Goal: Task Accomplishment & Management: Manage account settings

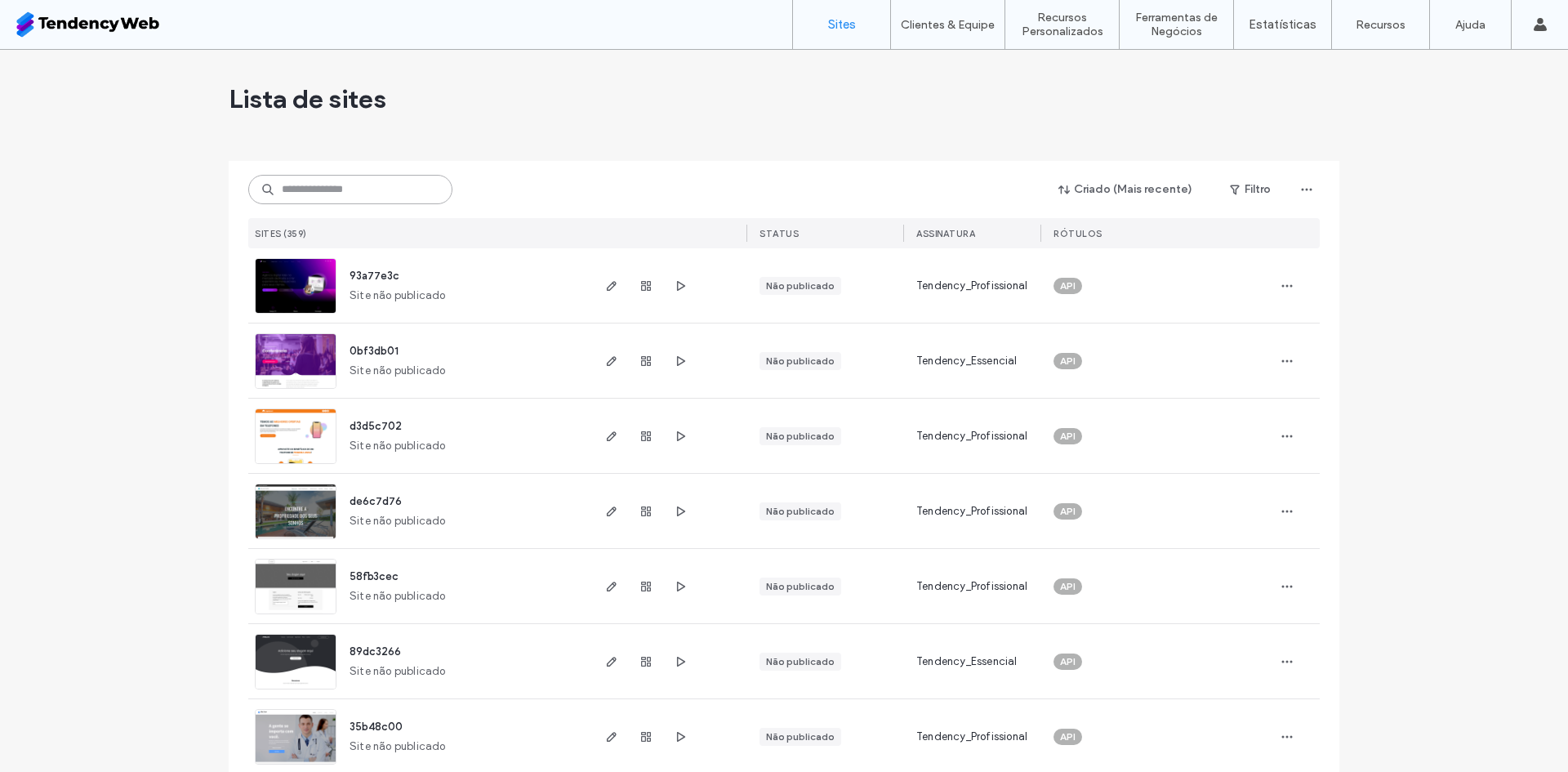
click at [343, 183] on input at bounding box center [350, 189] width 204 height 29
type input "***"
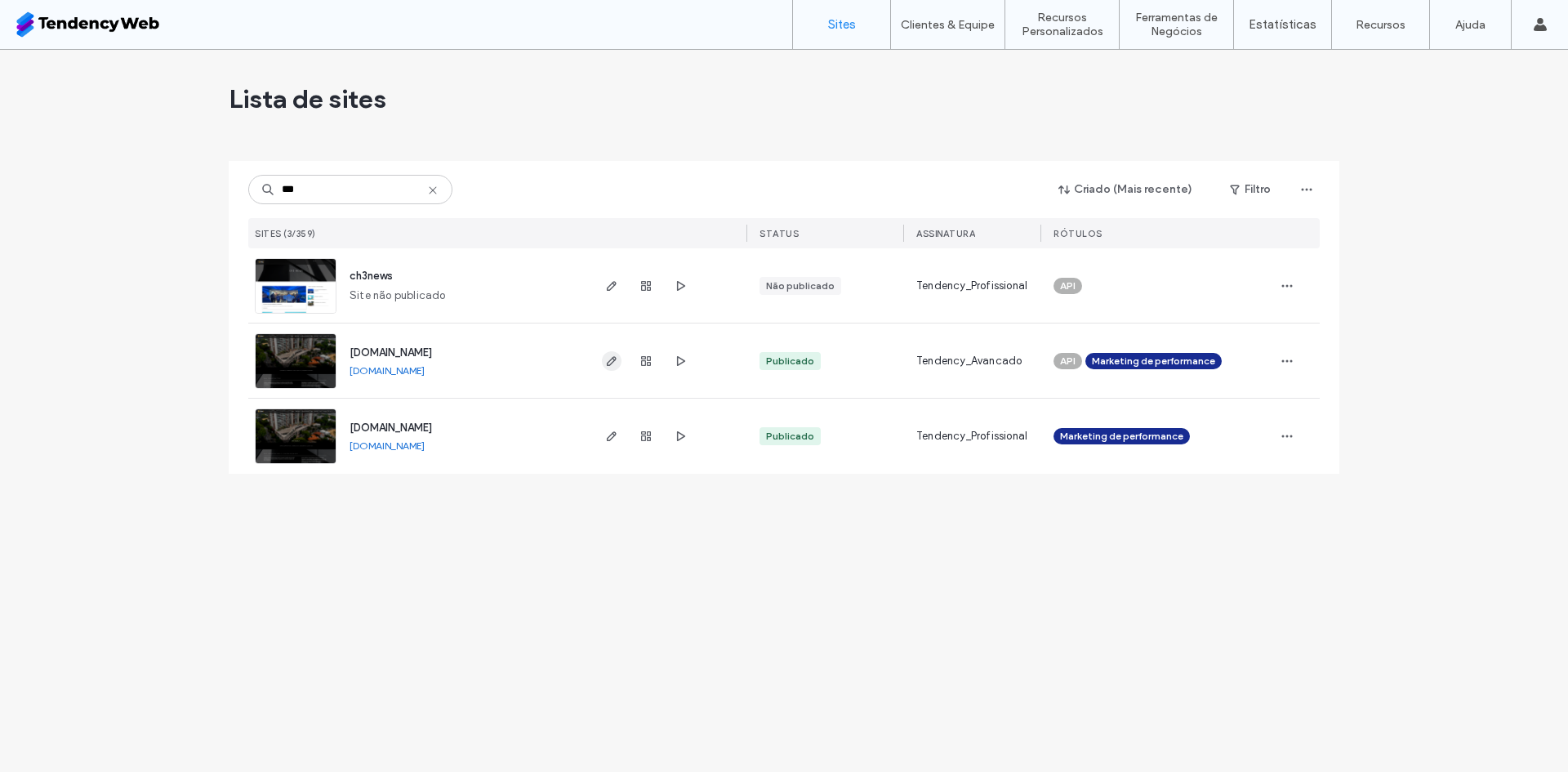
click at [609, 361] on use "button" at bounding box center [612, 361] width 9 height 9
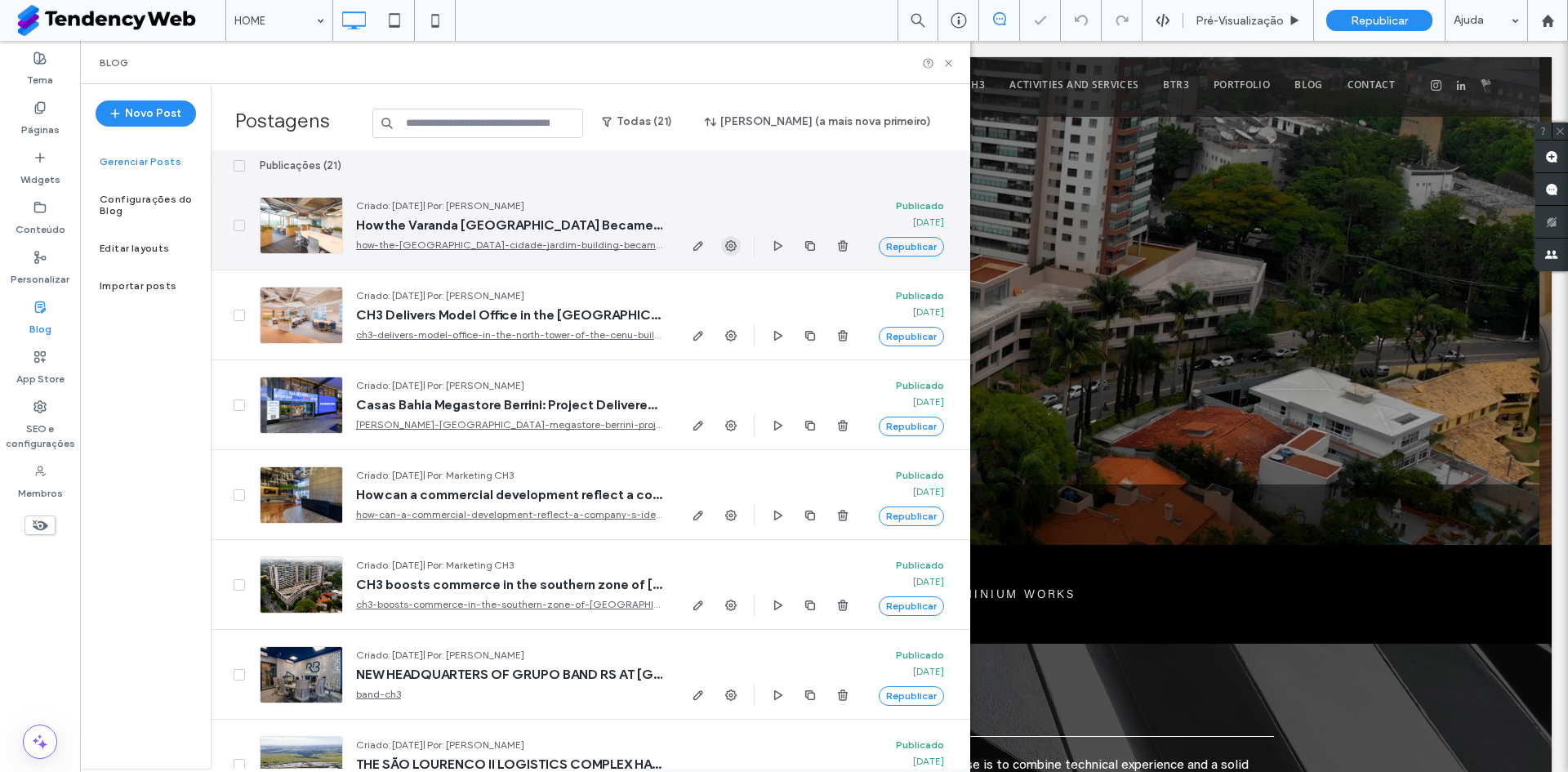
click at [736, 243] on icon "button" at bounding box center [731, 246] width 13 height 13
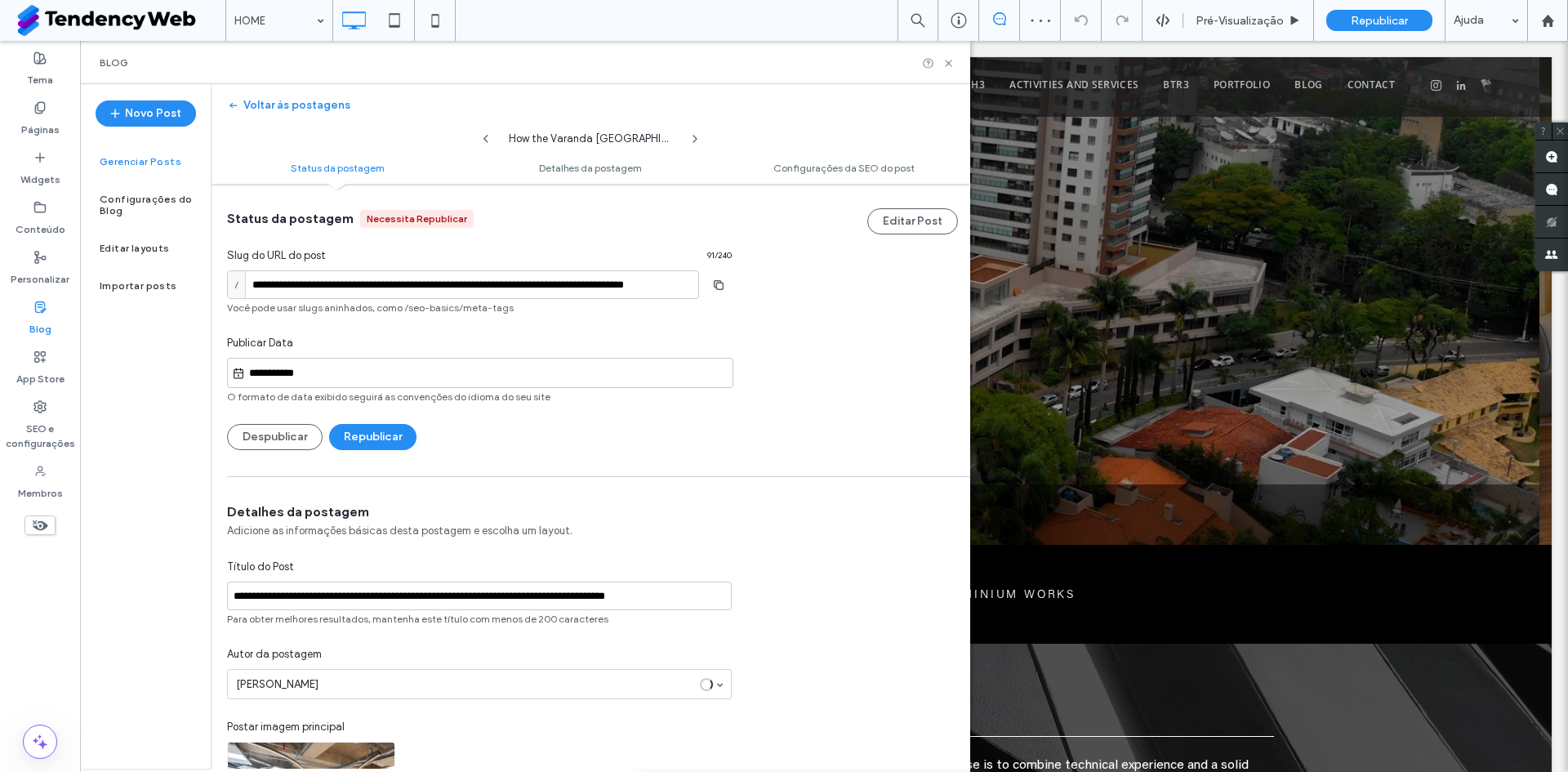
scroll to position [1, 0]
click at [312, 111] on button "Voltar às postagens" at bounding box center [288, 106] width 124 height 26
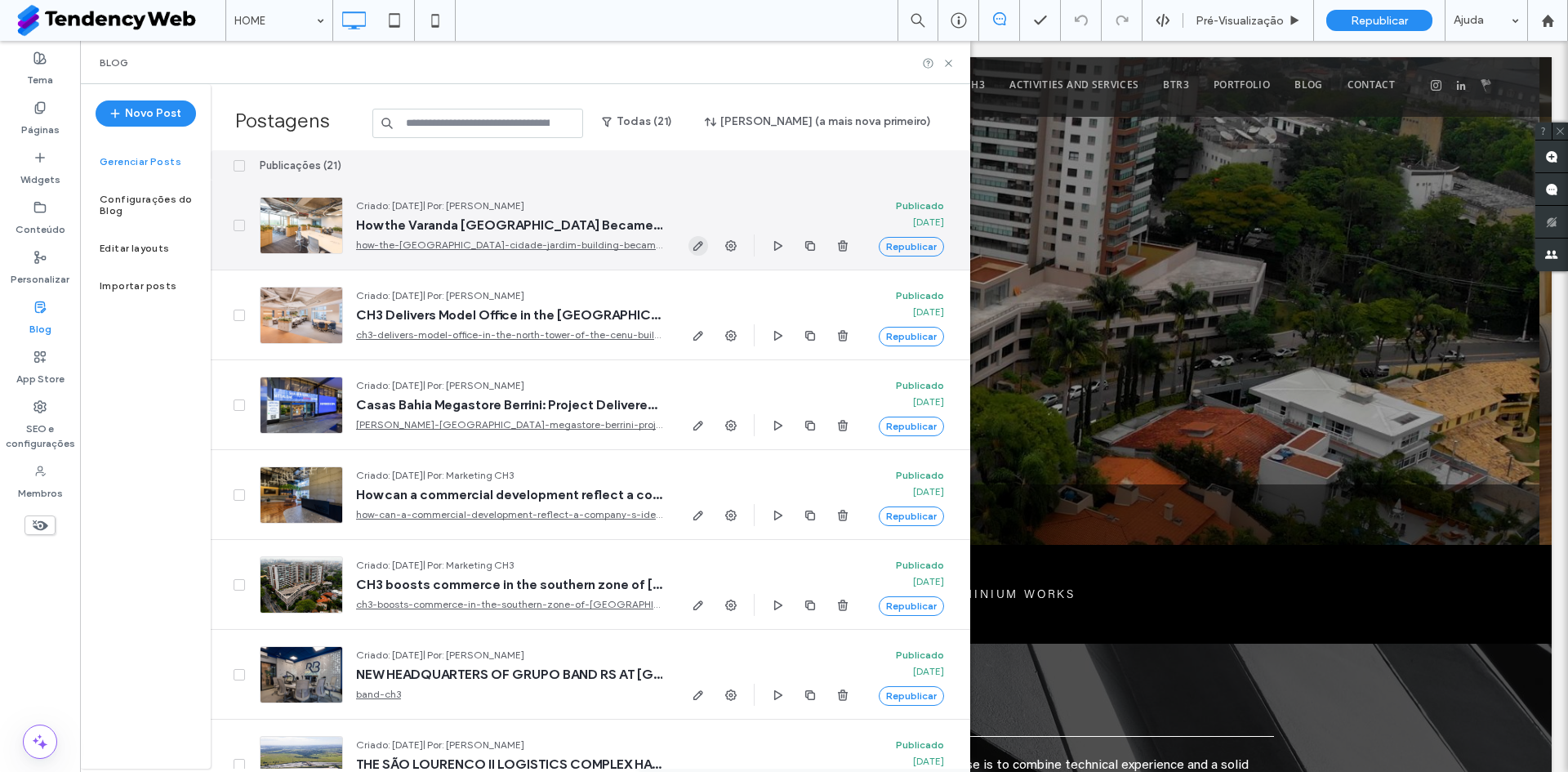
click at [698, 249] on use "button" at bounding box center [698, 246] width 9 height 9
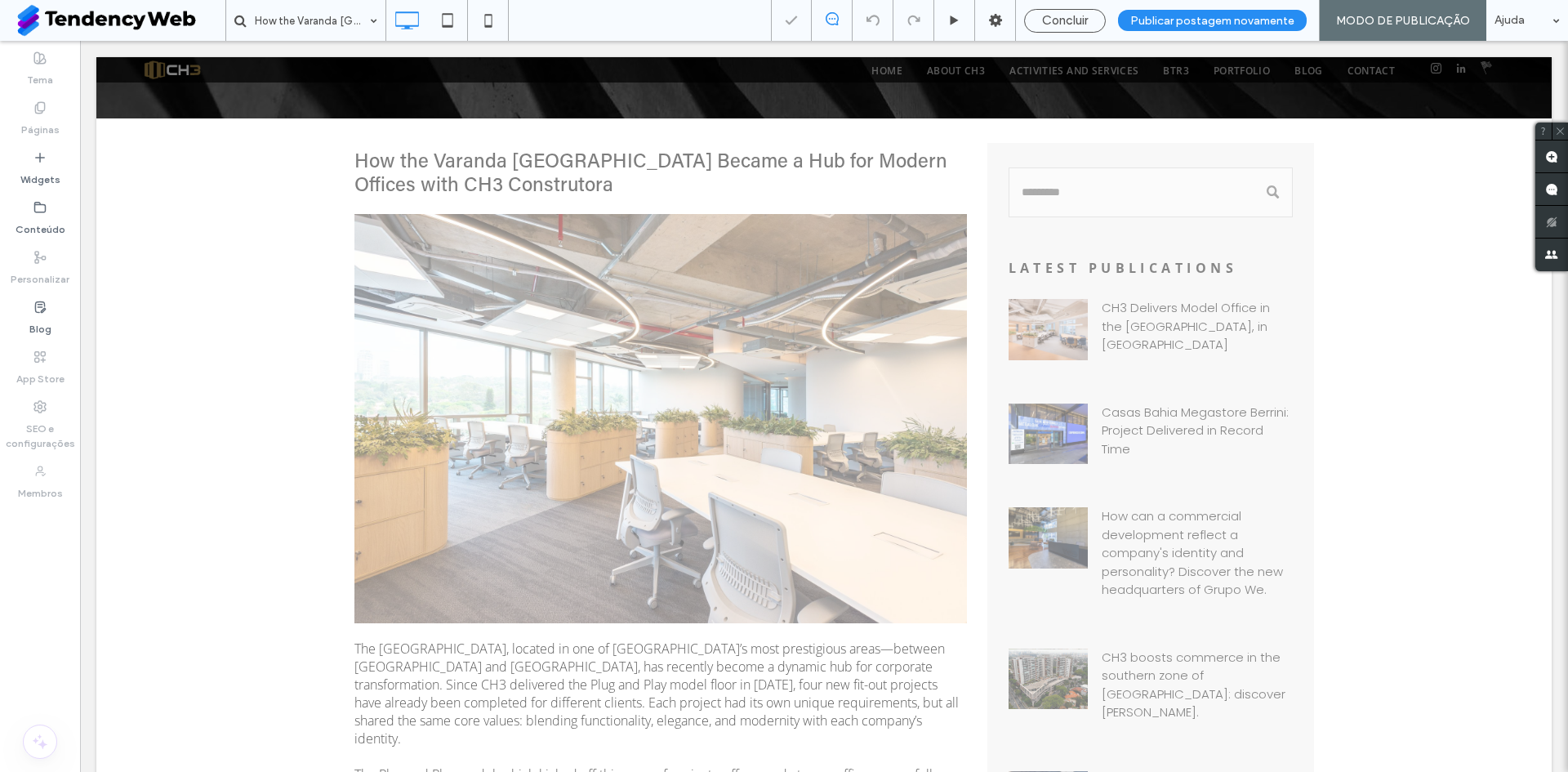
scroll to position [953, 0]
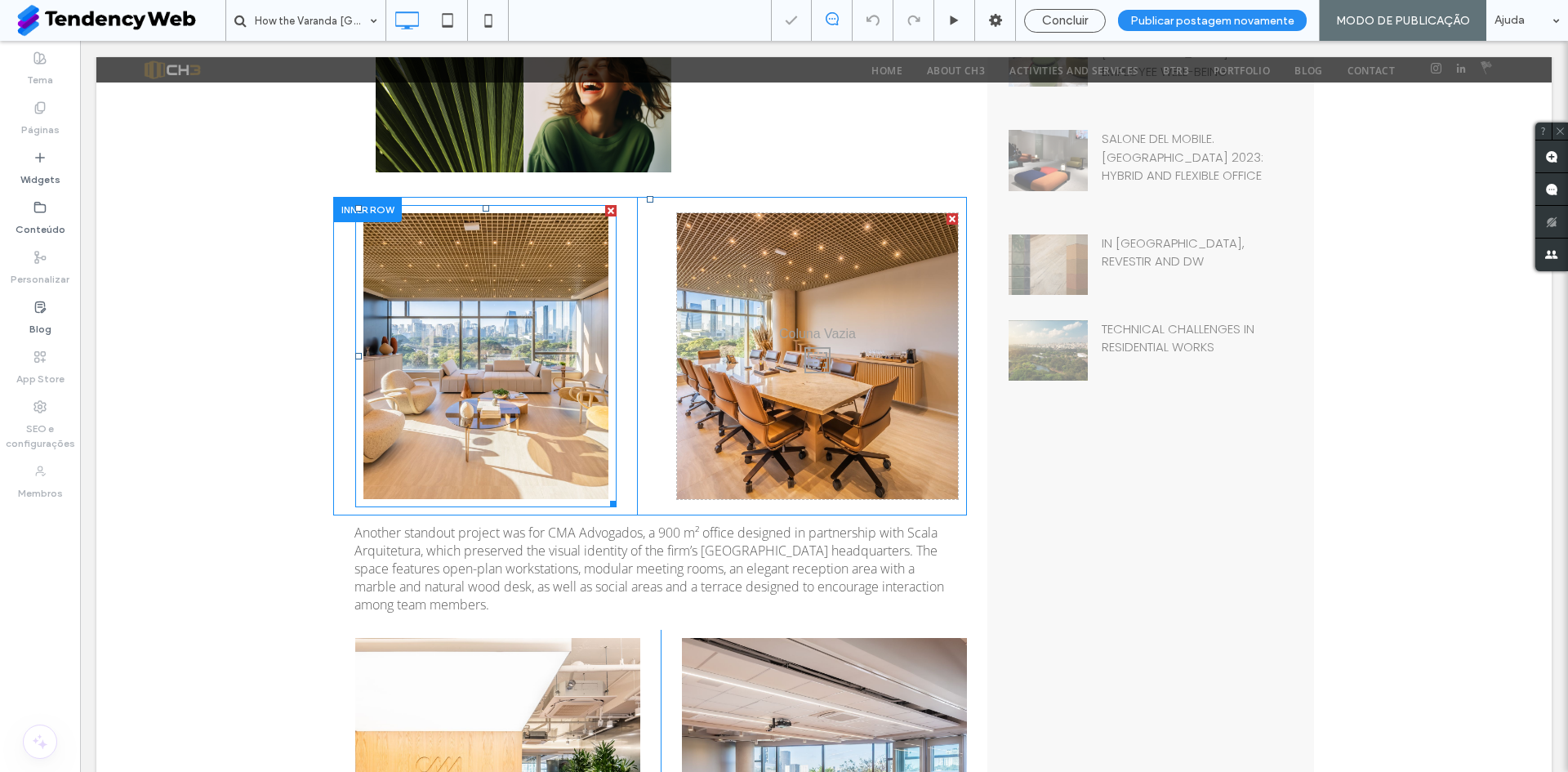
click at [518, 342] on link at bounding box center [486, 356] width 245 height 286
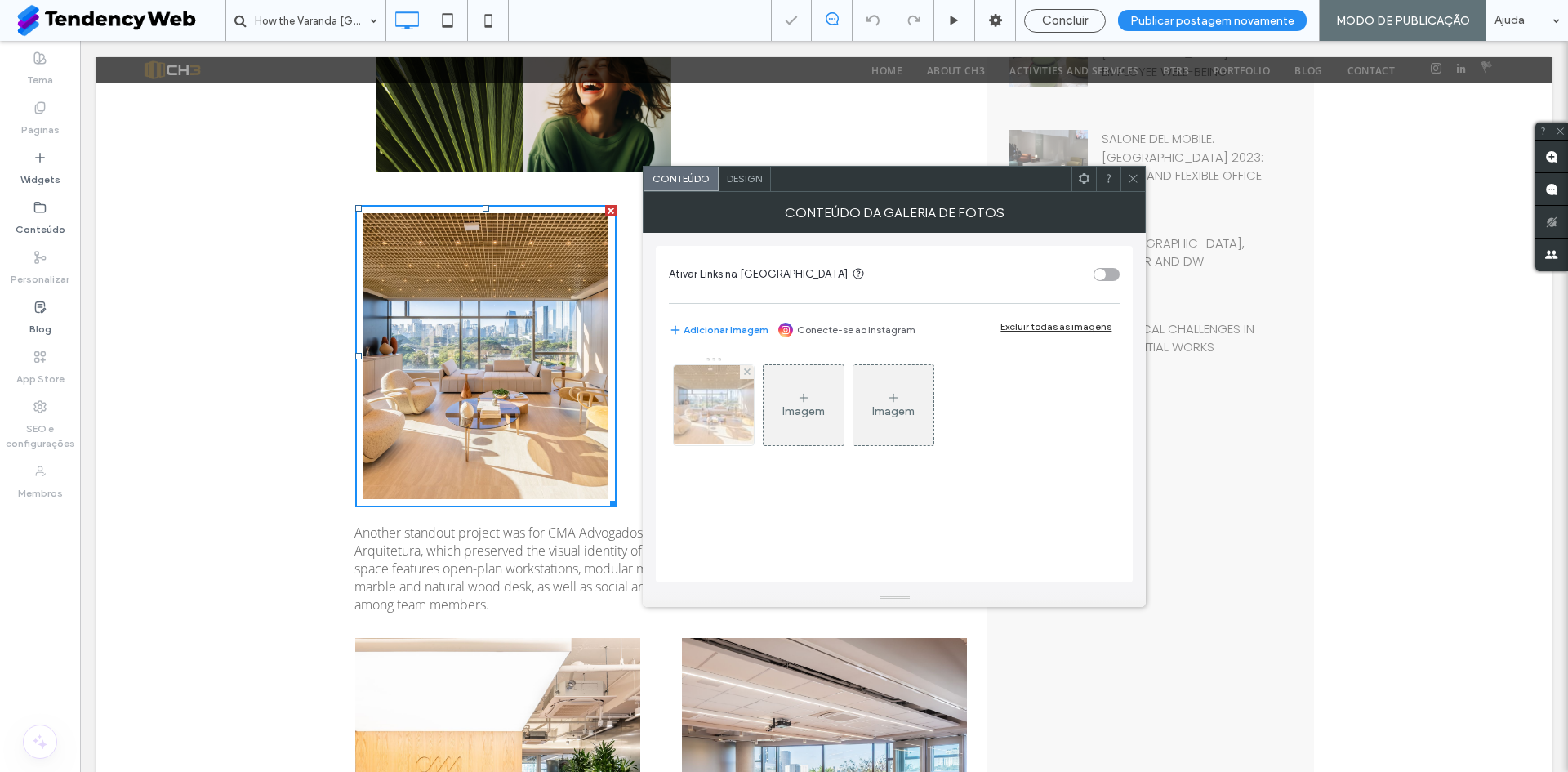
click at [743, 423] on img at bounding box center [714, 405] width 120 height 80
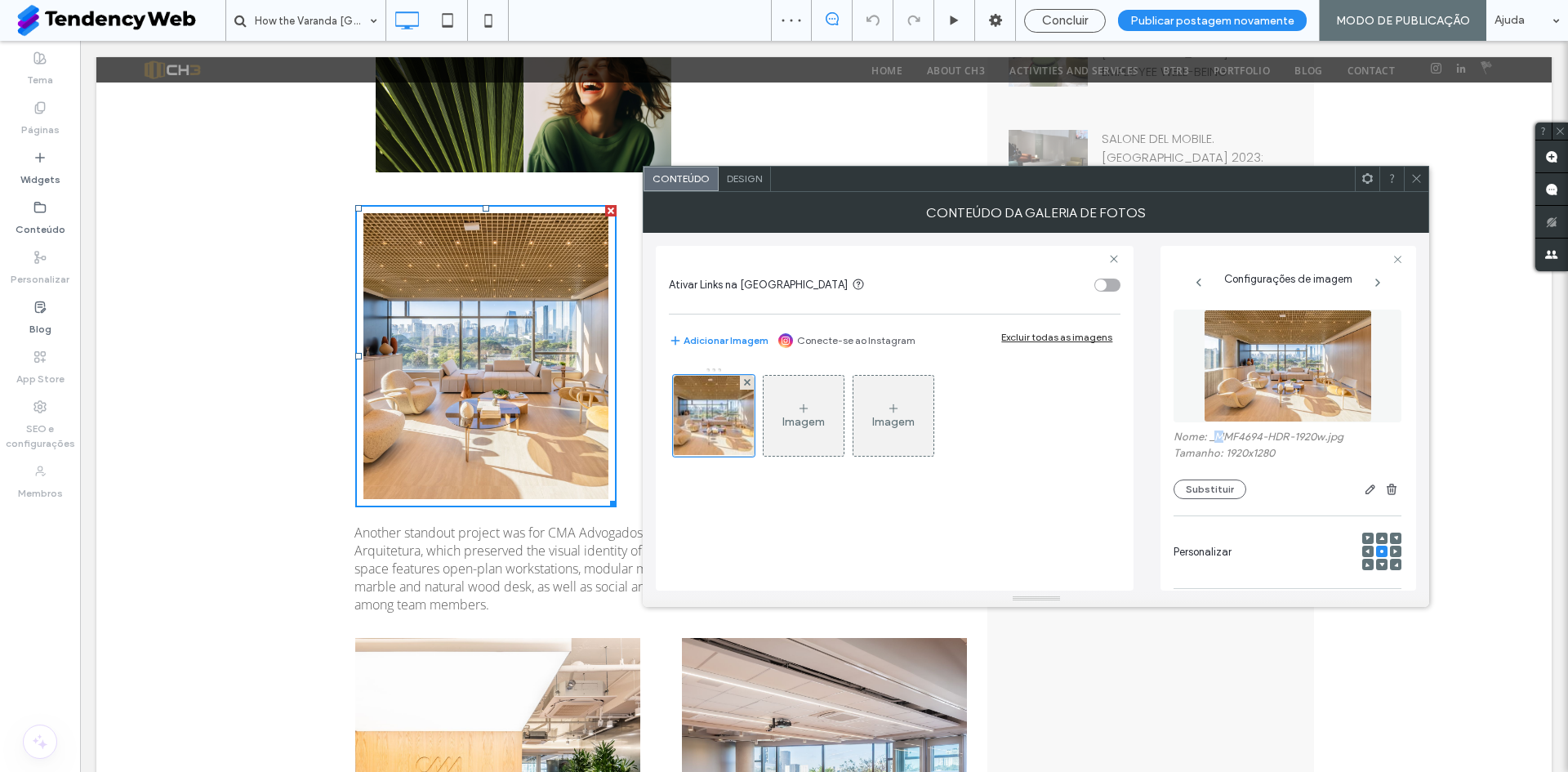
click at [1219, 438] on label "Nome: _MMF4694-HDR-1920w.jpg" at bounding box center [1287, 438] width 228 height 16
click at [1232, 440] on label "Nome: _MMF4694-HDR-1920w.jpg" at bounding box center [1287, 438] width 228 height 16
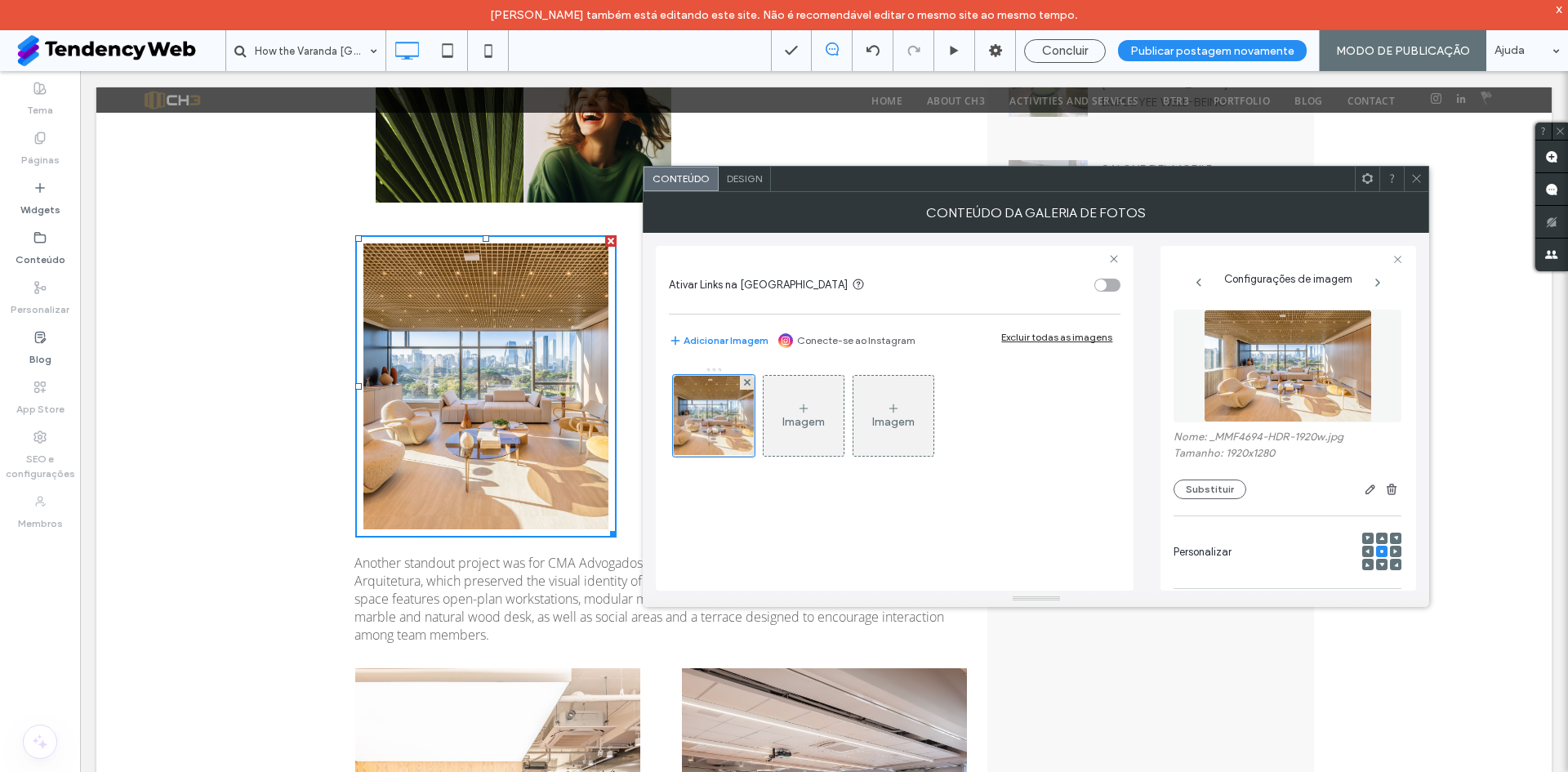
click at [1418, 179] on icon at bounding box center [1417, 178] width 12 height 12
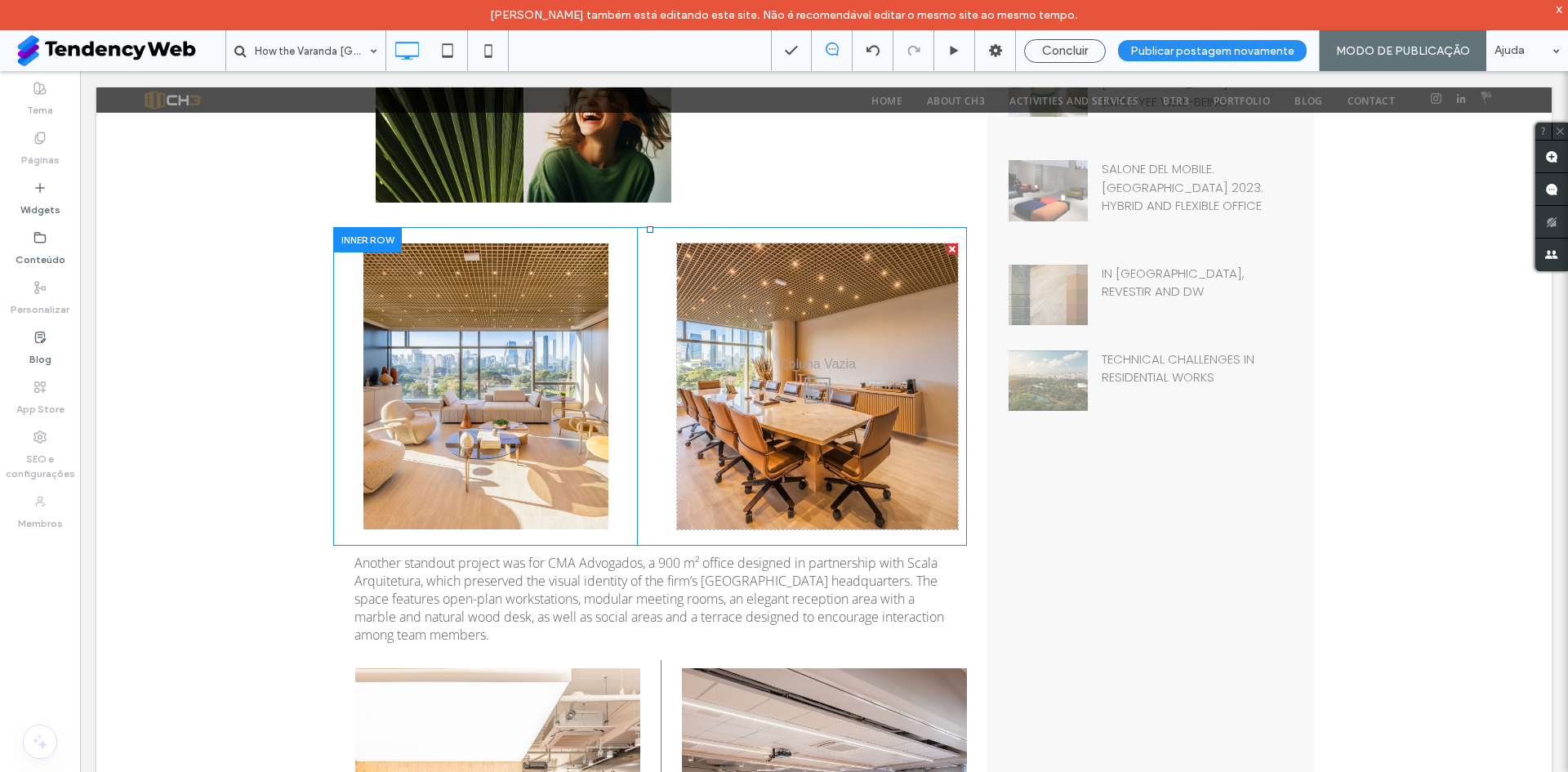
click at [845, 373] on div "Click To Paste" at bounding box center [818, 386] width 281 height 286
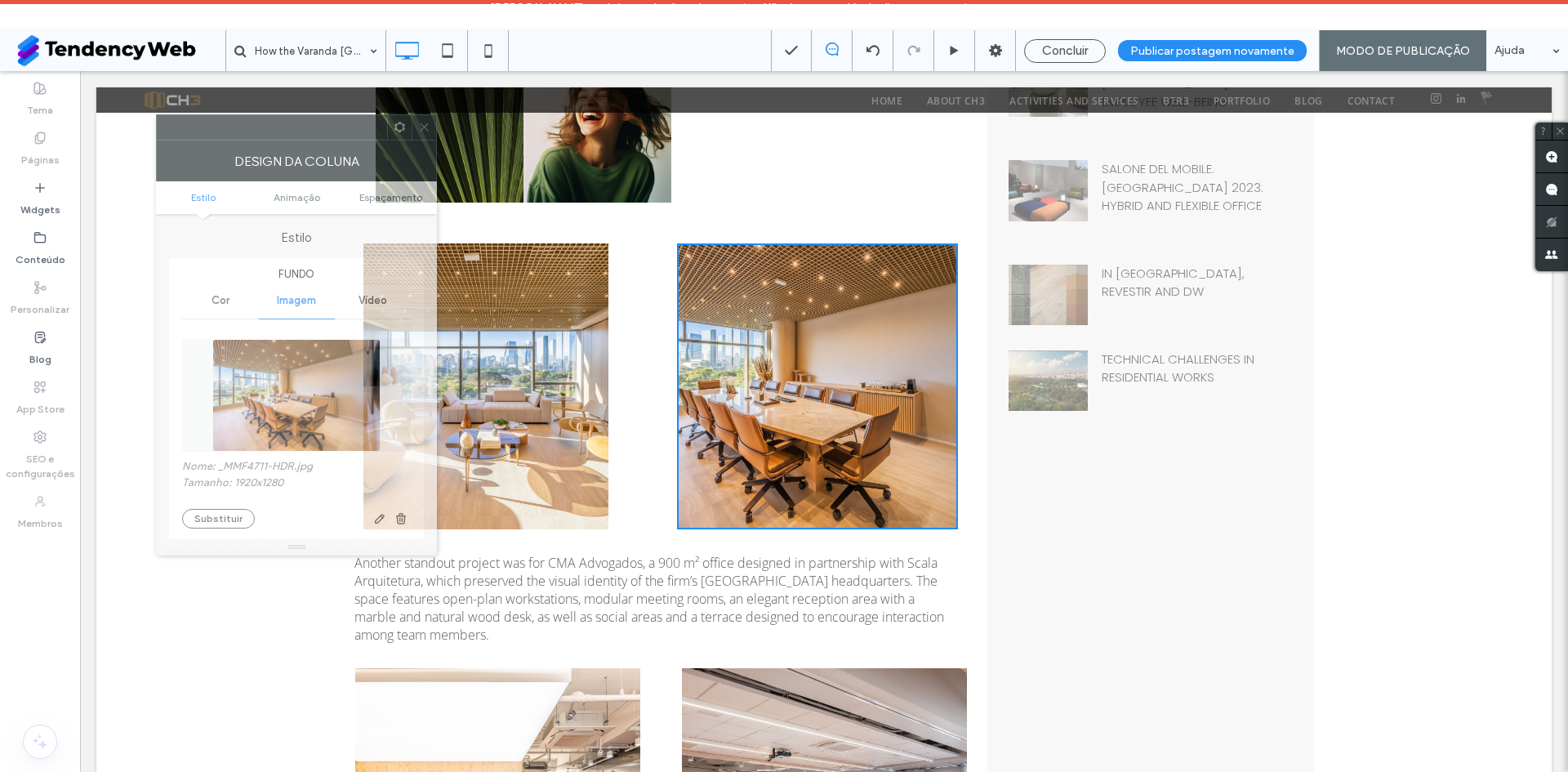
drag, startPoint x: 408, startPoint y: 180, endPoint x: 217, endPoint y: 125, distance: 198.8
click at [217, 125] on div at bounding box center [272, 128] width 230 height 25
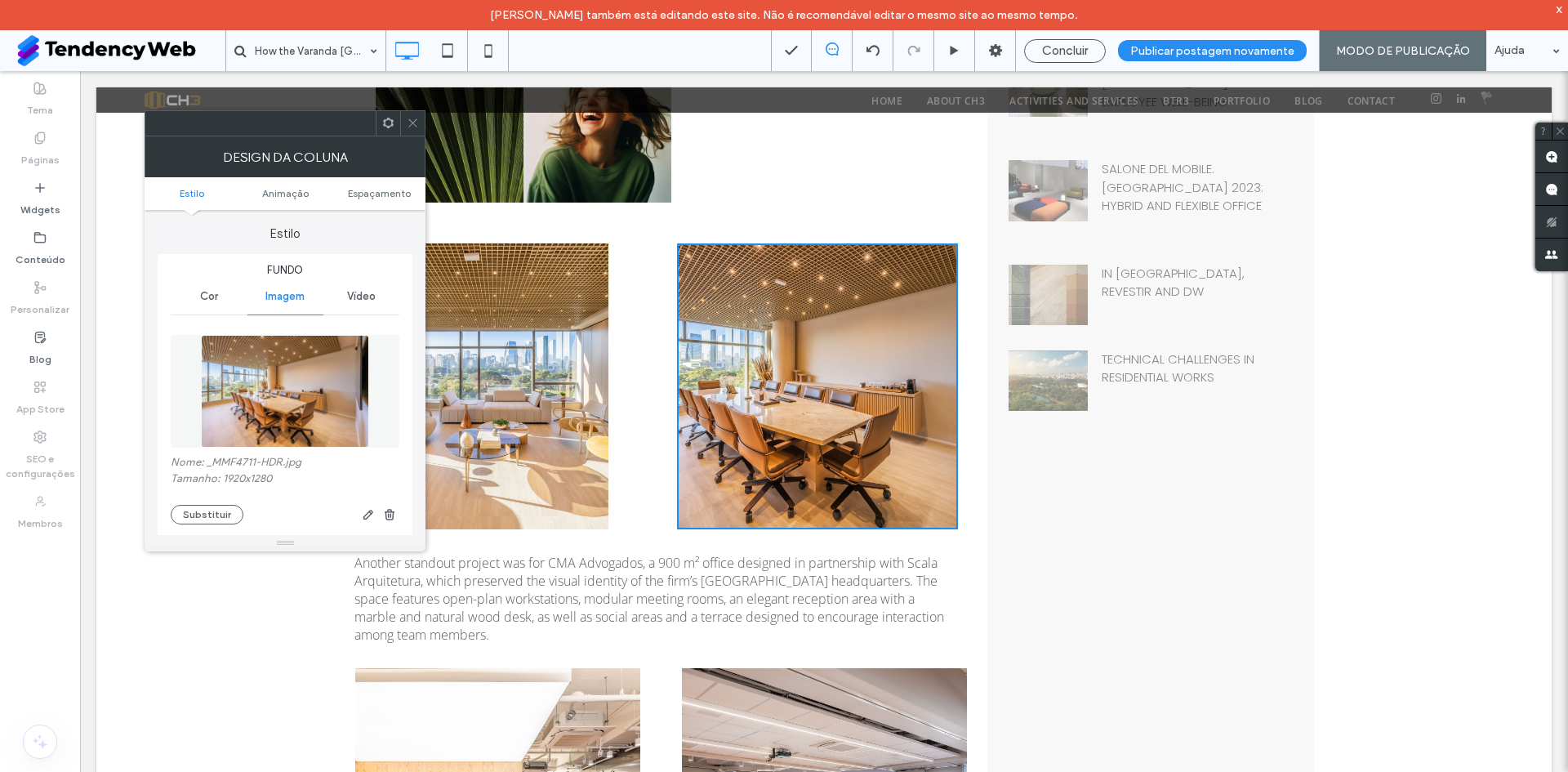
click at [408, 128] on icon at bounding box center [413, 123] width 12 height 12
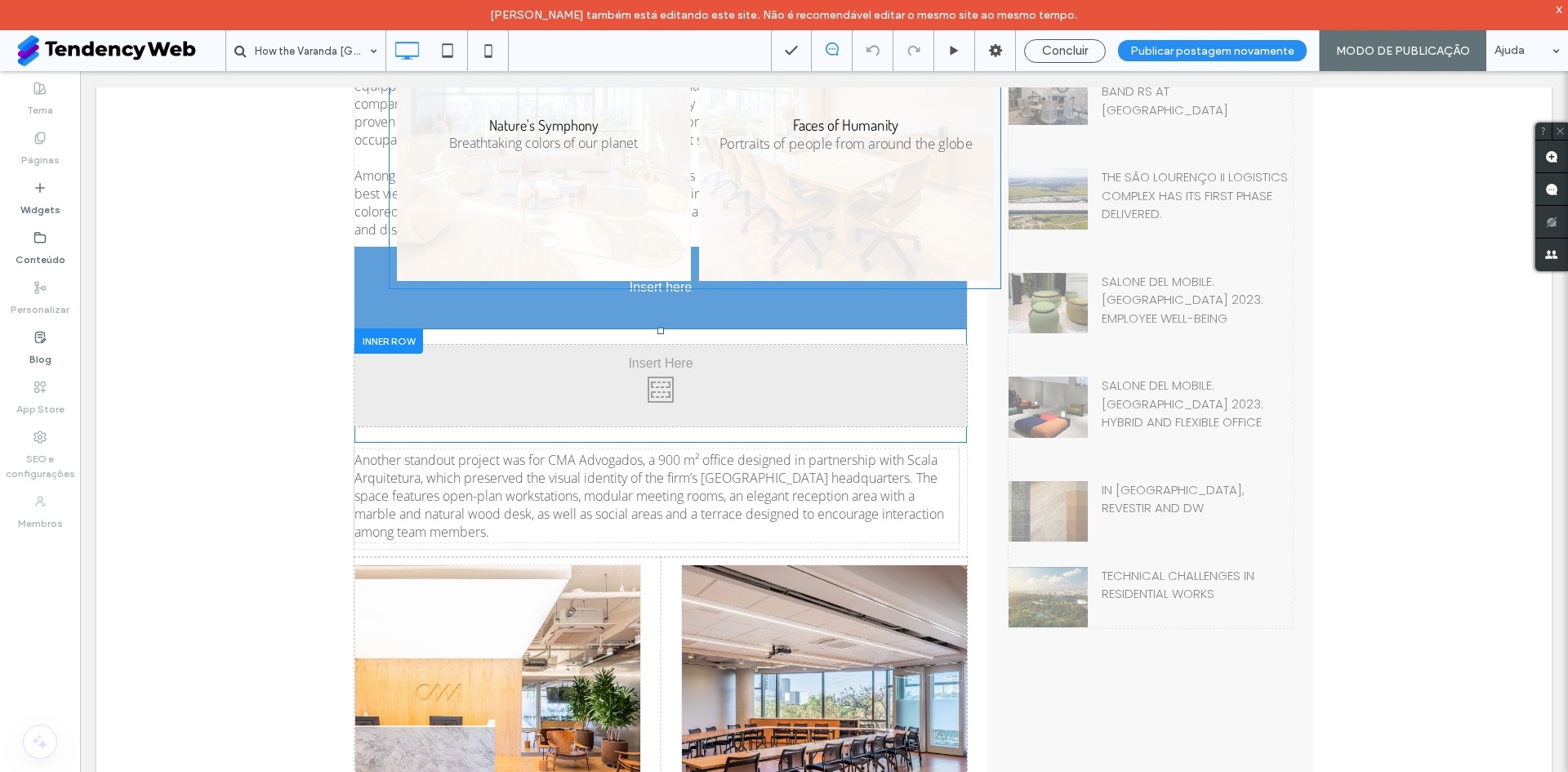
scroll to position [680, 0]
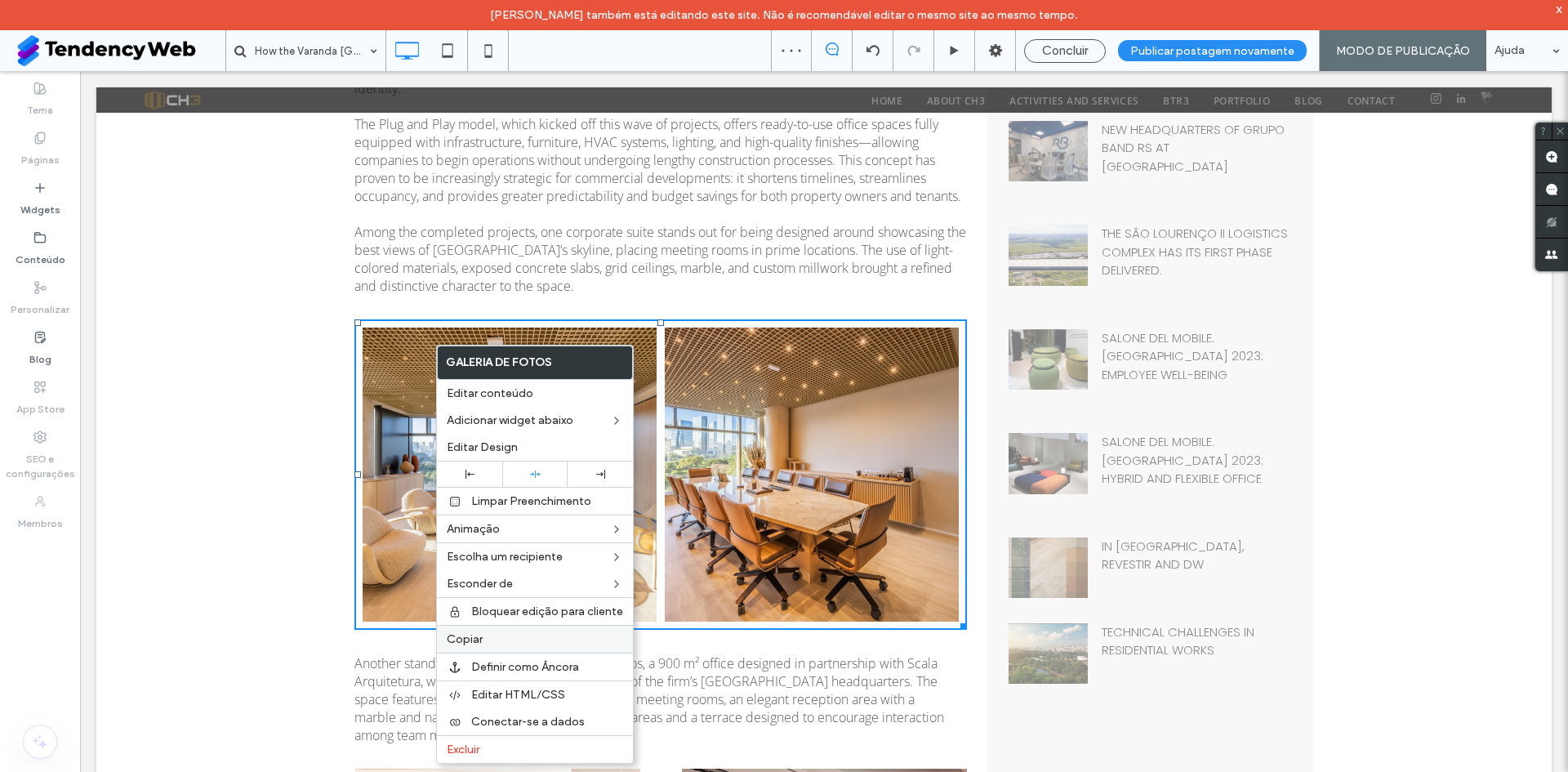
click at [483, 648] on div "Copiar" at bounding box center [536, 639] width 196 height 27
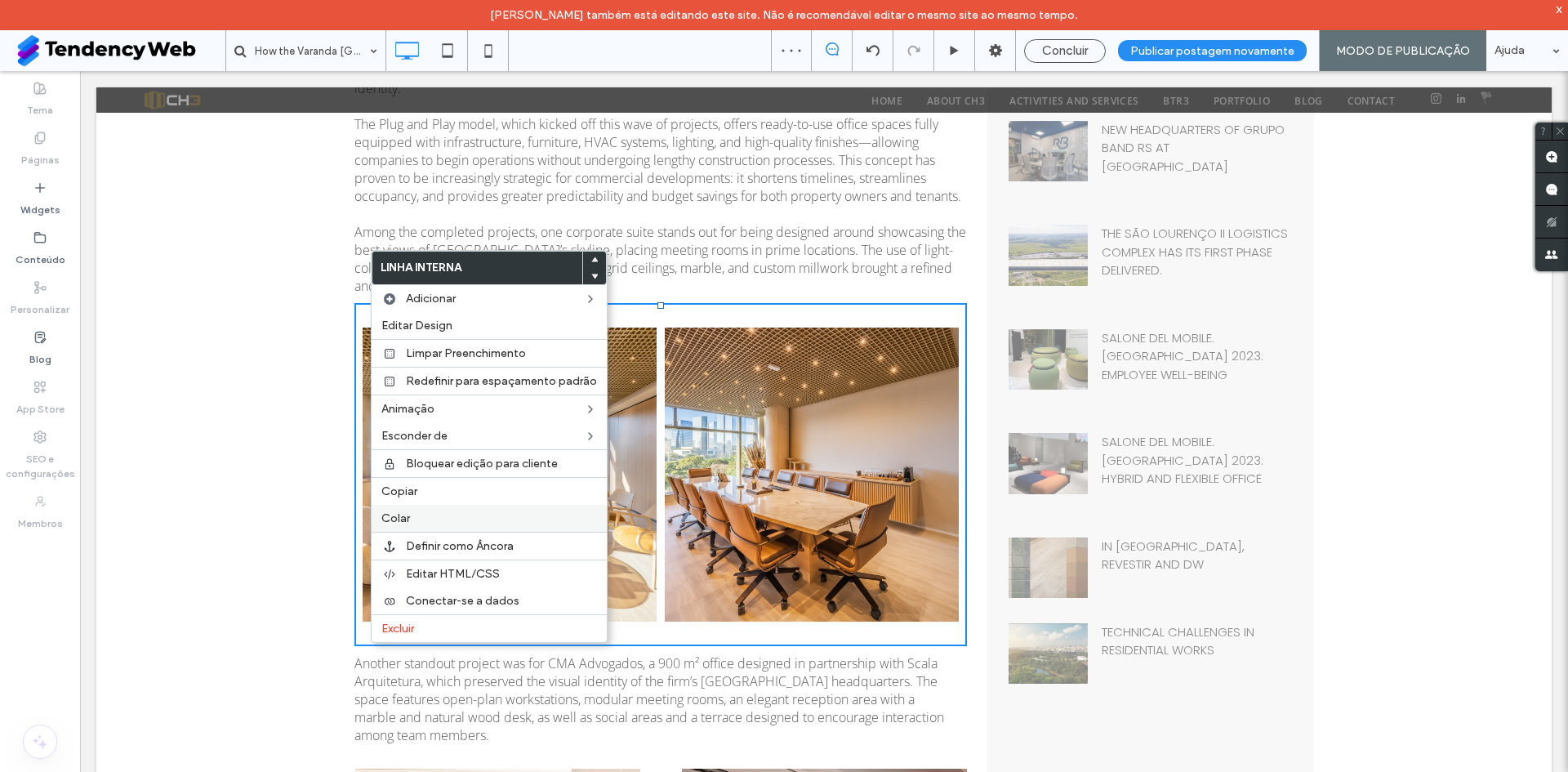
click at [417, 529] on div "Colar" at bounding box center [489, 518] width 235 height 27
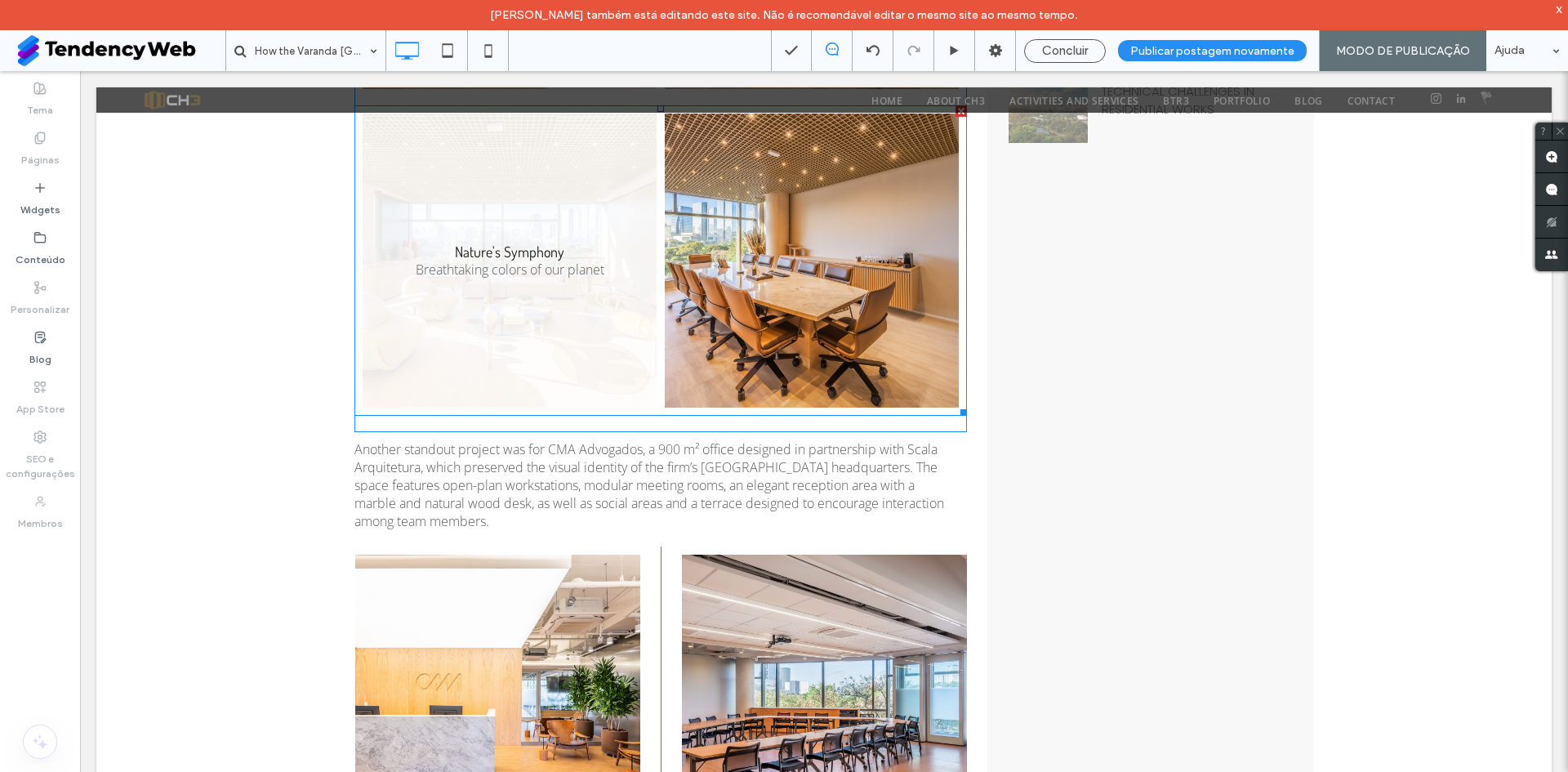
scroll to position [1226, 0]
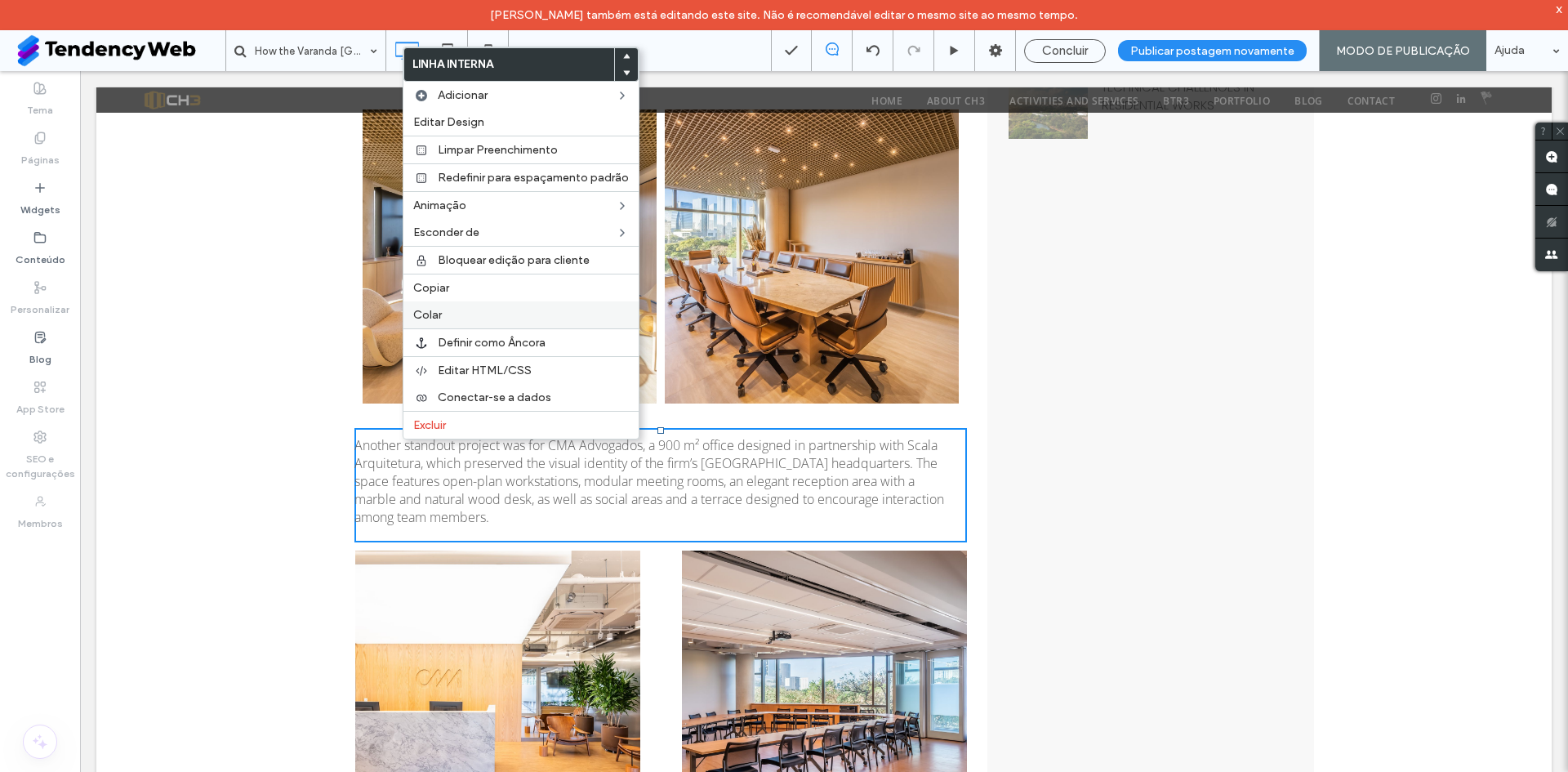
click at [450, 316] on label "Colar" at bounding box center [521, 315] width 215 height 14
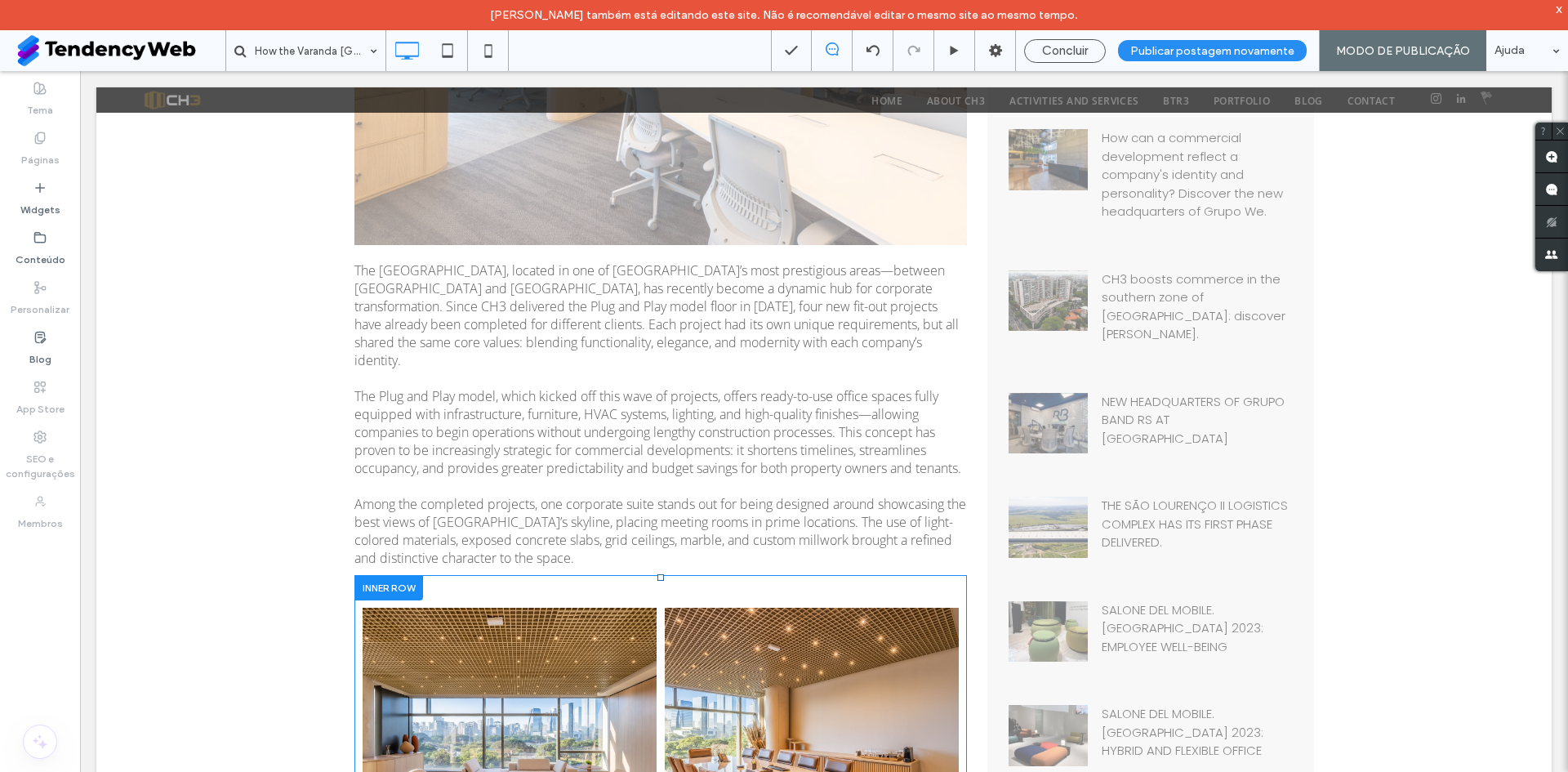
scroll to position [817, 0]
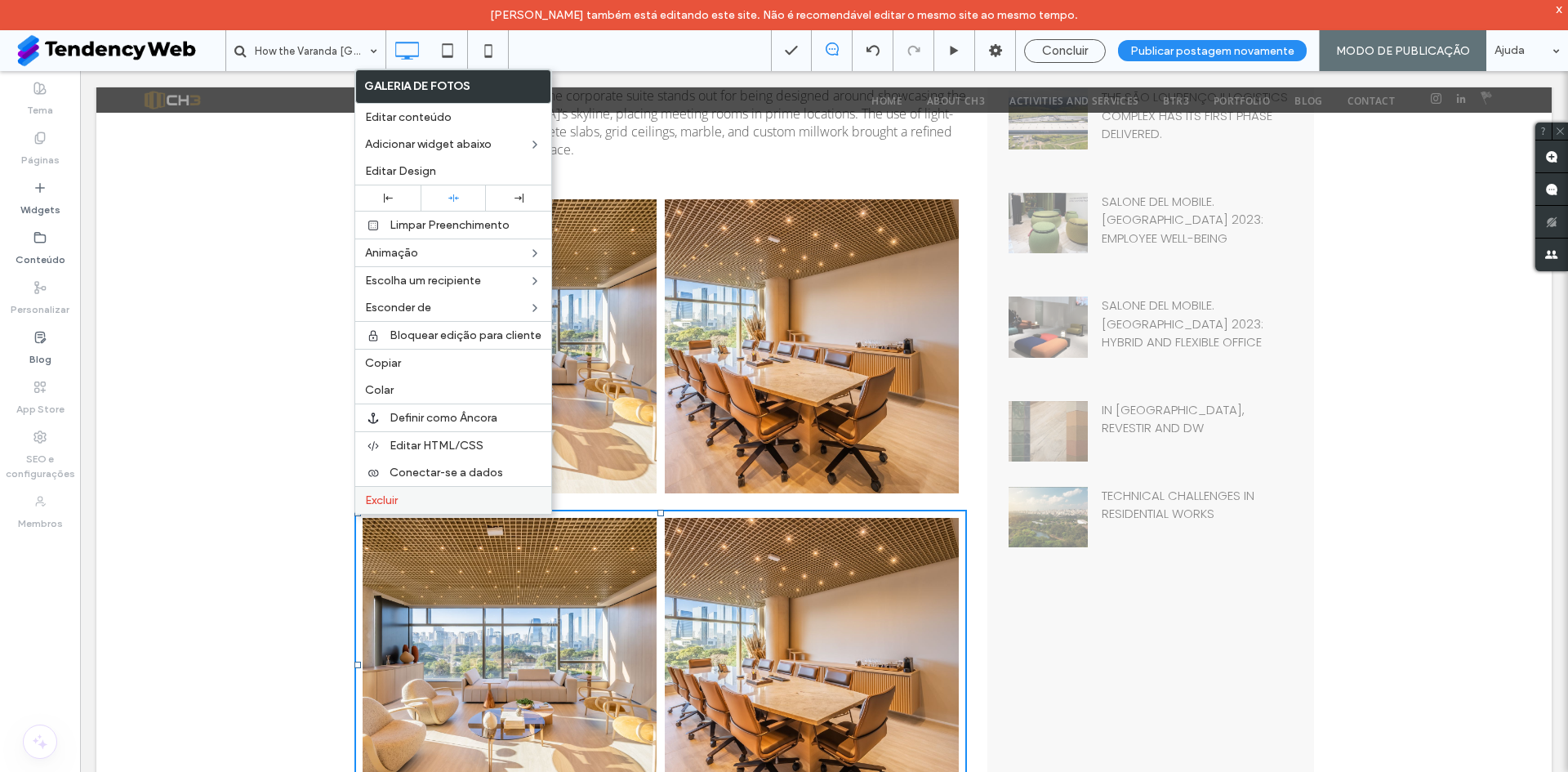
click at [385, 496] on span "Excluir" at bounding box center [382, 500] width 33 height 14
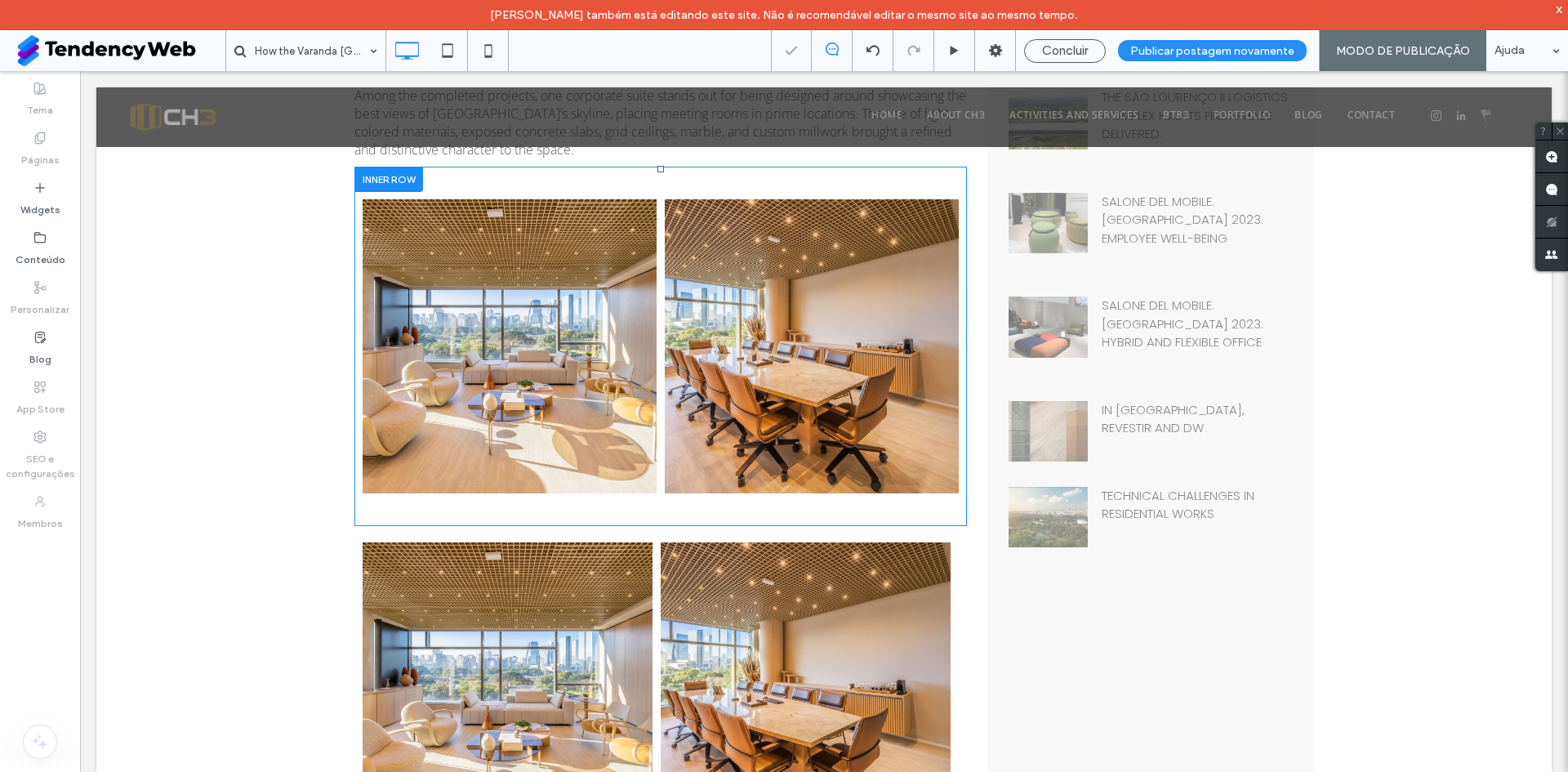
click at [418, 509] on div "Click To Paste Nature's Symphony Breathtaking colors of our planet Button Faces…" at bounding box center [660, 347] width 613 height 327
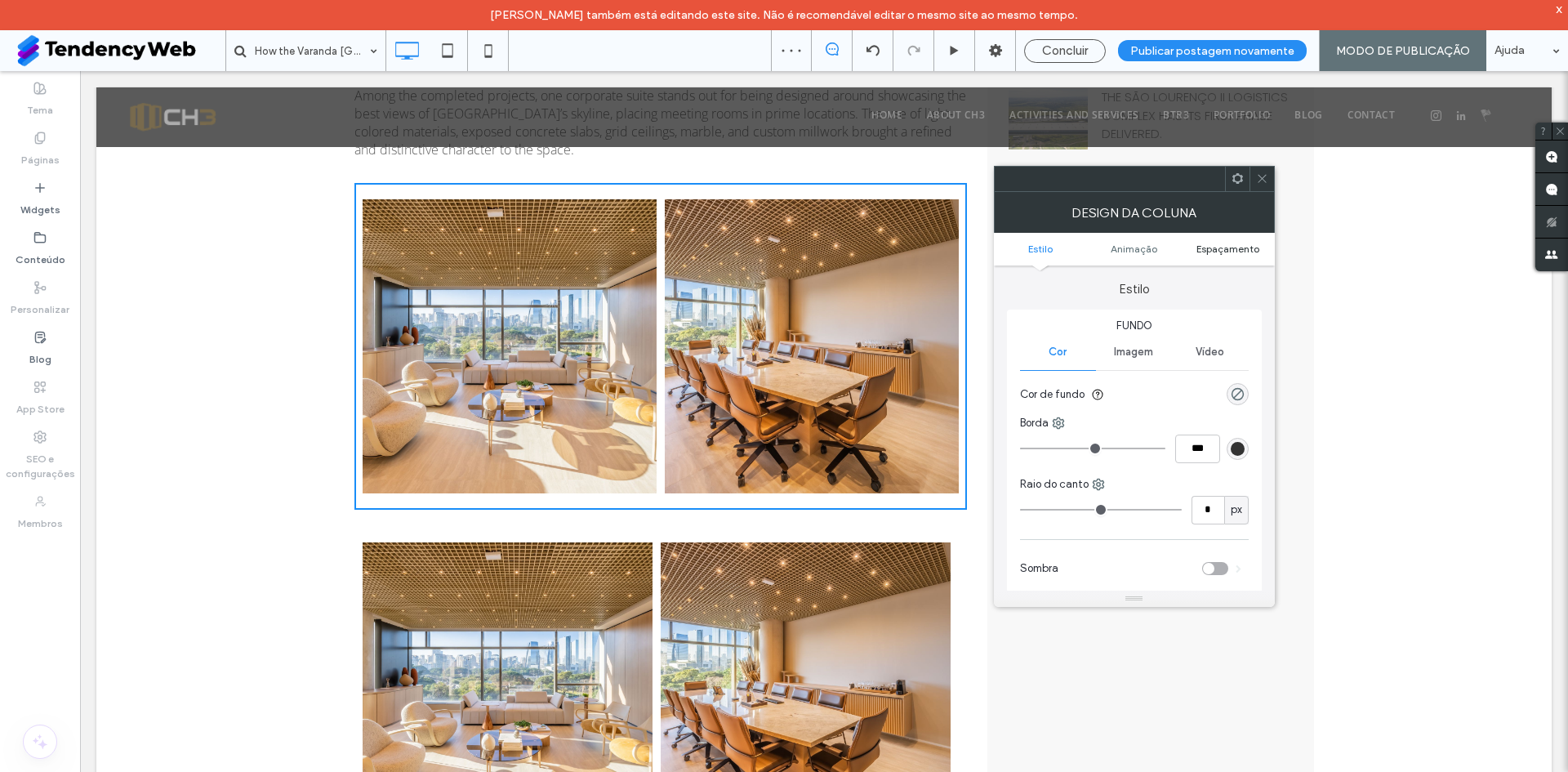
click at [1222, 251] on span "Espaçamento" at bounding box center [1228, 249] width 63 height 12
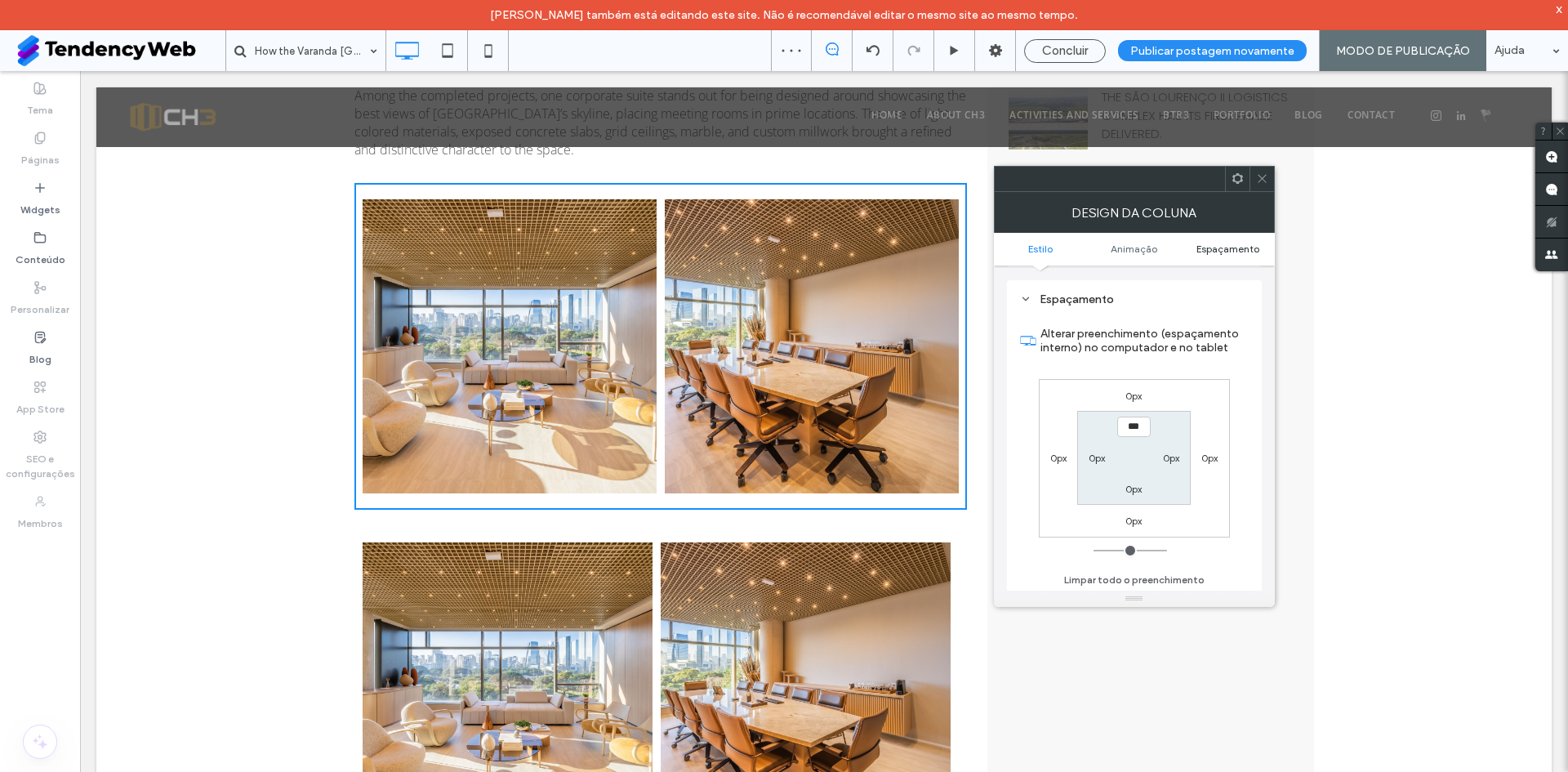
scroll to position [384, 0]
drag, startPoint x: 1262, startPoint y: 176, endPoint x: 1002, endPoint y: 210, distance: 262.2
click at [1262, 178] on icon at bounding box center [1262, 178] width 12 height 12
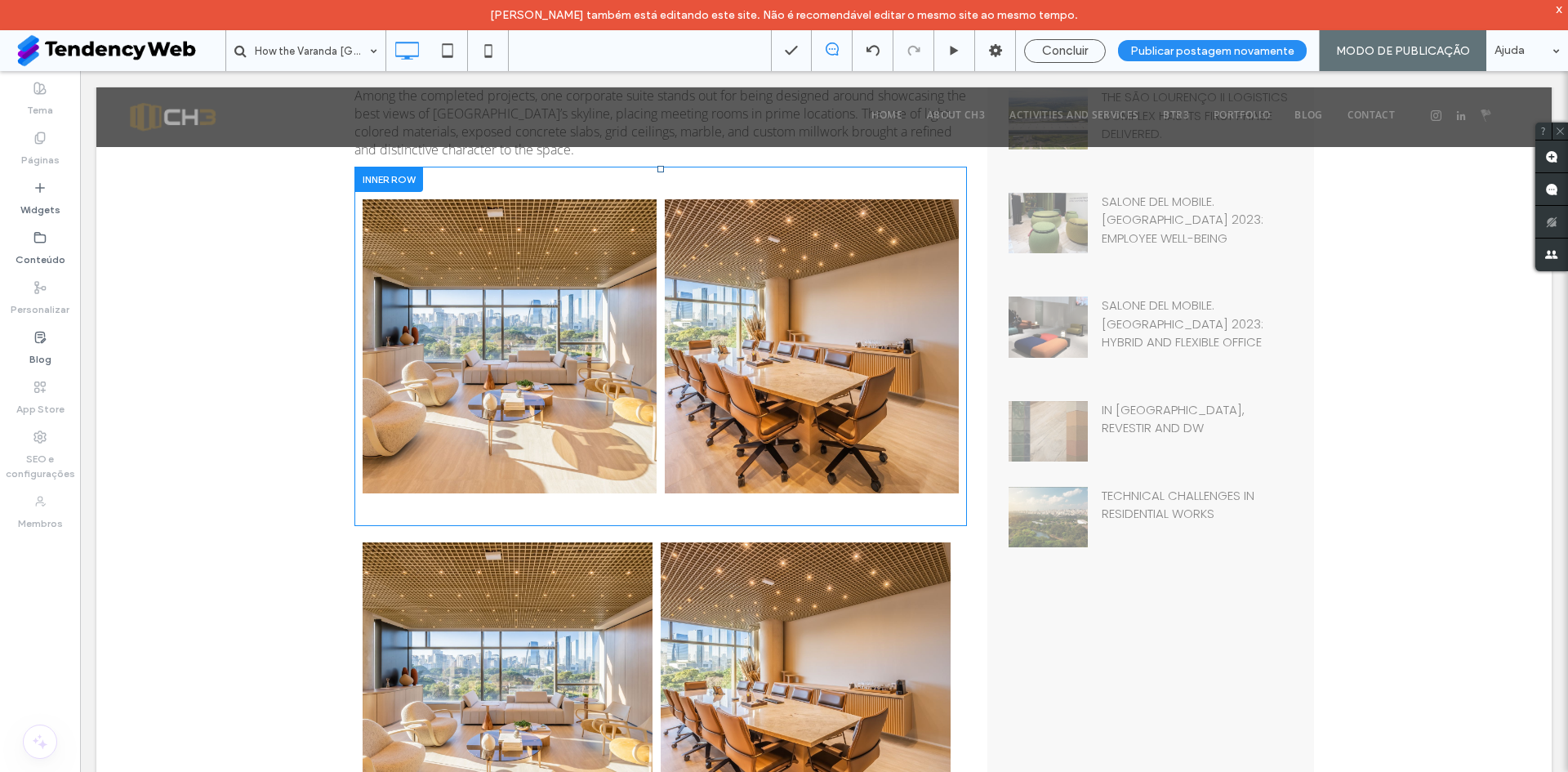
click at [707, 522] on div "Click To Paste Nature's Symphony Breathtaking colors of our planet Button Faces…" at bounding box center [660, 346] width 613 height 360
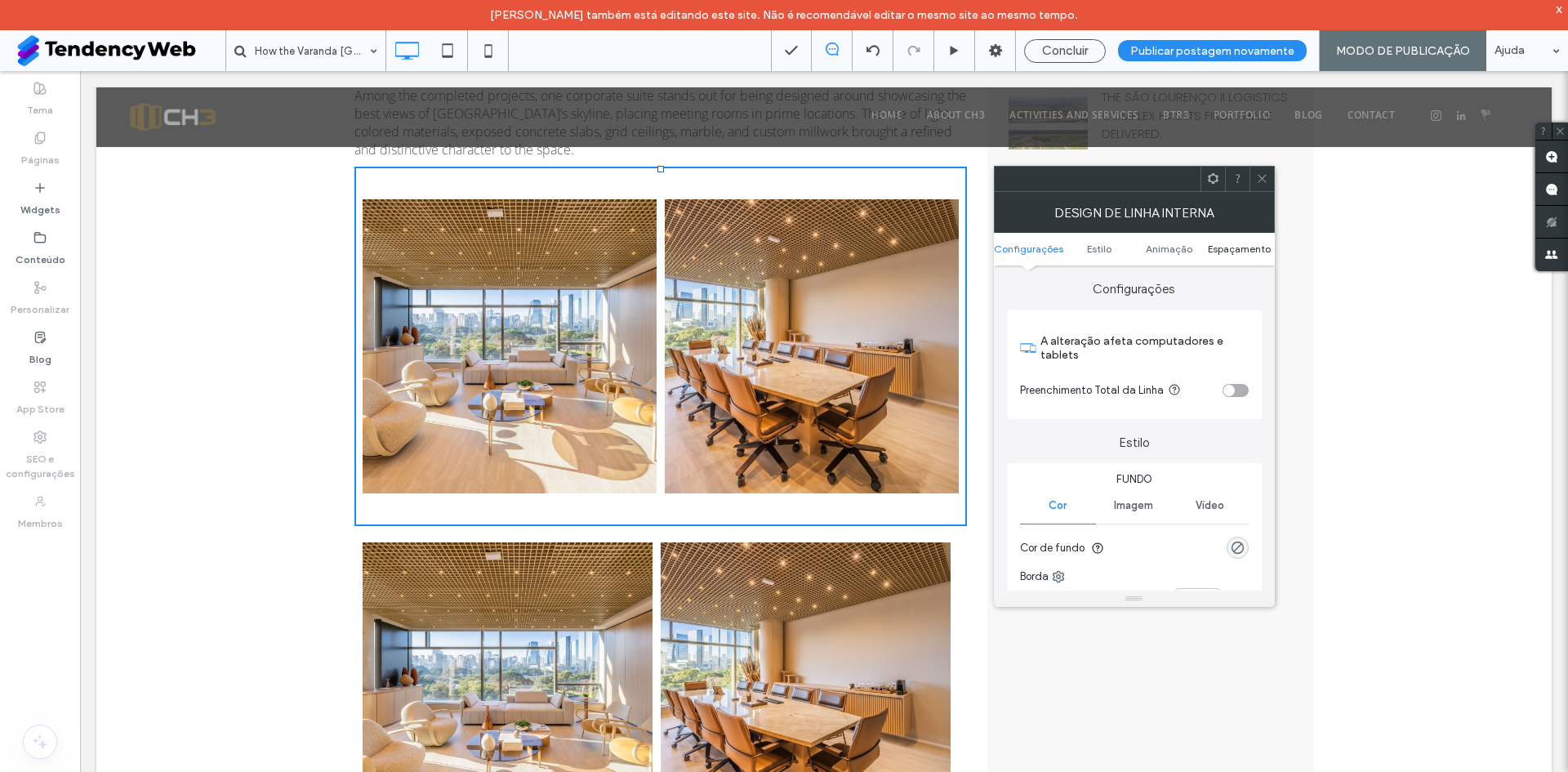
click at [1232, 248] on span "Espaçamento" at bounding box center [1239, 249] width 63 height 12
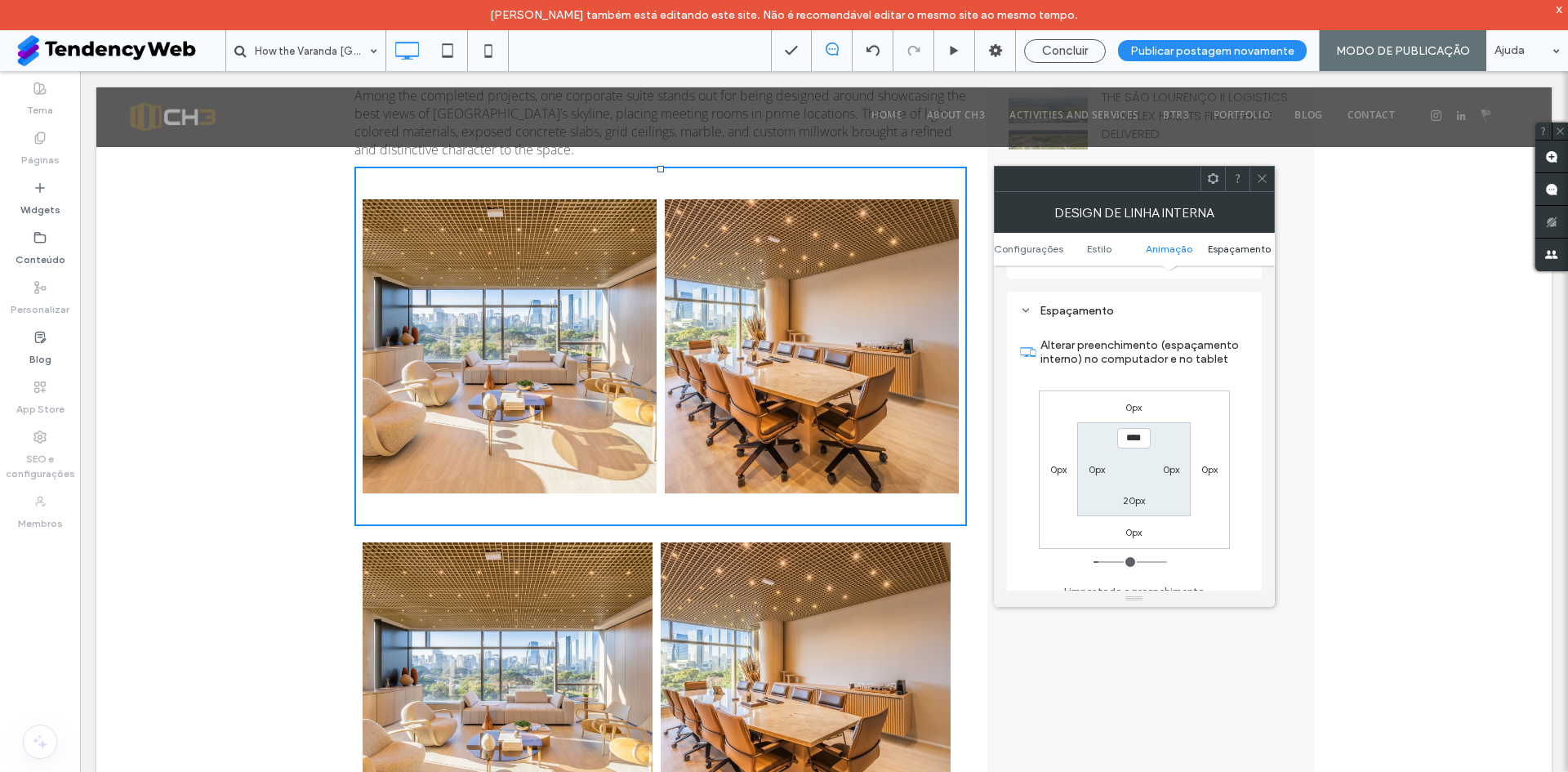
scroll to position [537, 0]
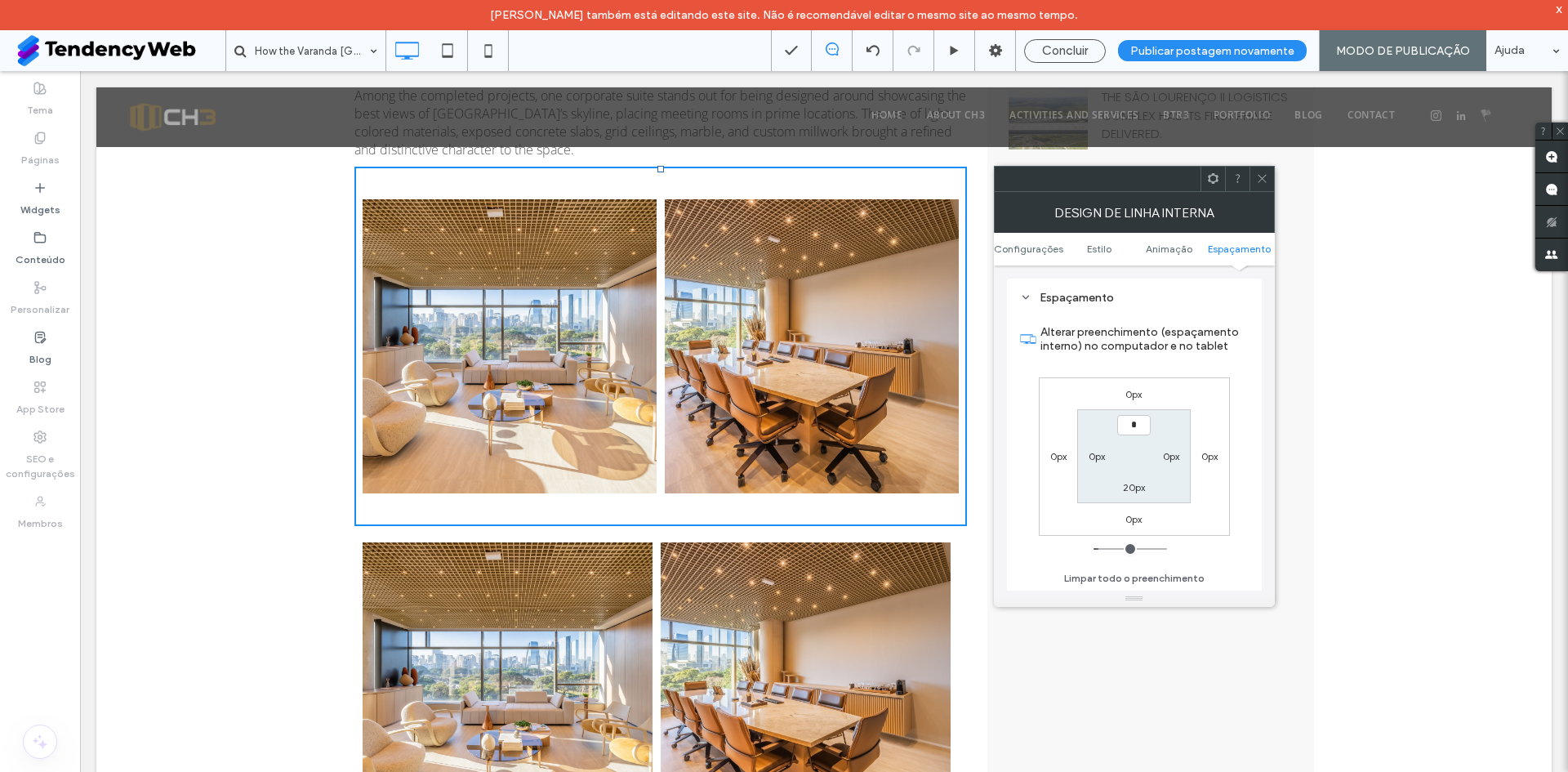
type input "**"
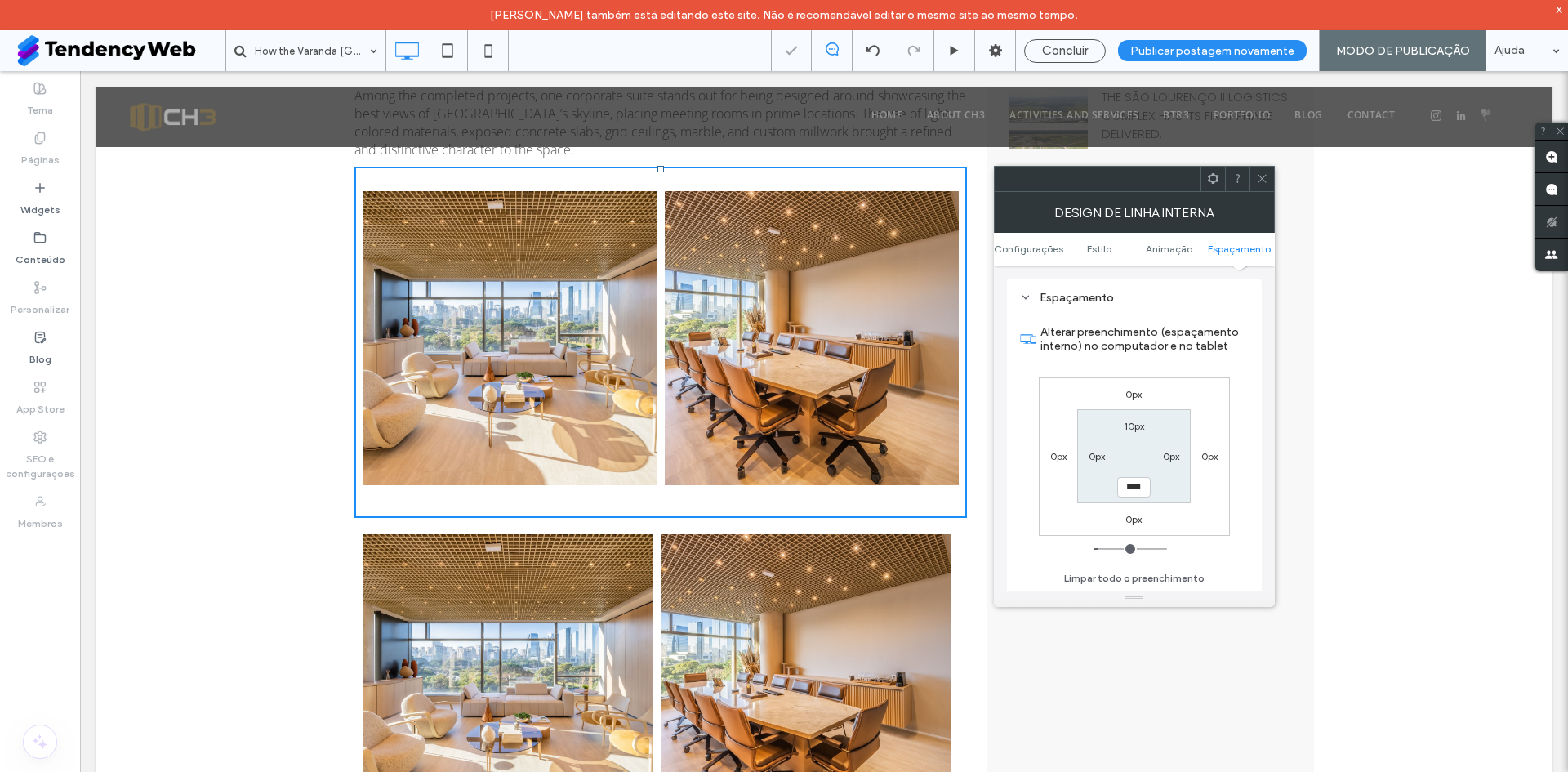
type input "**"
type input "****"
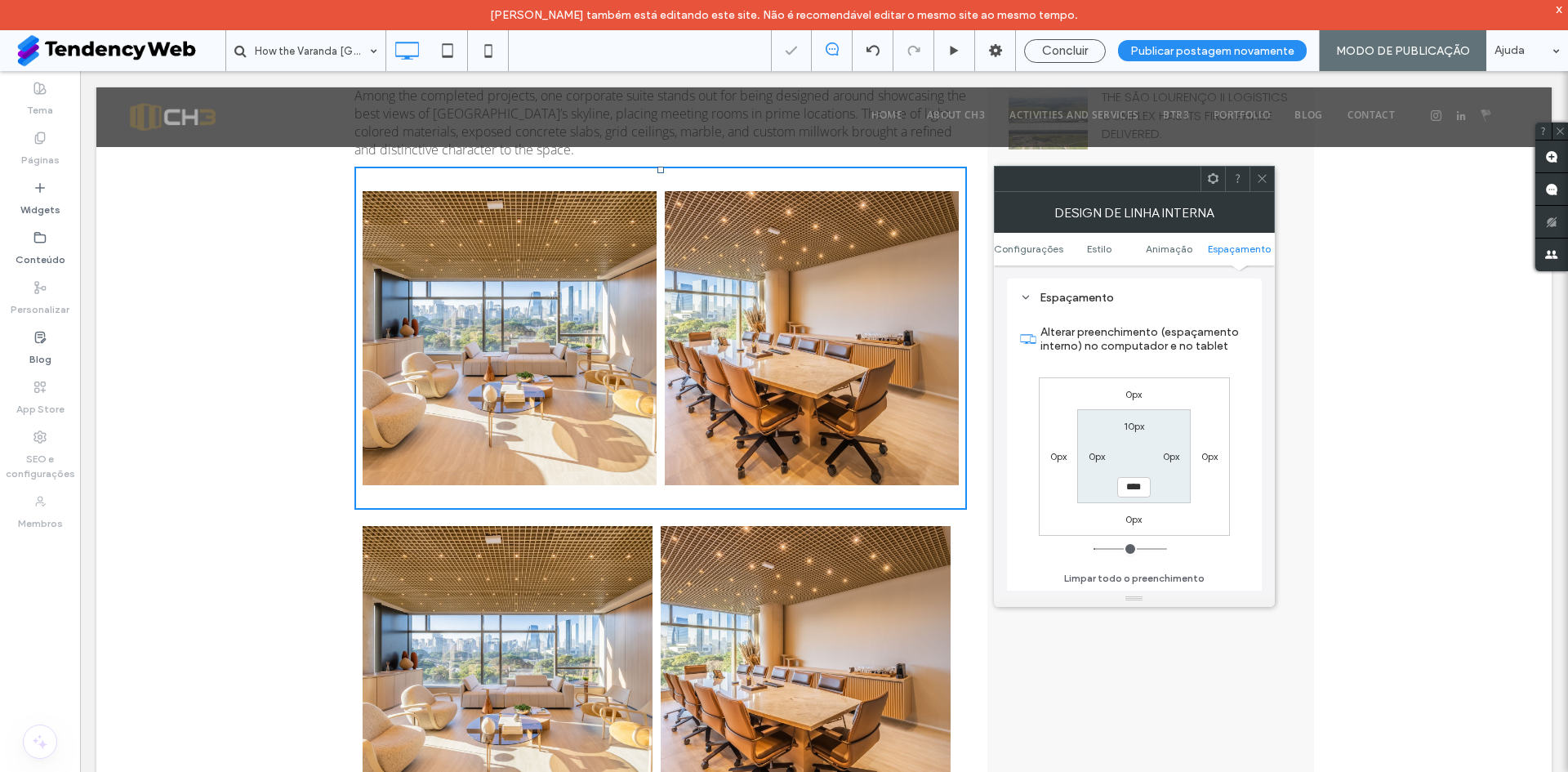
click at [1259, 175] on icon at bounding box center [1262, 178] width 12 height 12
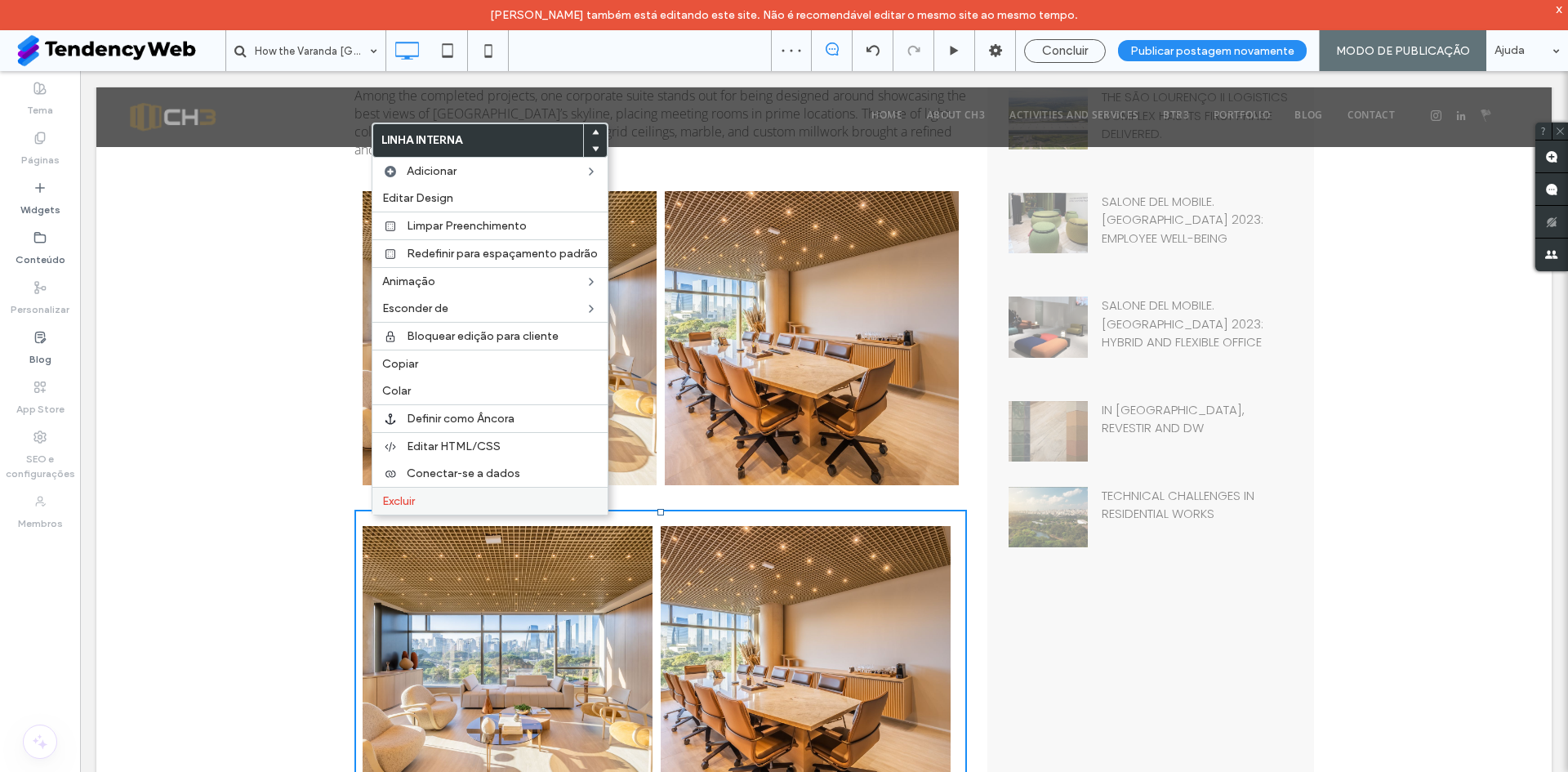
click at [404, 505] on span "Excluir" at bounding box center [399, 501] width 33 height 14
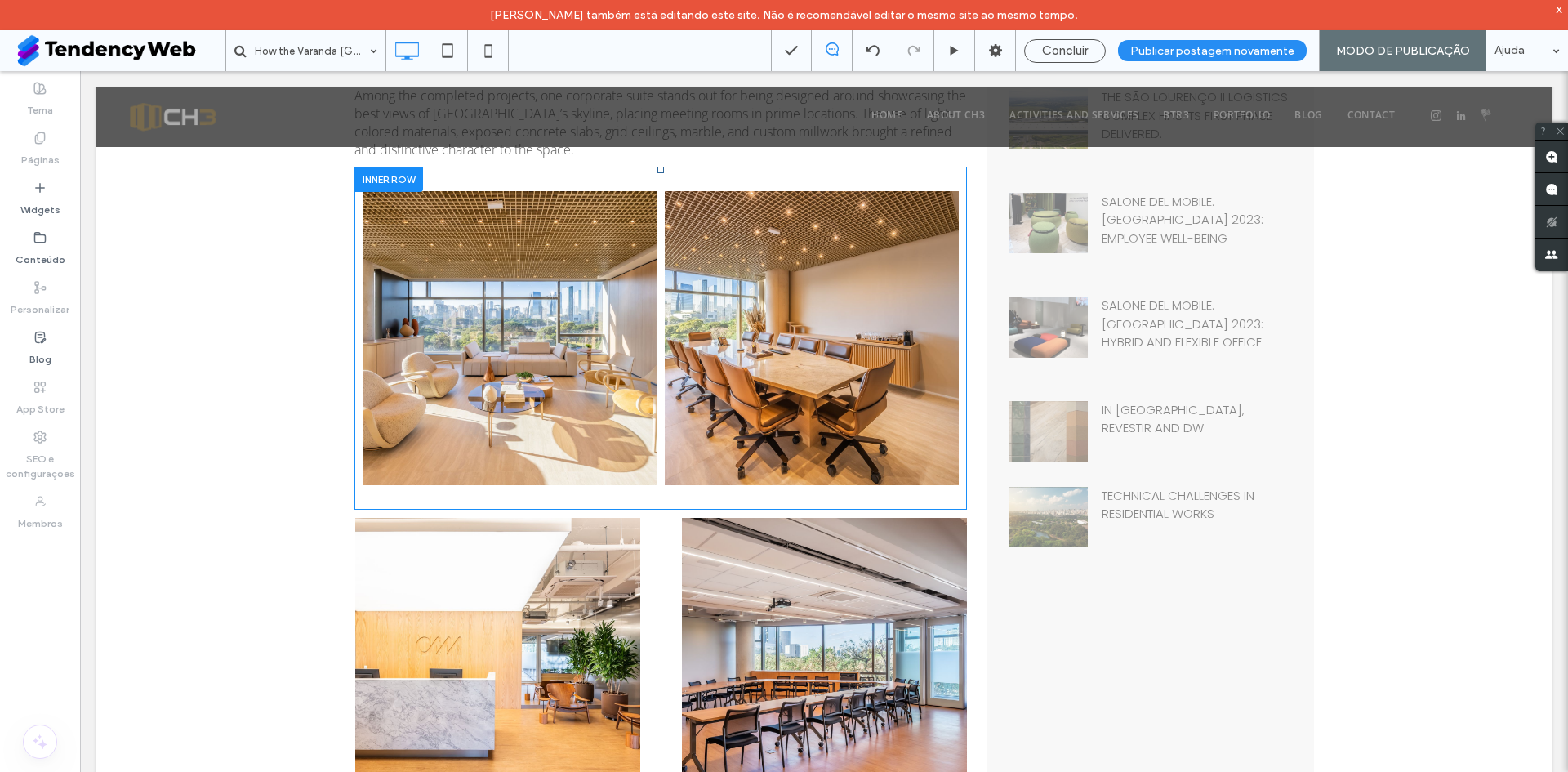
click at [455, 169] on div "Click To Paste Nature's Symphony Breathtaking colors of our planet Button Faces…" at bounding box center [660, 337] width 613 height 343
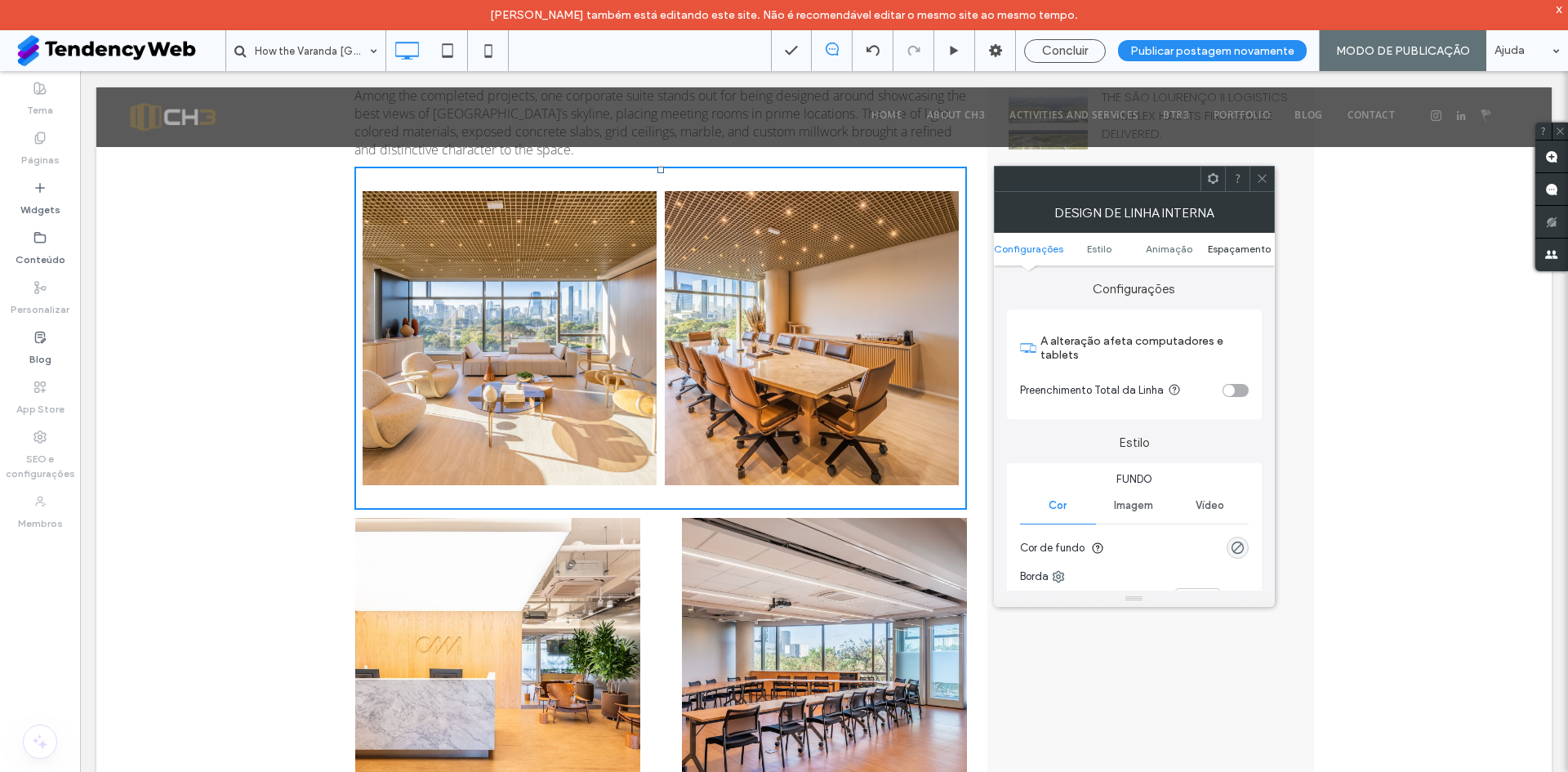
click at [1247, 251] on span "Espaçamento" at bounding box center [1239, 249] width 63 height 12
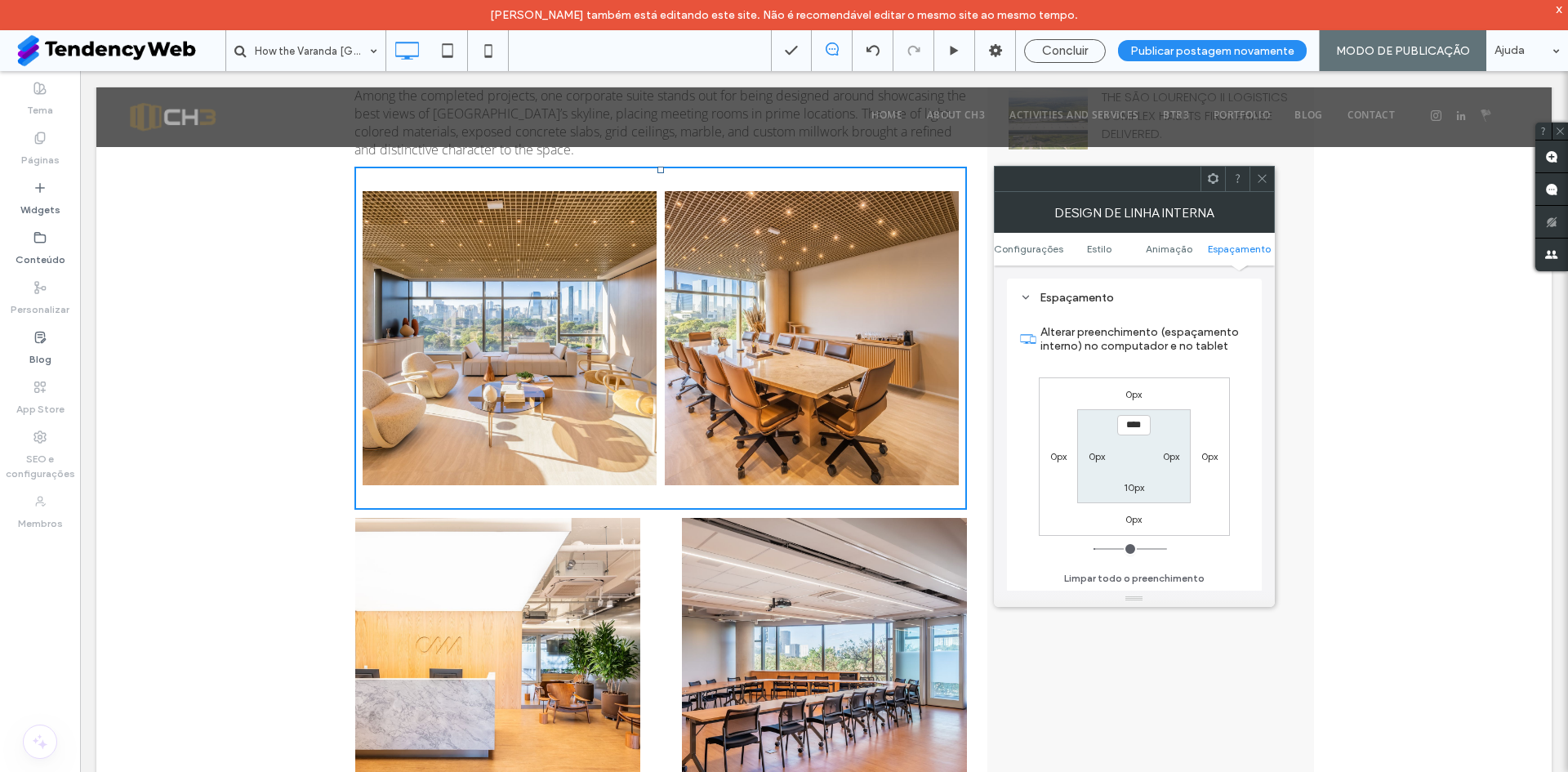
click at [1256, 179] on icon at bounding box center [1262, 178] width 12 height 12
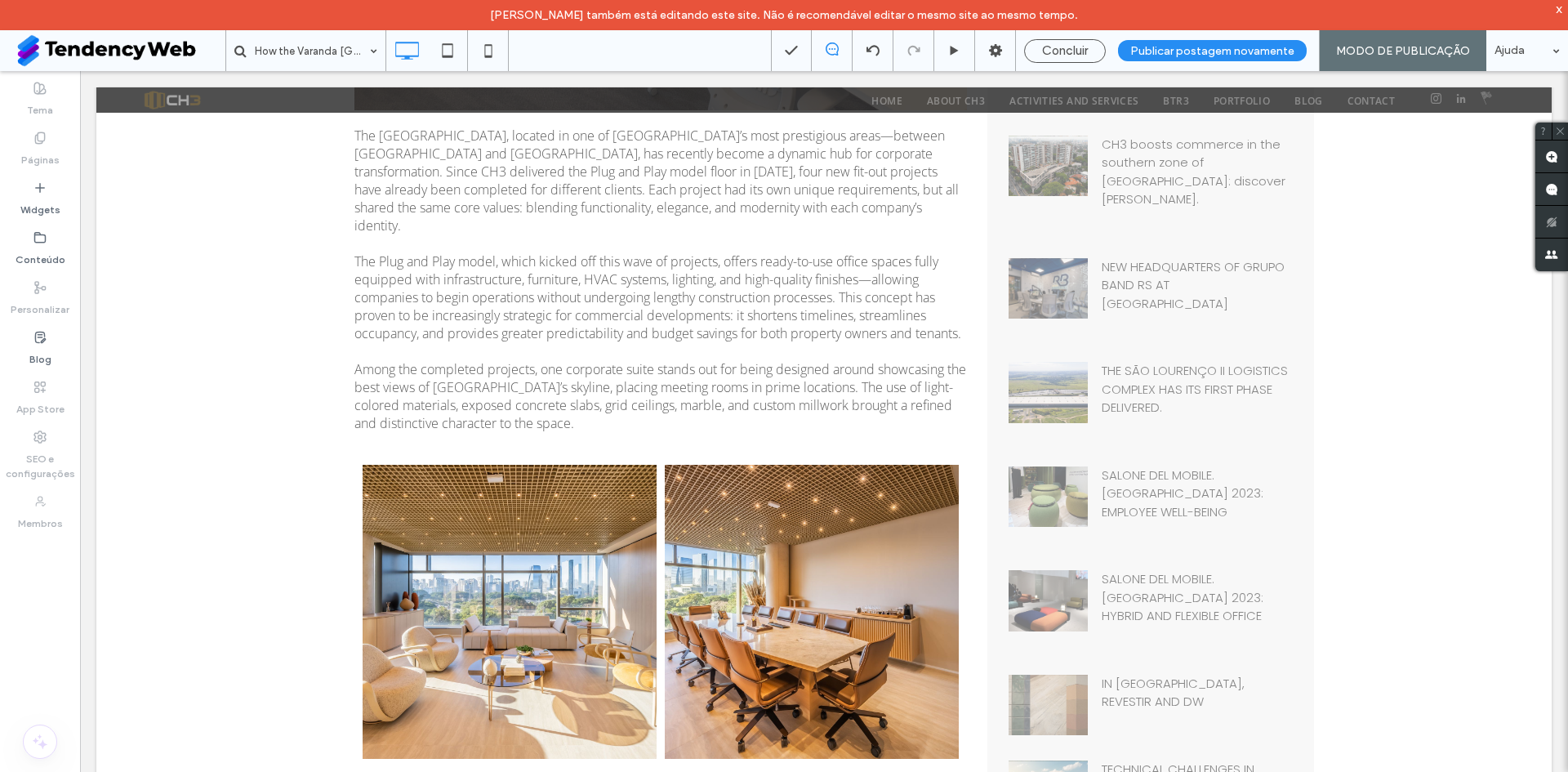
scroll to position [545, 0]
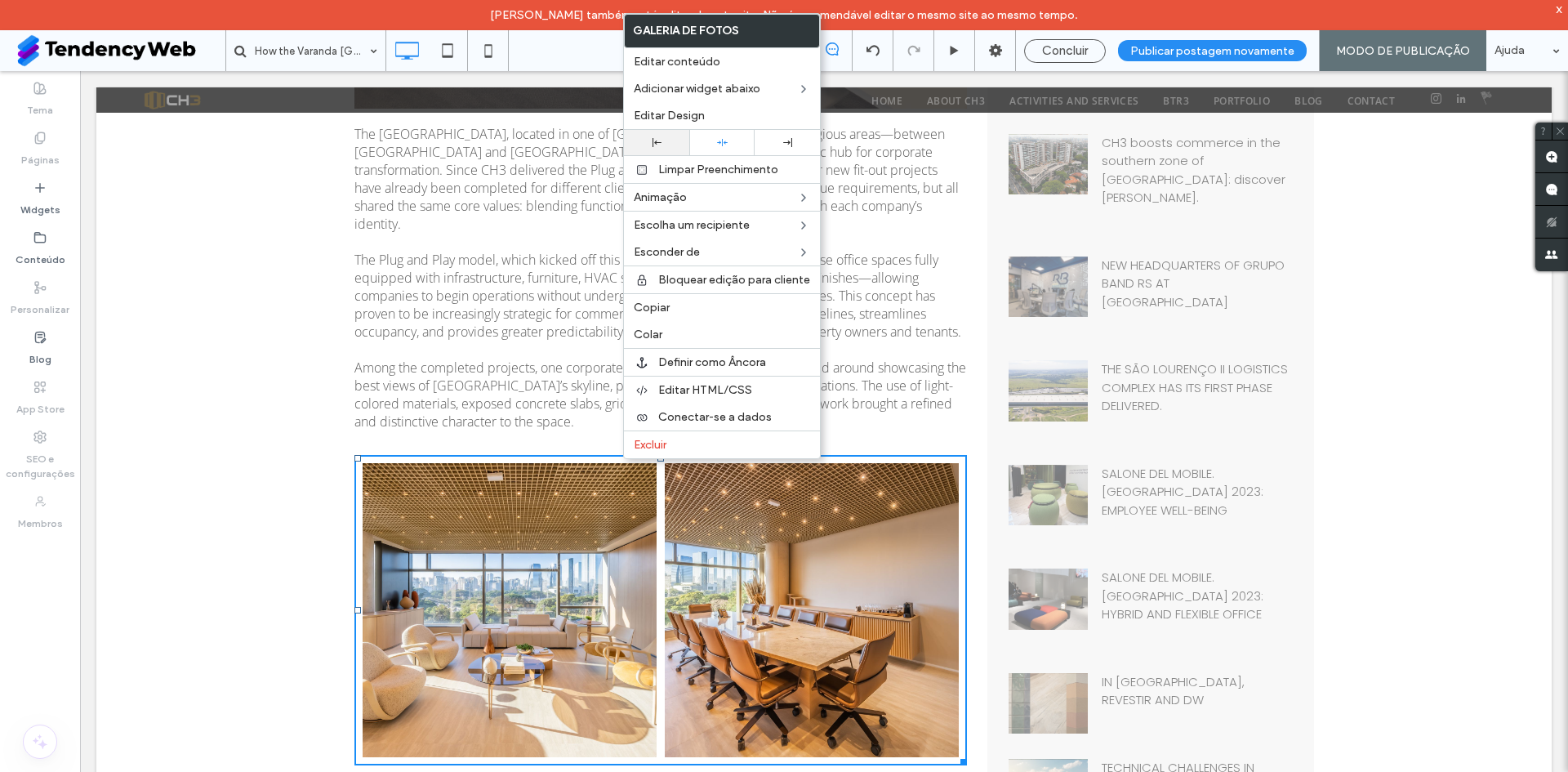
click at [653, 142] on use at bounding box center [657, 143] width 9 height 9
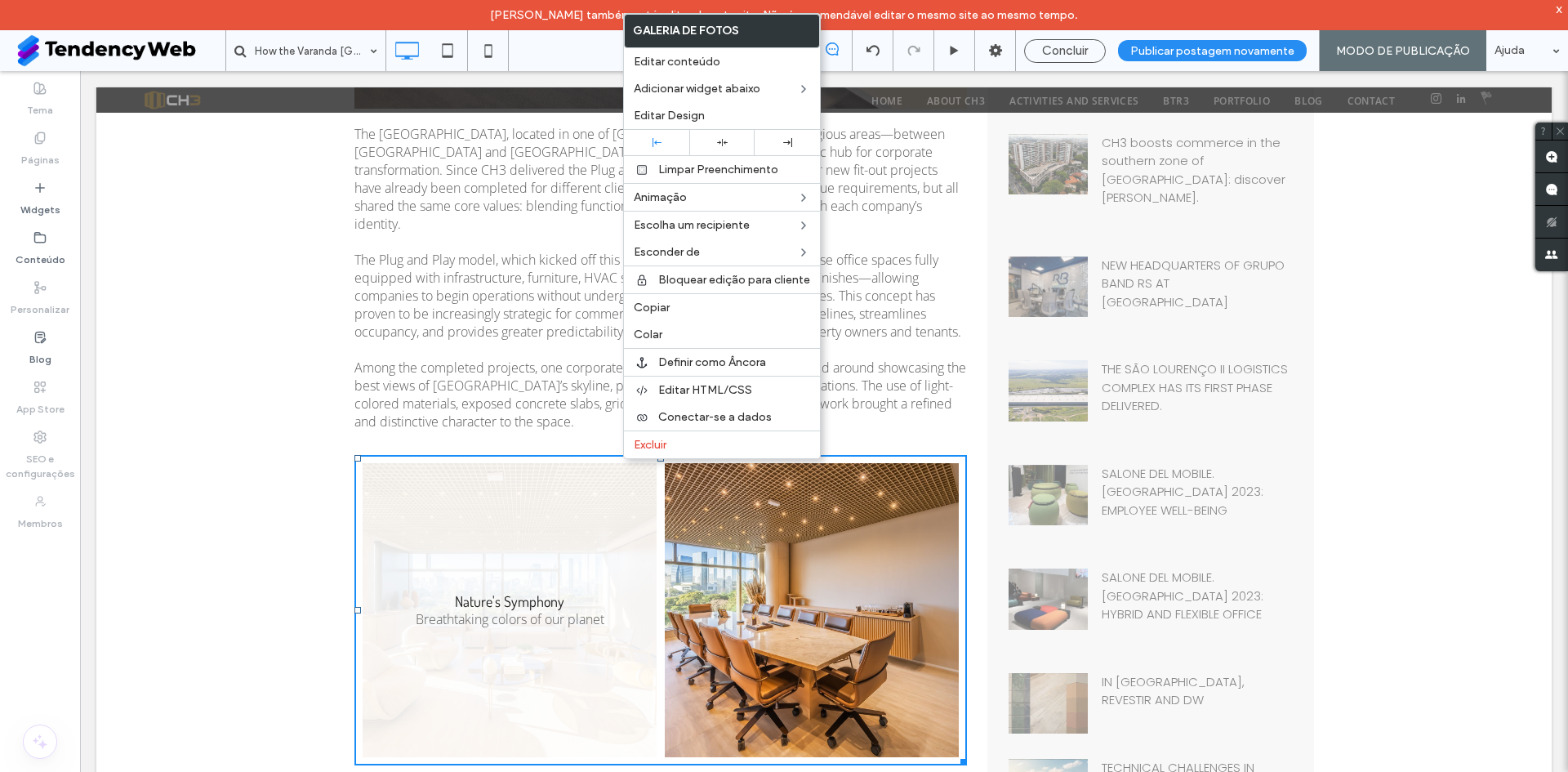
click at [442, 510] on link at bounding box center [509, 609] width 294 height 294
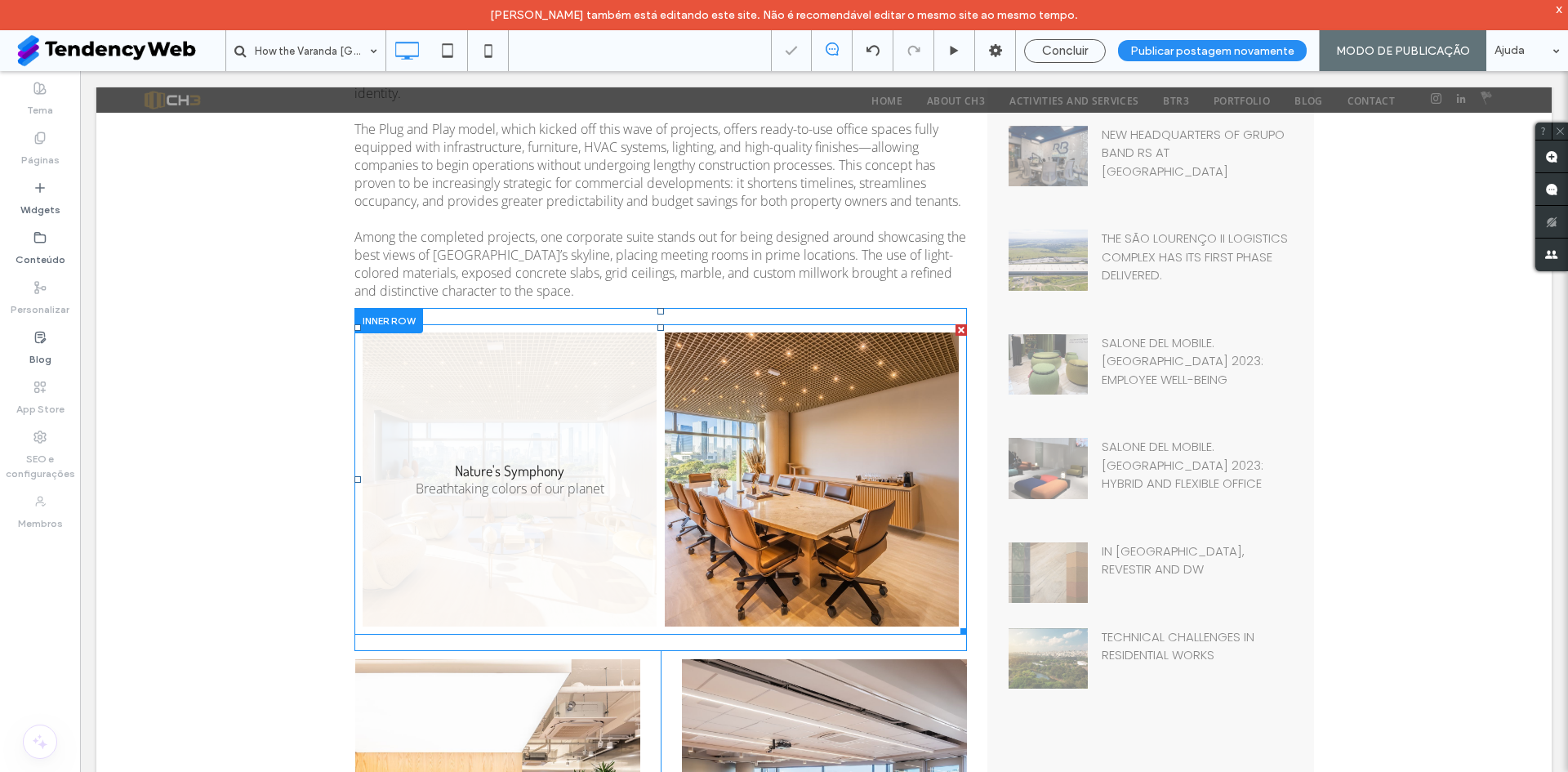
scroll to position [680, 0]
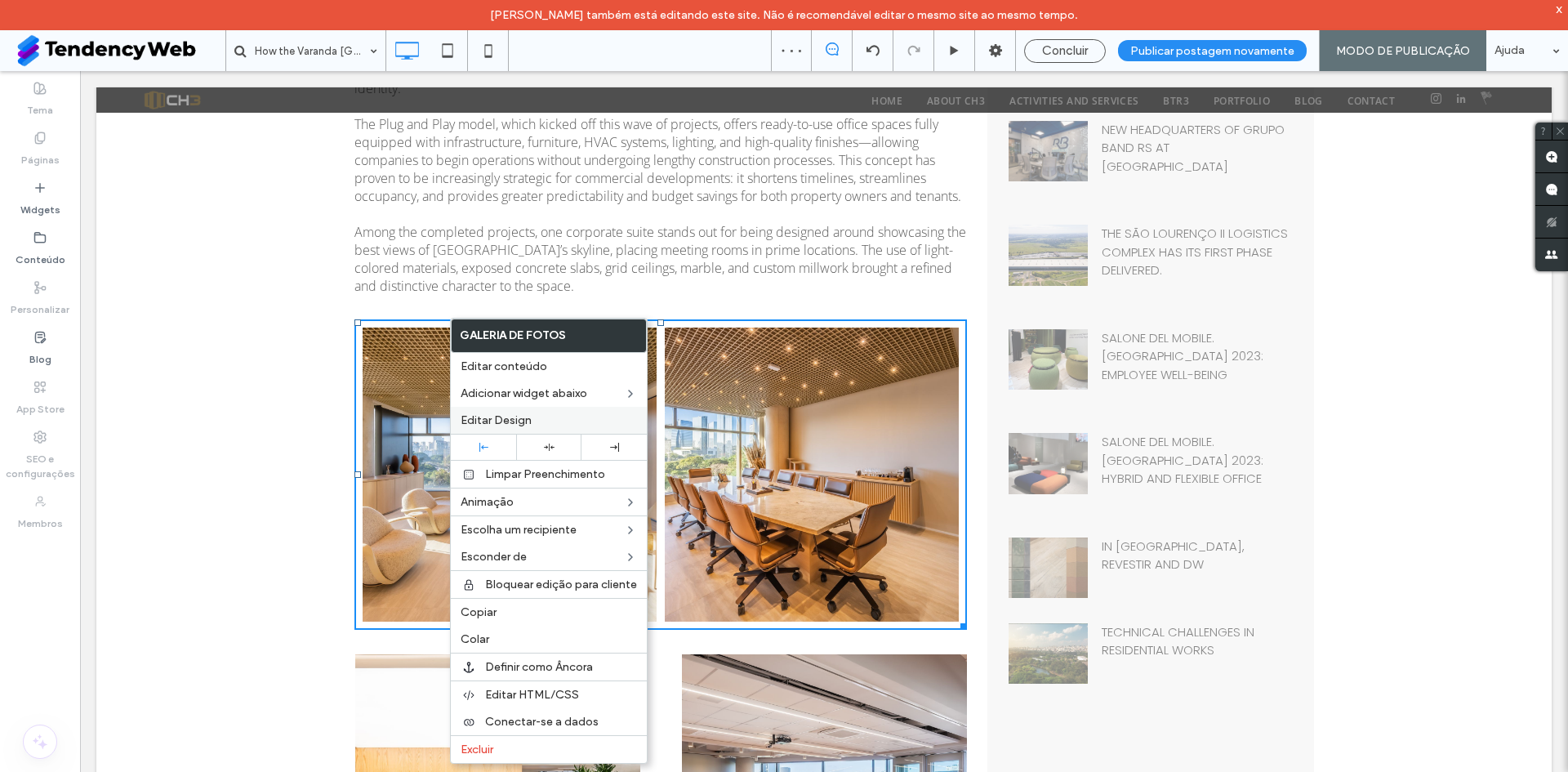
click at [536, 426] on label "Editar Design" at bounding box center [549, 420] width 177 height 14
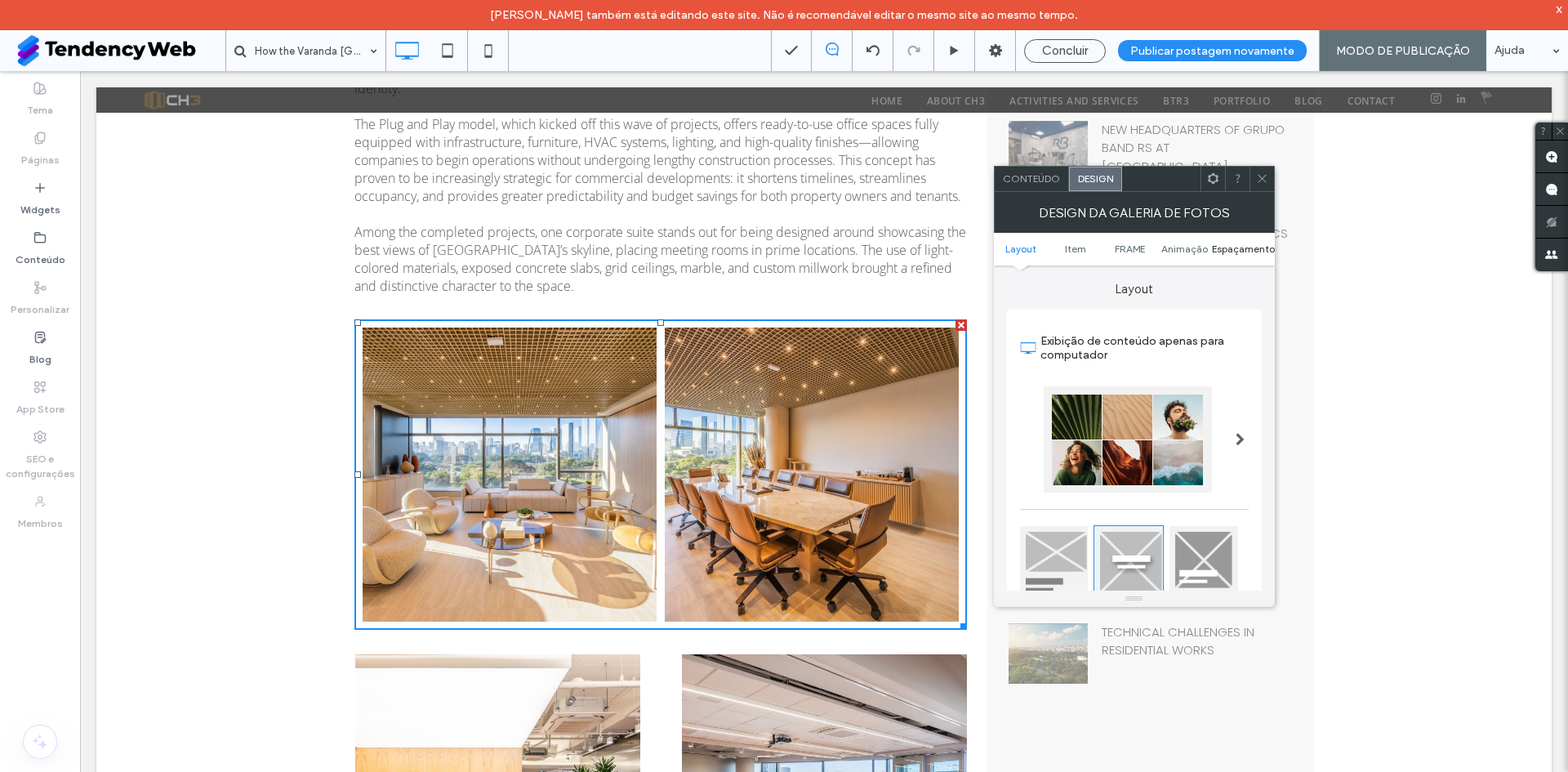
click at [1241, 248] on span "Espaçamento" at bounding box center [1243, 249] width 63 height 12
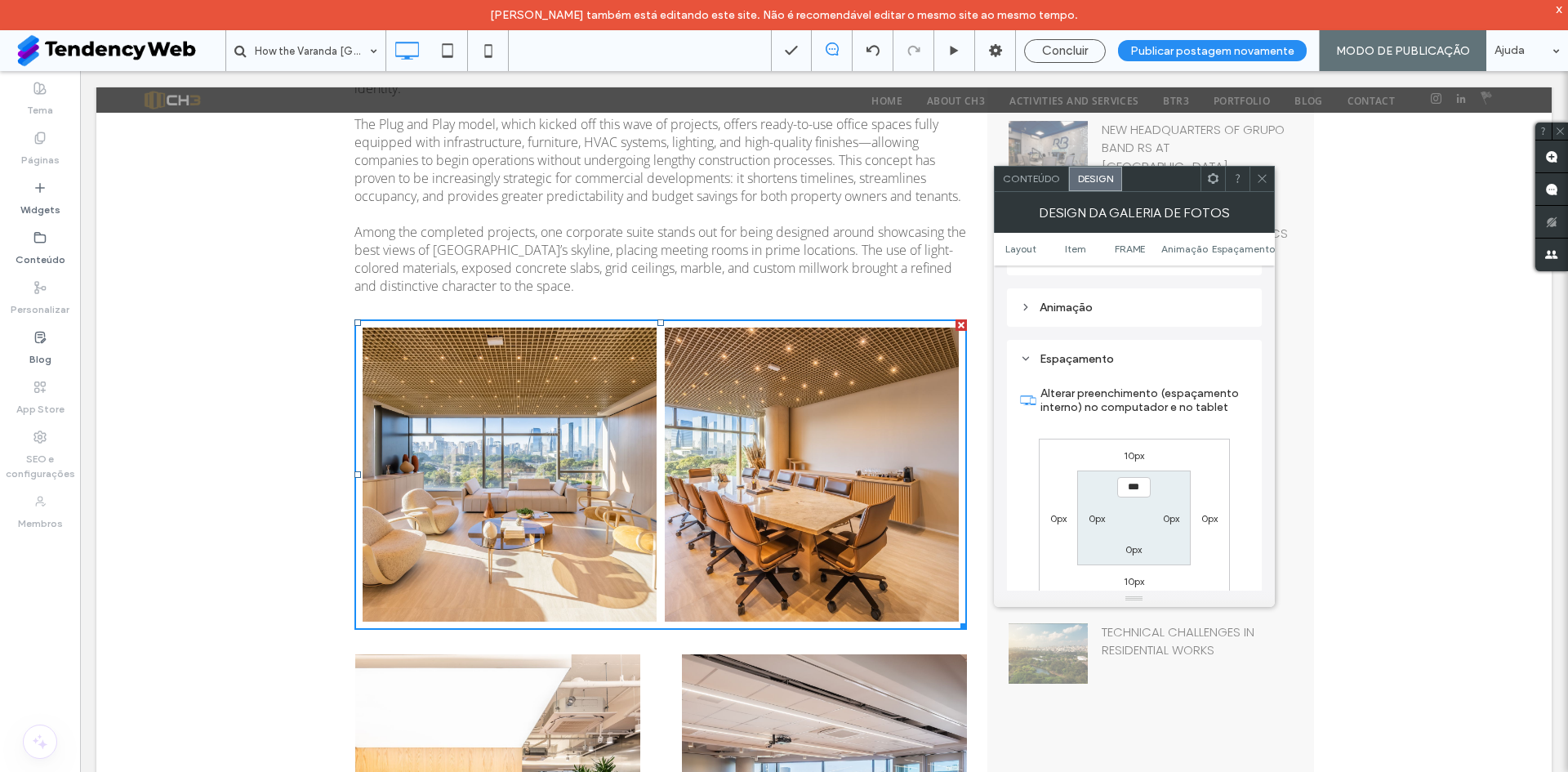
scroll to position [627, 0]
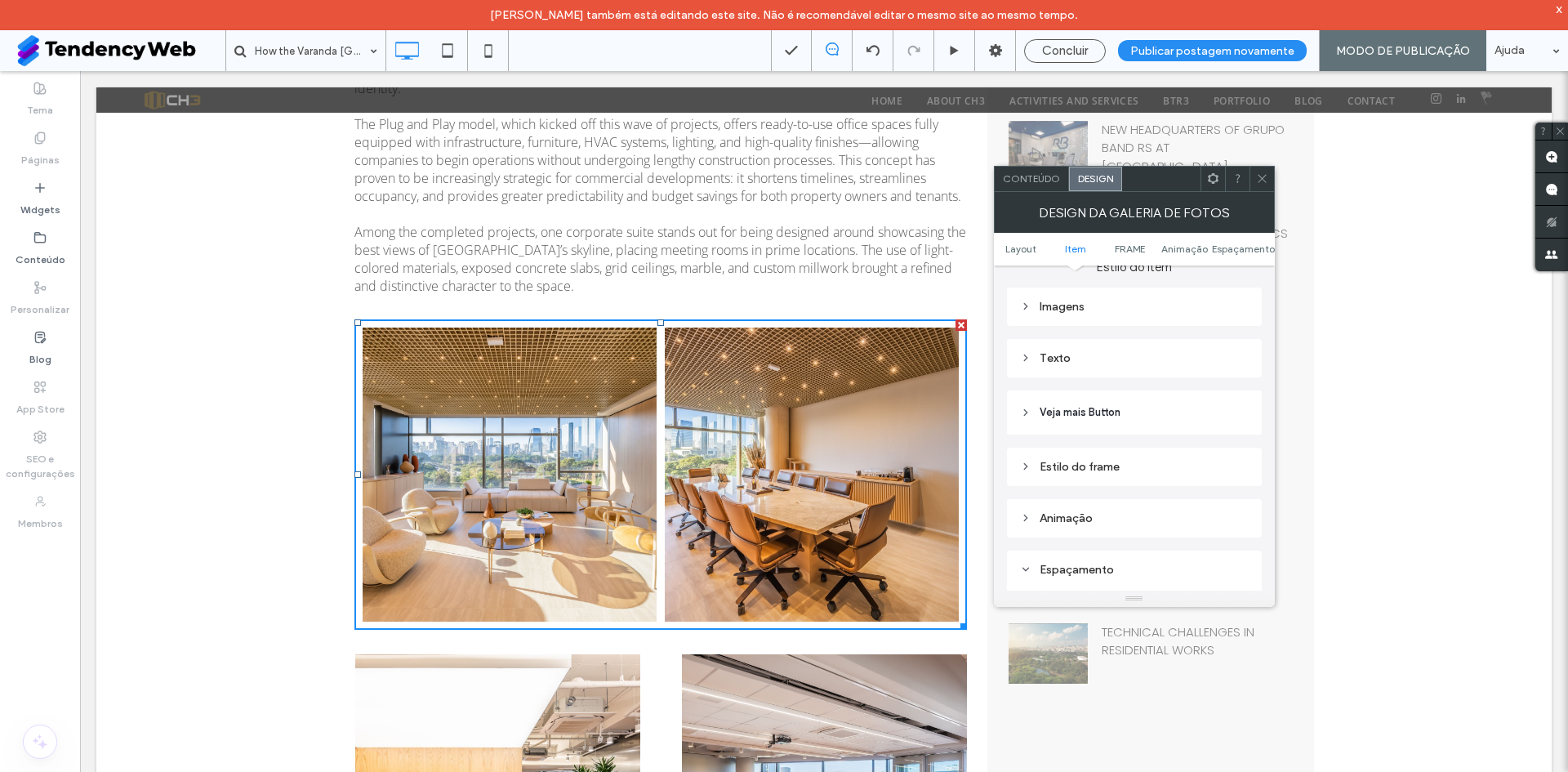
click at [1065, 310] on div "Imagens" at bounding box center [1134, 306] width 229 height 14
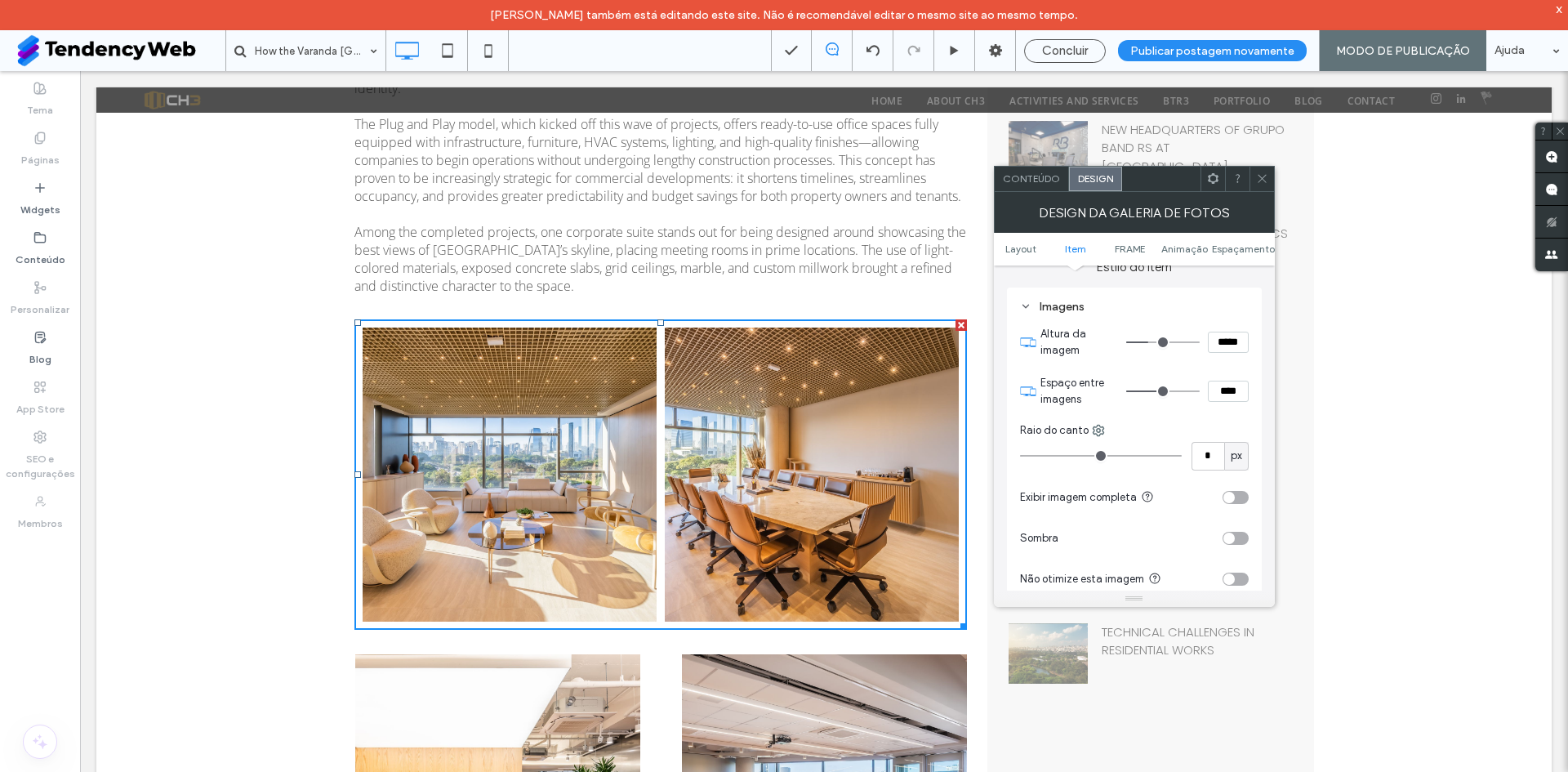
click at [1226, 390] on input "****" at bounding box center [1228, 391] width 41 height 21
type input "***"
type input "*"
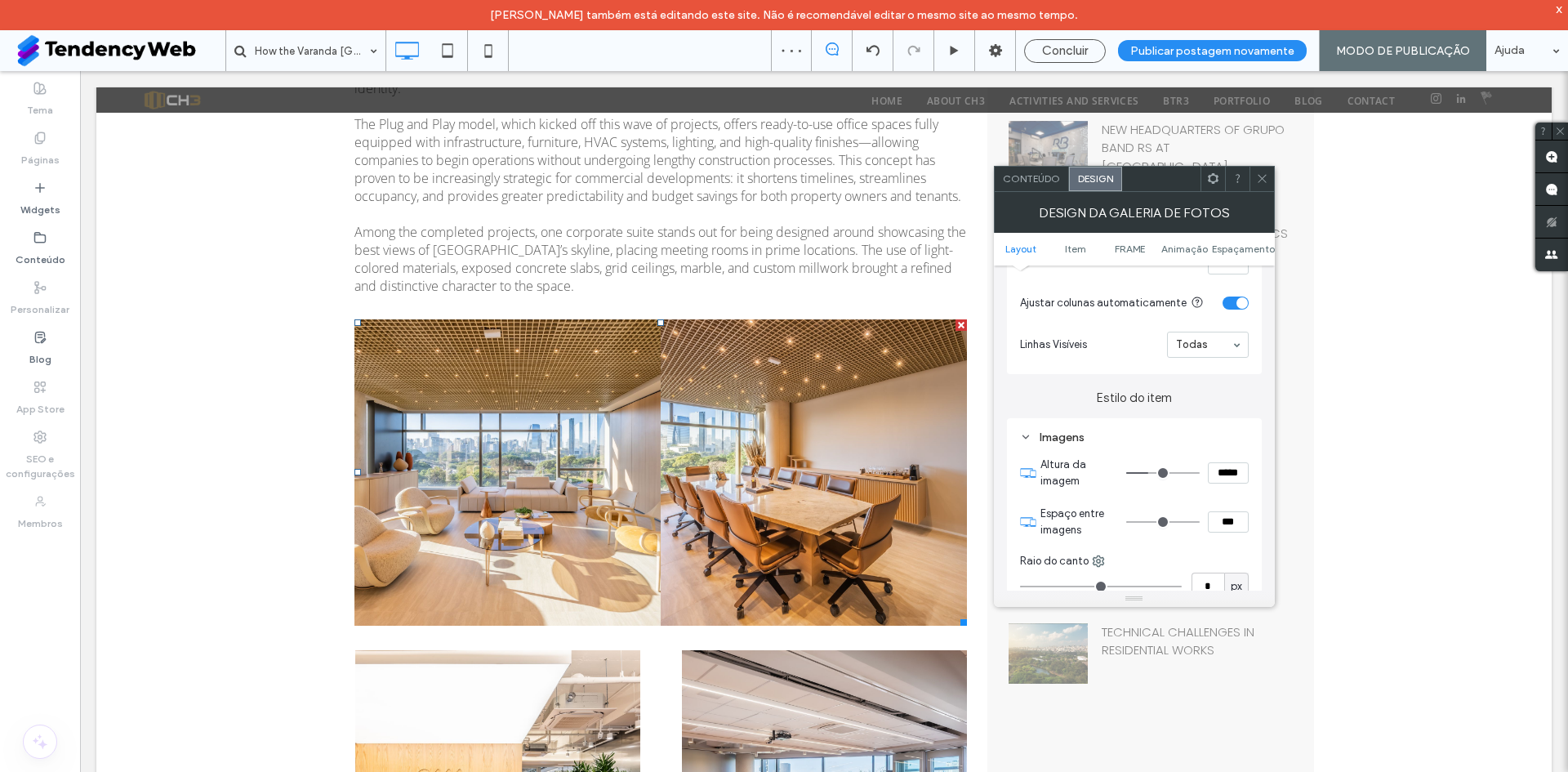
scroll to position [491, 0]
type input "***"
type input "*"
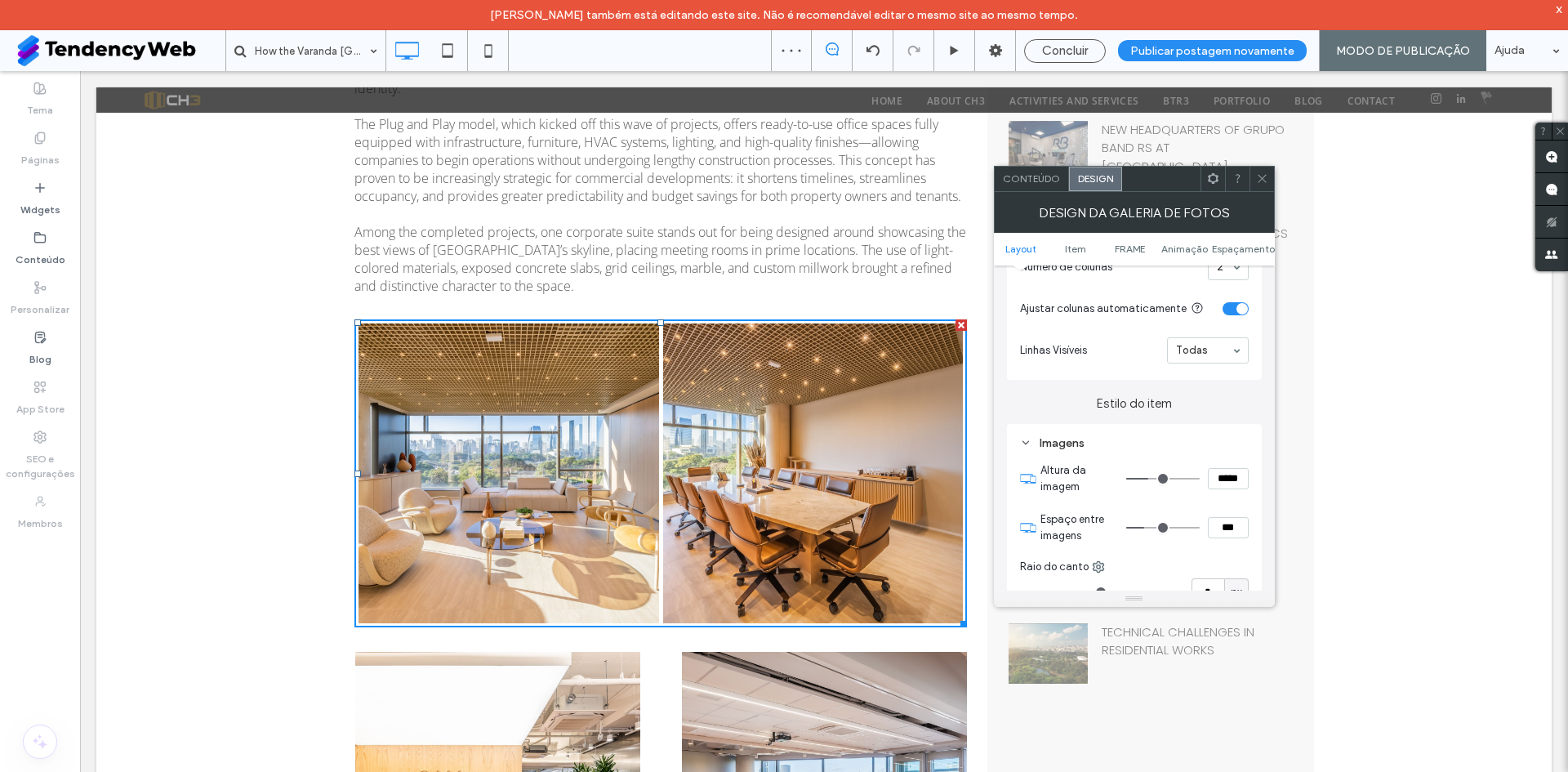
click at [1256, 184] on icon at bounding box center [1262, 178] width 12 height 12
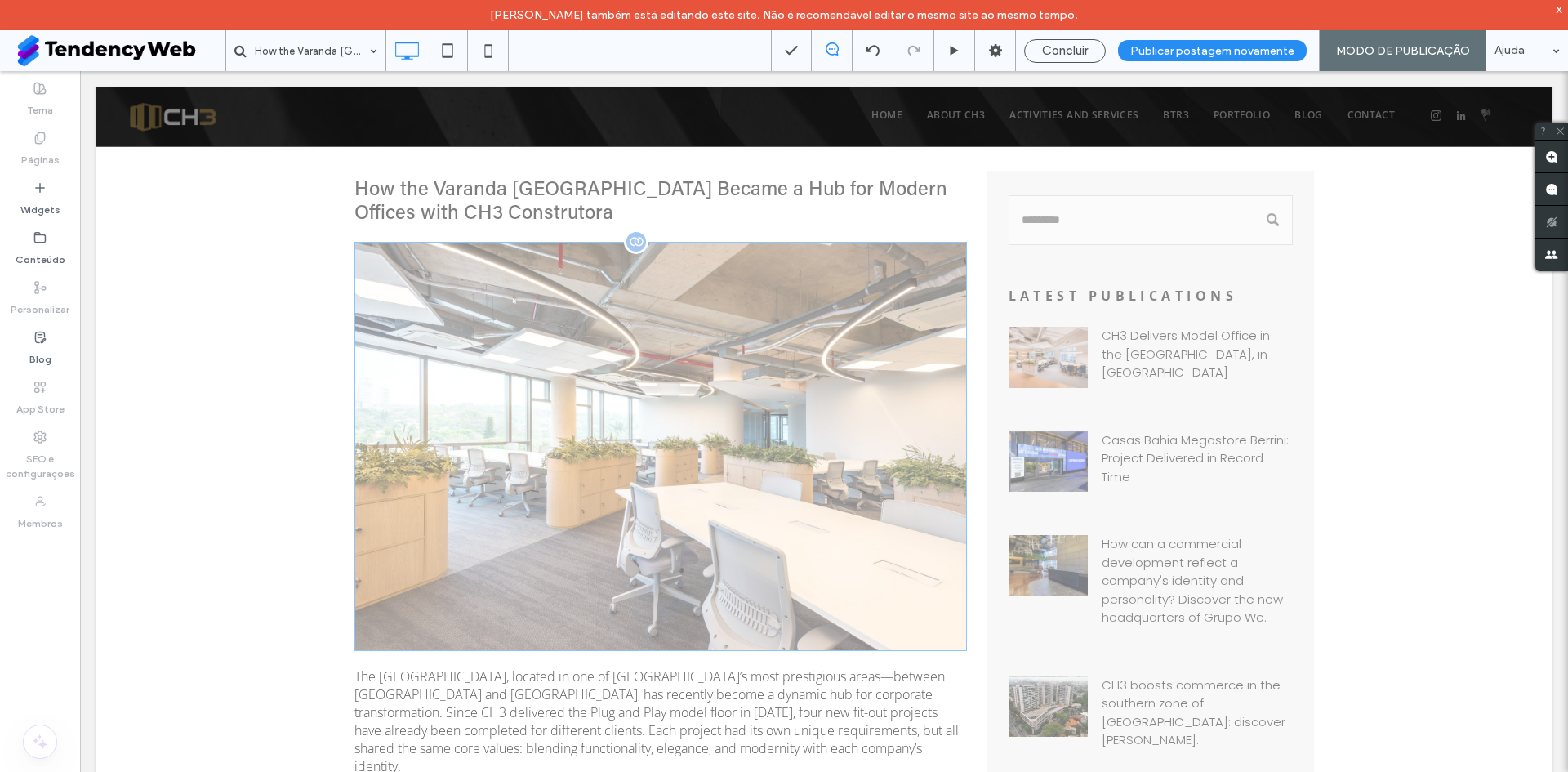
scroll to position [680, 0]
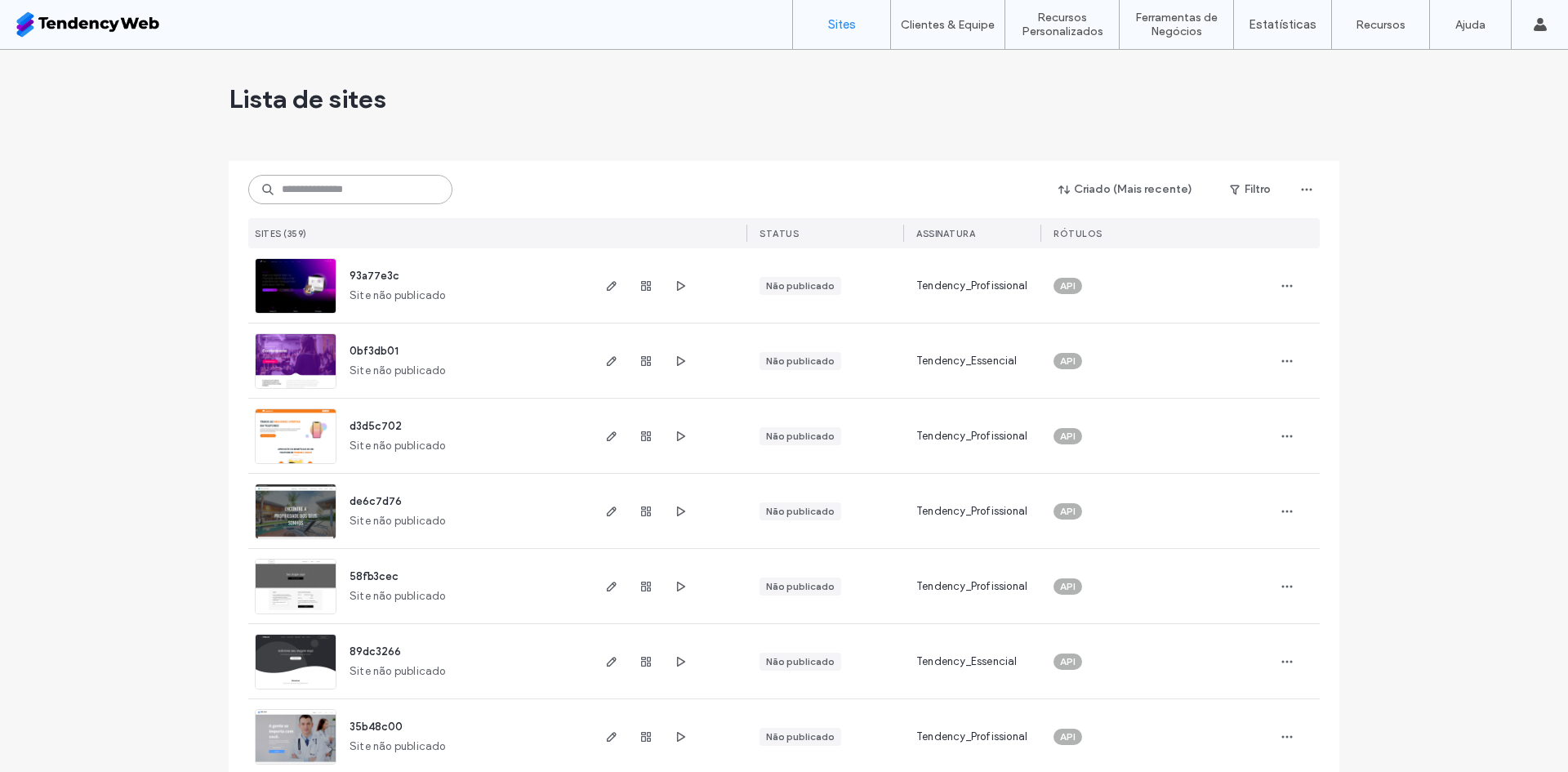
click at [349, 202] on input at bounding box center [350, 189] width 204 height 29
type input "***"
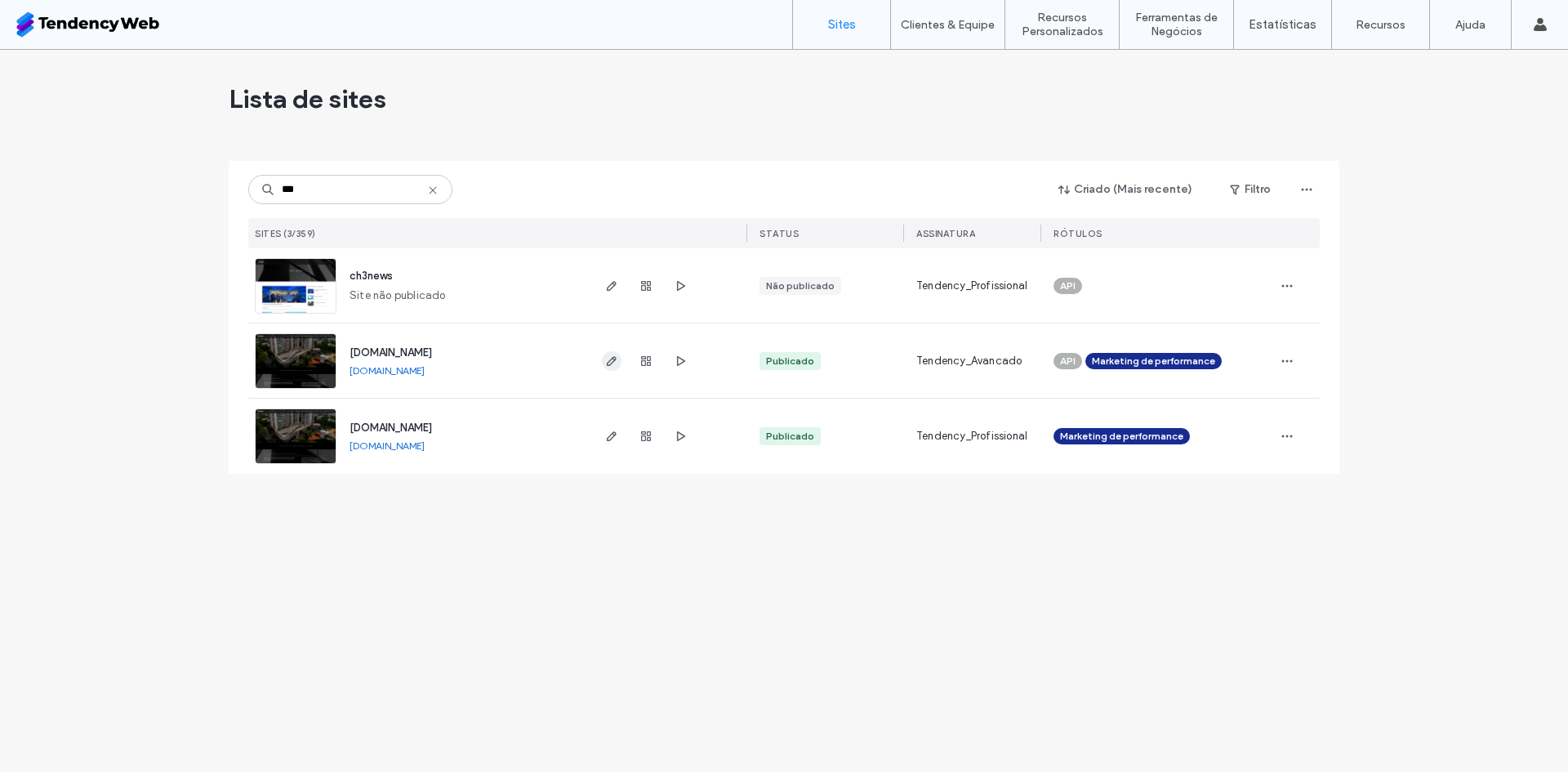
click at [607, 360] on icon "button" at bounding box center [612, 361] width 13 height 13
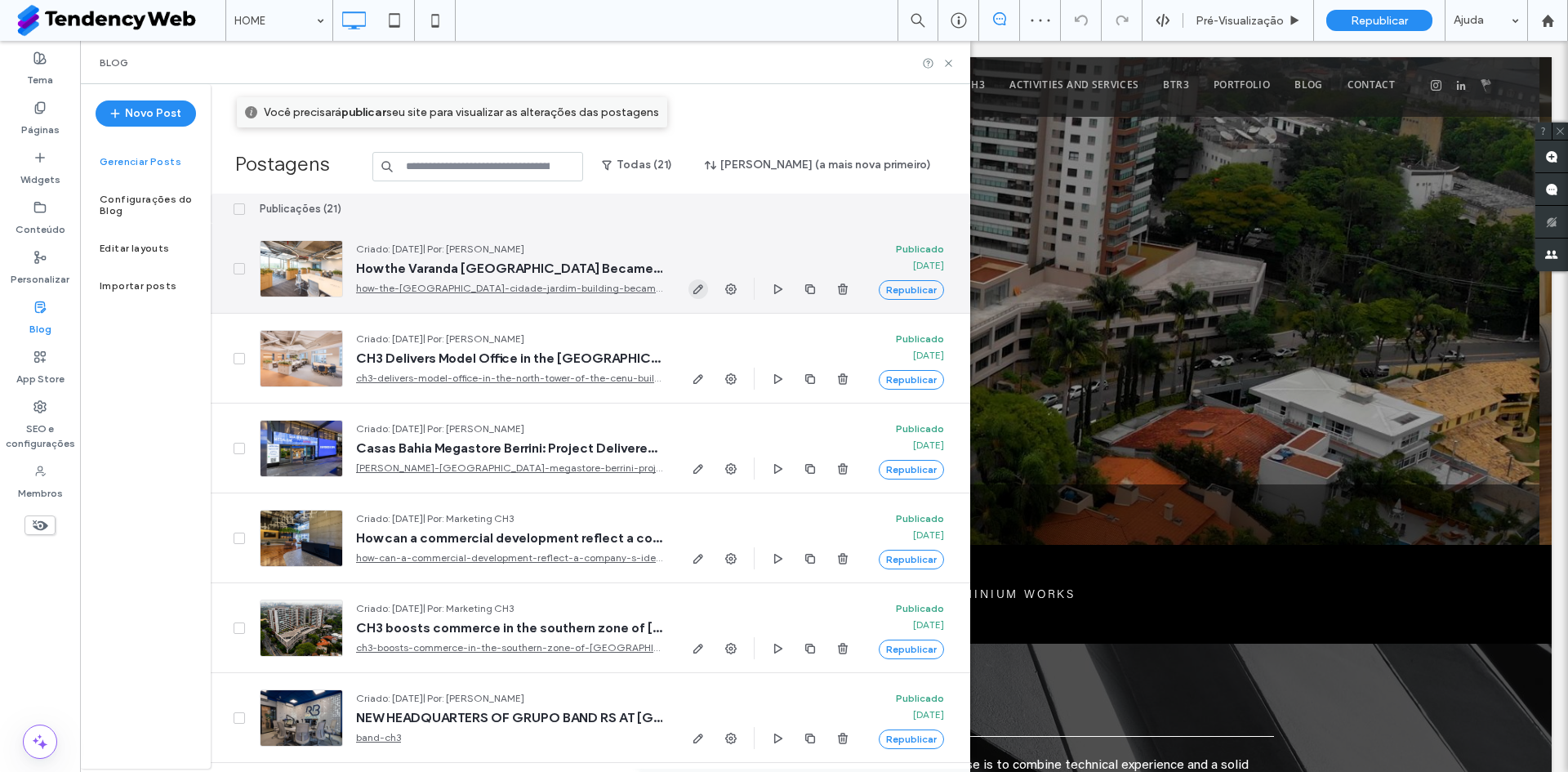
click at [698, 293] on icon "button" at bounding box center [699, 289] width 13 height 13
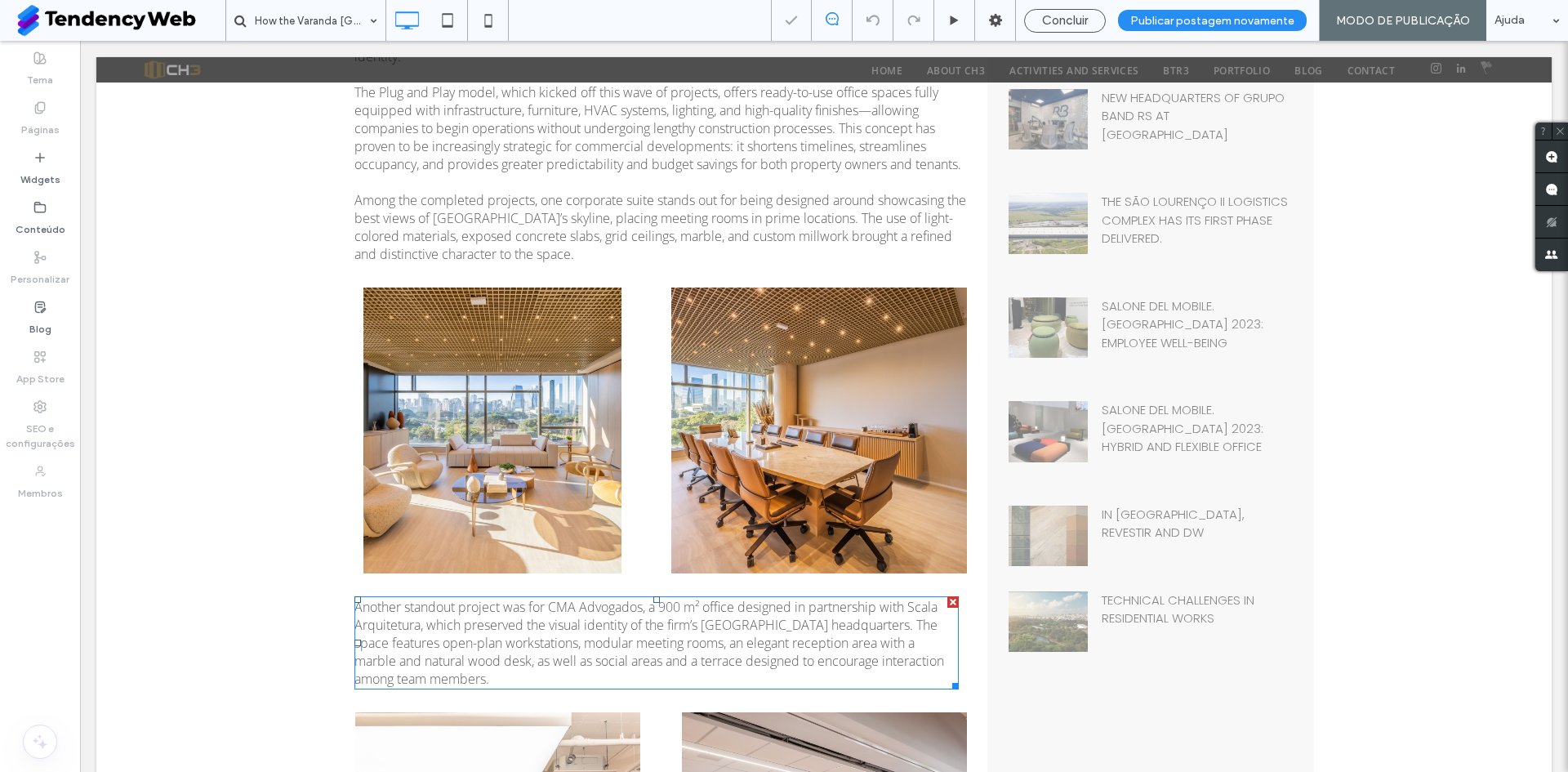
scroll to position [680, 0]
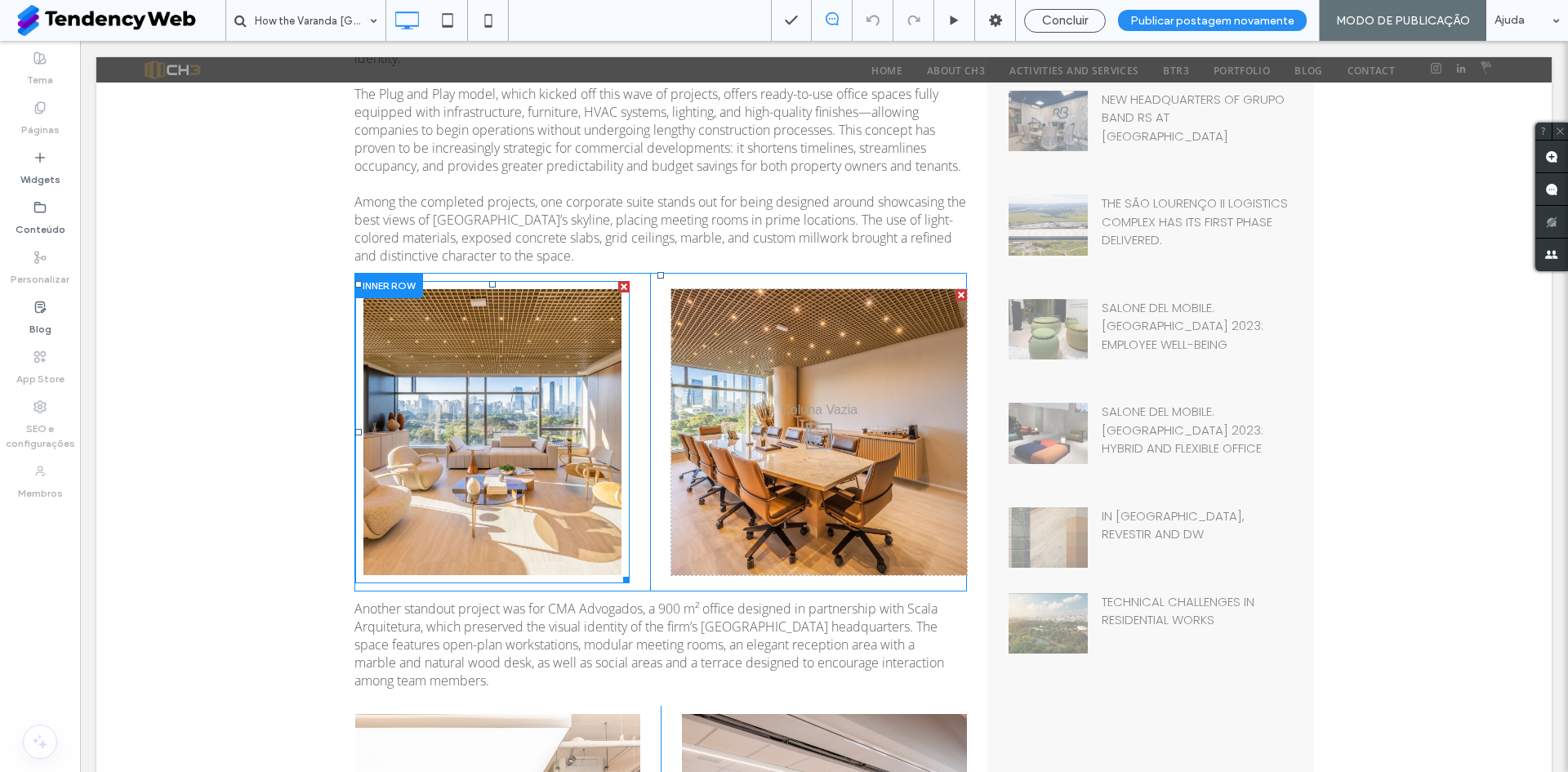
click at [599, 313] on link at bounding box center [492, 432] width 258 height 286
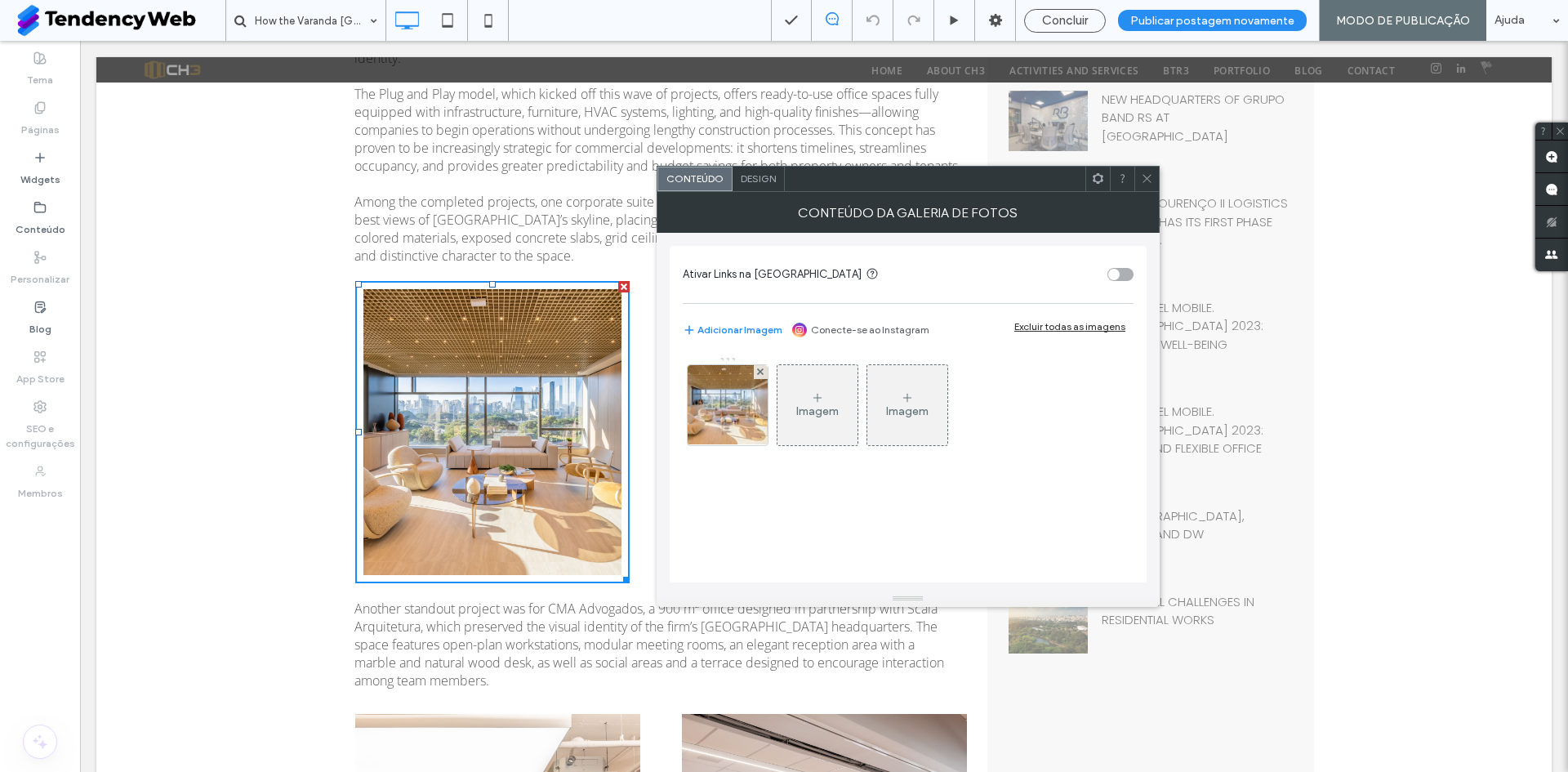
click at [758, 180] on span "Design" at bounding box center [758, 178] width 35 height 12
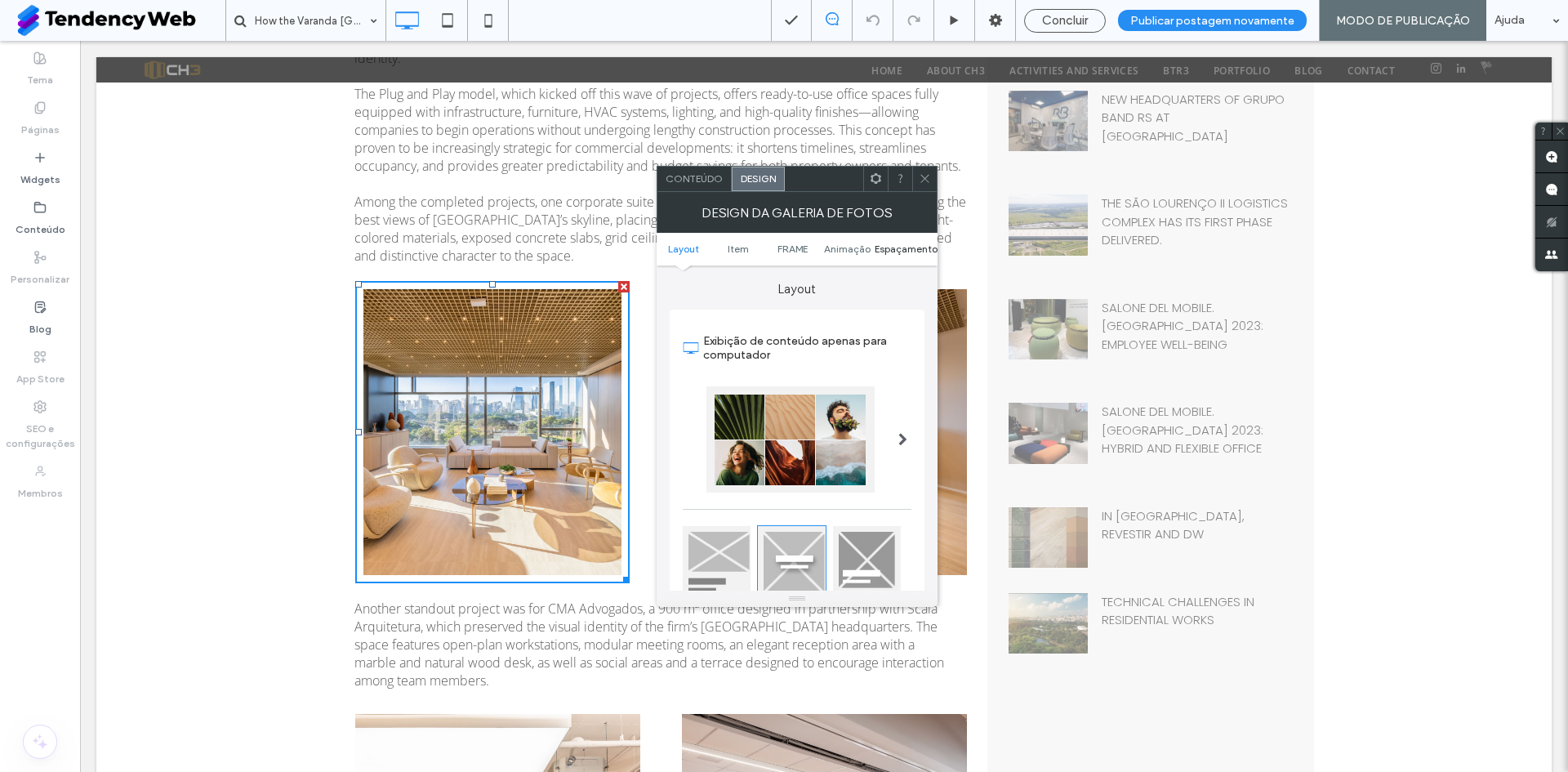
click at [905, 243] on span "Espaçamento" at bounding box center [906, 249] width 63 height 12
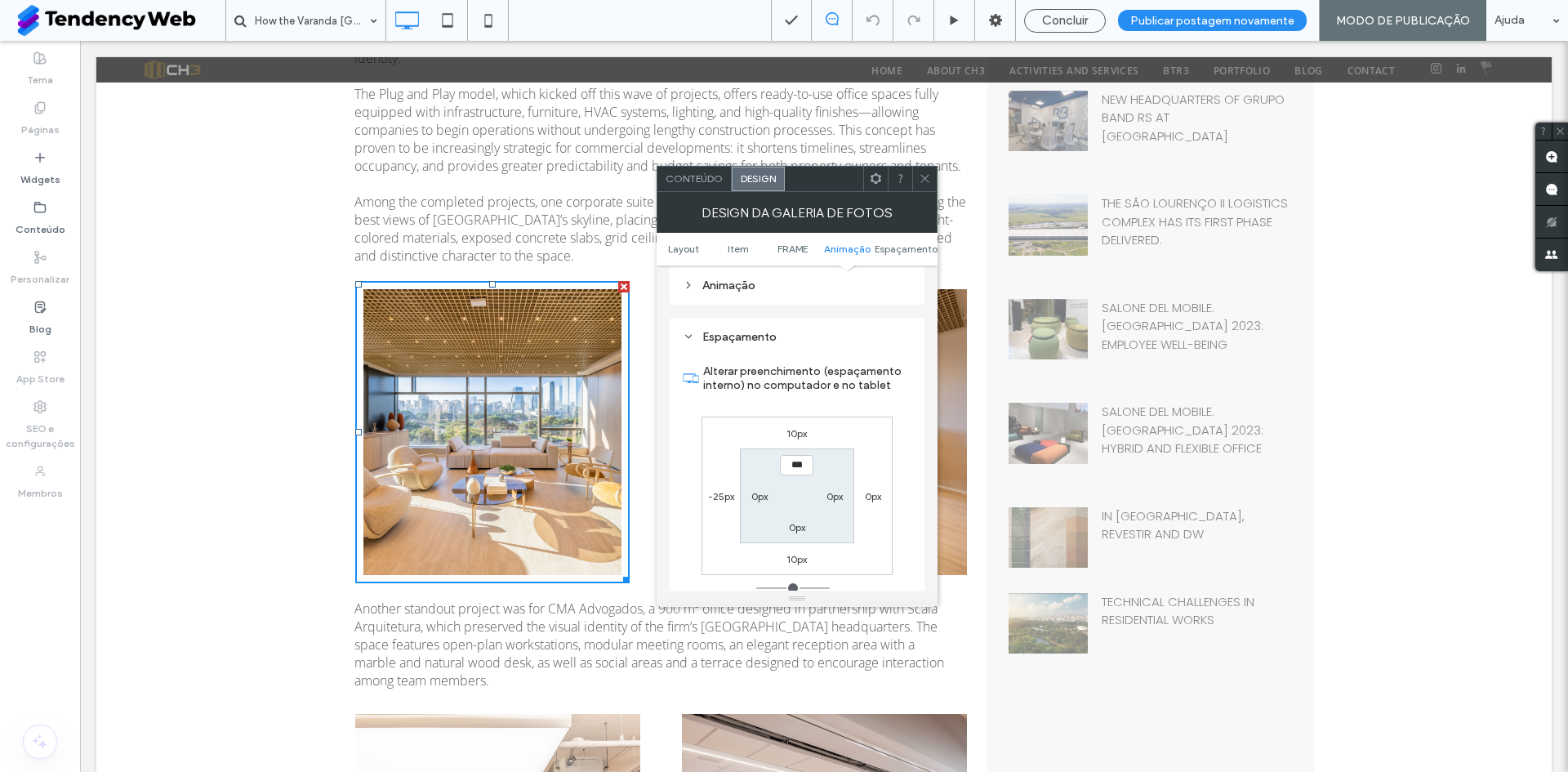
scroll to position [849, 0]
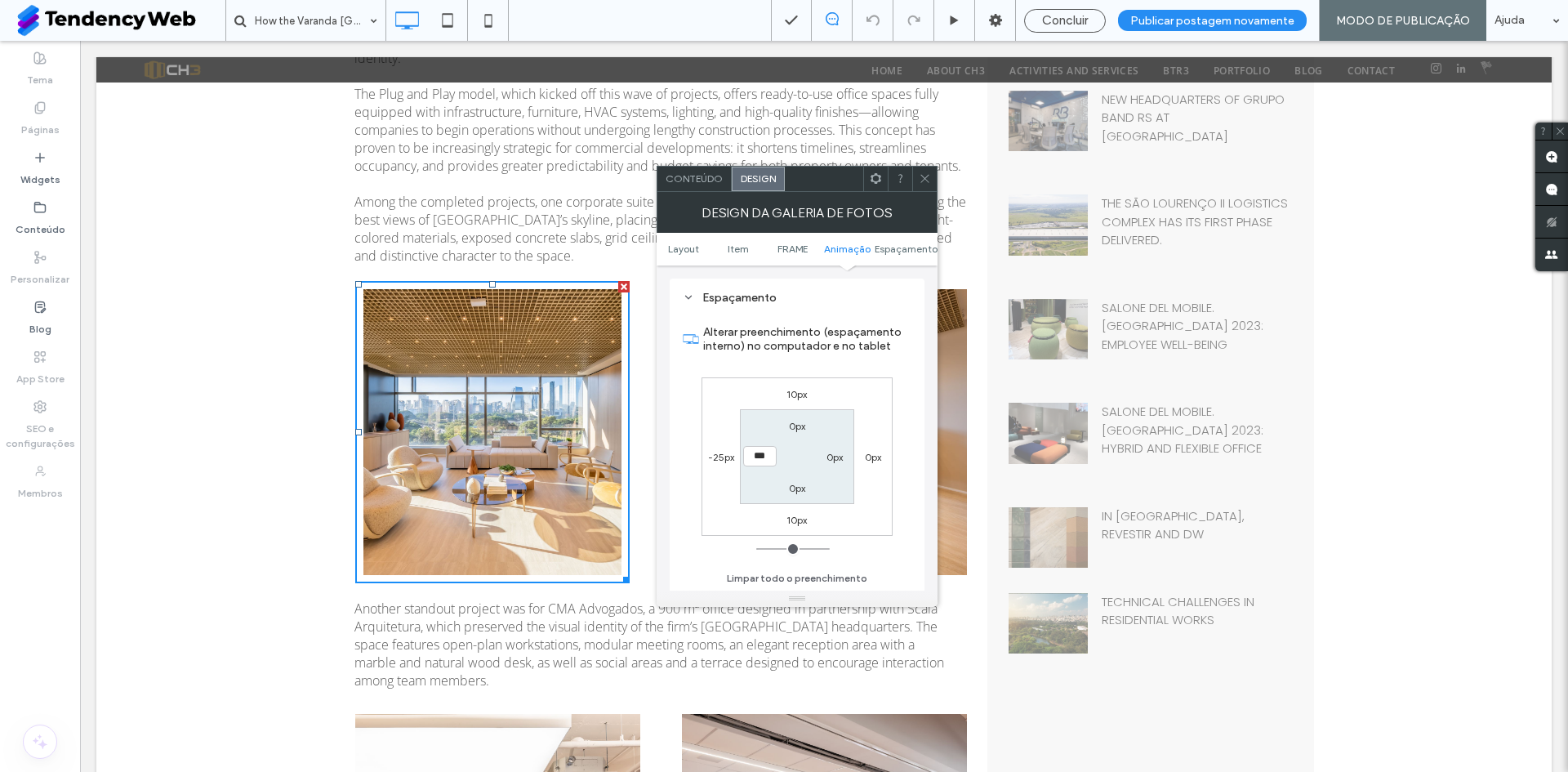
type input "**"
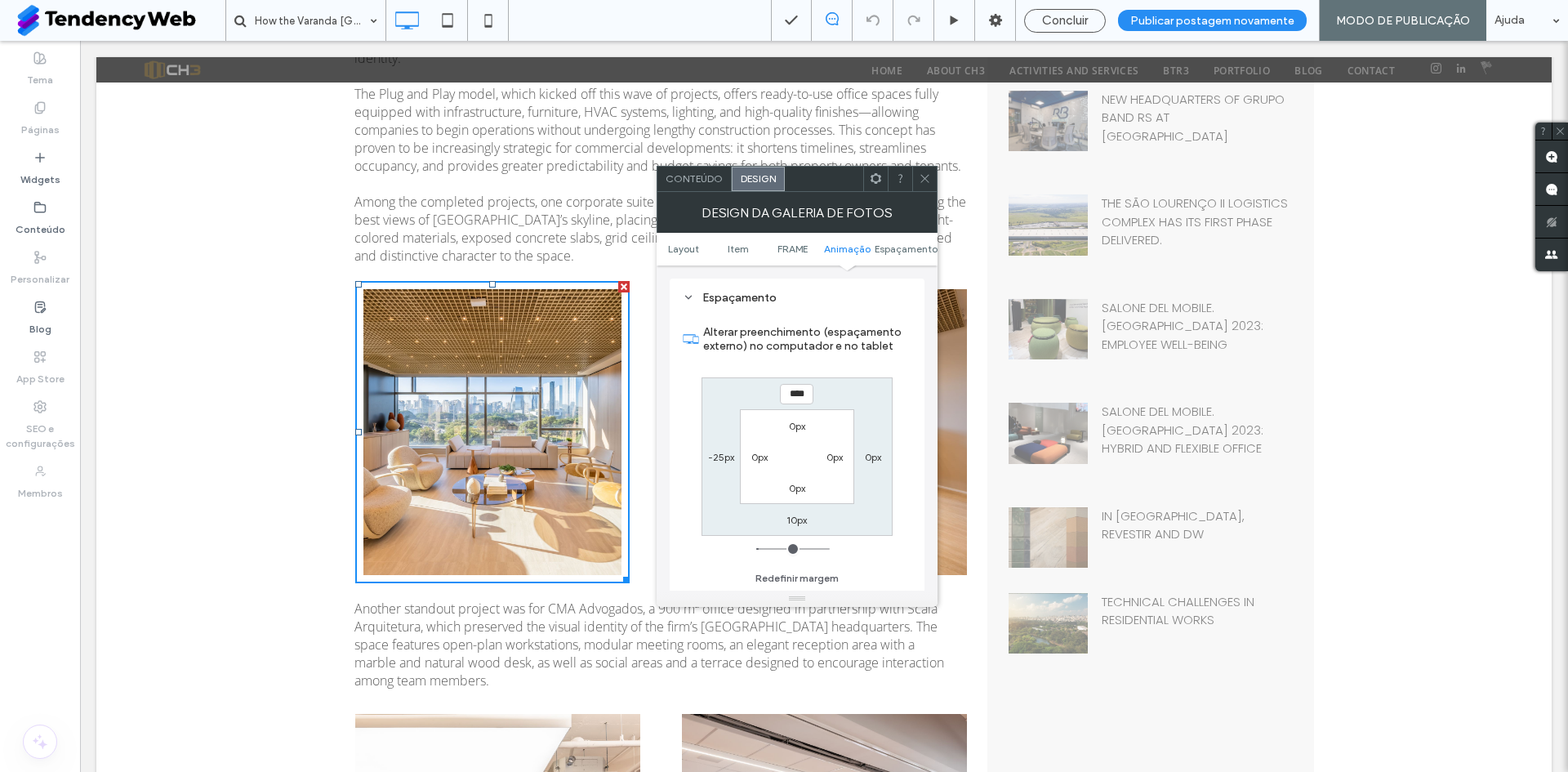
type input "*"
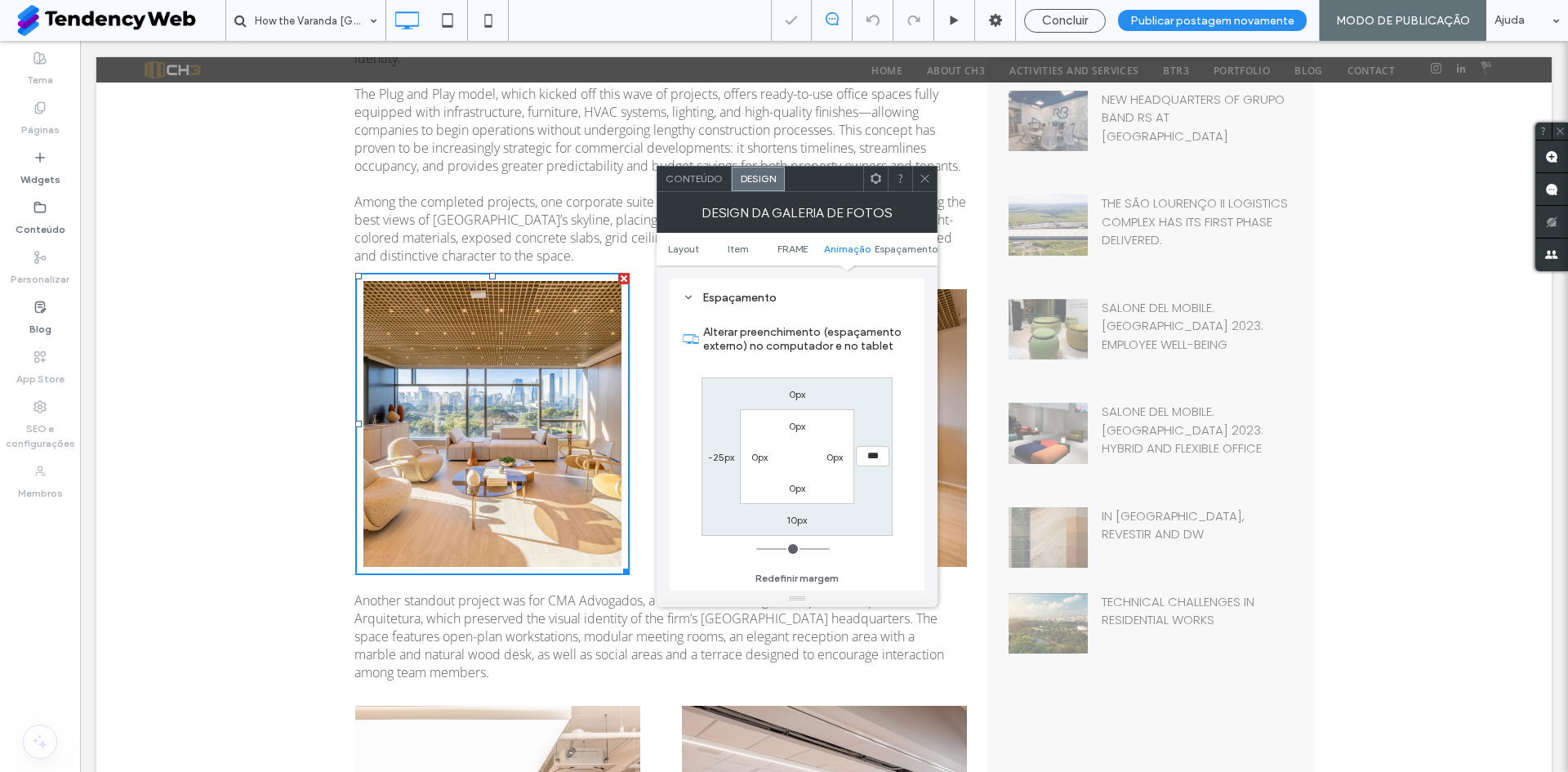
type input "**"
type input "*"
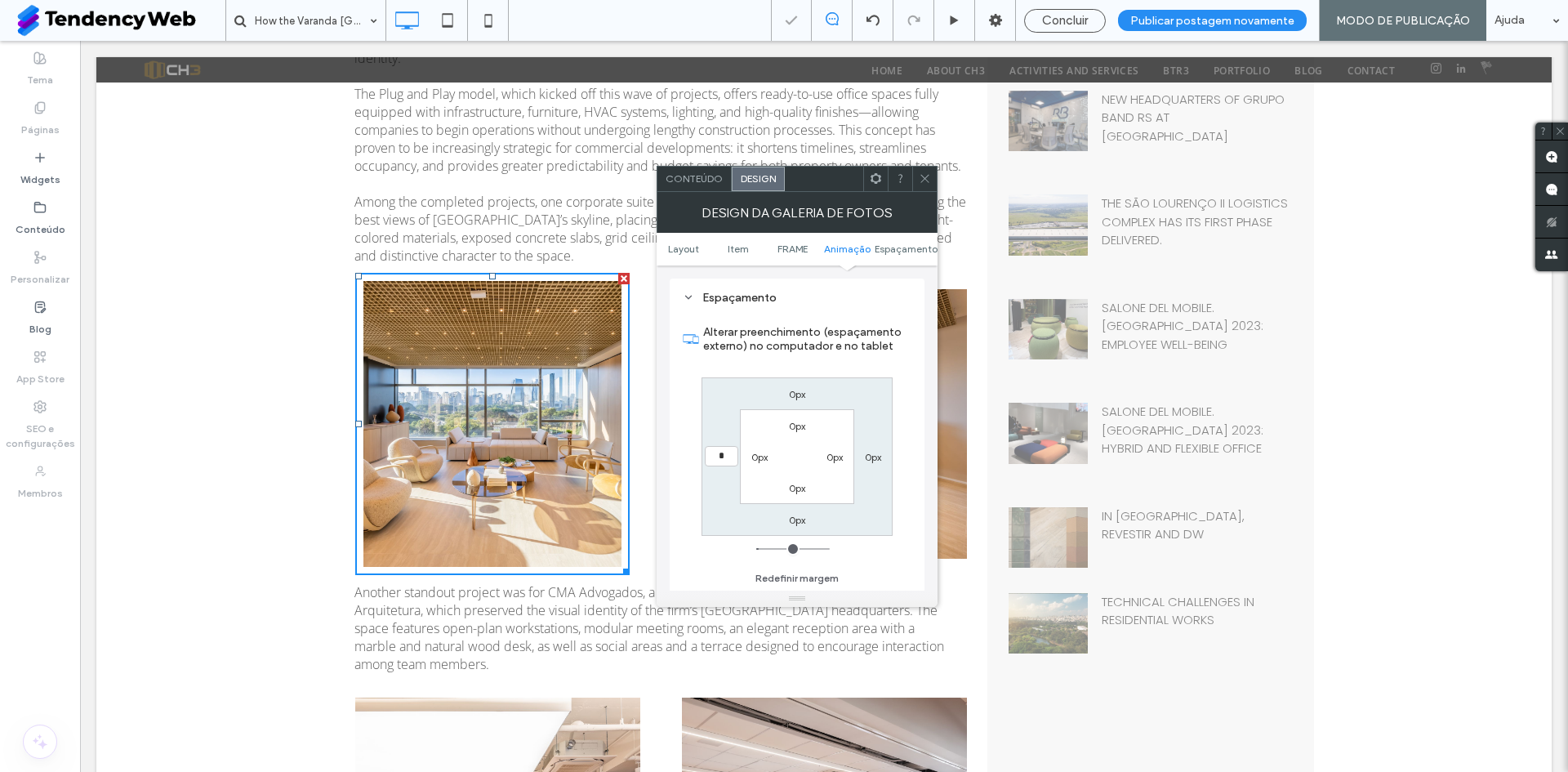
type input "*"
type input "***"
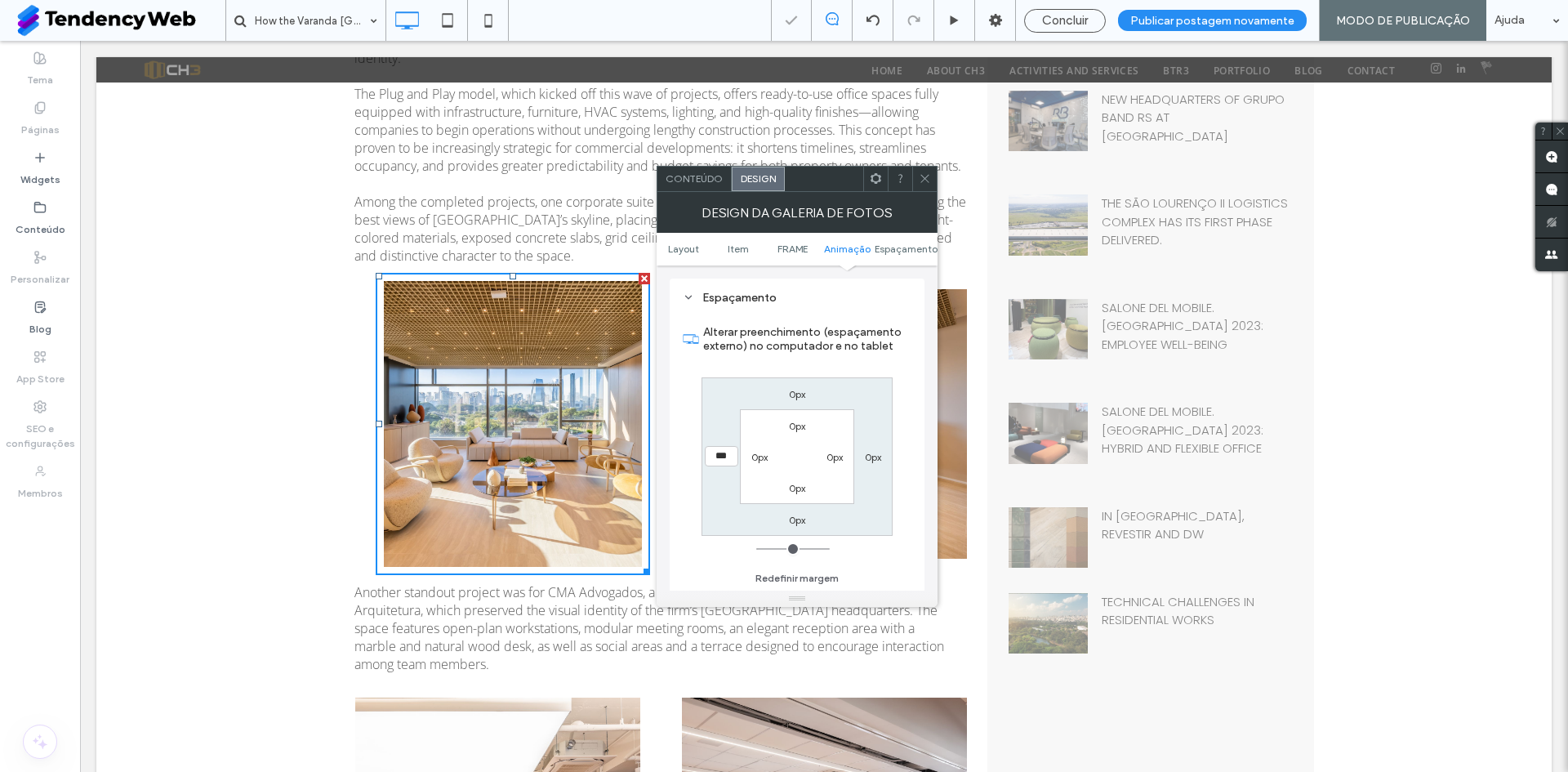
click at [924, 178] on use at bounding box center [925, 179] width 9 height 9
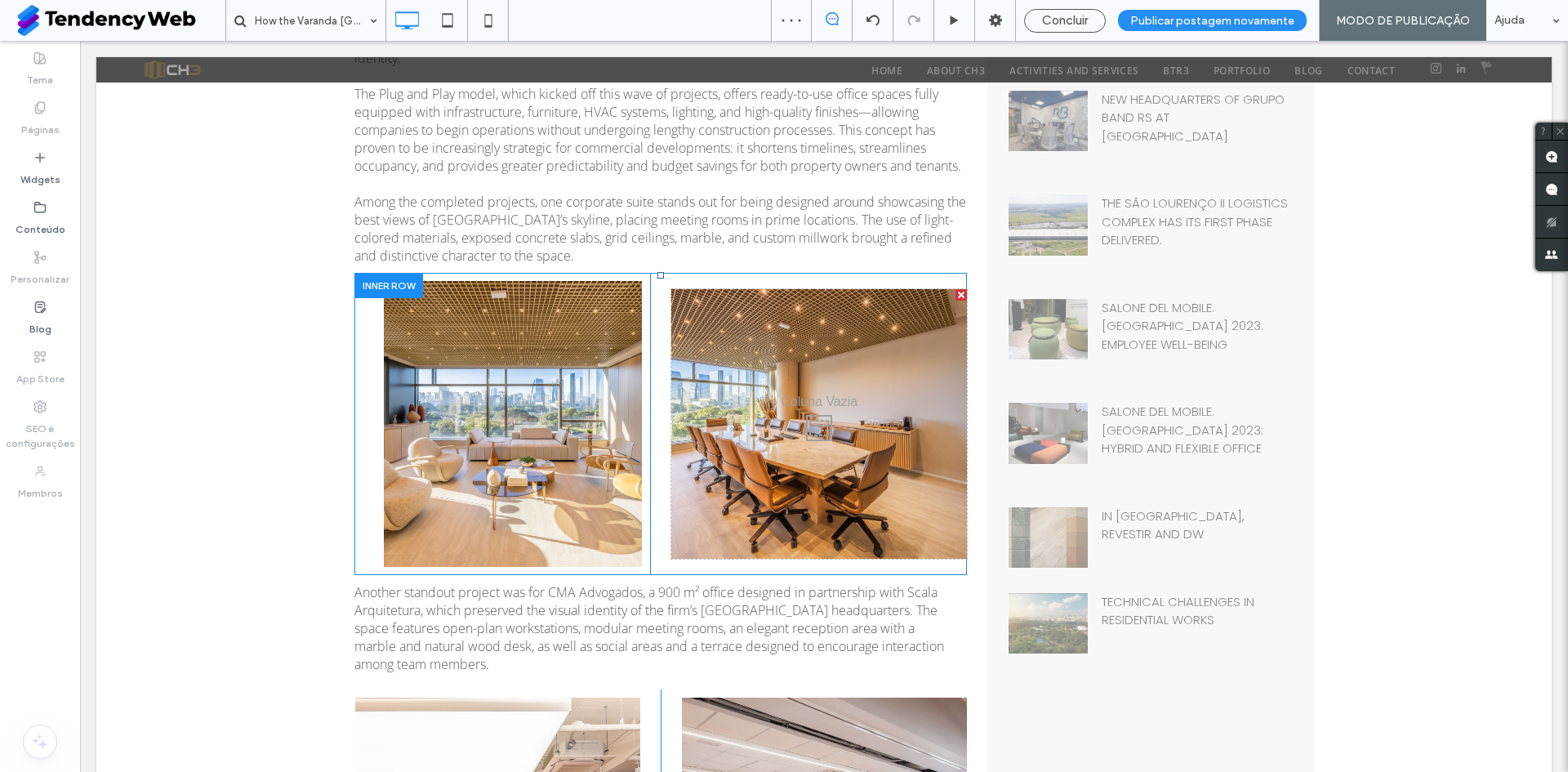
click at [689, 299] on div "Click To Paste" at bounding box center [819, 423] width 296 height 269
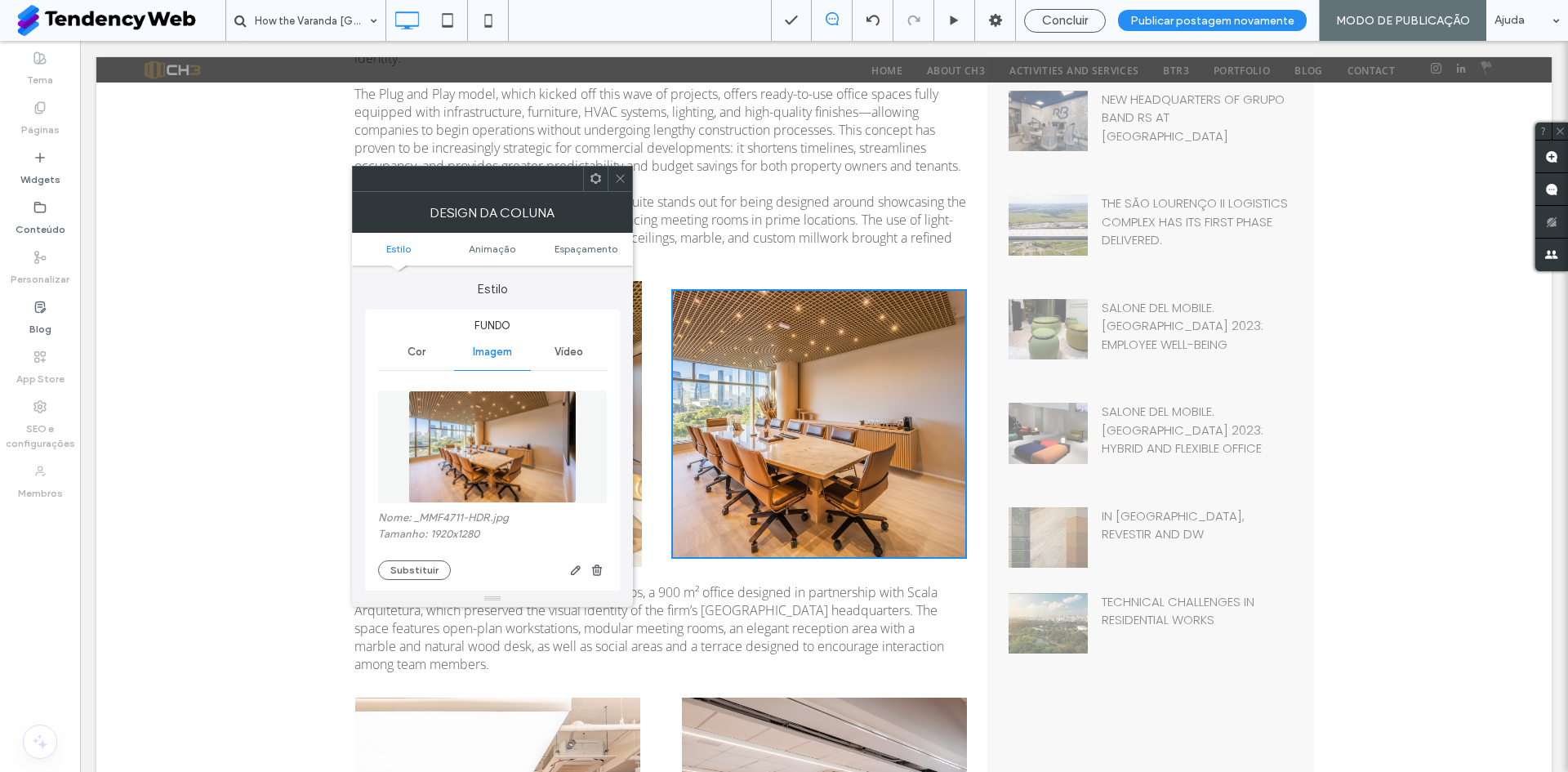
click at [614, 176] on icon at bounding box center [620, 178] width 12 height 12
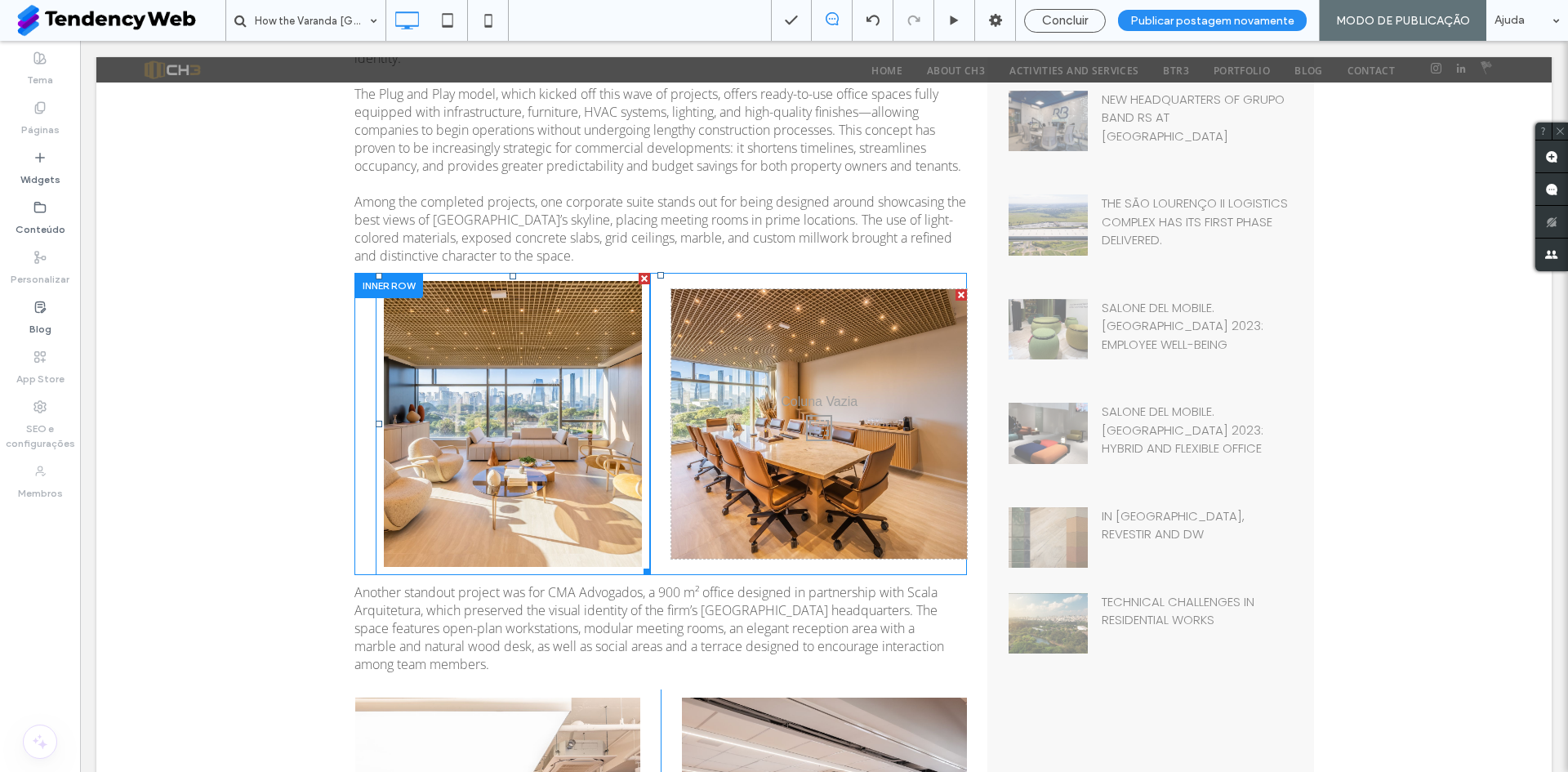
drag, startPoint x: 638, startPoint y: 272, endPoint x: 823, endPoint y: 413, distance: 232.6
click at [639, 273] on div at bounding box center [644, 279] width 11 height 11
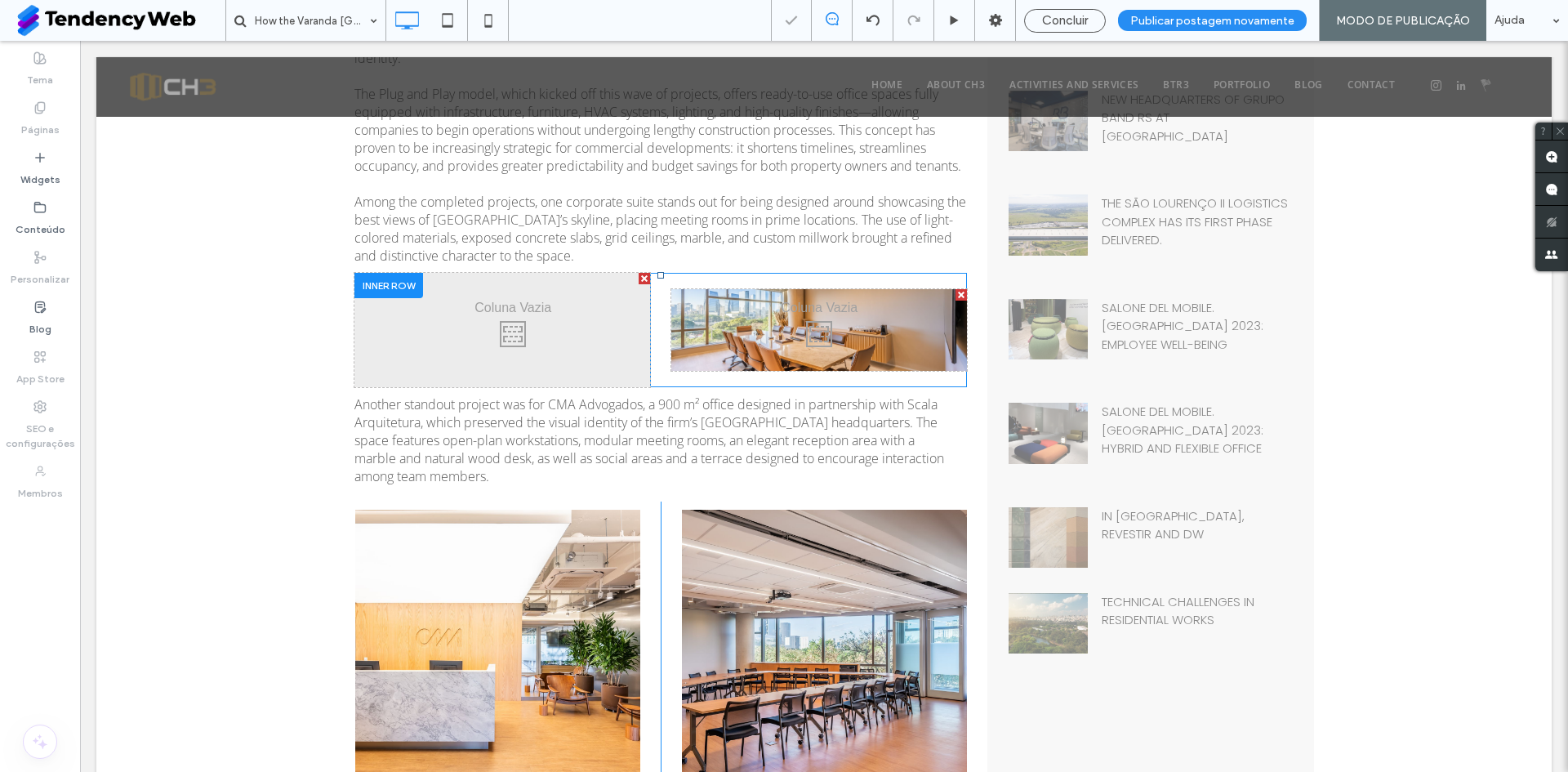
click at [957, 293] on div at bounding box center [962, 295] width 11 height 11
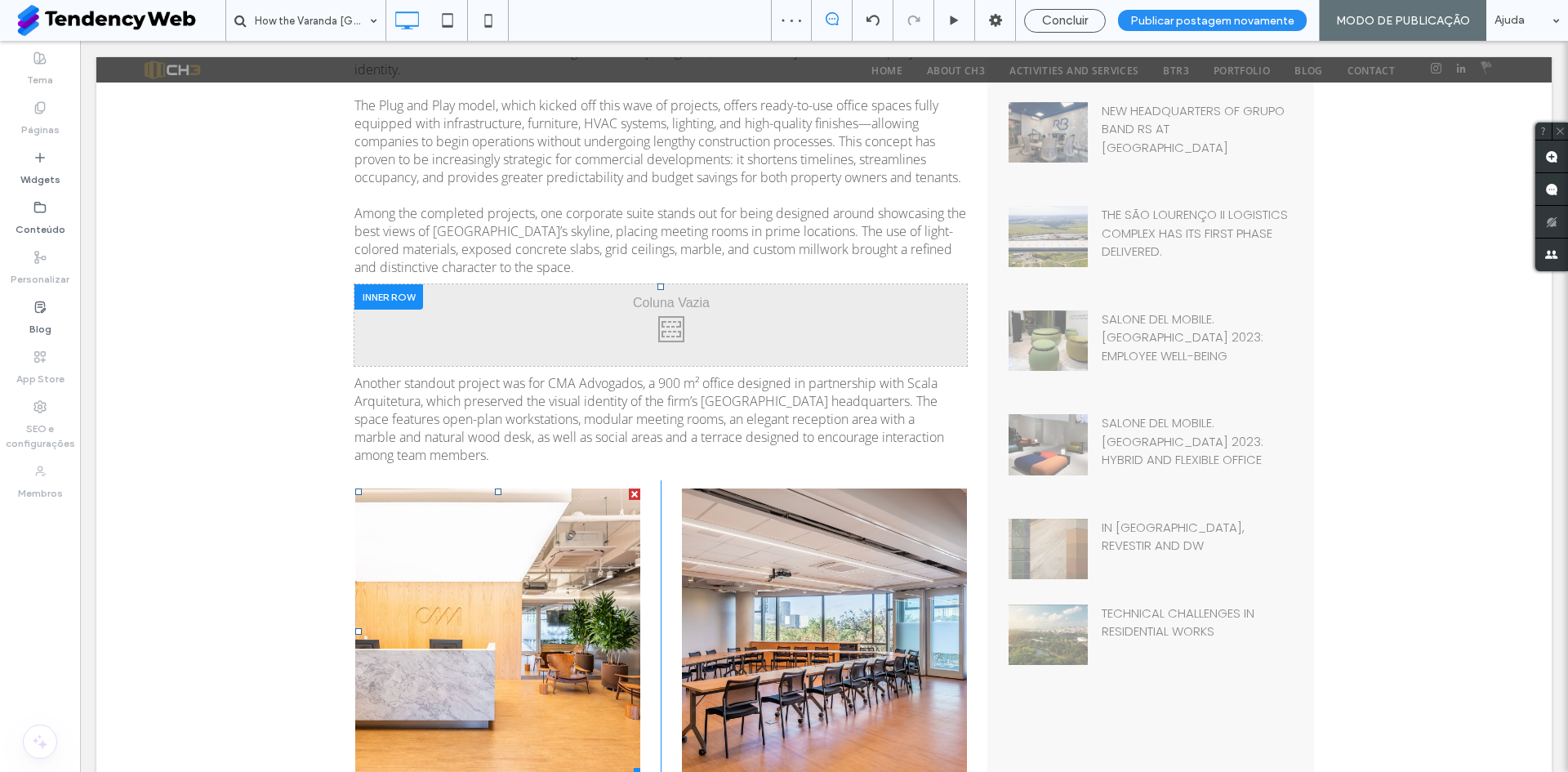
scroll to position [680, 0]
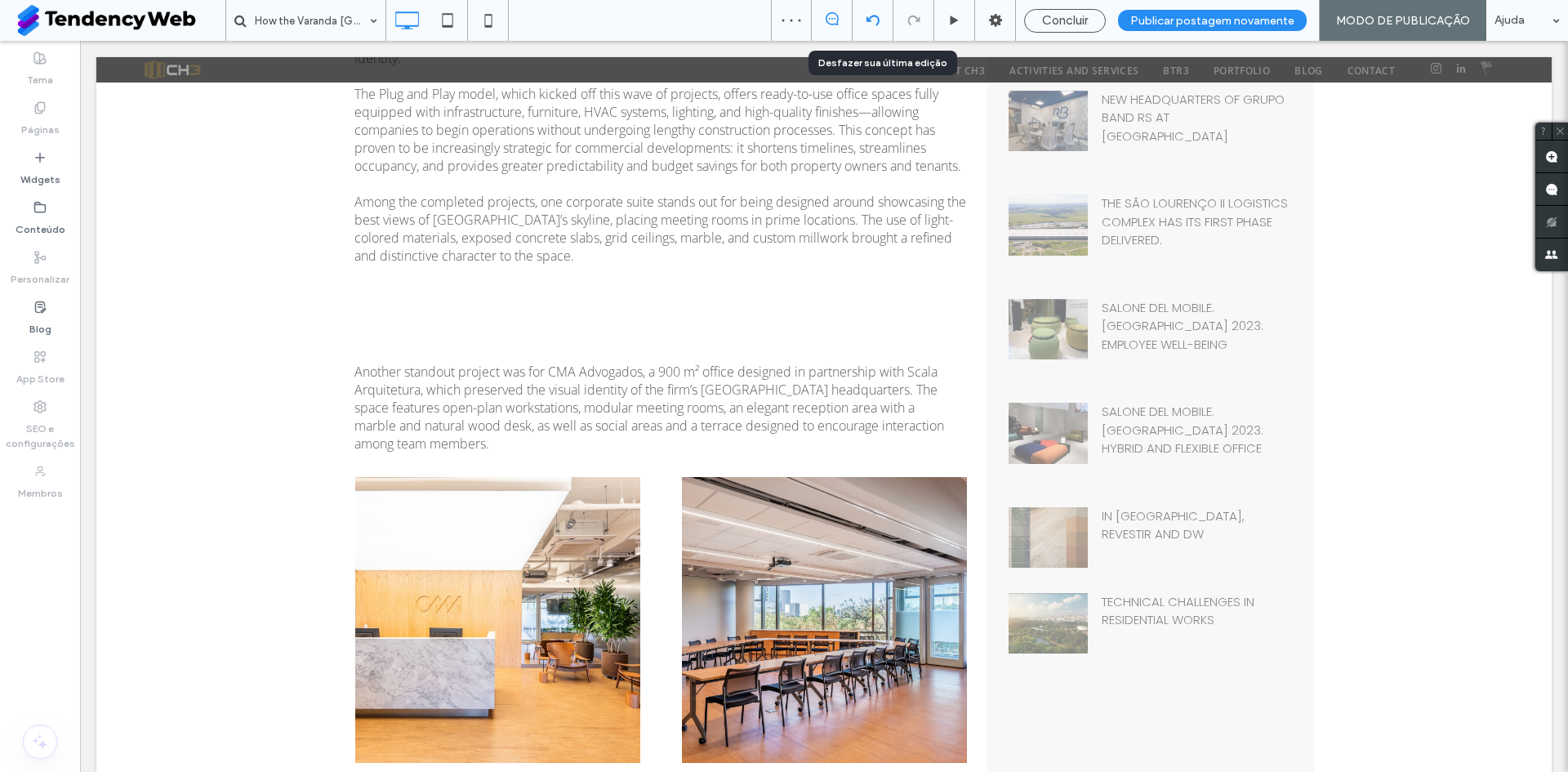
click at [879, 25] on icon at bounding box center [874, 21] width 13 height 13
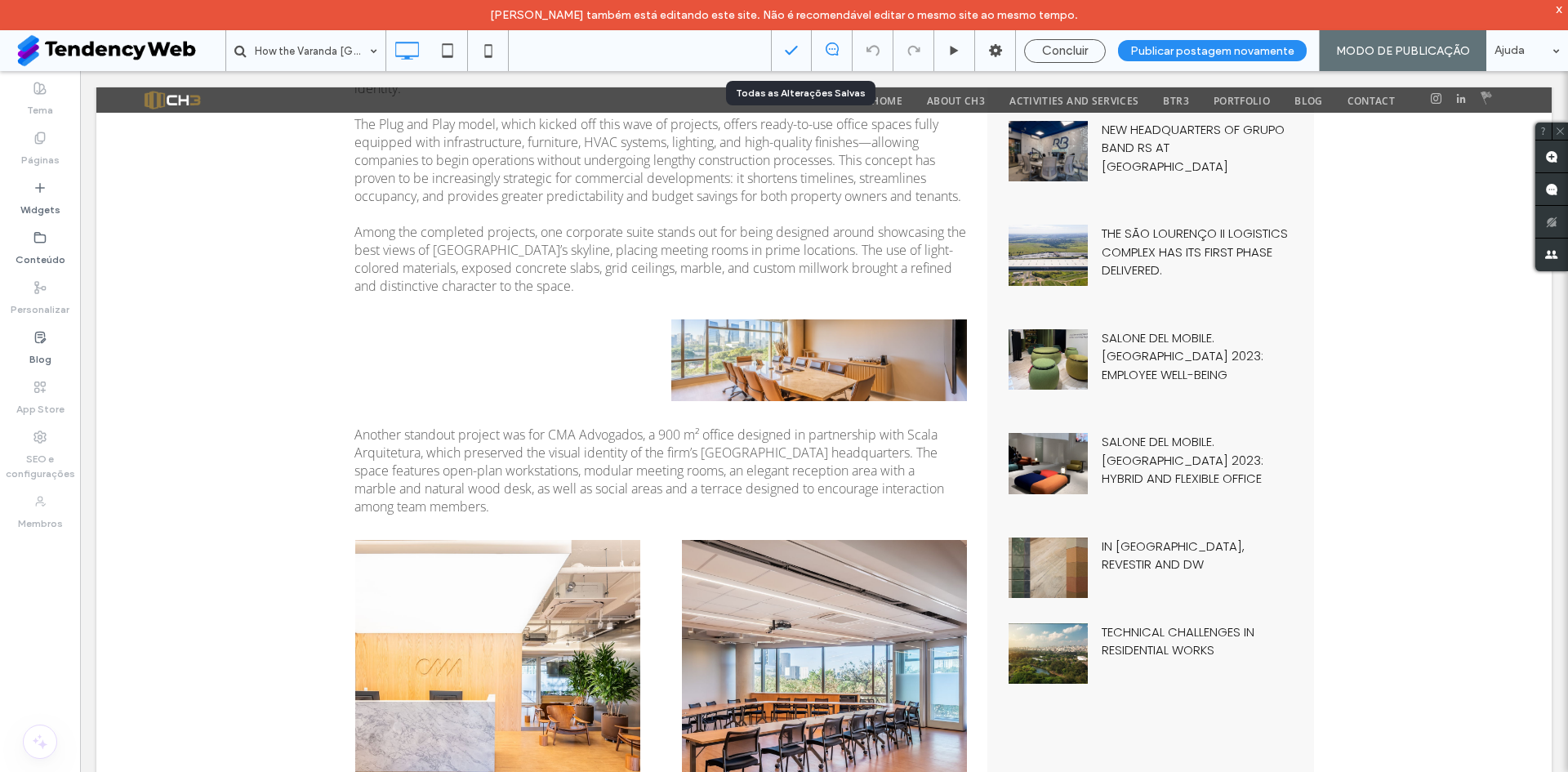
click at [800, 50] on icon at bounding box center [791, 50] width 16 height 16
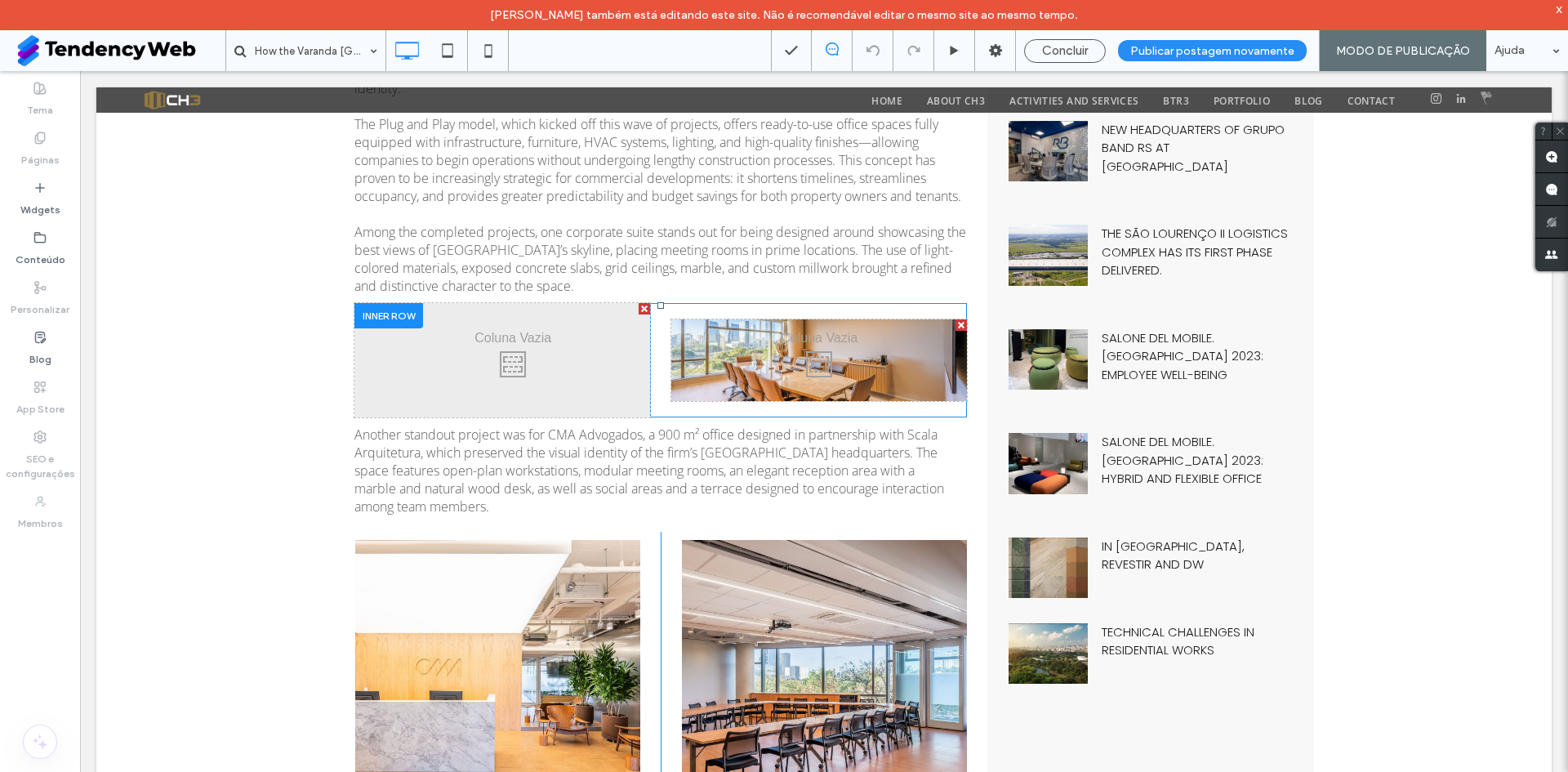
click at [673, 310] on div "Click To Paste Click To Paste" at bounding box center [660, 360] width 613 height 114
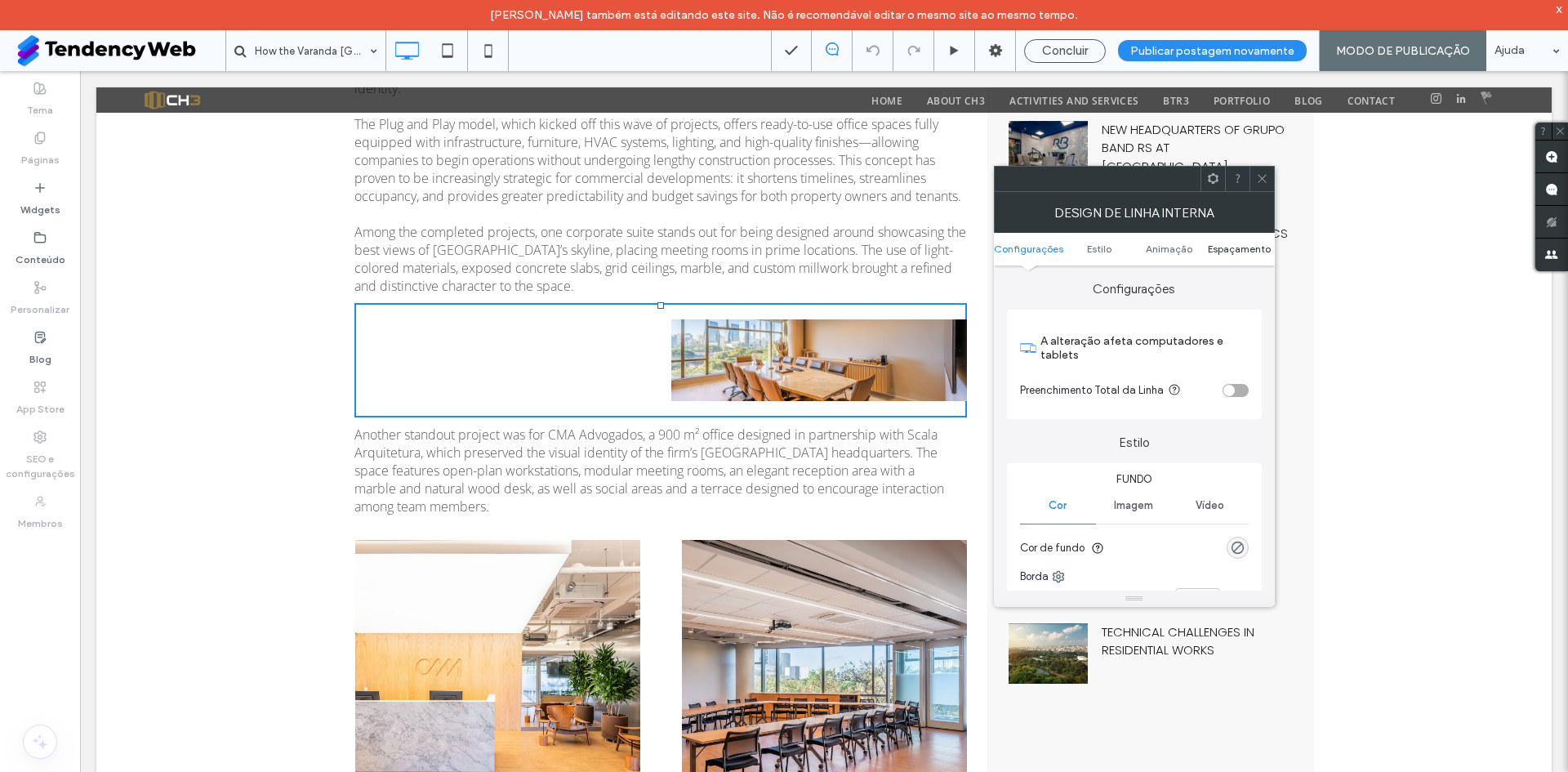
click at [1246, 247] on span "Espaçamento" at bounding box center [1239, 249] width 63 height 12
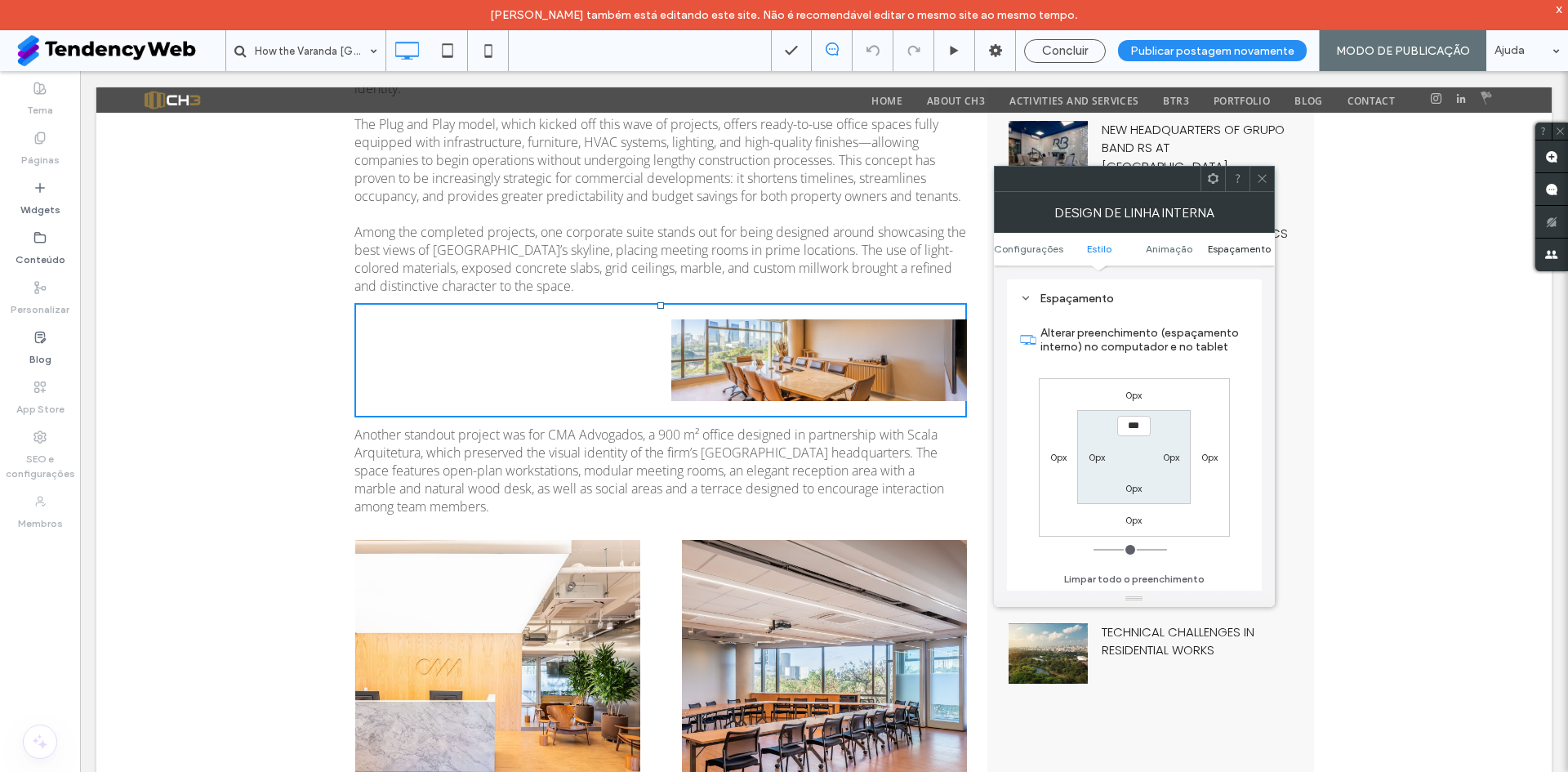
scroll to position [537, 0]
click at [999, 253] on span "Configurações" at bounding box center [1030, 249] width 70 height 12
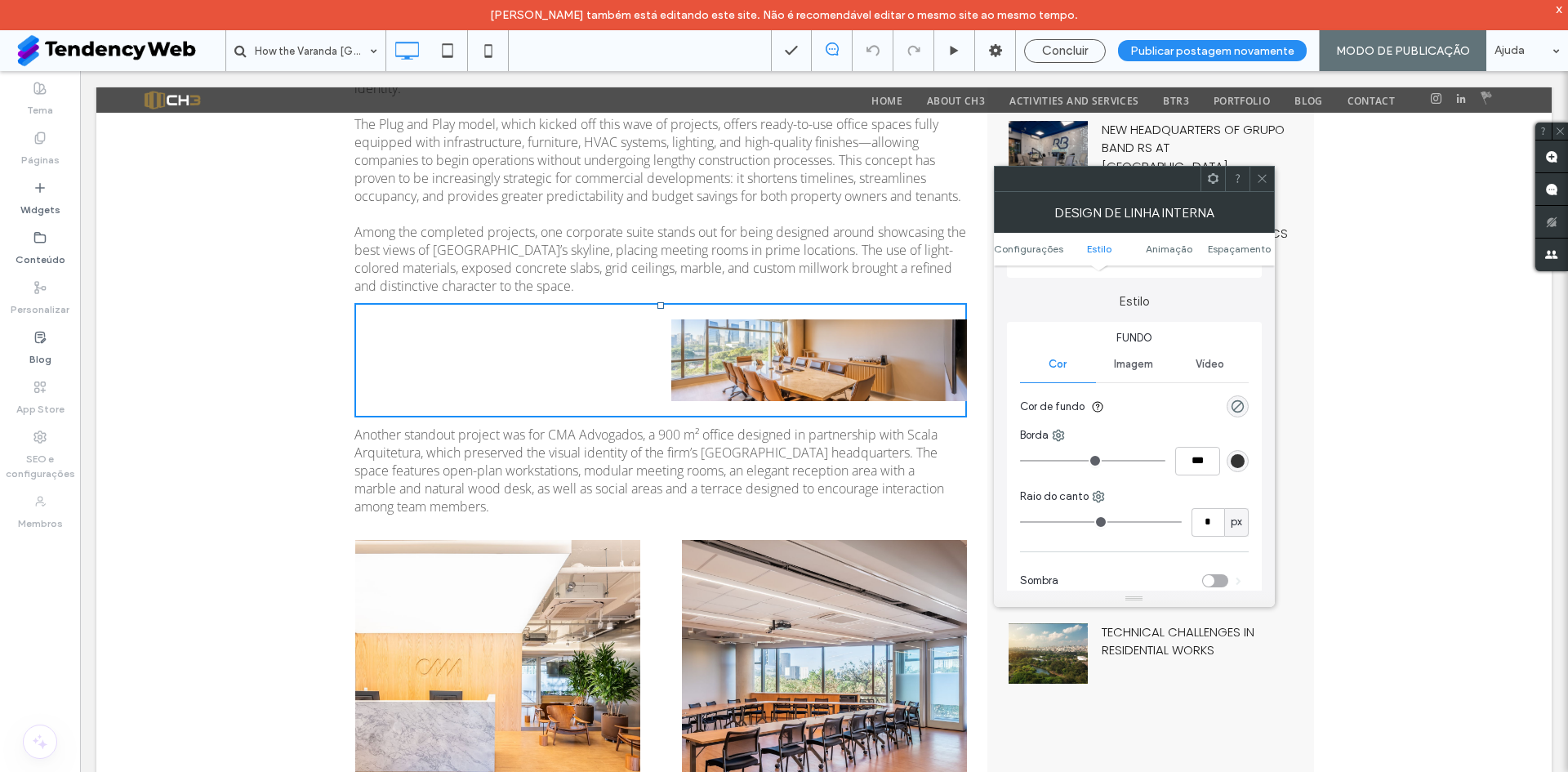
scroll to position [136, 0]
click at [1145, 372] on span "Imagem" at bounding box center [1134, 369] width 40 height 13
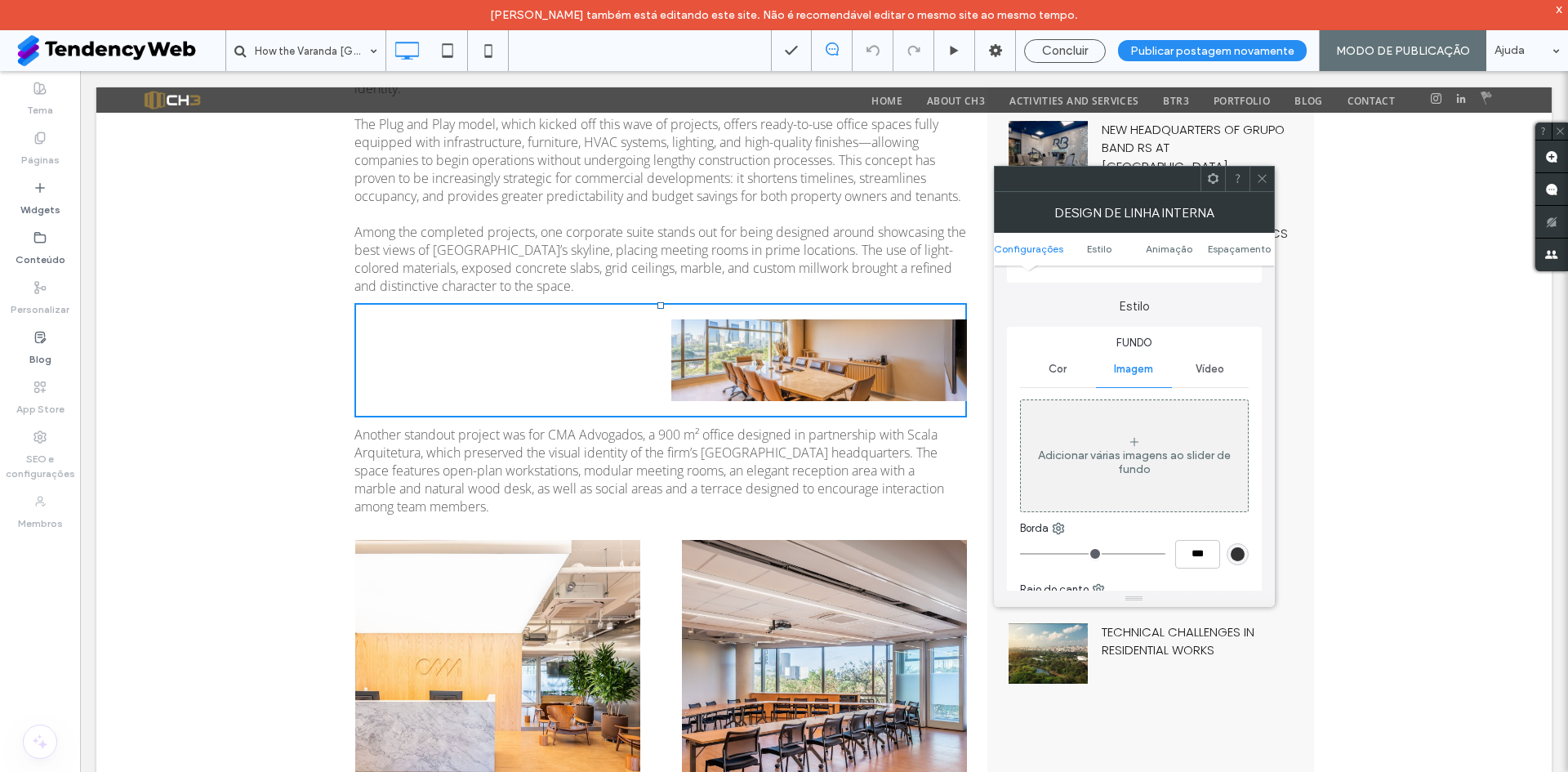
drag, startPoint x: 864, startPoint y: 355, endPoint x: 861, endPoint y: 365, distance: 10.4
click at [864, 354] on div "Click To Paste" at bounding box center [819, 360] width 296 height 81
click at [1260, 171] on span at bounding box center [1262, 179] width 12 height 25
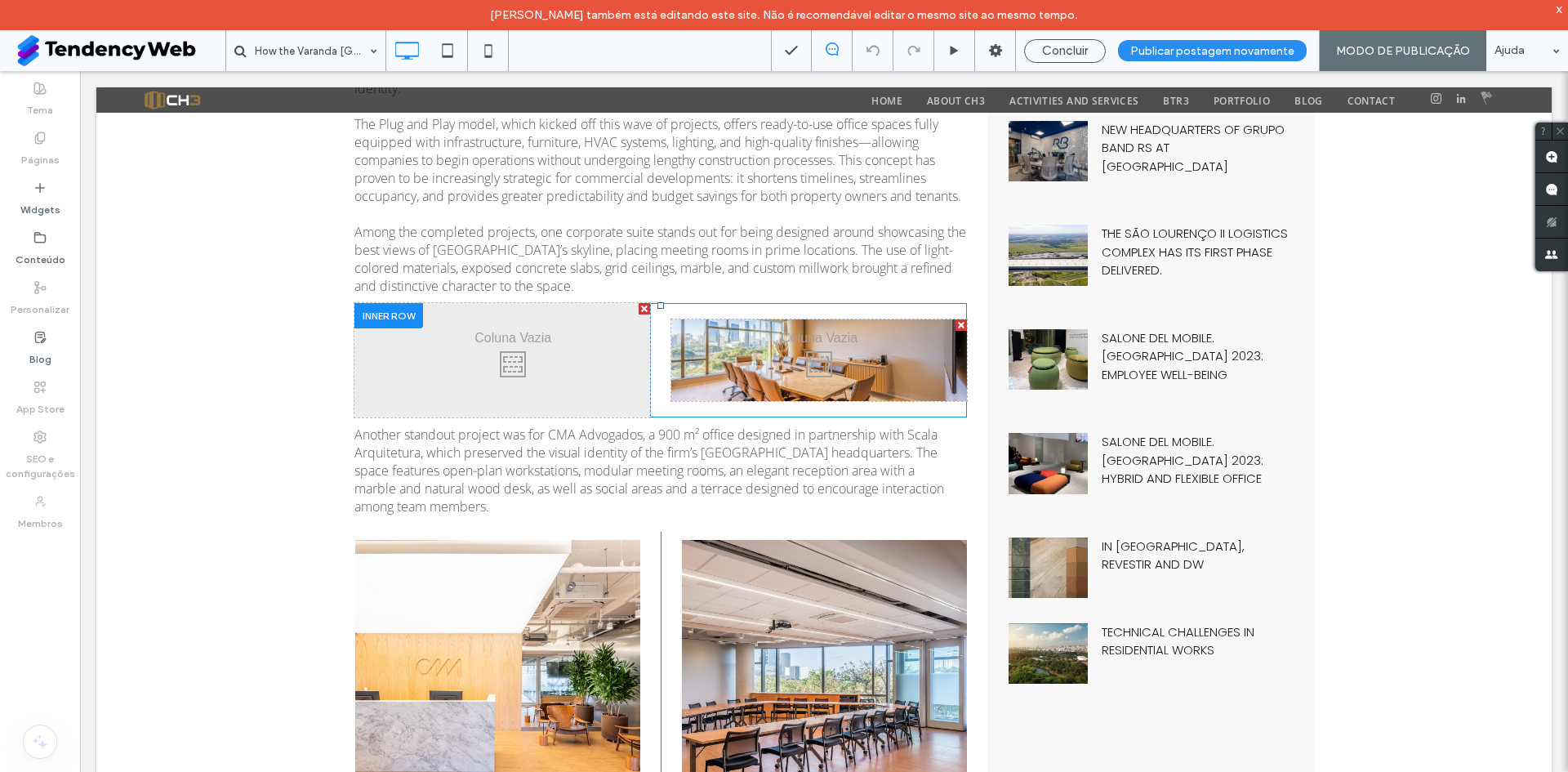
click at [764, 336] on div "Click To Paste" at bounding box center [819, 360] width 296 height 81
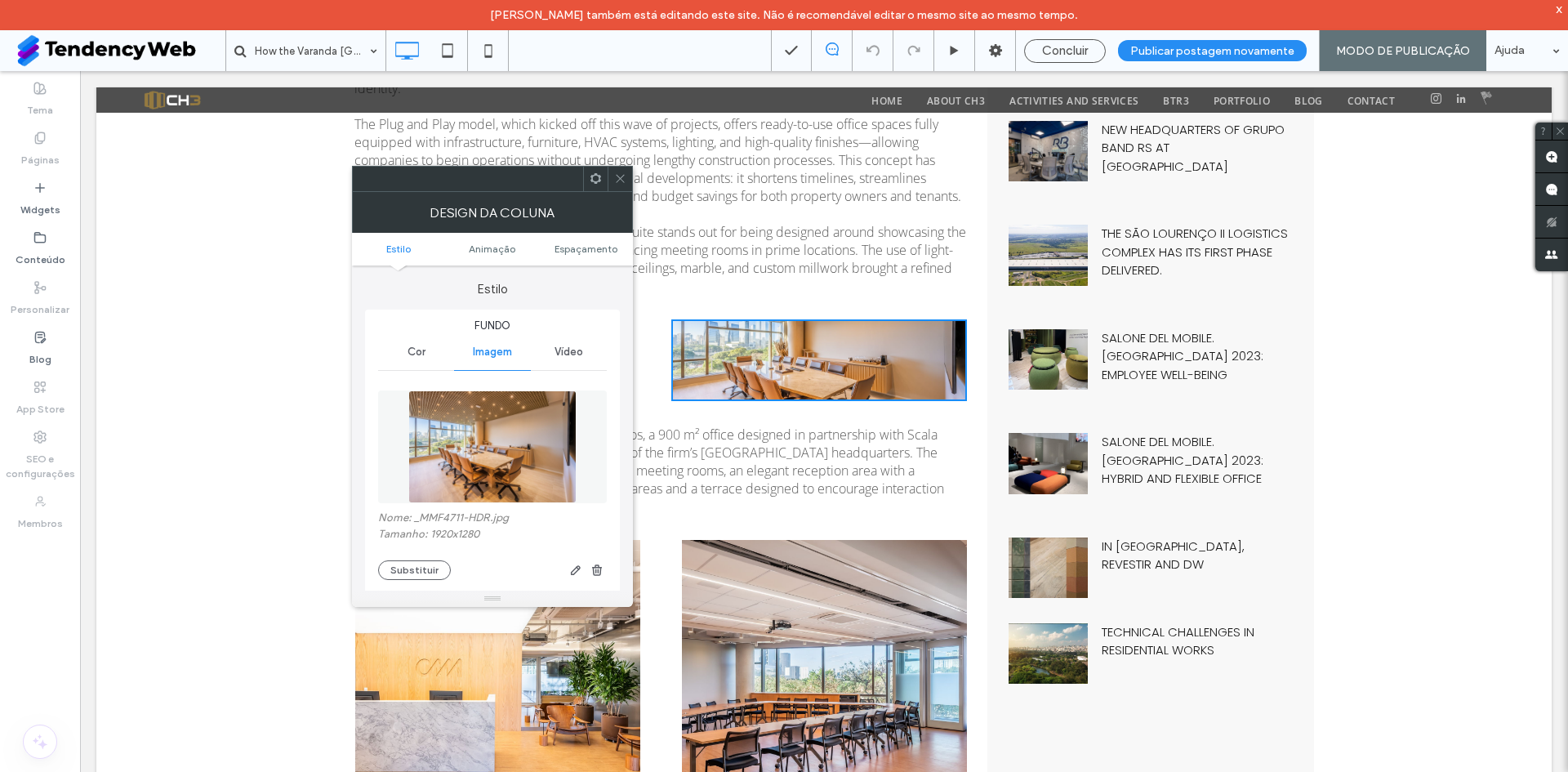
click at [593, 185] on span at bounding box center [595, 179] width 12 height 25
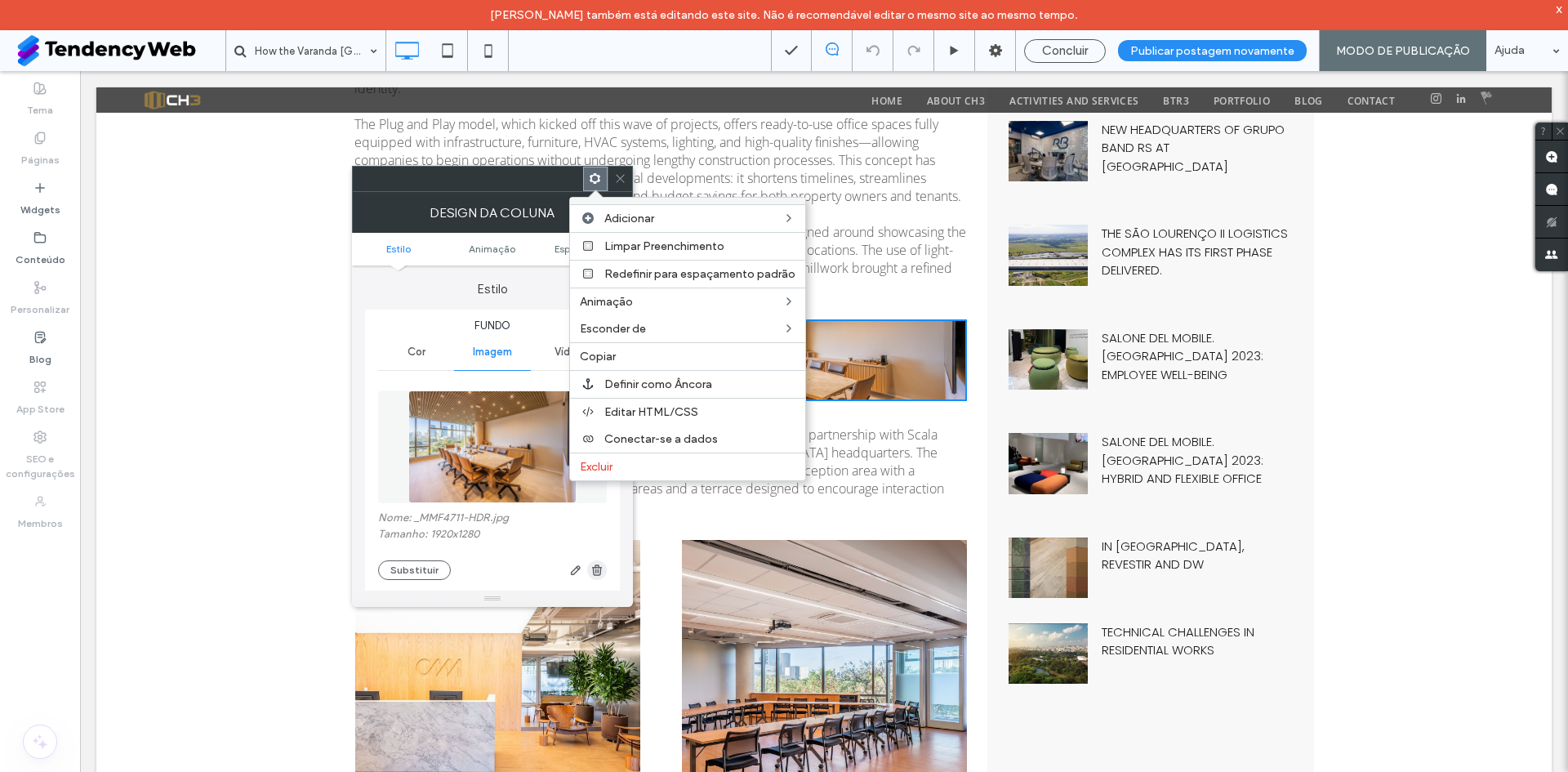
click at [598, 566] on icon "button" at bounding box center [597, 571] width 13 height 13
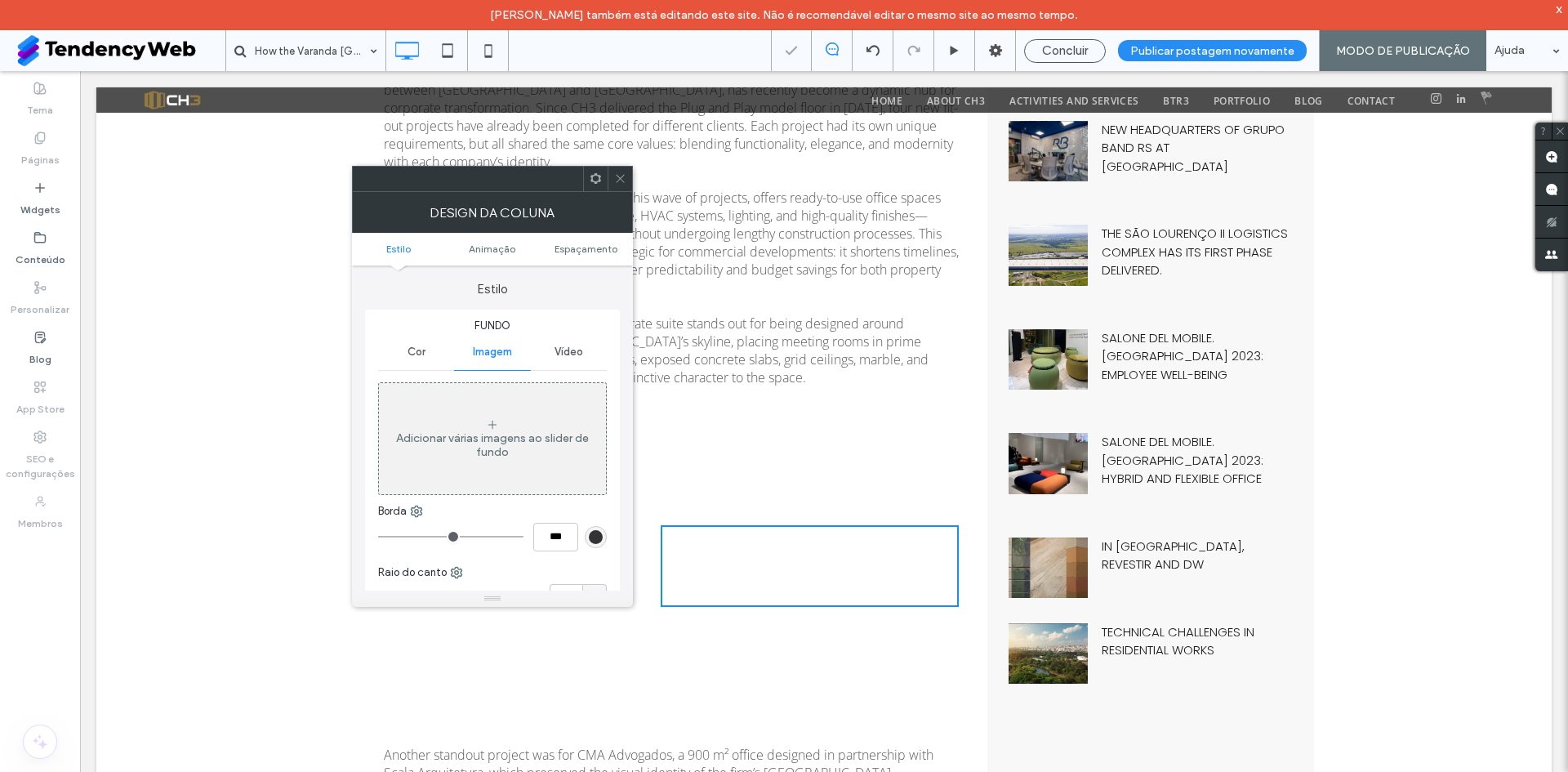
click at [625, 179] on icon at bounding box center [620, 178] width 12 height 12
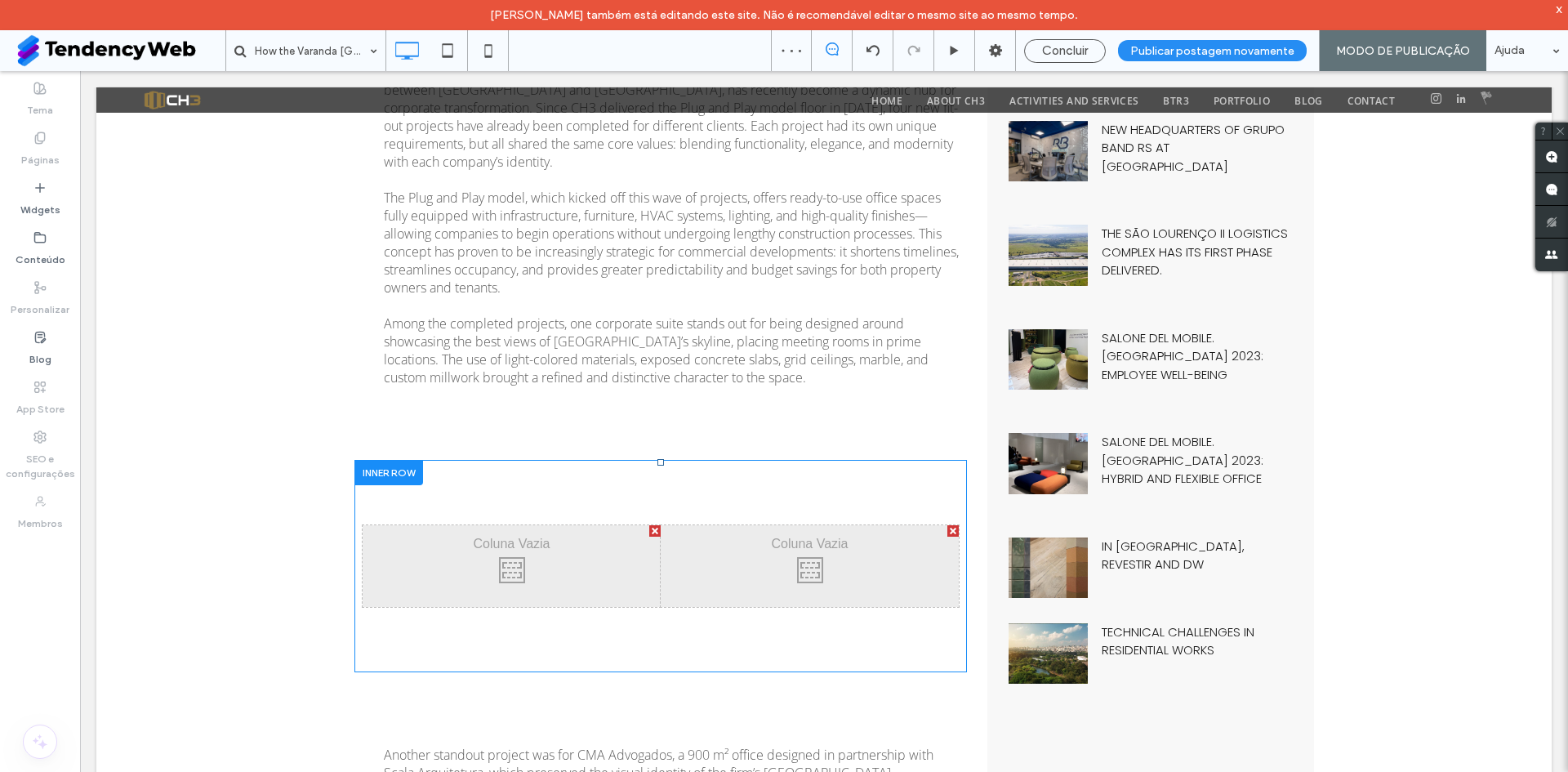
click at [625, 501] on div "Click To Paste Click To Paste" at bounding box center [660, 566] width 613 height 213
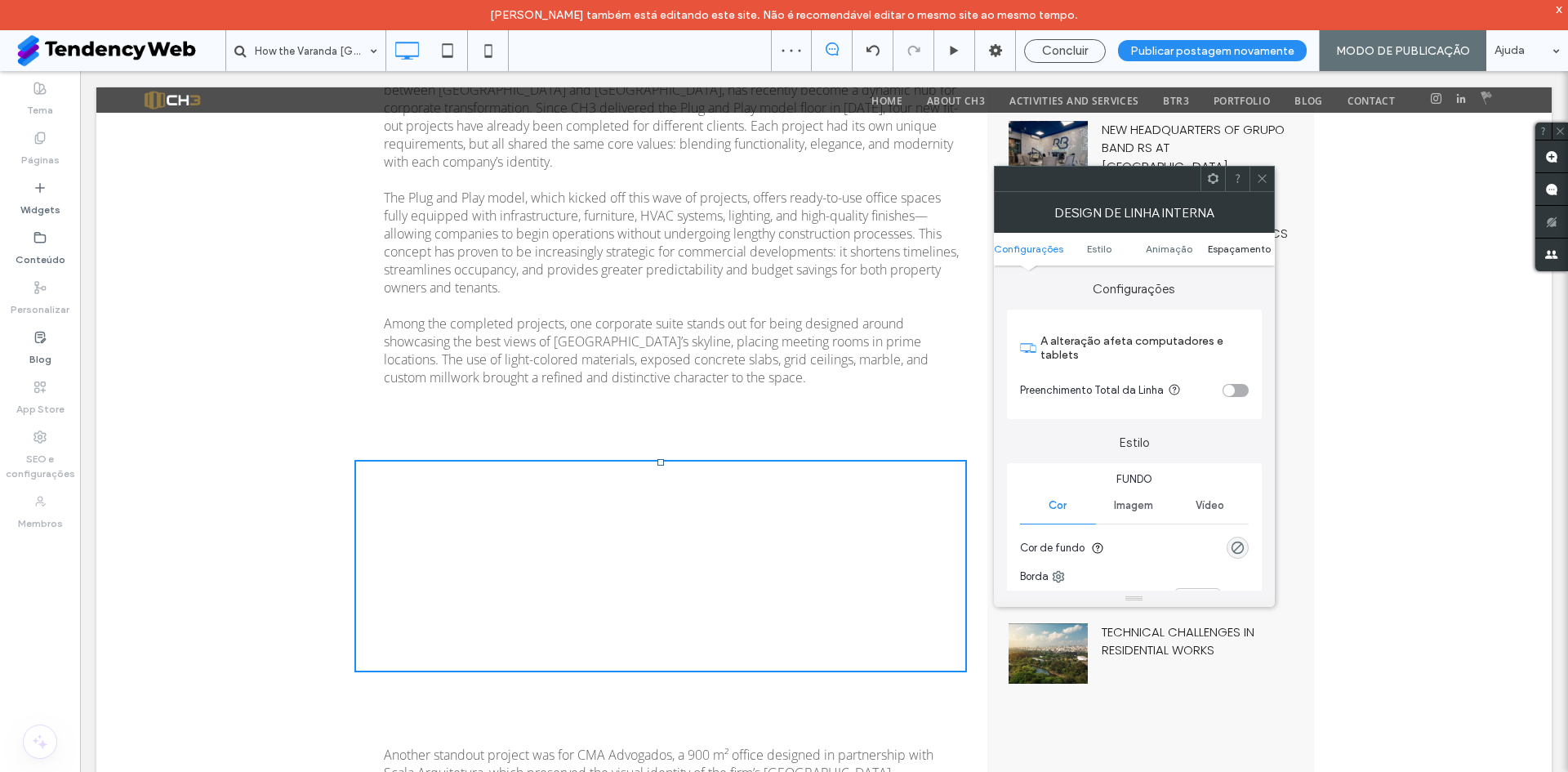
click at [1240, 252] on span "Espaçamento" at bounding box center [1239, 249] width 63 height 12
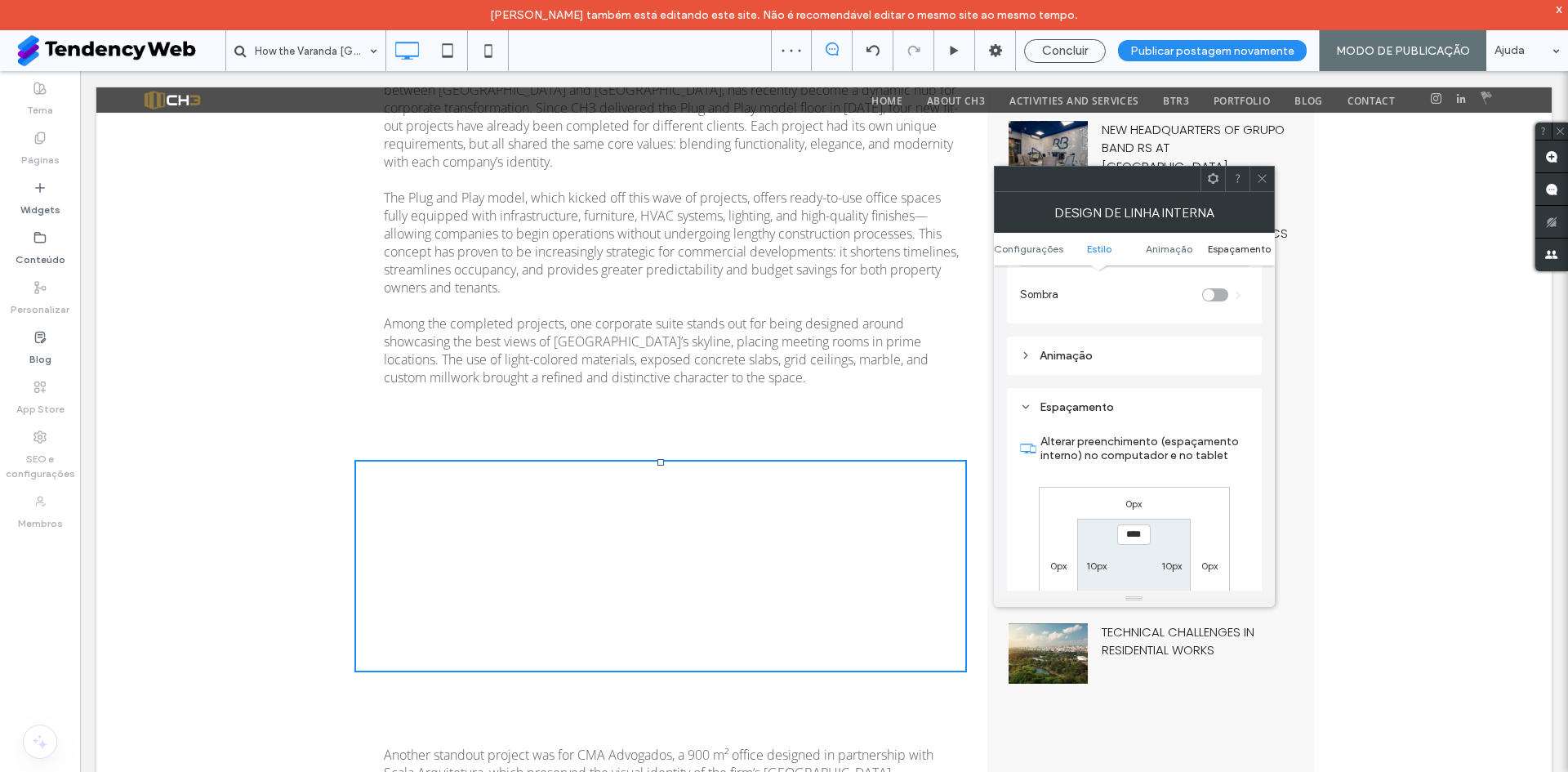
scroll to position [537, 0]
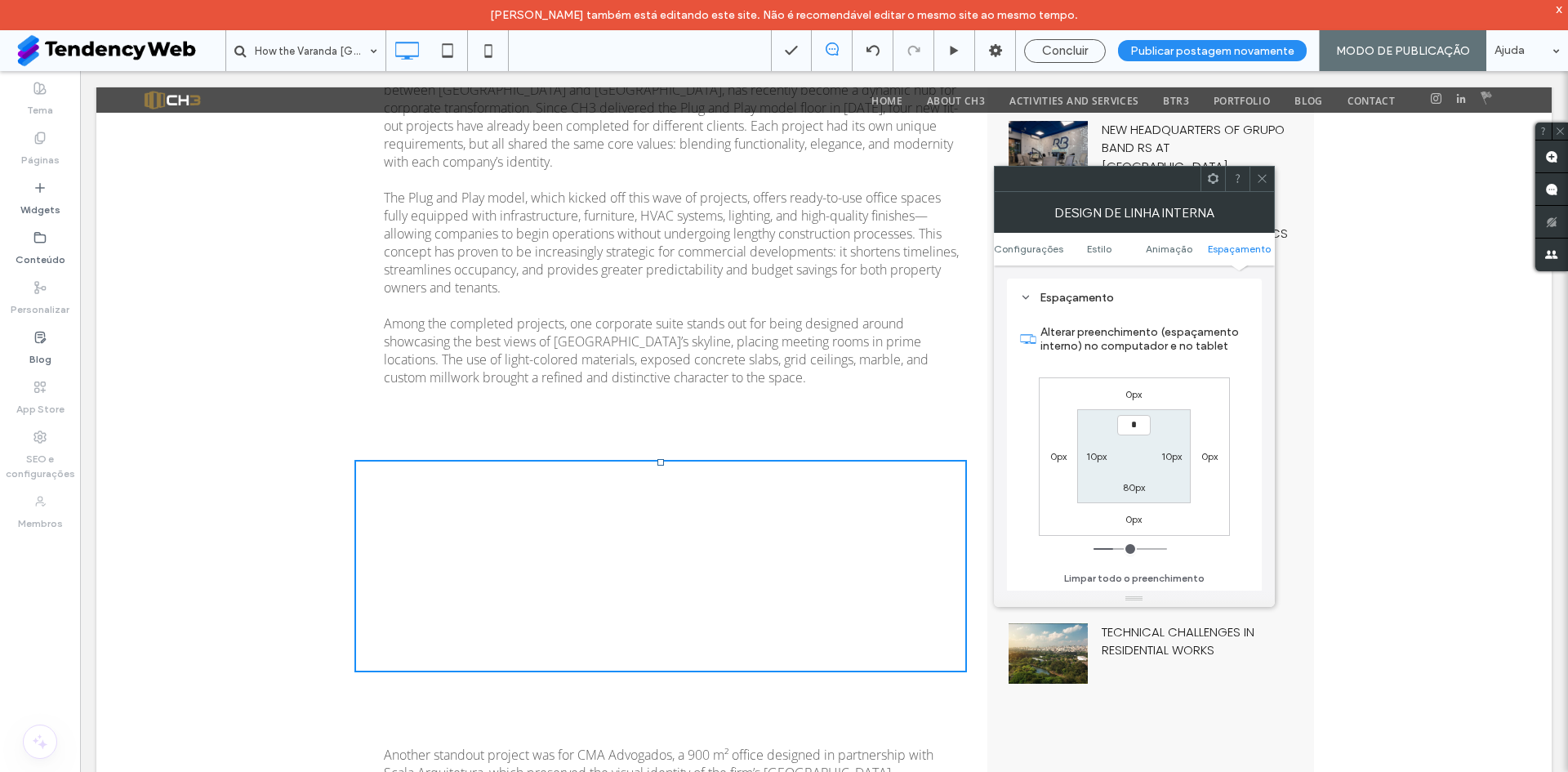
type input "**"
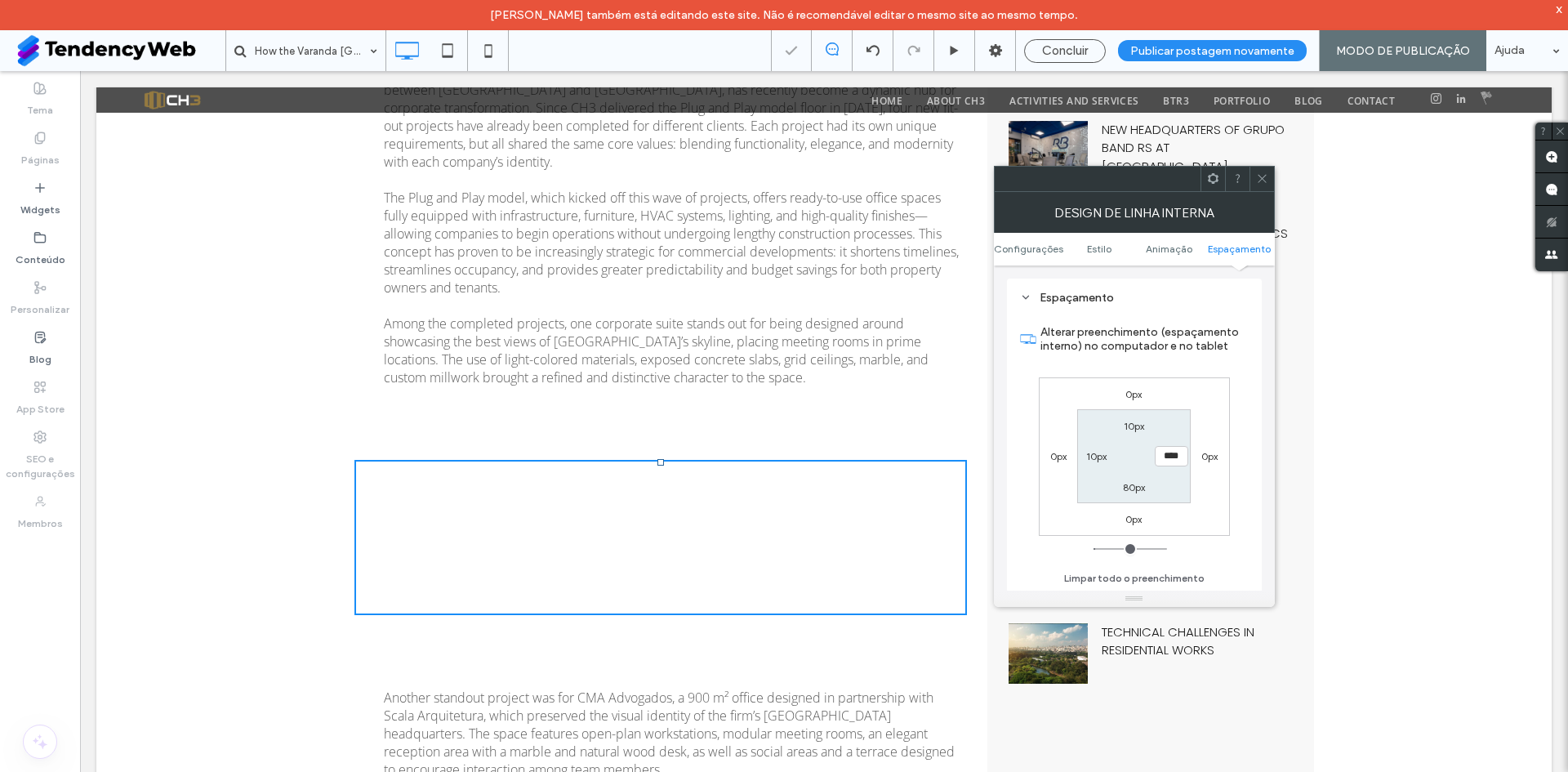
type input "*"
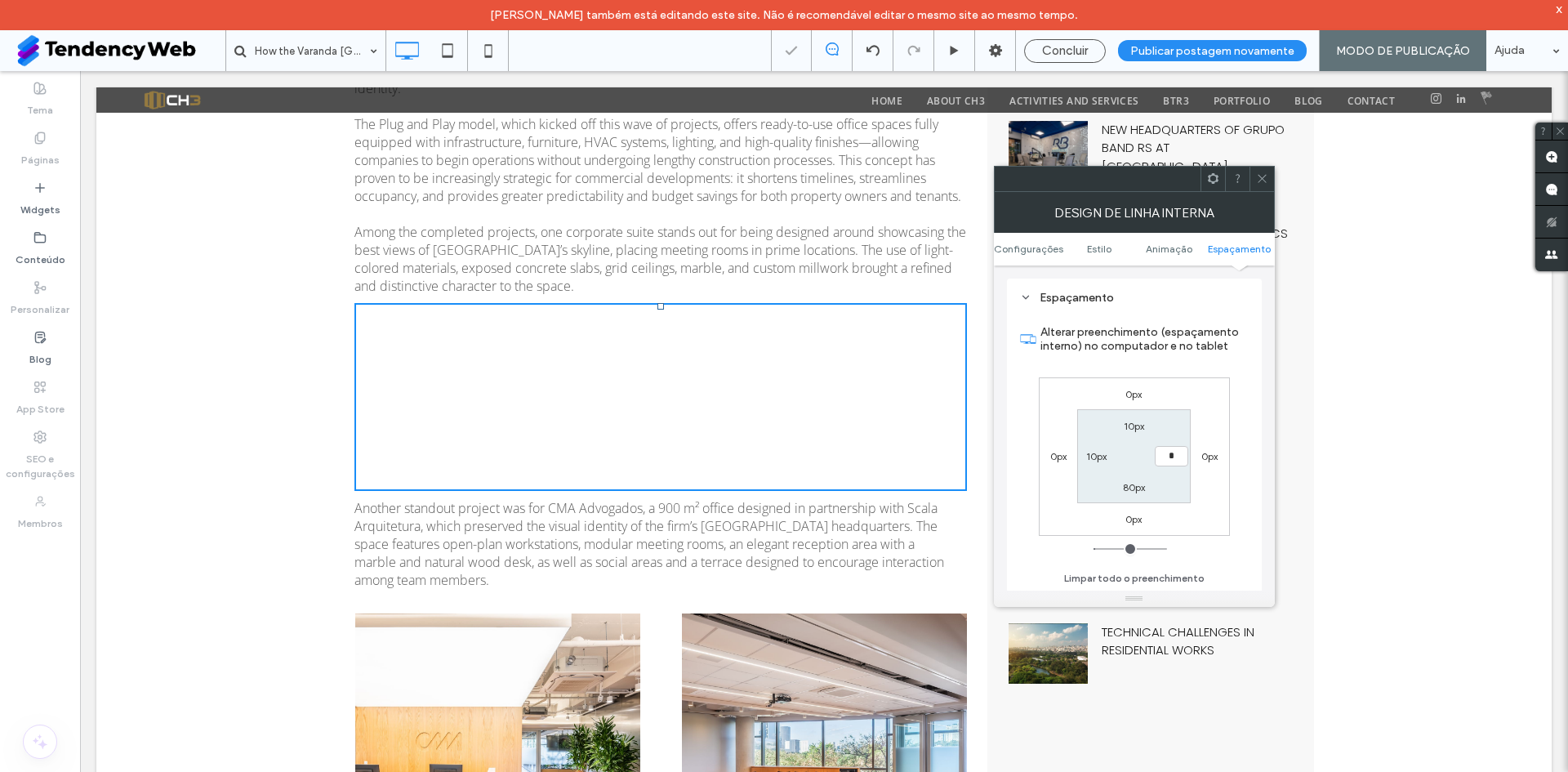
type input "**"
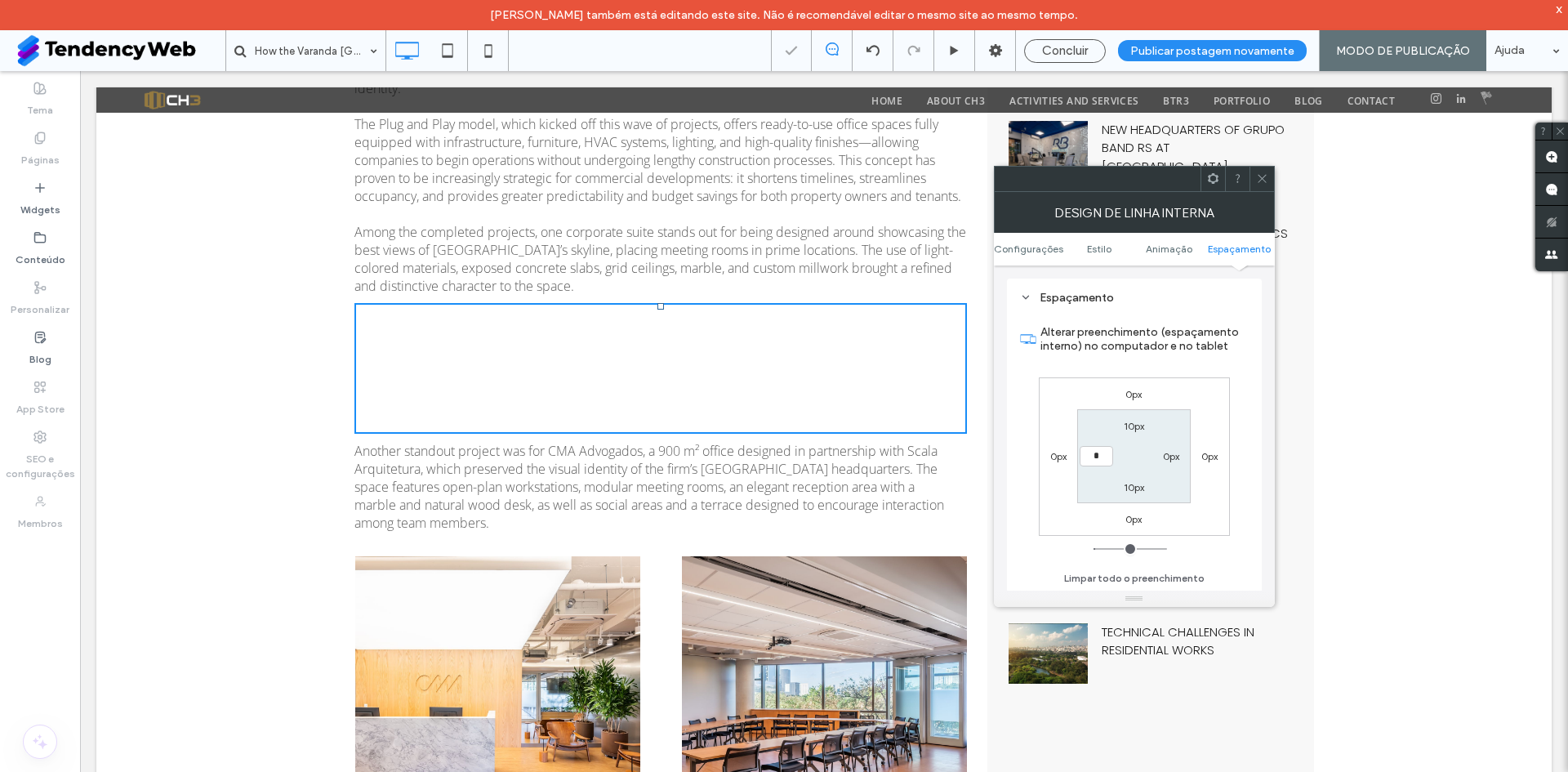
type input "*"
type input "***"
click at [1263, 179] on use at bounding box center [1262, 179] width 9 height 9
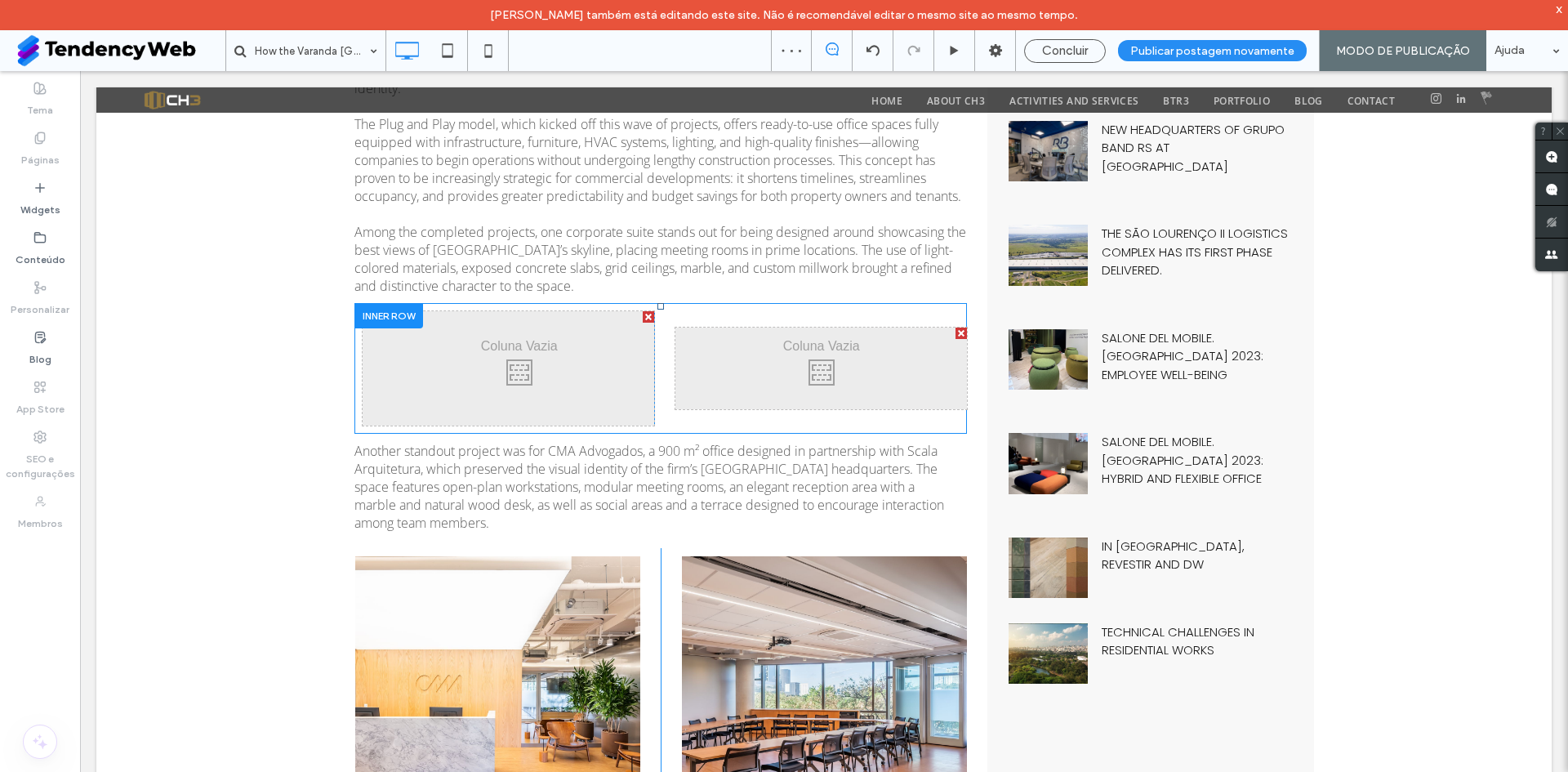
click at [718, 316] on div "Click To Paste Click To Paste" at bounding box center [665, 369] width 605 height 114
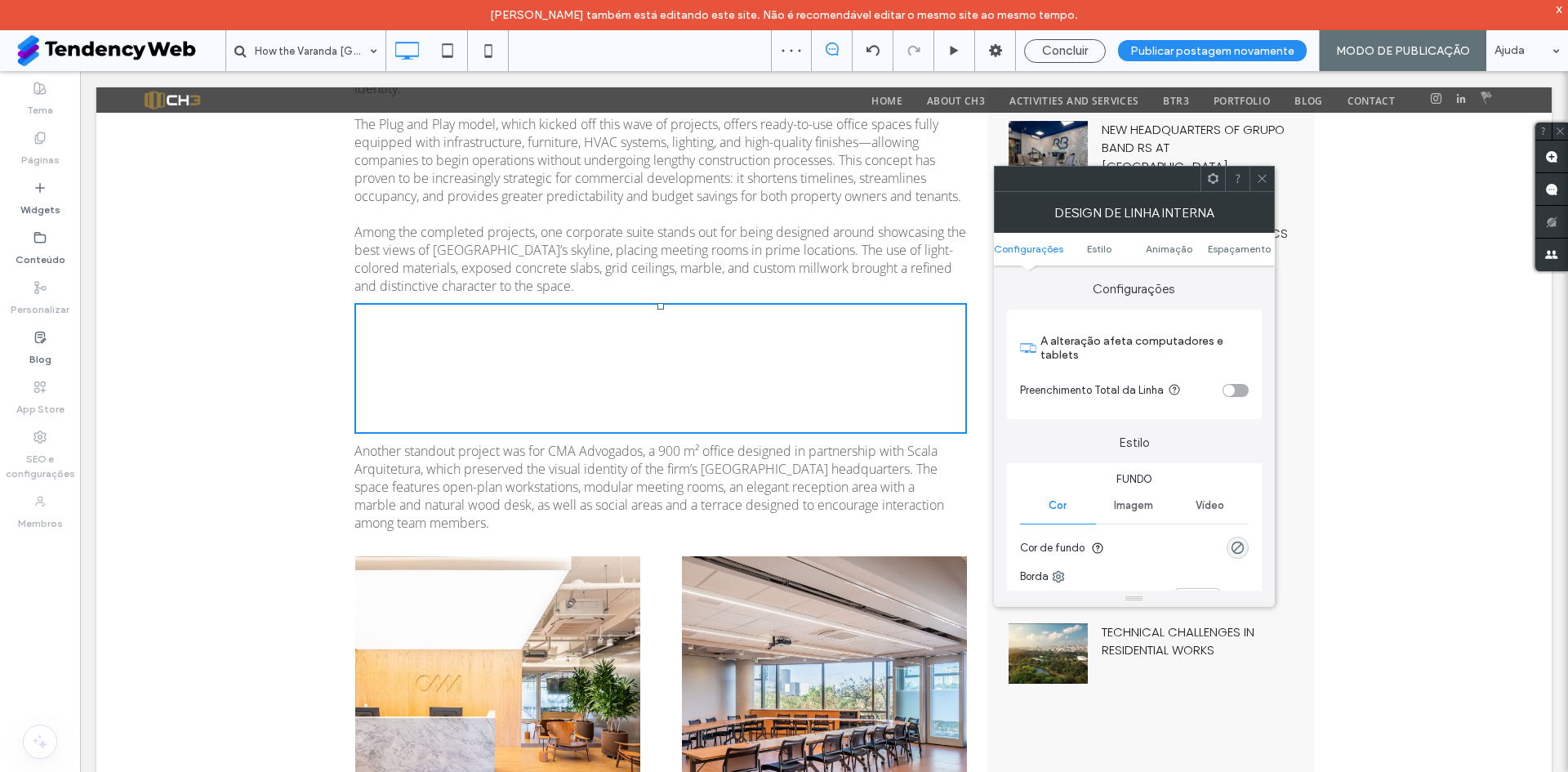
click at [1259, 177] on icon at bounding box center [1262, 178] width 12 height 12
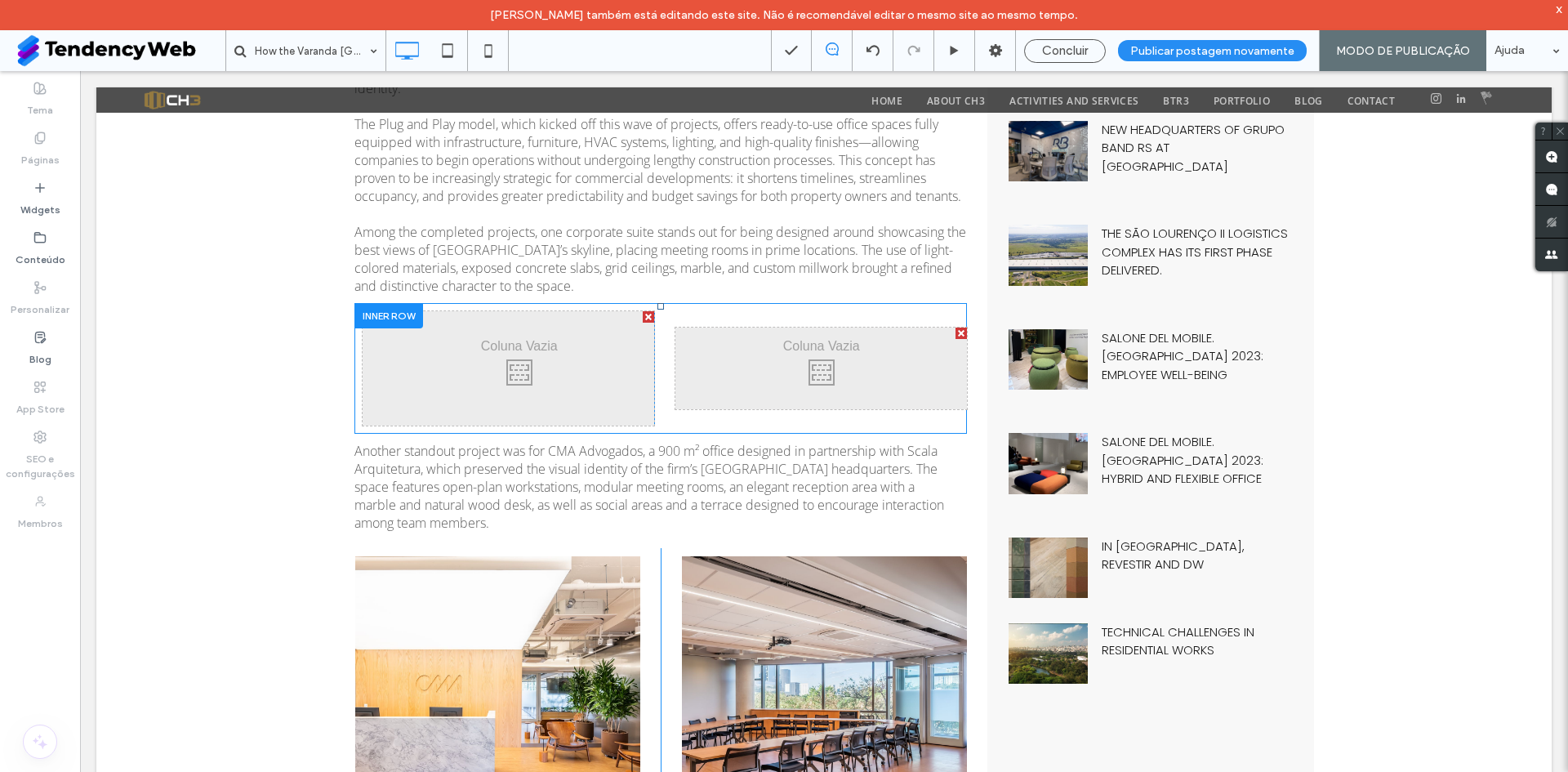
click at [743, 360] on div "Click To Paste" at bounding box center [821, 369] width 292 height 81
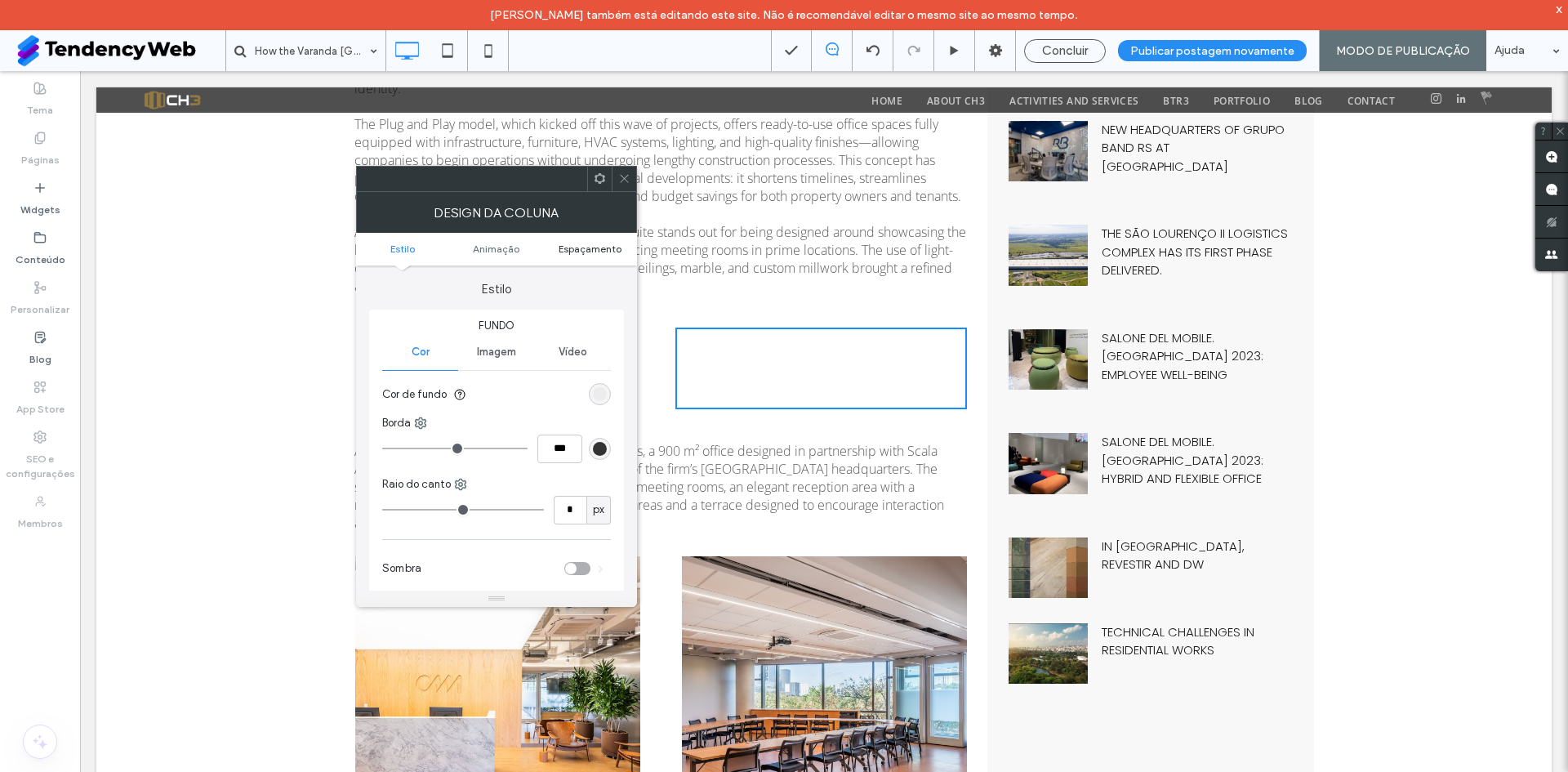
click at [607, 247] on span "Espaçamento" at bounding box center [590, 249] width 63 height 12
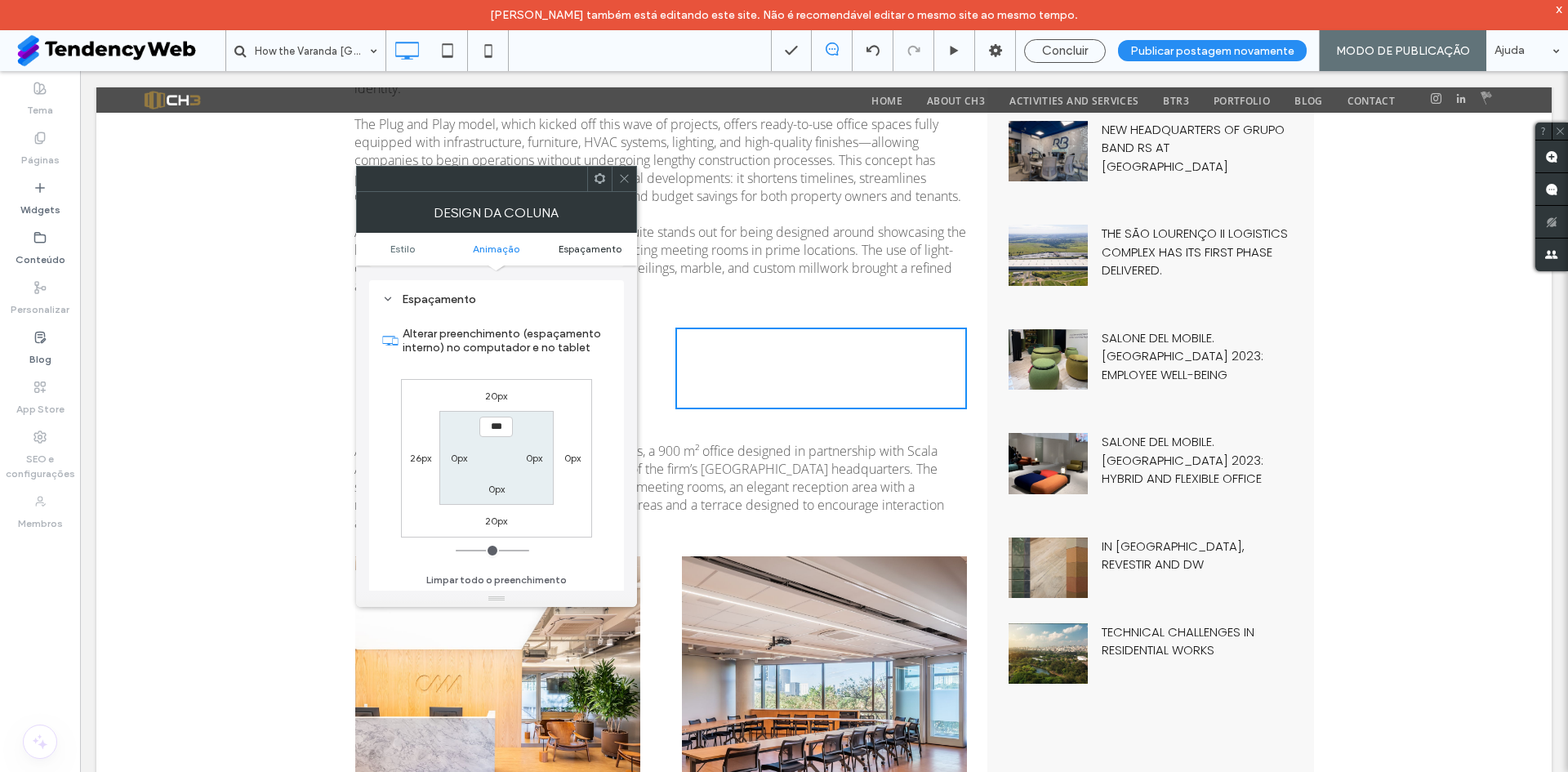
scroll to position [384, 0]
type input "**"
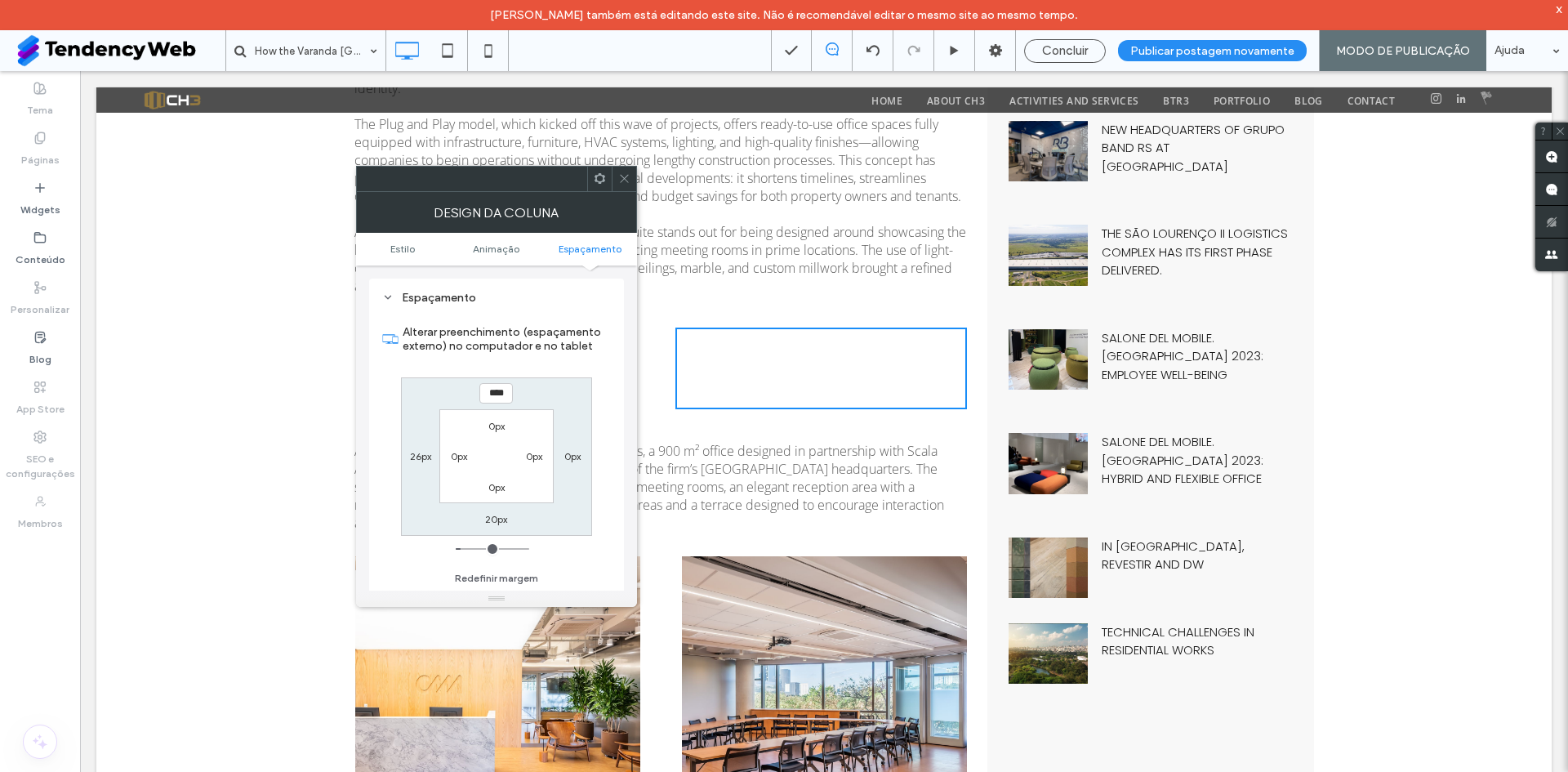
type input "*"
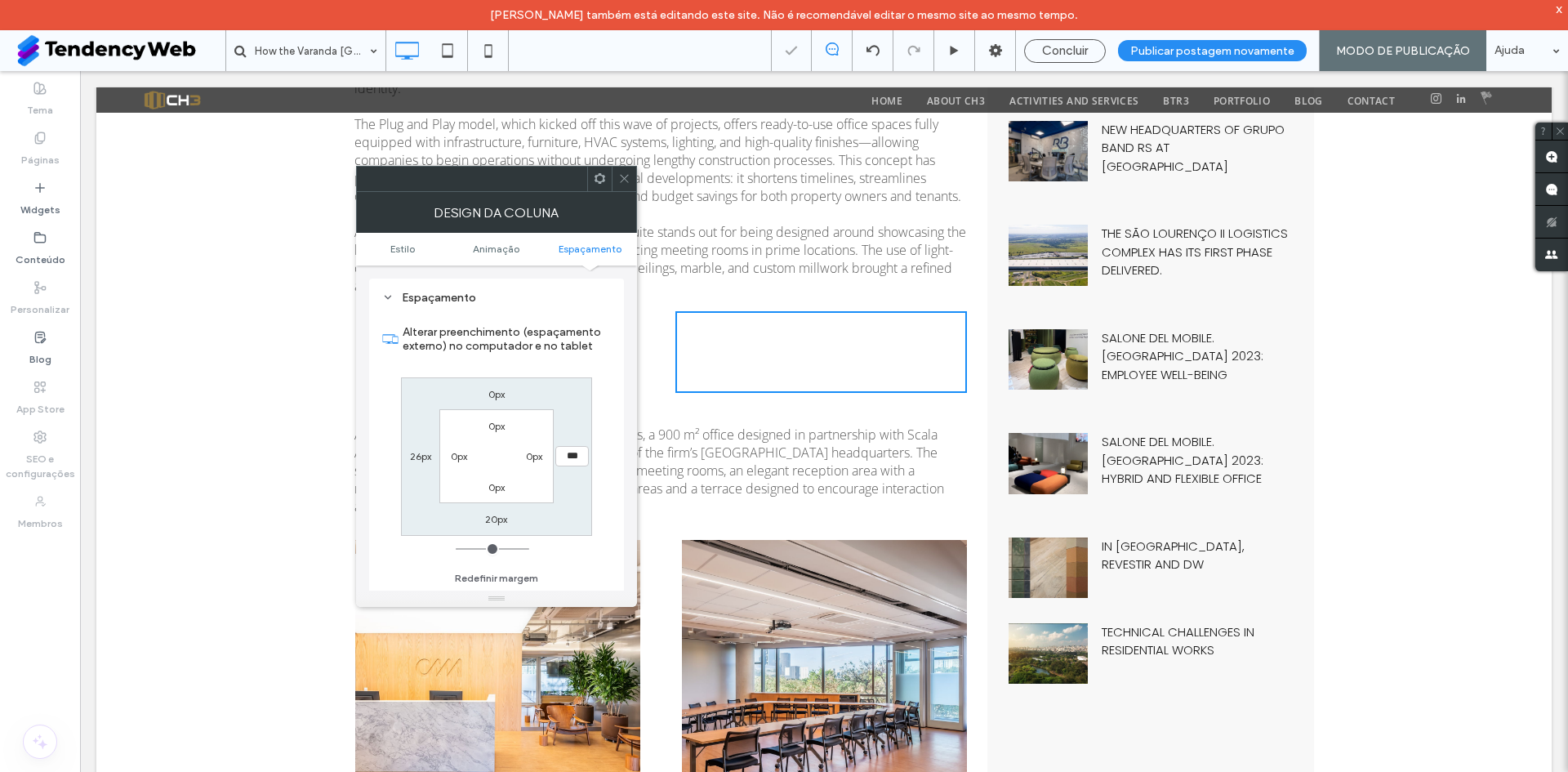
type input "**"
type input "*"
type input "***"
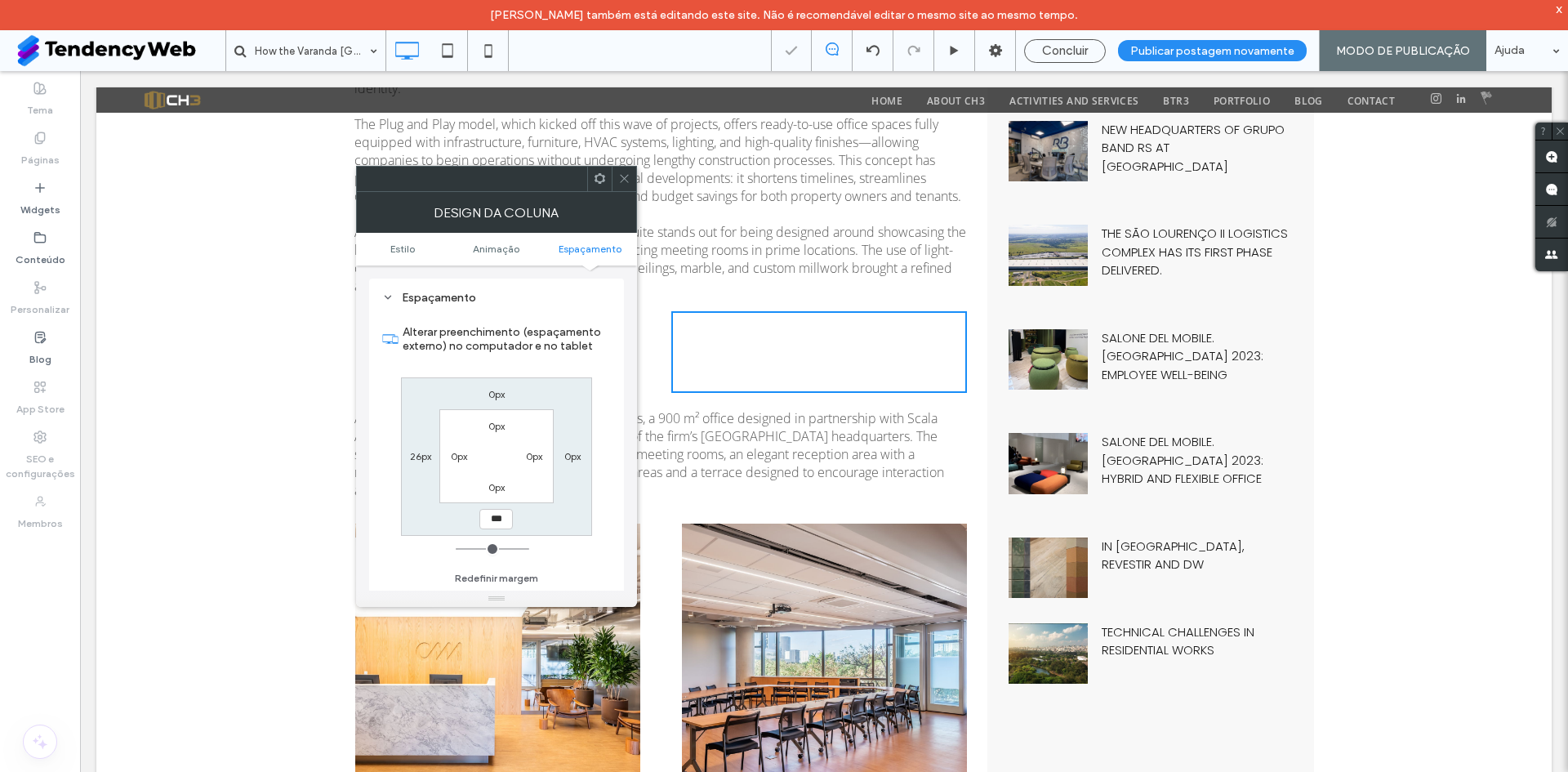
click at [628, 179] on icon at bounding box center [624, 178] width 12 height 12
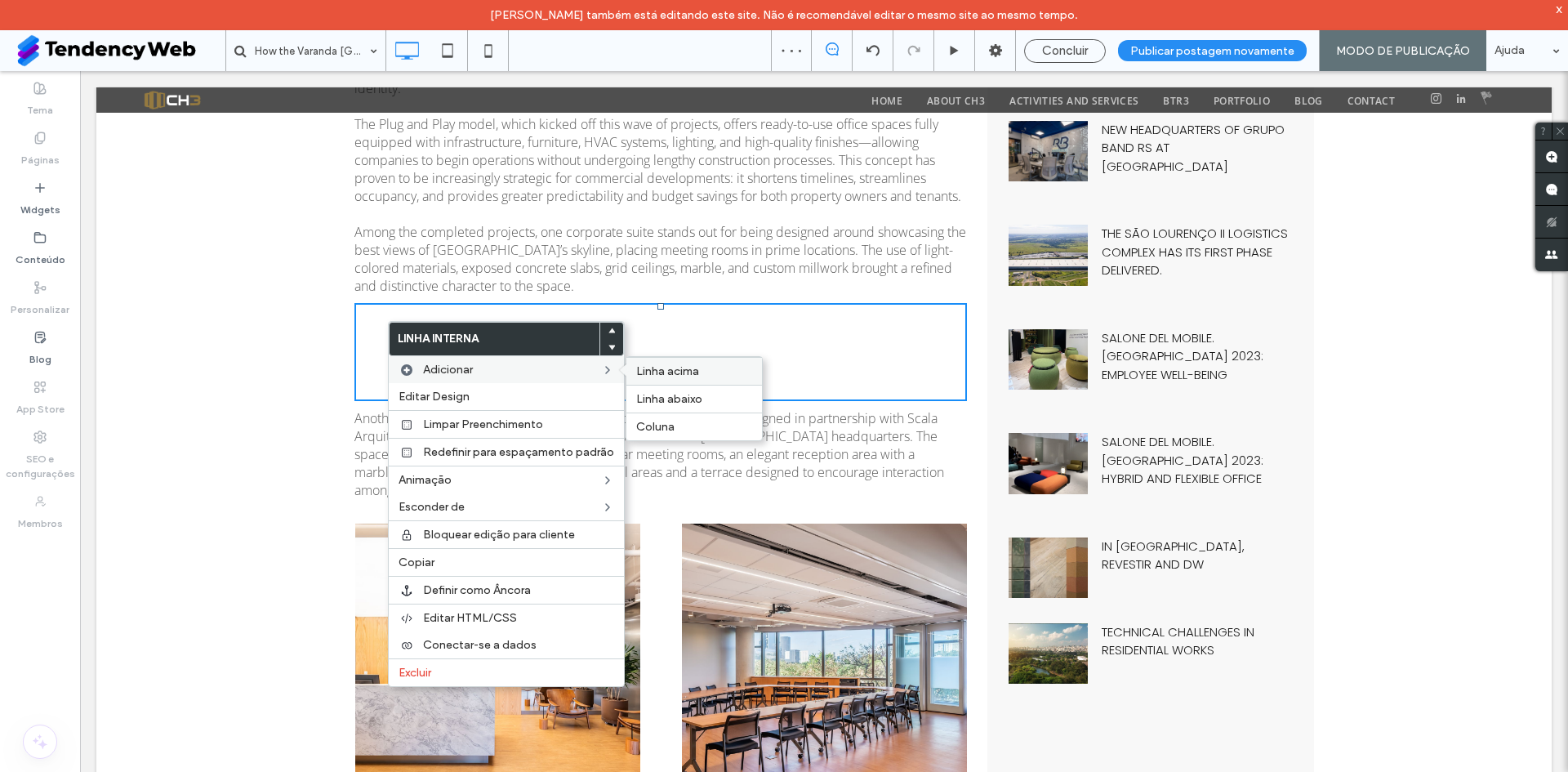
drag, startPoint x: 723, startPoint y: 383, endPoint x: 556, endPoint y: 312, distance: 181.5
click at [723, 383] on div "Linha acima" at bounding box center [694, 370] width 136 height 27
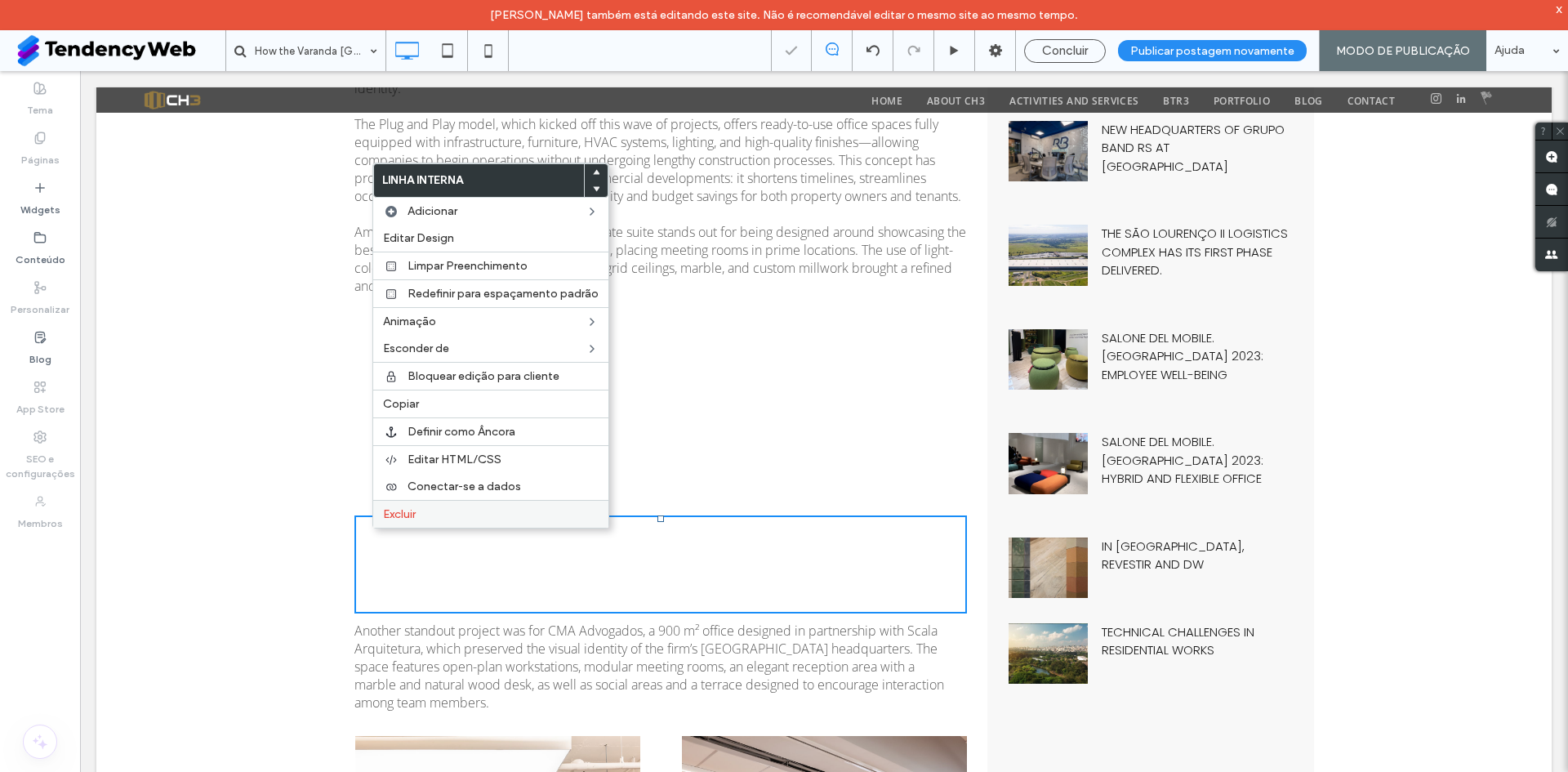
click at [430, 512] on label "Excluir" at bounding box center [491, 514] width 215 height 14
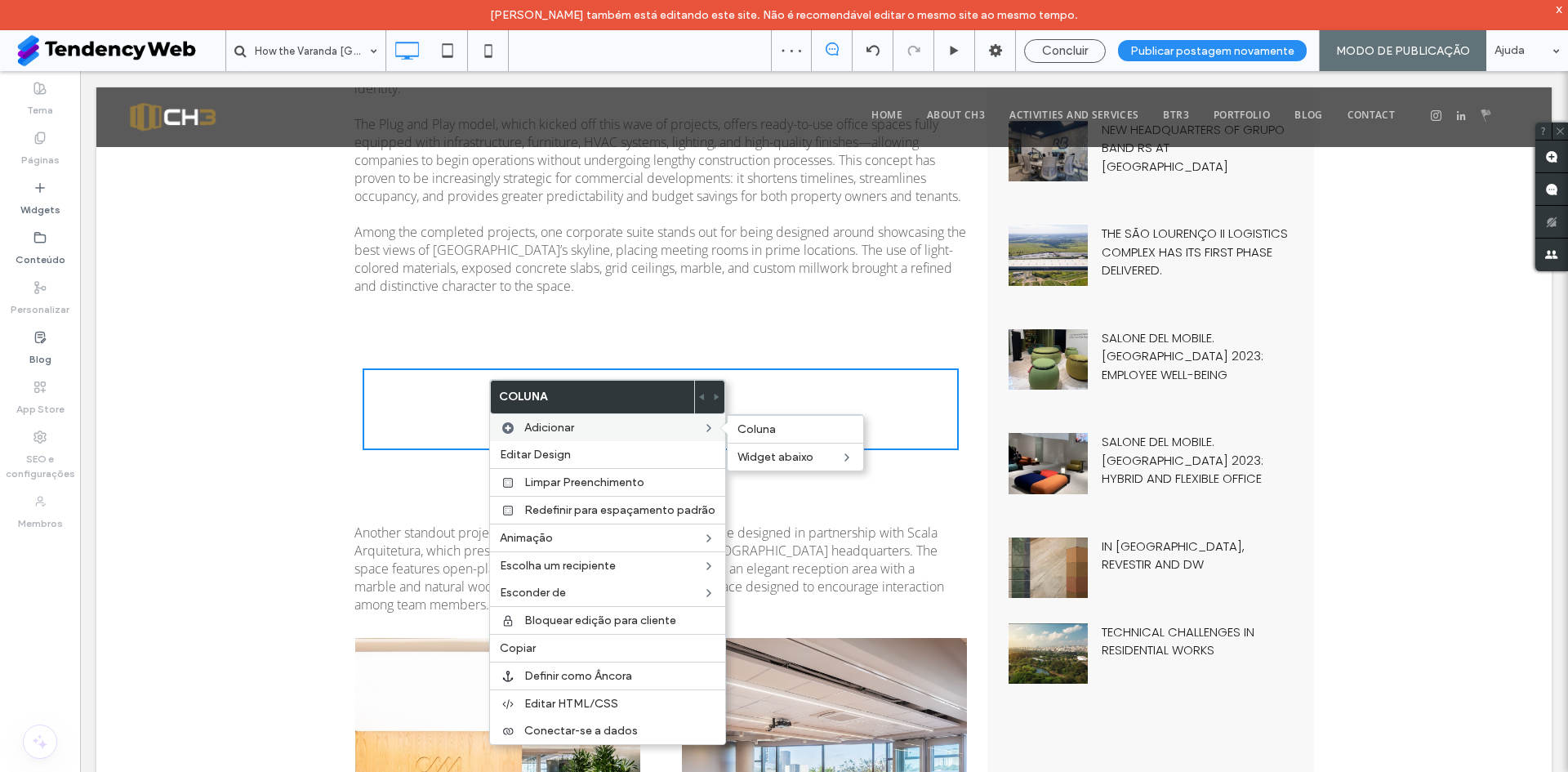
drag, startPoint x: 769, startPoint y: 433, endPoint x: 517, endPoint y: 439, distance: 252.1
click at [769, 434] on span "Coluna" at bounding box center [757, 429] width 39 height 14
click at [566, 361] on div "Click To Paste Click To Paste Click To Paste Click To Paste" at bounding box center [660, 409] width 613 height 213
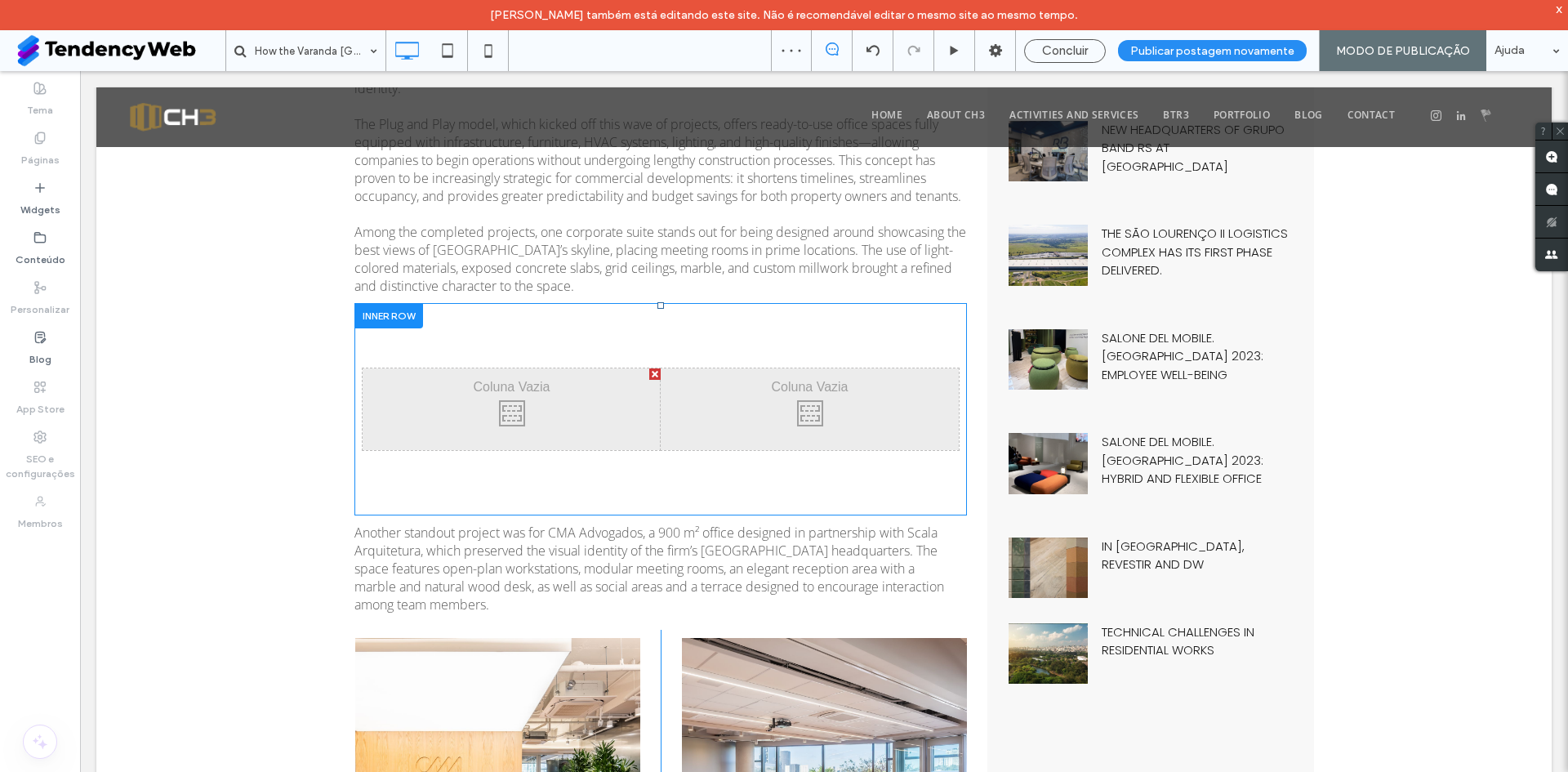
click at [471, 348] on div "Click To Paste Click To Paste Click To Paste Click To Paste" at bounding box center [660, 409] width 613 height 213
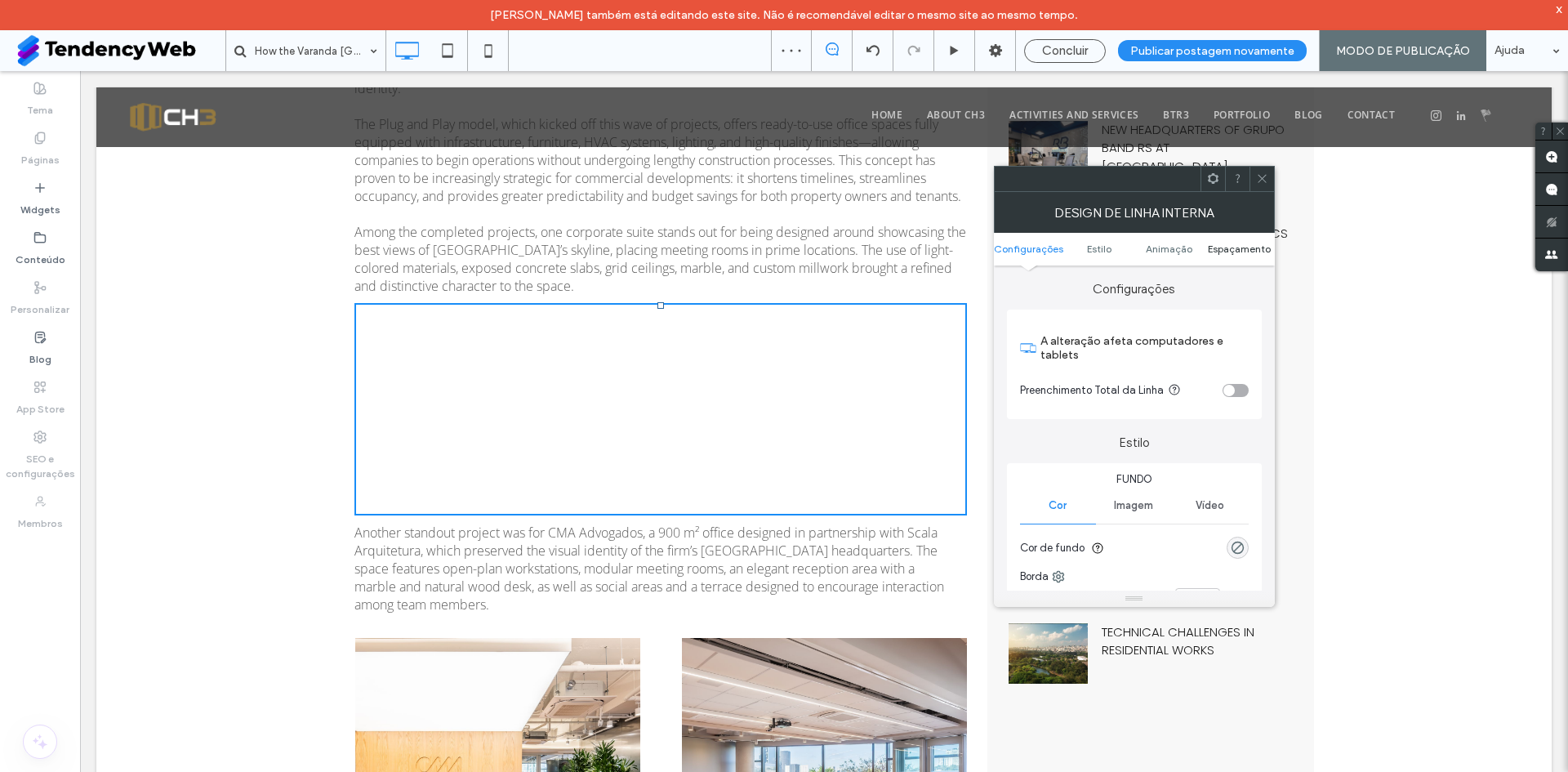
click at [1231, 253] on span "Espaçamento" at bounding box center [1239, 249] width 63 height 12
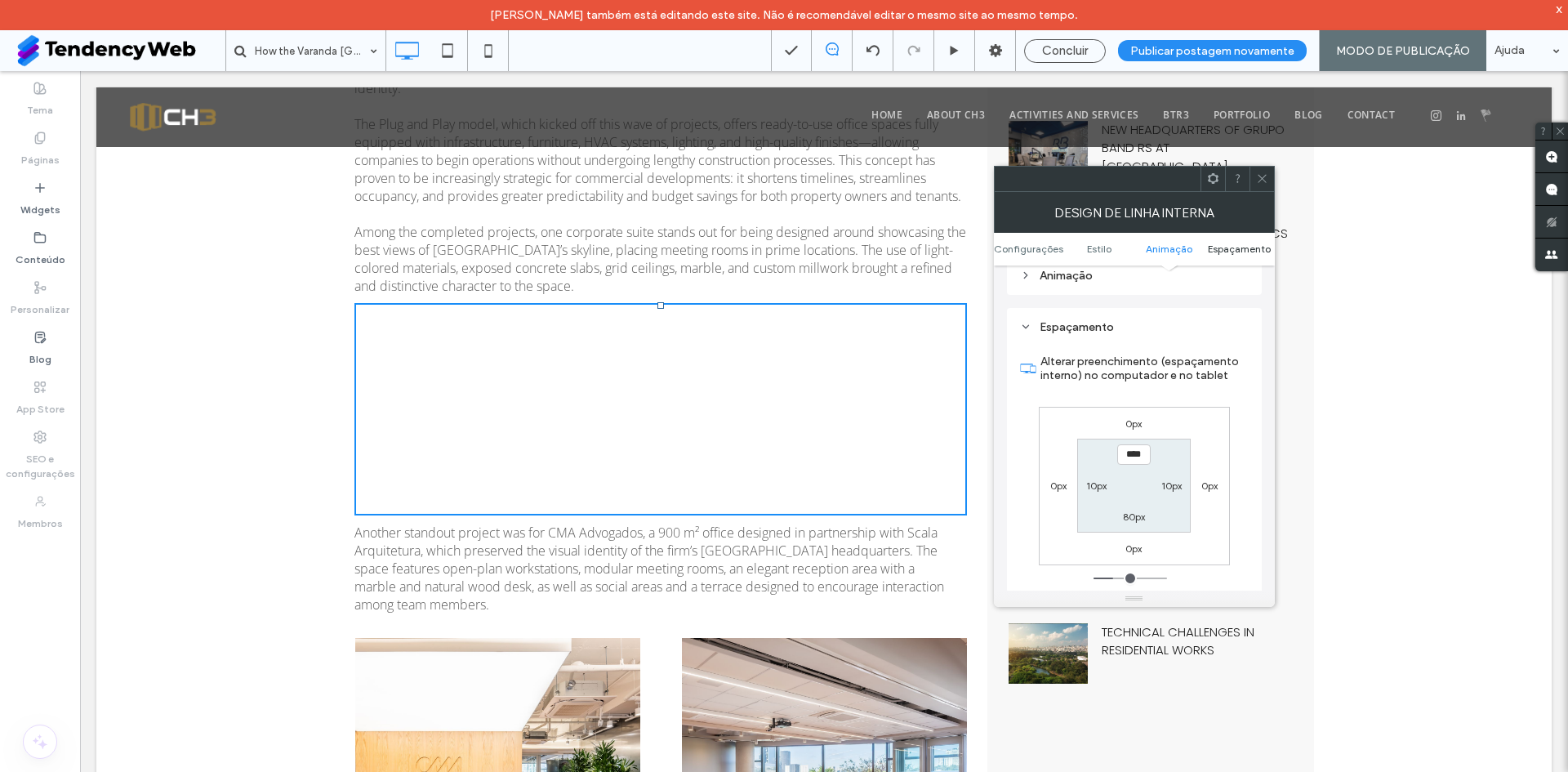
scroll to position [537, 0]
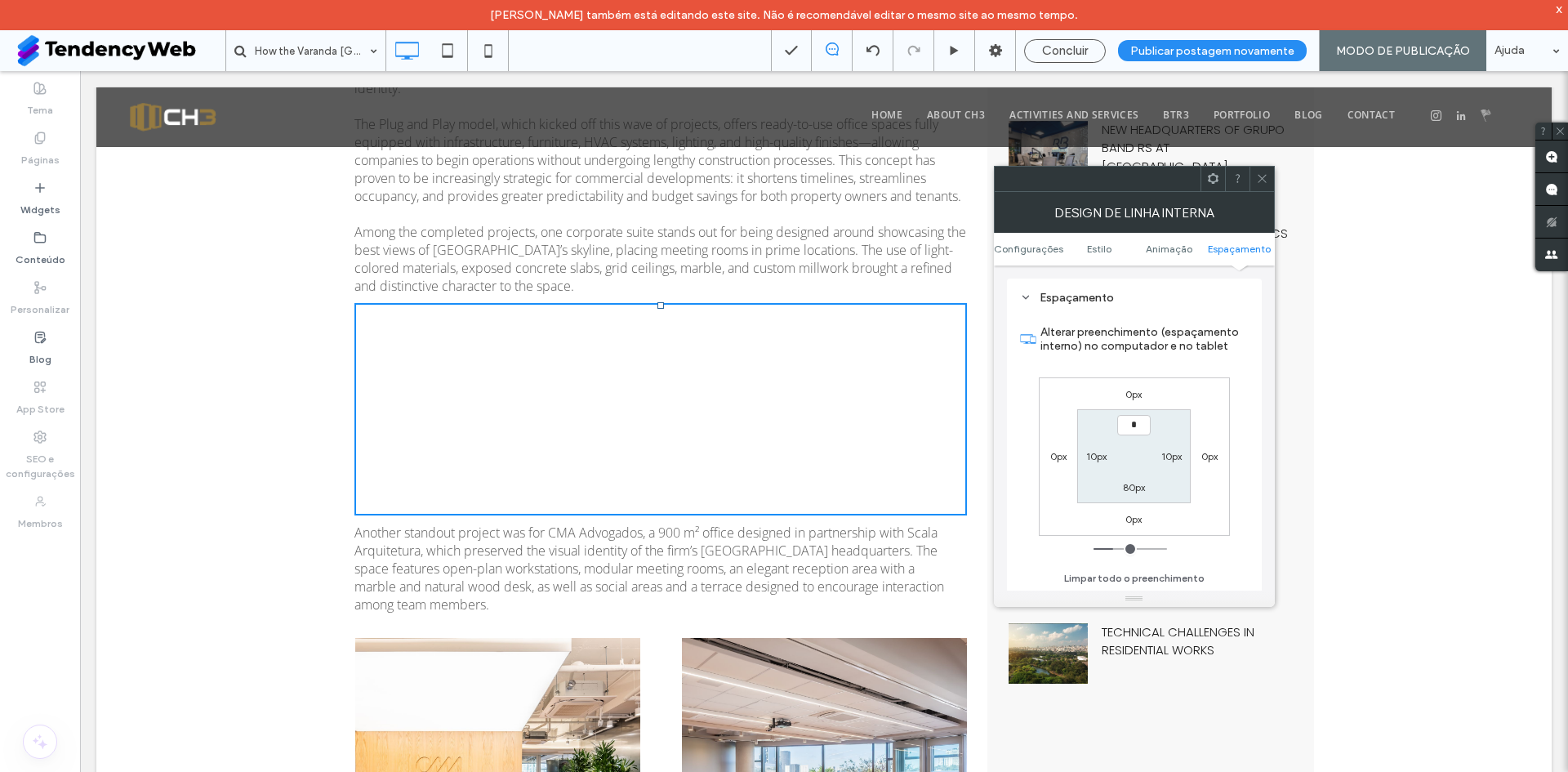
type input "**"
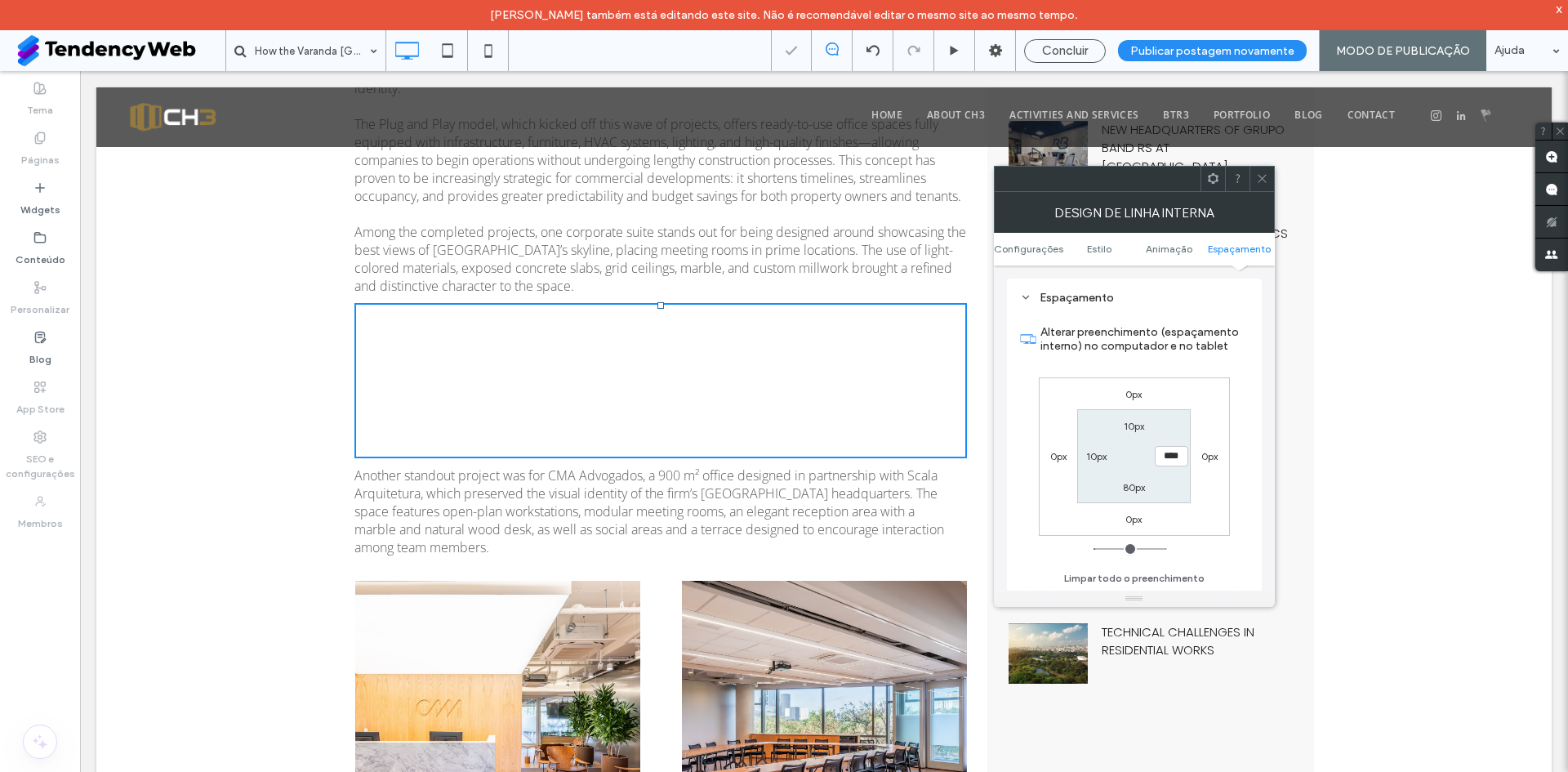
type input "*"
type input "**"
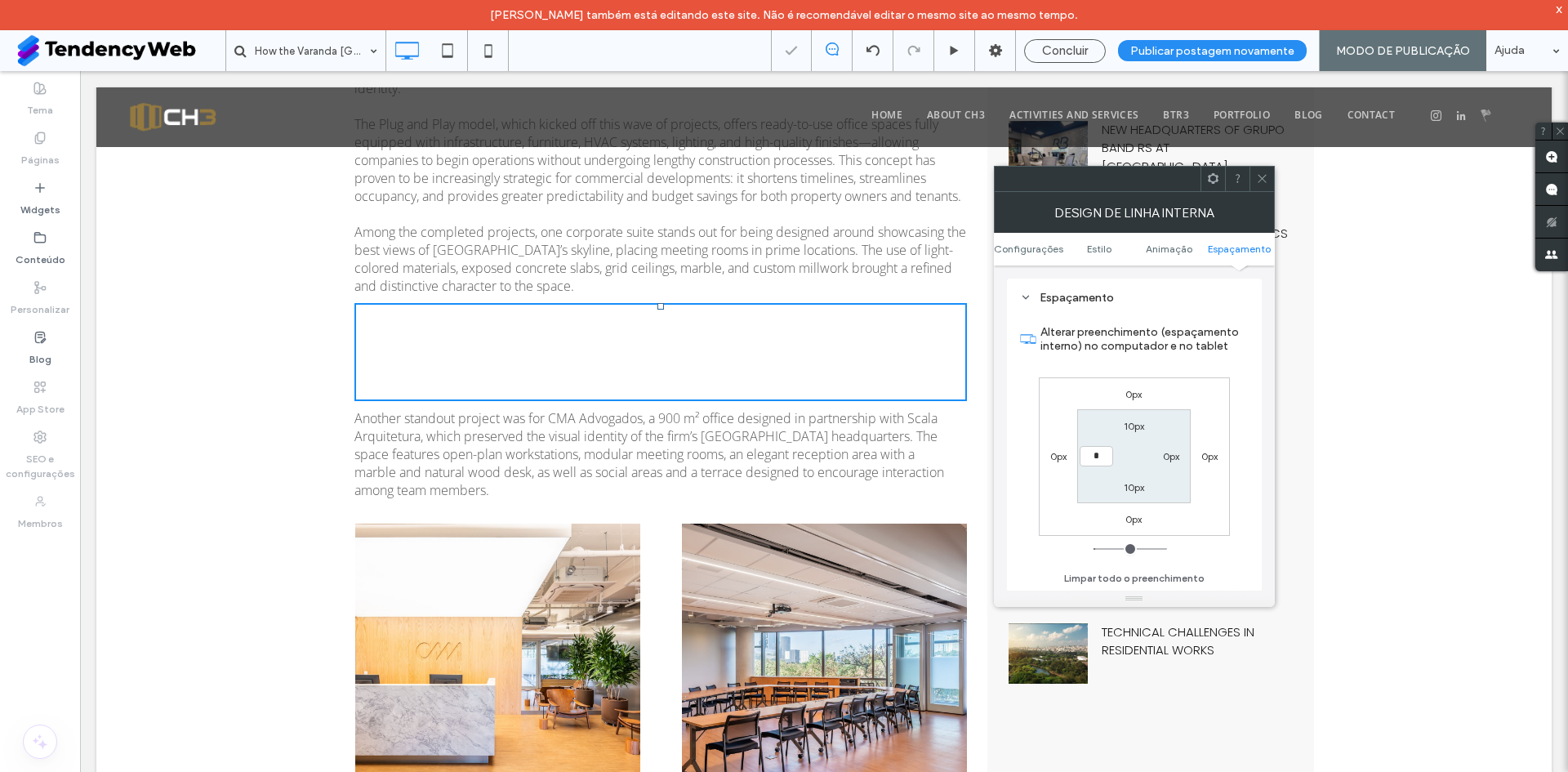
type input "*"
type input "***"
drag, startPoint x: 1259, startPoint y: 182, endPoint x: 1052, endPoint y: 282, distance: 229.9
click at [1253, 182] on div at bounding box center [1262, 179] width 25 height 25
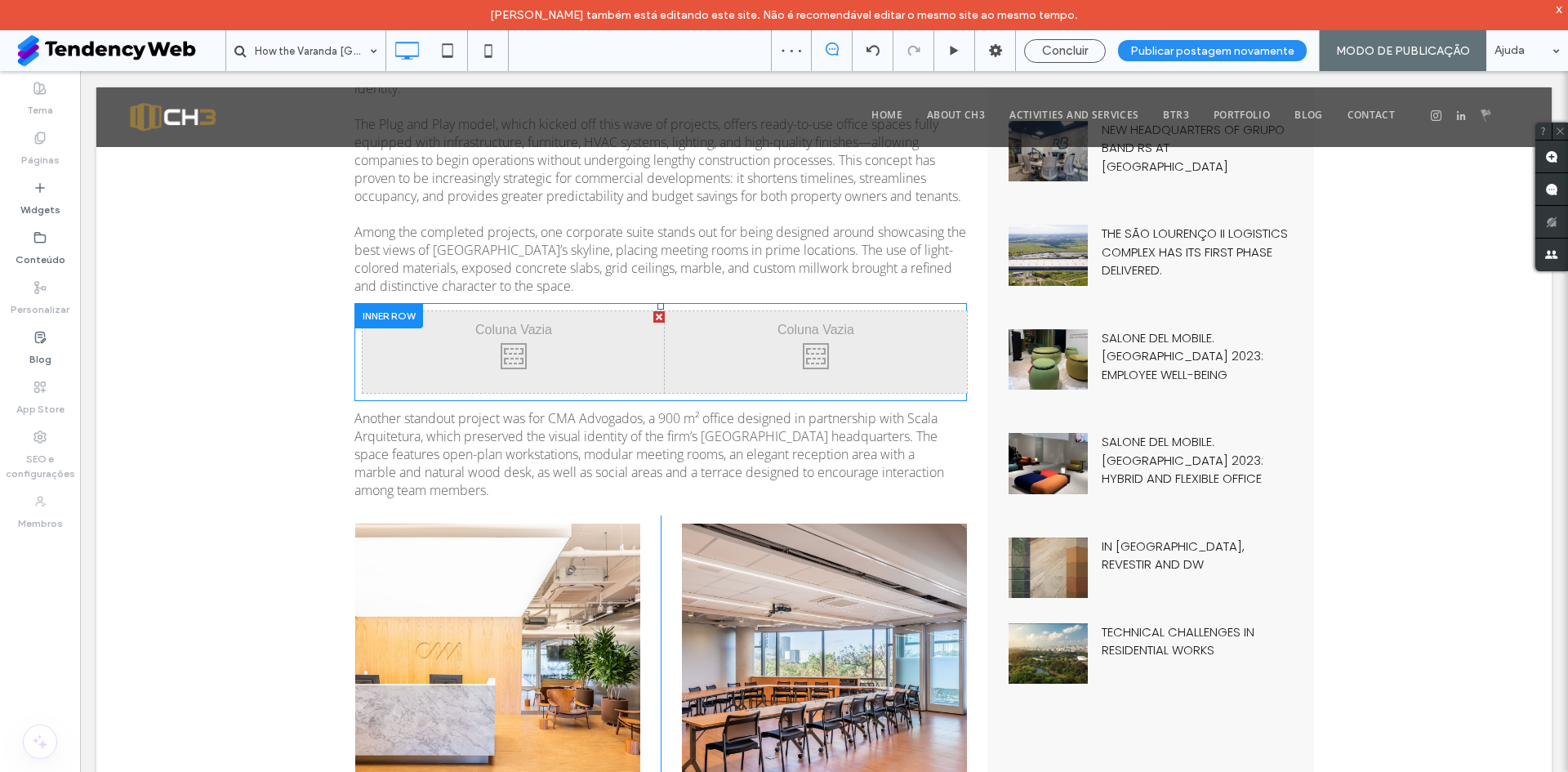
click at [354, 350] on div "Click To Paste Click To Paste Click To Paste Click To Paste" at bounding box center [660, 352] width 613 height 98
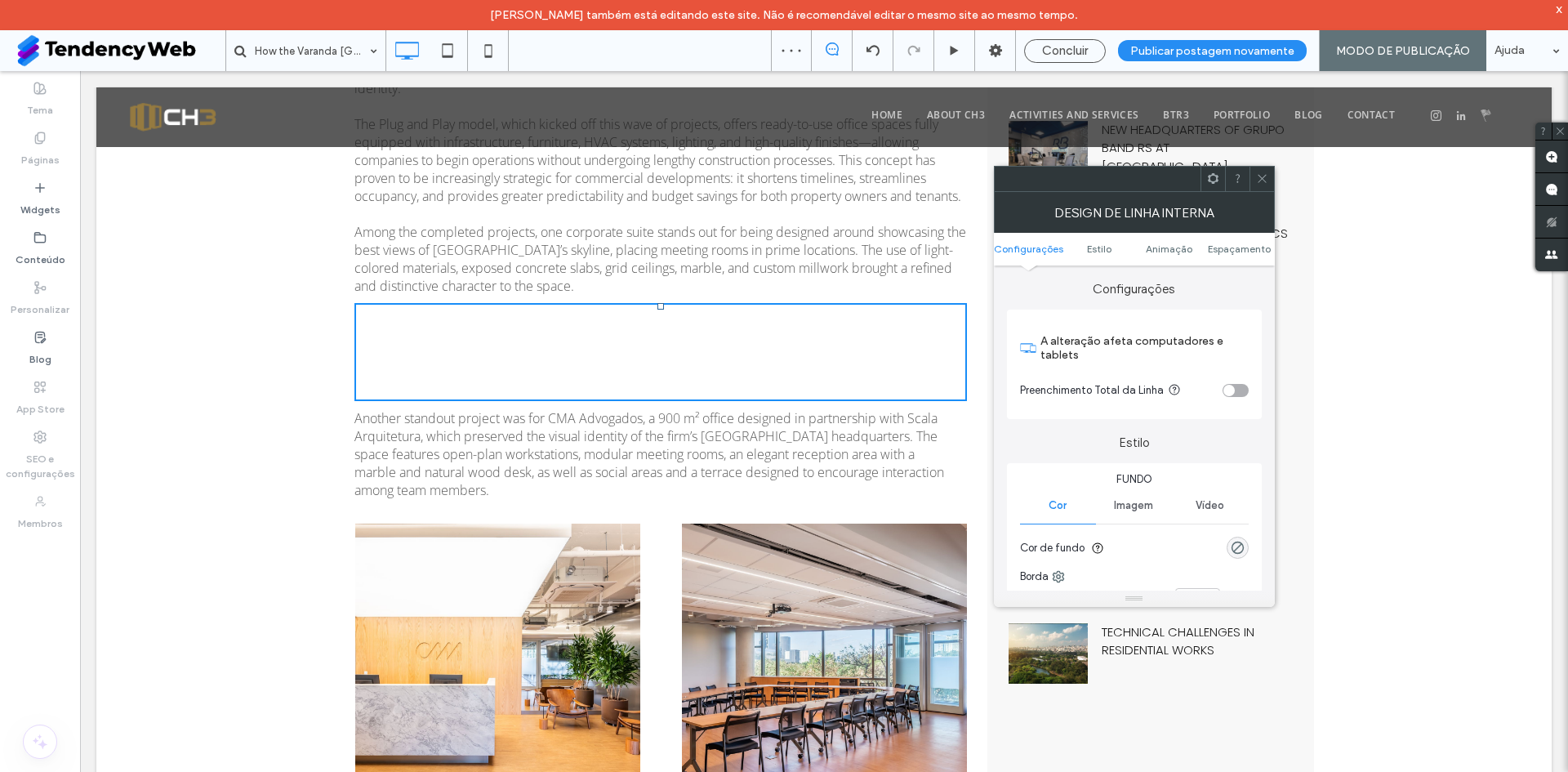
click at [1258, 241] on ul "Configurações Estilo Animaçāo Espaçamento" at bounding box center [1135, 249] width 281 height 33
click at [1254, 241] on ul "Configurações Estilo Animaçāo Espaçamento" at bounding box center [1135, 249] width 281 height 33
click at [1239, 249] on span "Espaçamento" at bounding box center [1239, 249] width 63 height 12
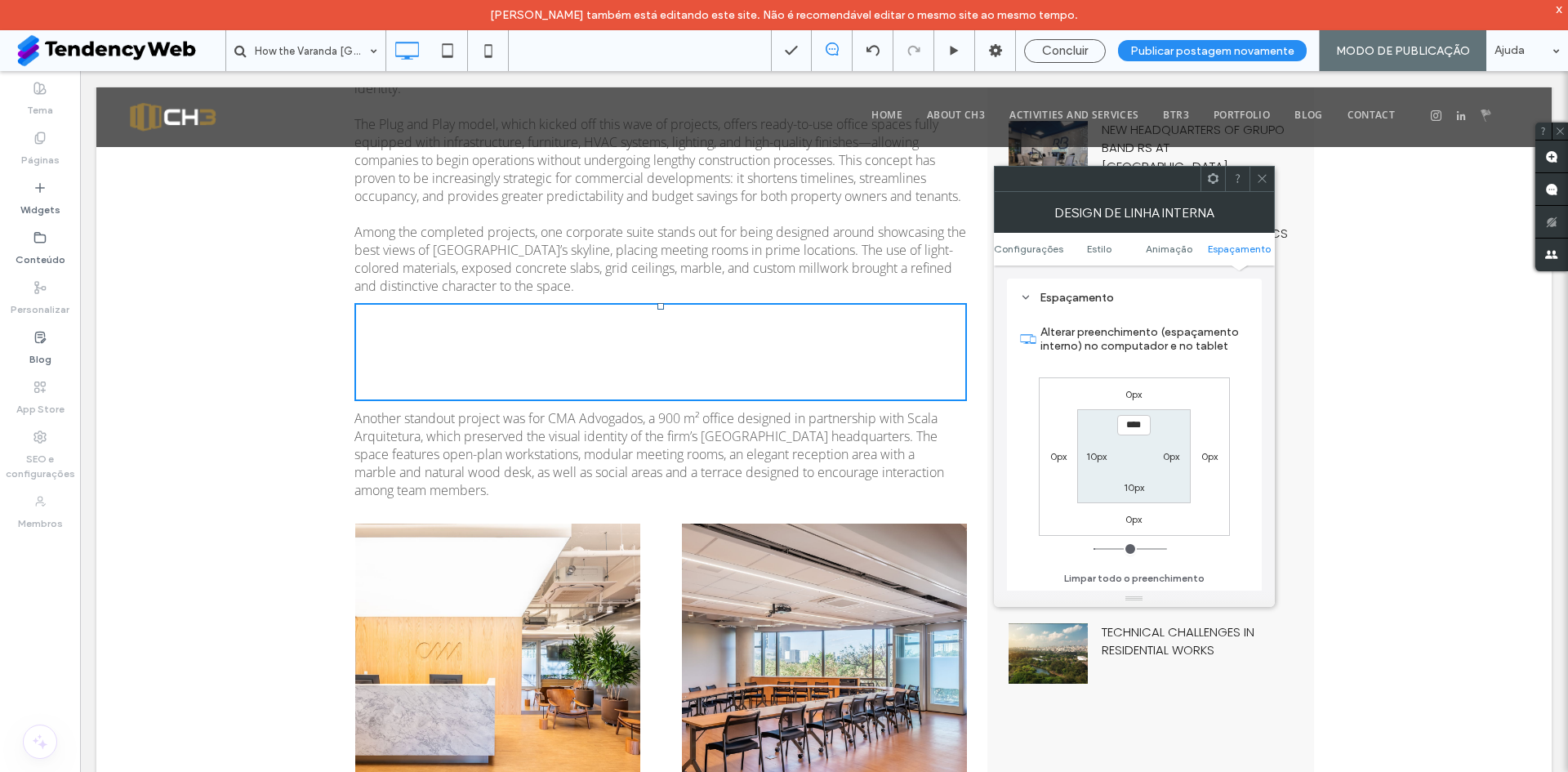
click at [1091, 459] on label "10px" at bounding box center [1097, 456] width 21 height 12
type input "*"
type input "***"
drag, startPoint x: 1262, startPoint y: 172, endPoint x: 1133, endPoint y: 216, distance: 136.3
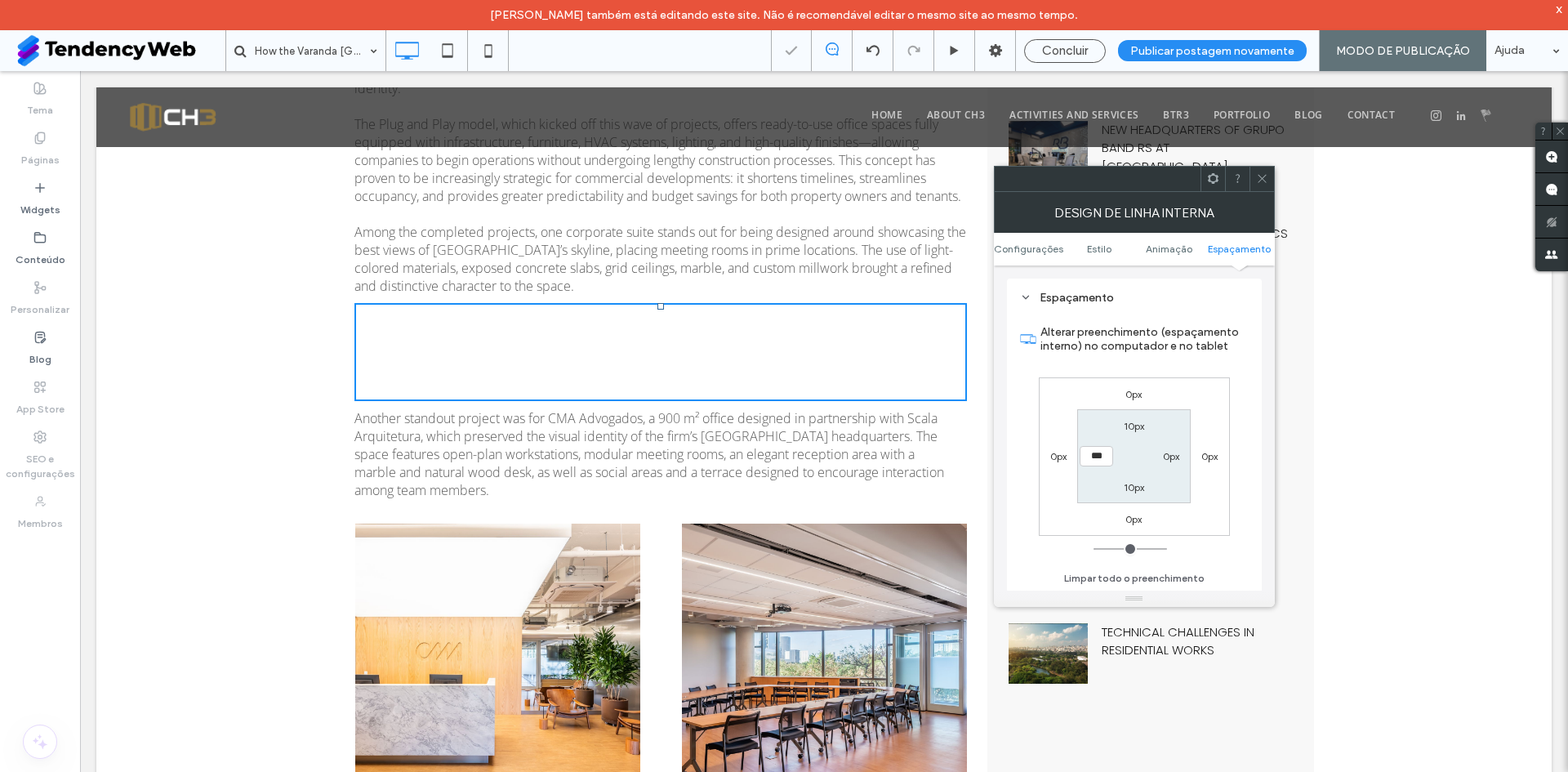
click at [1261, 172] on span at bounding box center [1262, 179] width 12 height 25
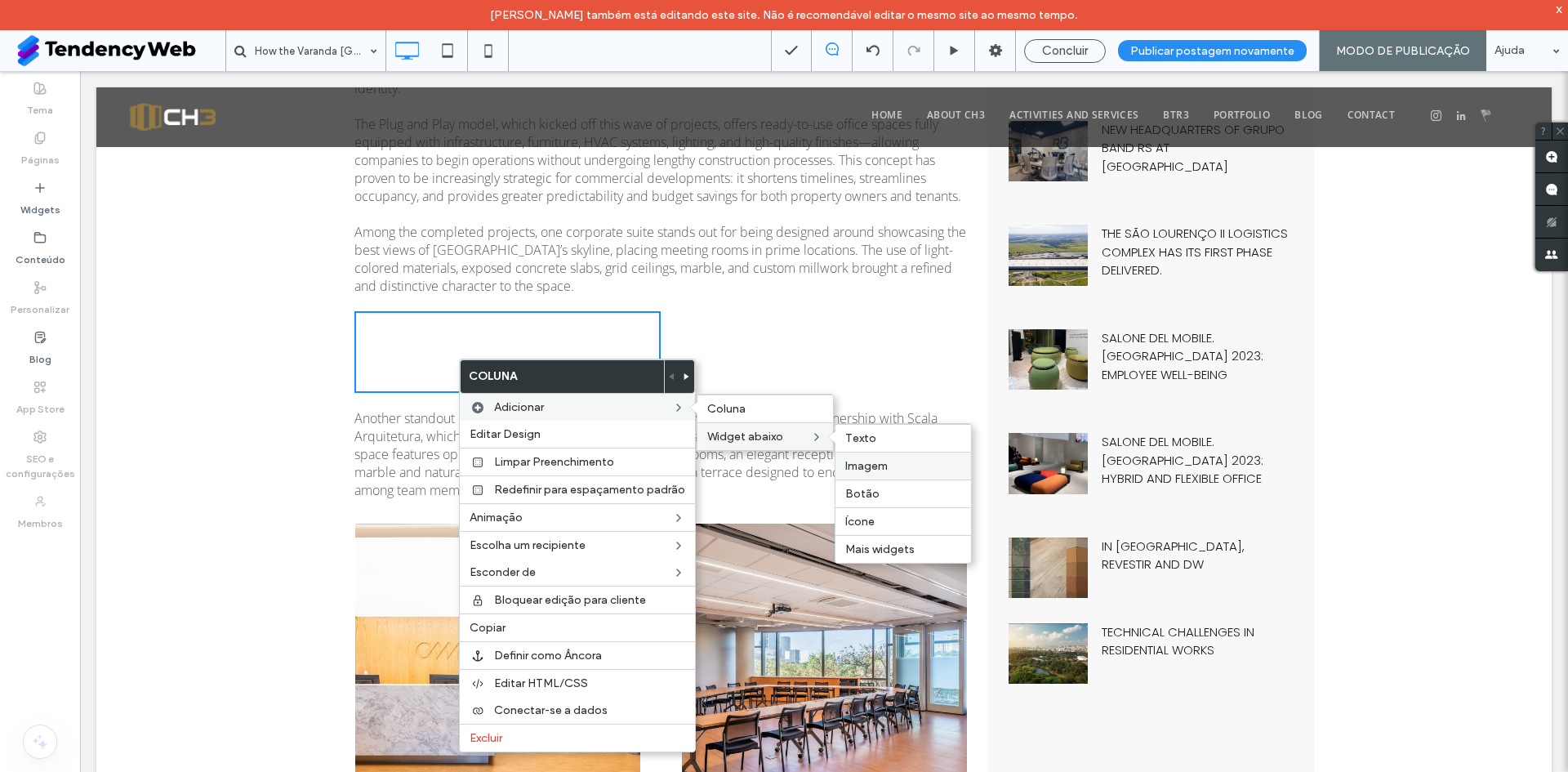
click at [918, 460] on label "Imagem" at bounding box center [903, 466] width 116 height 14
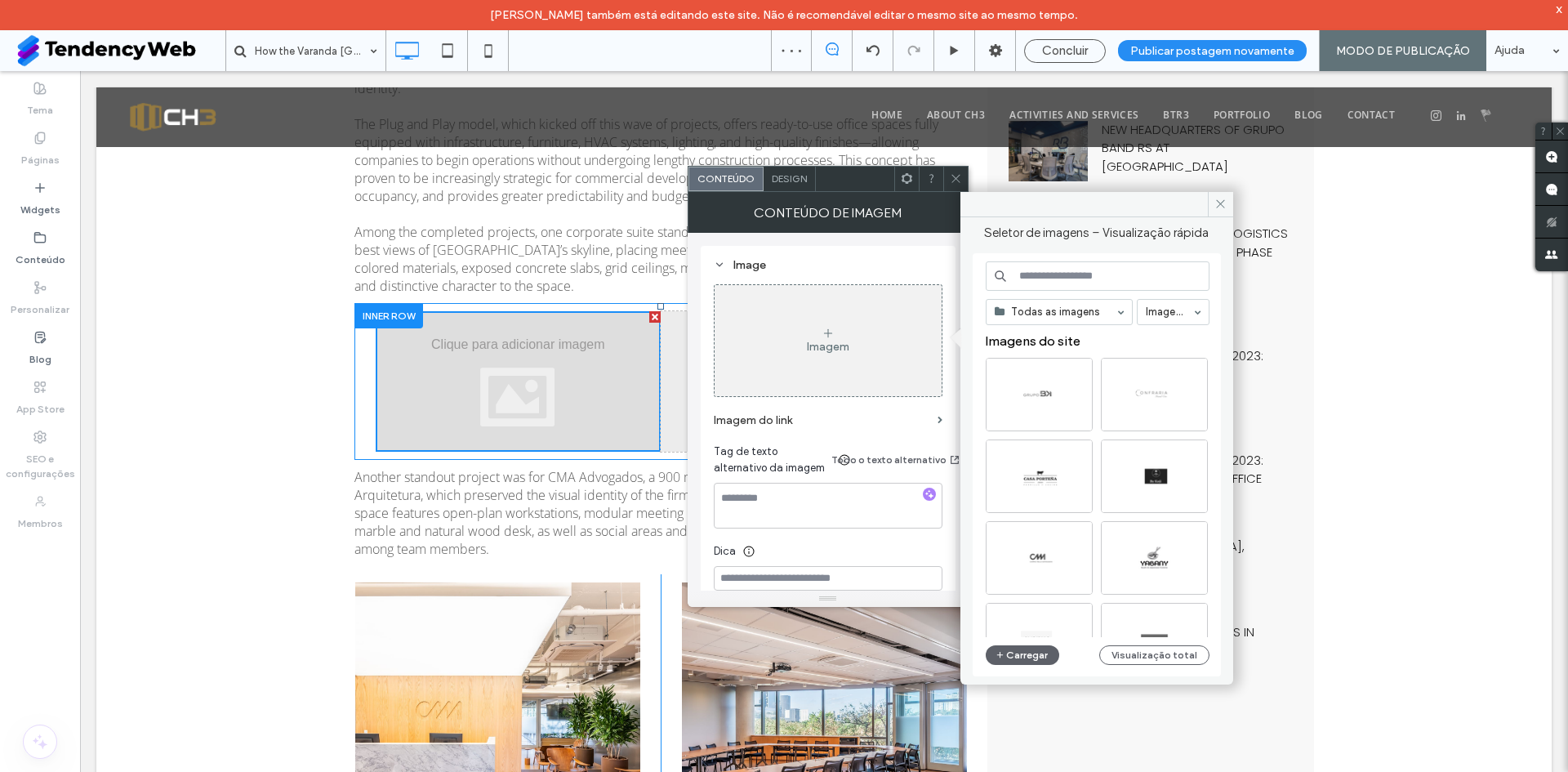
click at [361, 373] on div "Click To Paste Click To Paste" at bounding box center [507, 382] width 306 height 141
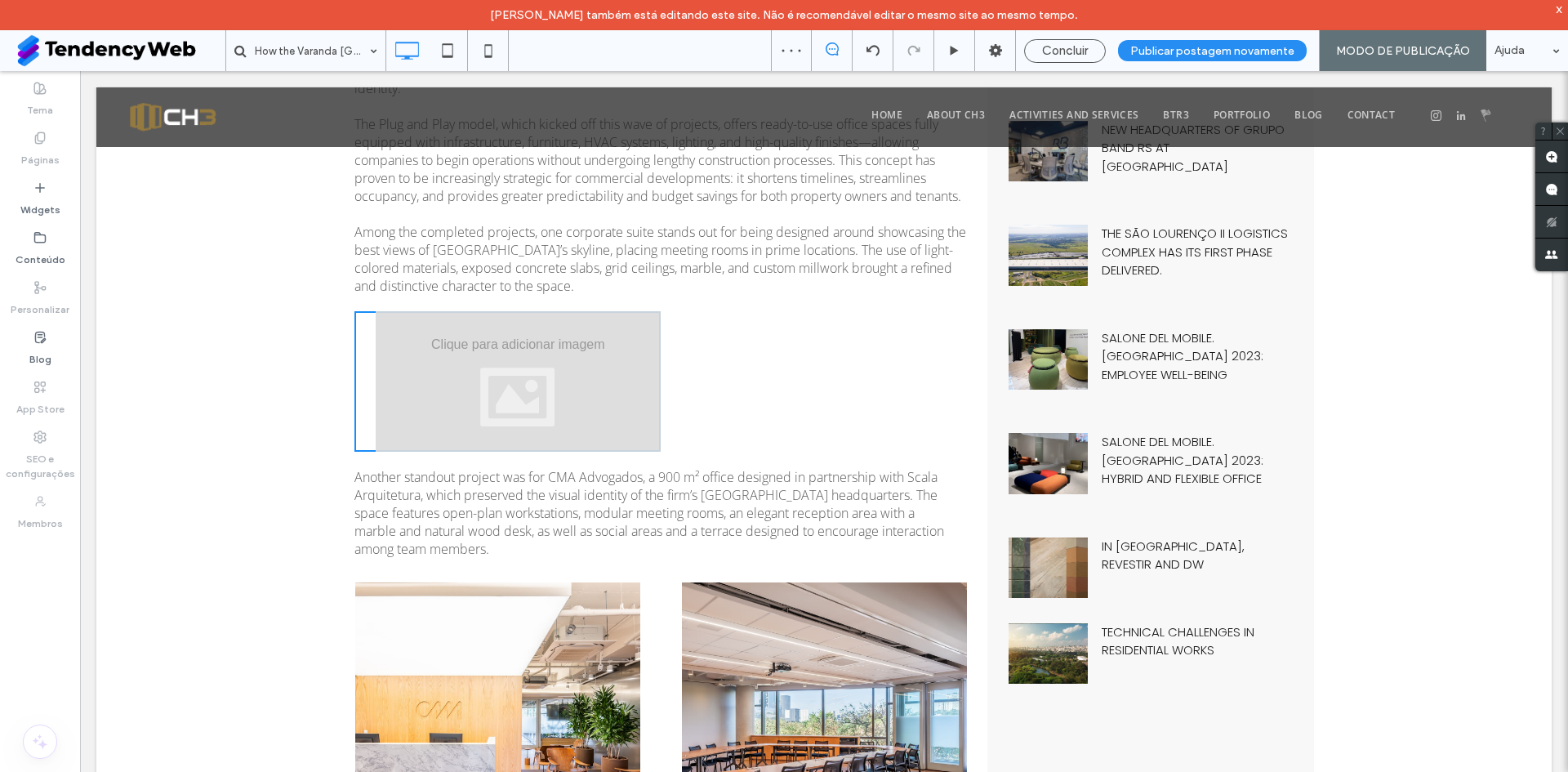
click at [367, 394] on div "Click To Paste Click To Paste" at bounding box center [507, 382] width 306 height 141
click at [899, 535] on span "Another standout project was for CMA Advogados, a 900 m² office designed in par…" at bounding box center [649, 513] width 589 height 90
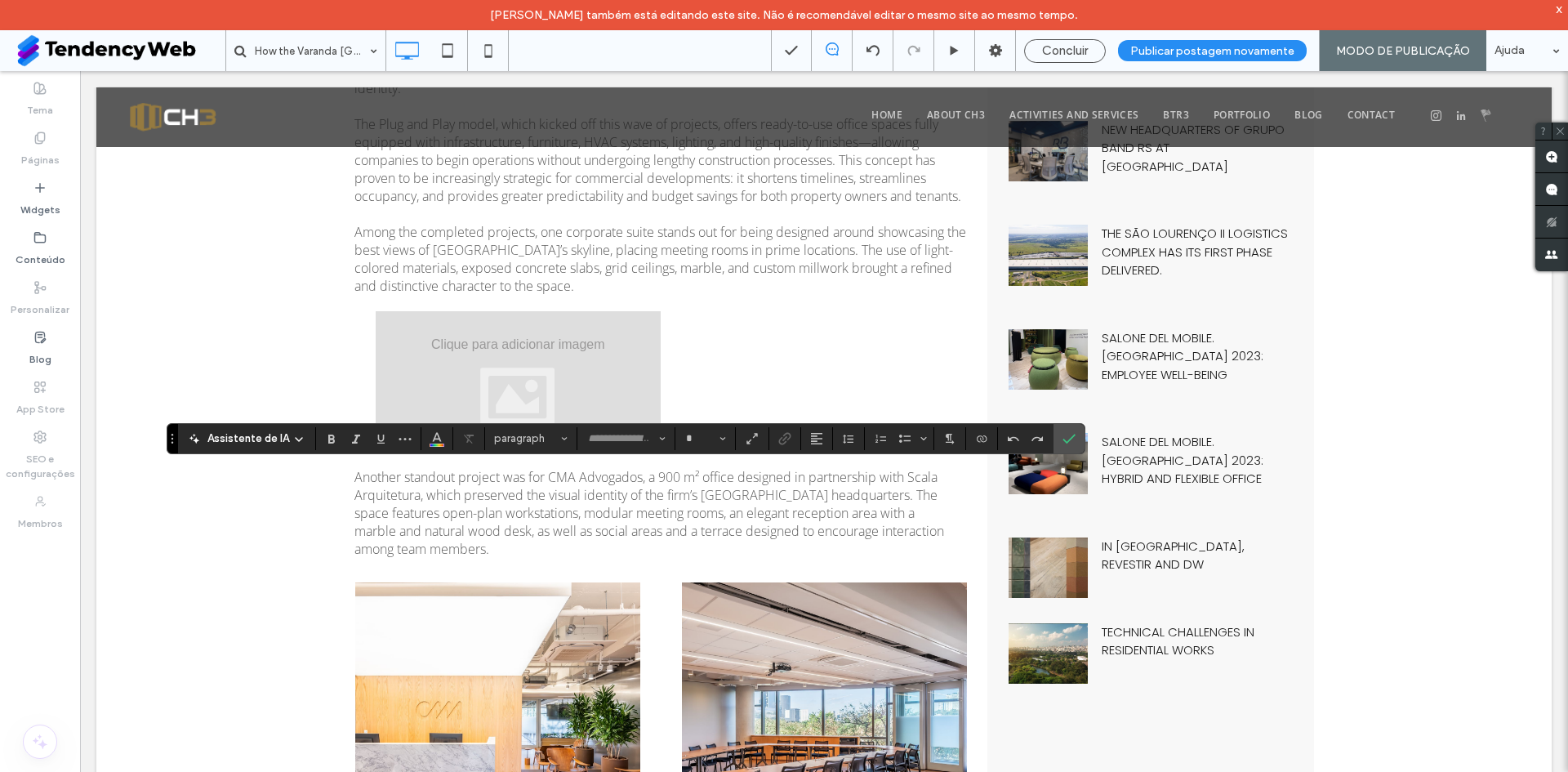
type input "*********"
type input "**"
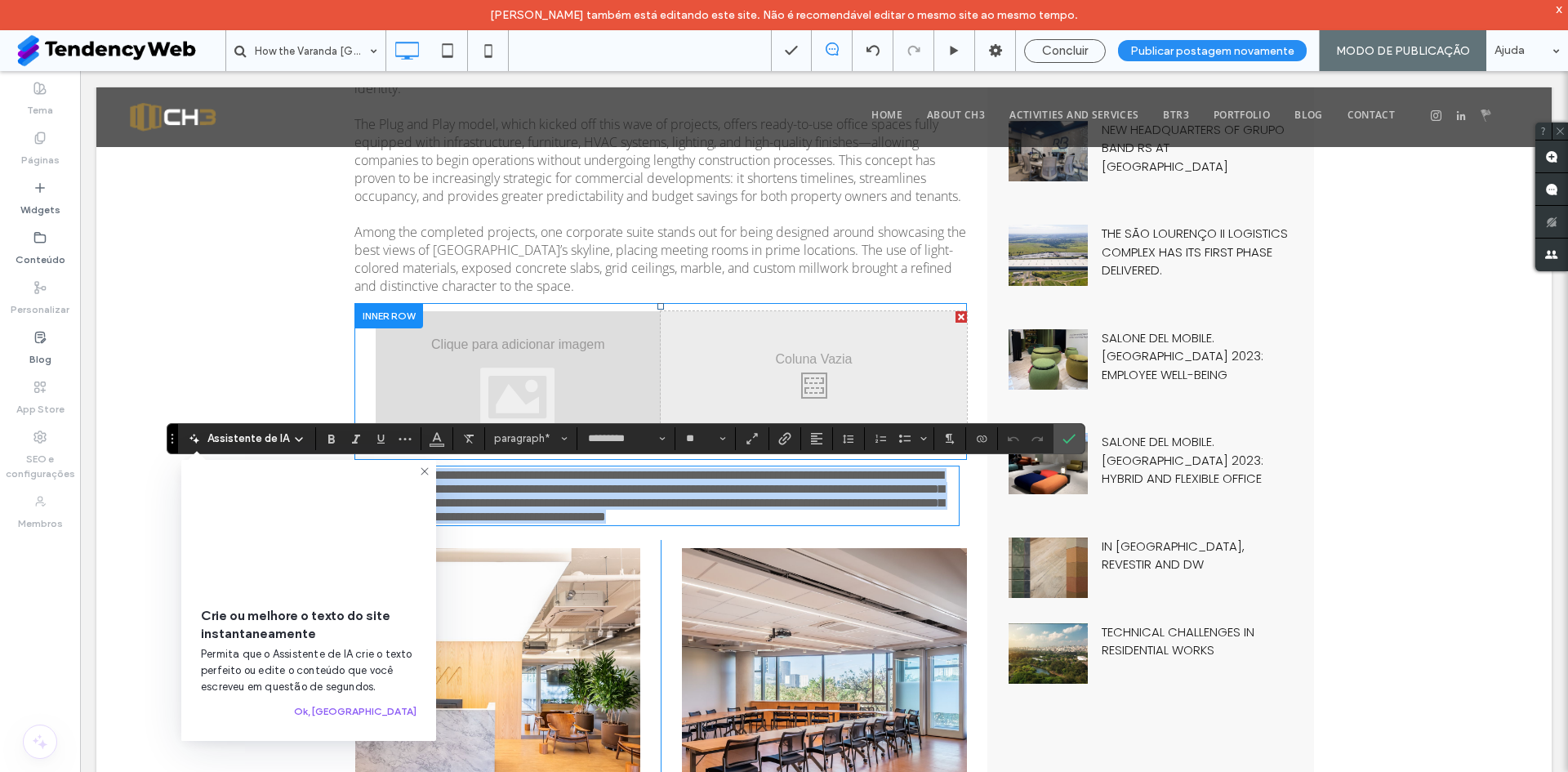
click at [809, 323] on div "Click To Paste Click To Paste" at bounding box center [814, 382] width 306 height 141
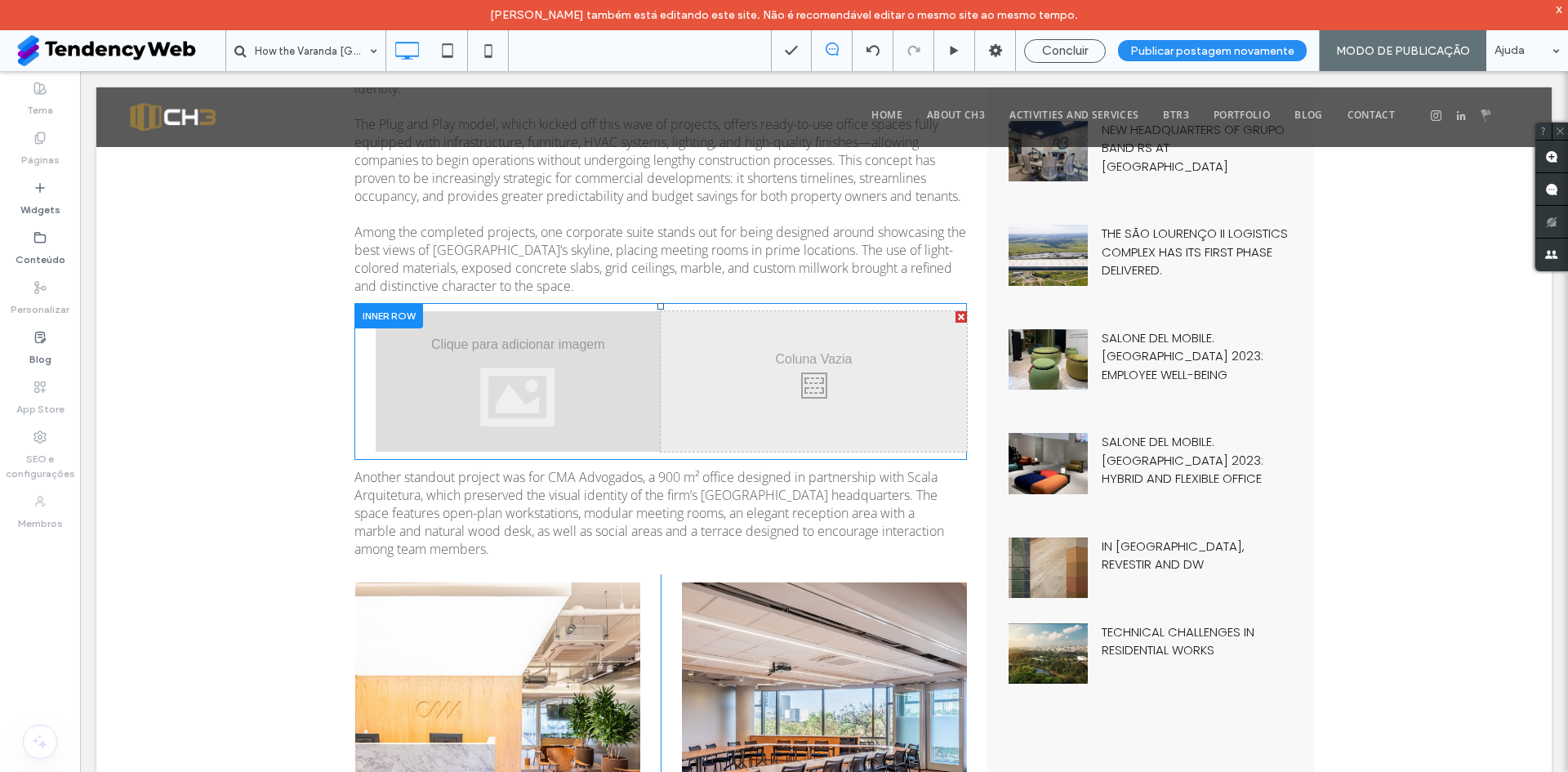
click at [361, 392] on div "Click To Paste Click To Paste" at bounding box center [507, 382] width 306 height 141
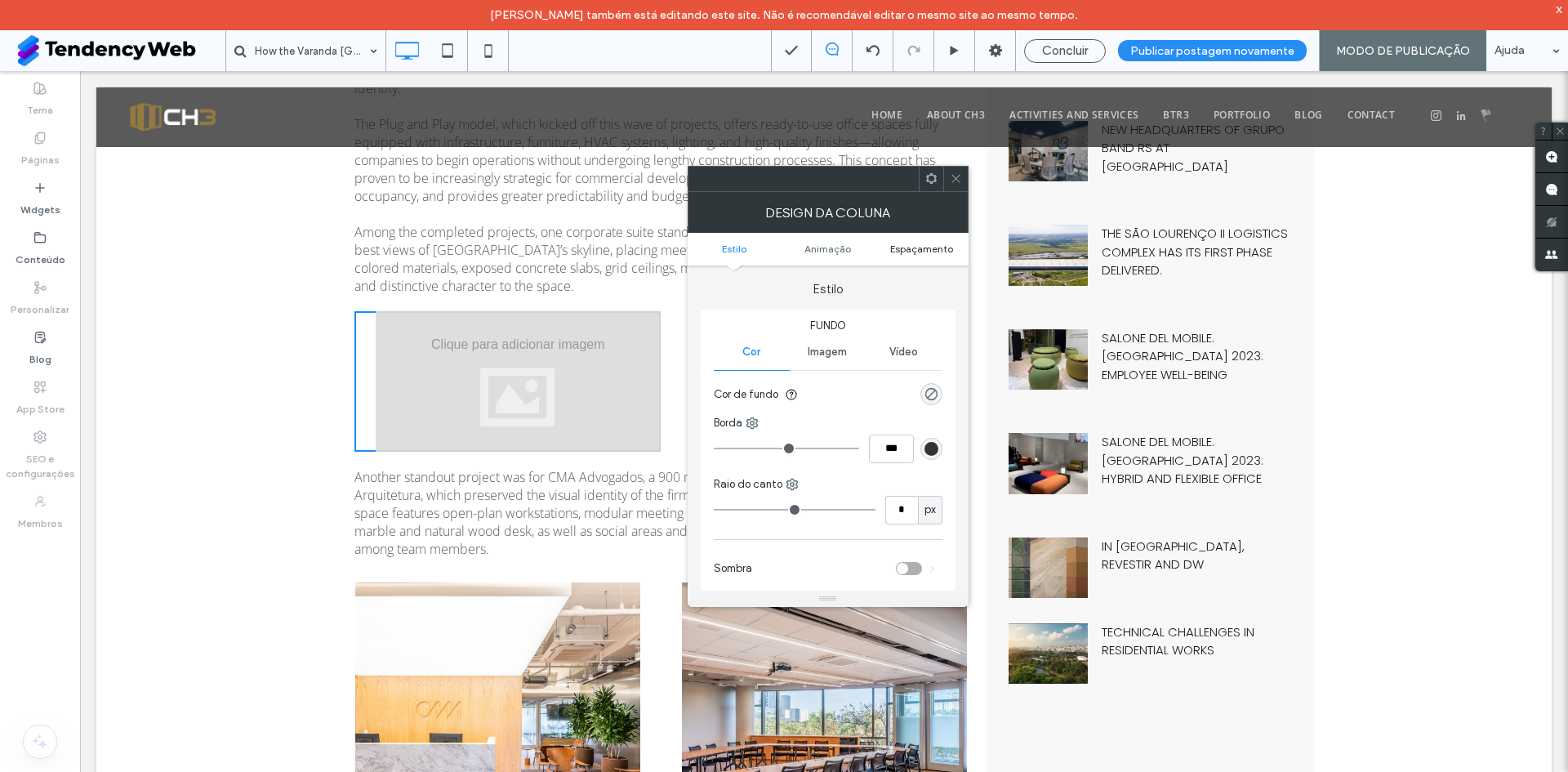
click at [903, 243] on span "Espaçamento" at bounding box center [922, 249] width 63 height 12
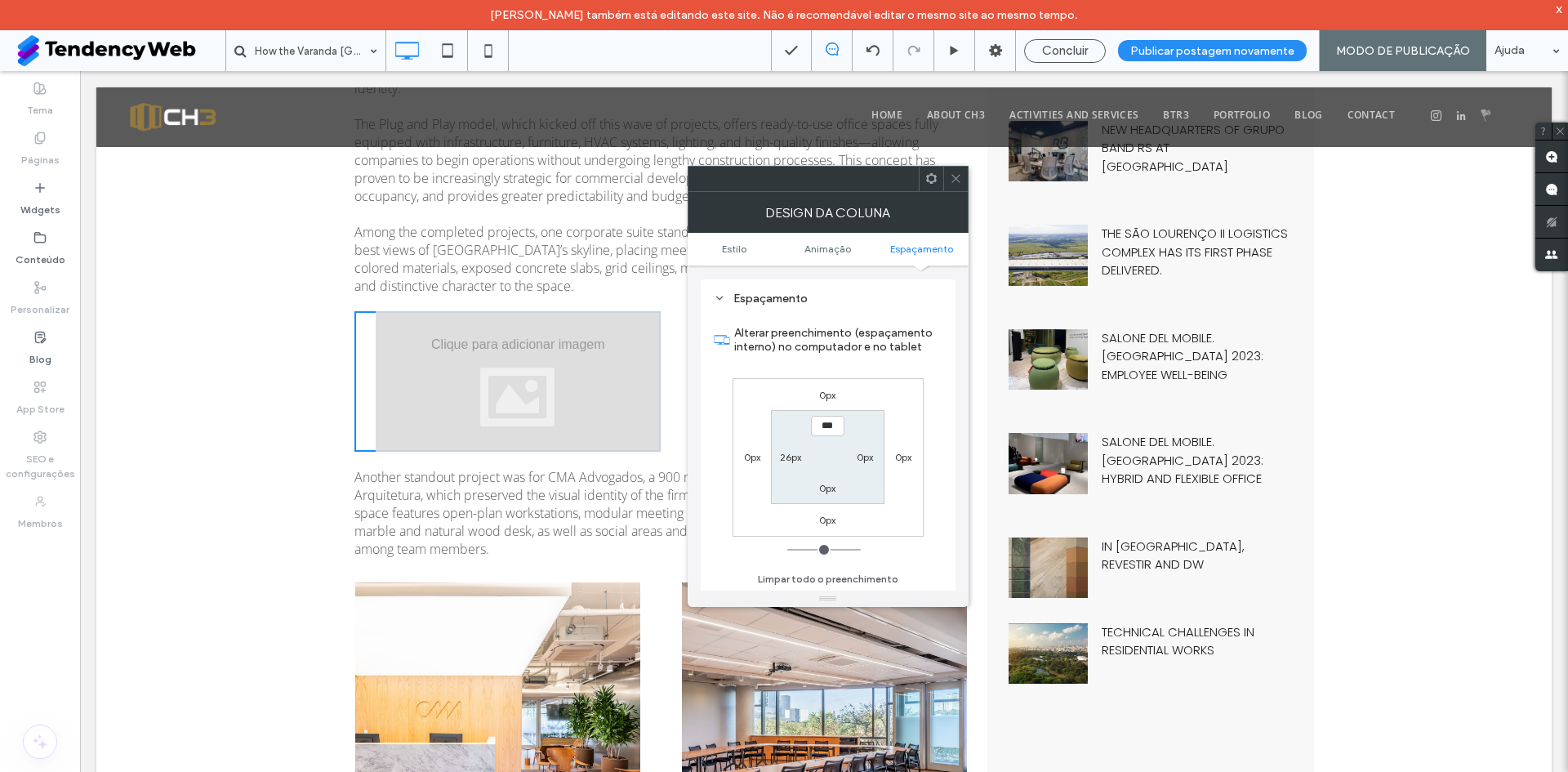
scroll to position [384, 0]
type input "*"
type input "**"
type input "*"
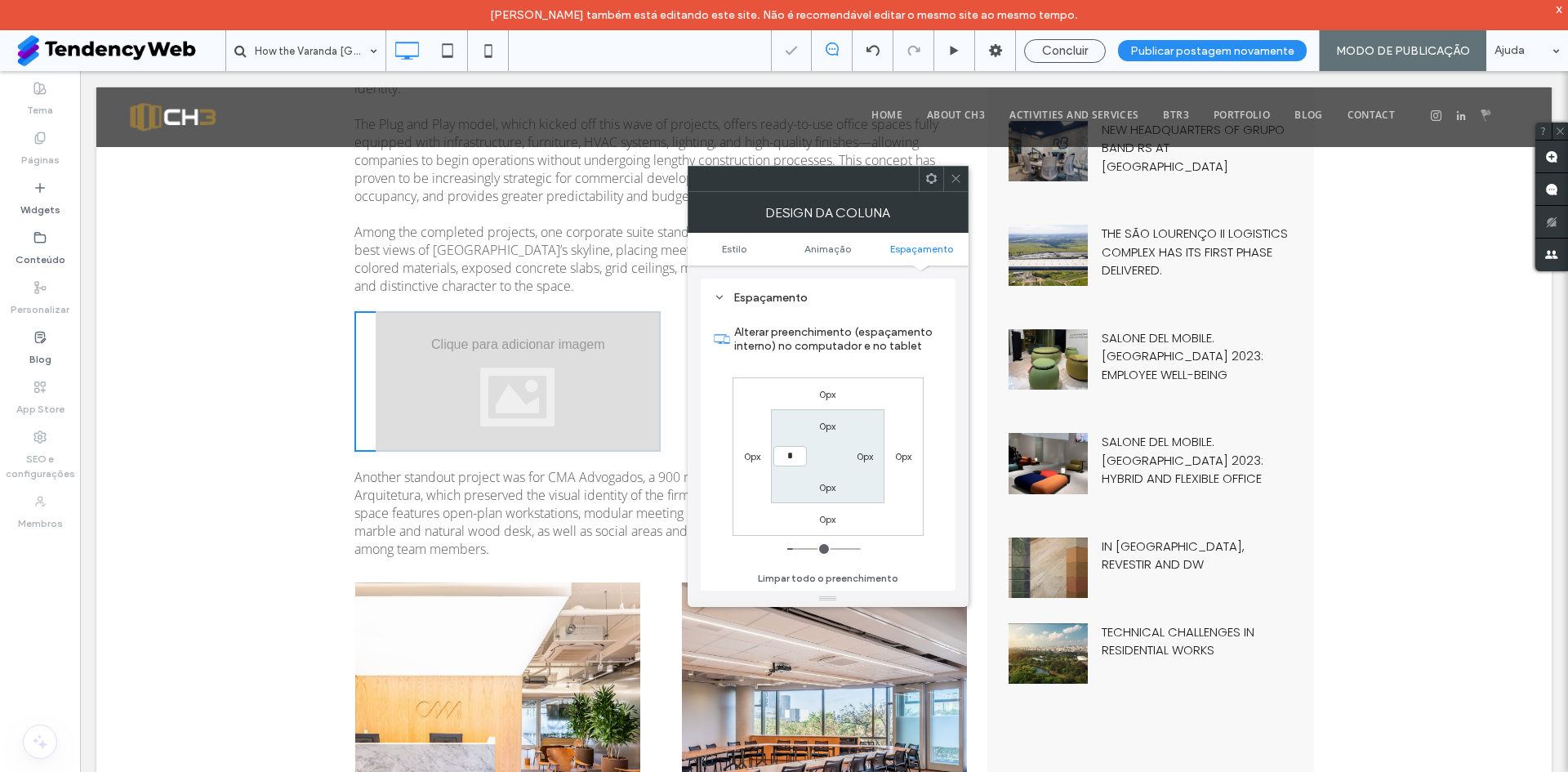
type input "***"
click at [956, 175] on icon at bounding box center [956, 178] width 12 height 12
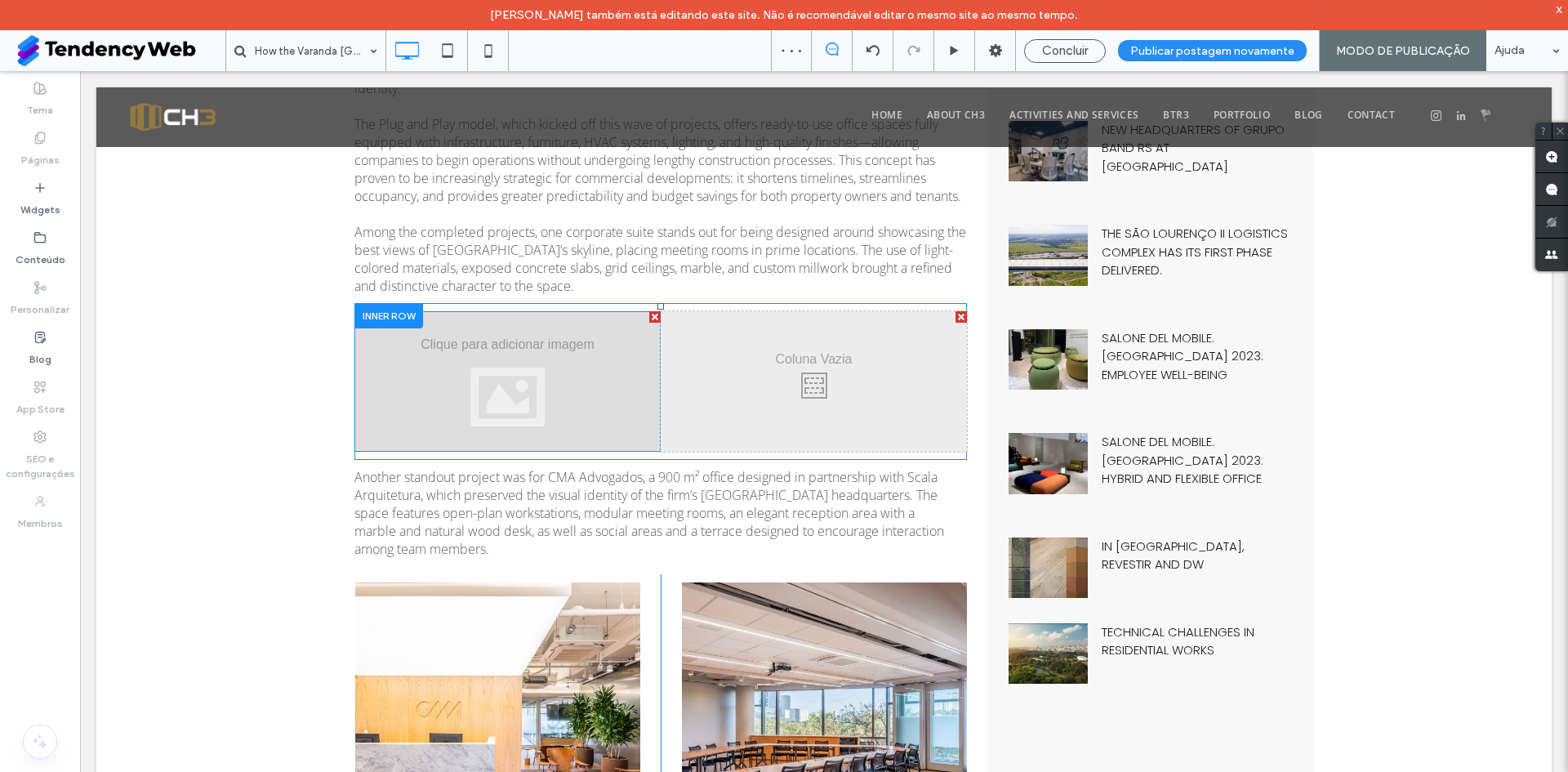
click at [567, 356] on div at bounding box center [507, 382] width 306 height 141
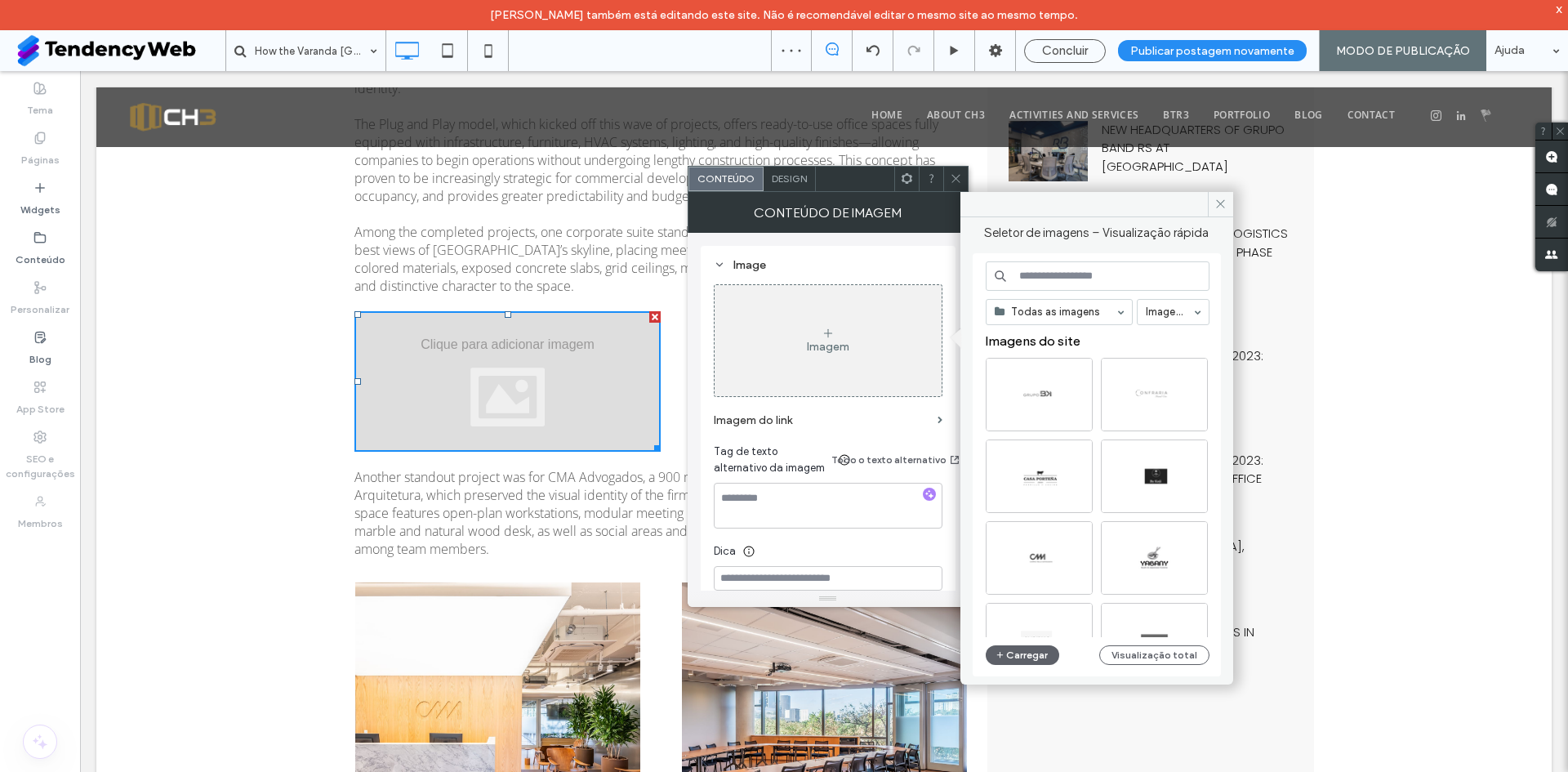
click at [1035, 285] on input at bounding box center [1098, 276] width 224 height 29
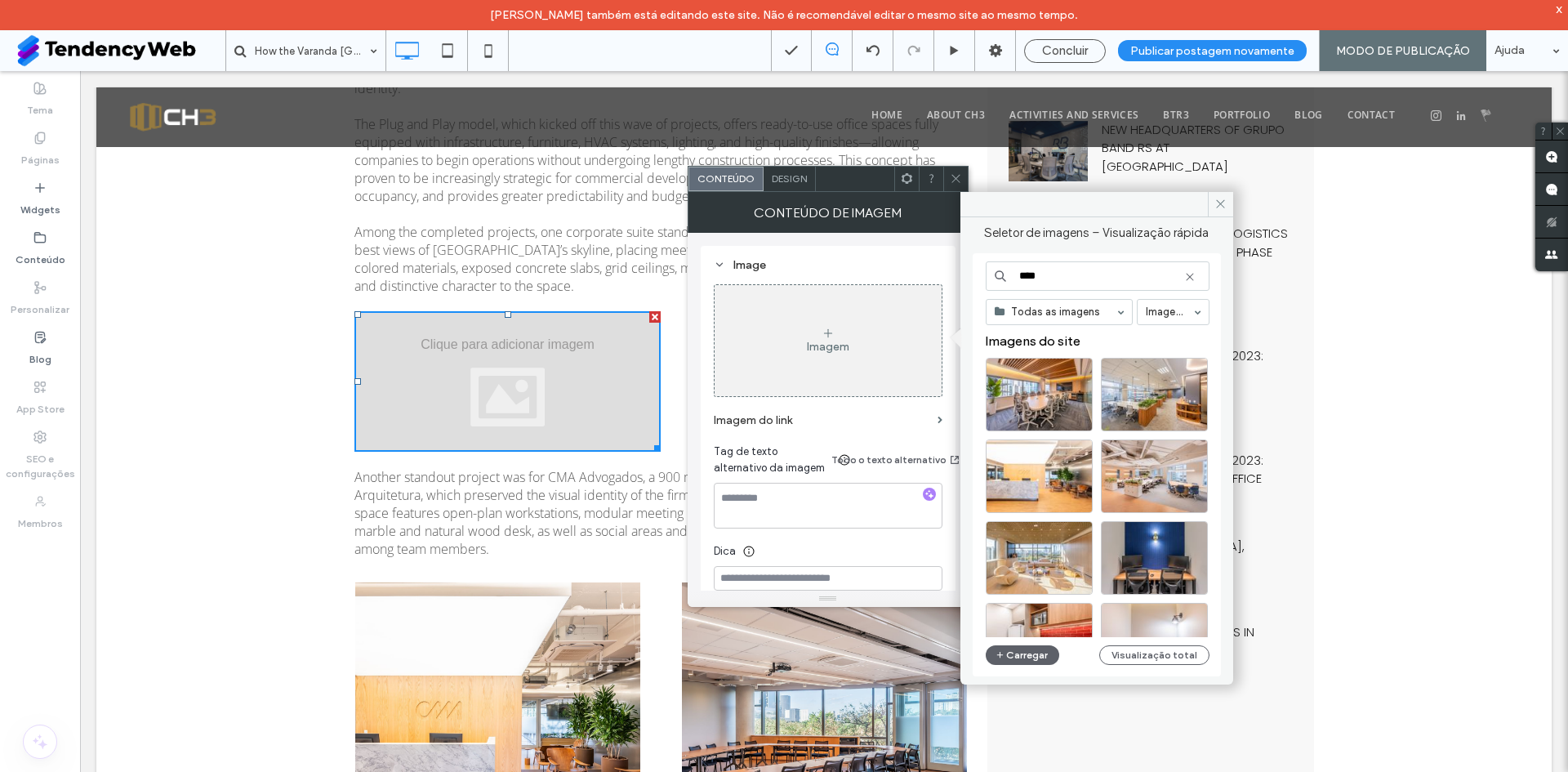
type input "****"
click at [1038, 551] on div "Escolher" at bounding box center [1039, 558] width 107 height 74
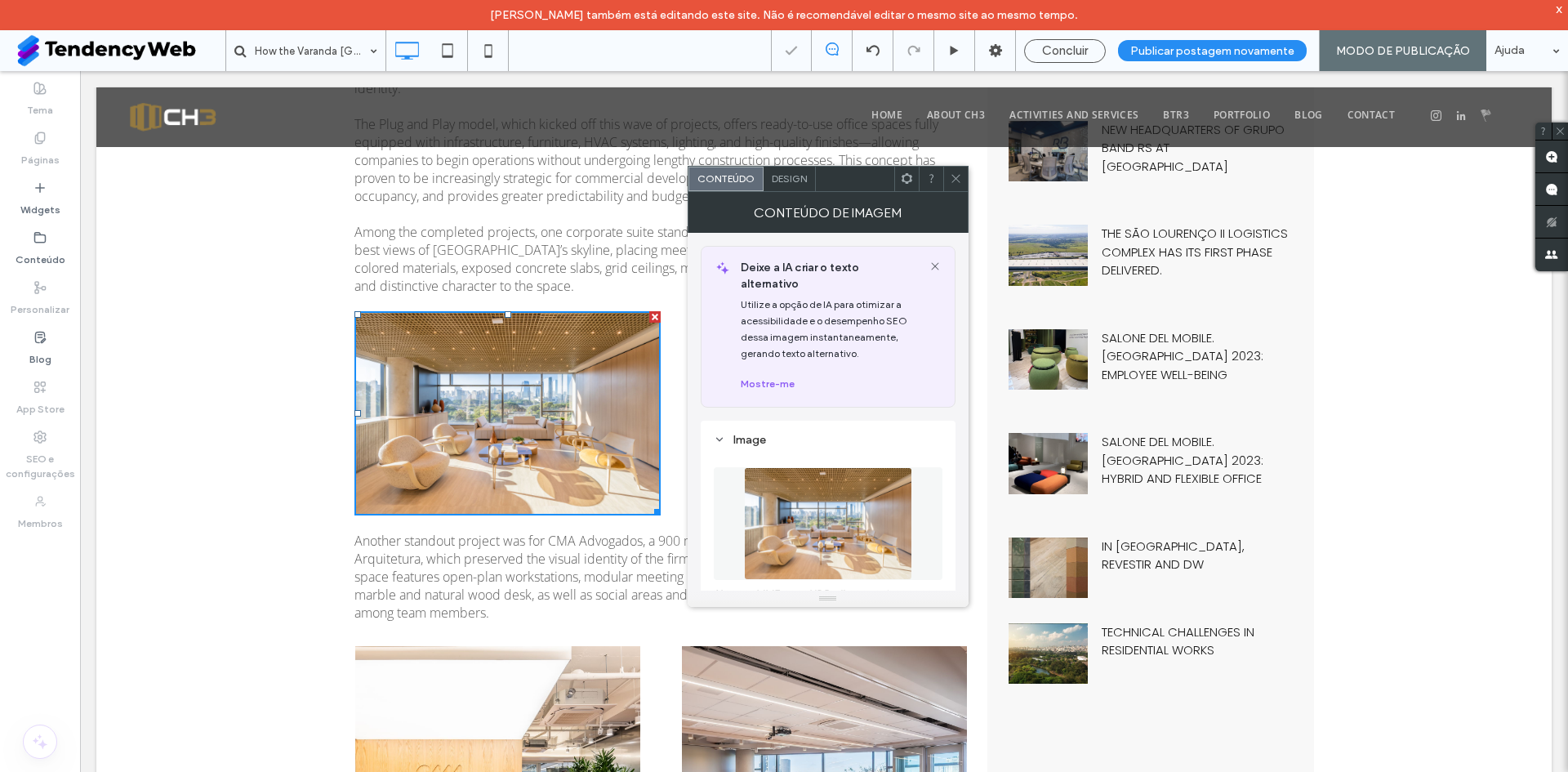
click at [949, 182] on div at bounding box center [956, 179] width 25 height 25
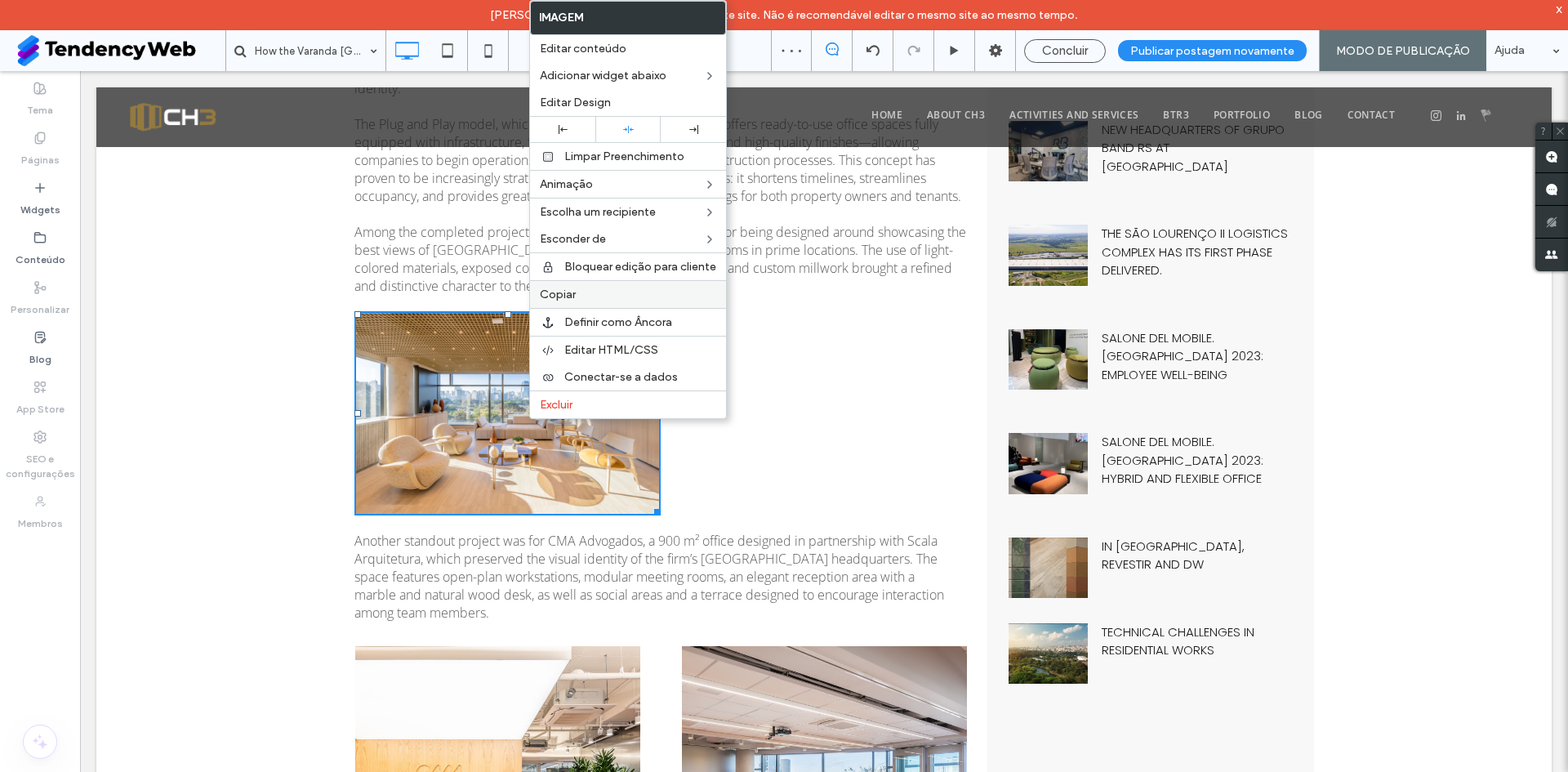
click at [585, 295] on label "Copiar" at bounding box center [628, 294] width 177 height 14
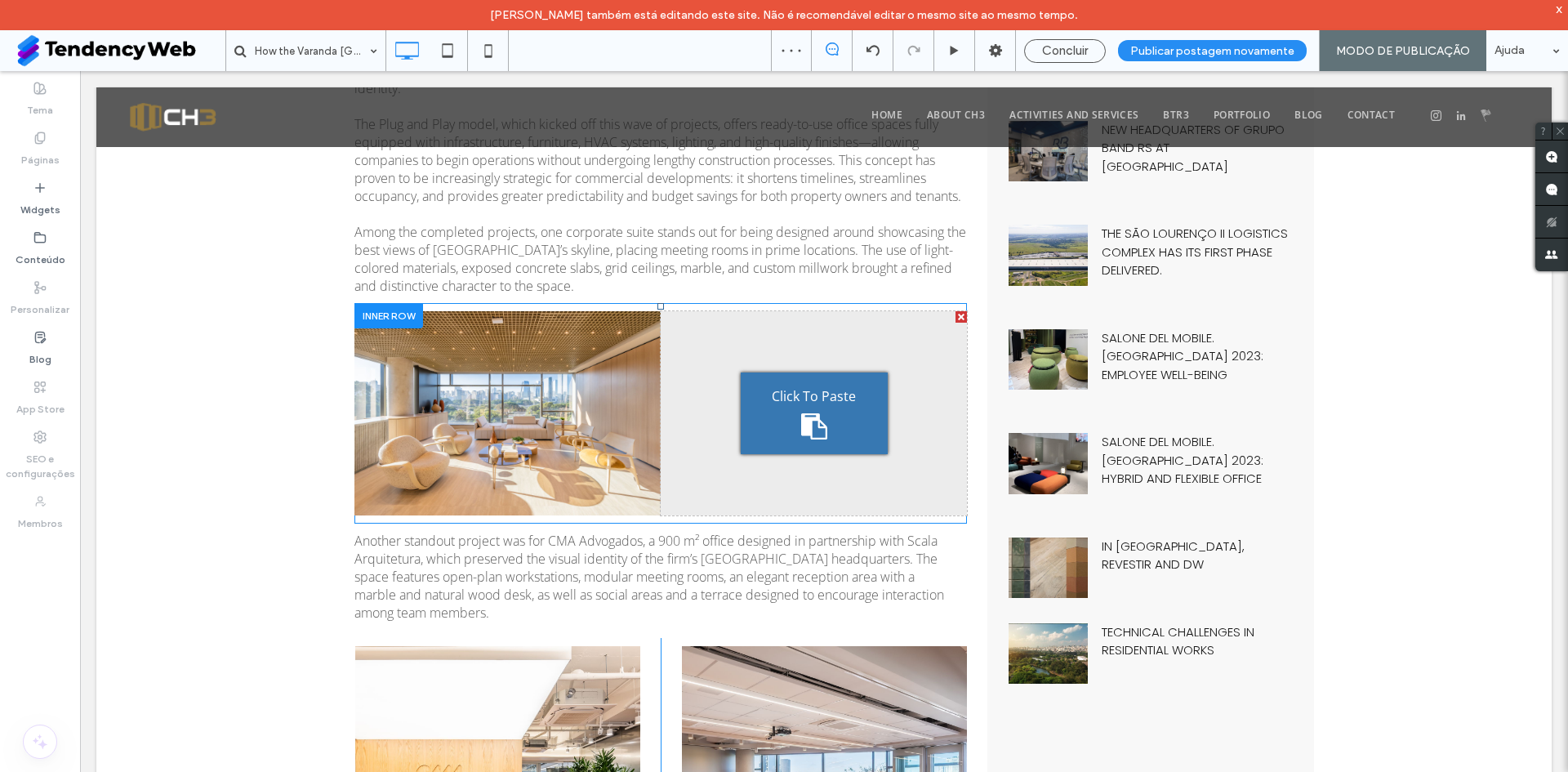
click at [776, 392] on span "Click To Paste" at bounding box center [813, 396] width 84 height 18
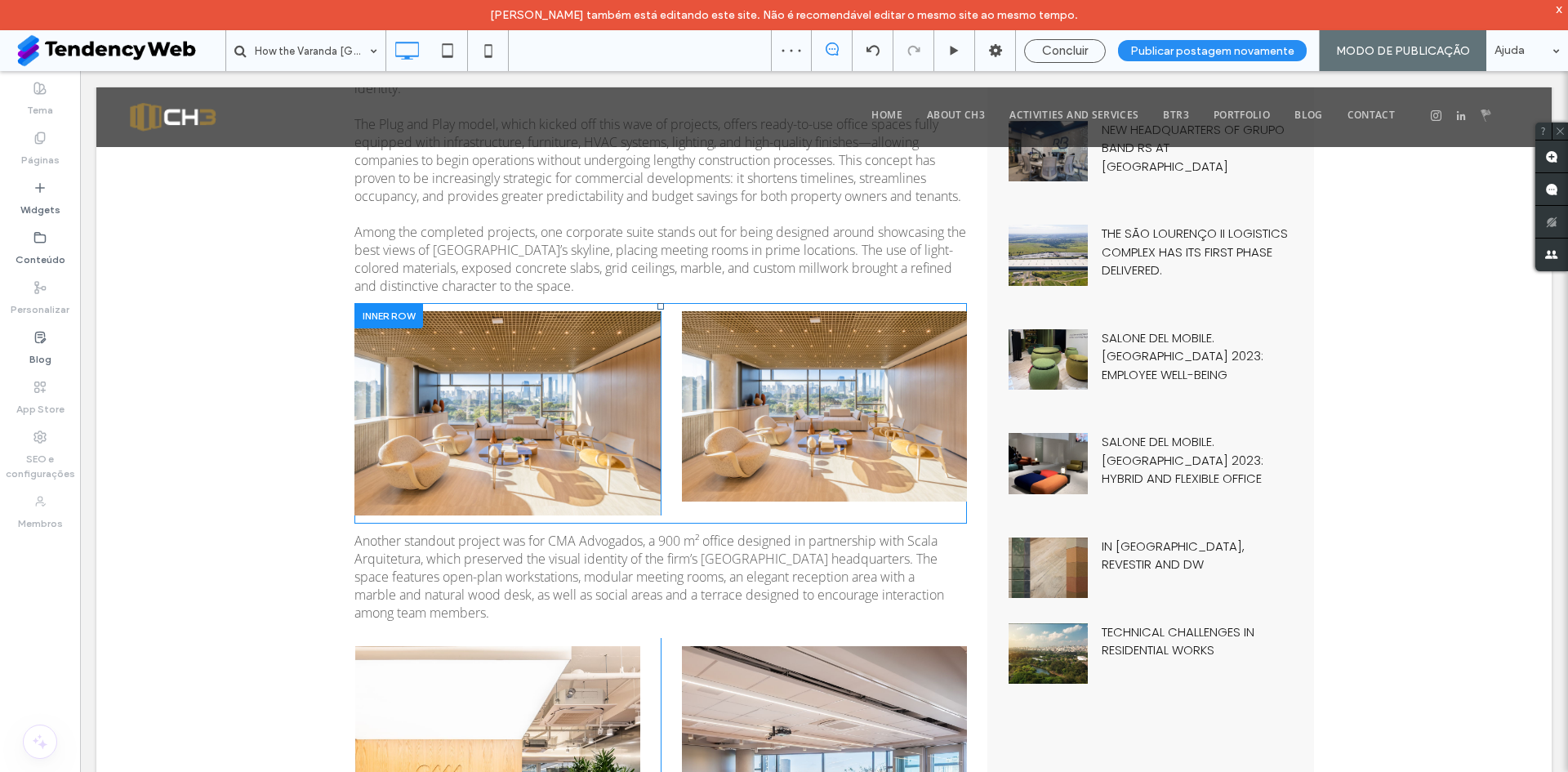
click at [672, 398] on div "Click To Paste Click To Paste" at bounding box center [814, 414] width 306 height 204
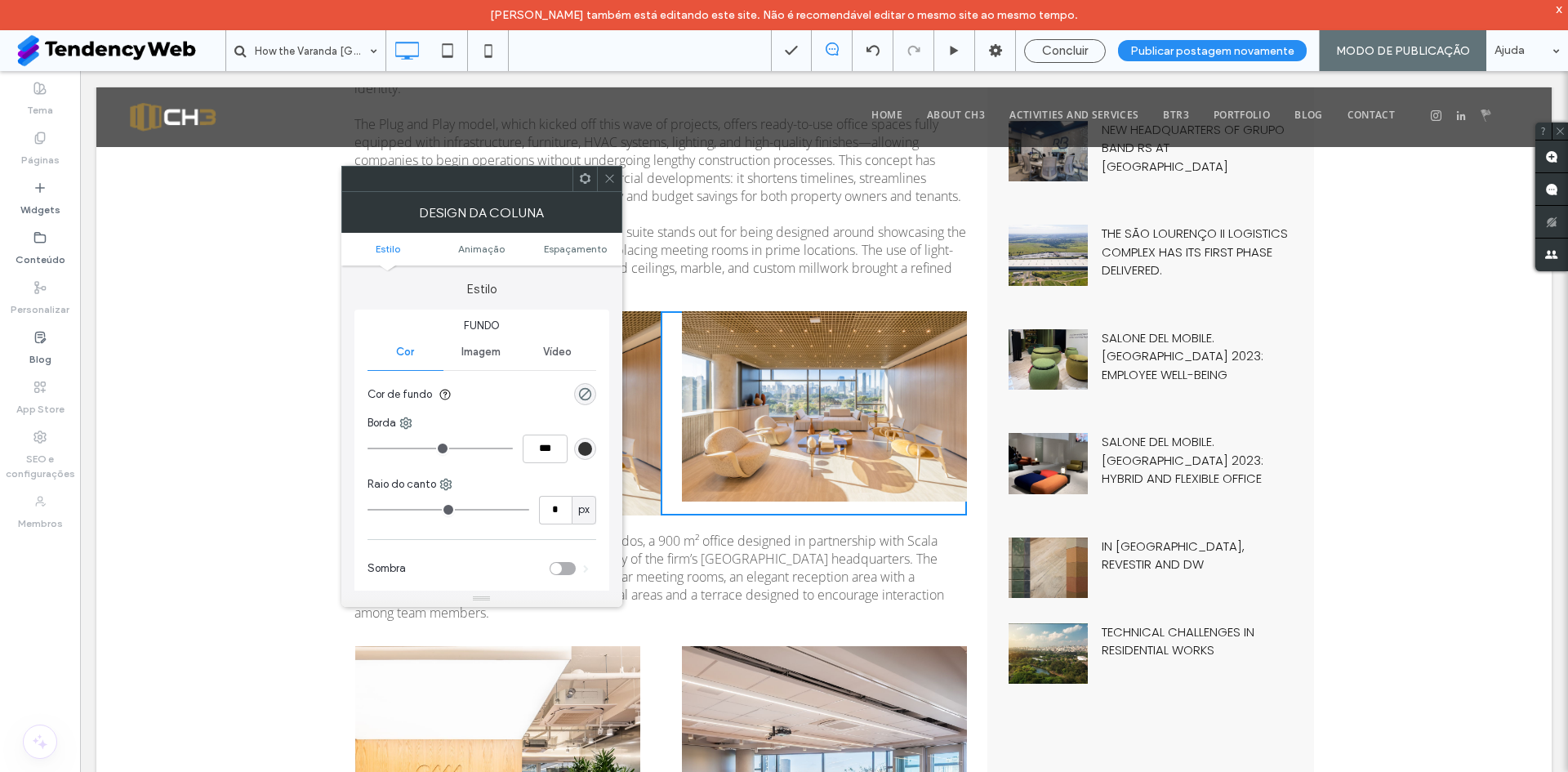
click at [583, 239] on ul "Estilo Animaçāo Espaçamento" at bounding box center [483, 249] width 281 height 33
click at [588, 240] on ul "Estilo Animaçāo Espaçamento" at bounding box center [483, 249] width 281 height 33
click at [590, 249] on span "Espaçamento" at bounding box center [575, 249] width 63 height 12
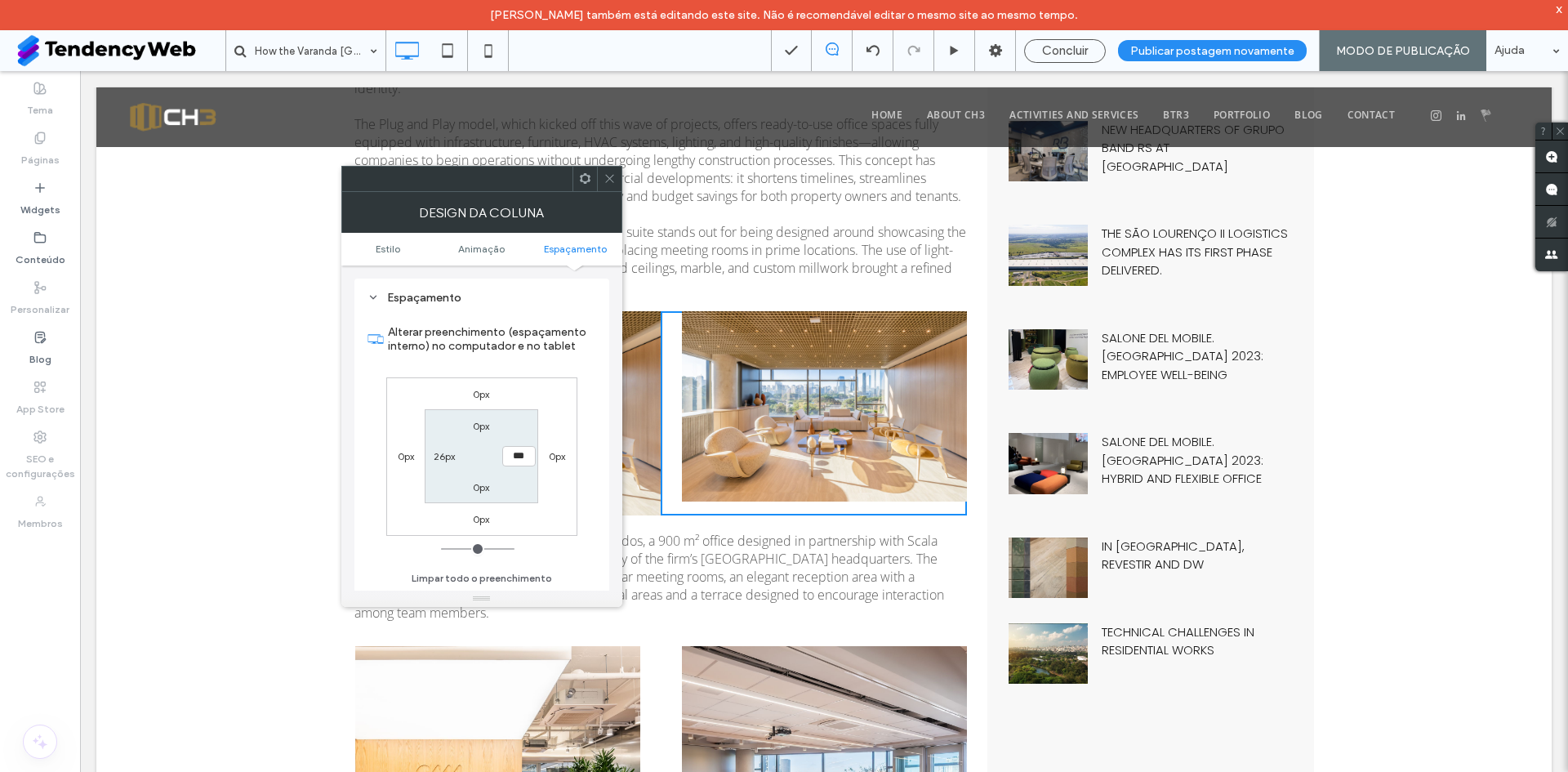
type input "**"
type input "*"
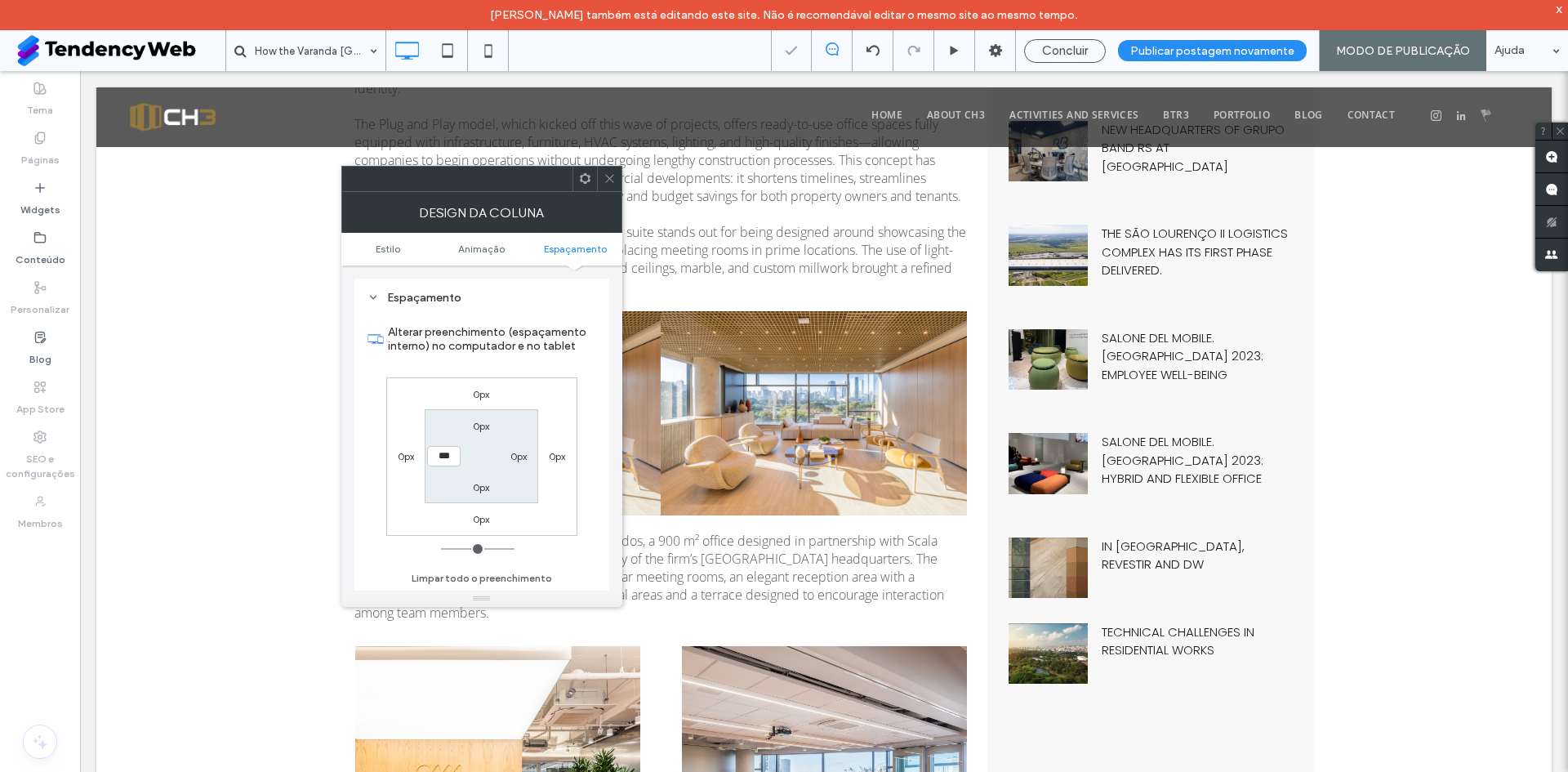
click at [448, 446] on input "***" at bounding box center [443, 456] width 33 height 21
type input "**"
type input "****"
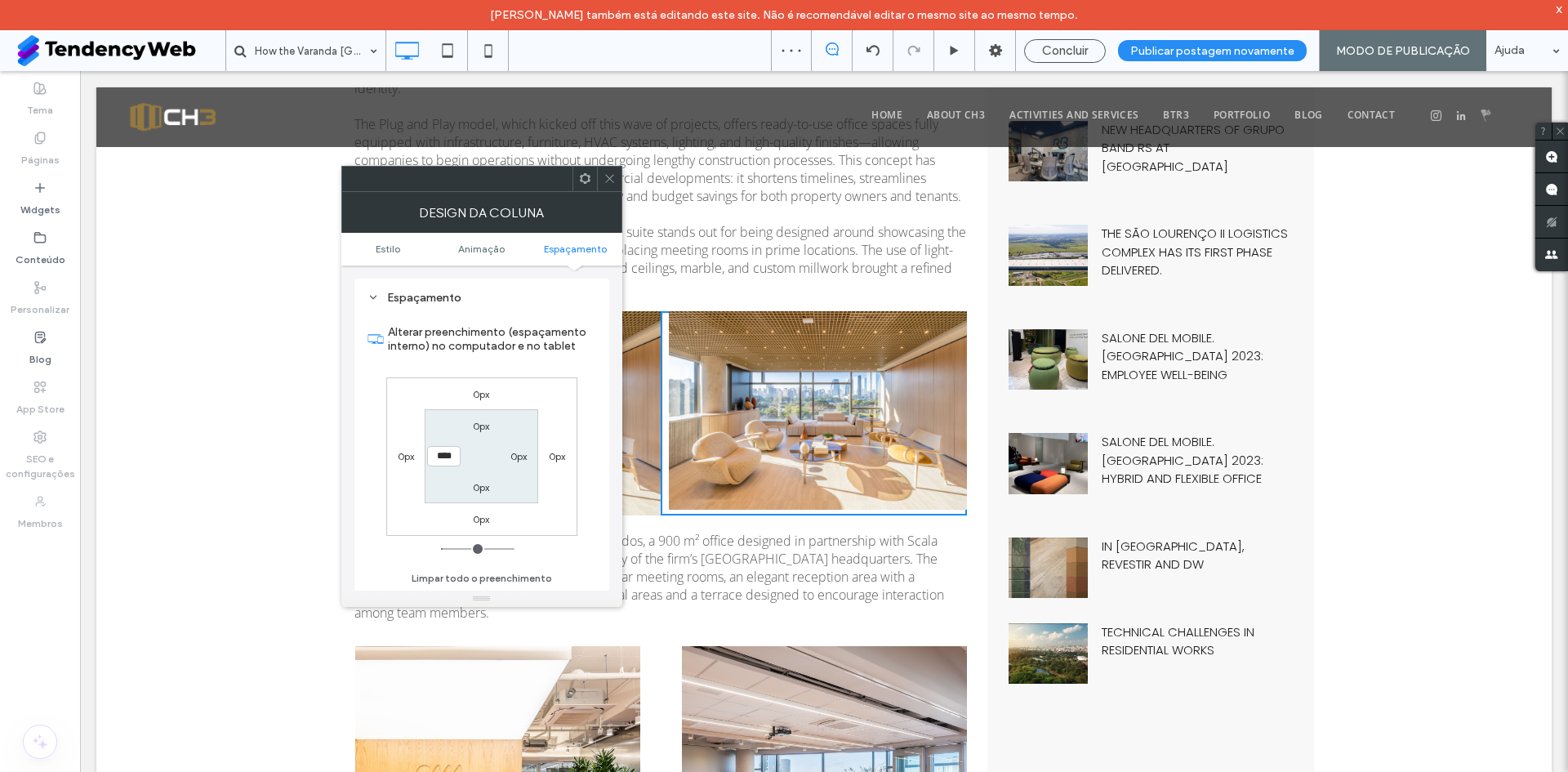
click at [605, 180] on icon at bounding box center [609, 178] width 12 height 12
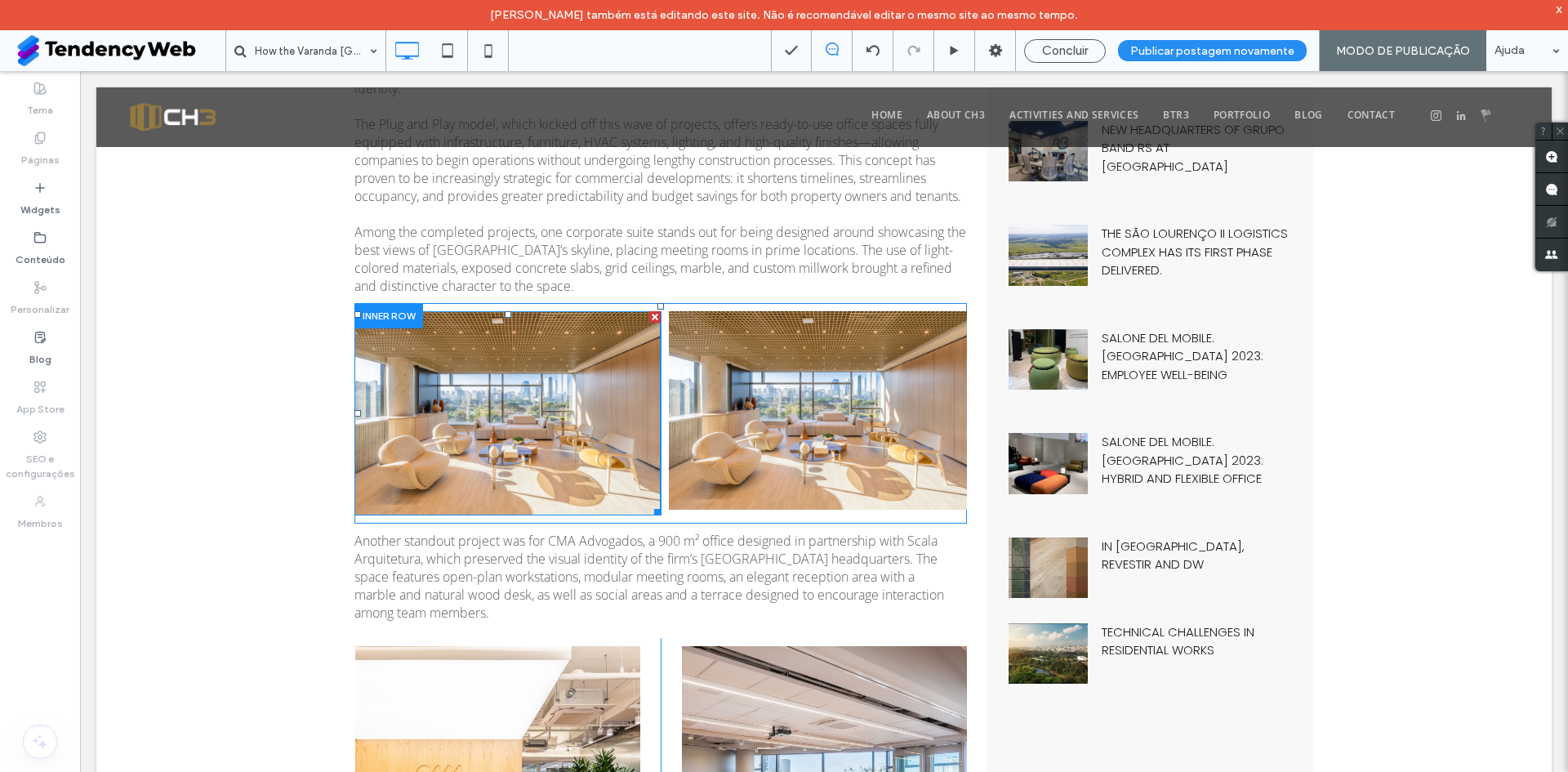
click at [630, 481] on img at bounding box center [507, 414] width 306 height 204
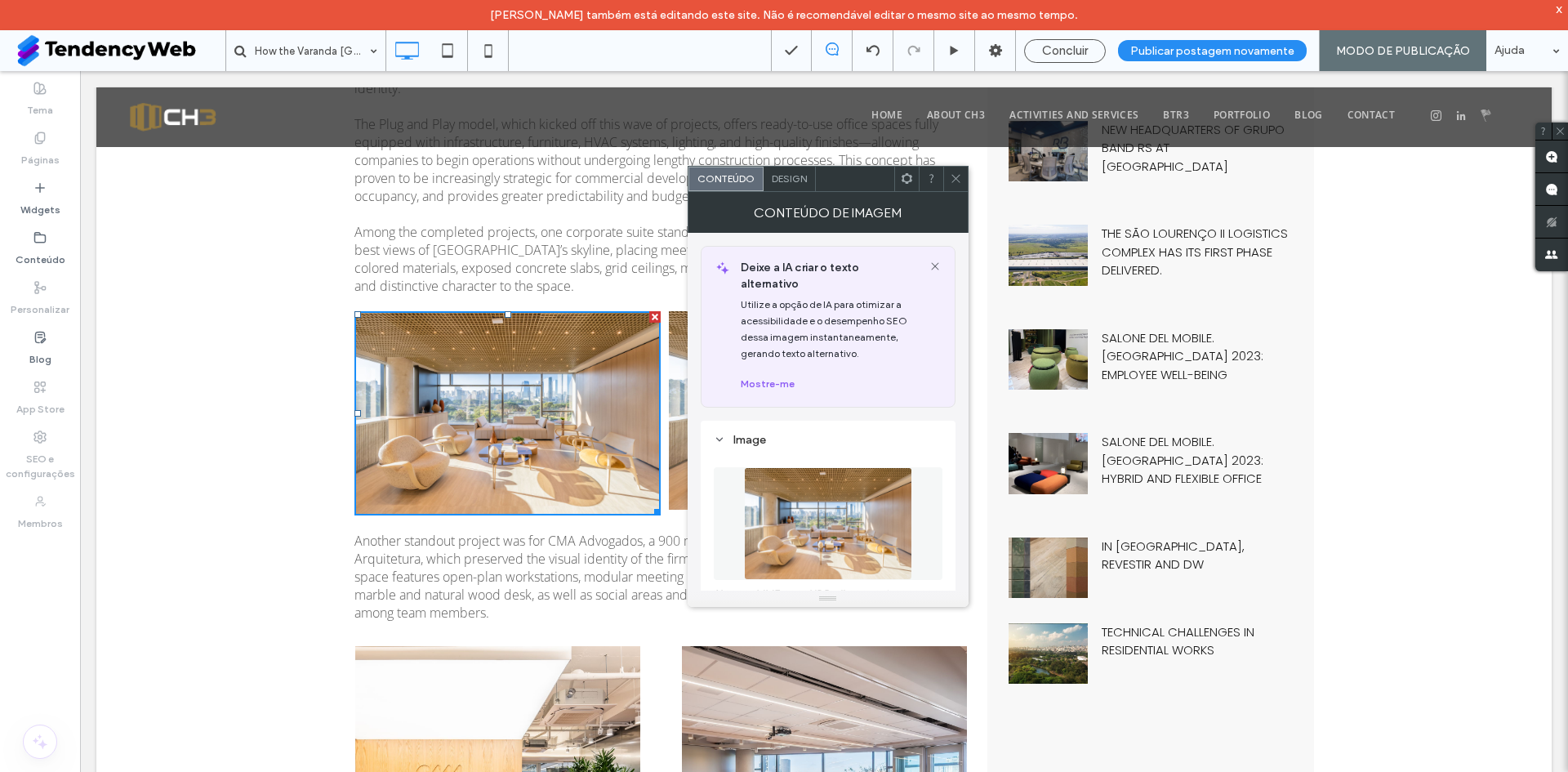
drag, startPoint x: 965, startPoint y: 173, endPoint x: 764, endPoint y: 249, distance: 214.9
click at [965, 173] on div at bounding box center [956, 179] width 25 height 25
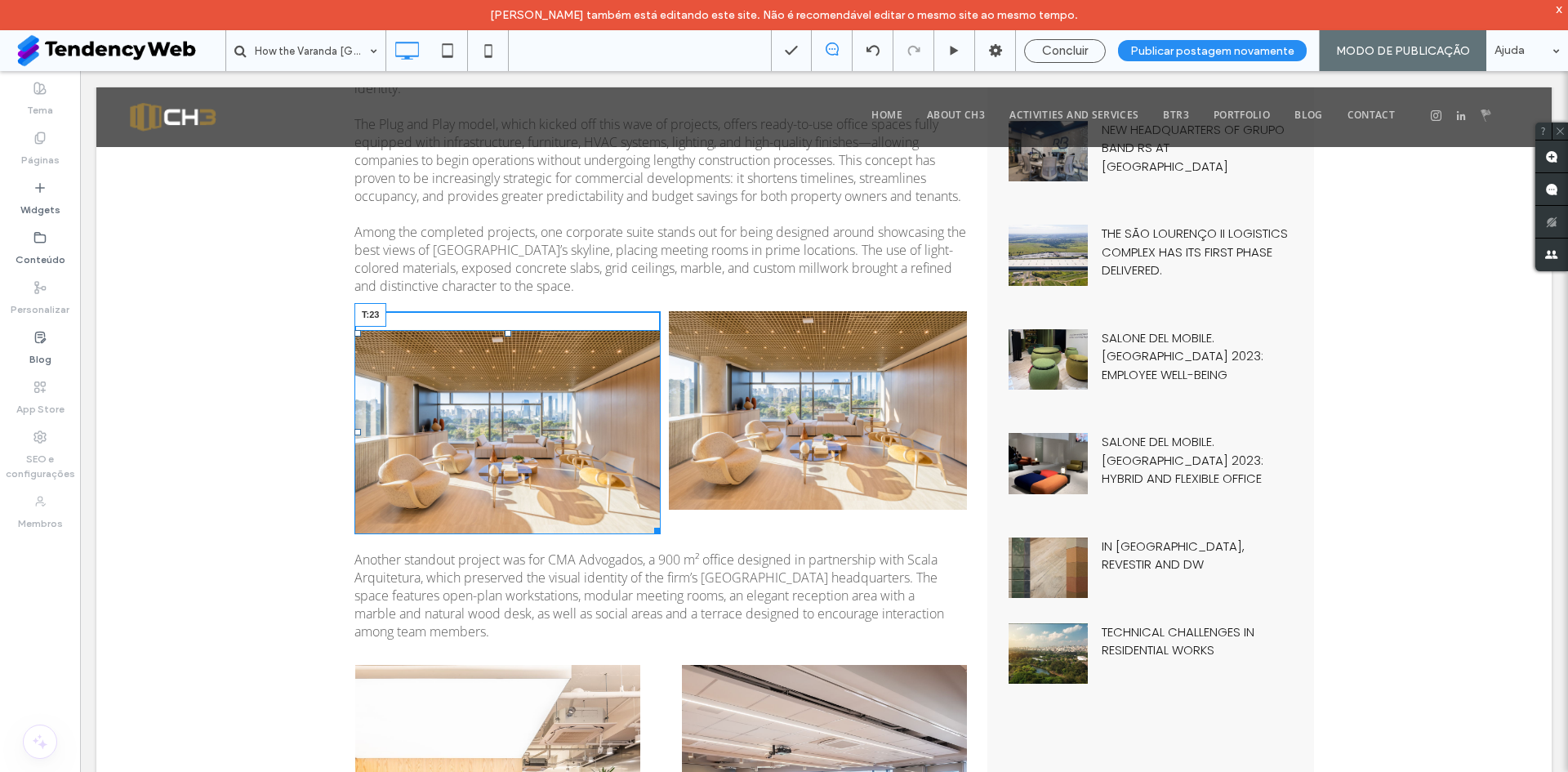
drag, startPoint x: 502, startPoint y: 313, endPoint x: 611, endPoint y: 400, distance: 139.5
click at [504, 332] on div at bounding box center [507, 333] width 7 height 7
click at [589, 319] on div "Click To Paste Click To Paste" at bounding box center [507, 423] width 306 height 223
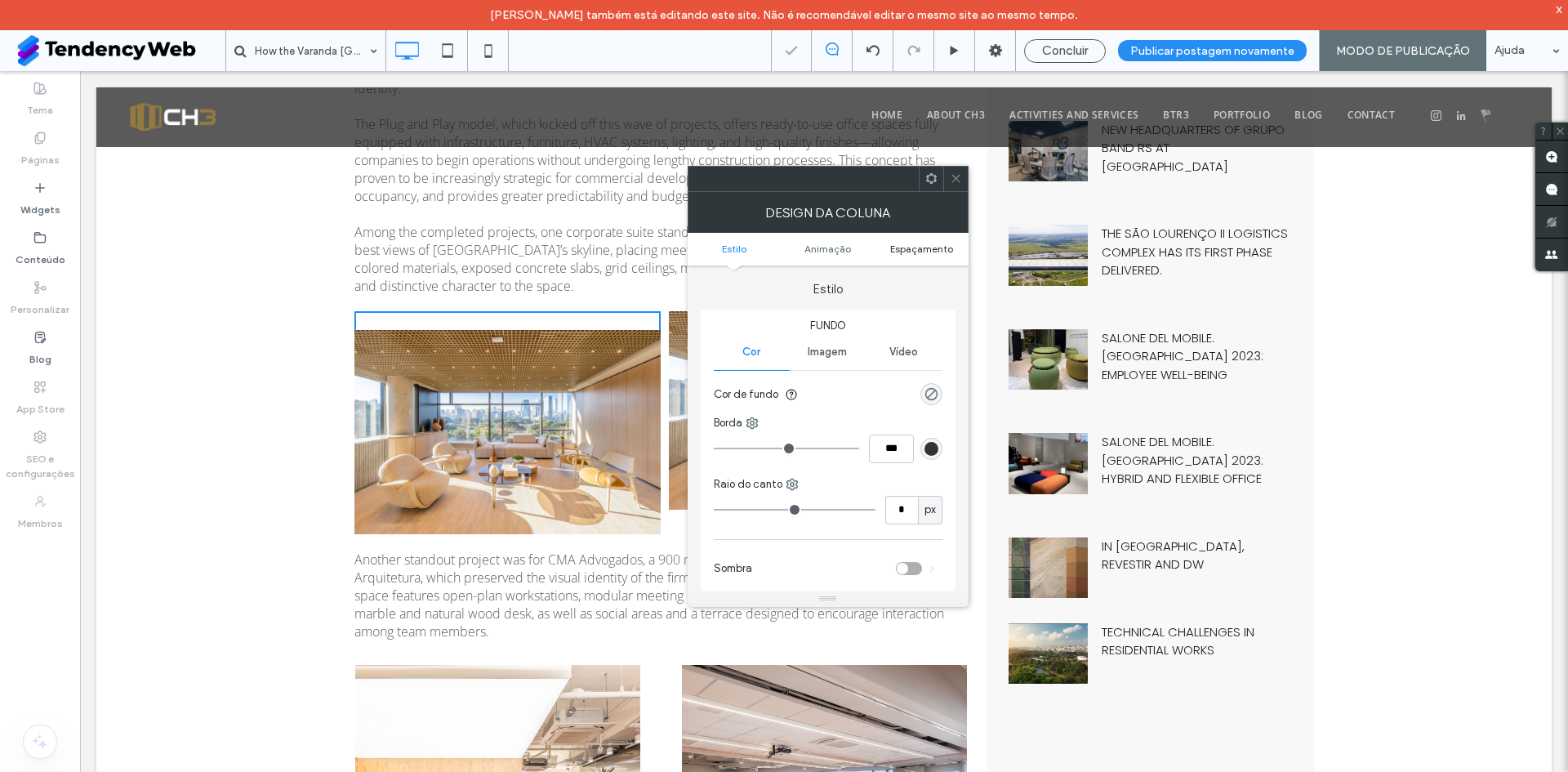
click at [921, 249] on span "Espaçamento" at bounding box center [922, 249] width 63 height 12
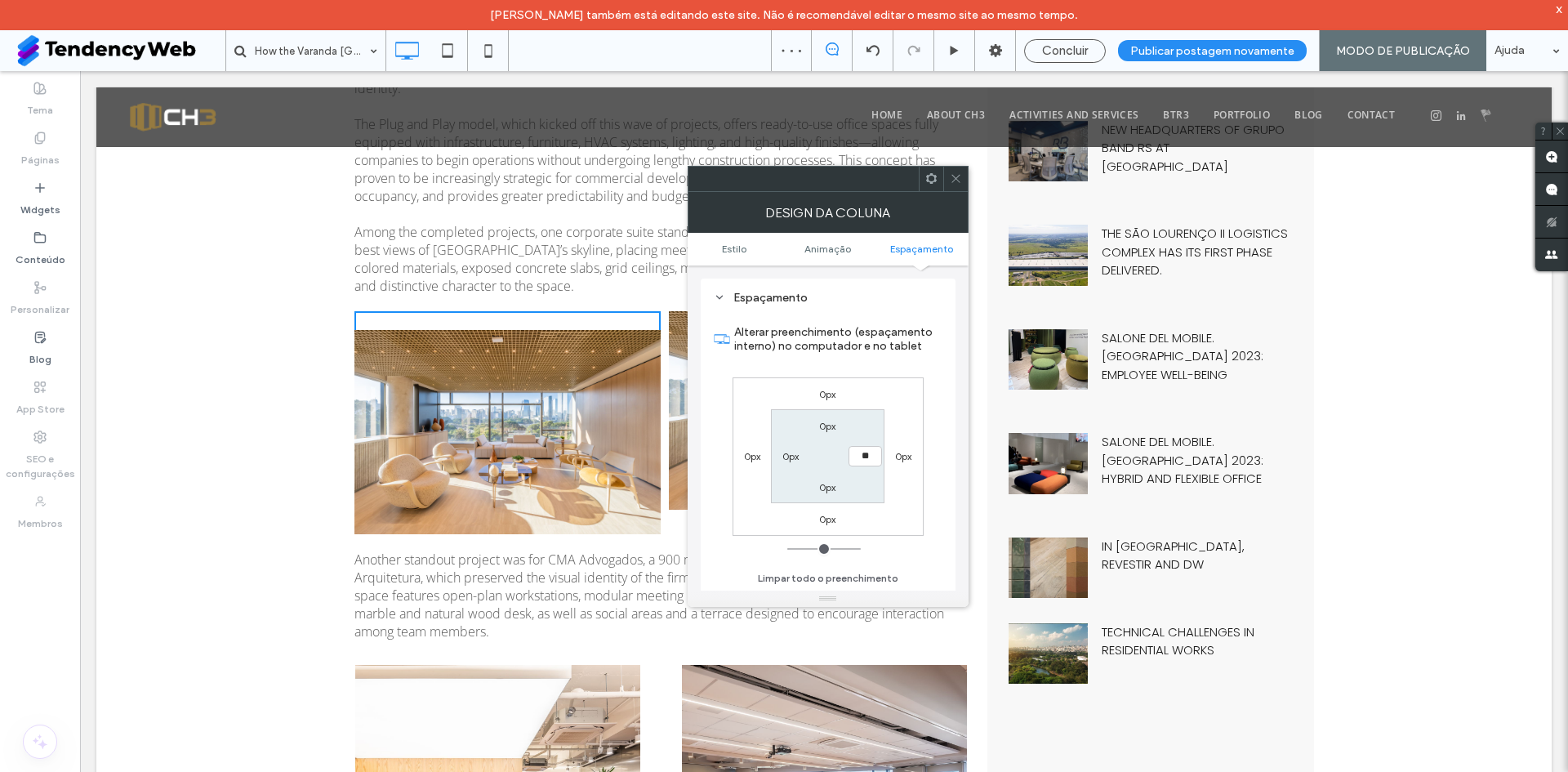
type input "**"
type input "****"
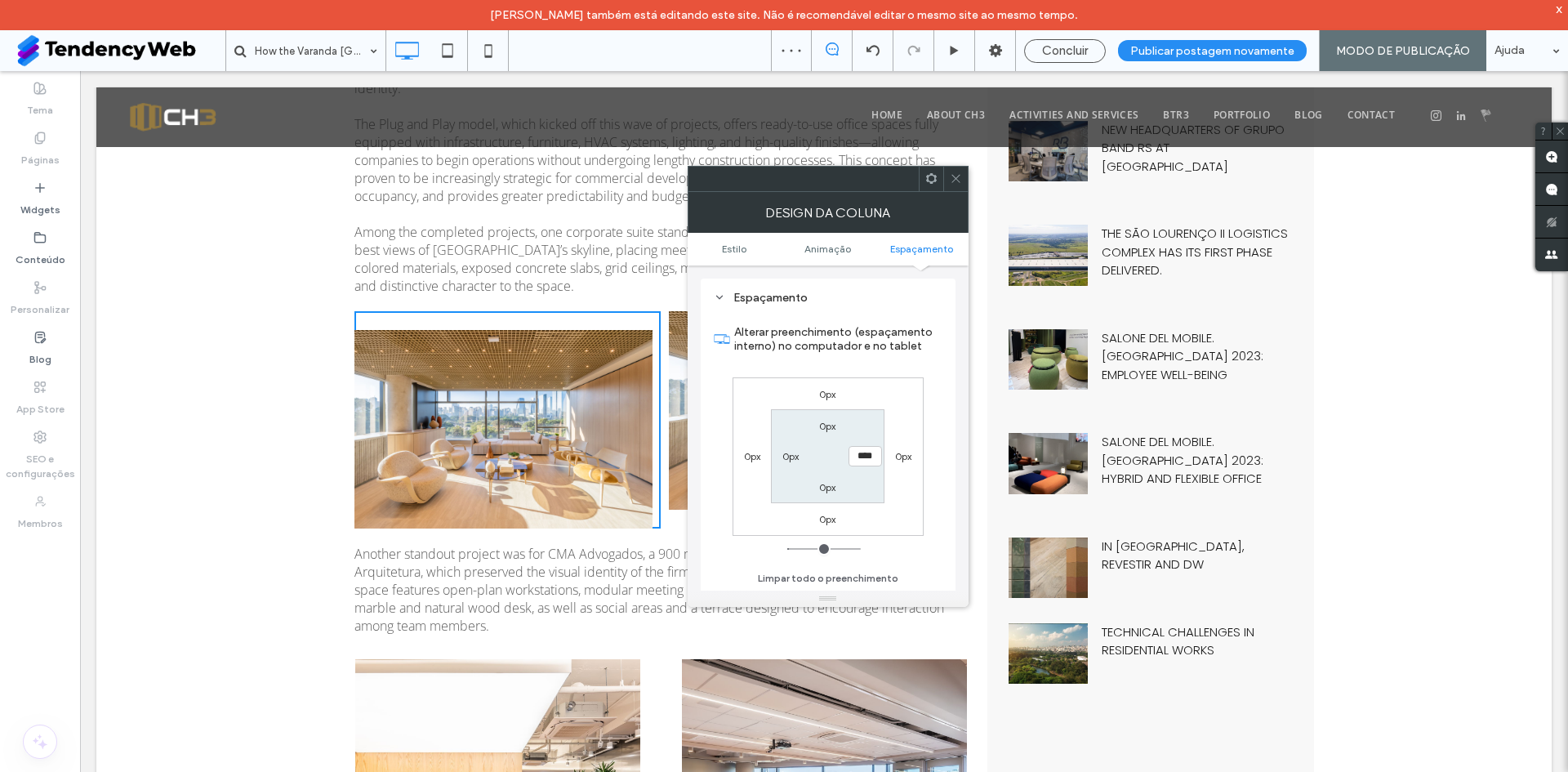
click at [964, 180] on div at bounding box center [956, 179] width 25 height 25
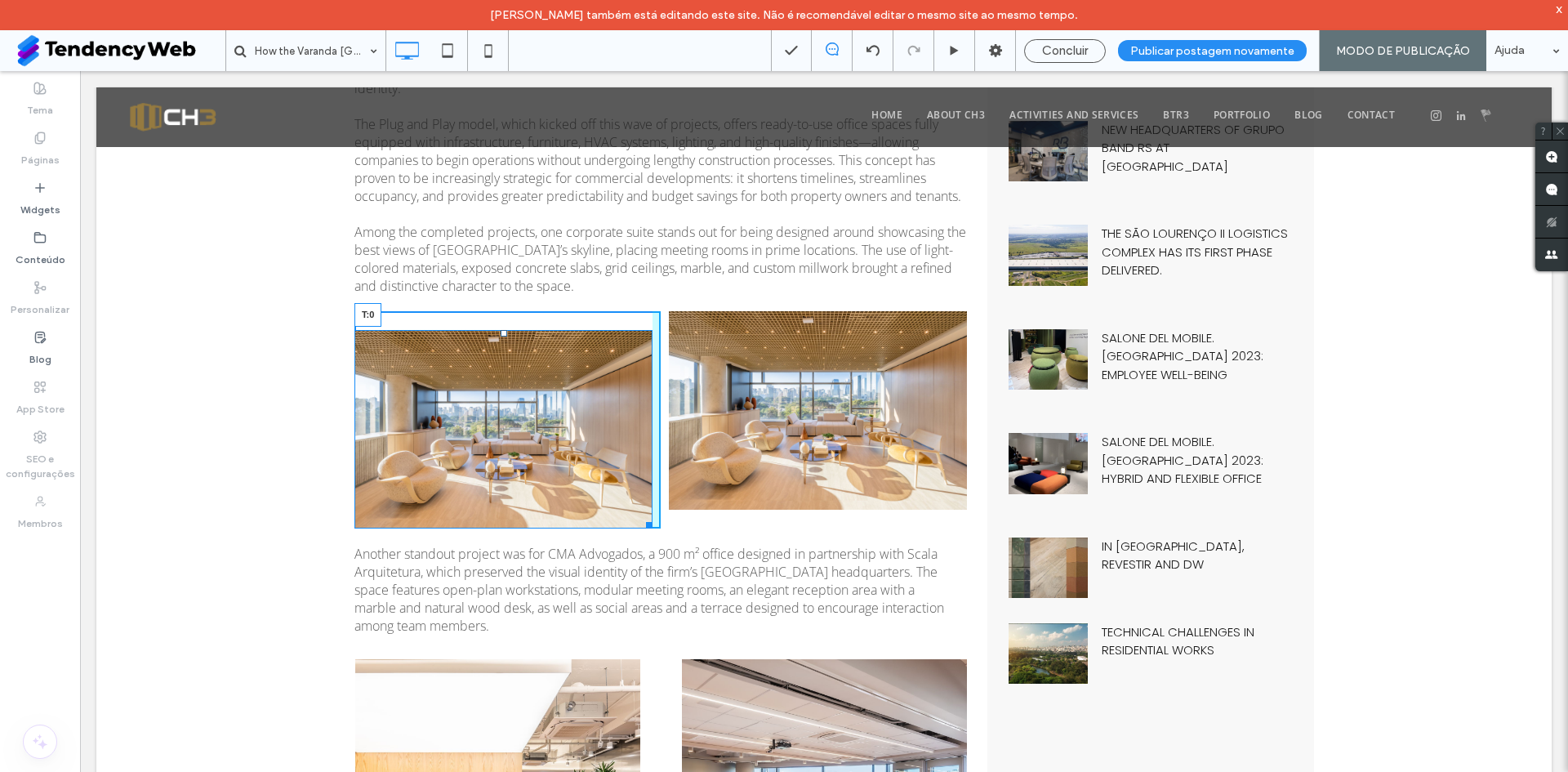
drag, startPoint x: 495, startPoint y: 335, endPoint x: 579, endPoint y: 389, distance: 99.9
click at [499, 330] on div "T:0" at bounding box center [503, 429] width 298 height 198
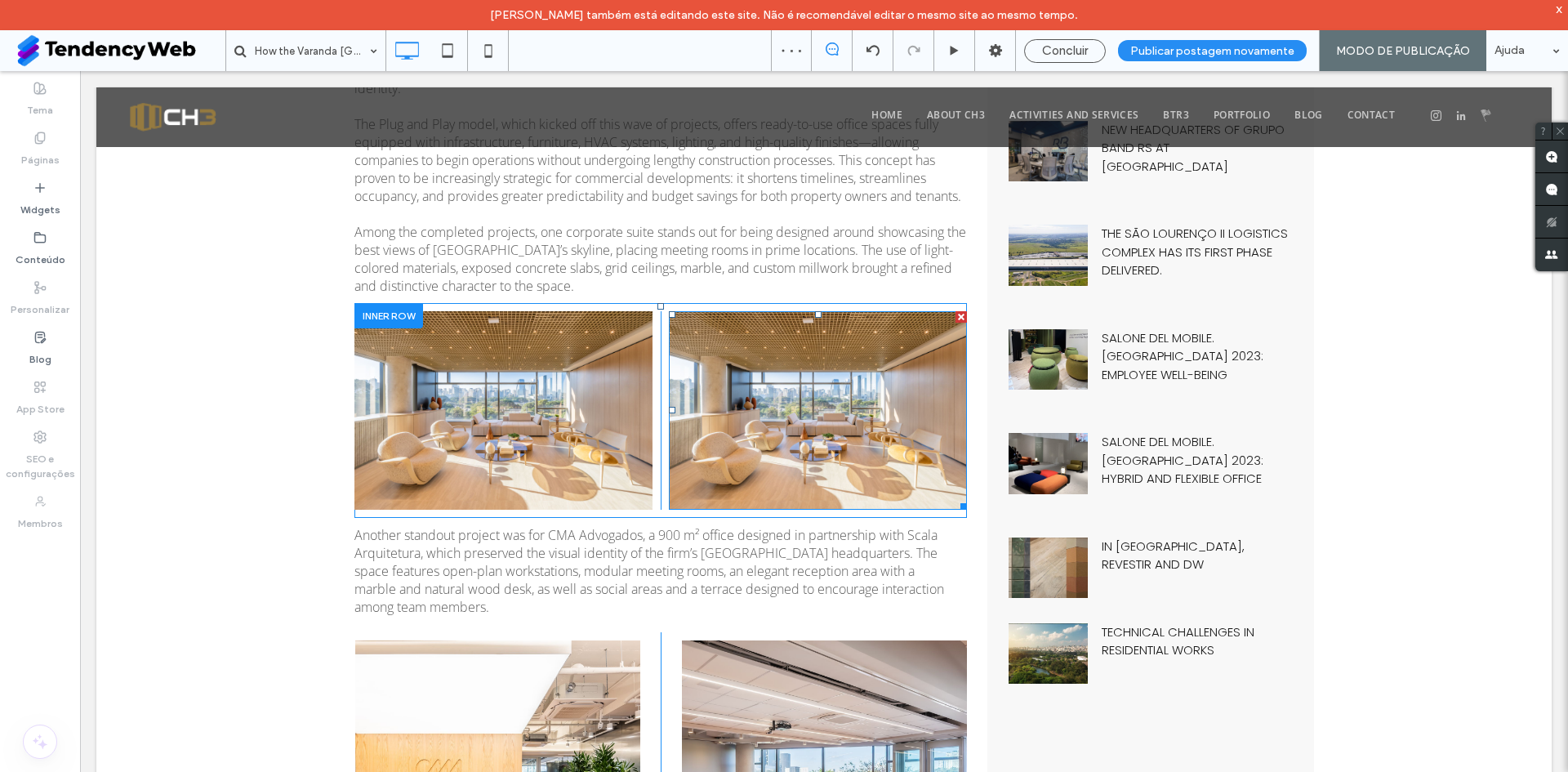
click at [824, 343] on img at bounding box center [818, 411] width 298 height 198
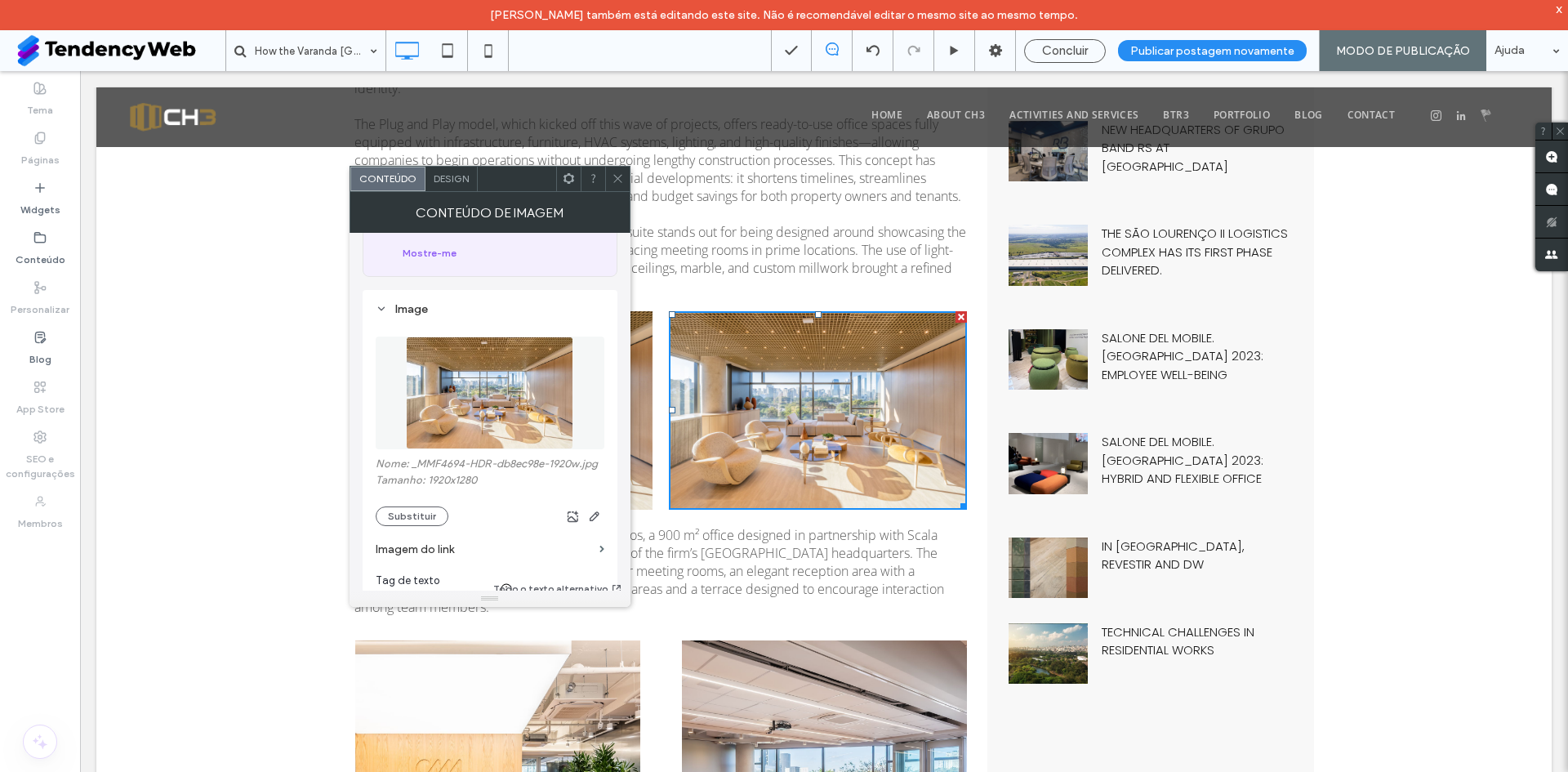
scroll to position [136, 0]
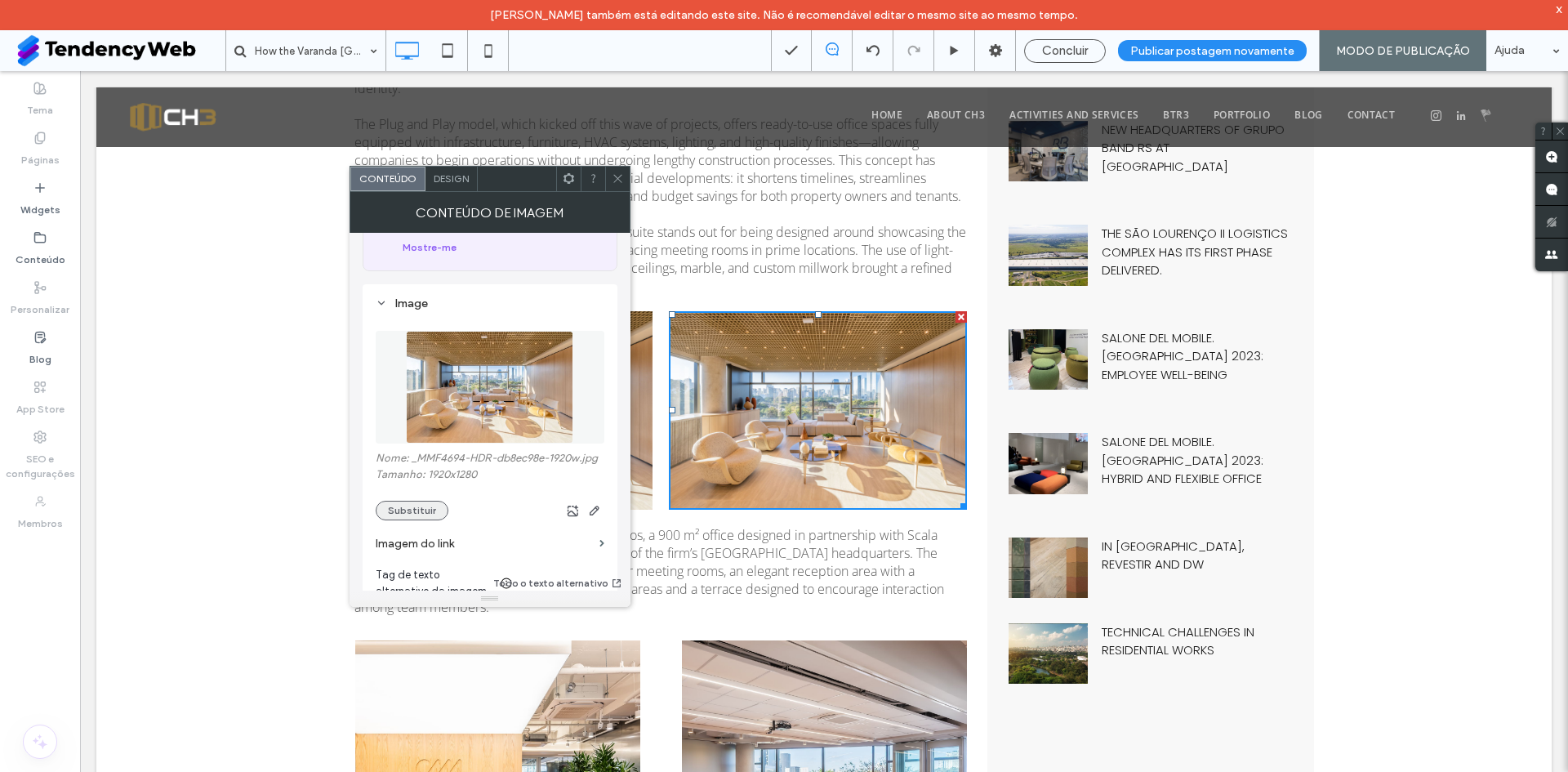
click at [383, 501] on button "Substituir" at bounding box center [412, 510] width 73 height 20
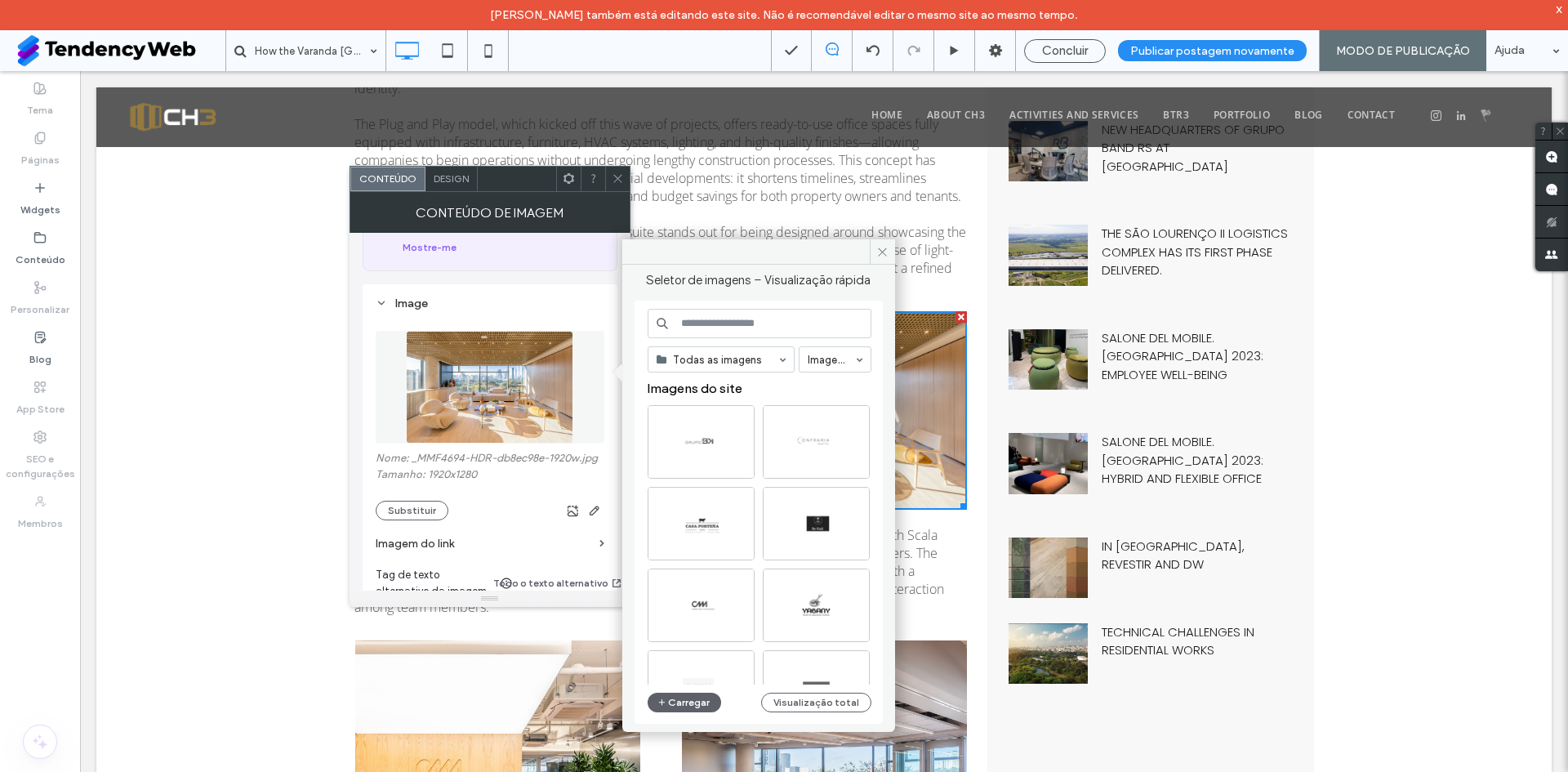
click at [758, 320] on input at bounding box center [759, 323] width 224 height 29
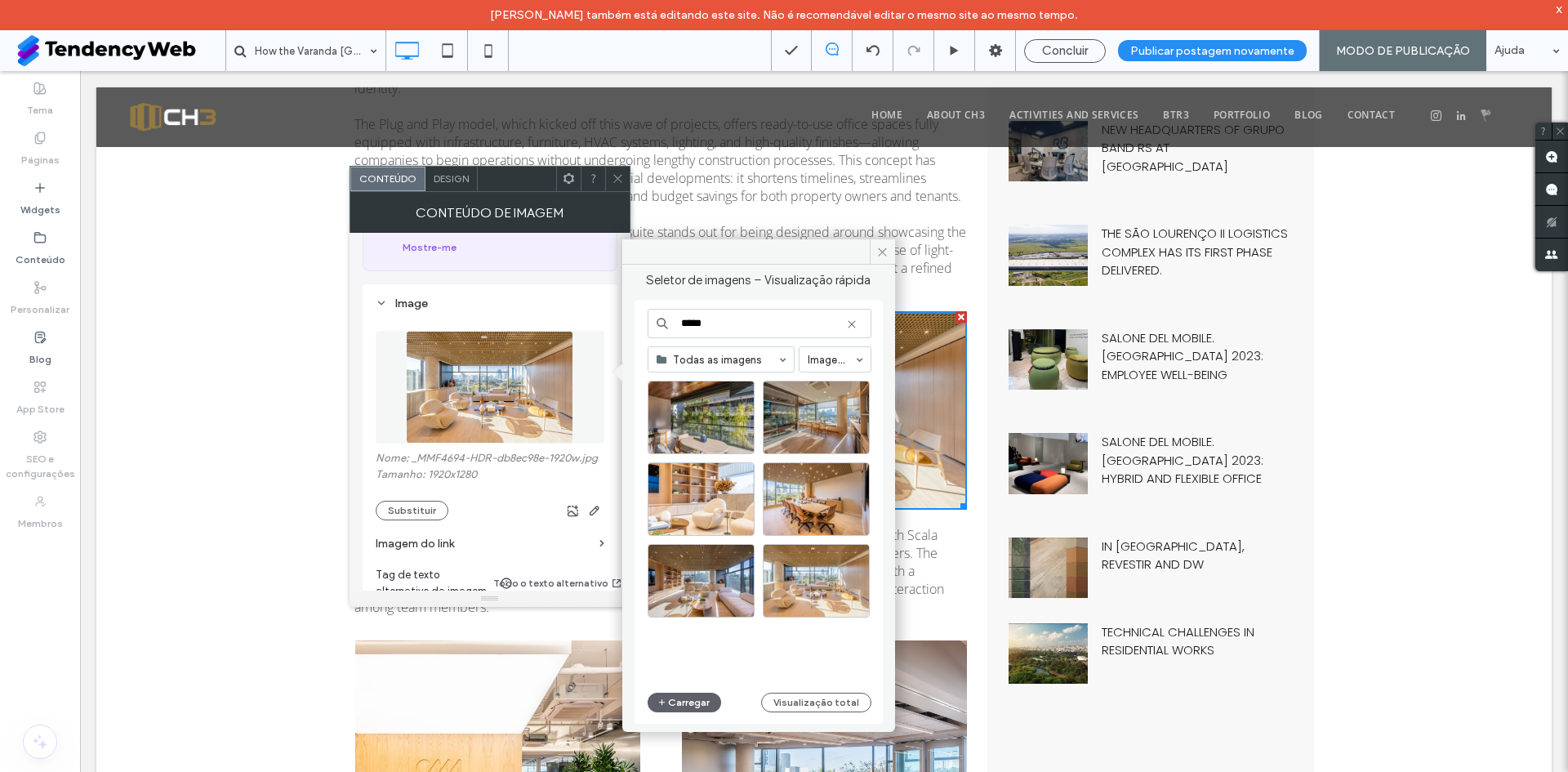
scroll to position [680, 0]
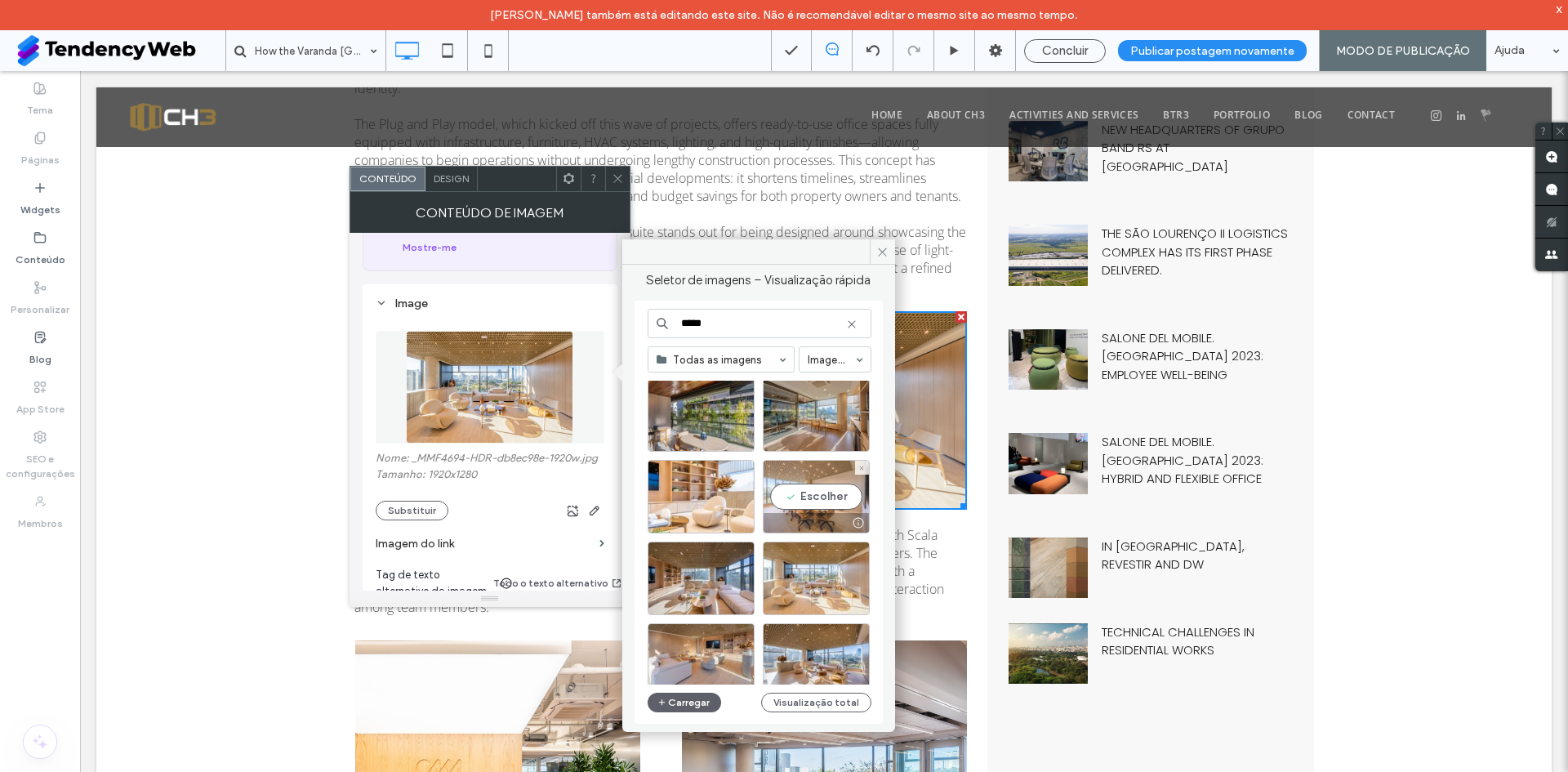
type input "*****"
click at [813, 500] on div "Escolher" at bounding box center [816, 497] width 107 height 74
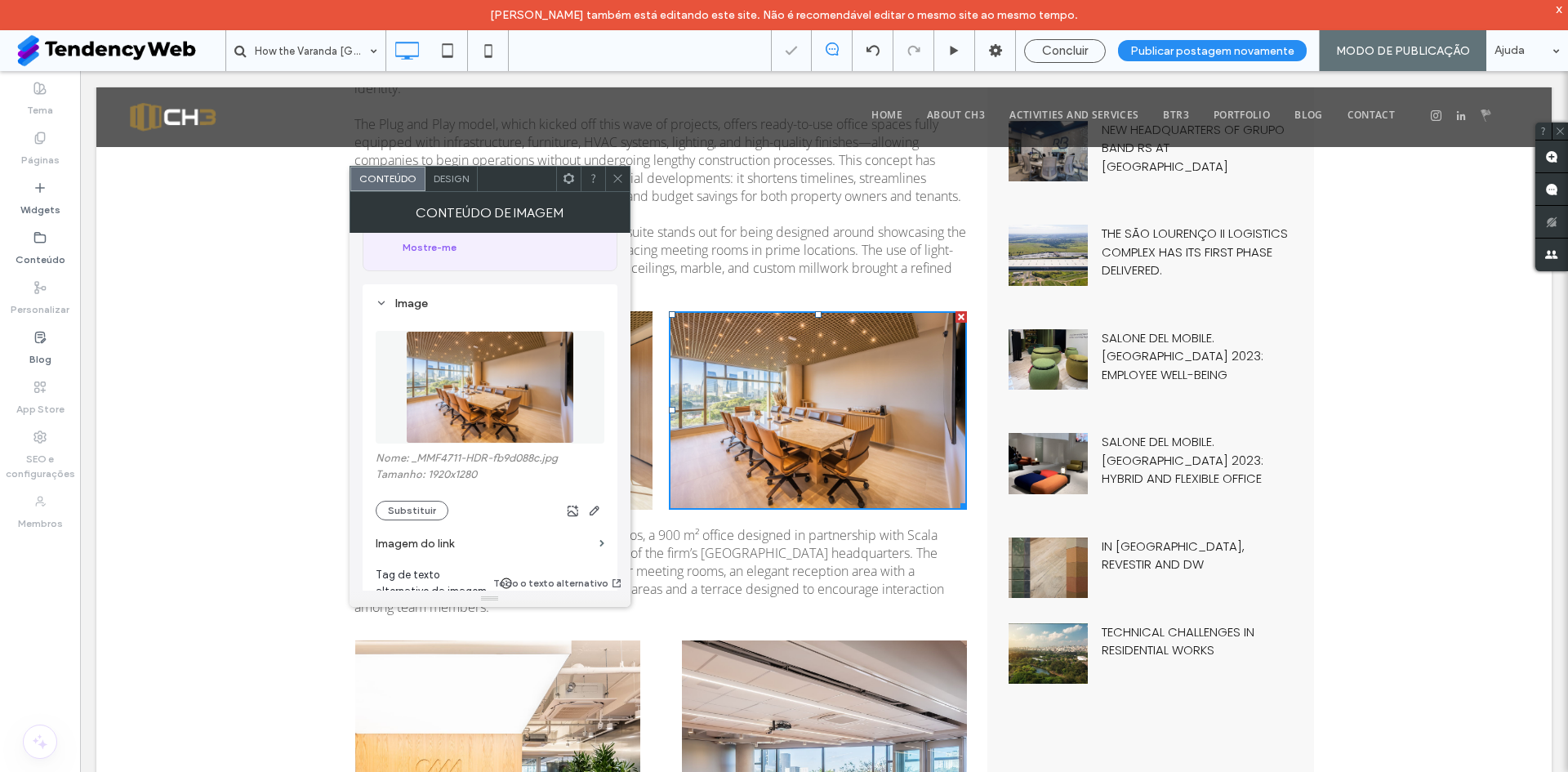
click at [442, 184] on span "Design" at bounding box center [451, 178] width 35 height 12
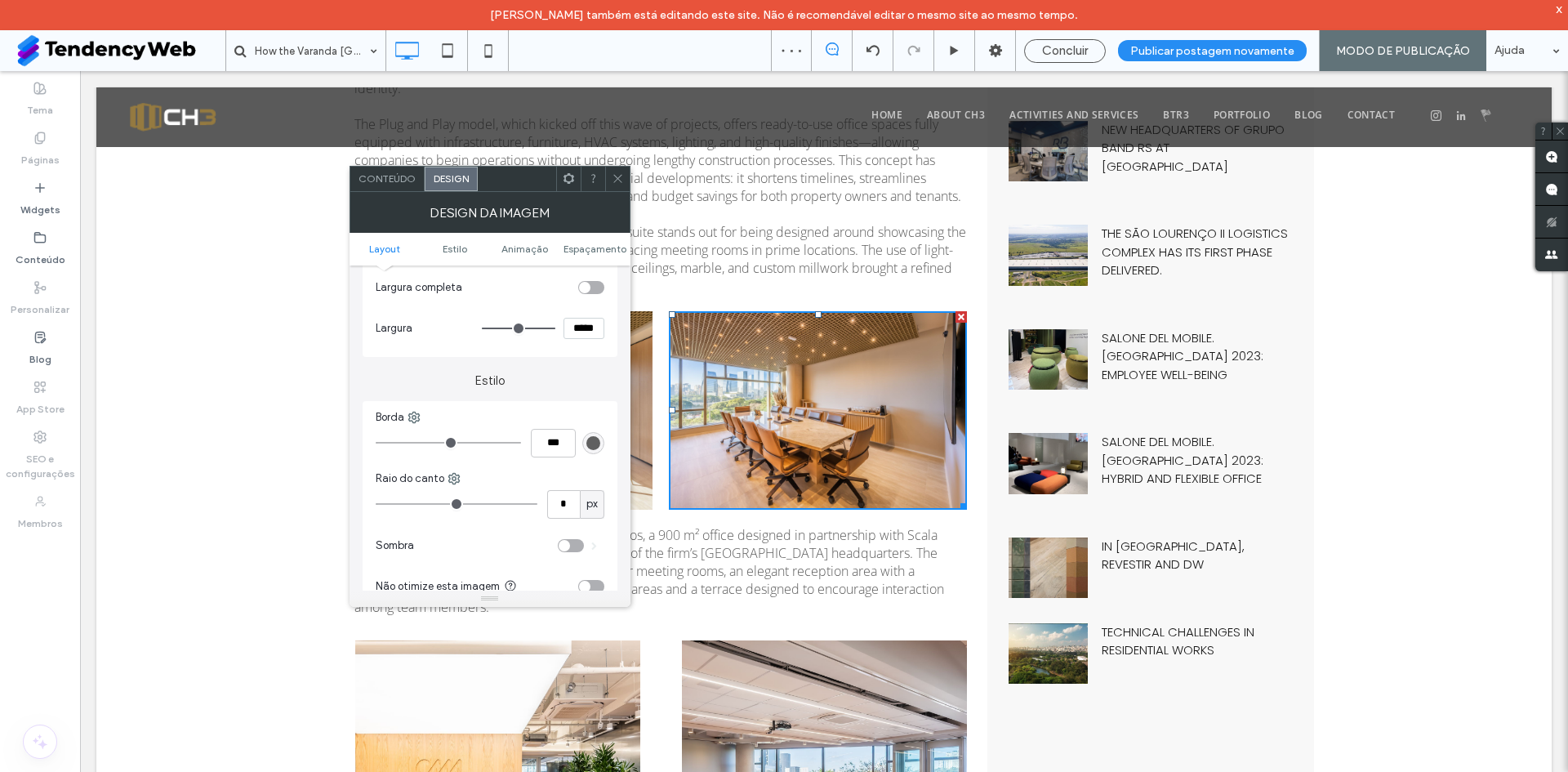
scroll to position [272, 0]
click at [595, 282] on div "toggle" at bounding box center [591, 281] width 26 height 13
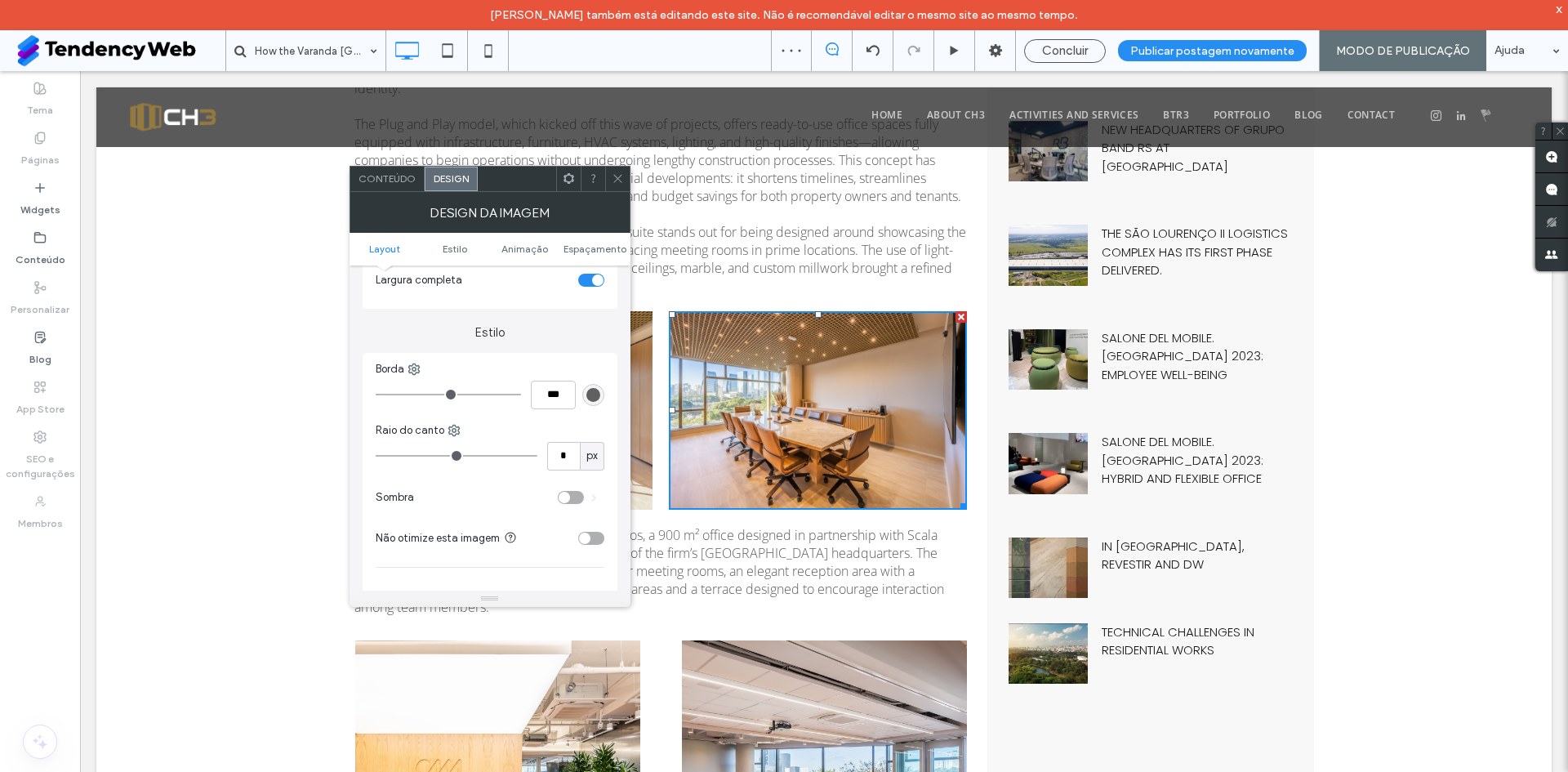
click at [590, 282] on div "toggle" at bounding box center [591, 281] width 26 height 13
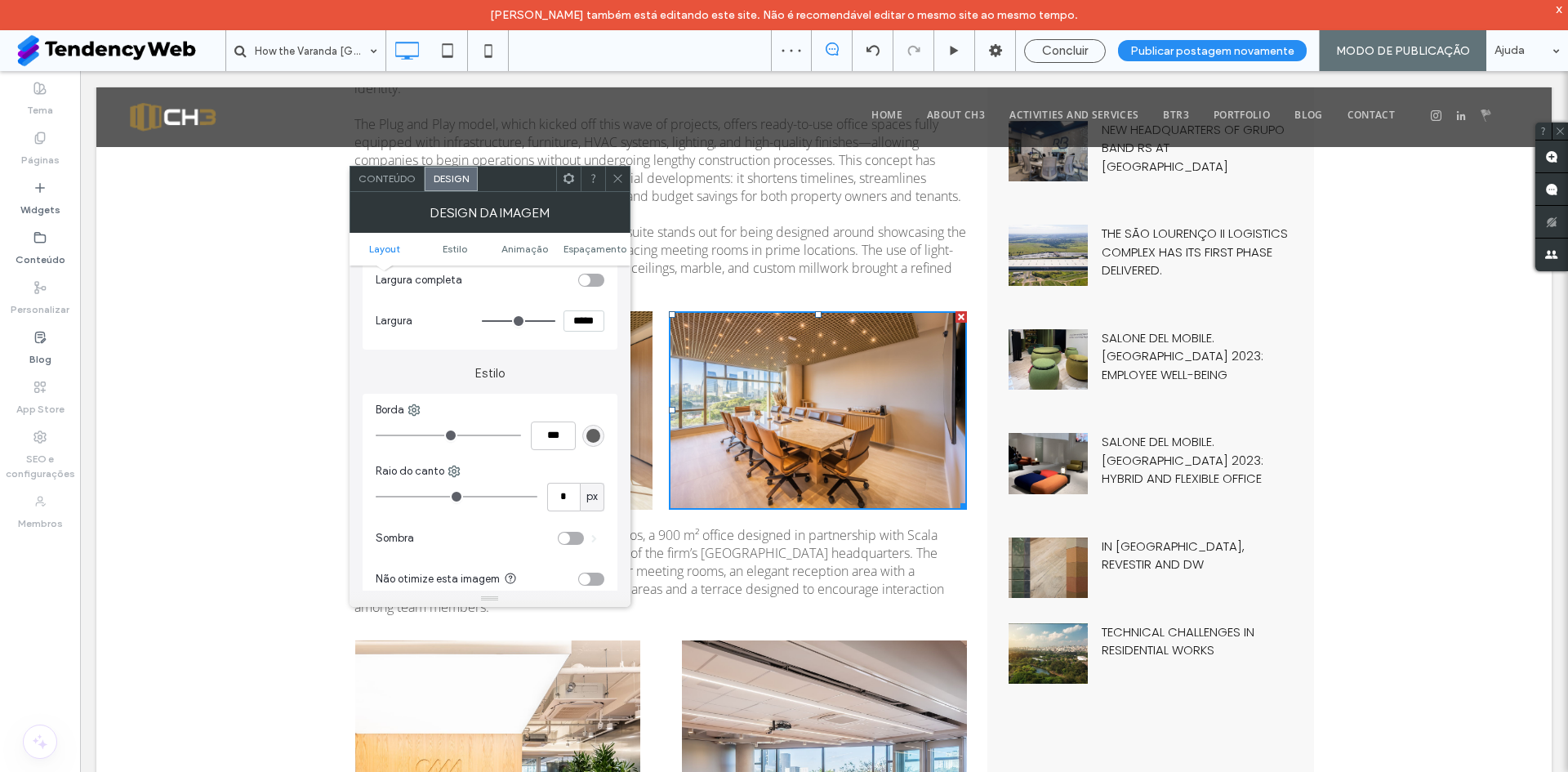
click at [620, 178] on icon at bounding box center [618, 178] width 12 height 12
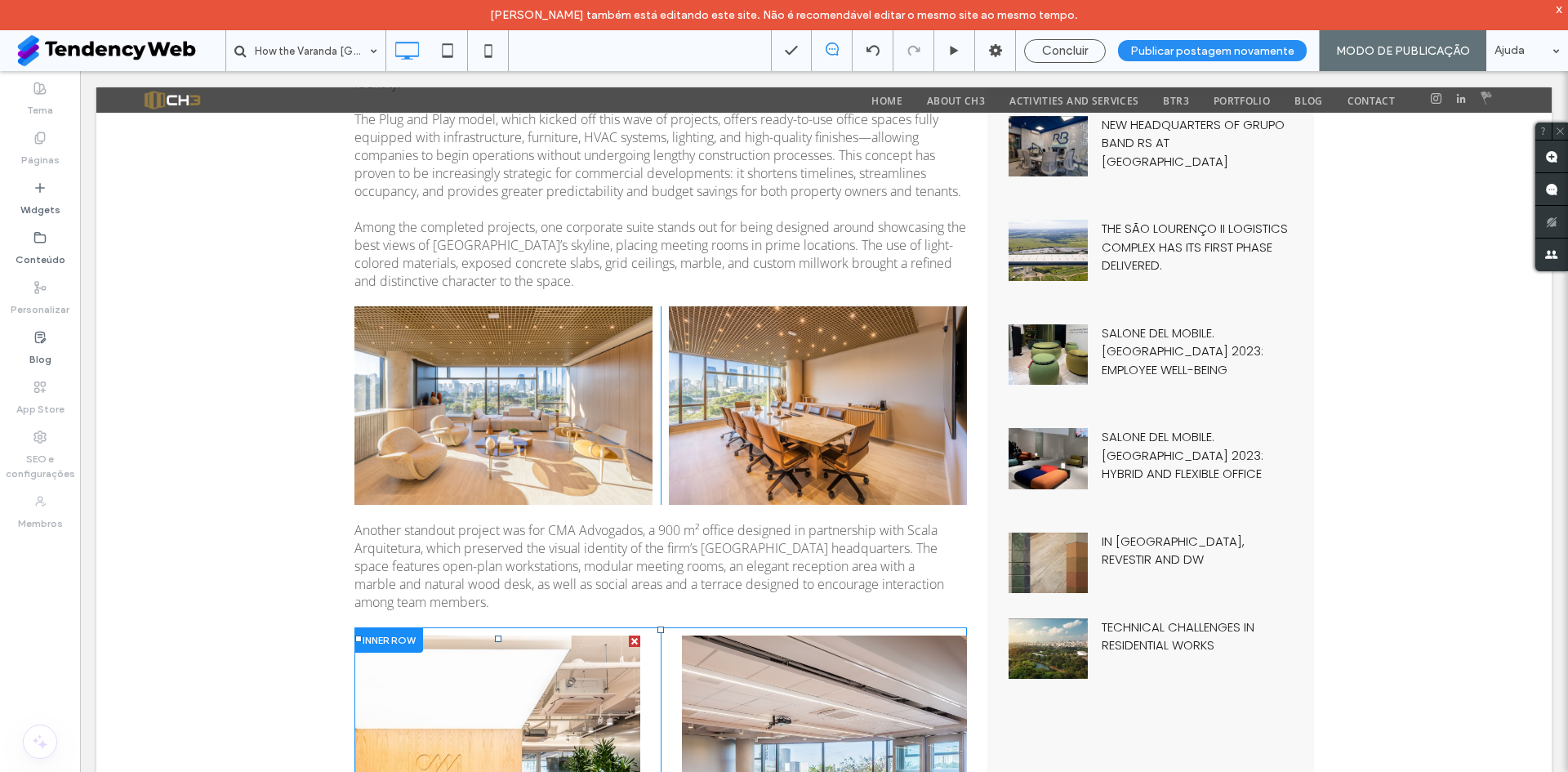
scroll to position [680, 0]
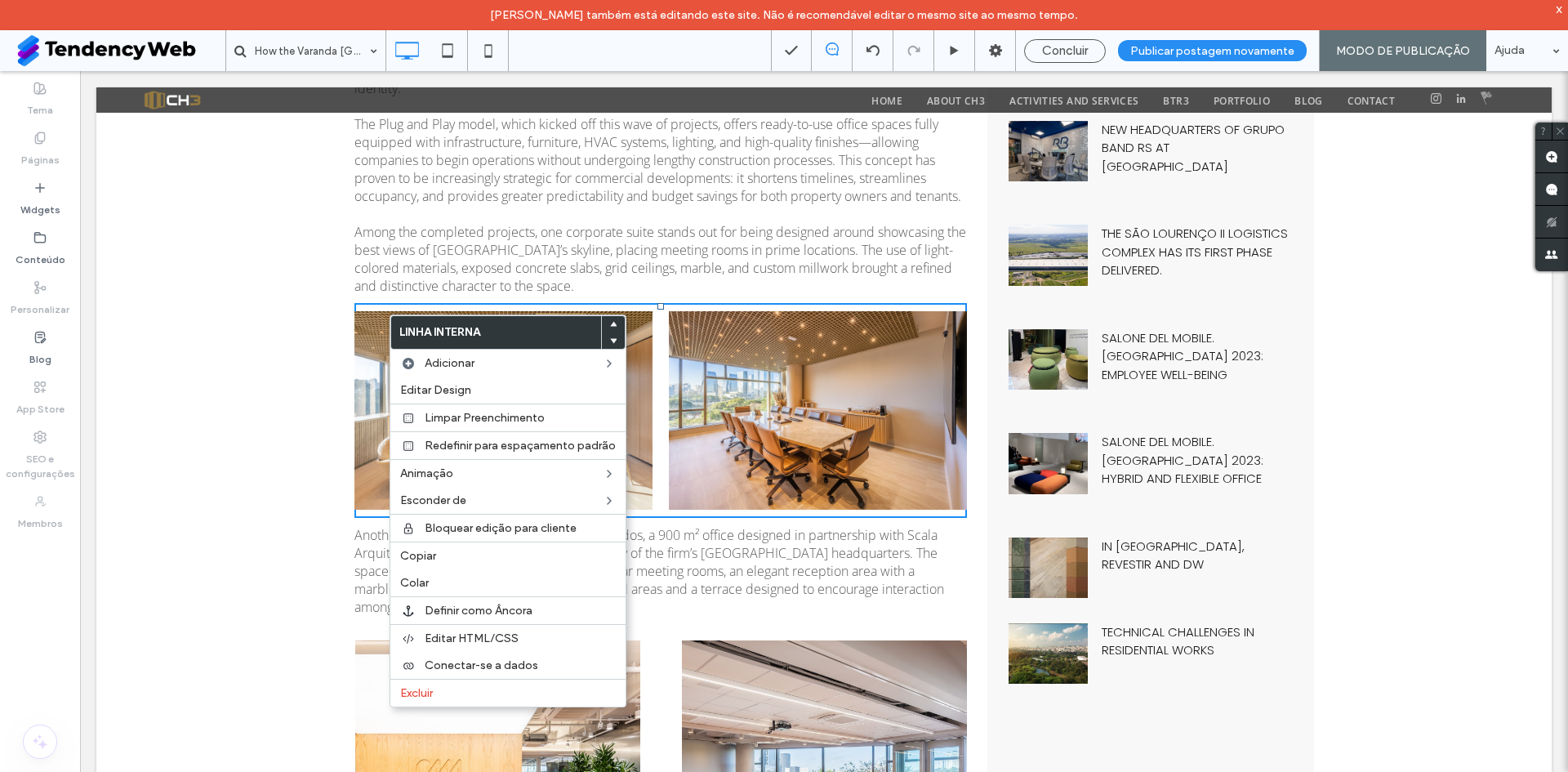
click at [271, 592] on div "How the Varanda Cidade Jardim Building Became a Hub for Modern Offices with CH3…" at bounding box center [824, 660] width 1456 height 2385
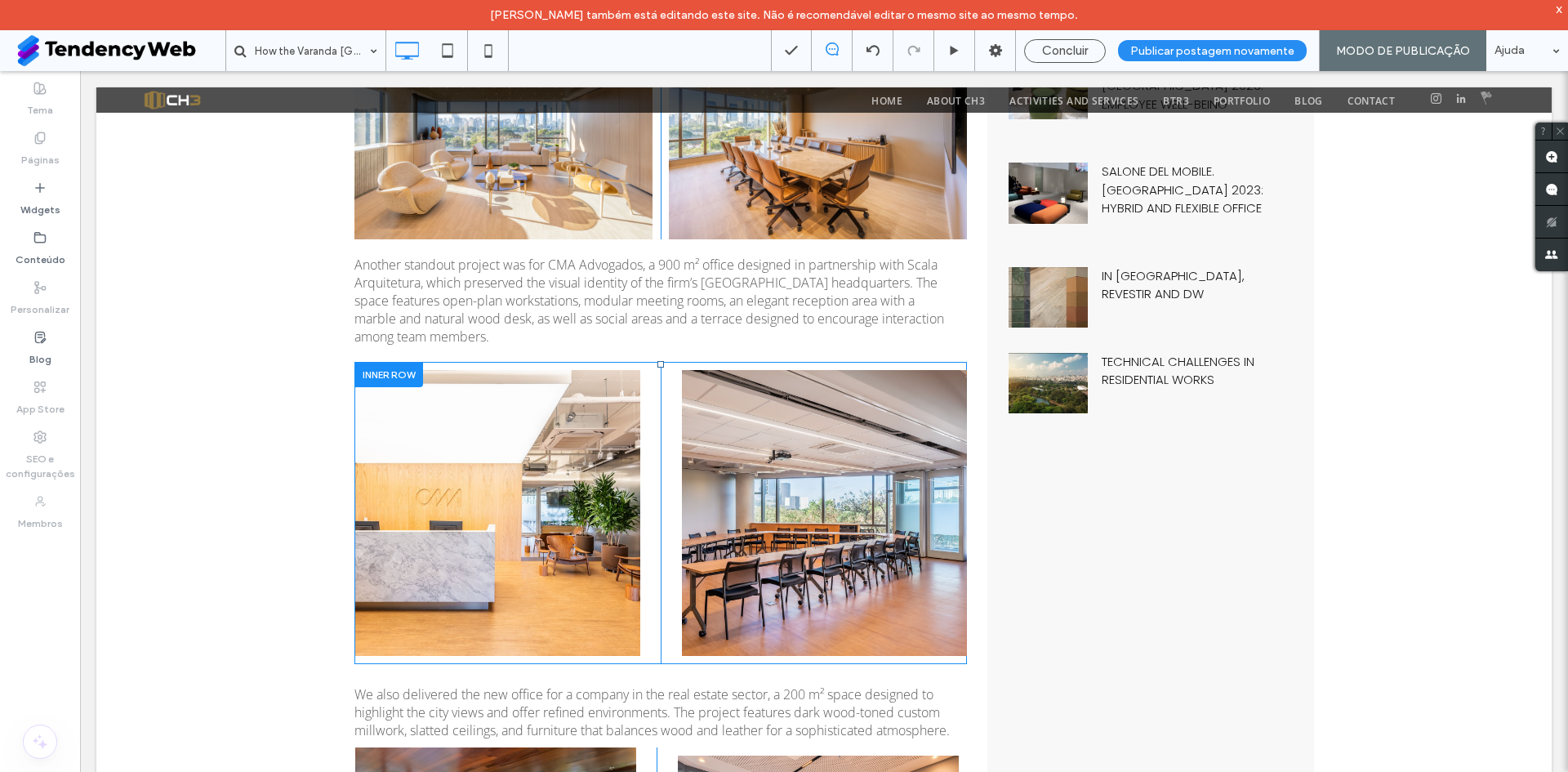
scroll to position [953, 0]
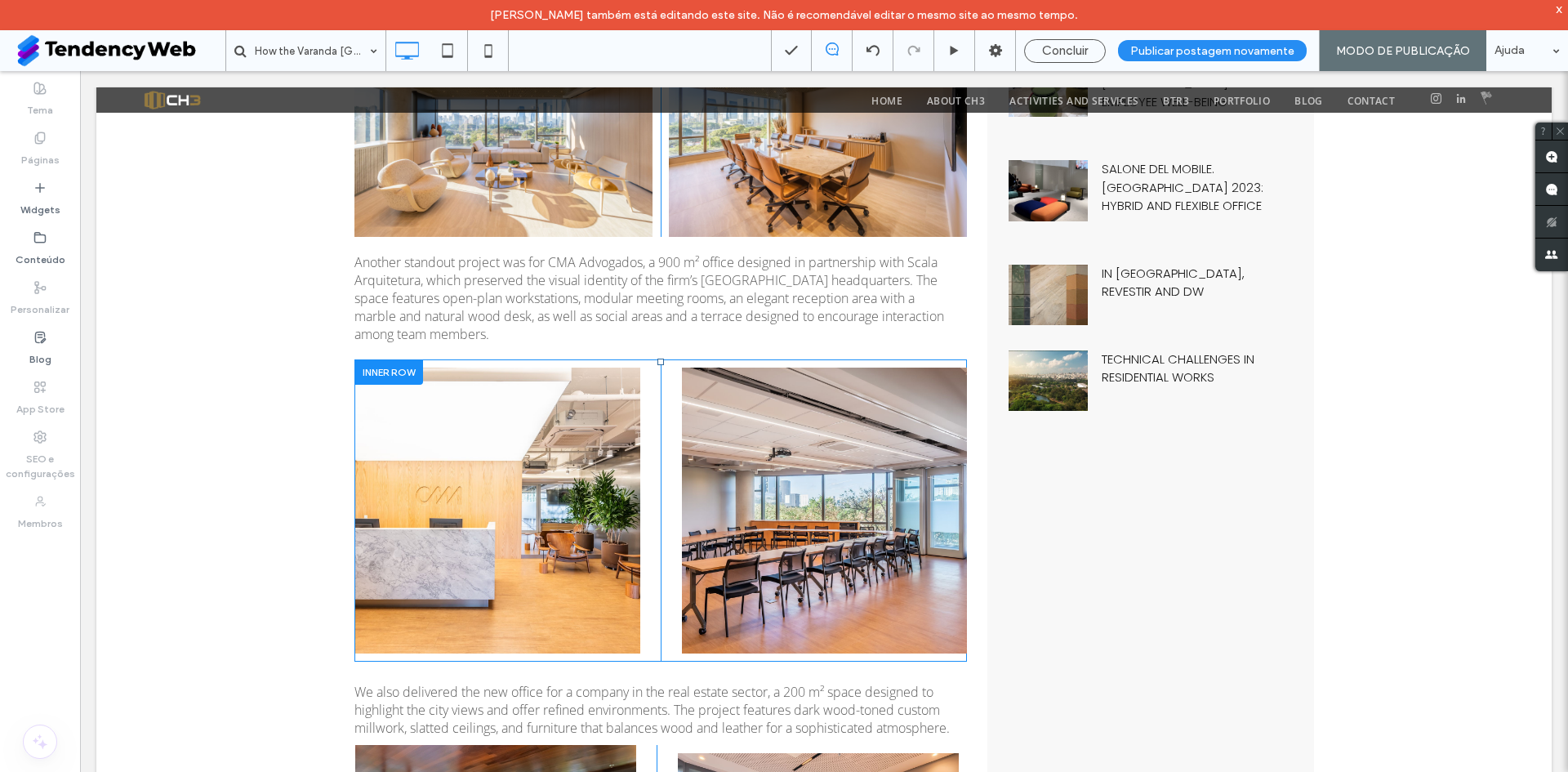
click at [645, 395] on div "Button Click To Paste" at bounding box center [507, 511] width 306 height 302
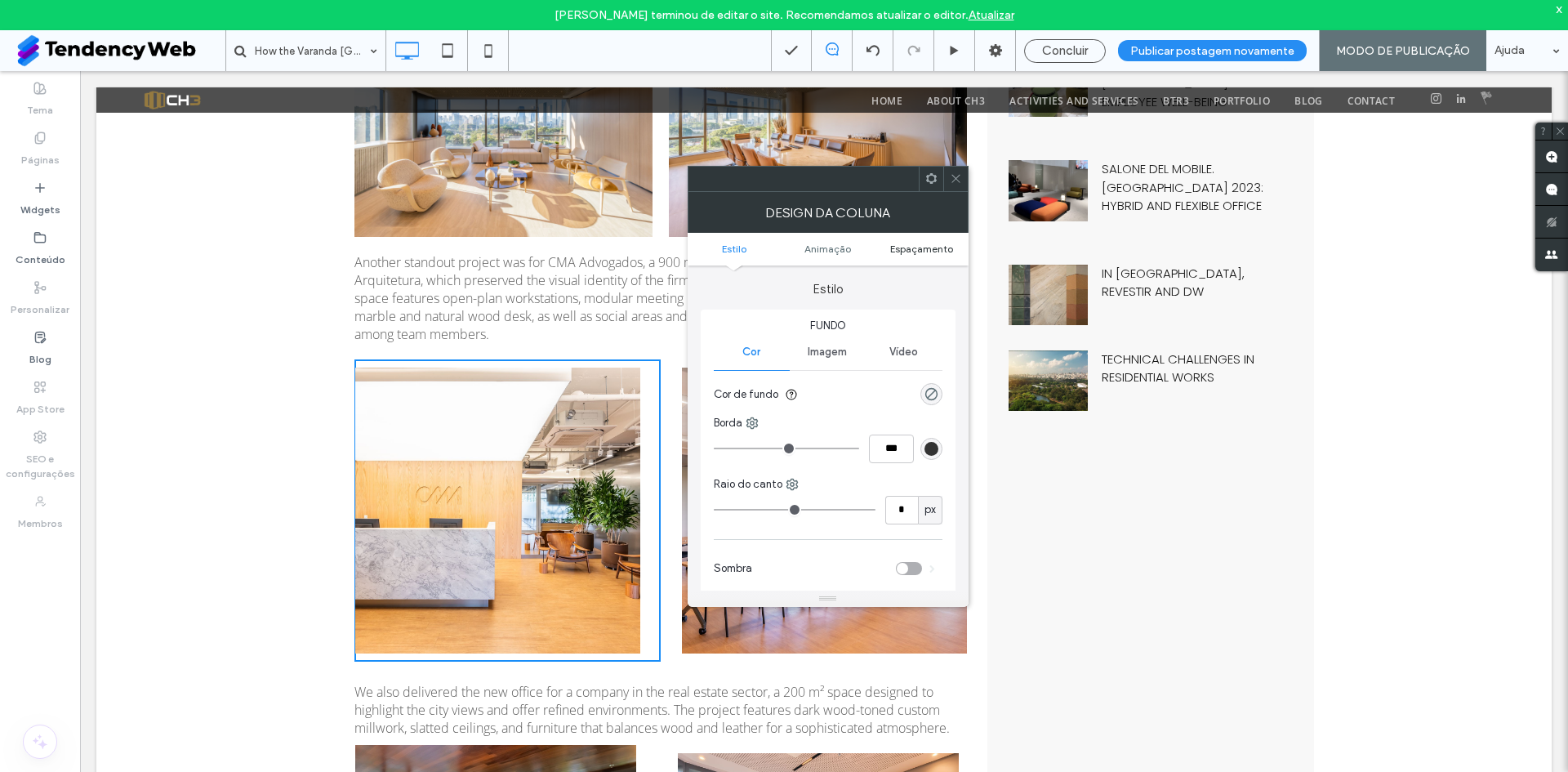
click at [936, 250] on span "Espaçamento" at bounding box center [922, 249] width 63 height 12
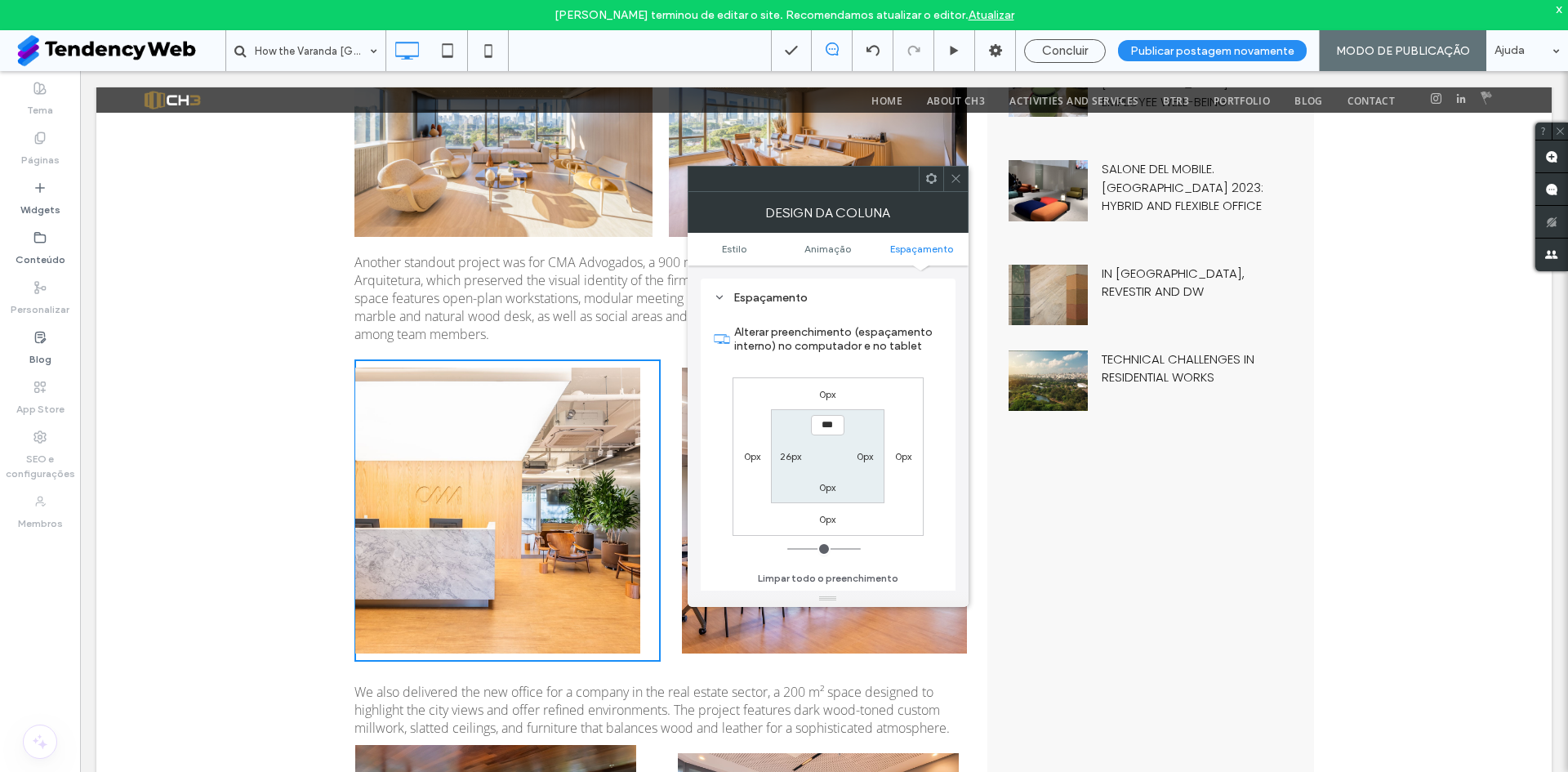
scroll to position [384, 0]
type input "**"
type input "*"
type input "***"
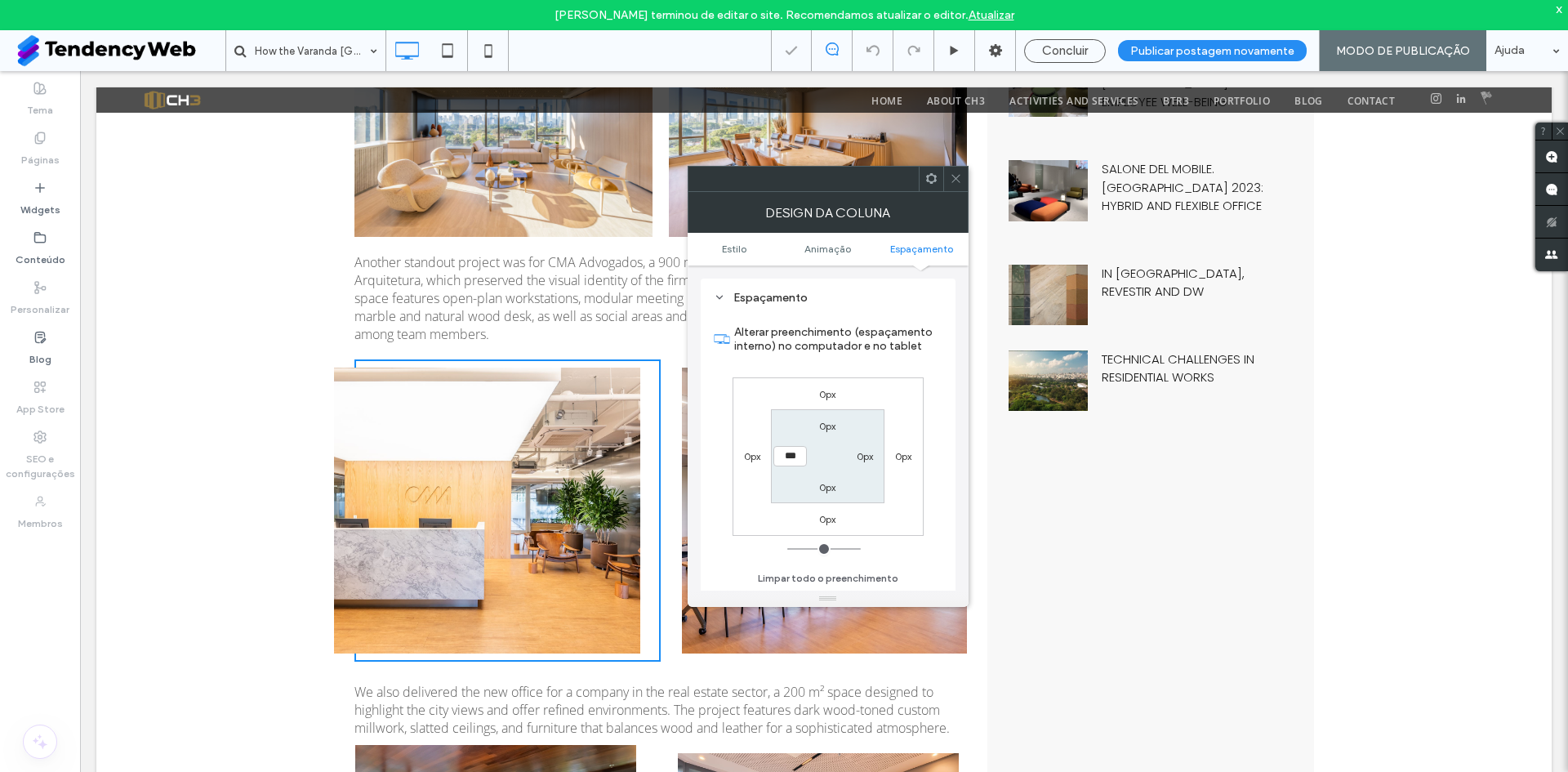
click at [951, 185] on span at bounding box center [956, 179] width 12 height 25
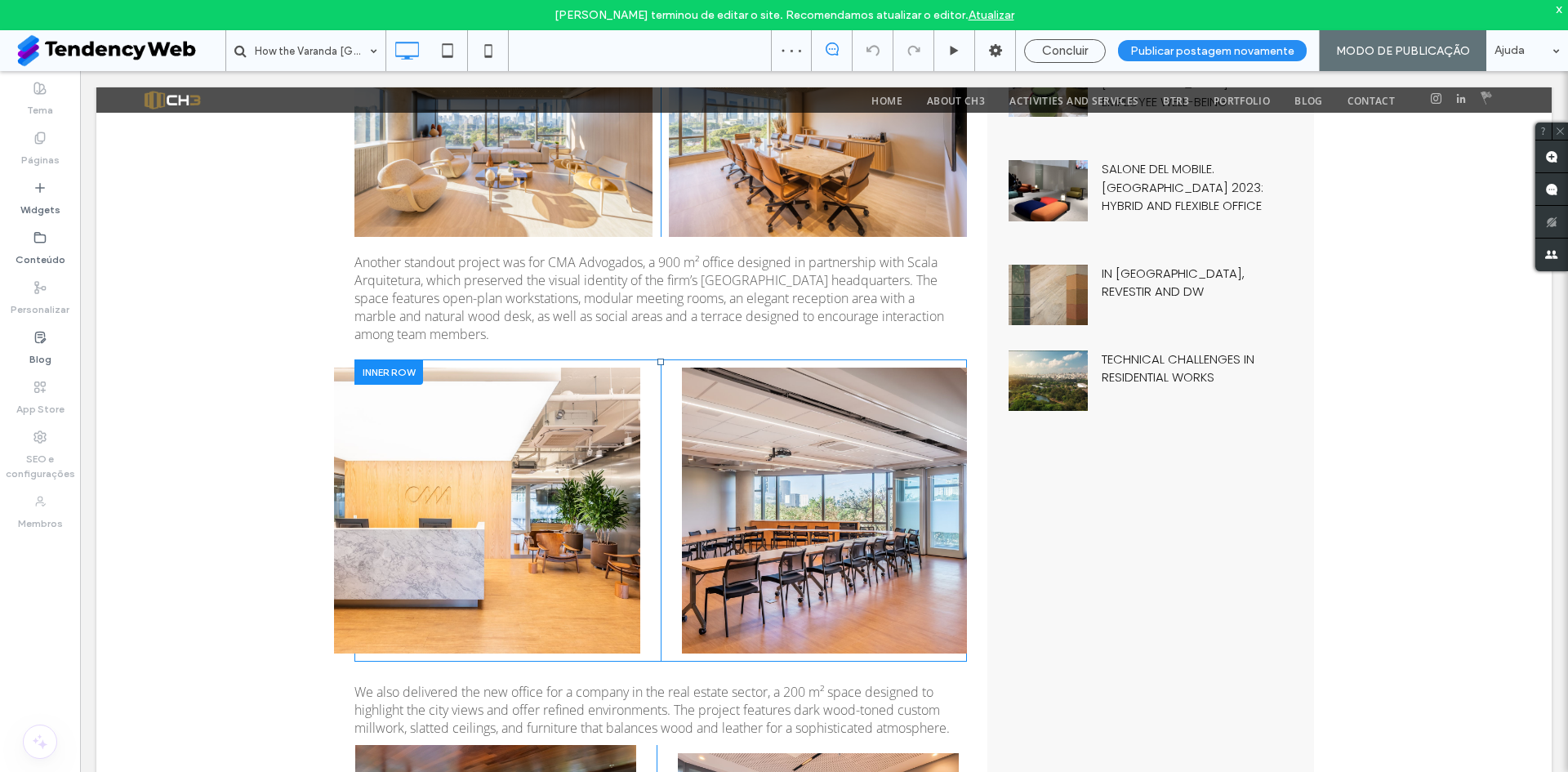
click at [649, 450] on div "Button Click To Paste" at bounding box center [507, 511] width 306 height 302
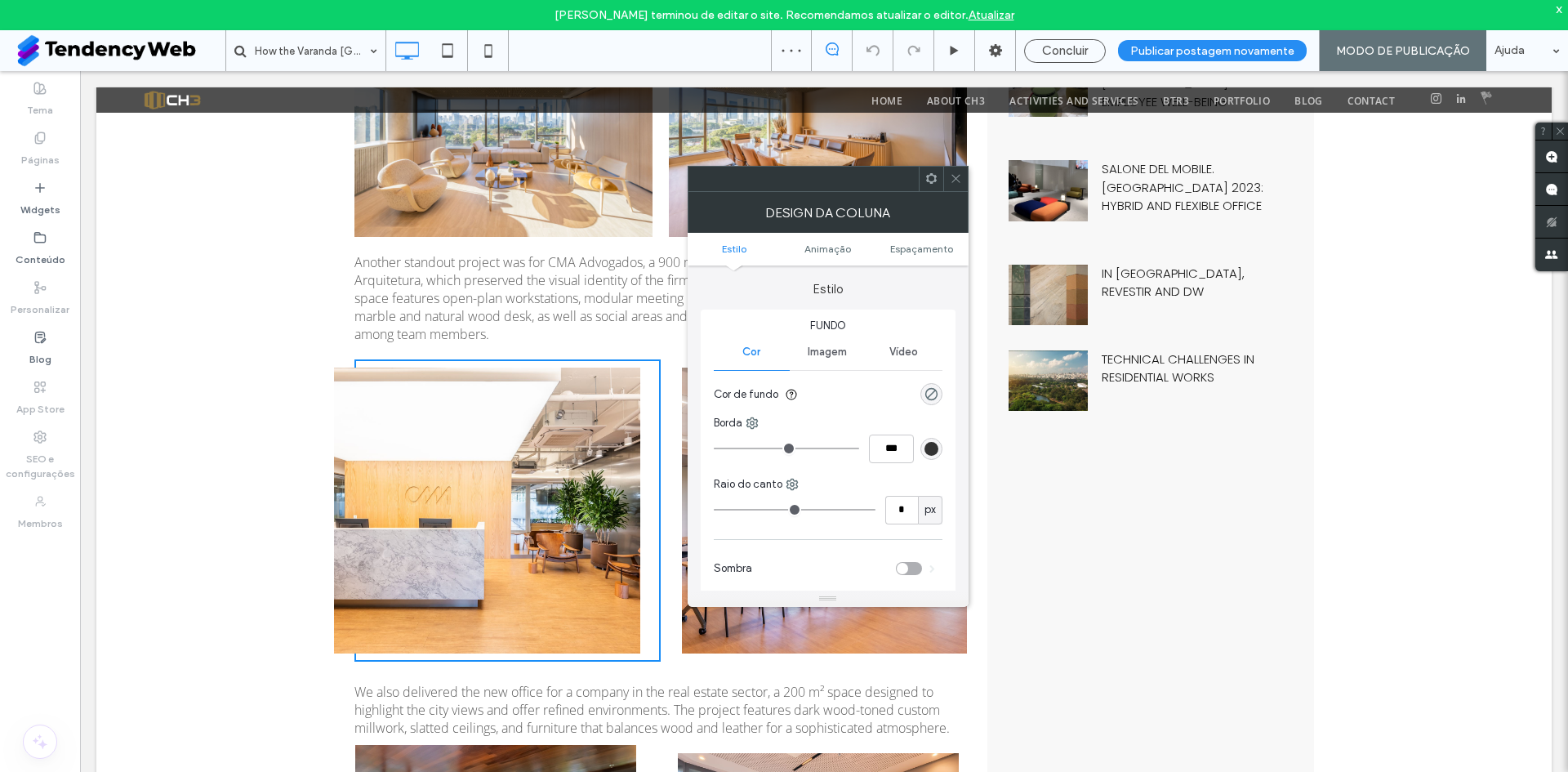
click at [918, 257] on ul "Estilo Animaçāo Espaçamento" at bounding box center [828, 249] width 281 height 33
click at [918, 248] on span "Espaçamento" at bounding box center [922, 249] width 63 height 12
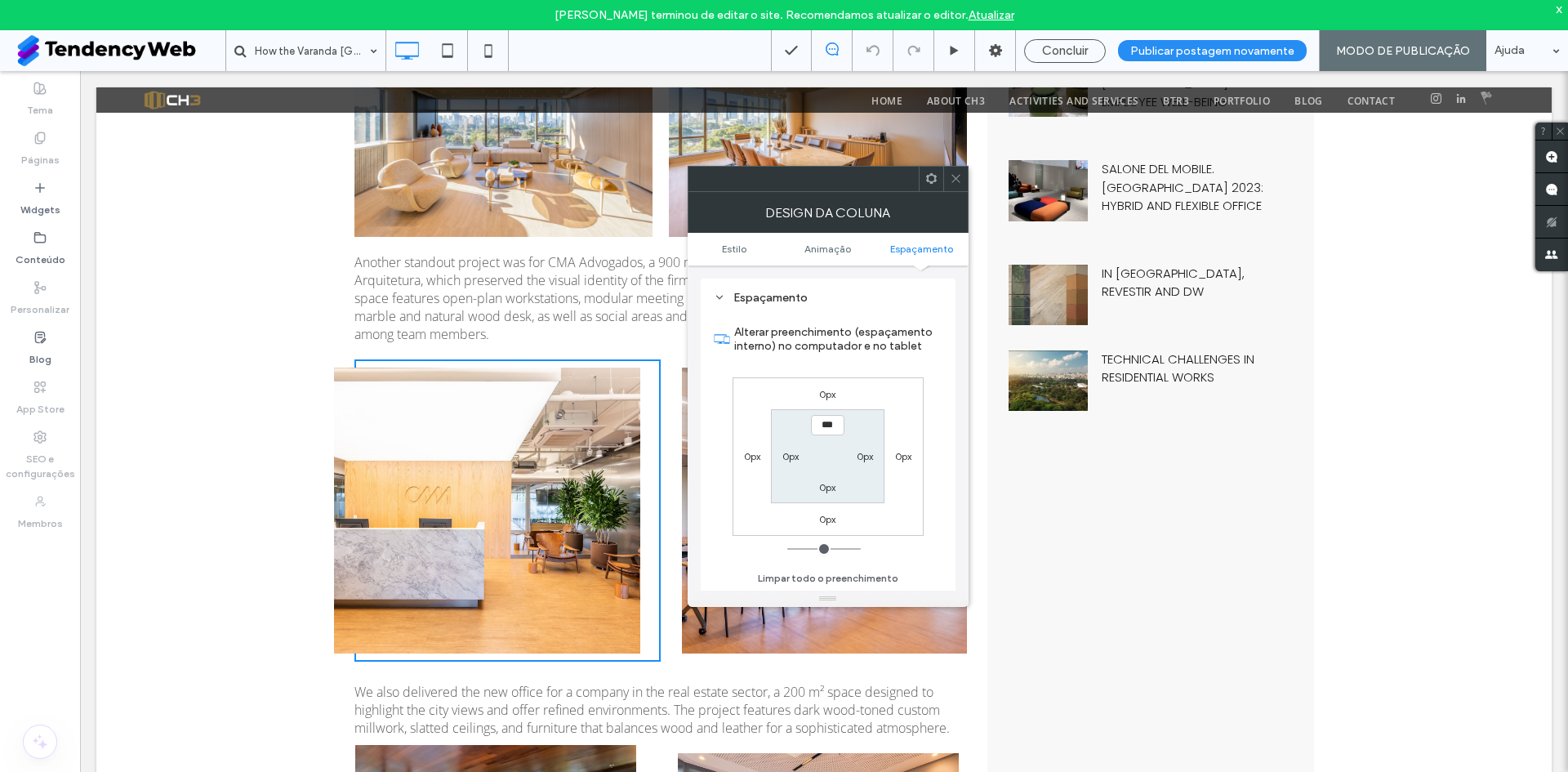
click at [962, 174] on div at bounding box center [956, 179] width 25 height 25
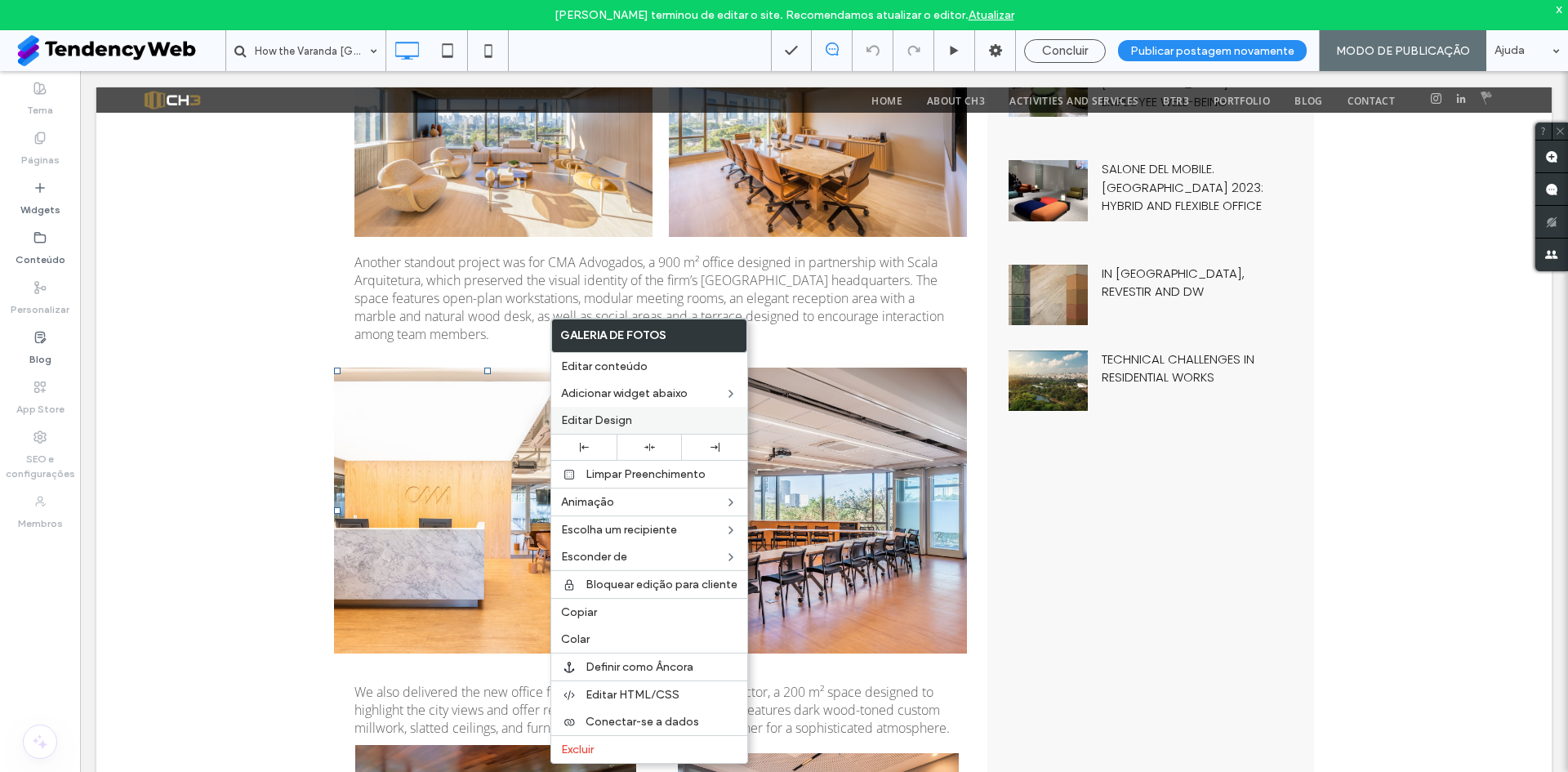
click at [613, 412] on div "Editar Design" at bounding box center [650, 420] width 196 height 27
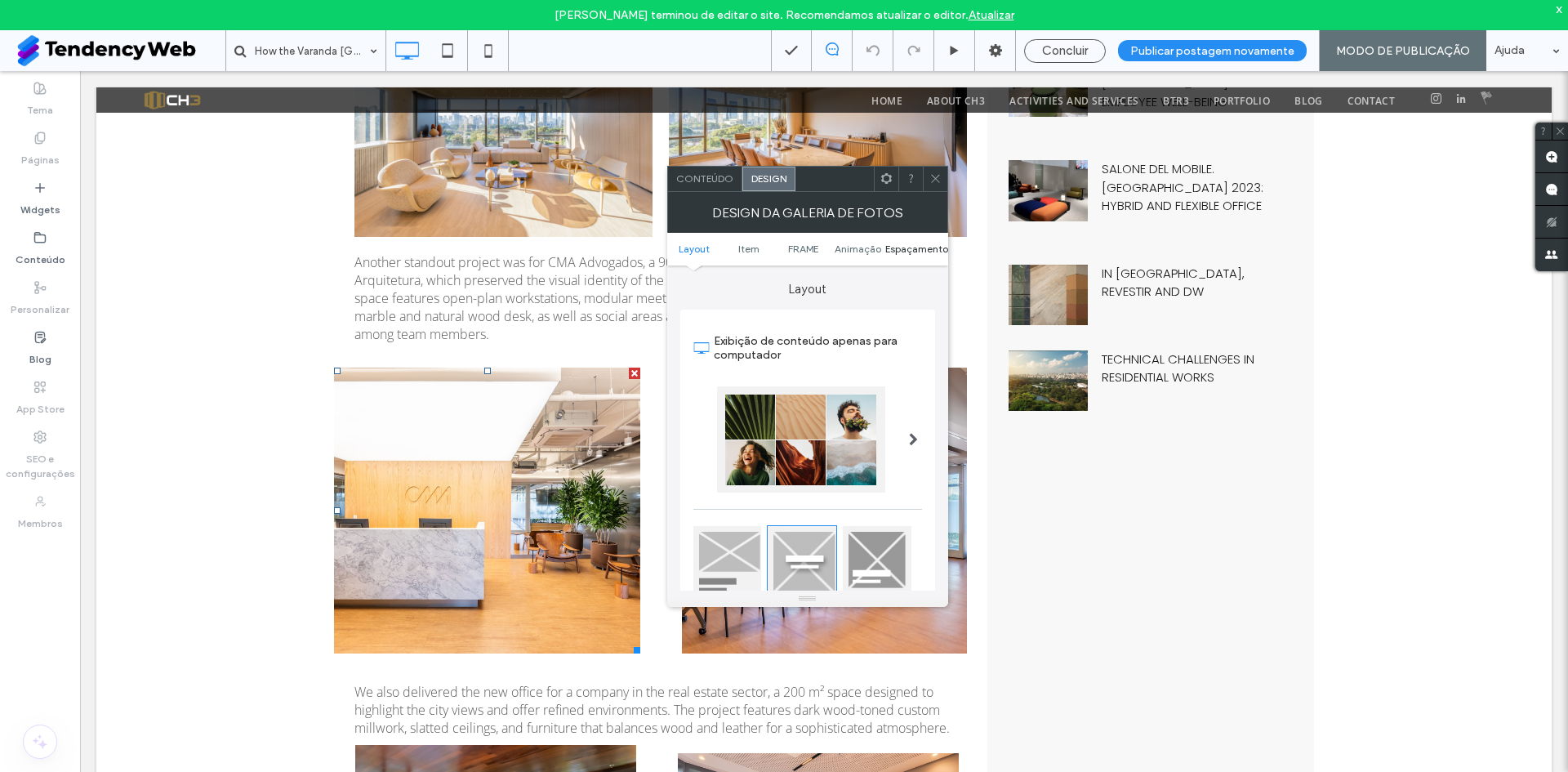
click at [910, 243] on span "Espaçamento" at bounding box center [916, 249] width 63 height 12
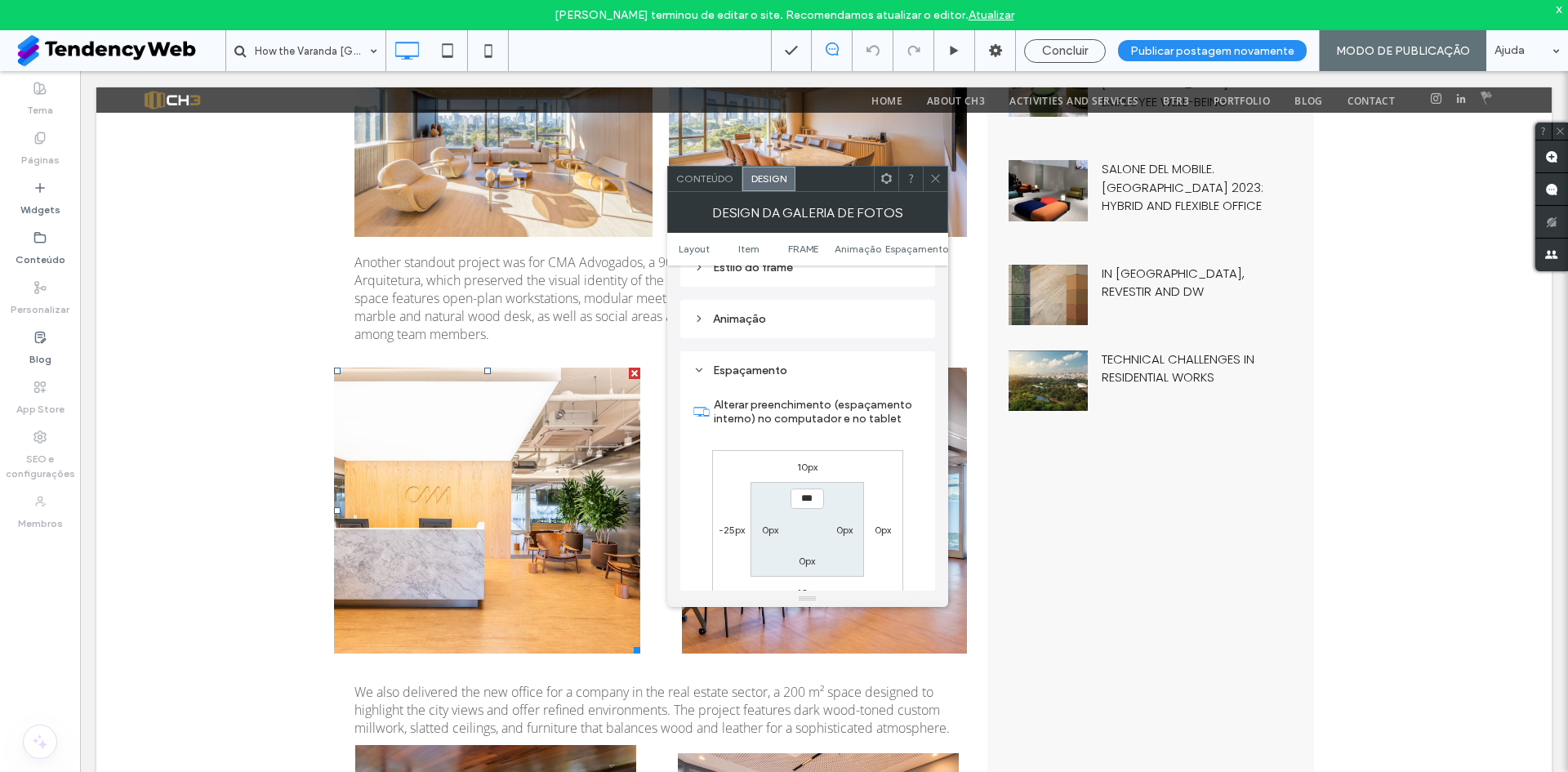
scroll to position [849, 0]
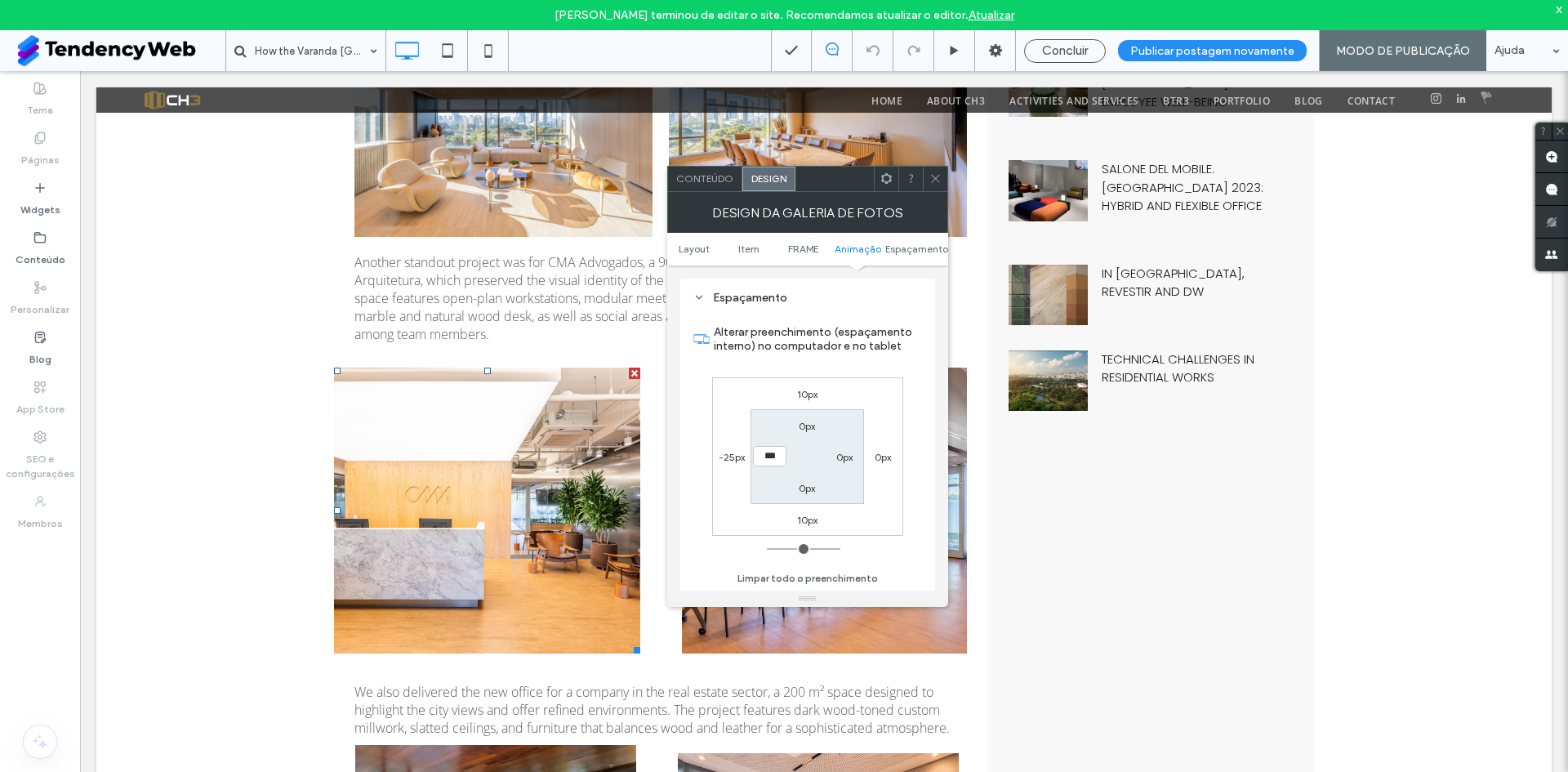
click at [887, 184] on icon at bounding box center [886, 178] width 12 height 12
click at [573, 520] on link at bounding box center [487, 510] width 306 height 286
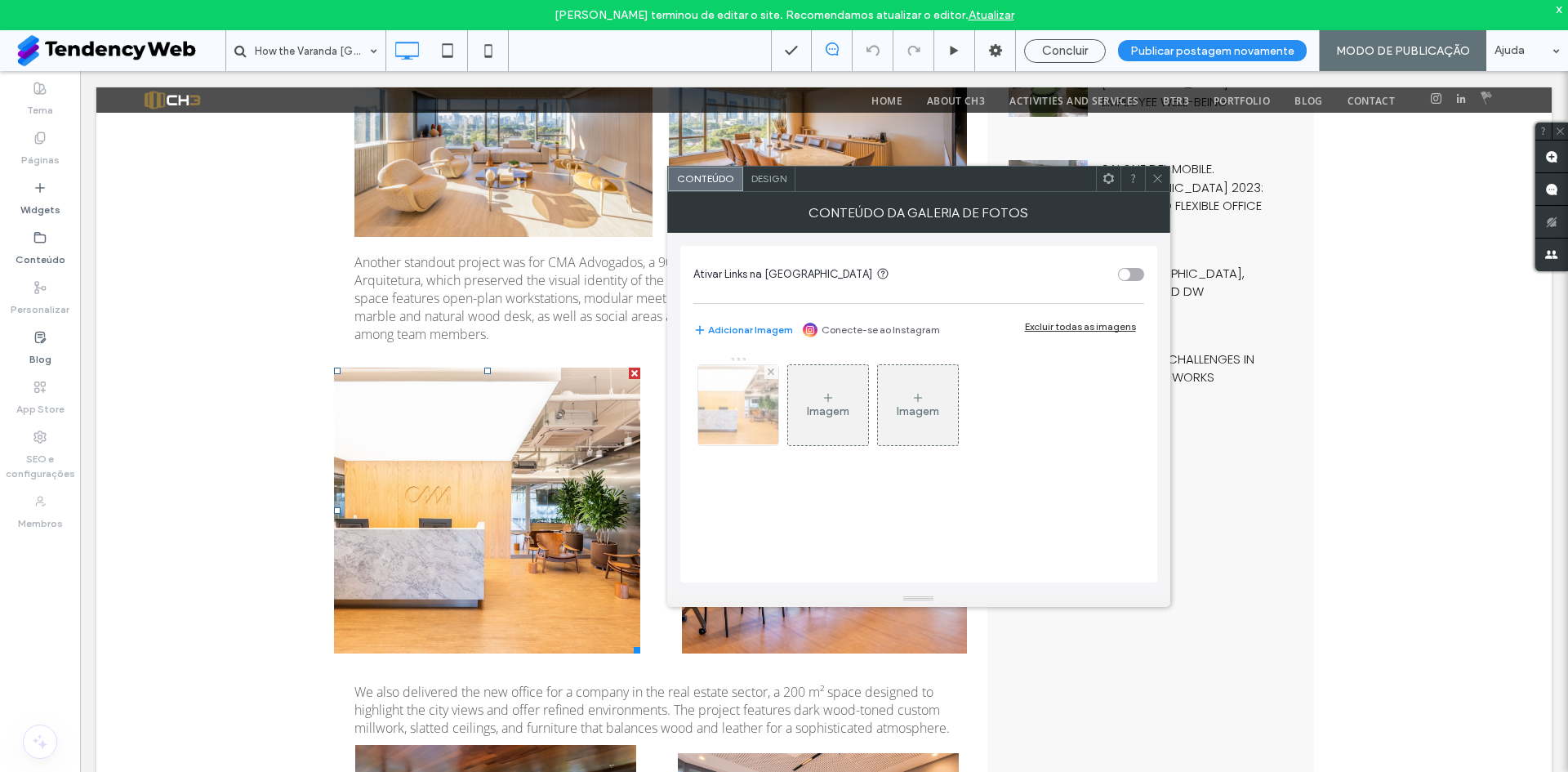
click at [746, 408] on img at bounding box center [738, 405] width 120 height 80
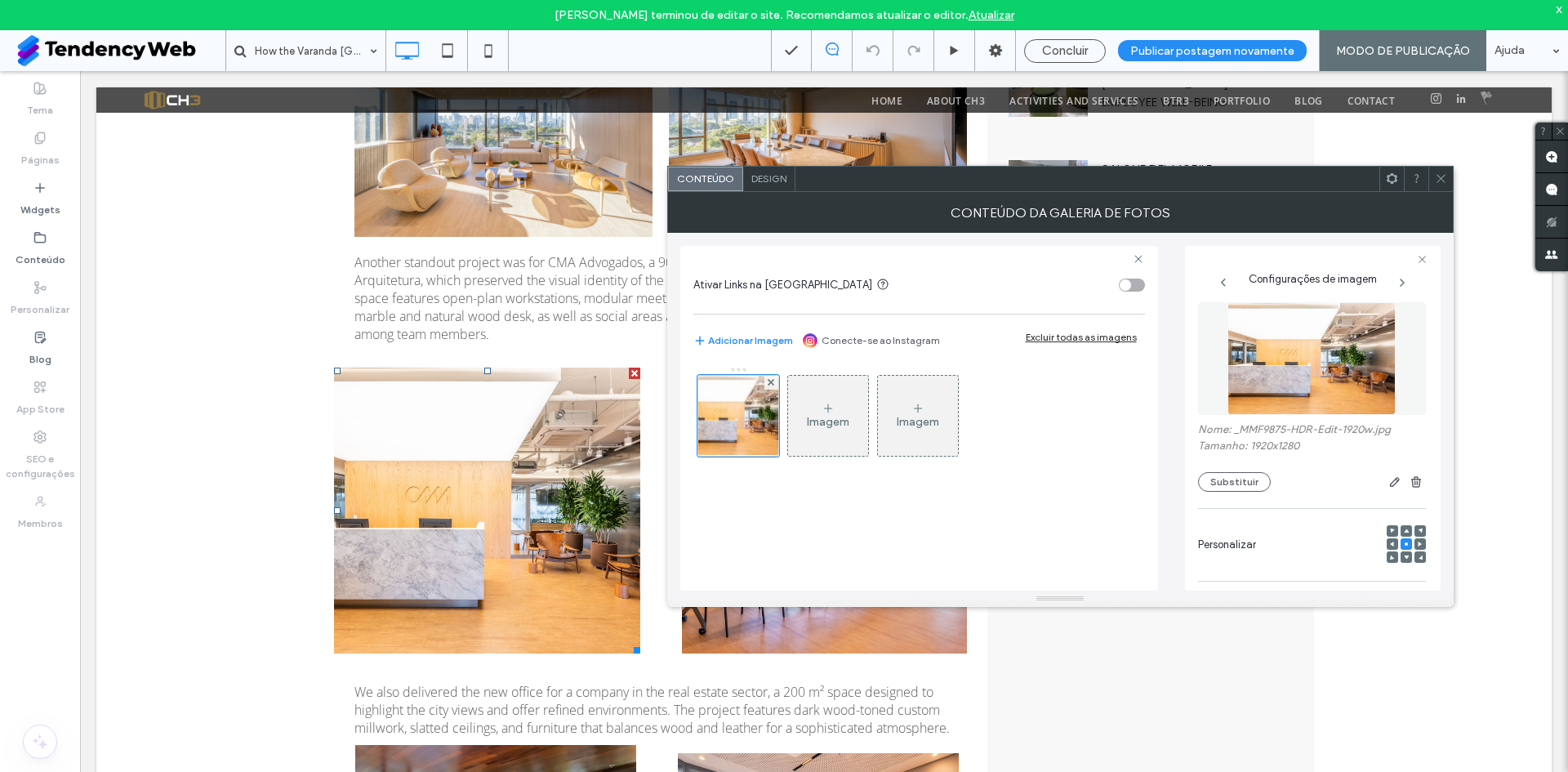
scroll to position [0, 0]
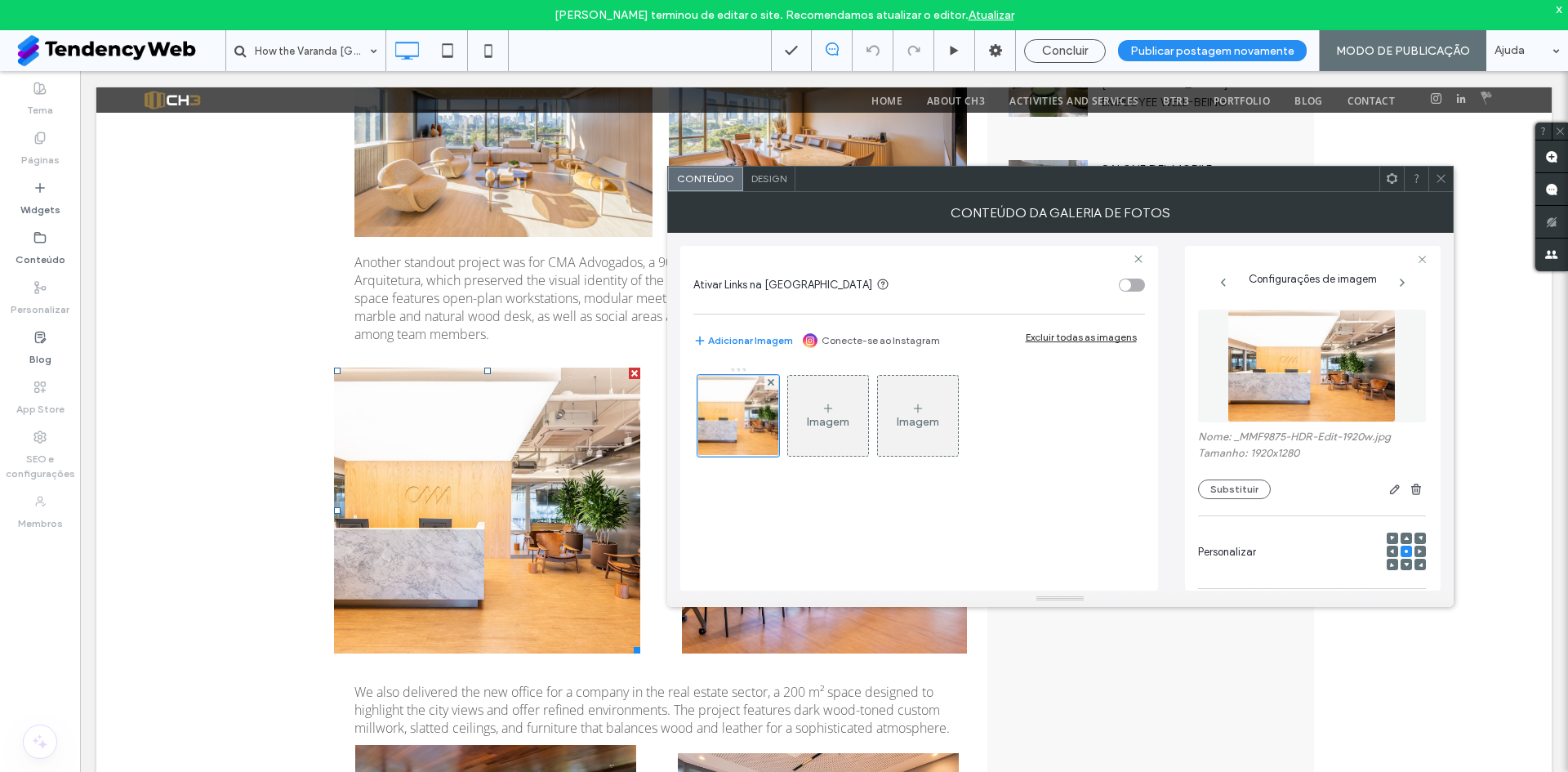
click at [1391, 184] on span at bounding box center [1392, 179] width 12 height 25
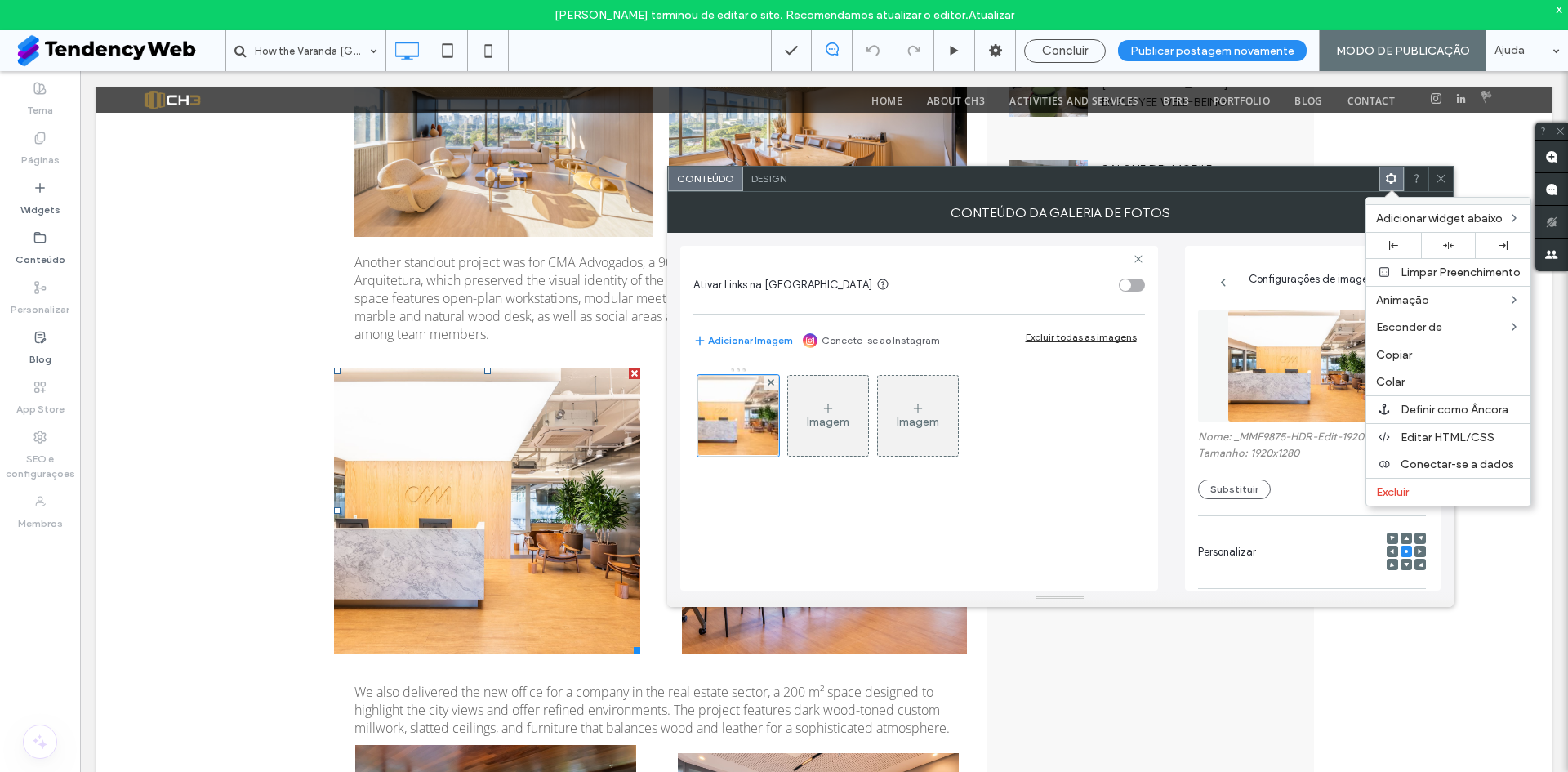
drag, startPoint x: 1403, startPoint y: 492, endPoint x: 1392, endPoint y: 489, distance: 11.4
click at [1403, 492] on span "Excluir" at bounding box center [1392, 492] width 33 height 14
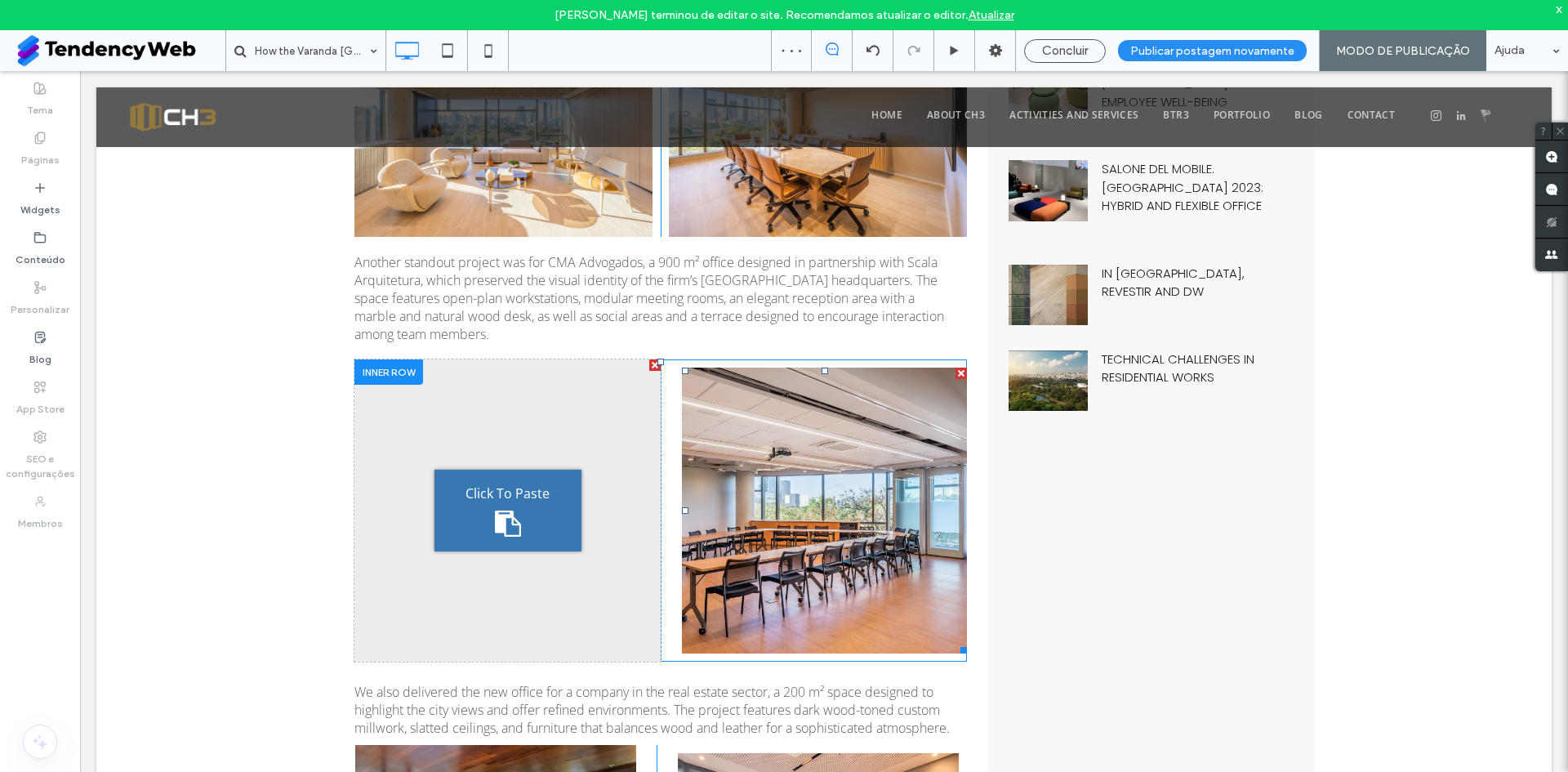
click at [899, 387] on link at bounding box center [825, 510] width 285 height 286
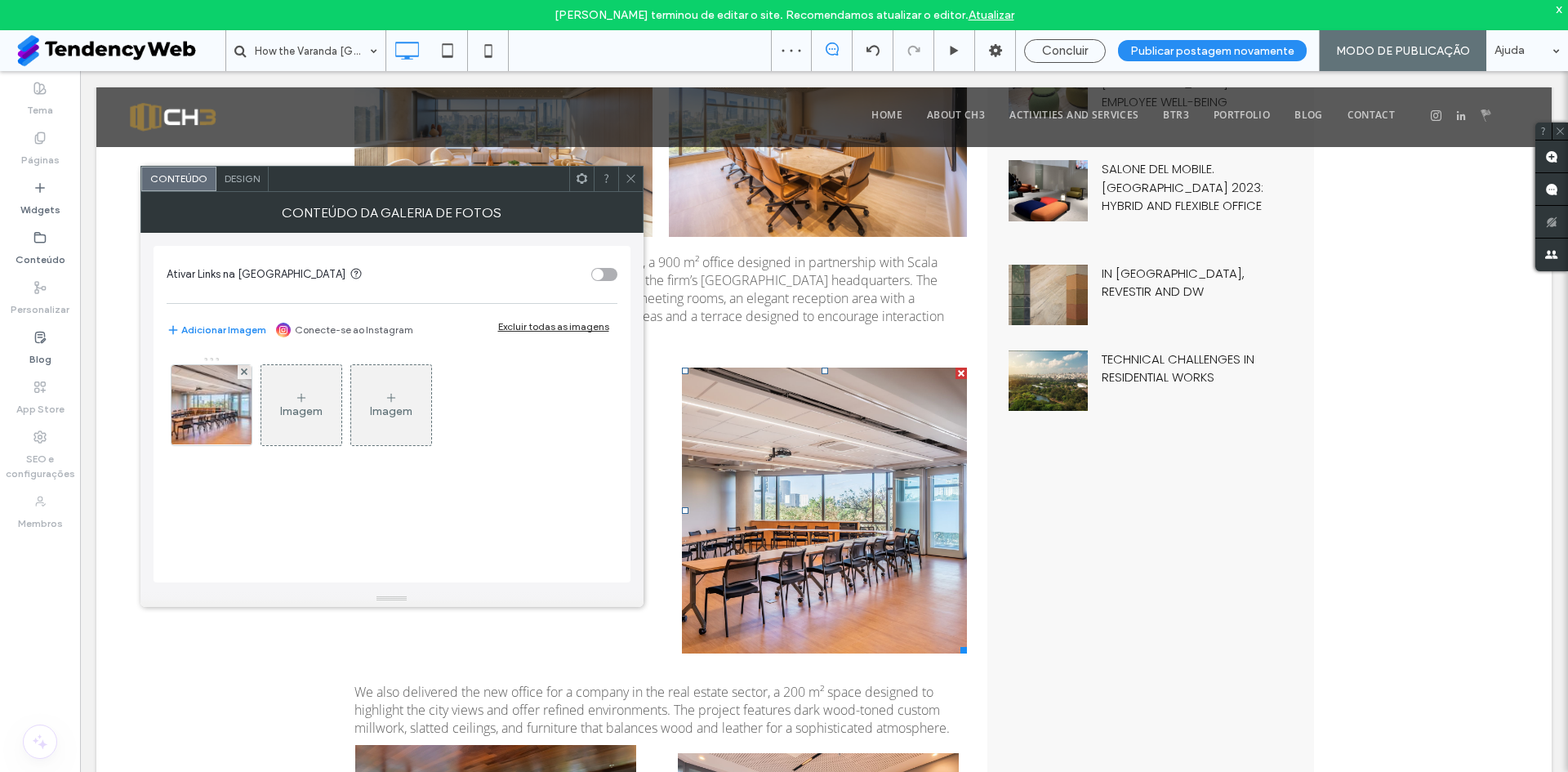
click at [582, 184] on span at bounding box center [582, 179] width 12 height 25
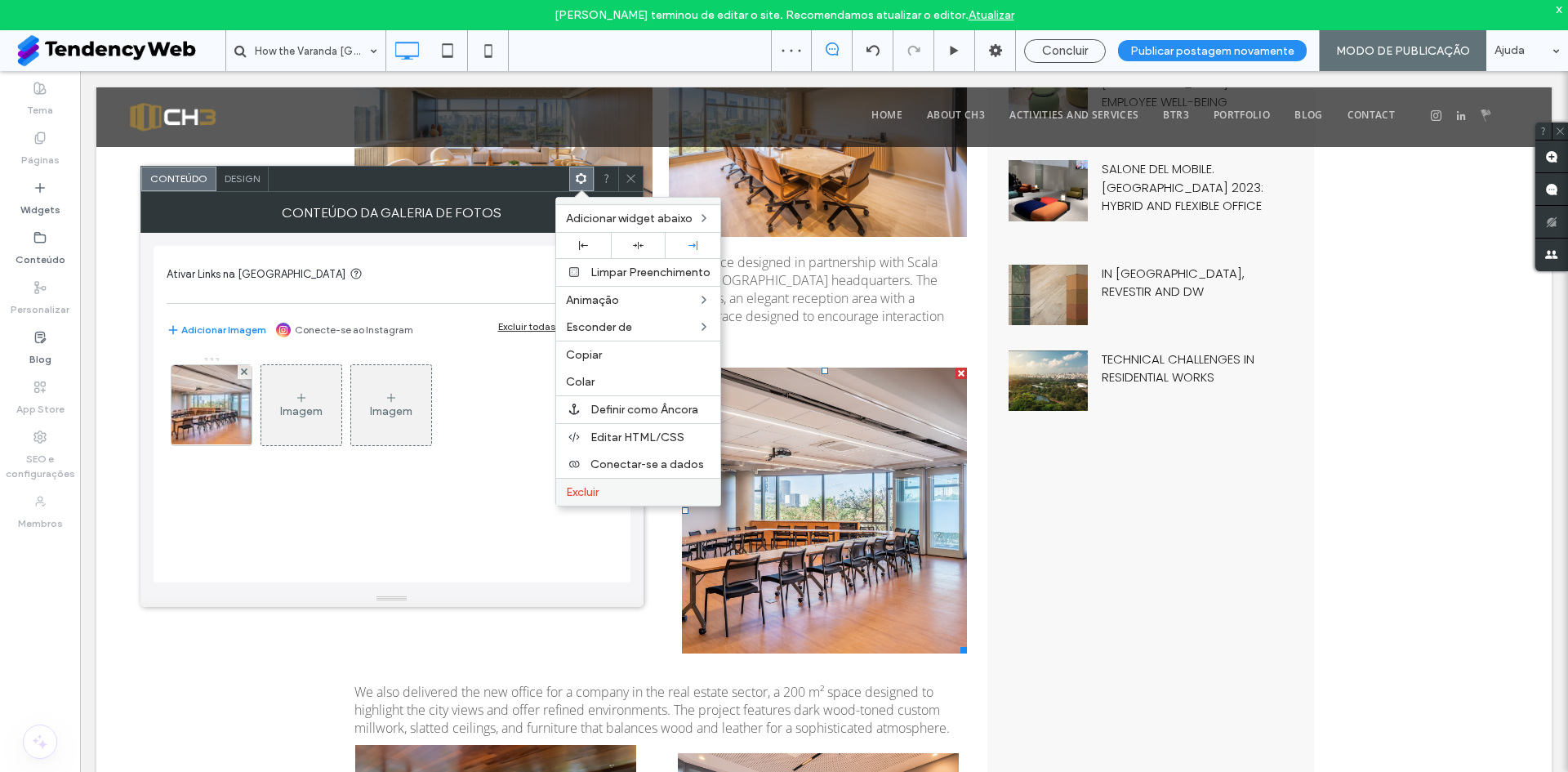
click at [597, 493] on span "Excluir" at bounding box center [582, 492] width 33 height 14
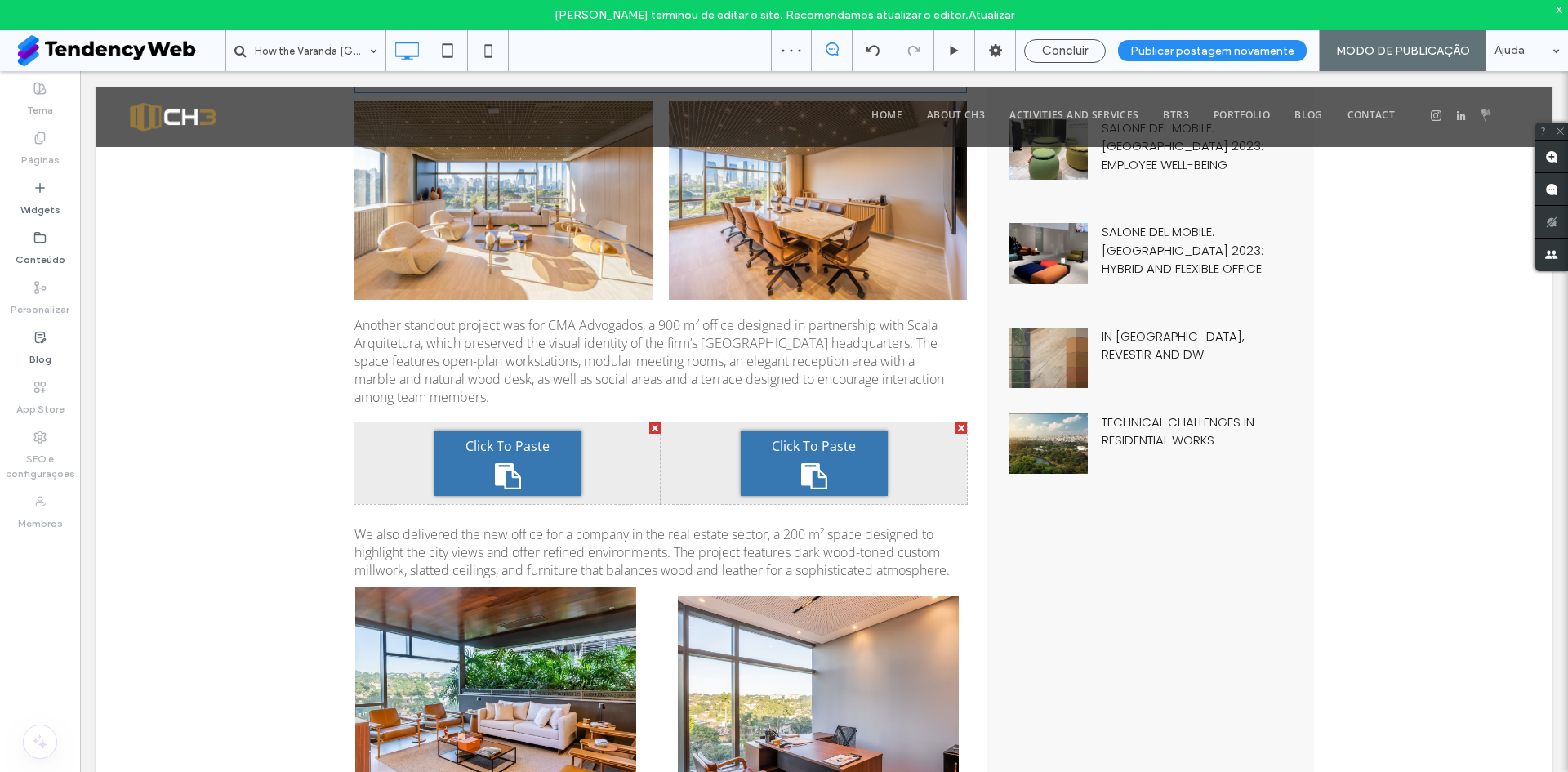
scroll to position [680, 0]
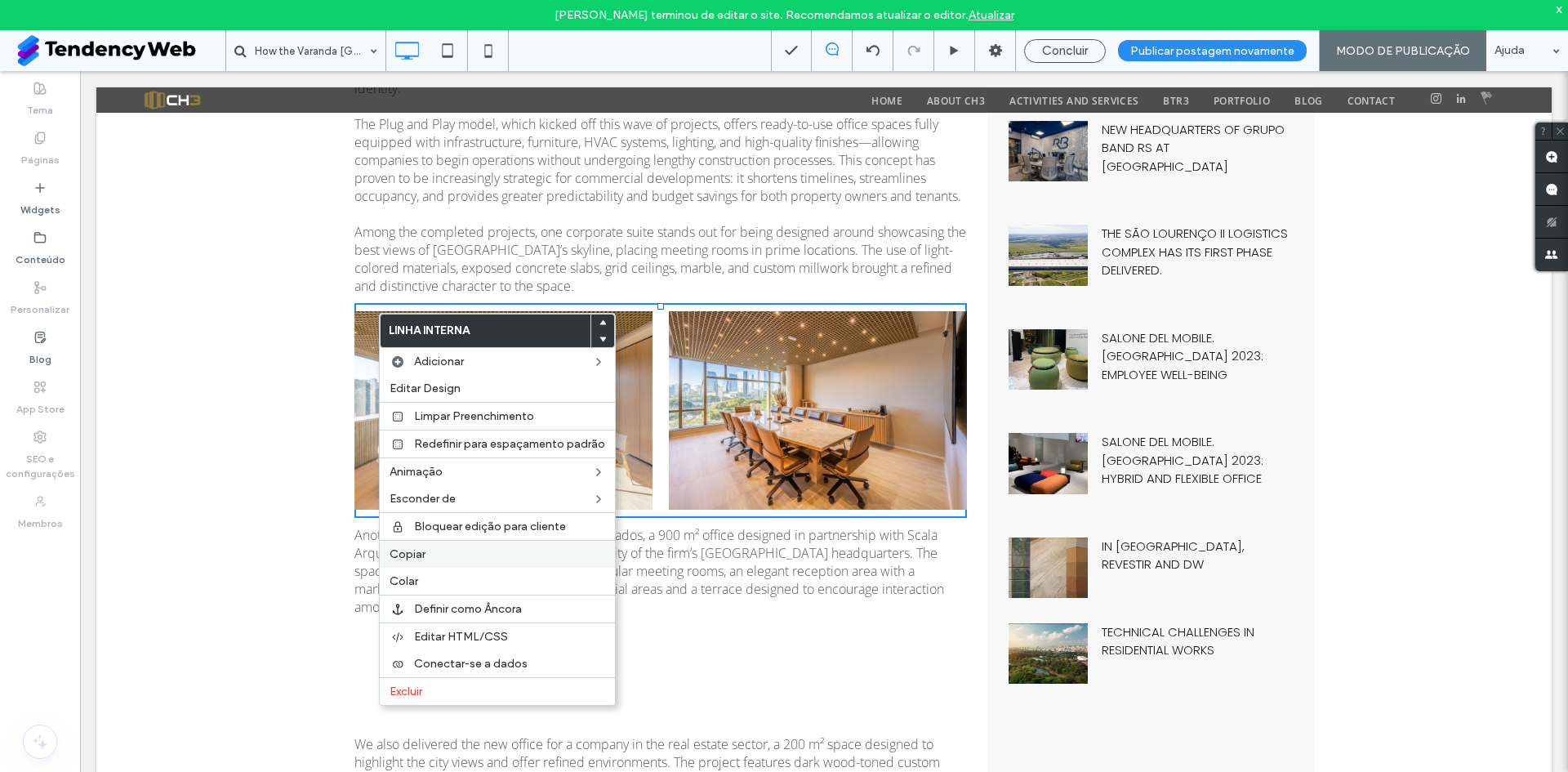
click at [440, 543] on div "Copiar" at bounding box center [497, 554] width 235 height 27
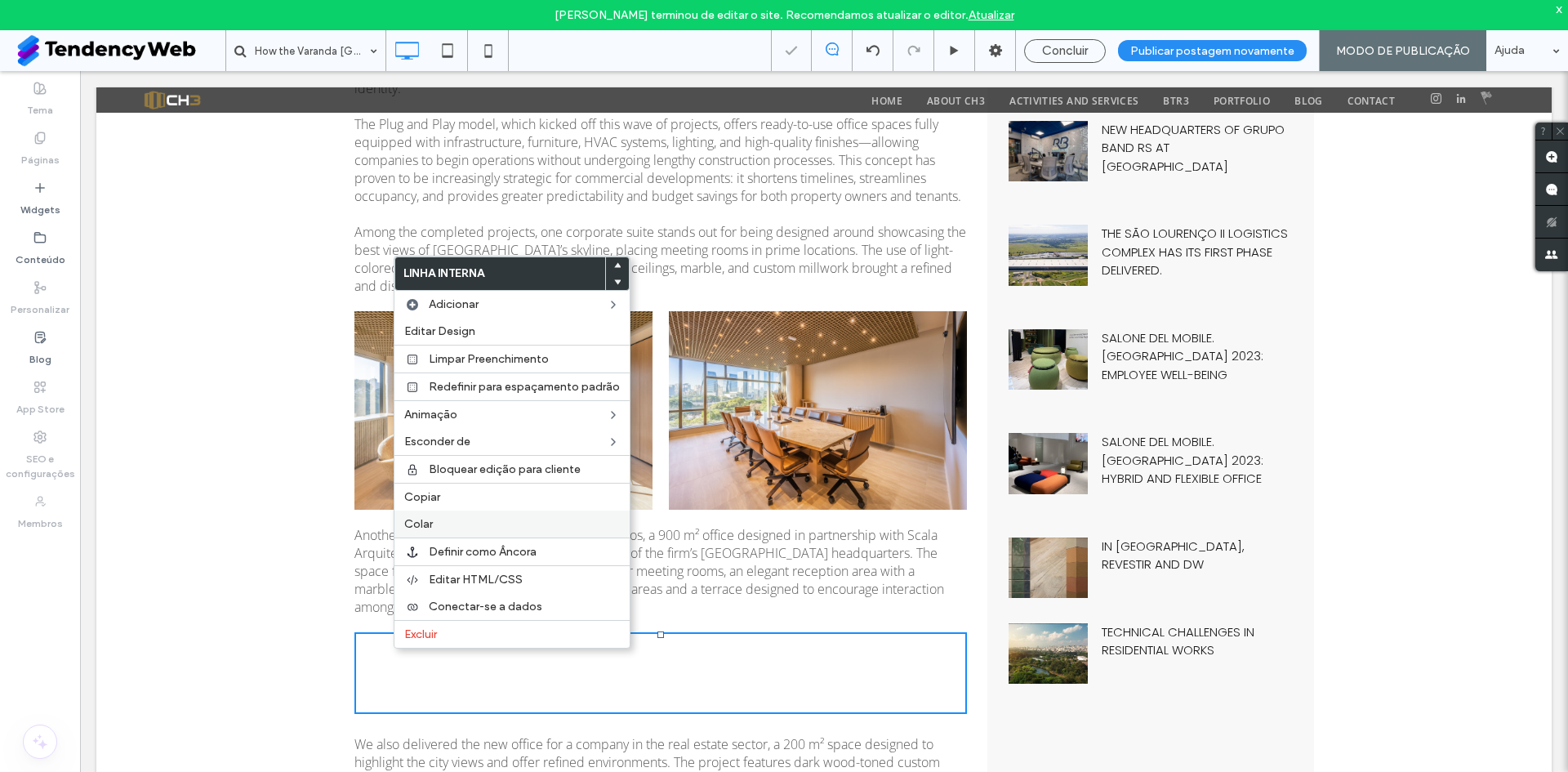
click at [429, 525] on span "Colar" at bounding box center [418, 523] width 28 height 14
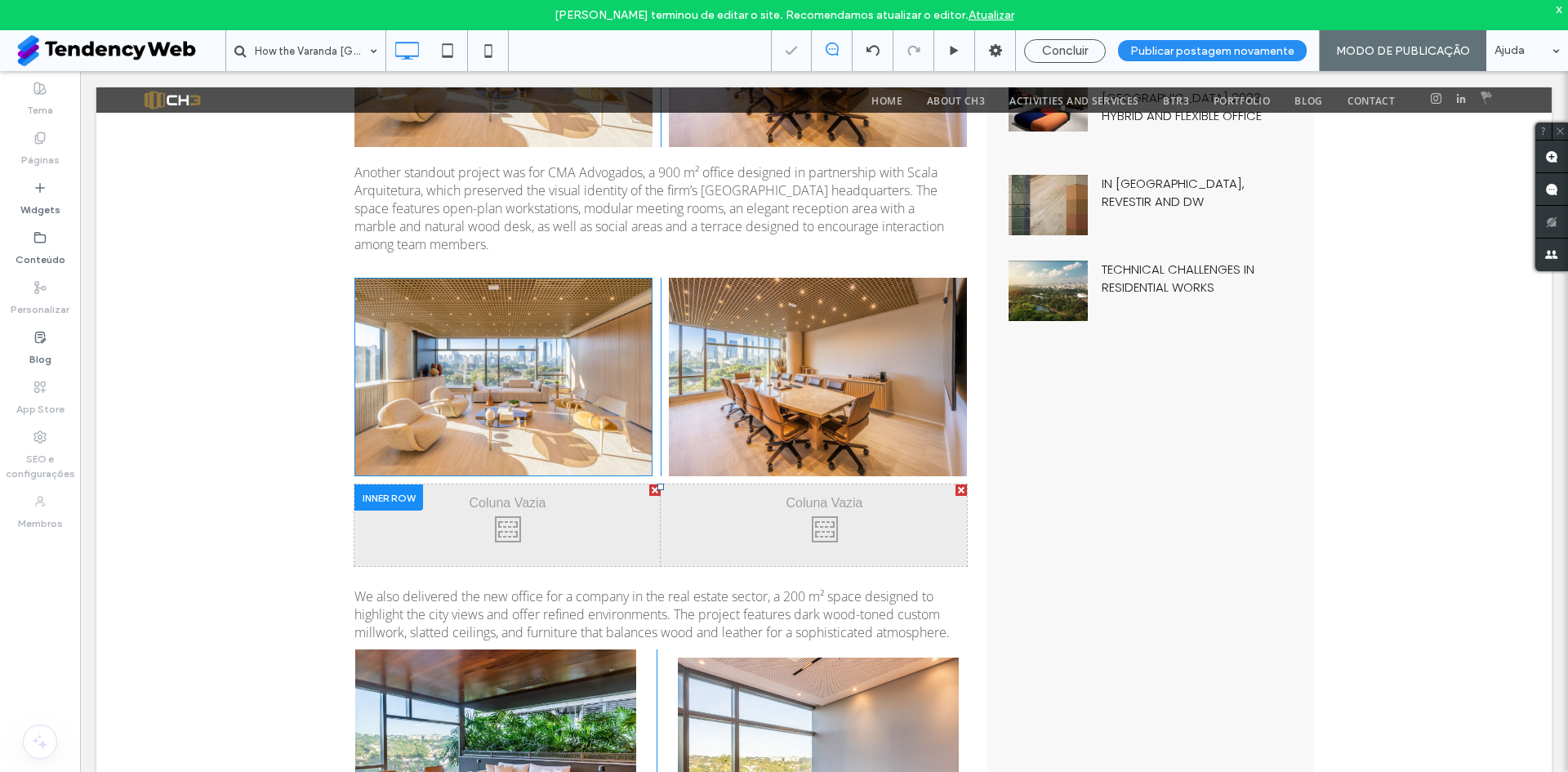
scroll to position [1089, 0]
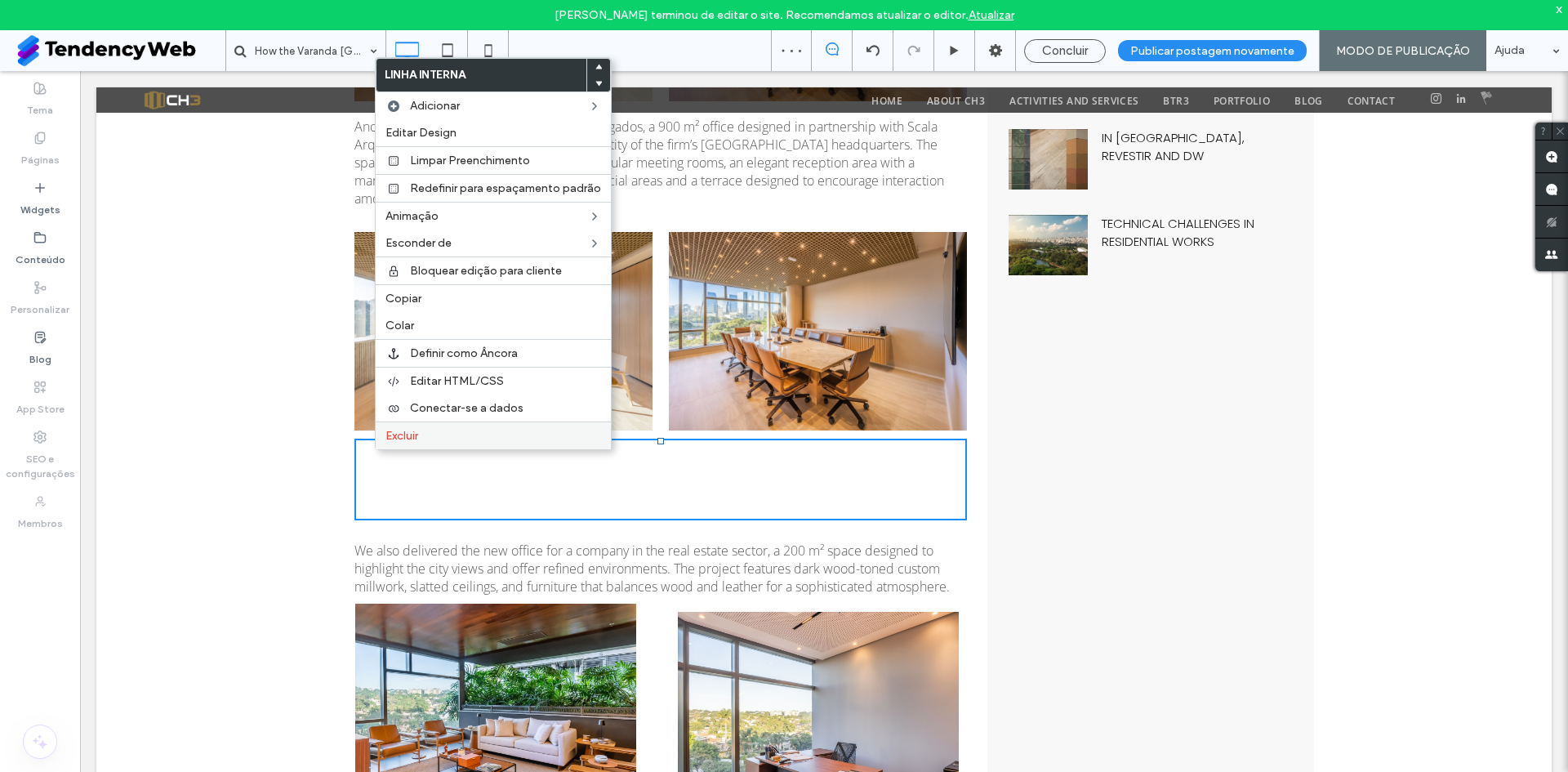
click at [399, 435] on span "Excluir" at bounding box center [401, 436] width 33 height 14
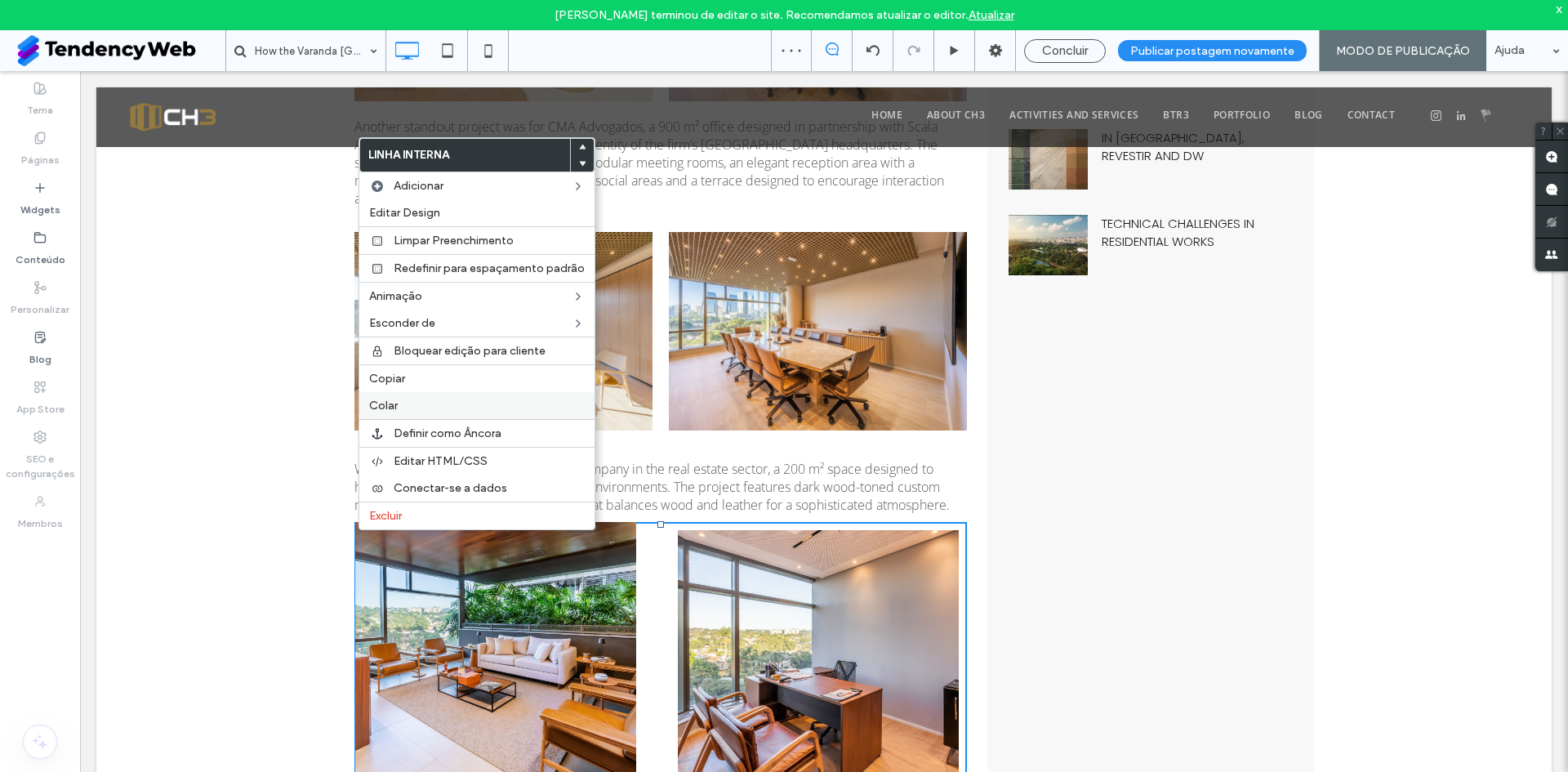
click at [394, 399] on span "Colar" at bounding box center [383, 405] width 28 height 14
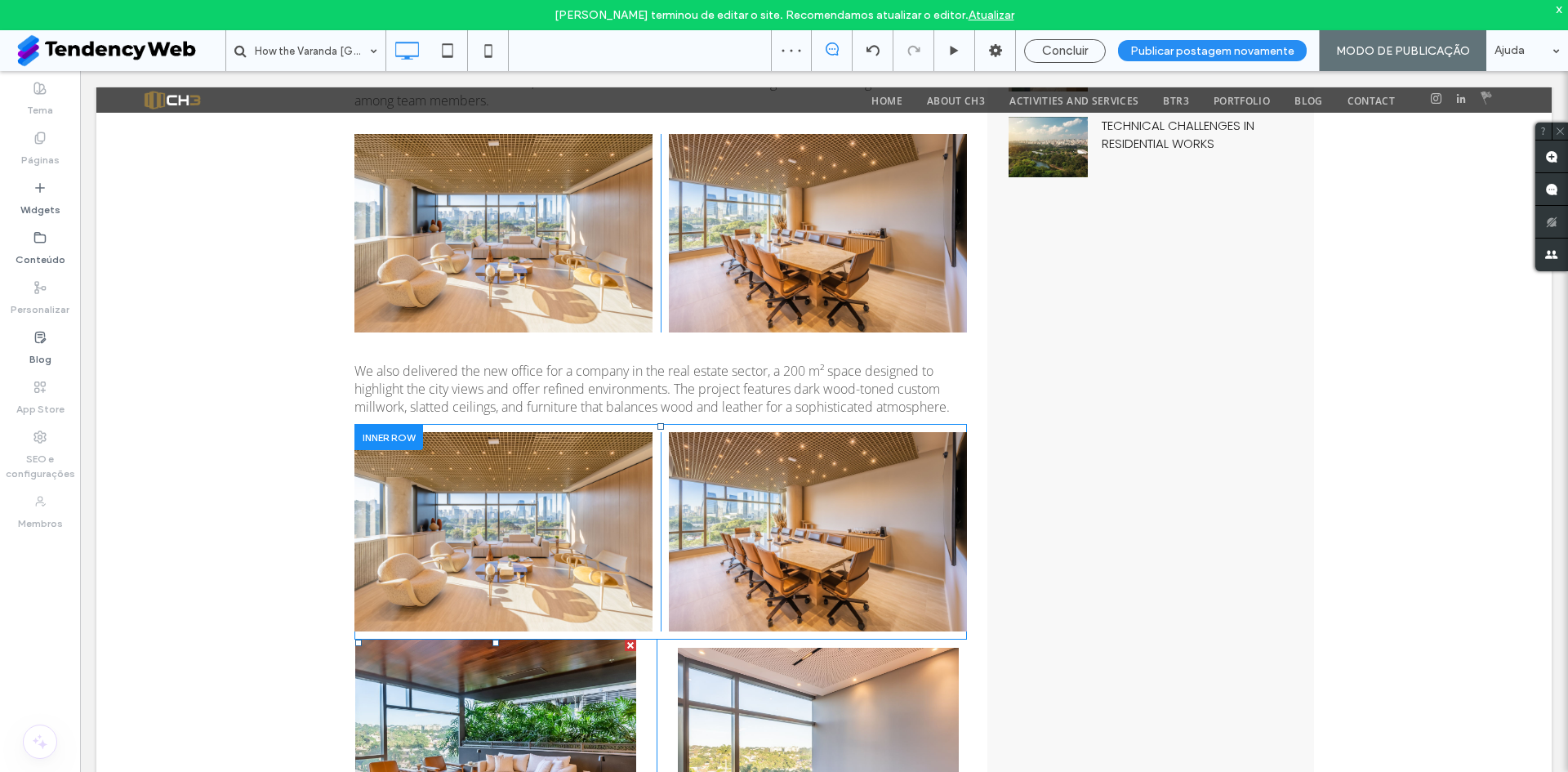
scroll to position [1498, 0]
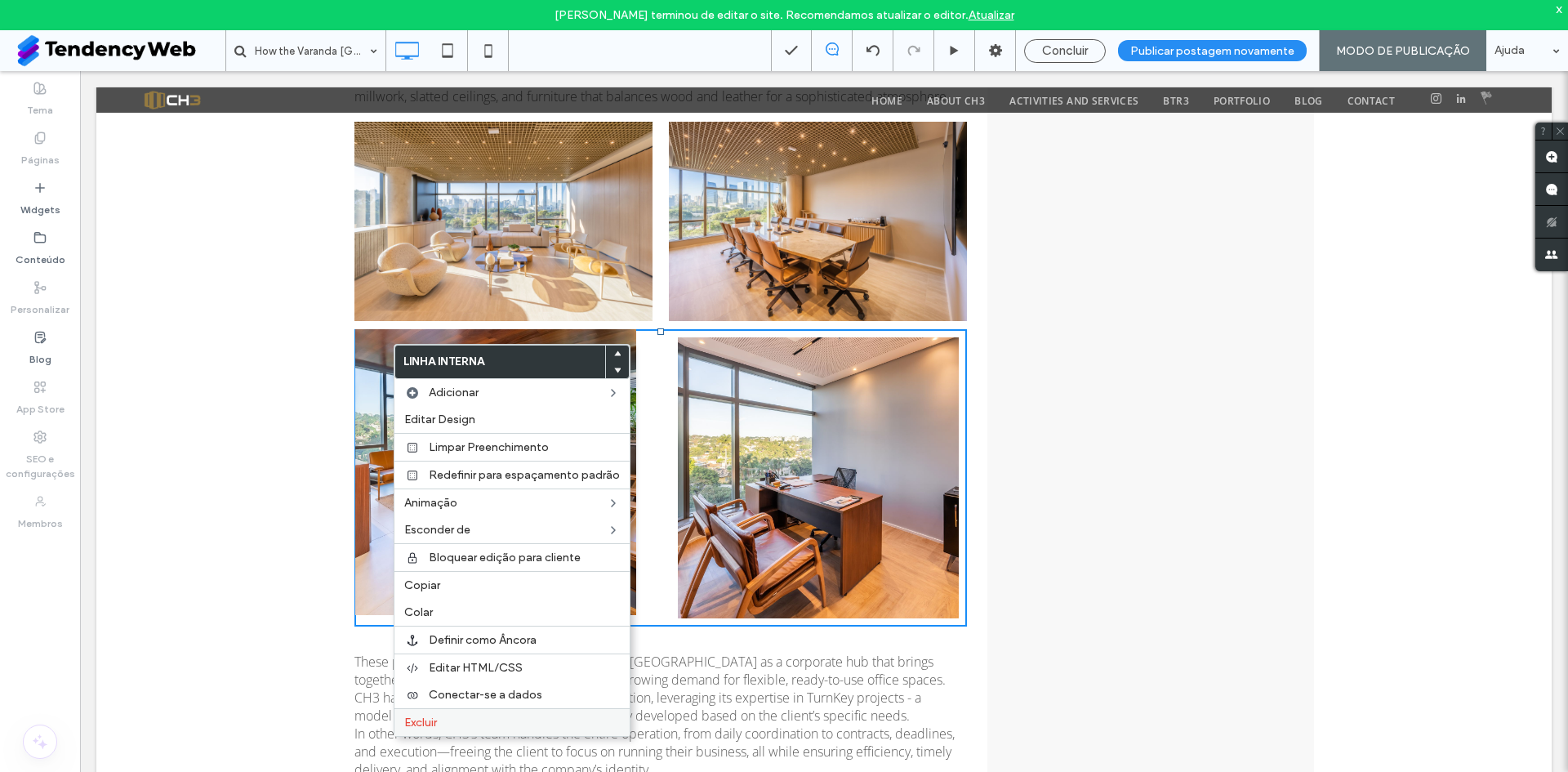
click at [435, 719] on span "Excluir" at bounding box center [420, 723] width 33 height 14
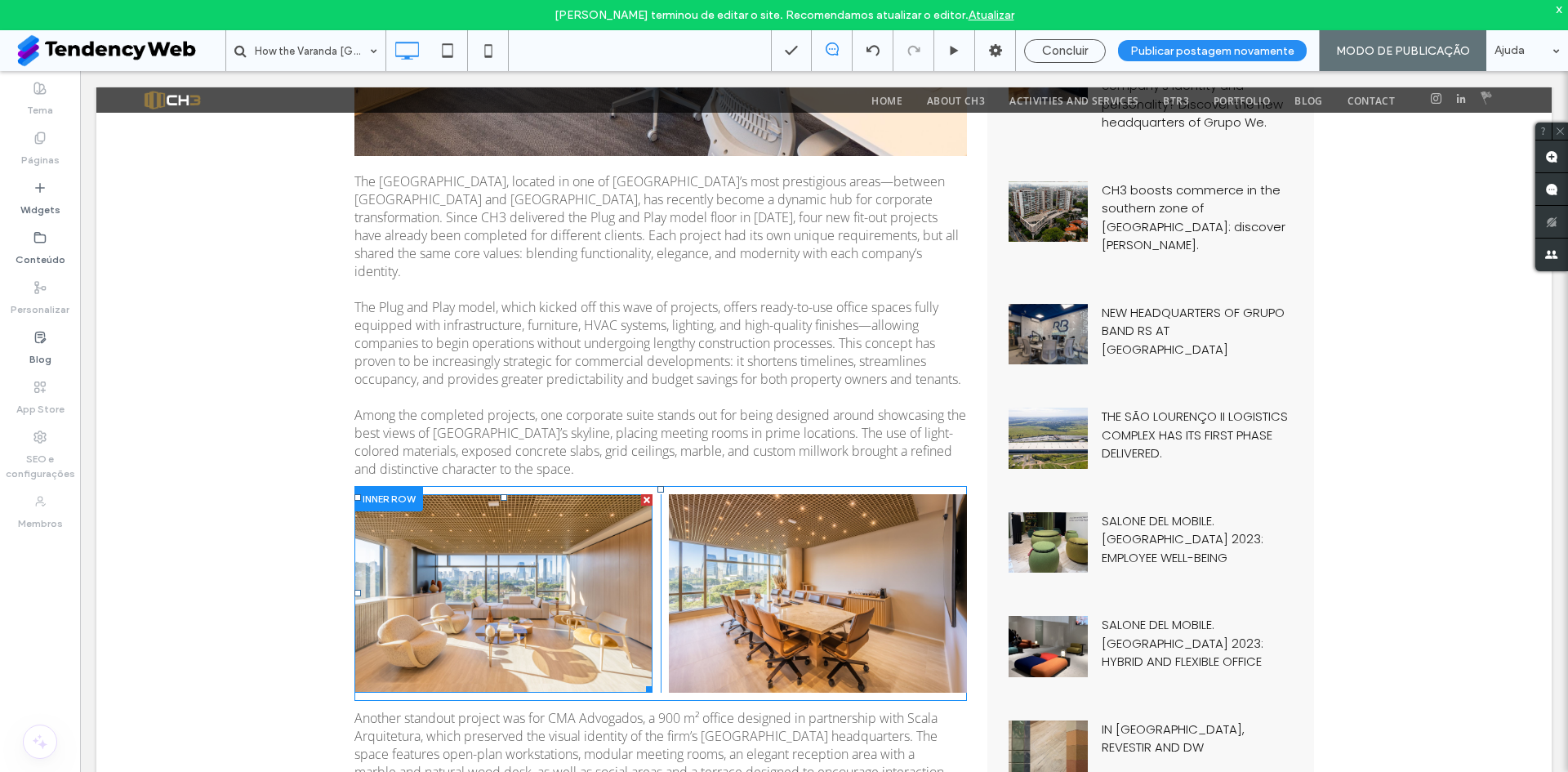
scroll to position [906, 0]
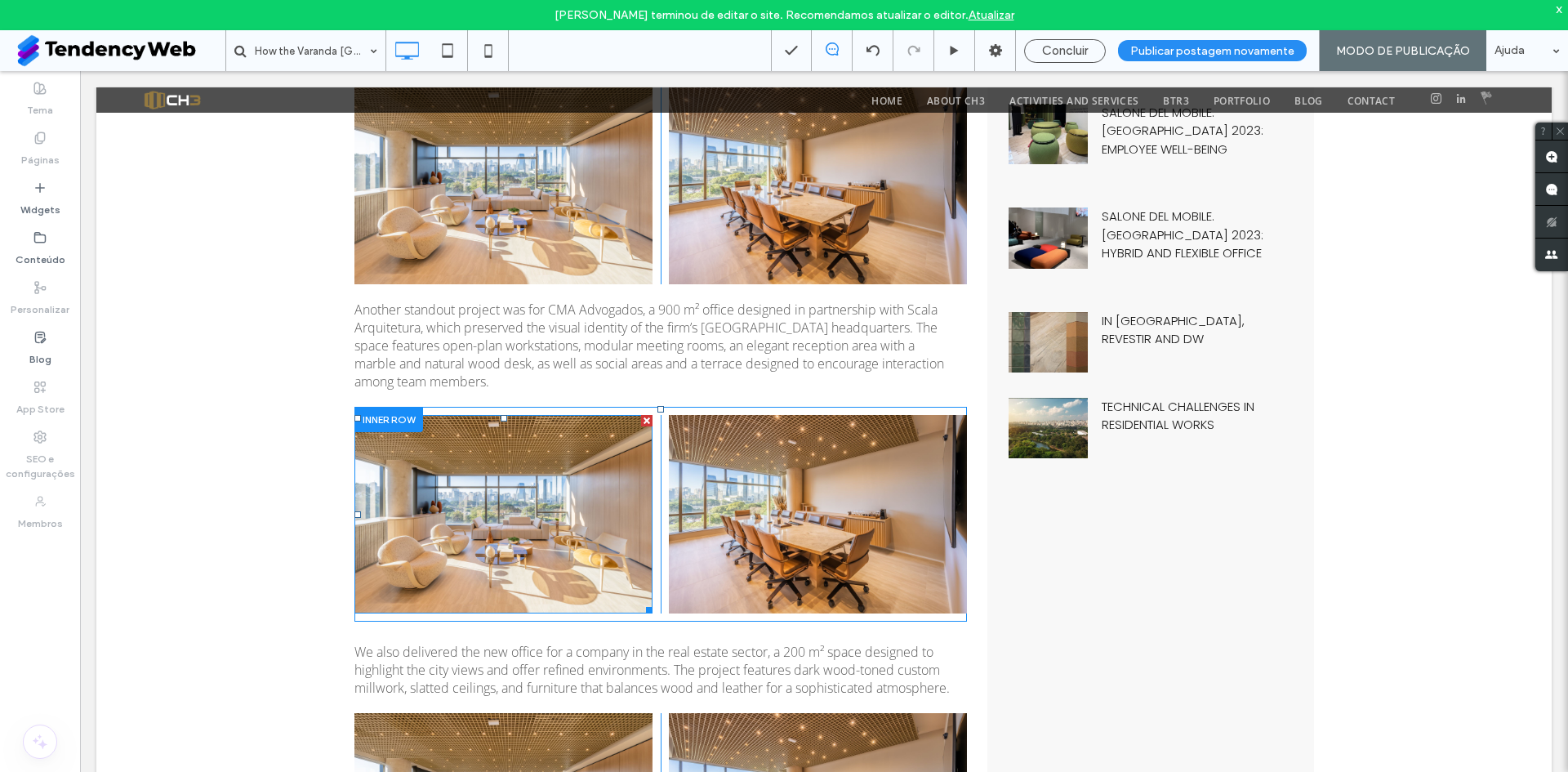
click at [465, 499] on img at bounding box center [503, 514] width 298 height 198
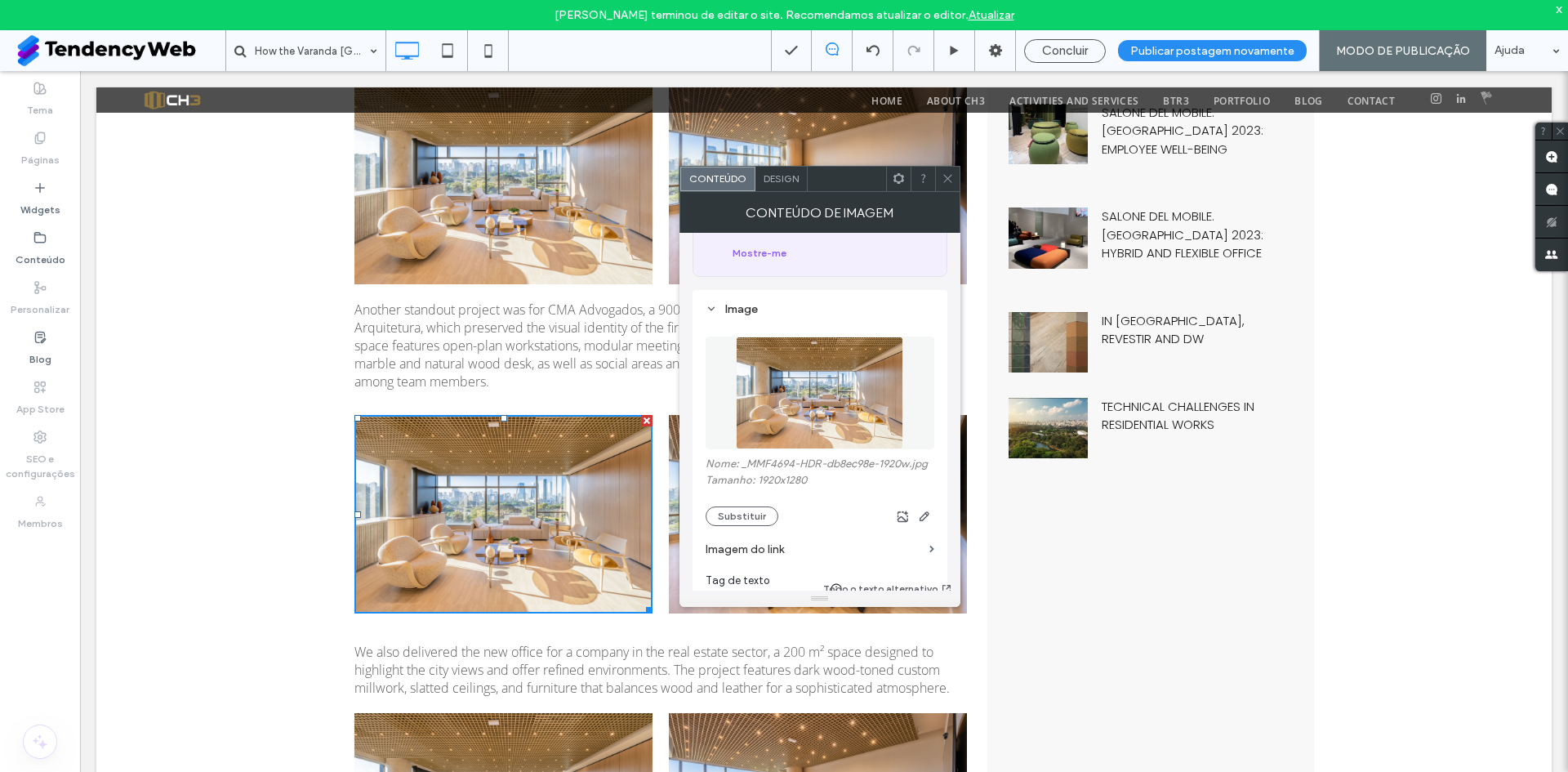
scroll to position [136, 0]
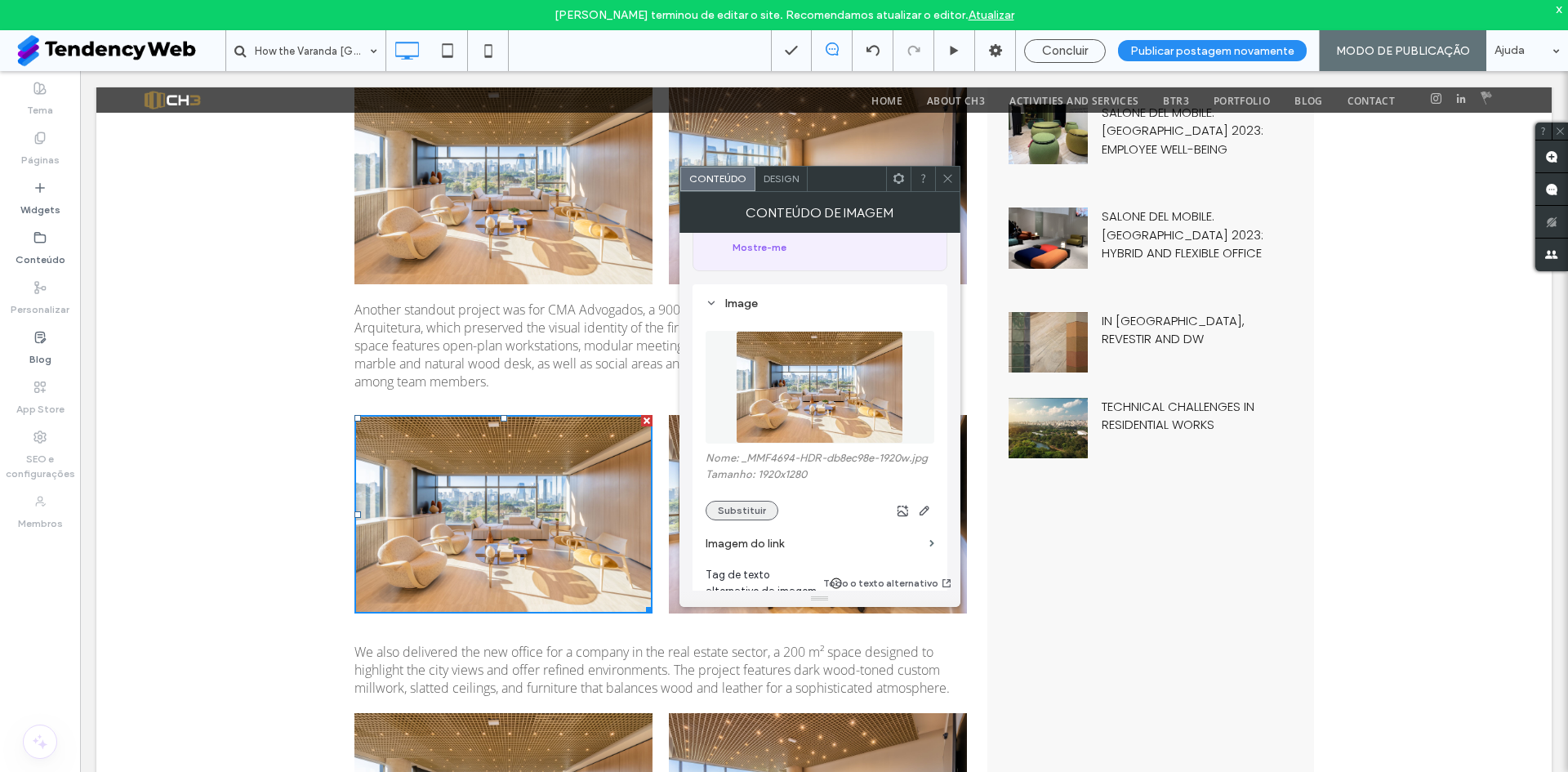
click at [740, 501] on button "Substituir" at bounding box center [741, 510] width 73 height 20
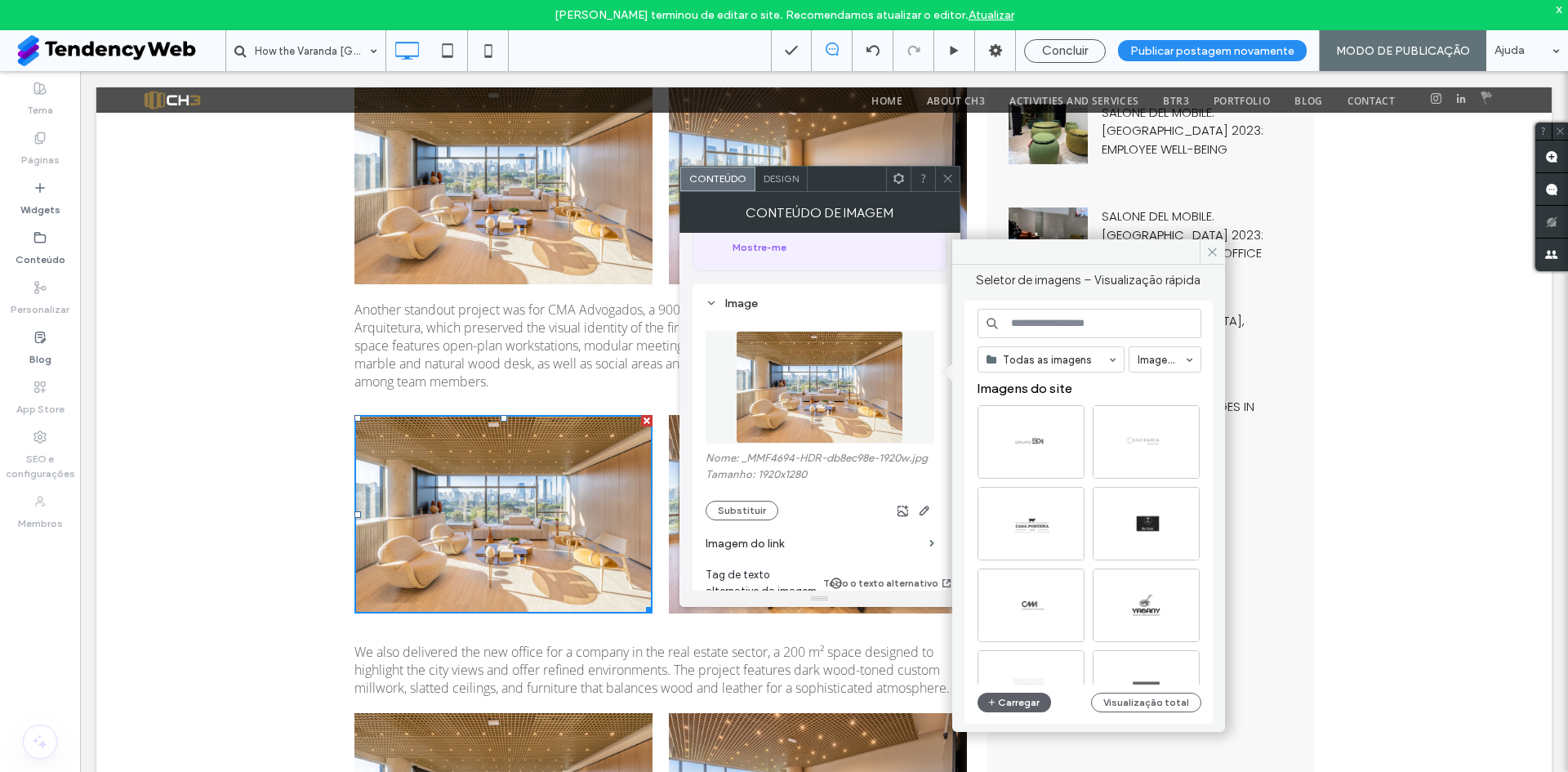
click at [1046, 331] on input at bounding box center [1089, 323] width 224 height 29
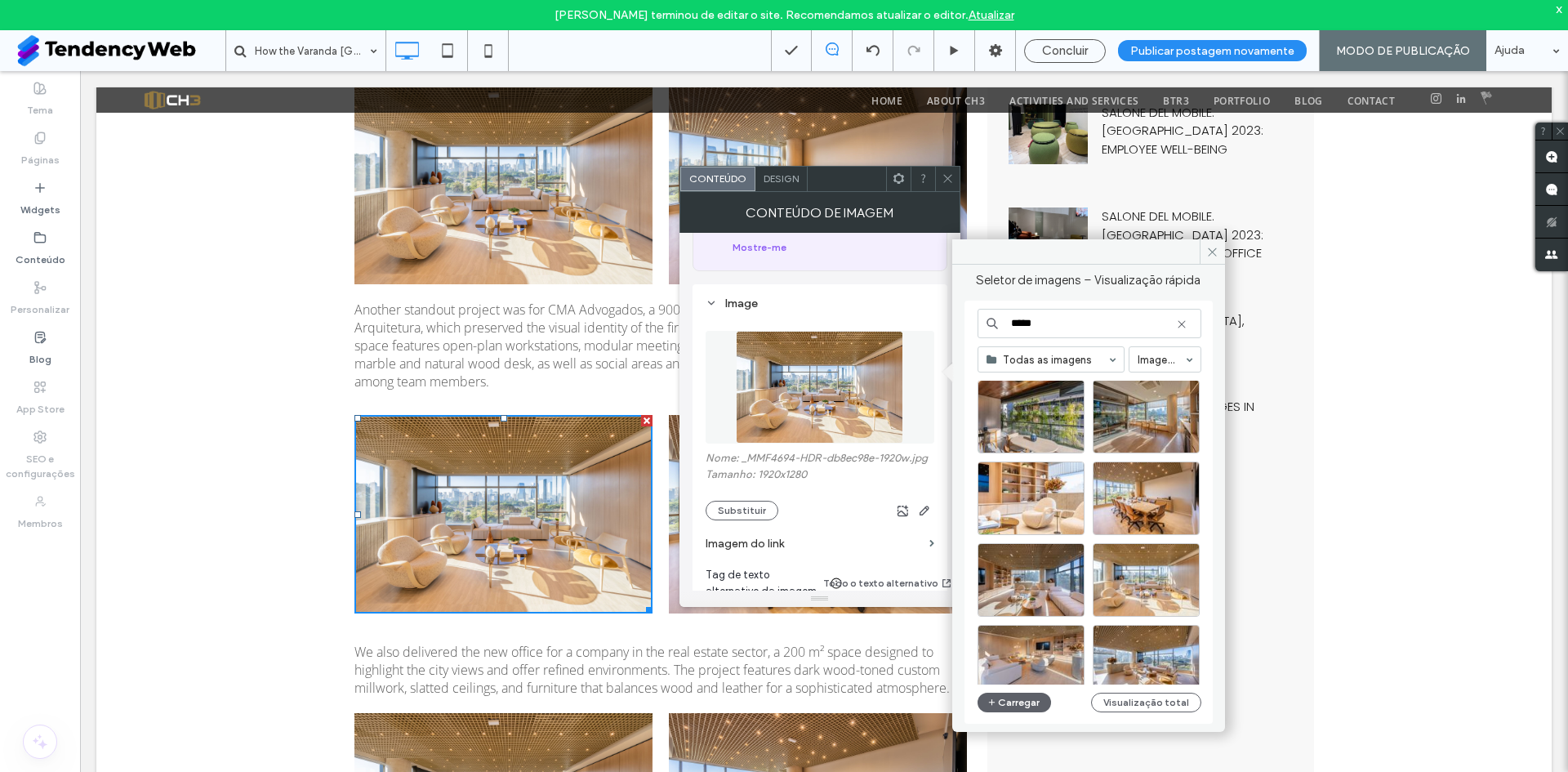
scroll to position [701, 0]
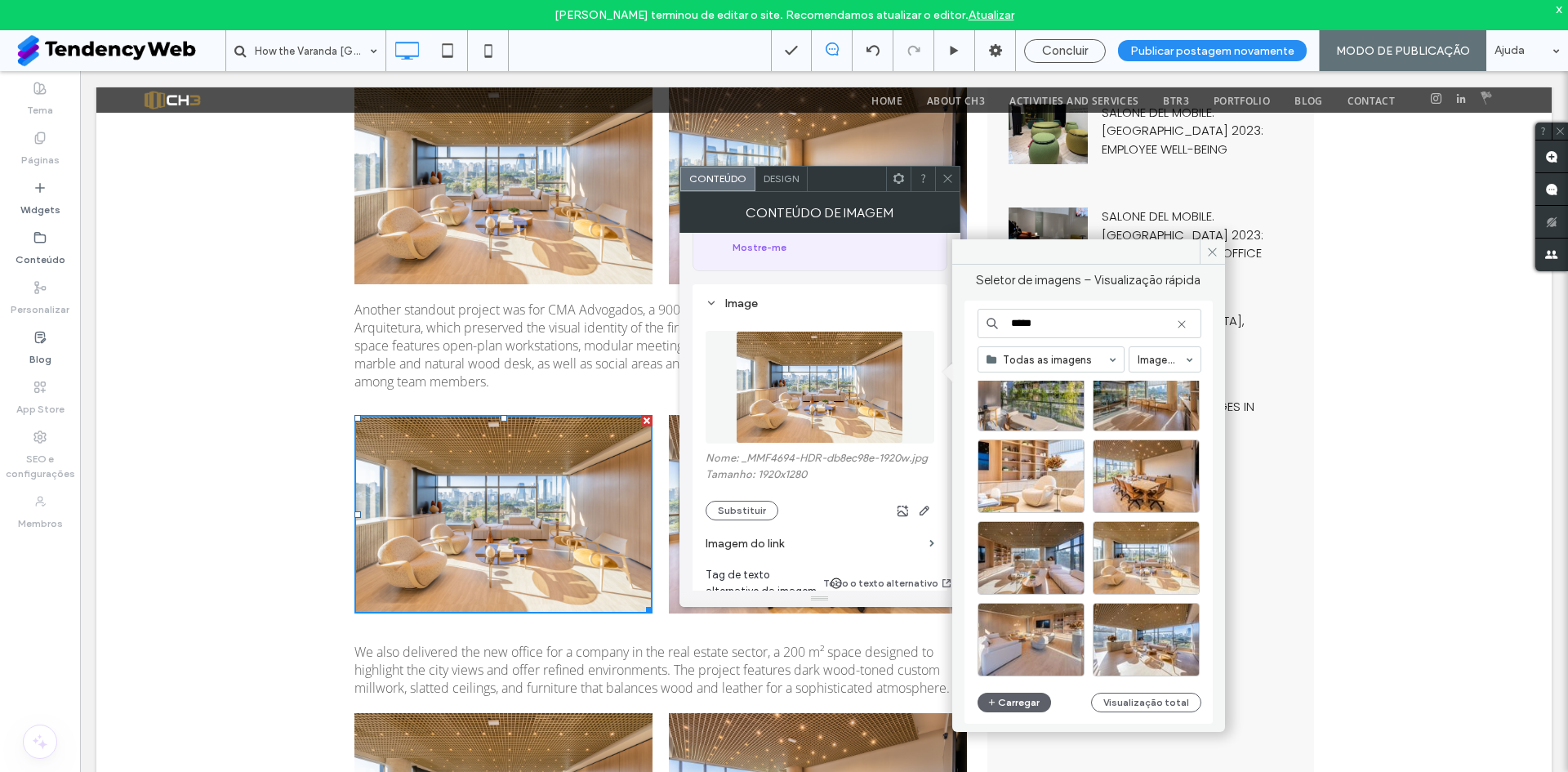
click at [1079, 323] on input "*****" at bounding box center [1089, 323] width 224 height 29
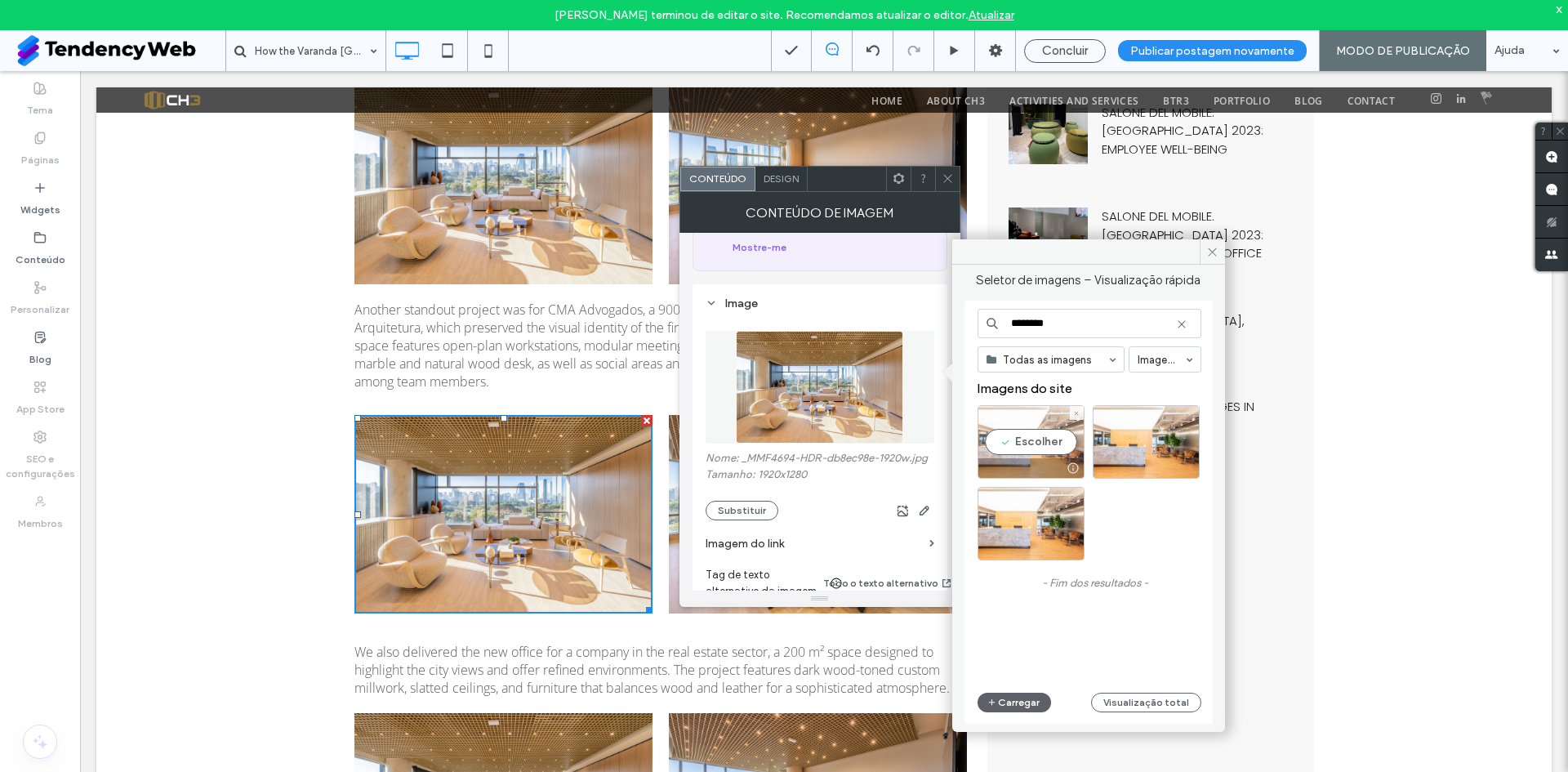
type input "********"
click at [1031, 443] on div "Escolher" at bounding box center [1031, 442] width 107 height 74
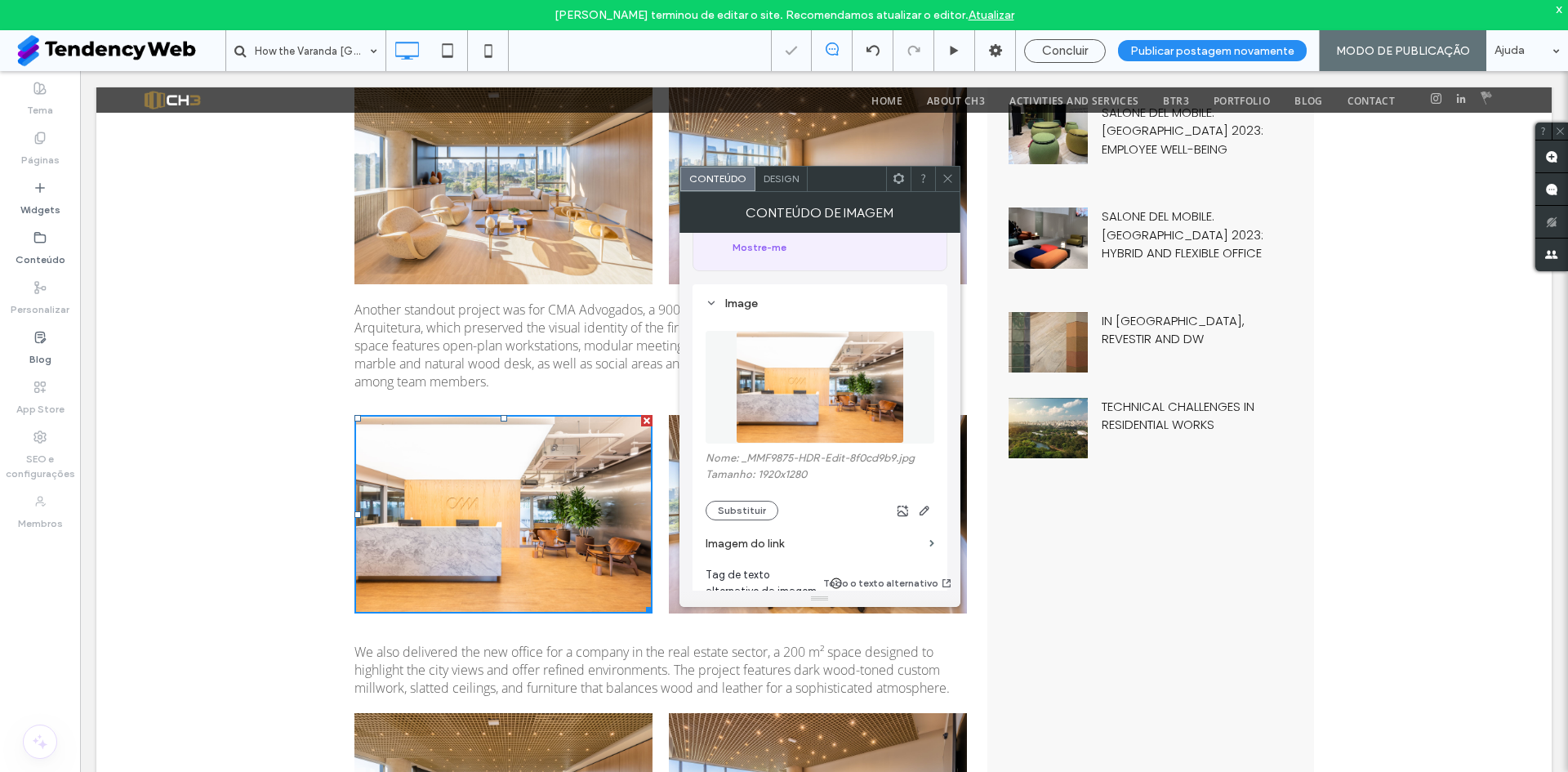
click at [942, 184] on icon at bounding box center [947, 178] width 12 height 12
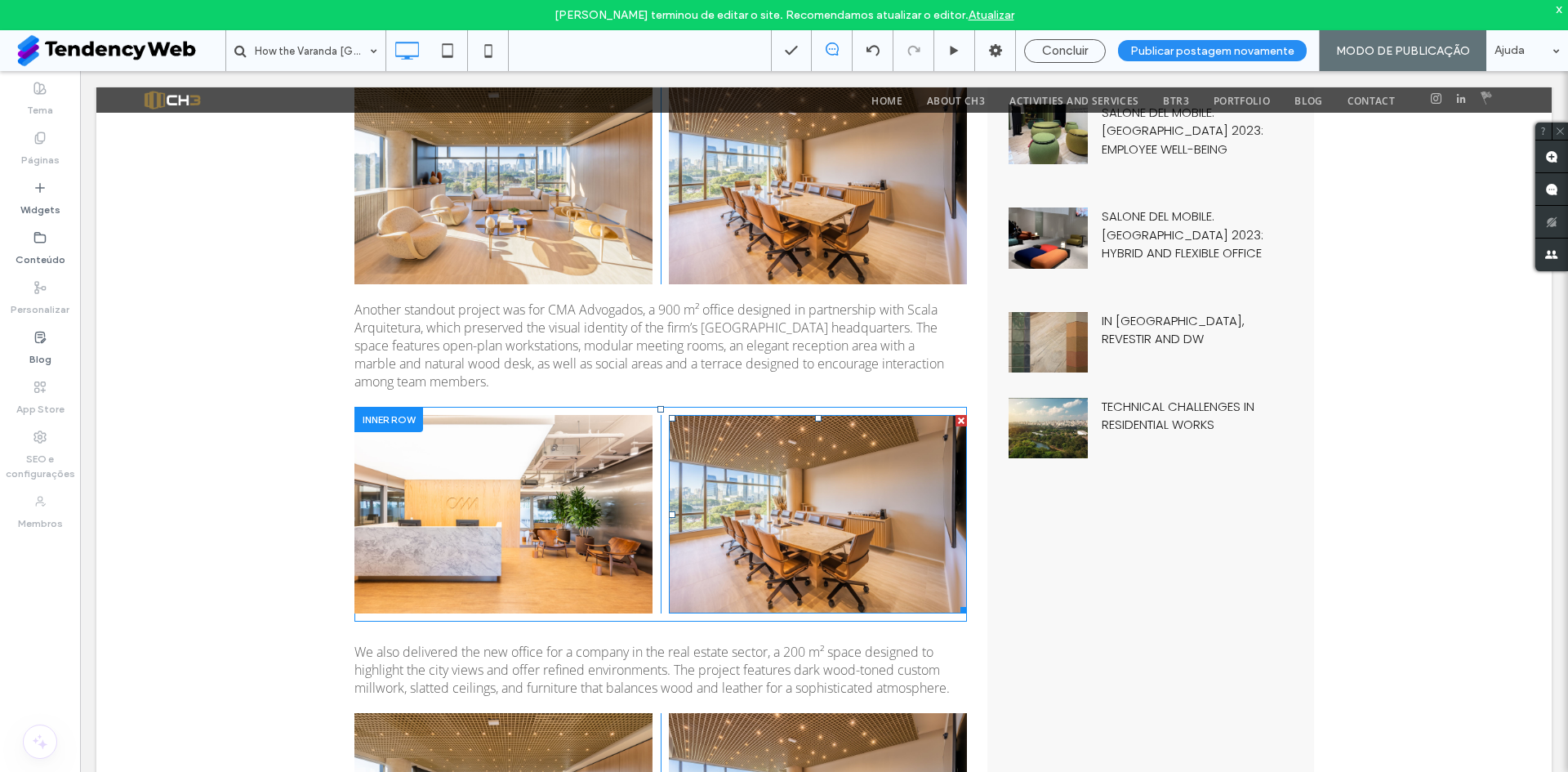
click at [757, 480] on img at bounding box center [818, 514] width 298 height 198
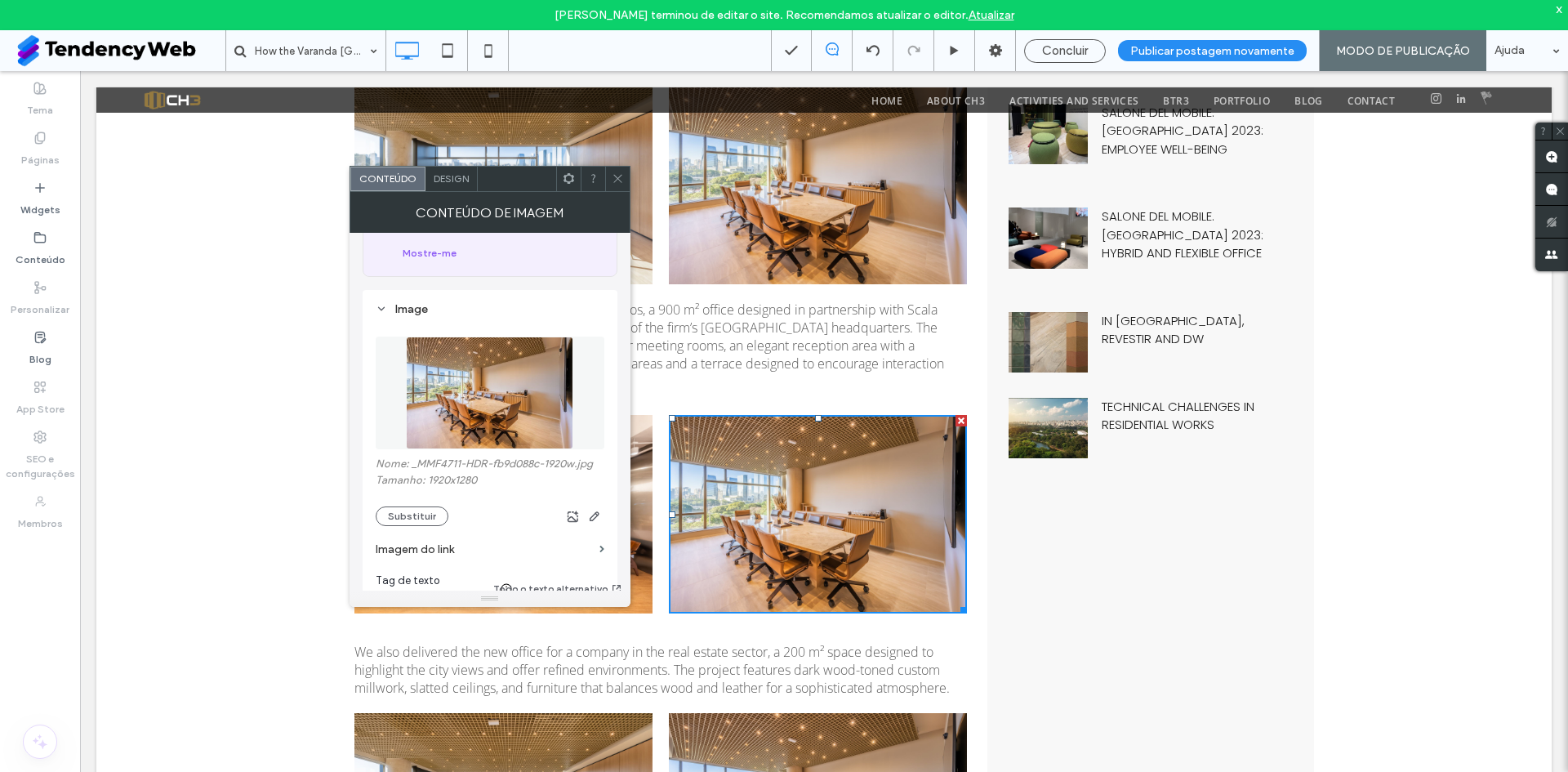
scroll to position [136, 0]
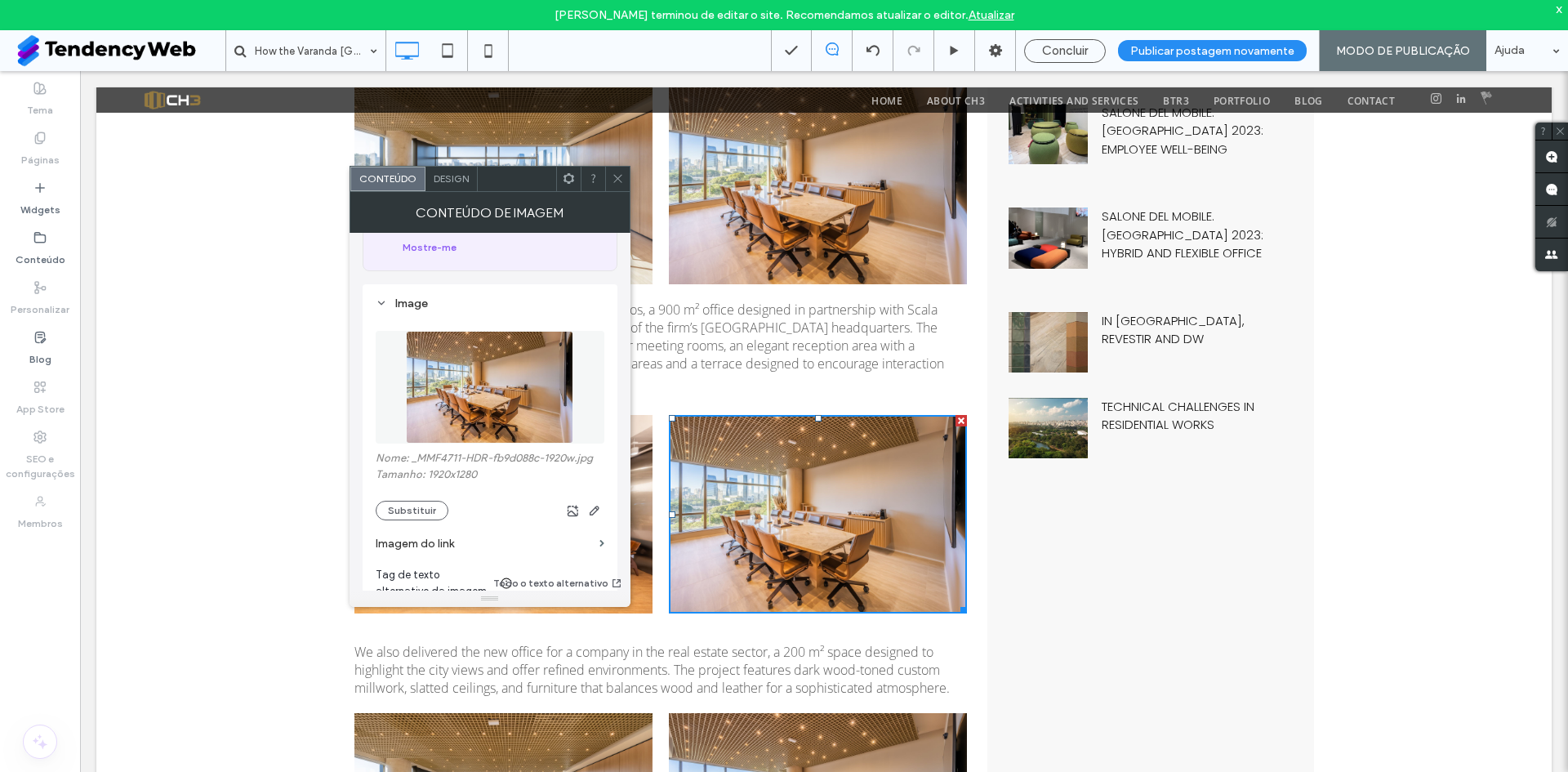
click at [420, 481] on div "Nome: _MMF4711-HDR-fb9d088c-1920w.jpg Tamanho: 1920x1280 Substituir" at bounding box center [490, 486] width 229 height 69
click at [420, 501] on button "Substituir" at bounding box center [412, 510] width 73 height 20
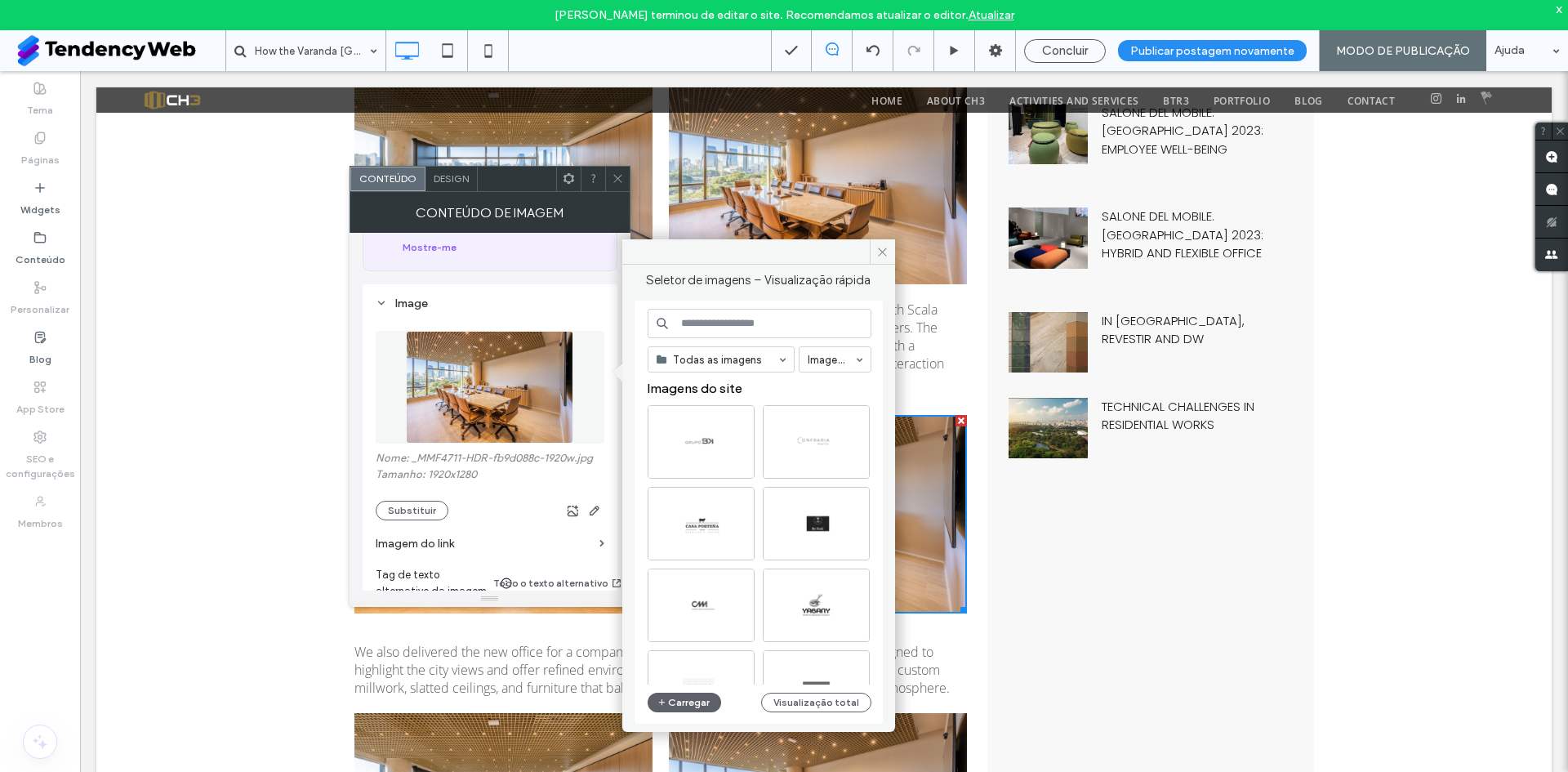
click at [788, 329] on input at bounding box center [759, 323] width 224 height 29
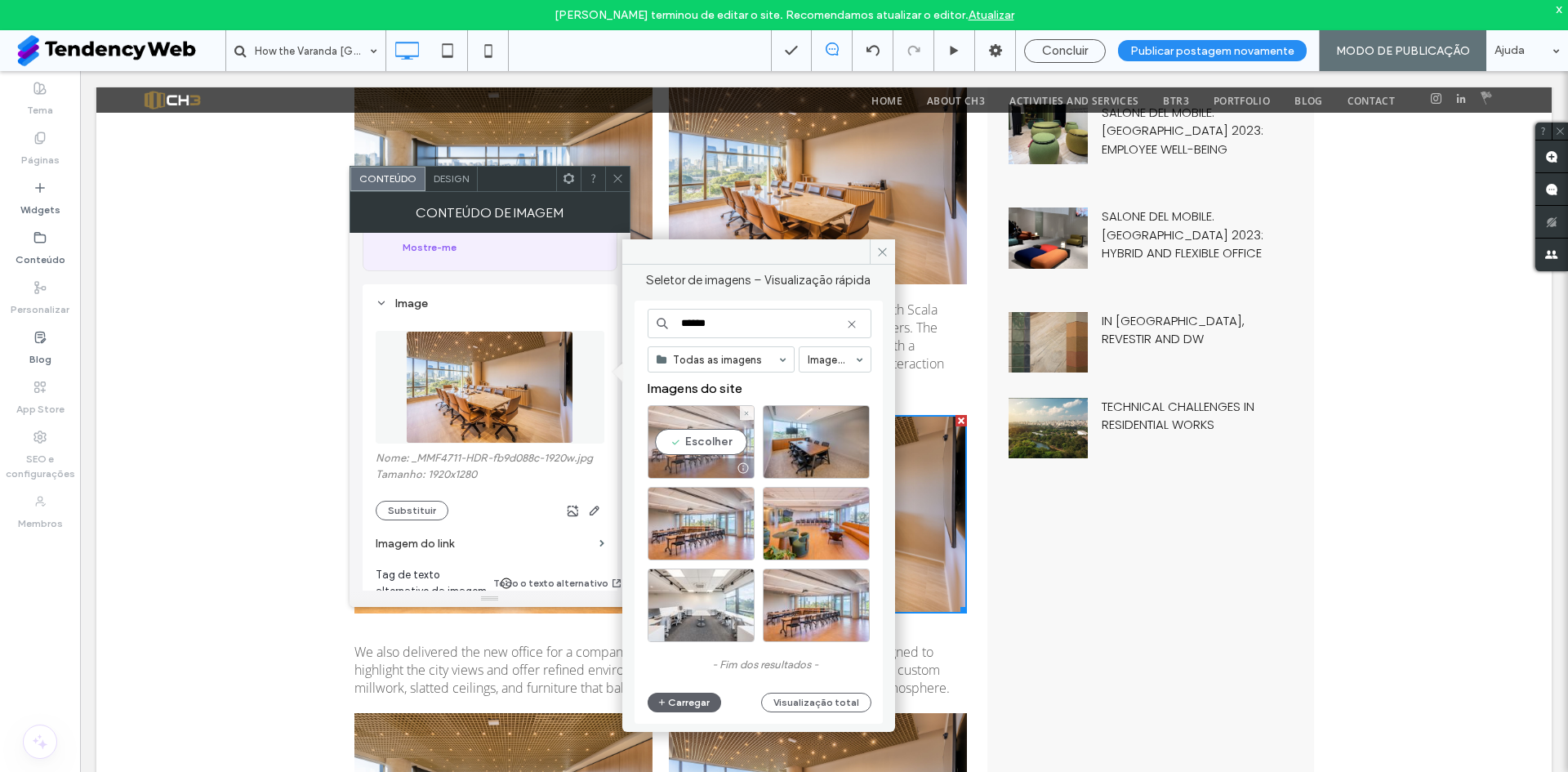
type input "******"
click at [693, 438] on div "Escolher" at bounding box center [701, 442] width 107 height 74
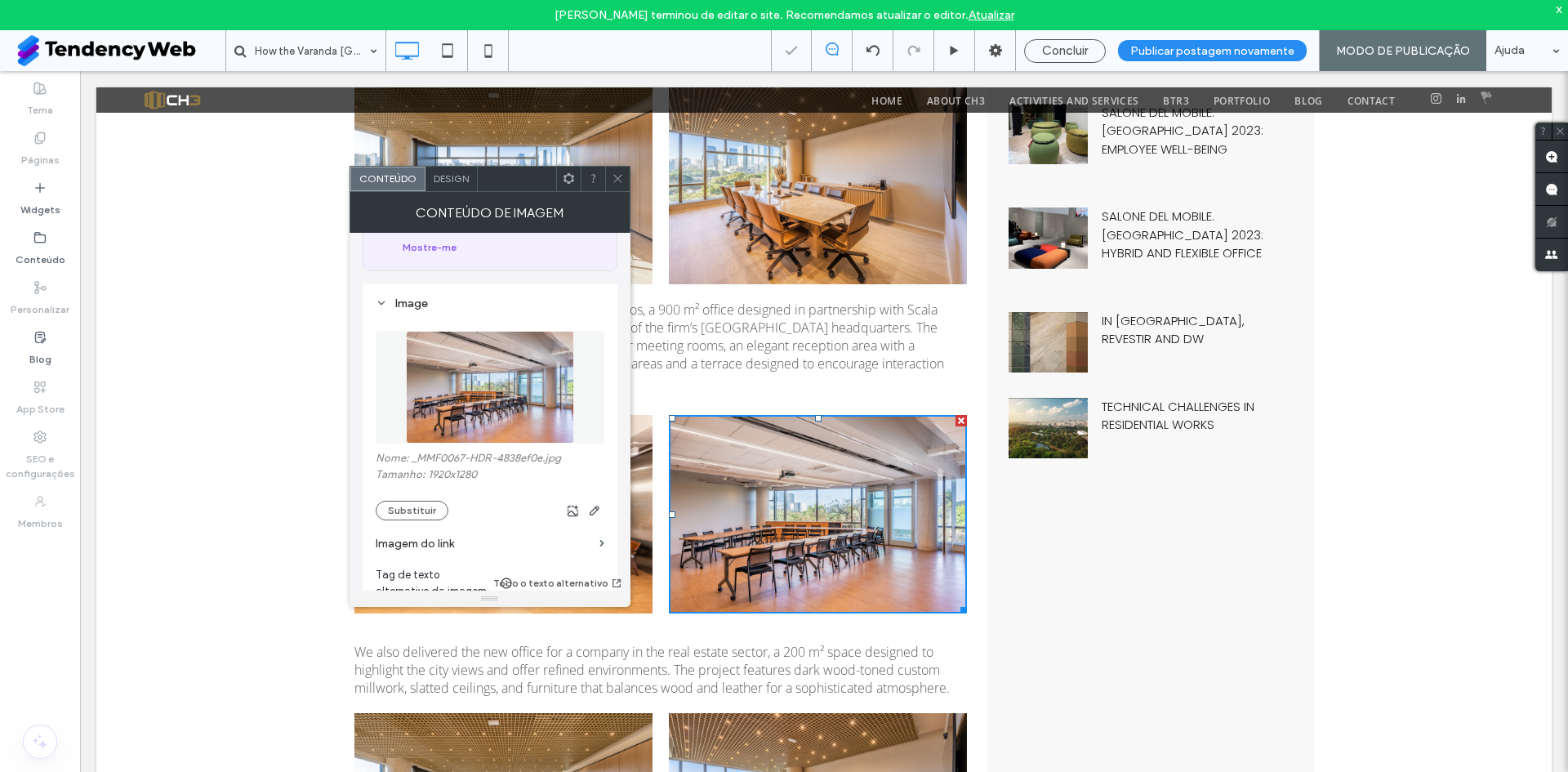
click at [617, 178] on icon at bounding box center [618, 178] width 12 height 12
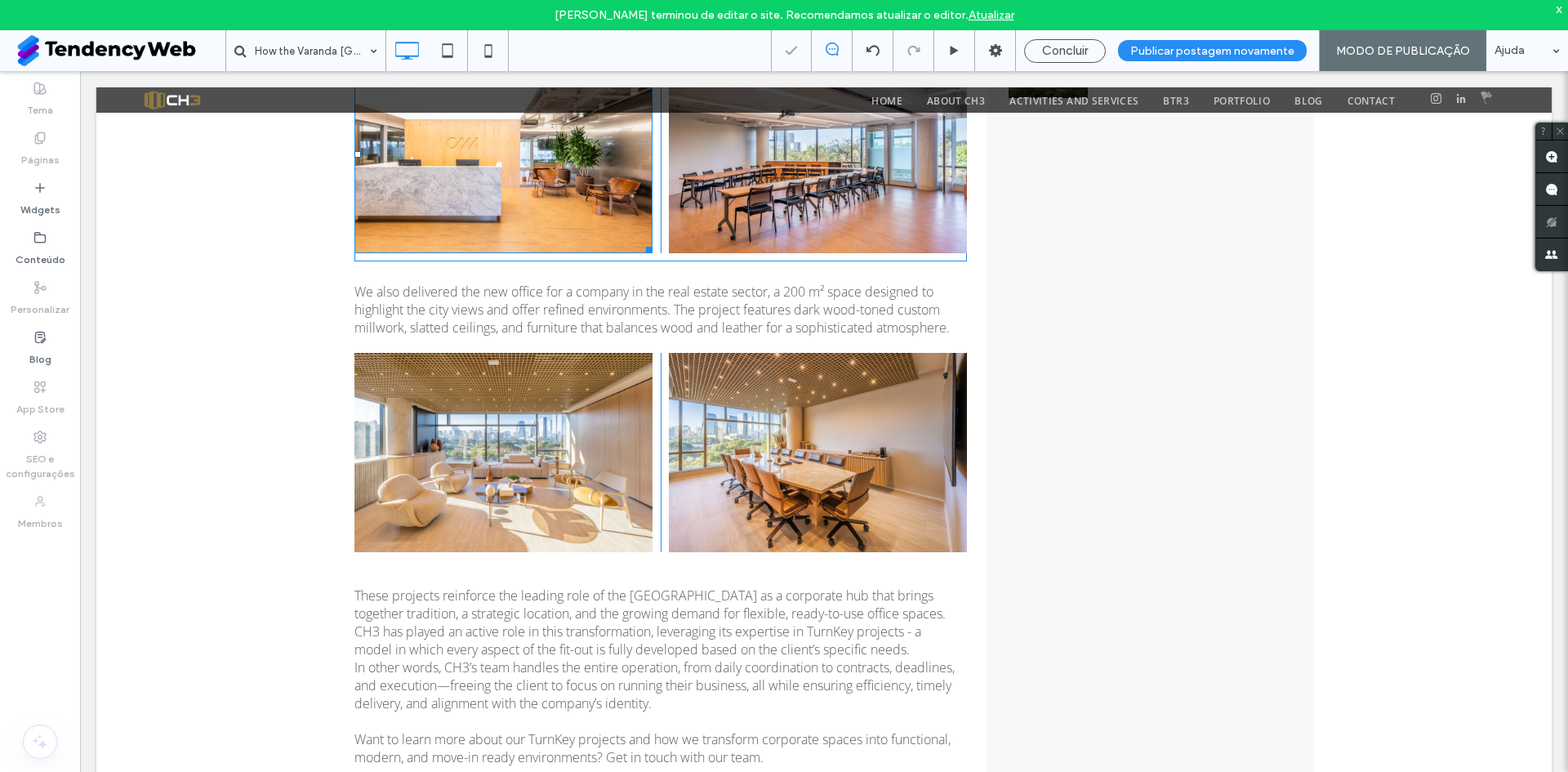
scroll to position [1451, 0]
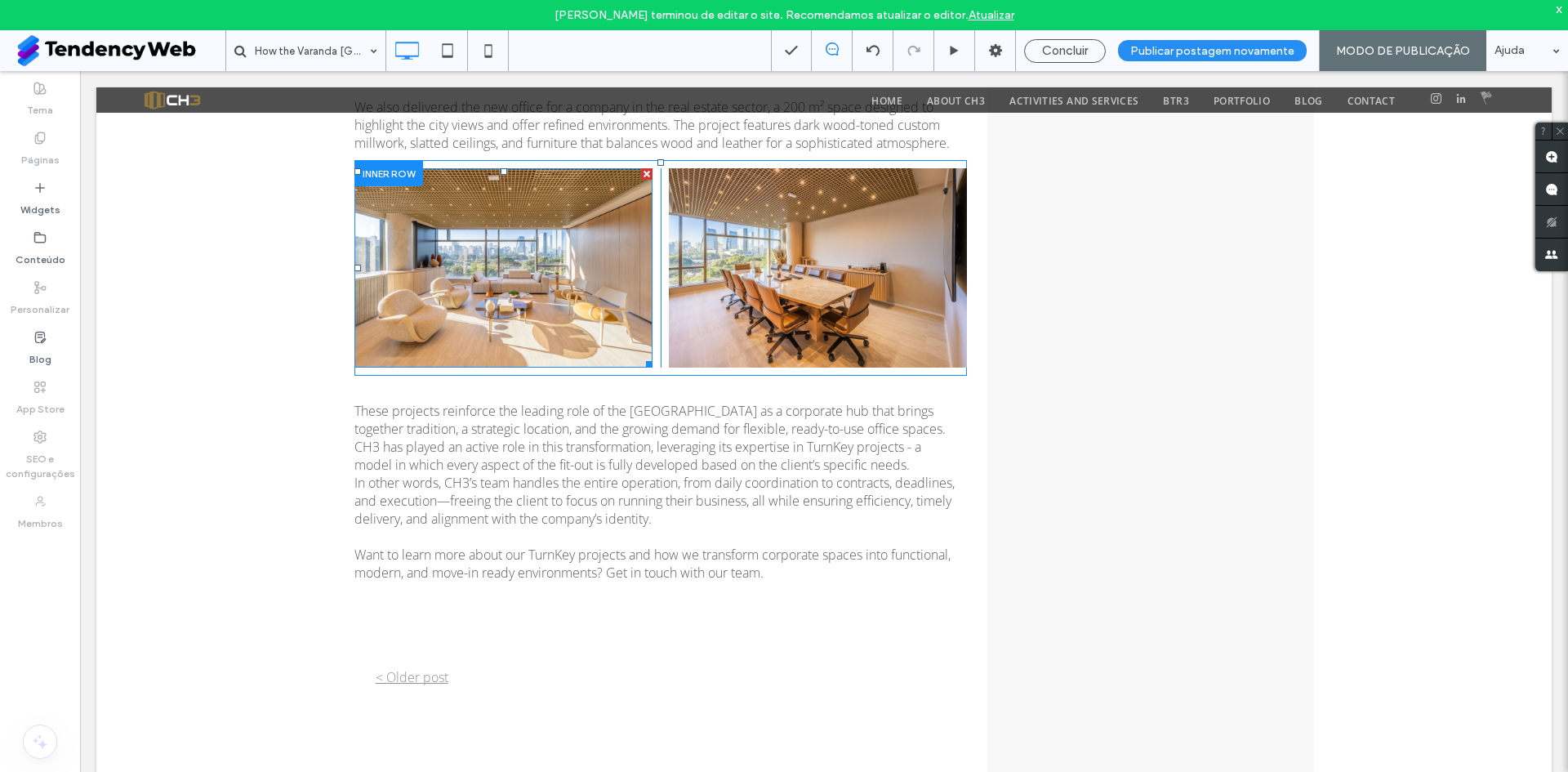
click at [446, 206] on img at bounding box center [503, 267] width 298 height 198
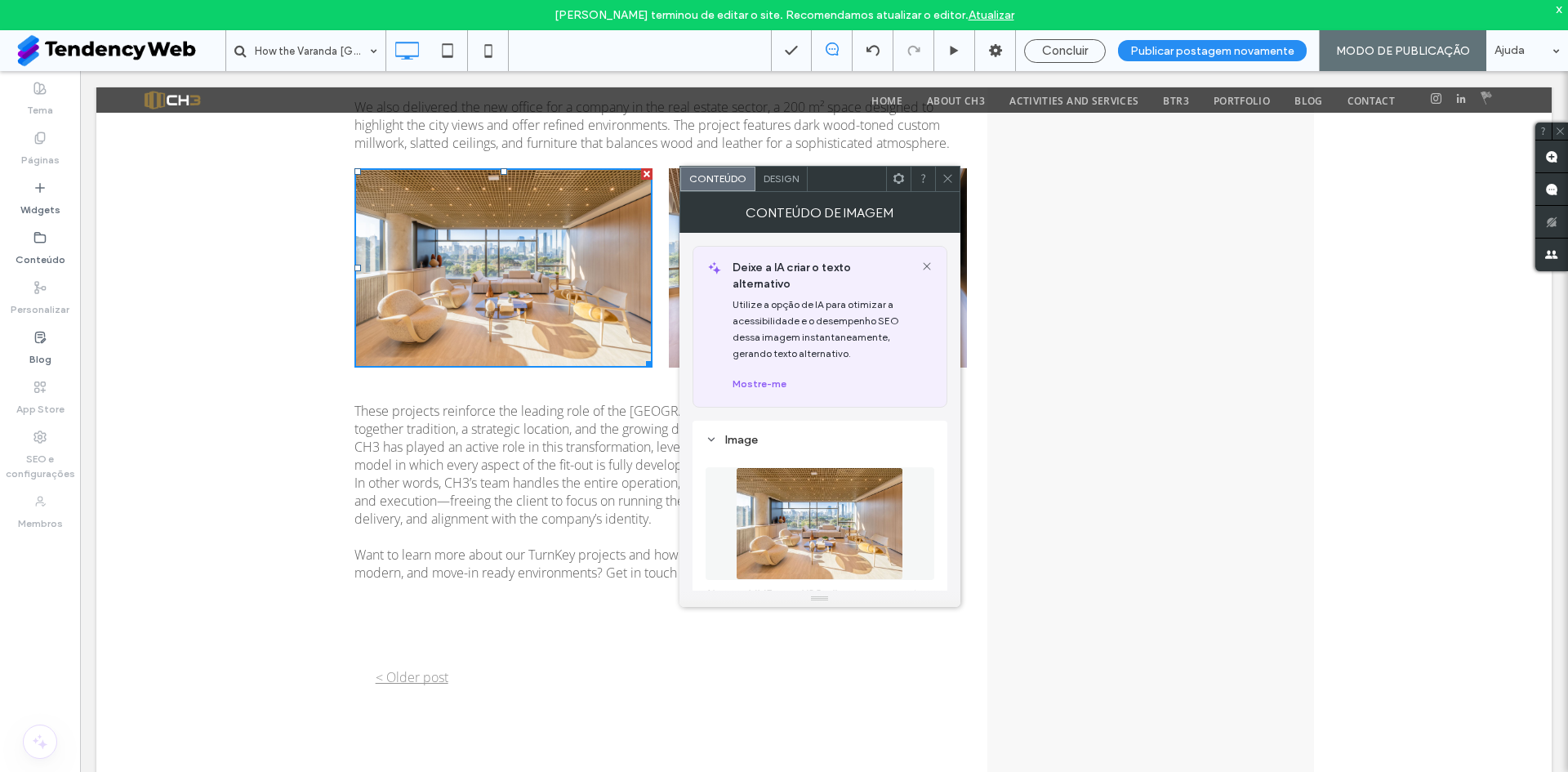
scroll to position [136, 0]
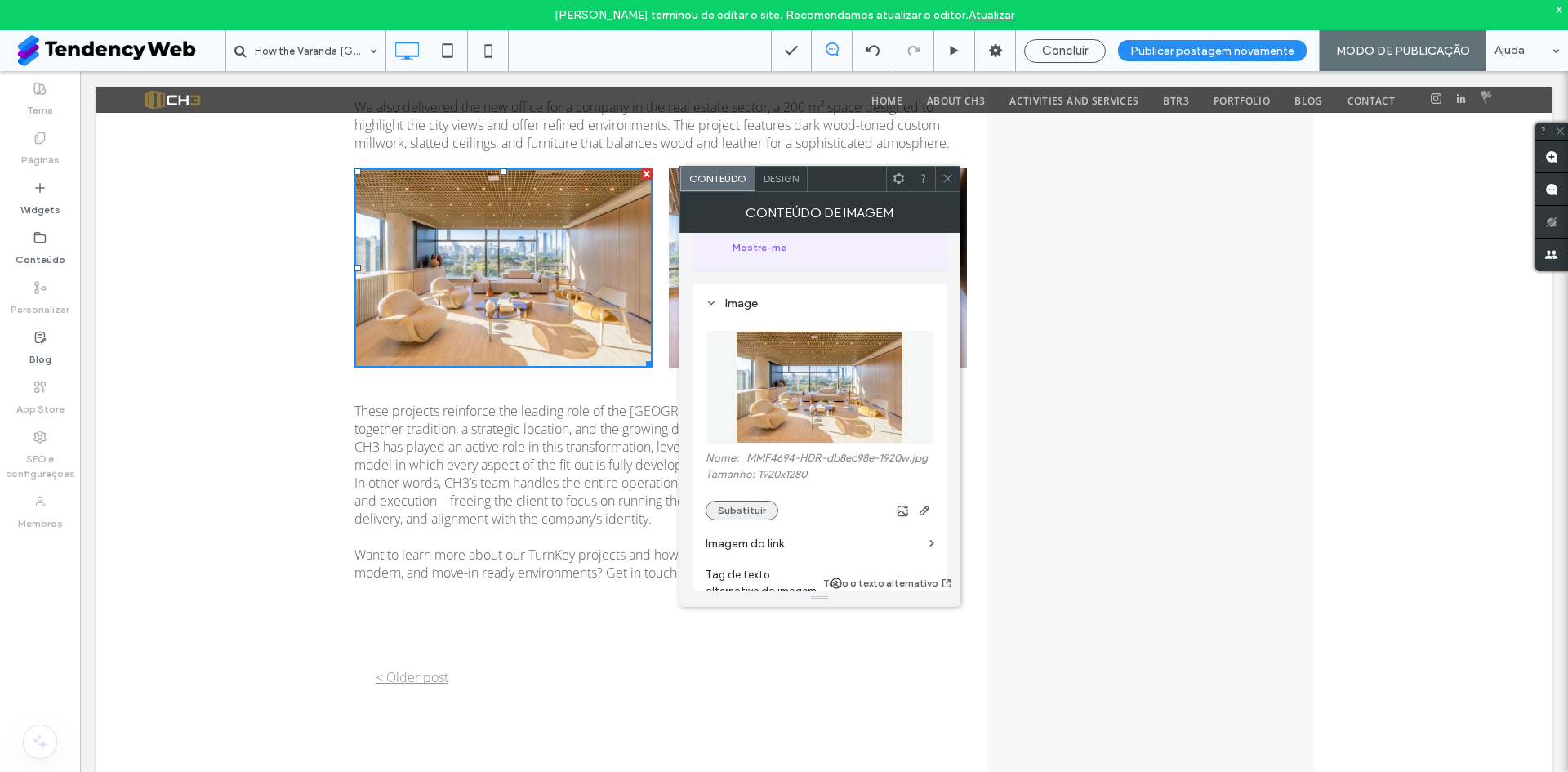
click at [746, 501] on button "Substituir" at bounding box center [741, 510] width 73 height 20
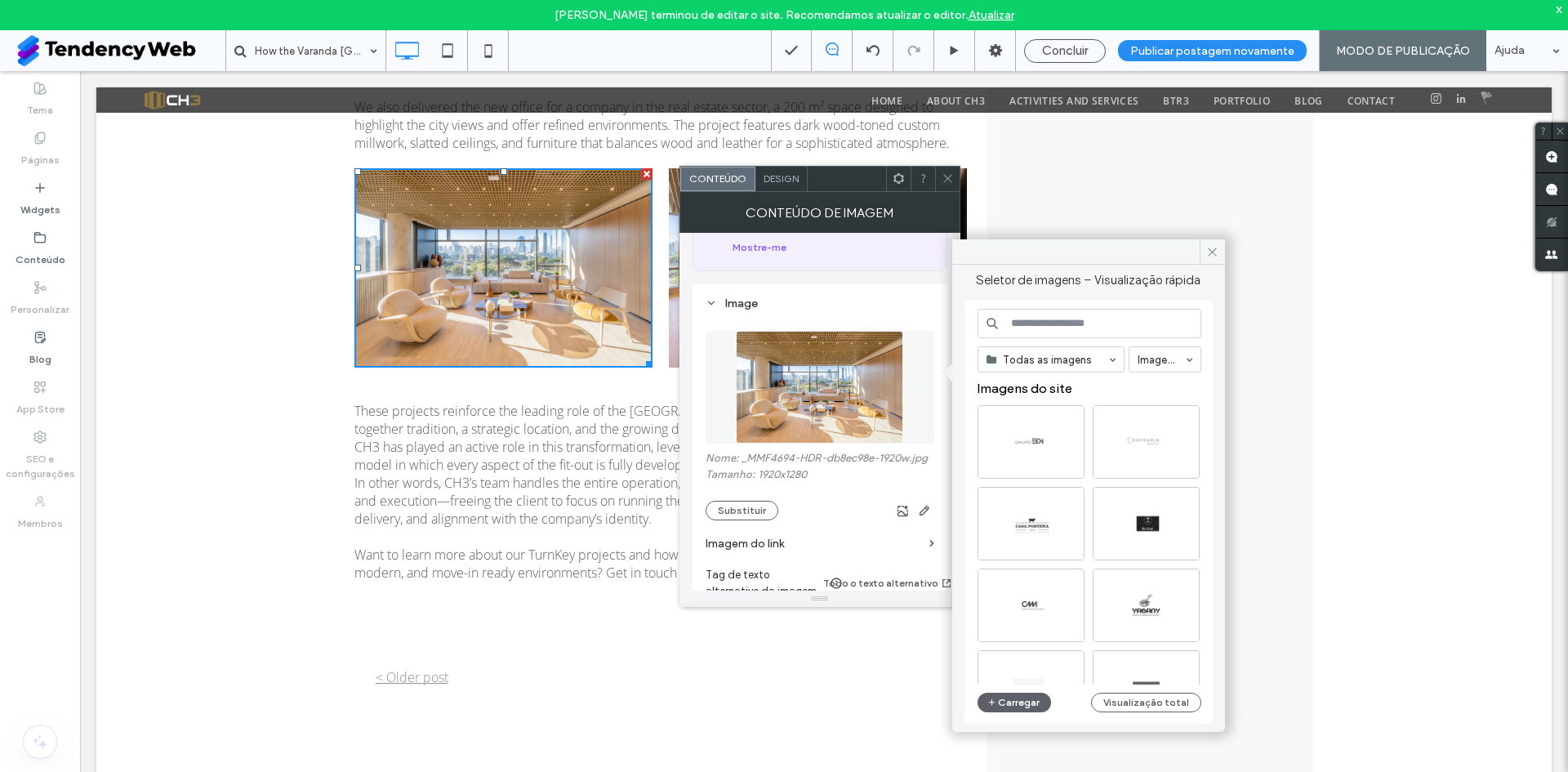
click at [1057, 330] on input at bounding box center [1089, 323] width 224 height 29
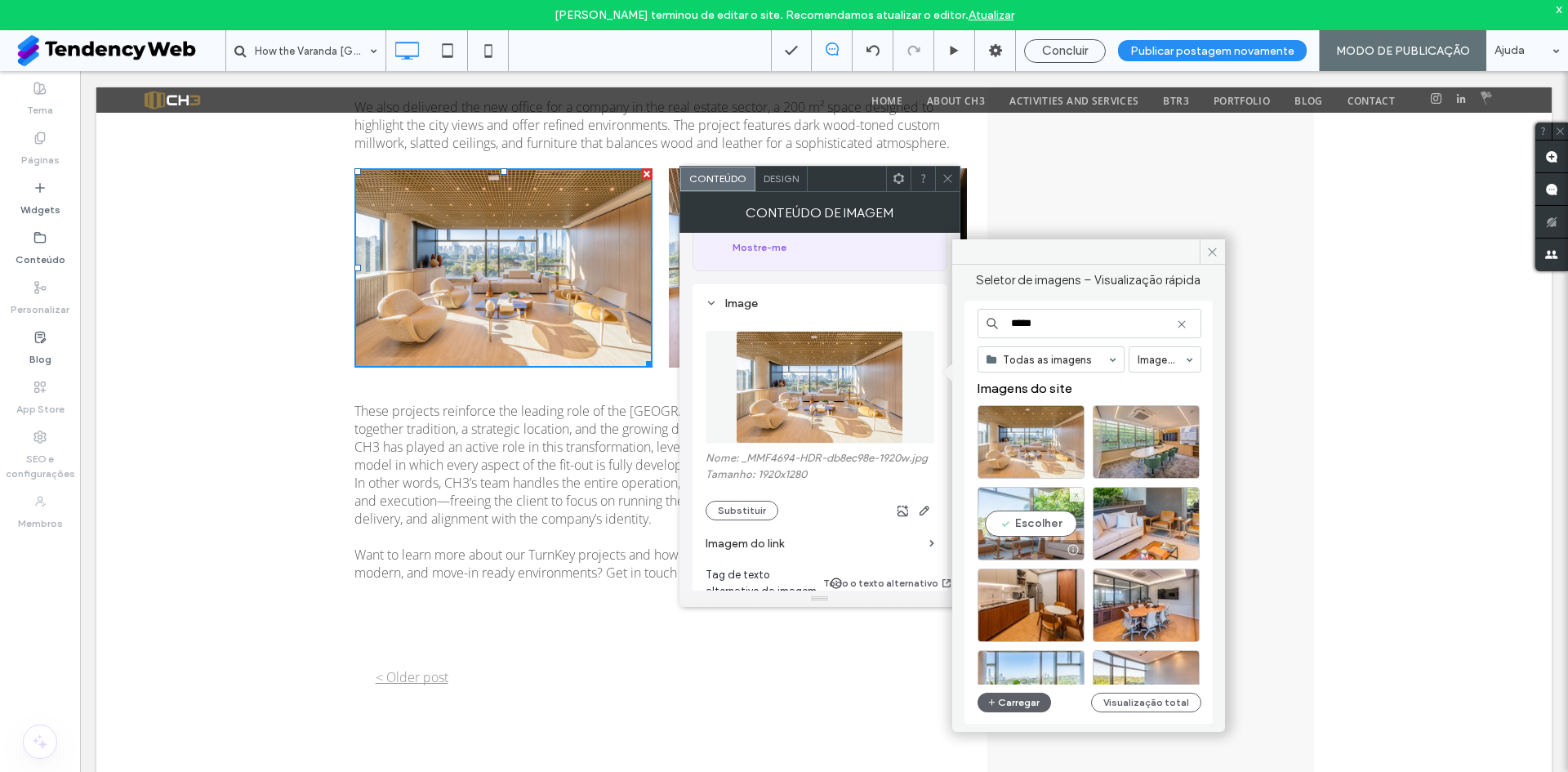
type input "*****"
click at [1043, 523] on div "Escolher" at bounding box center [1031, 523] width 107 height 74
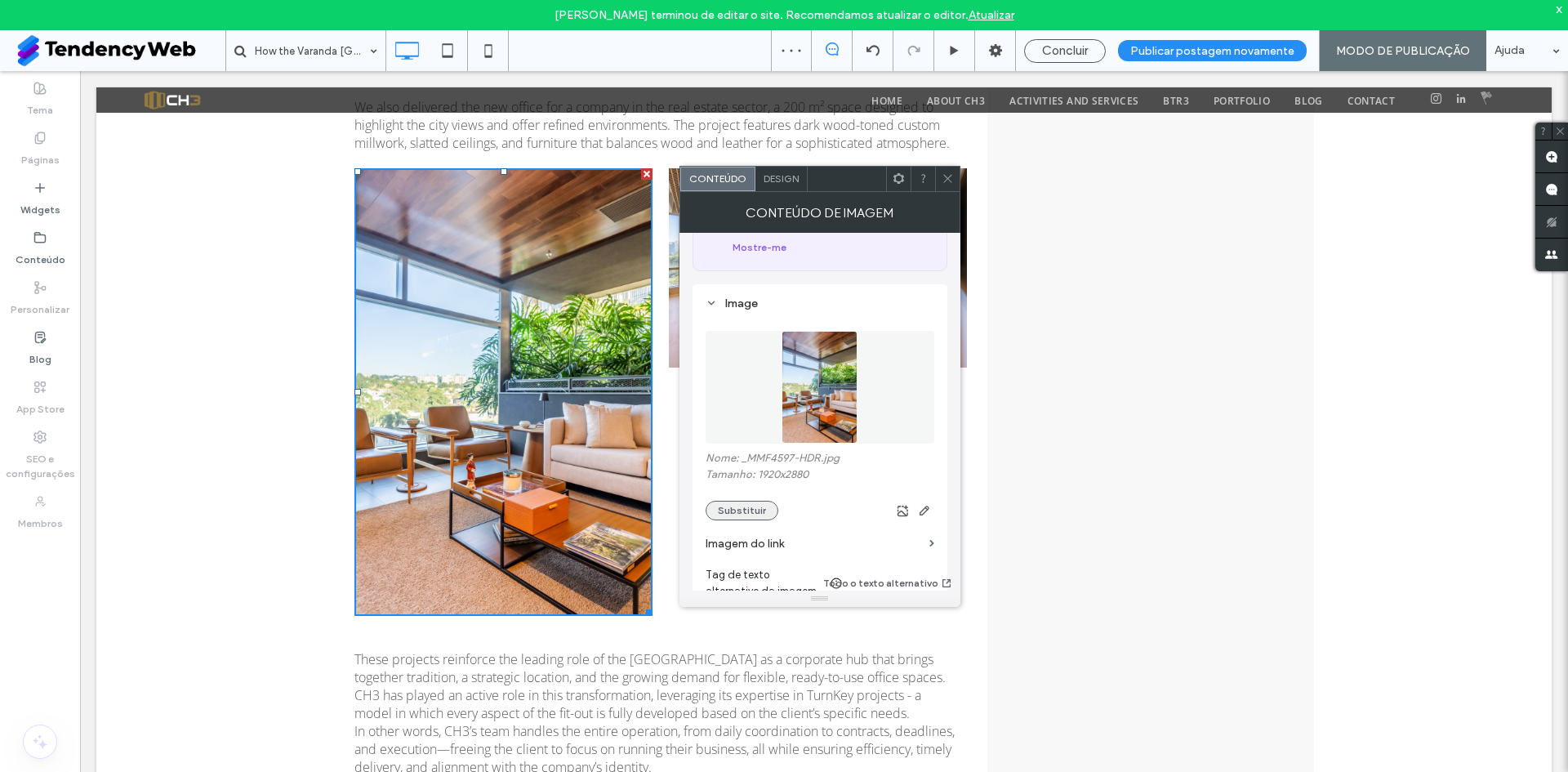
click at [757, 501] on button "Substituir" at bounding box center [741, 510] width 73 height 20
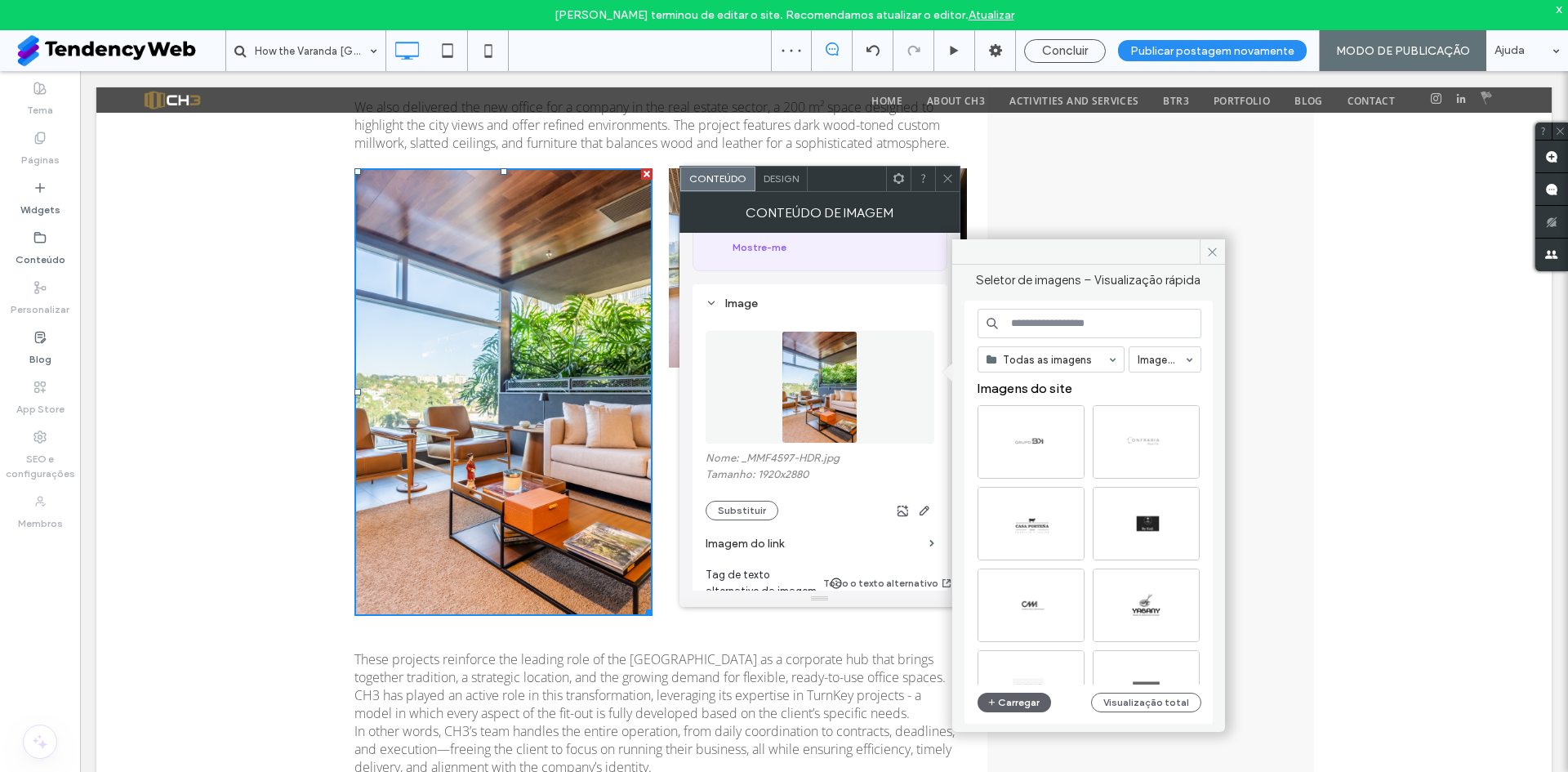
click at [1076, 329] on input at bounding box center [1089, 323] width 224 height 29
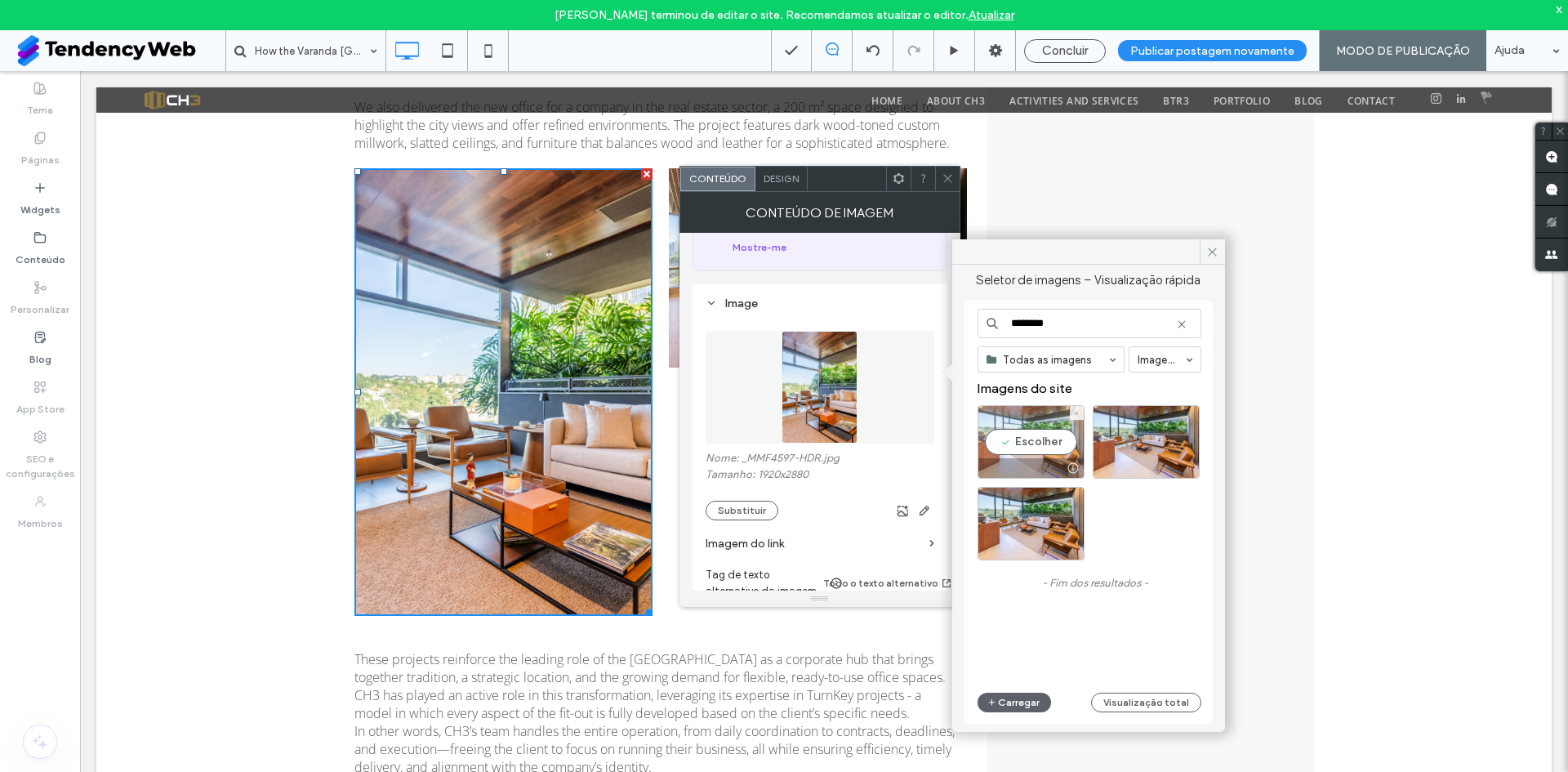
type input "********"
click at [1017, 444] on div "Escolher" at bounding box center [1031, 442] width 107 height 74
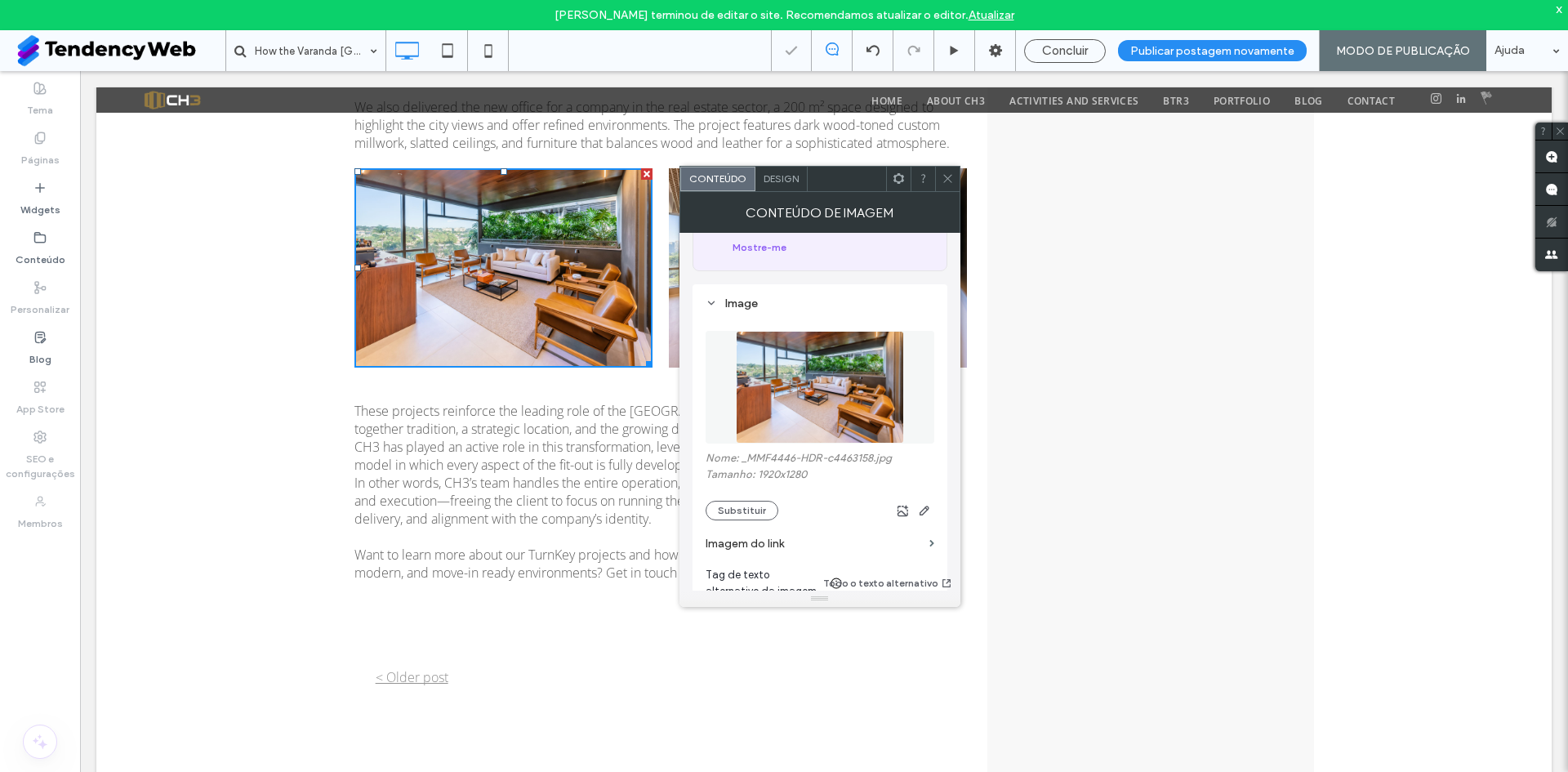
click at [945, 179] on icon at bounding box center [947, 178] width 12 height 12
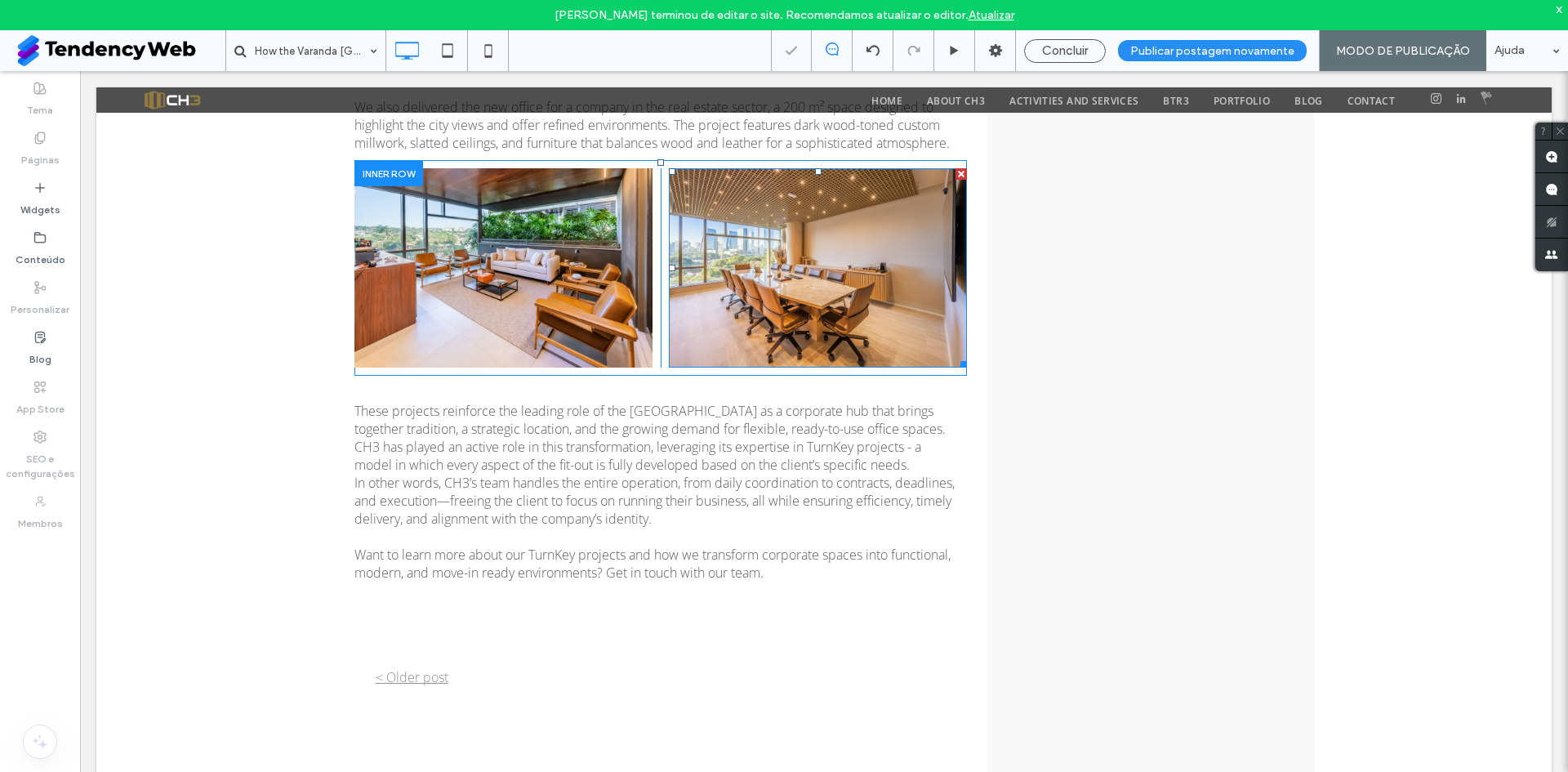
click at [706, 282] on img at bounding box center [818, 267] width 298 height 198
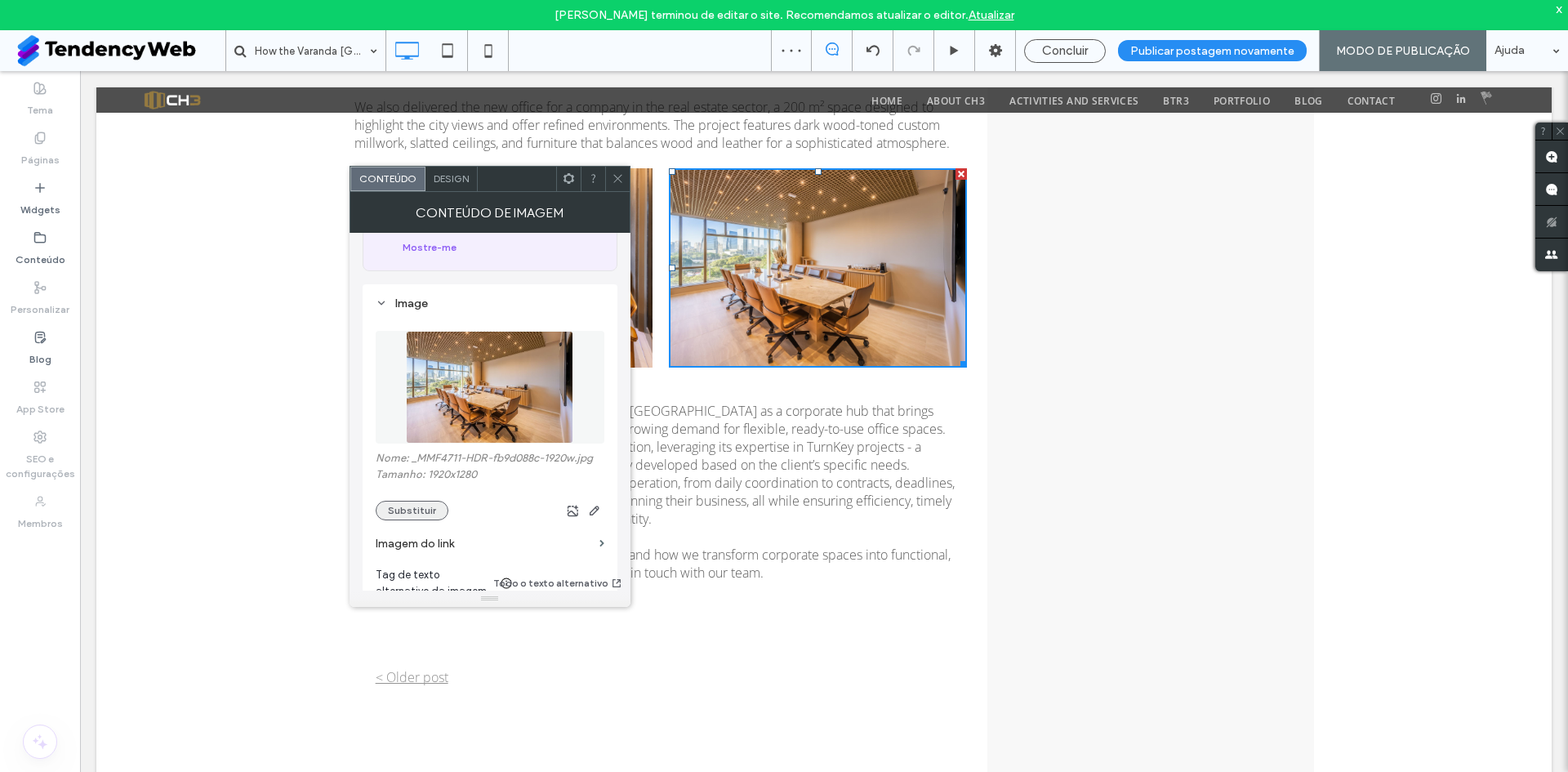
drag, startPoint x: 410, startPoint y: 486, endPoint x: 258, endPoint y: 450, distance: 156.2
click at [410, 501] on button "Substituir" at bounding box center [412, 510] width 73 height 20
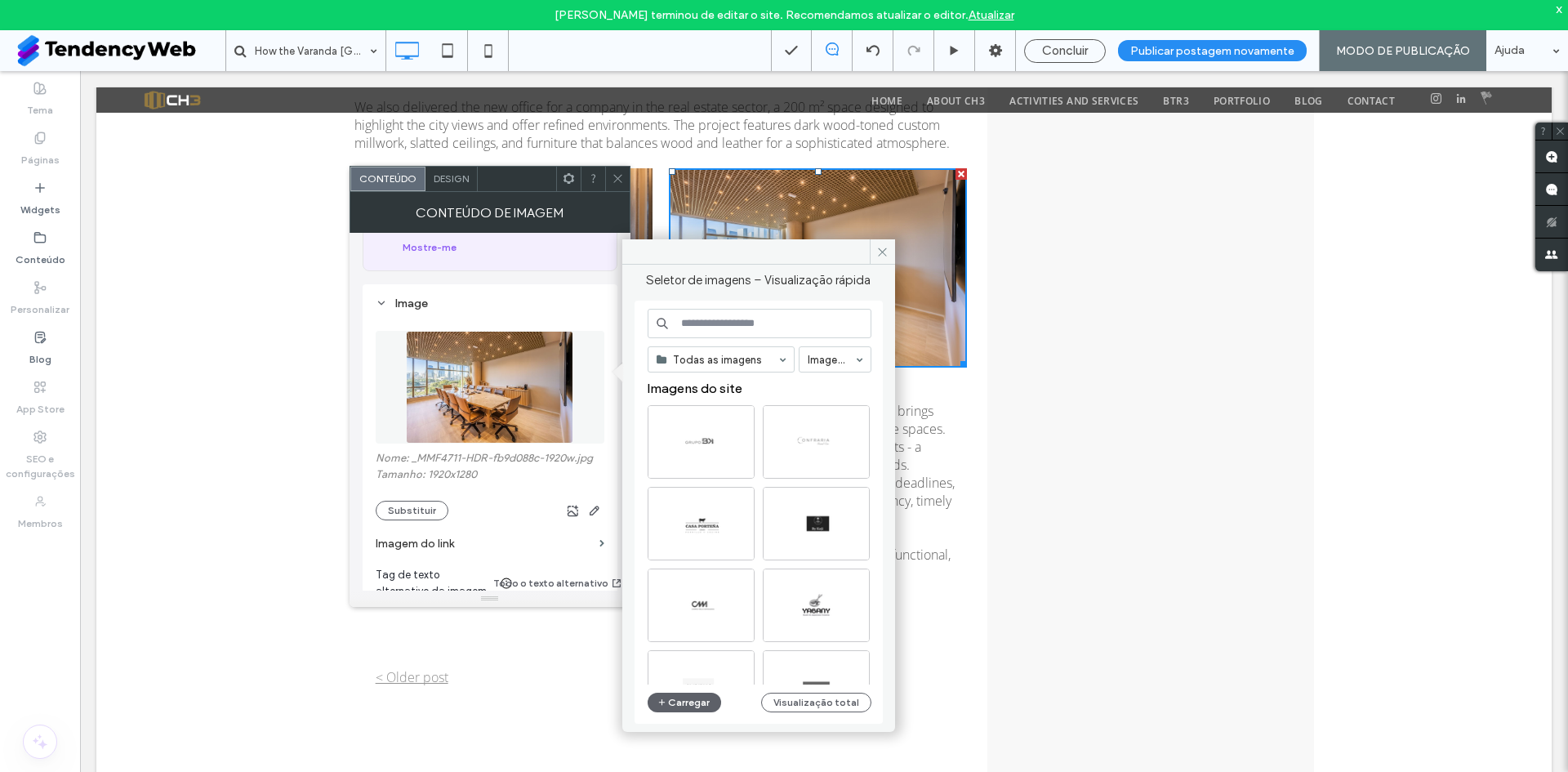
click at [712, 329] on input at bounding box center [759, 323] width 224 height 29
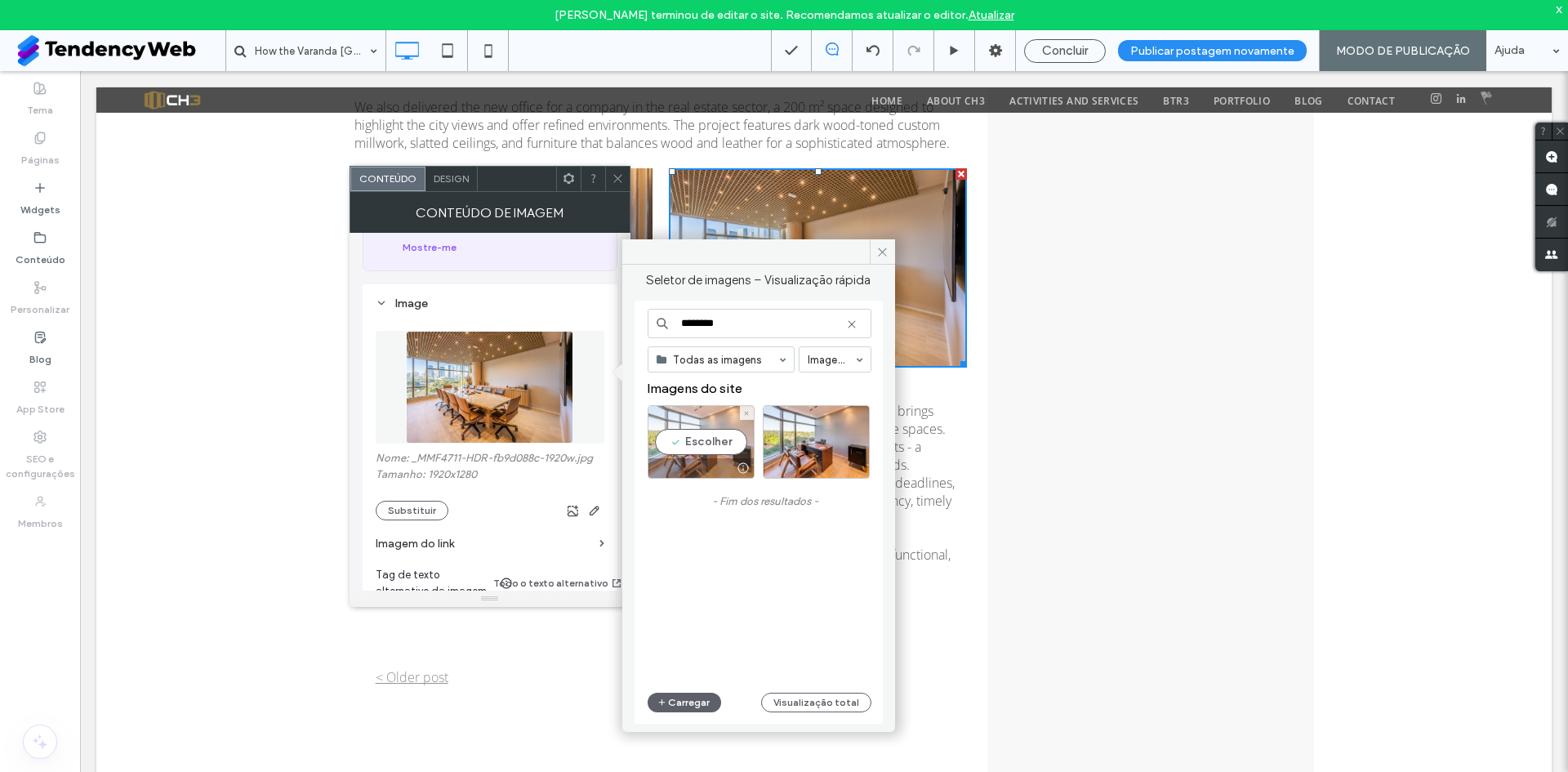
type input "********"
click at [714, 436] on div "Escolher" at bounding box center [701, 442] width 107 height 74
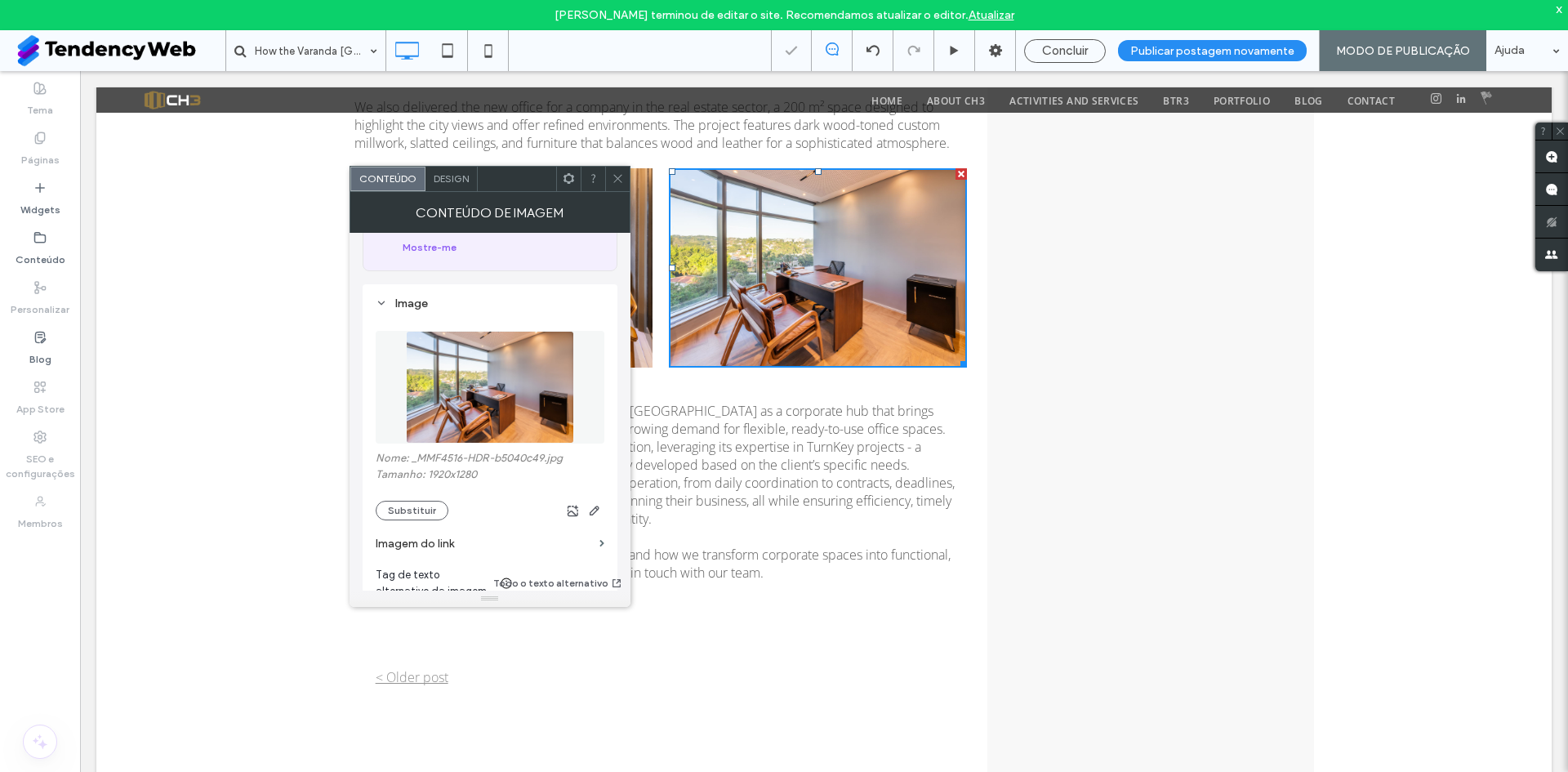
drag, startPoint x: 622, startPoint y: 171, endPoint x: 565, endPoint y: 257, distance: 103.2
click at [620, 171] on span at bounding box center [618, 179] width 12 height 25
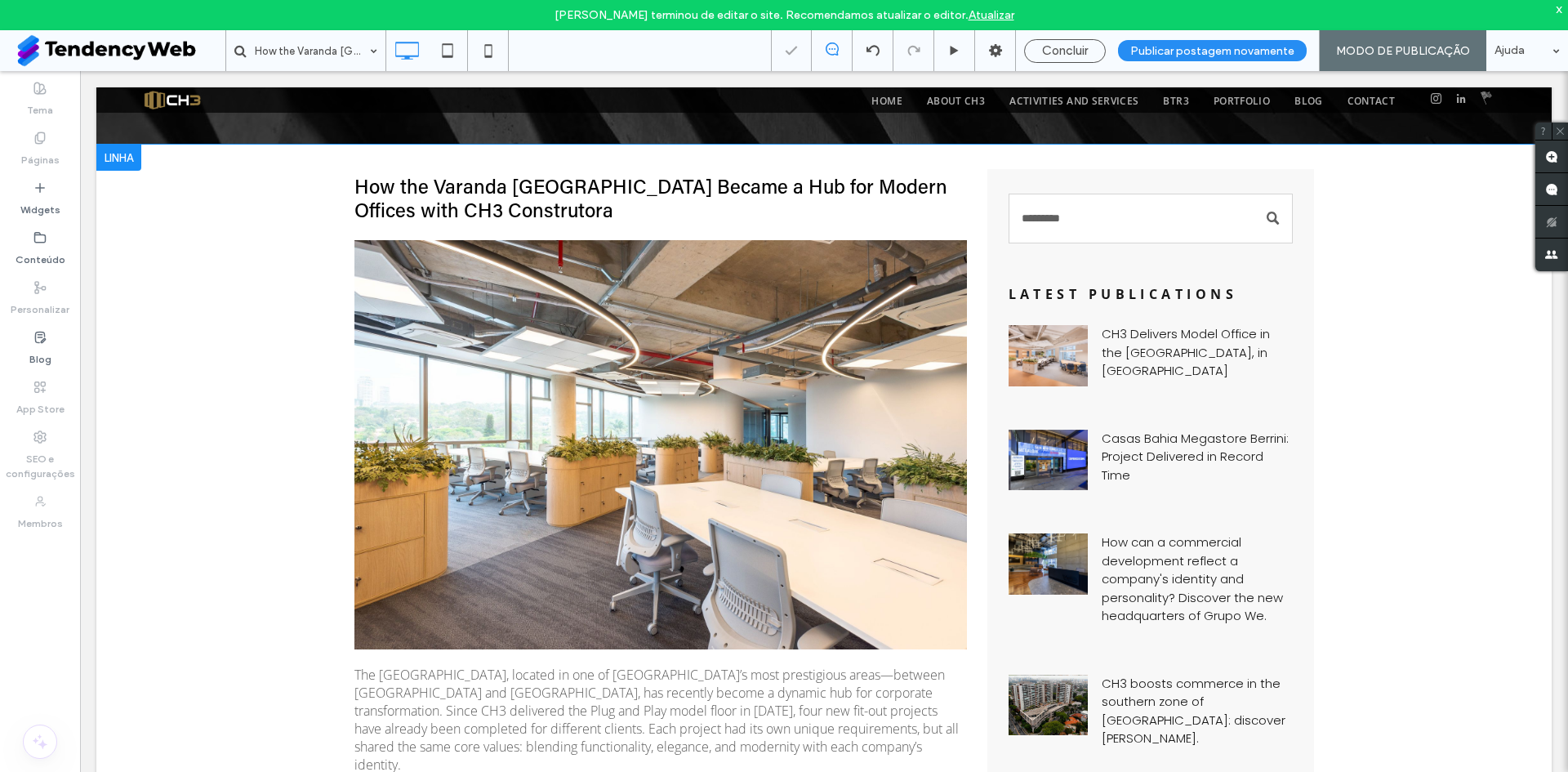
scroll to position [0, 0]
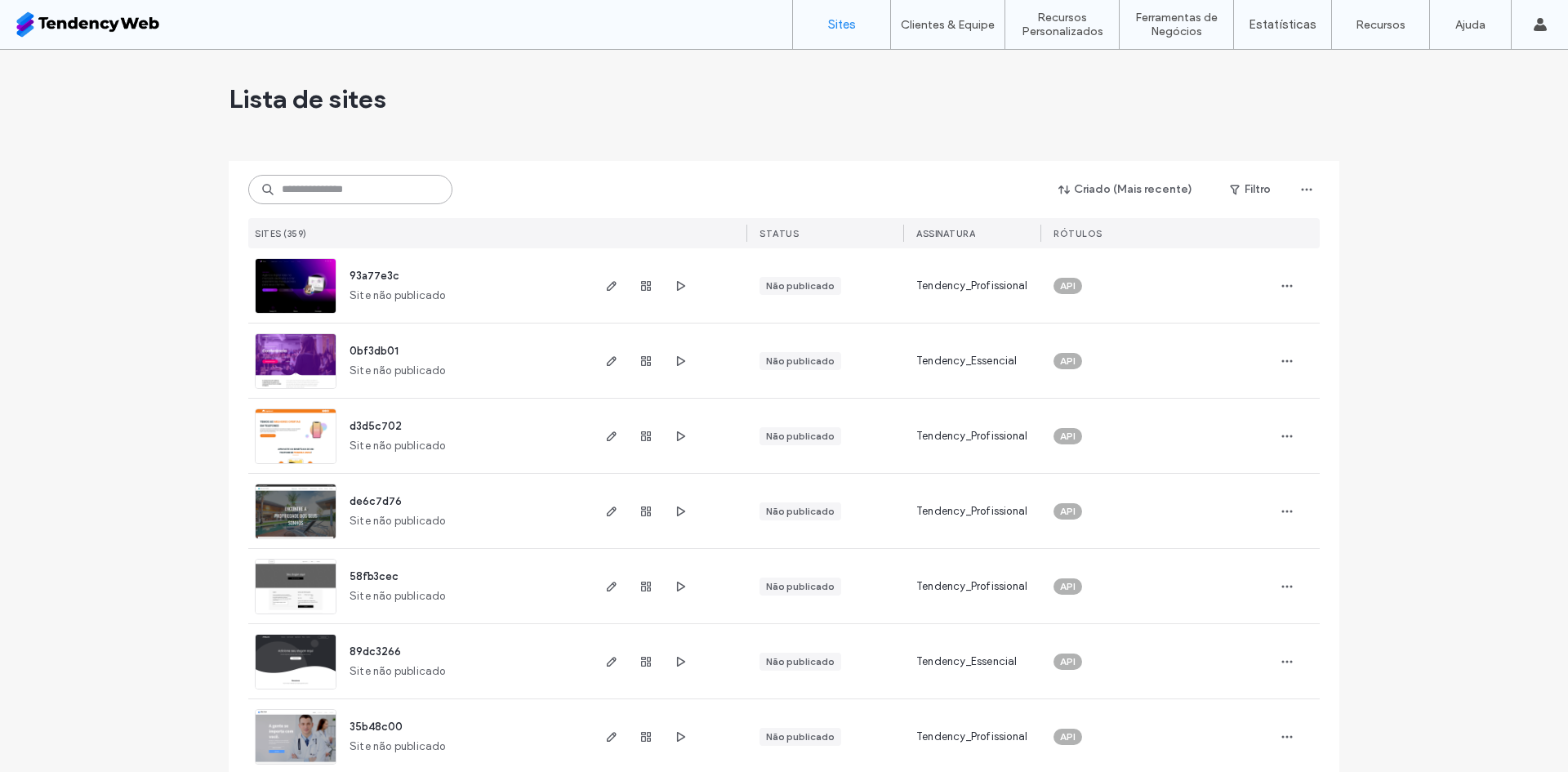
click at [356, 191] on input at bounding box center [350, 189] width 204 height 29
type input "****"
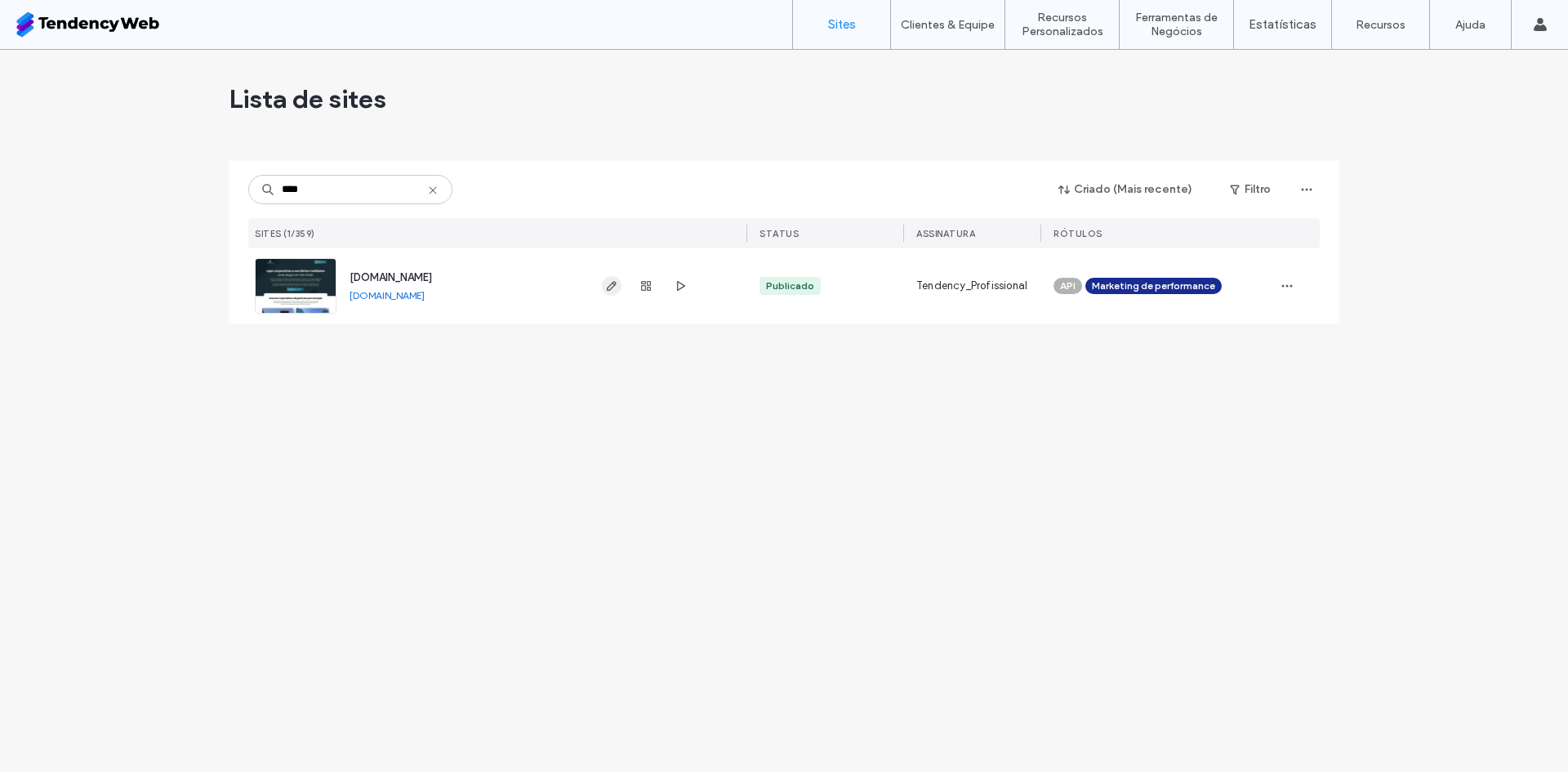
click at [611, 288] on use "button" at bounding box center [612, 286] width 9 height 9
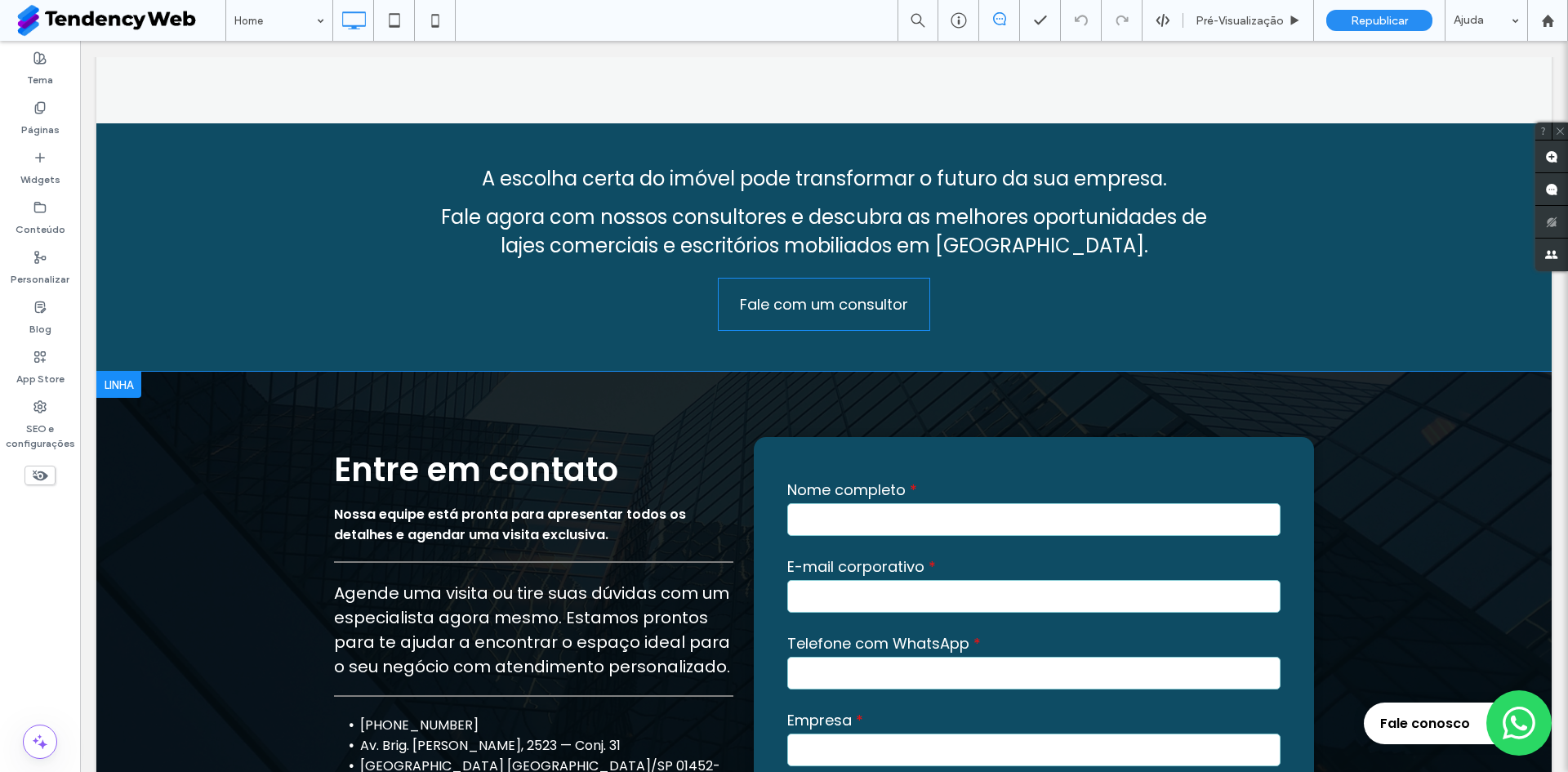
scroll to position [9920, 0]
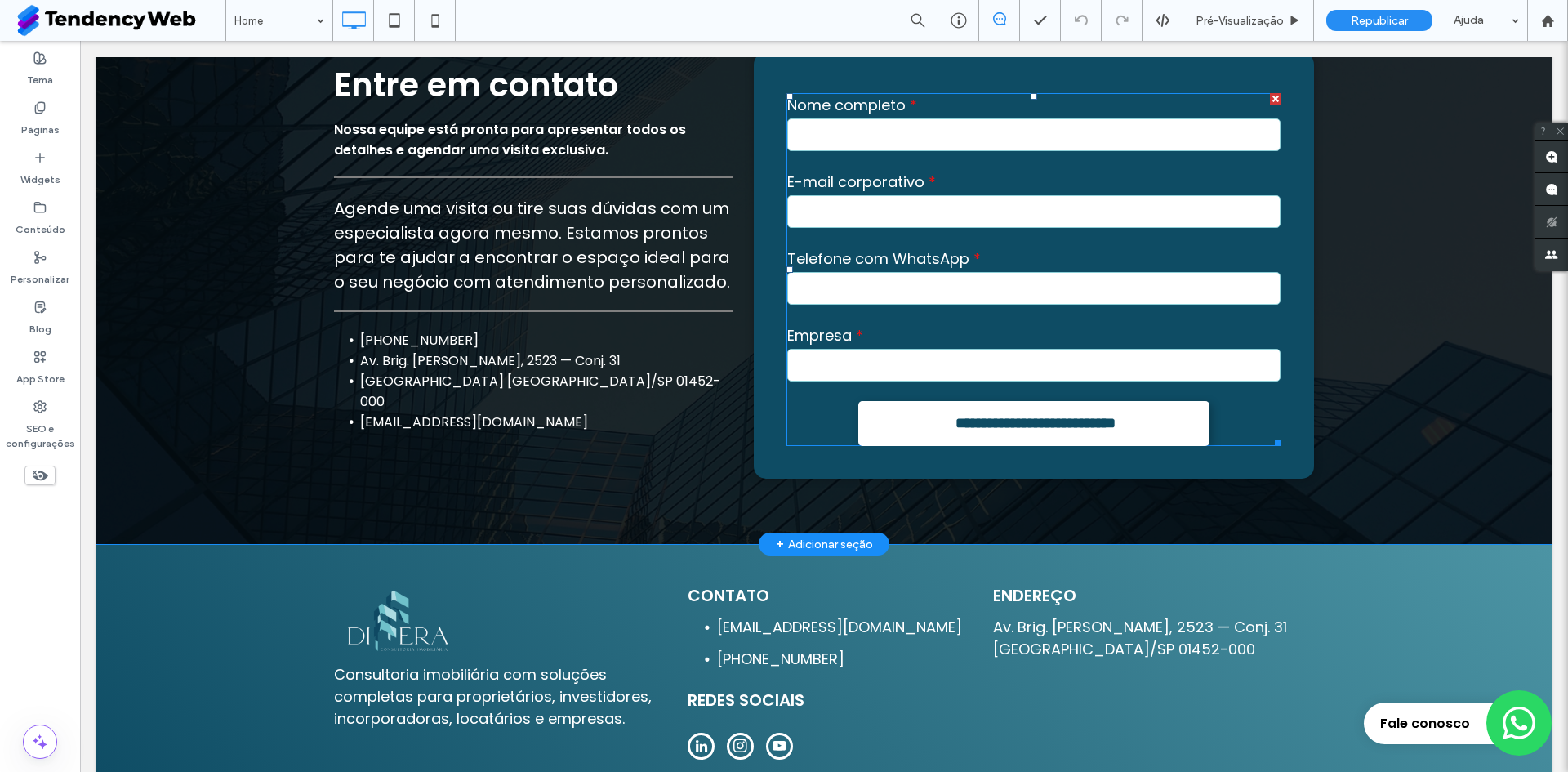
click at [831, 317] on div "Empresa" at bounding box center [1034, 354] width 510 height 77
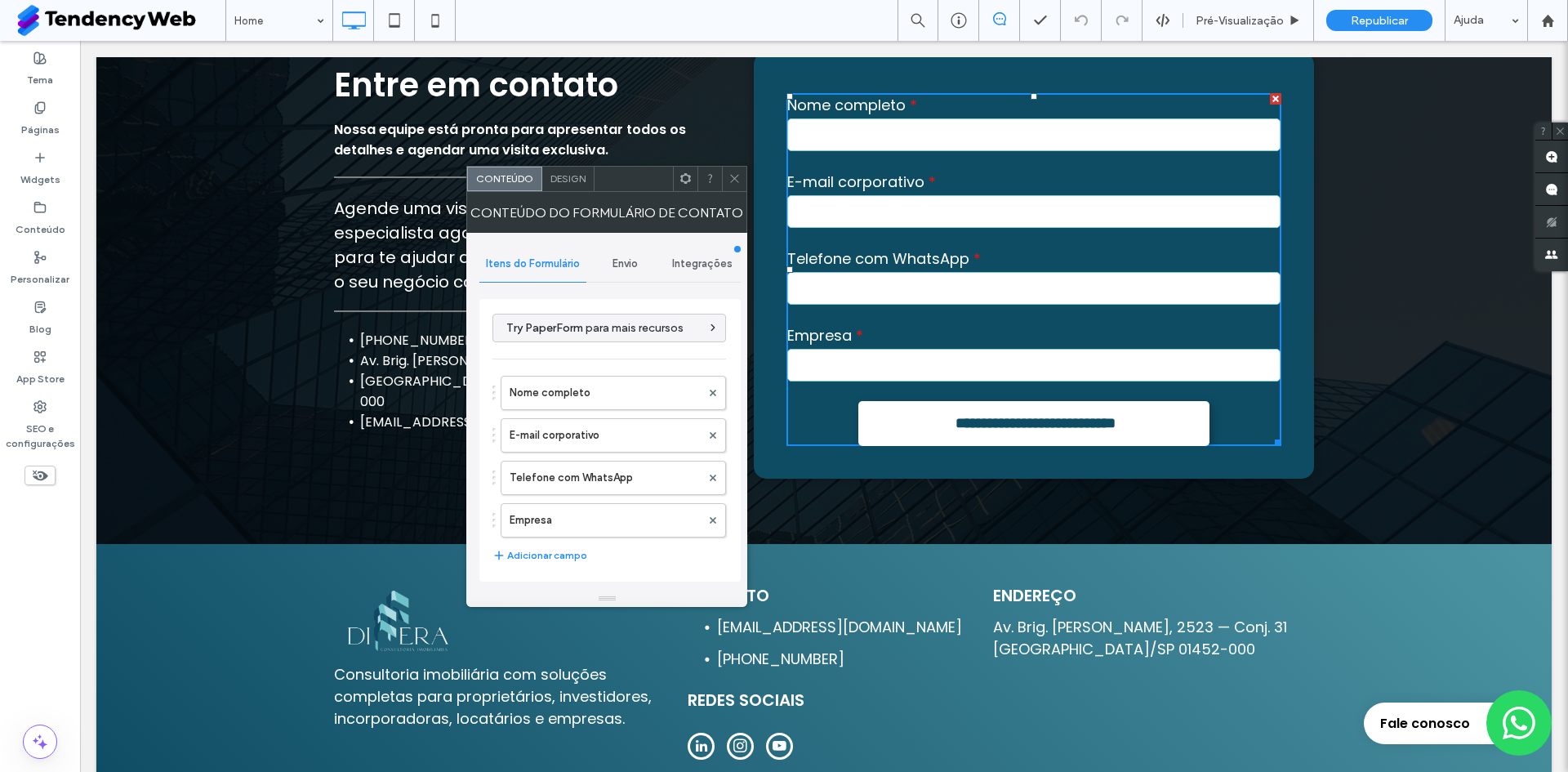
click at [626, 269] on span "Envio" at bounding box center [625, 264] width 26 height 13
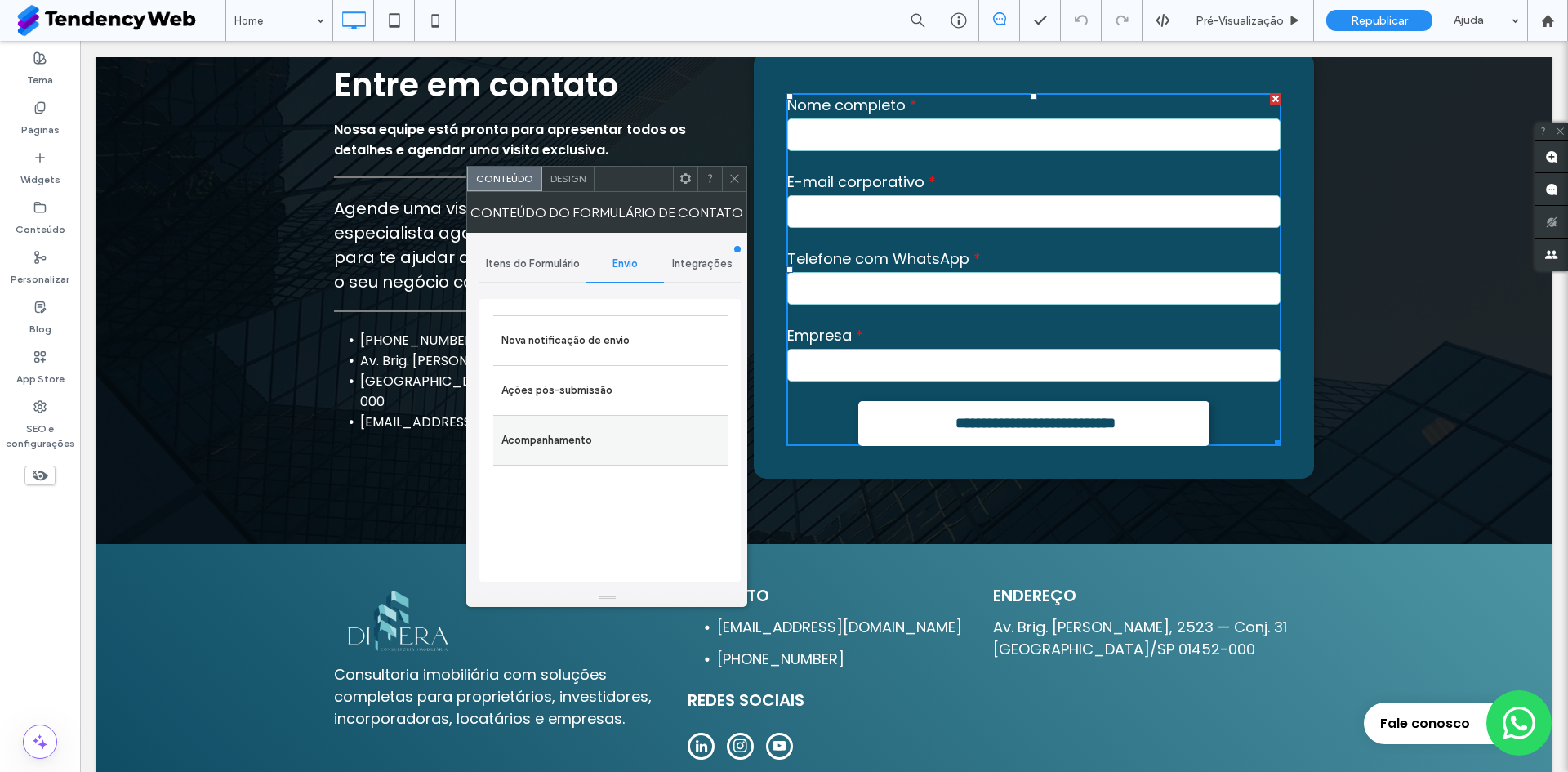
click at [604, 441] on label "Acompanhamento" at bounding box center [610, 440] width 218 height 33
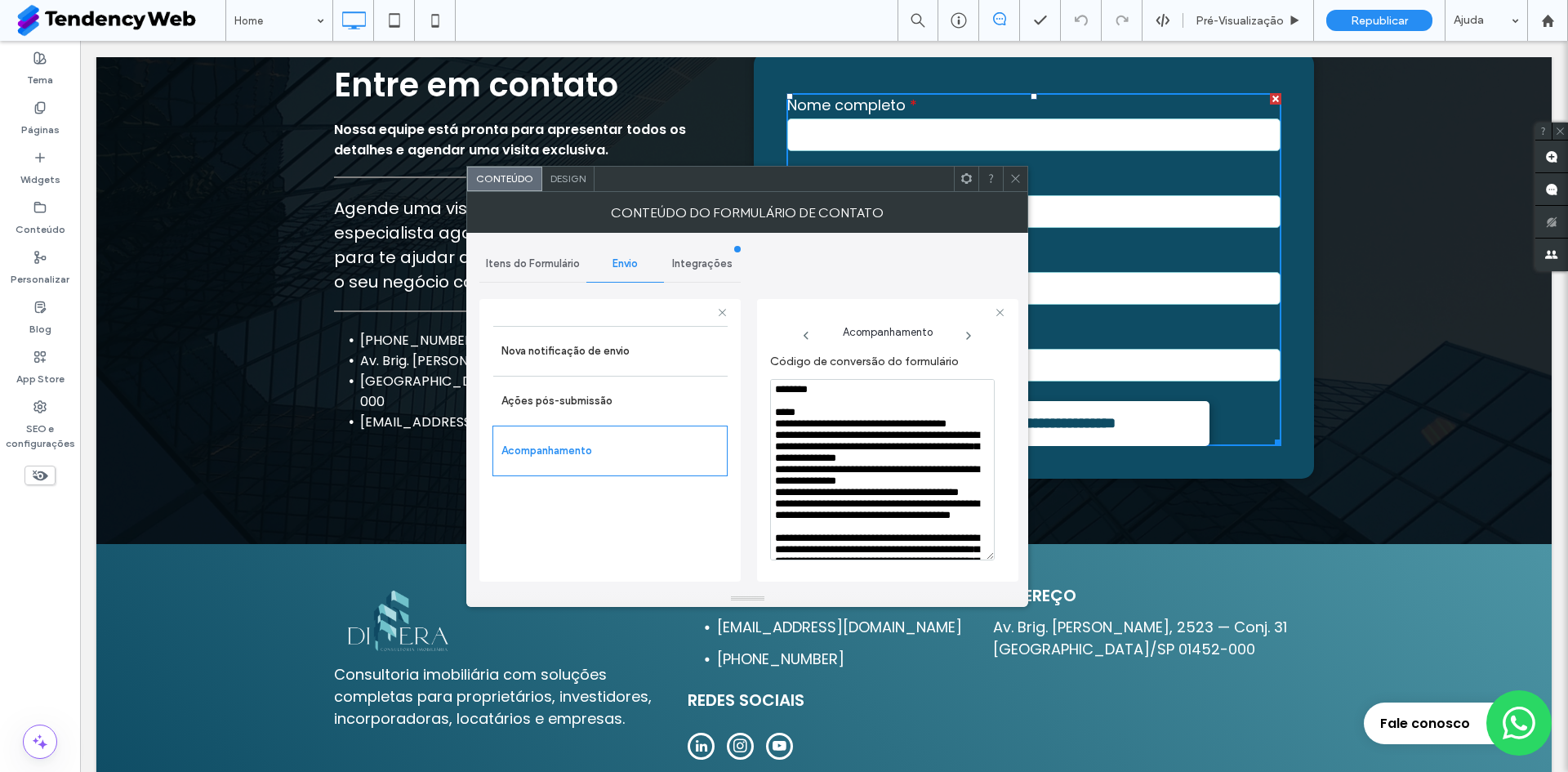
drag, startPoint x: 997, startPoint y: 454, endPoint x: 1003, endPoint y: 548, distance: 94.2
click at [1003, 548] on div "**********" at bounding box center [888, 457] width 235 height 221
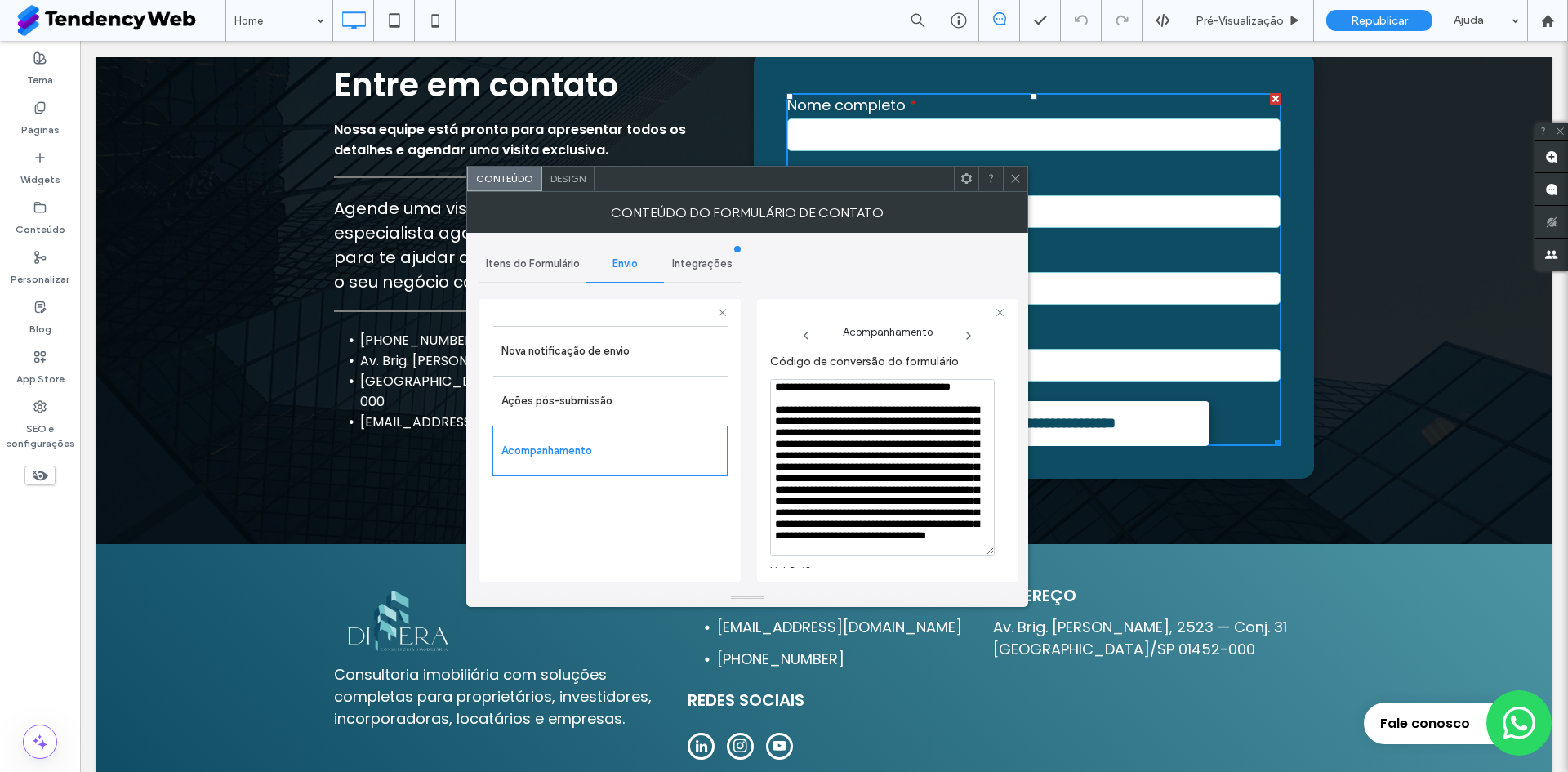
scroll to position [136, 0]
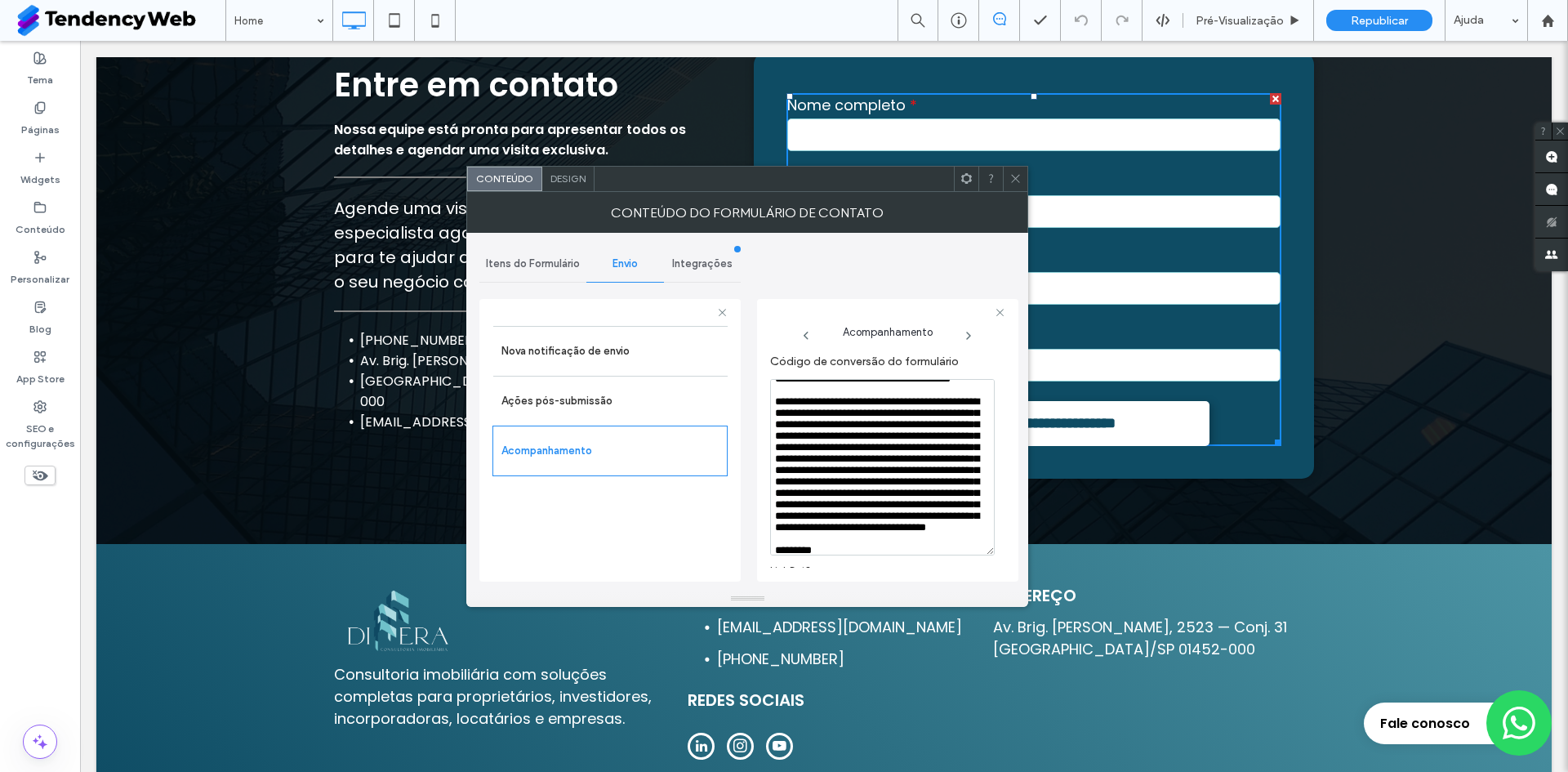
click at [837, 412] on textarea "**********" at bounding box center [883, 467] width 225 height 177
click at [842, 412] on textarea "**********" at bounding box center [883, 467] width 225 height 177
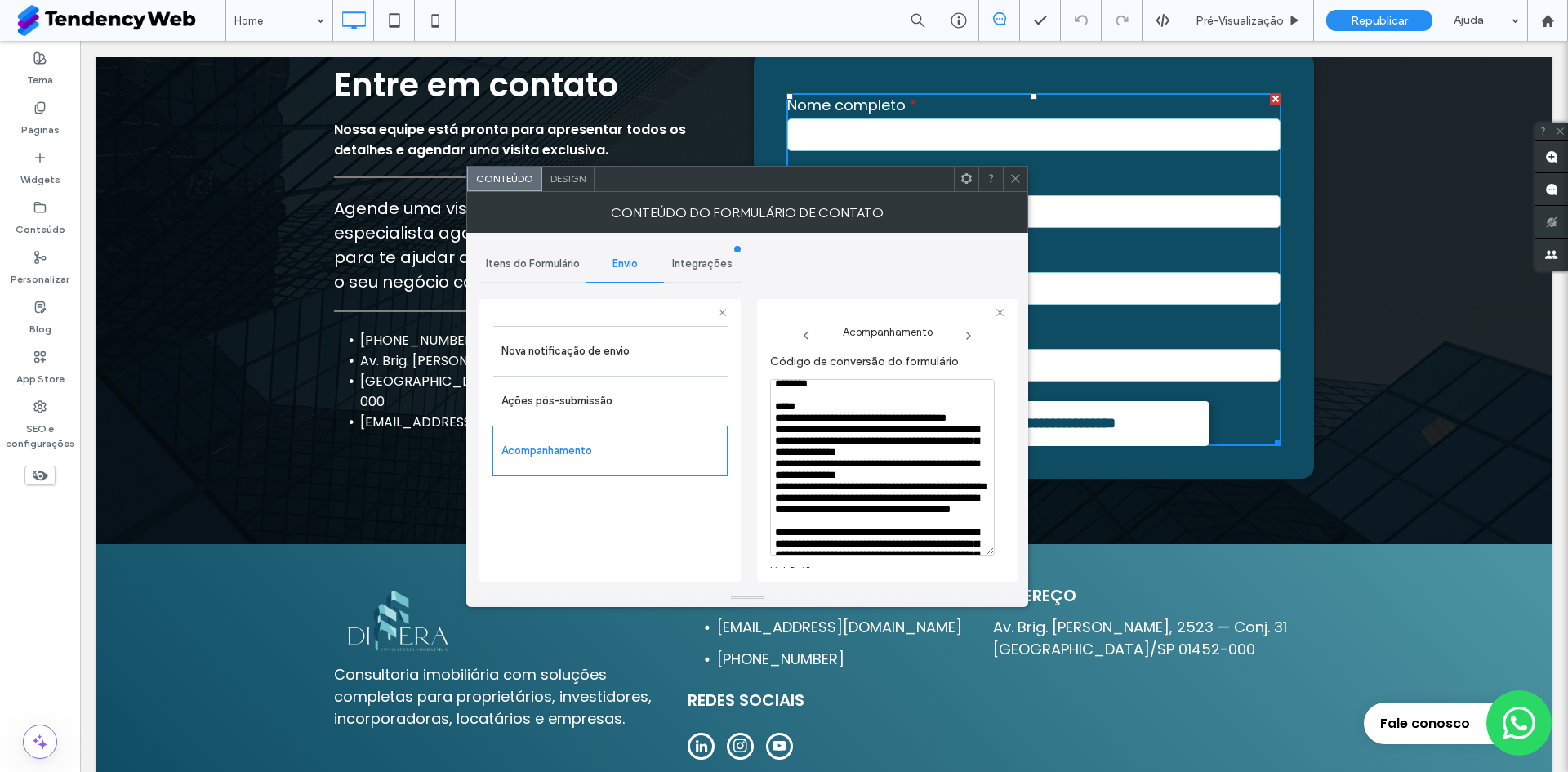
scroll to position [0, 0]
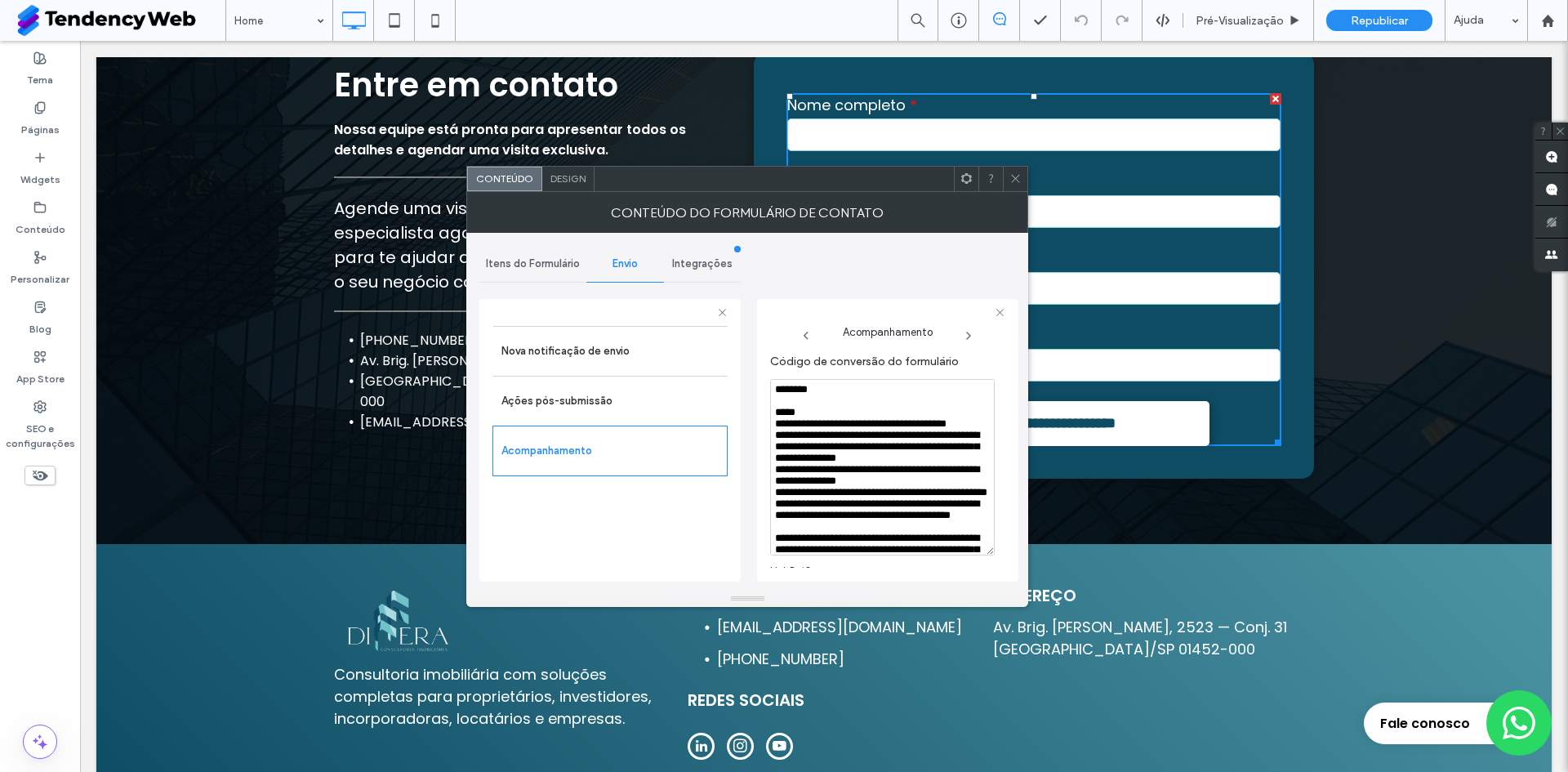
drag, startPoint x: 916, startPoint y: 489, endPoint x: 928, endPoint y: 487, distance: 12.2
click at [928, 489] on textarea "**********" at bounding box center [883, 467] width 225 height 177
type textarea "**********"
click at [875, 425] on textarea "**********" at bounding box center [883, 467] width 225 height 177
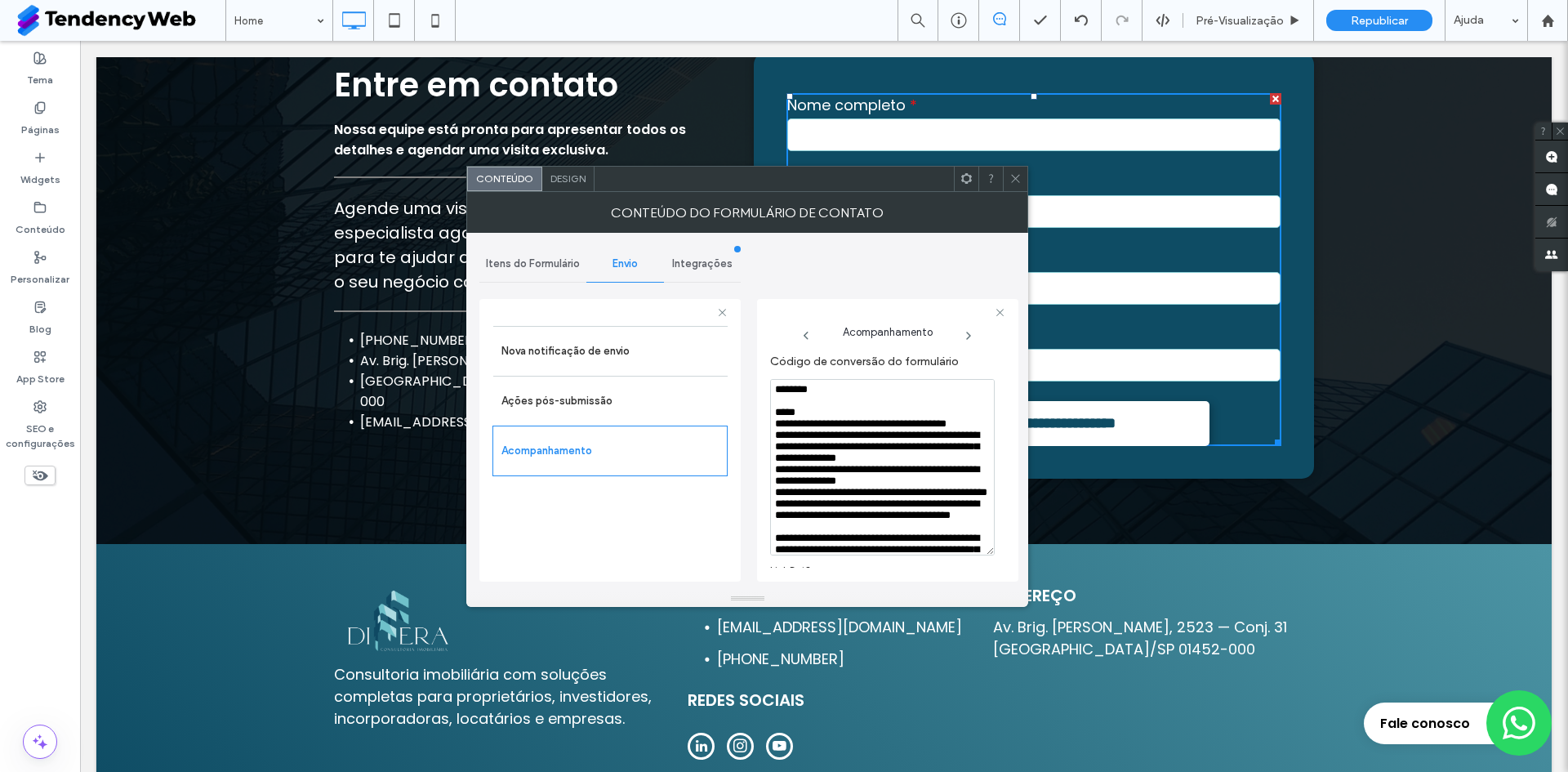
click at [972, 177] on use at bounding box center [966, 178] width 10 height 10
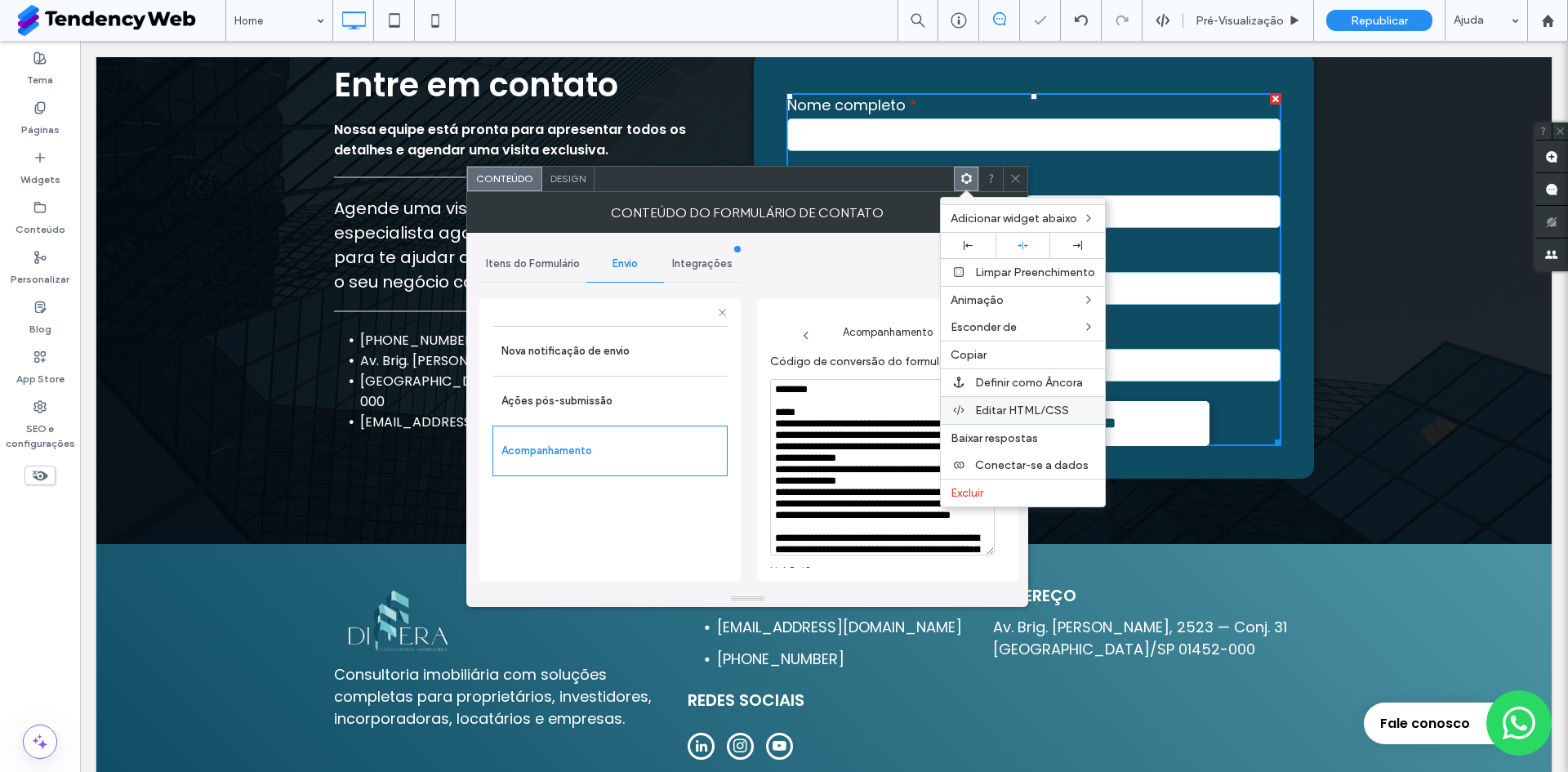
click at [997, 411] on span "Editar HTML/CSS" at bounding box center [1022, 410] width 94 height 14
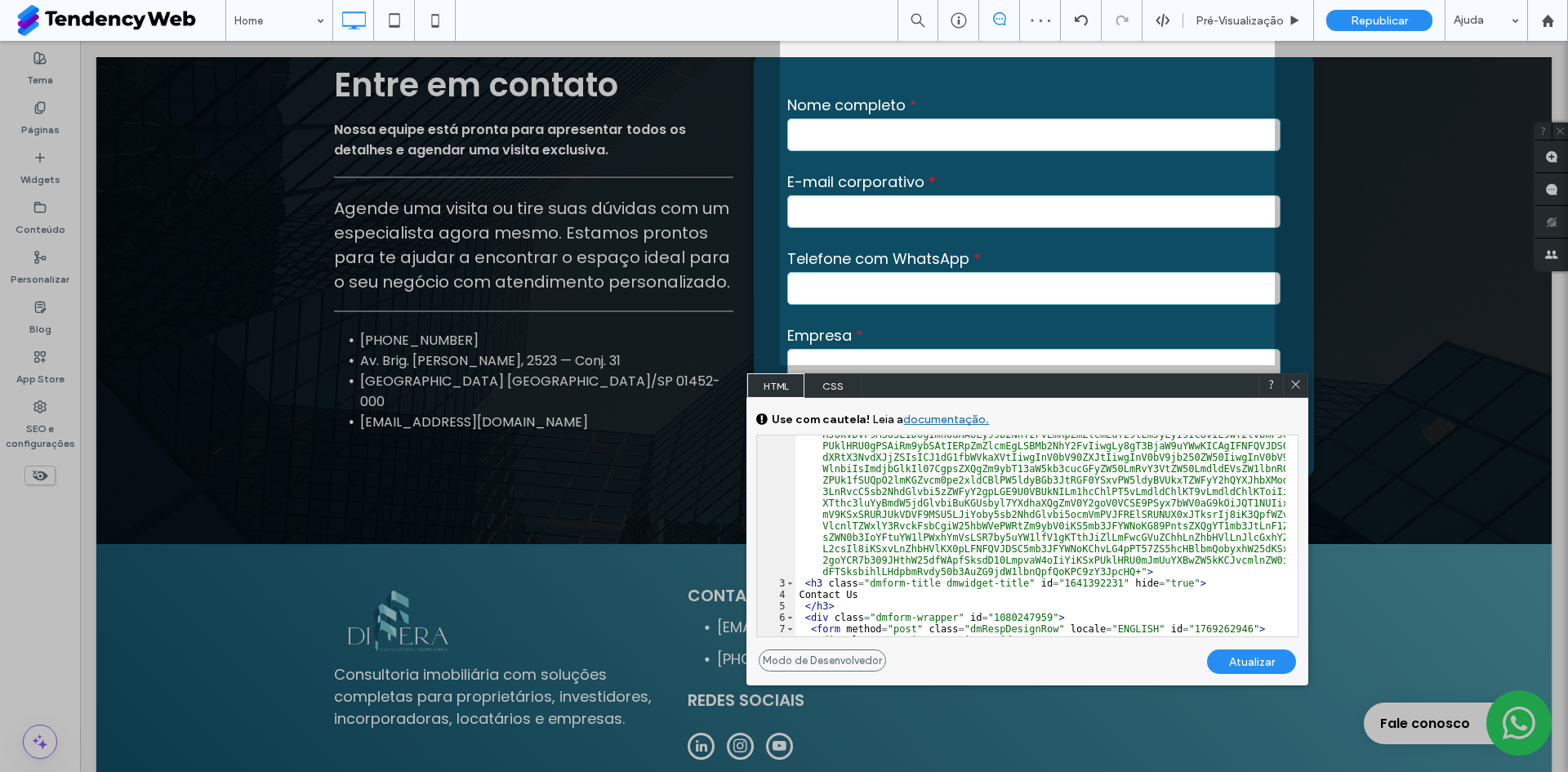
scroll to position [147, 0]
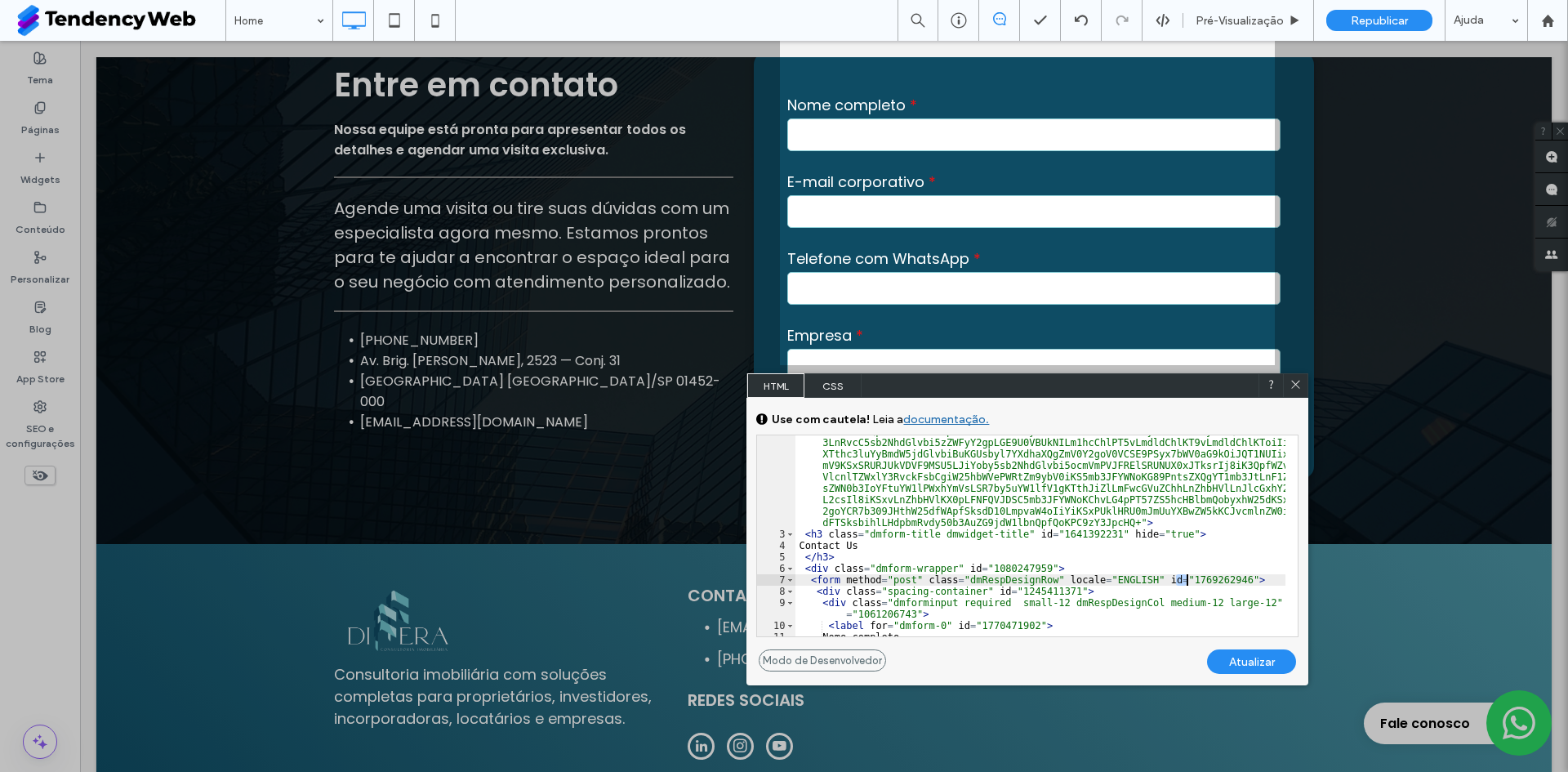
drag, startPoint x: 1176, startPoint y: 582, endPoint x: 1212, endPoint y: 577, distance: 36.3
click at [1212, 577] on div "< div class = "u_1114262306 dmform default native-inputs required-asterisk" dml…" at bounding box center [1040, 526] width 490 height 430
click at [1296, 390] on icon at bounding box center [1296, 384] width 12 height 12
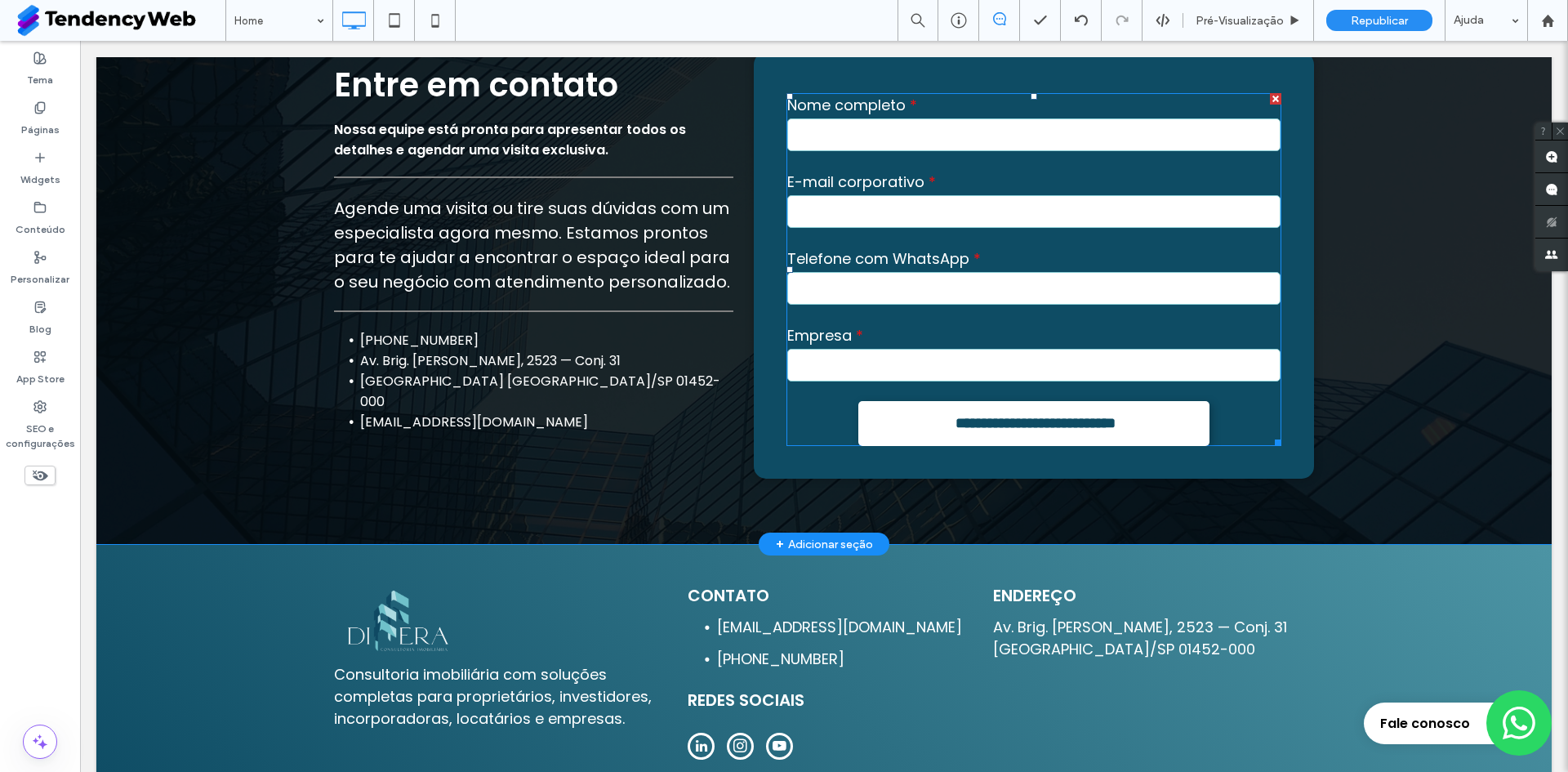
click at [834, 324] on label "Empresa" at bounding box center [1034, 335] width 493 height 22
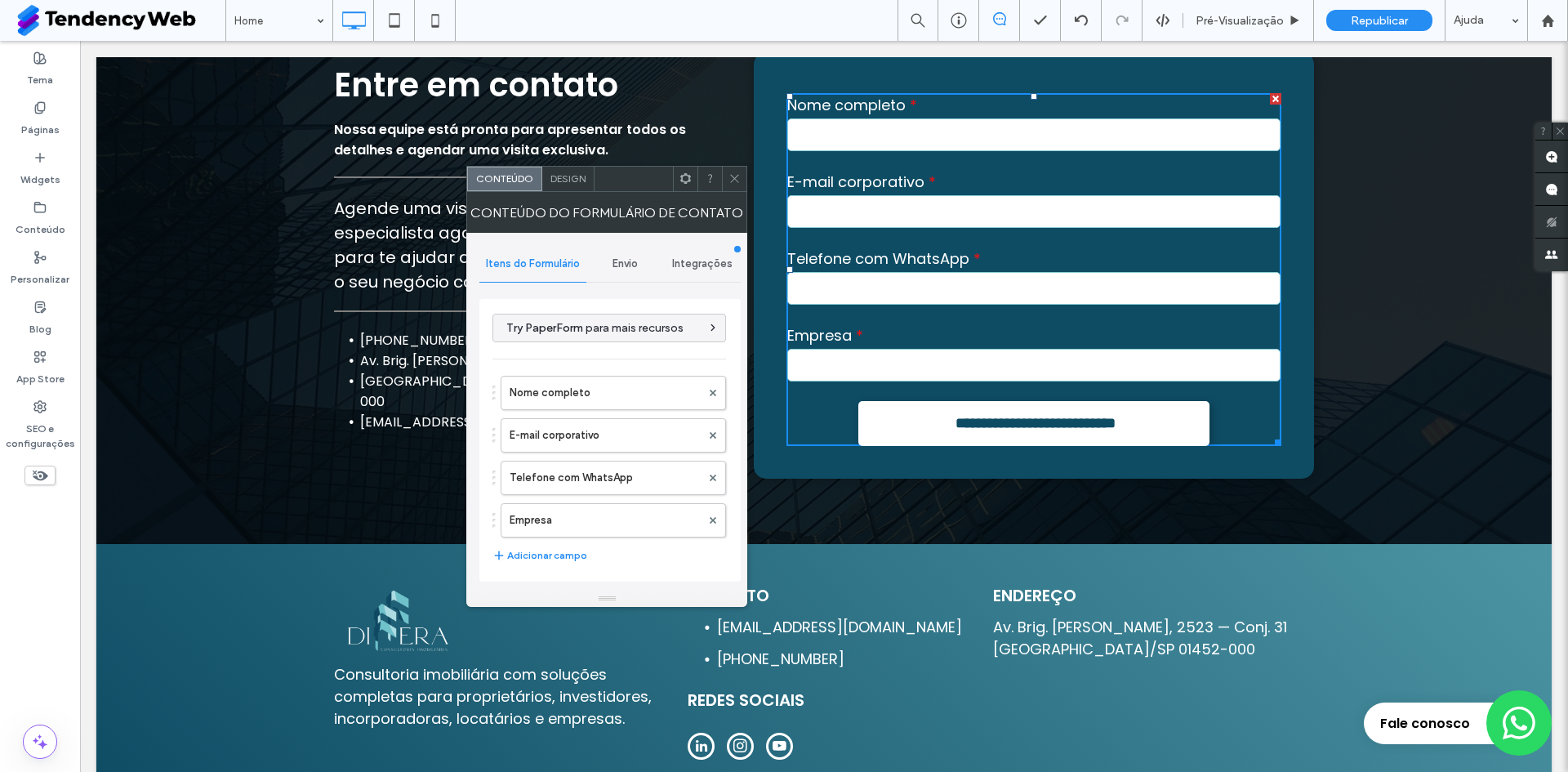
click at [618, 244] on div "**********" at bounding box center [610, 411] width 262 height 358
click at [629, 259] on span "Envio" at bounding box center [625, 264] width 26 height 13
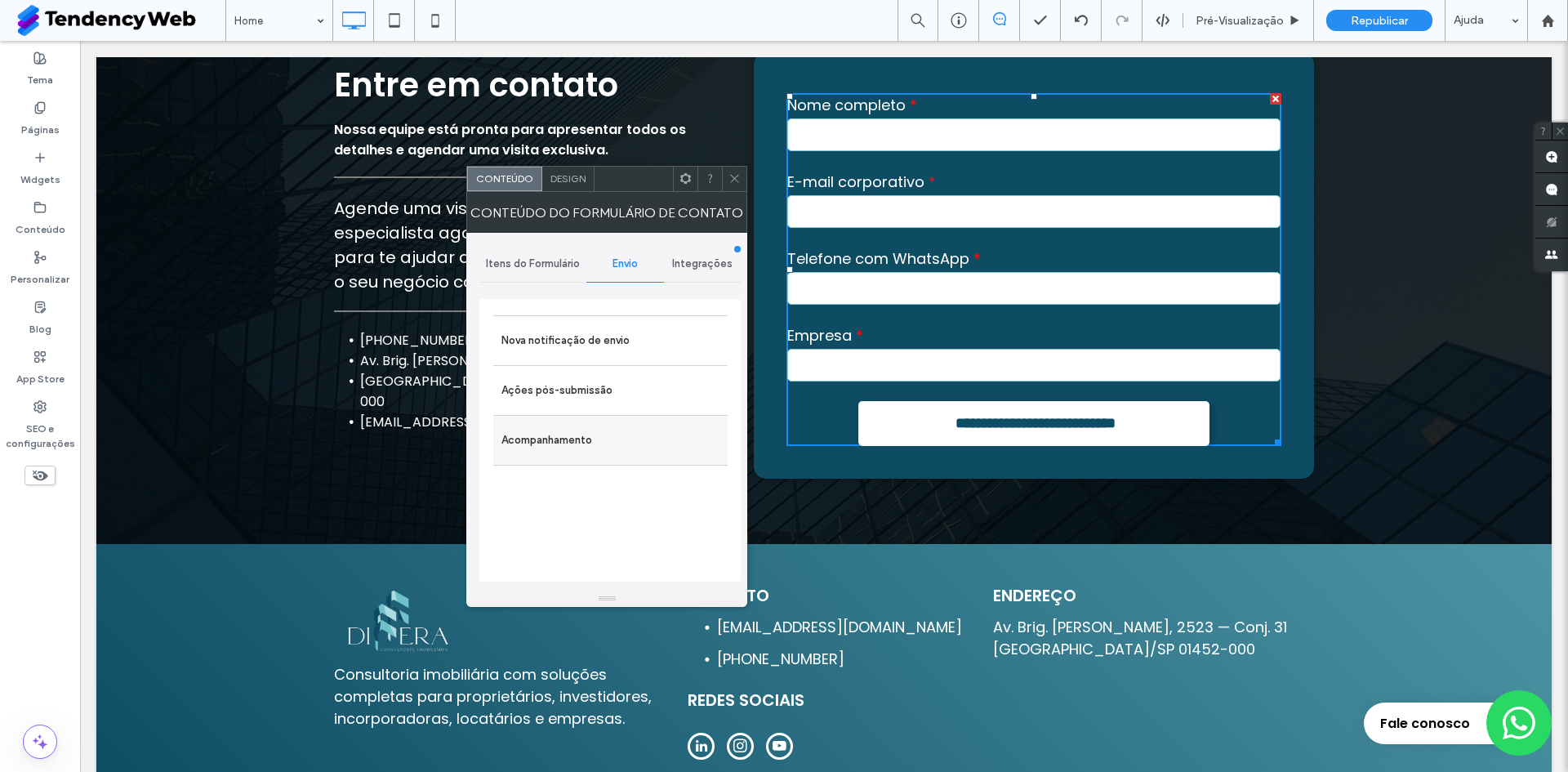
click at [604, 445] on label "Acompanhamento" at bounding box center [610, 440] width 218 height 33
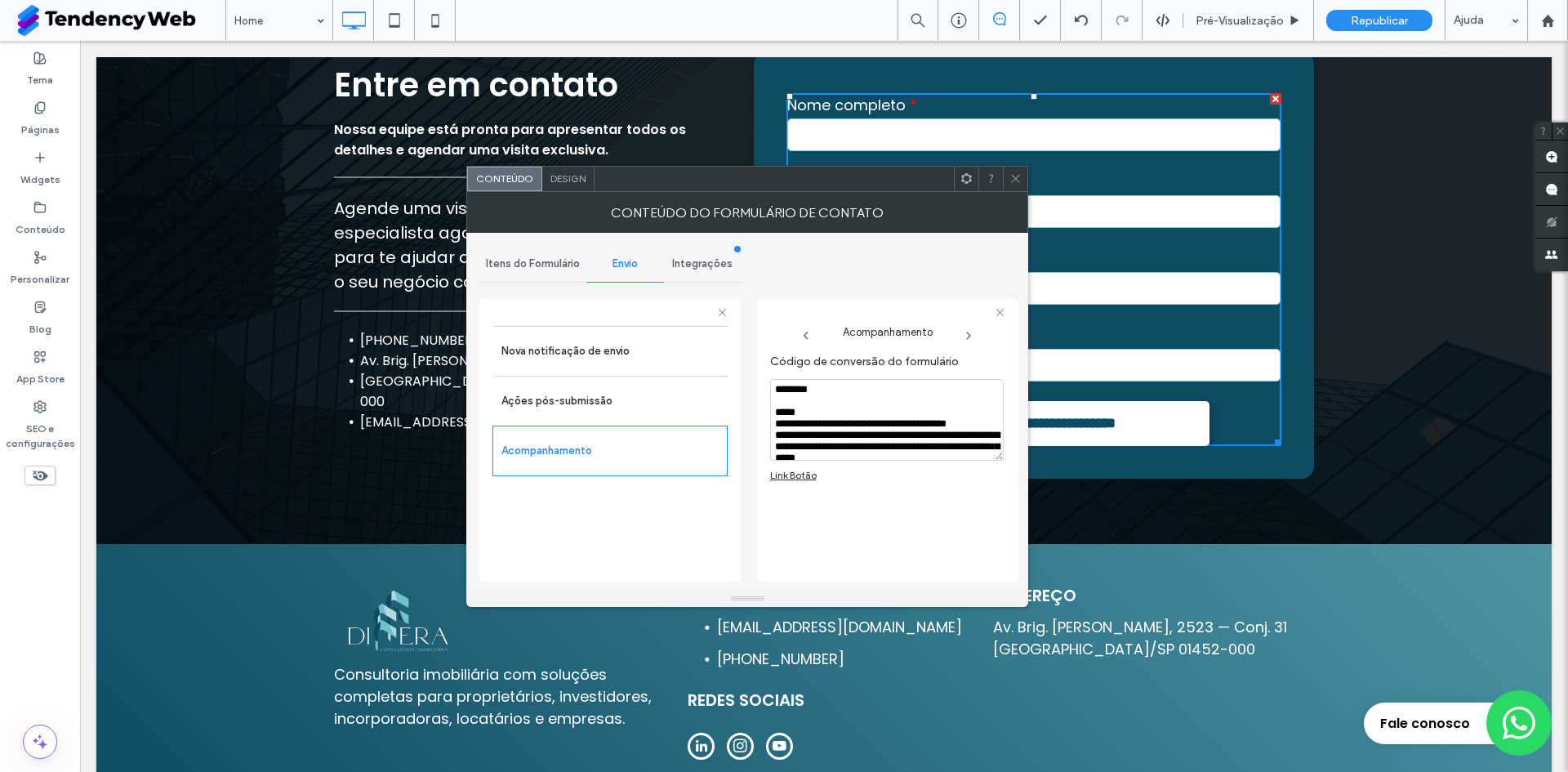
click at [874, 427] on textarea "**********" at bounding box center [887, 420] width 233 height 81
drag, startPoint x: 999, startPoint y: 456, endPoint x: 1008, endPoint y: 541, distance: 85.5
click at [1008, 541] on div "Acompanhamento Código de conversão do formulário Link Botão" at bounding box center [888, 440] width 262 height 283
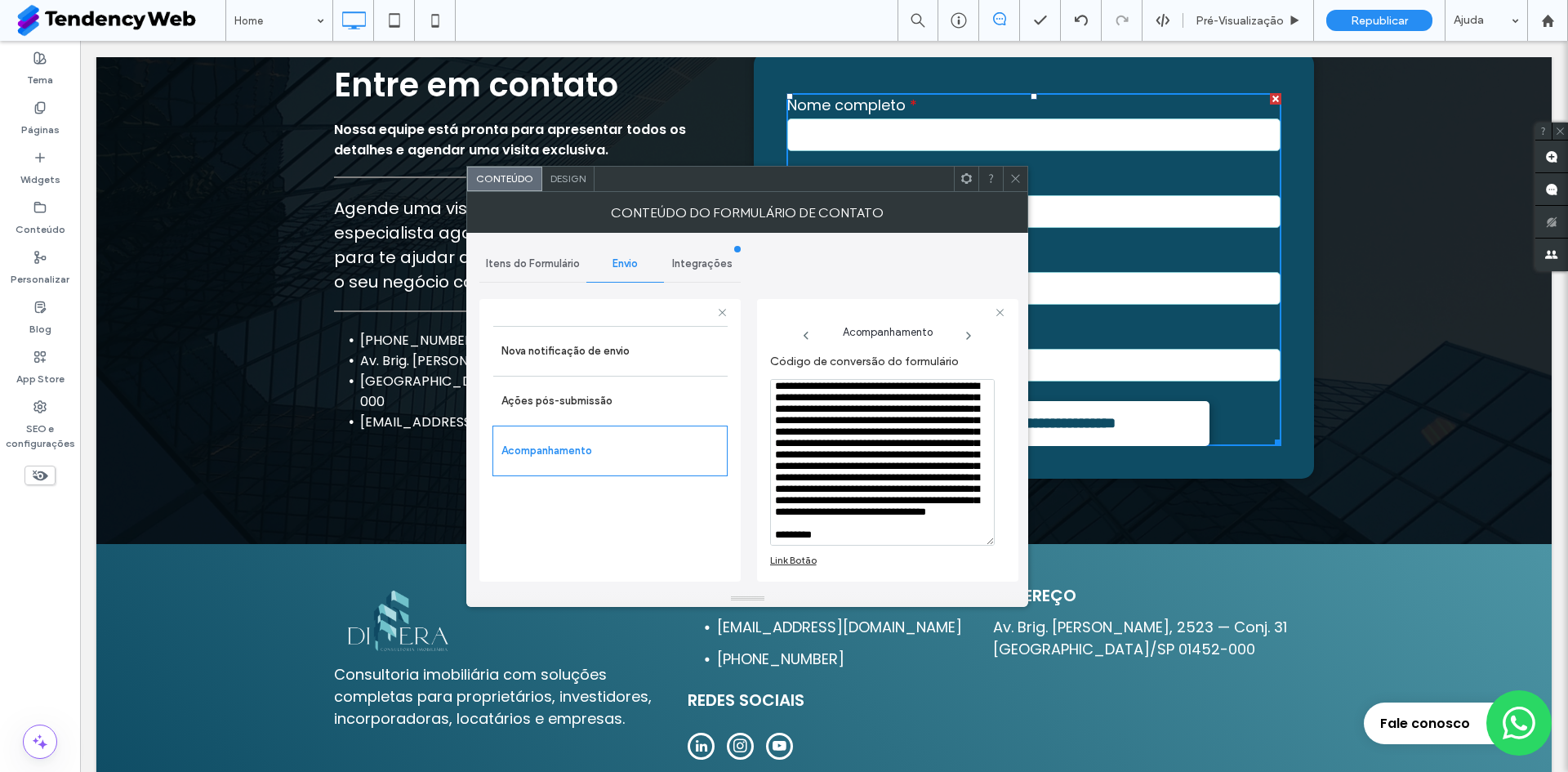
scroll to position [0, 0]
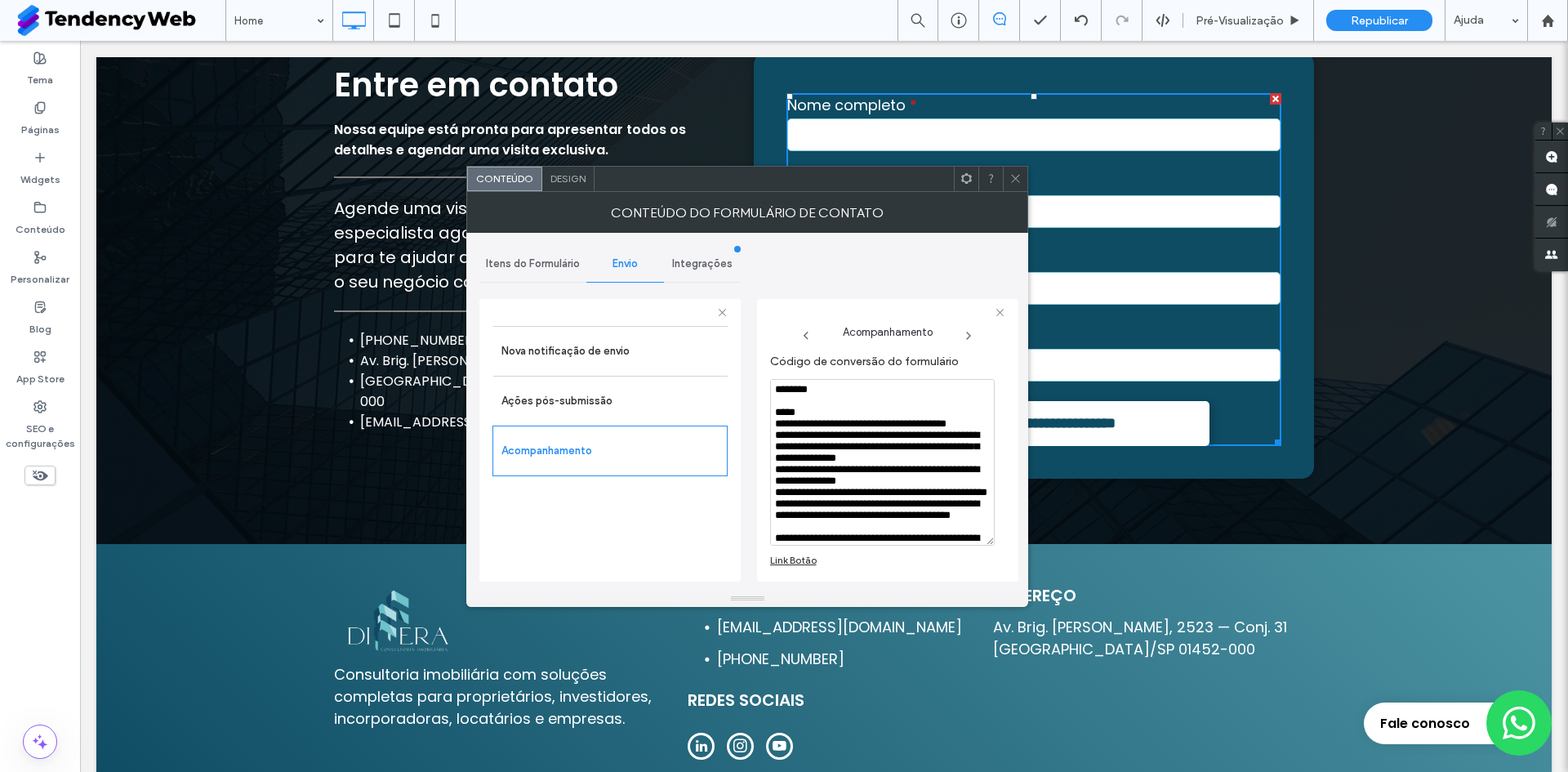
click at [842, 462] on textarea "**********" at bounding box center [883, 462] width 225 height 166
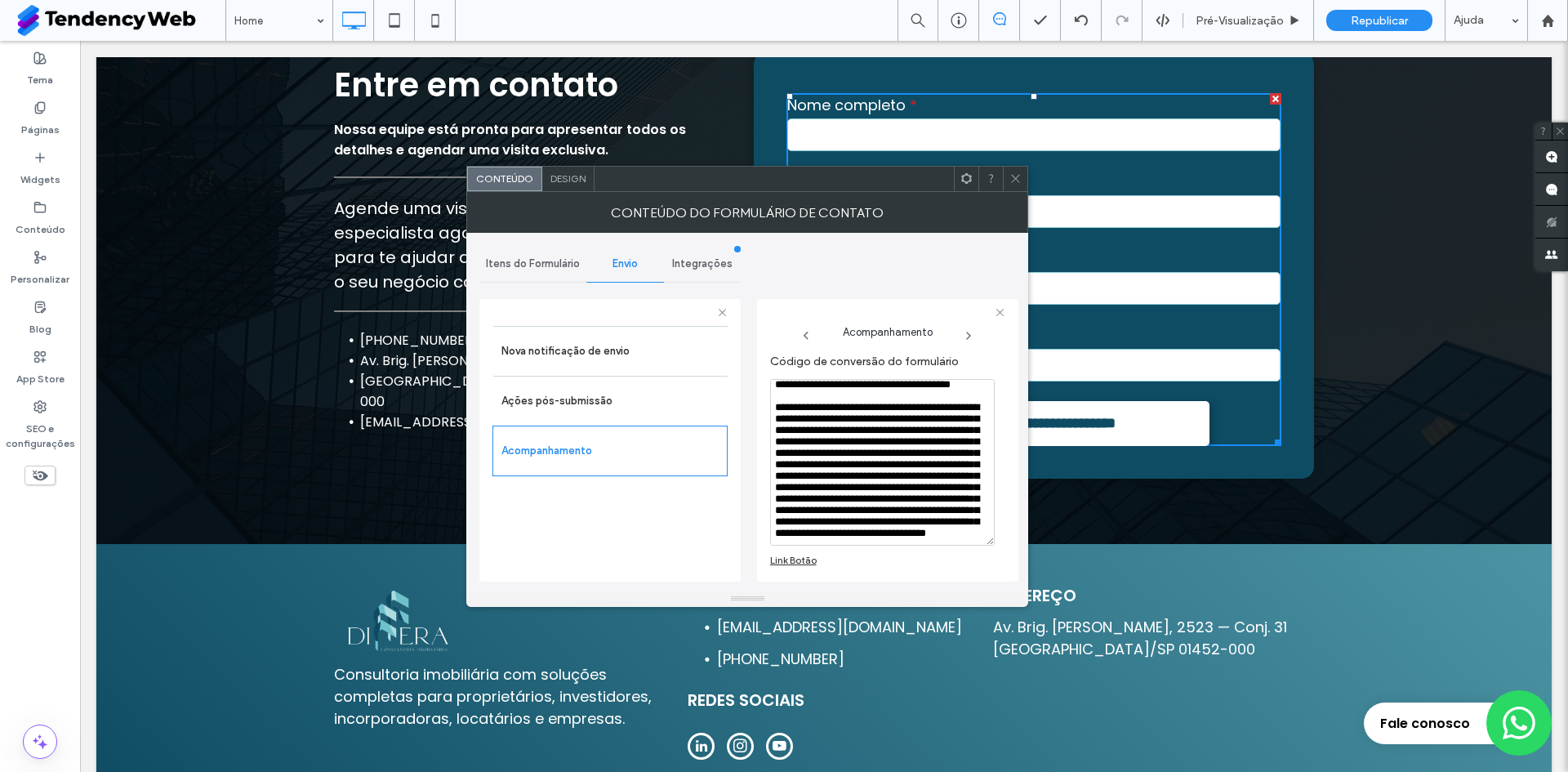
scroll to position [136, 0]
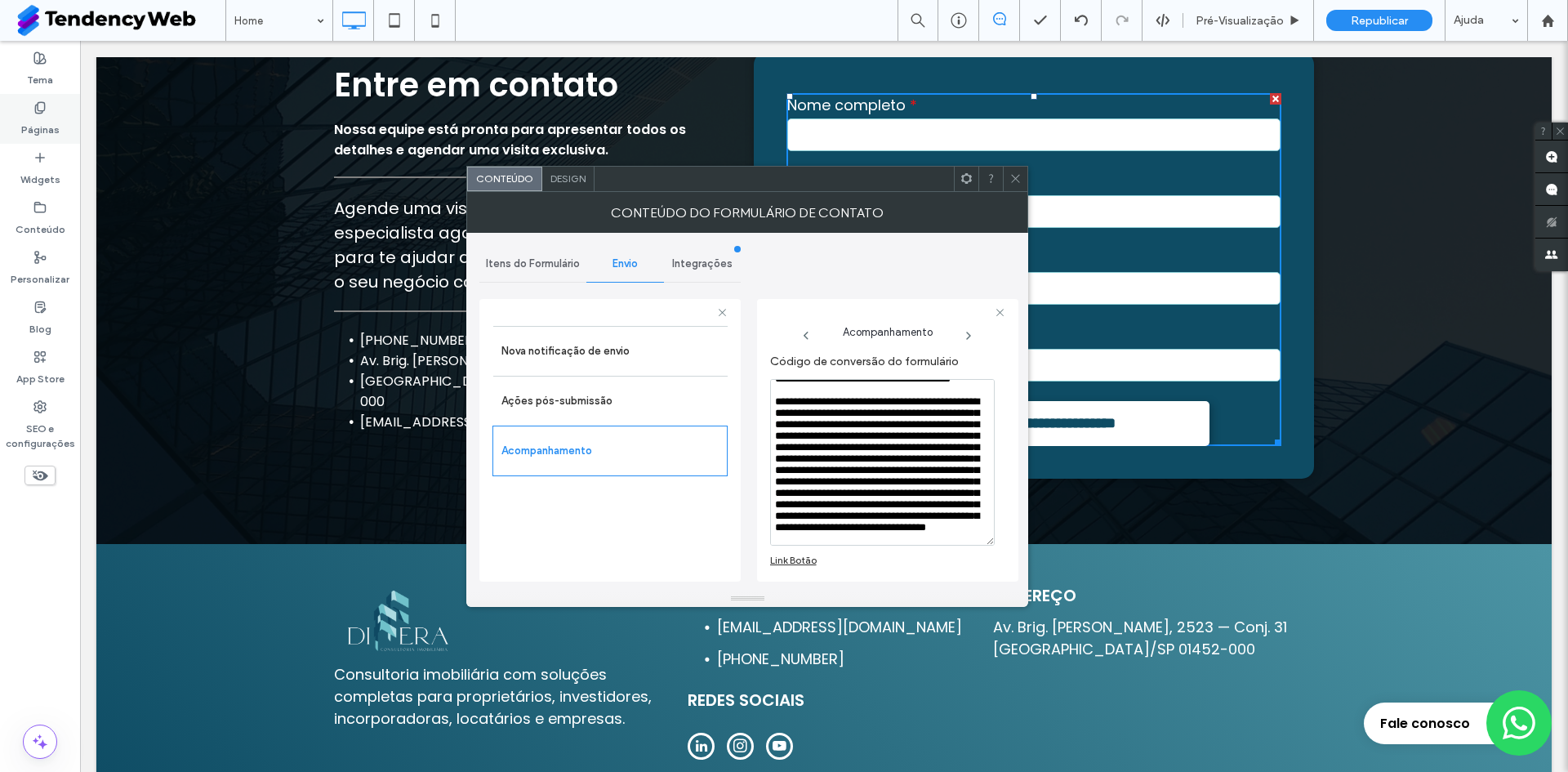
click at [58, 114] on label "Páginas" at bounding box center [40, 126] width 39 height 23
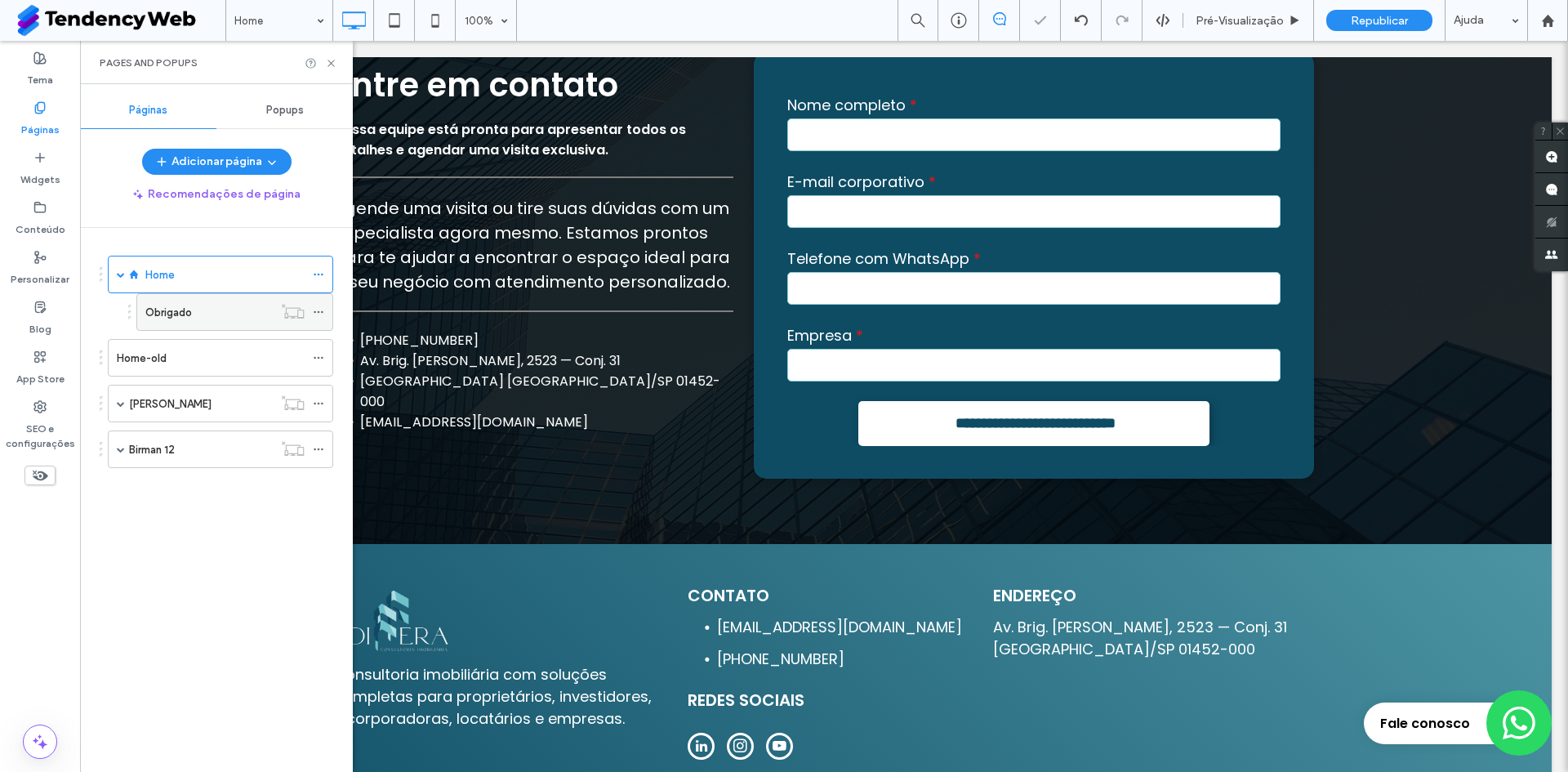
click at [162, 318] on label "Obrigado" at bounding box center [168, 313] width 46 height 28
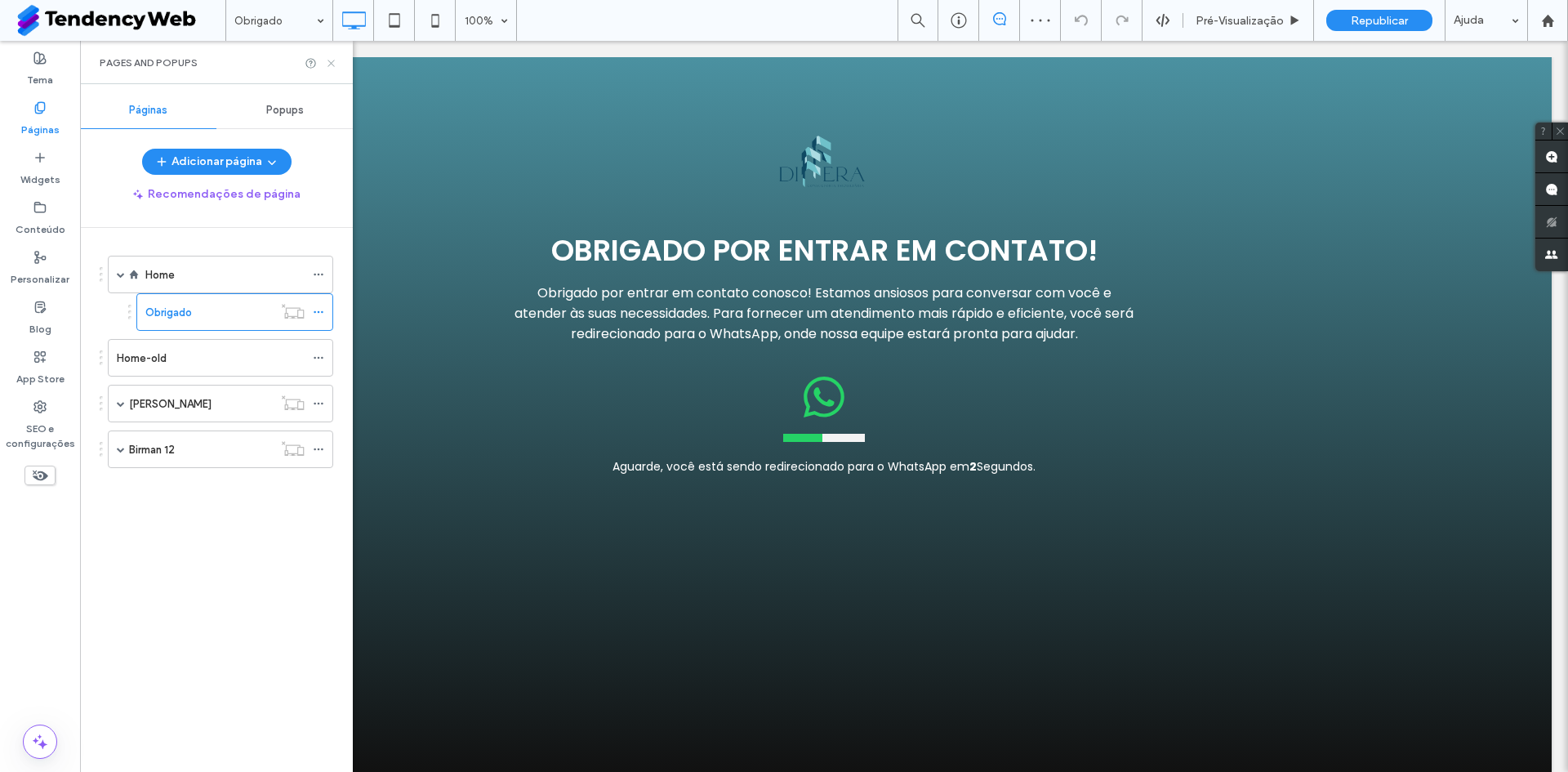
click at [330, 60] on icon at bounding box center [331, 63] width 12 height 12
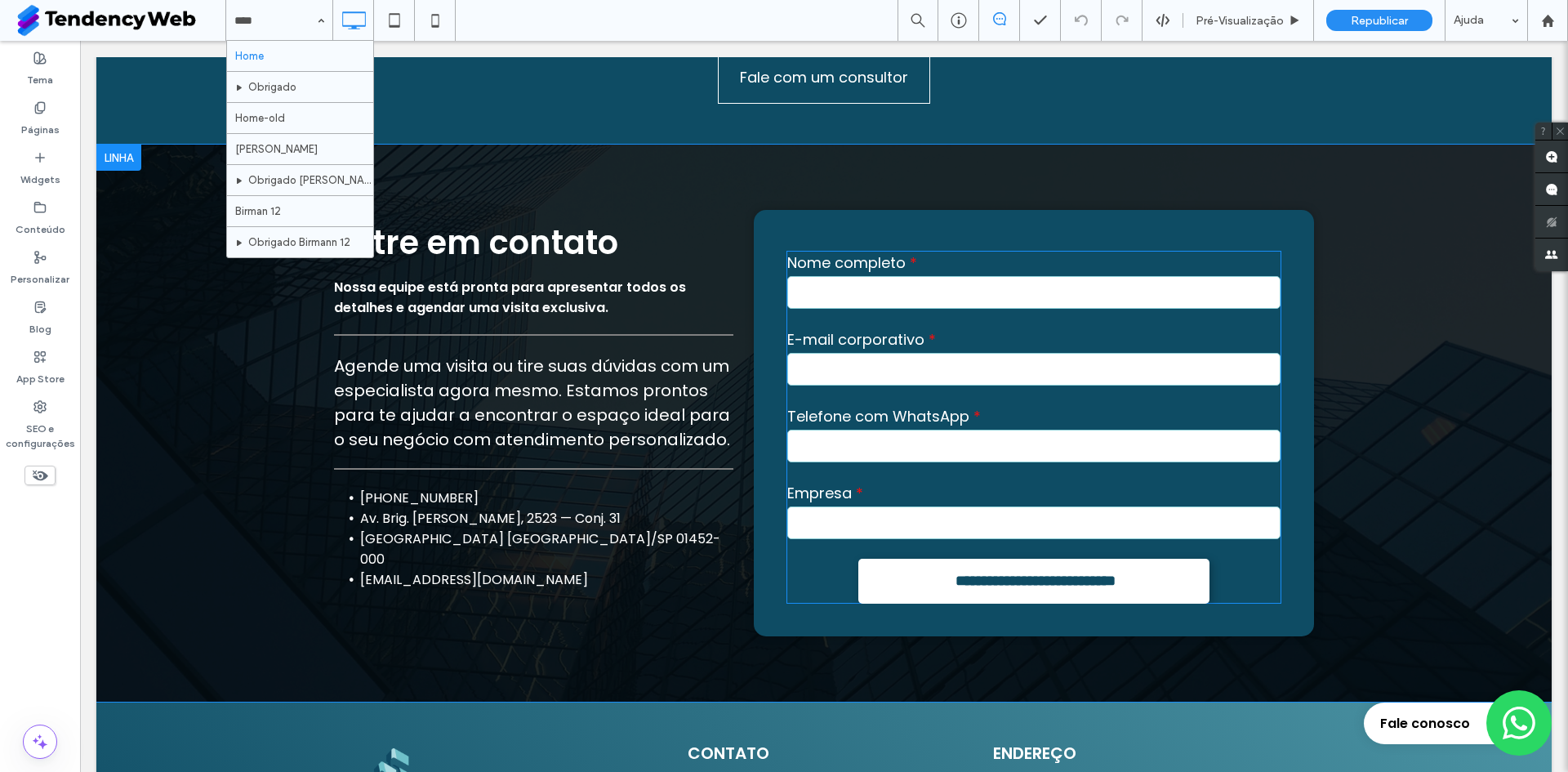
scroll to position [9648, 0]
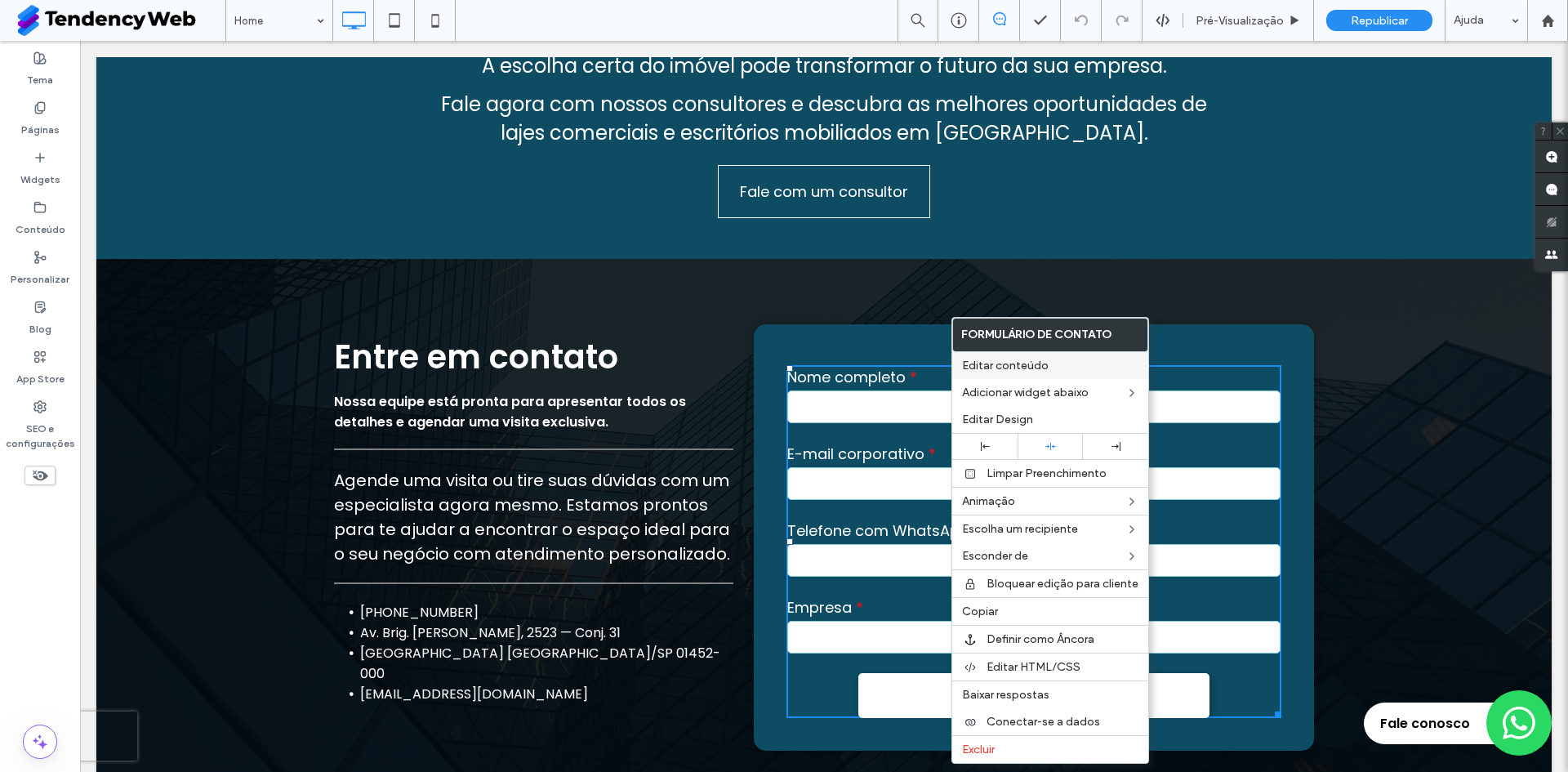
click at [1020, 369] on span "Editar conteúdo" at bounding box center [1006, 366] width 87 height 14
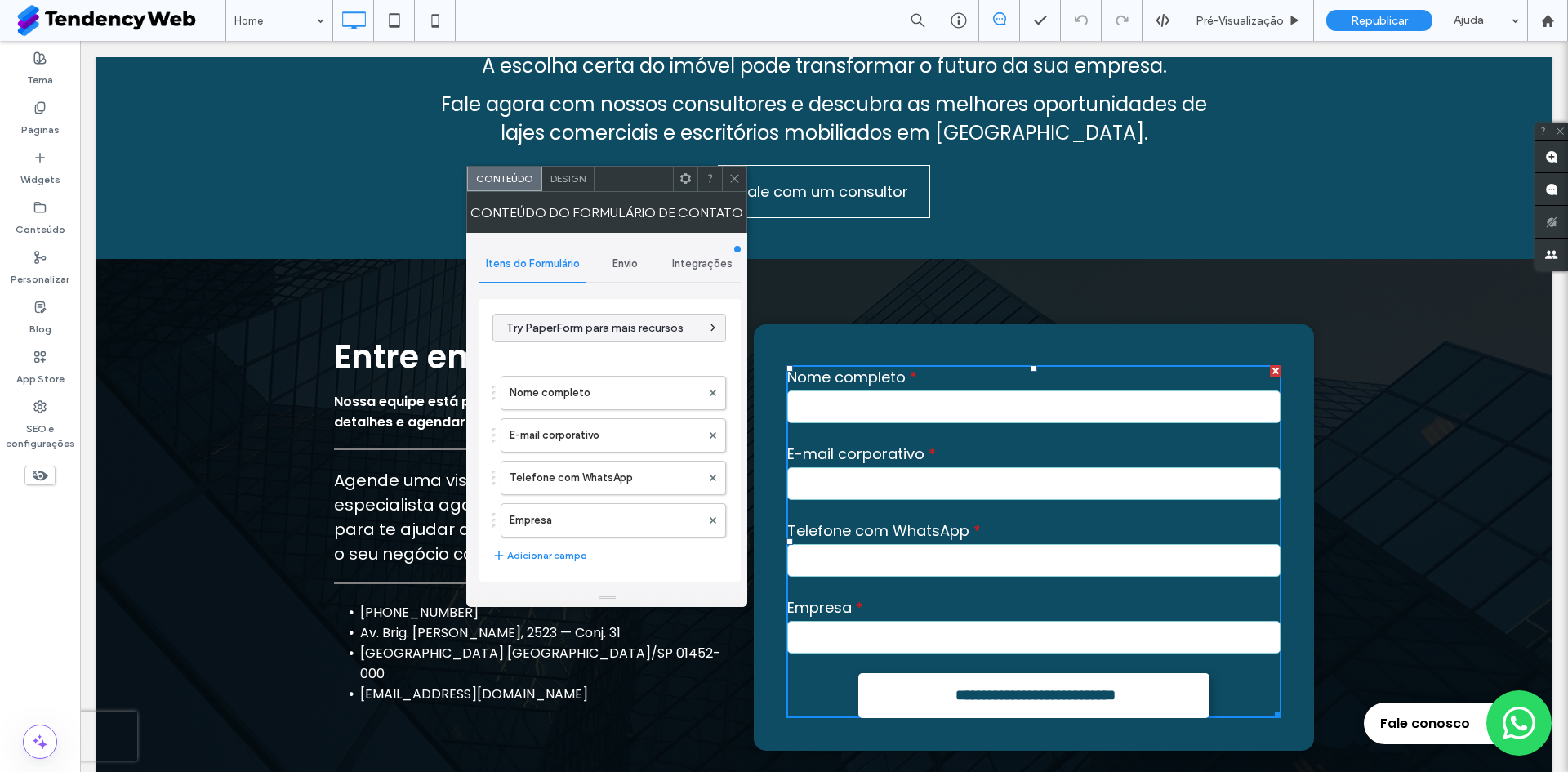
click at [602, 251] on div "Envio" at bounding box center [625, 264] width 77 height 36
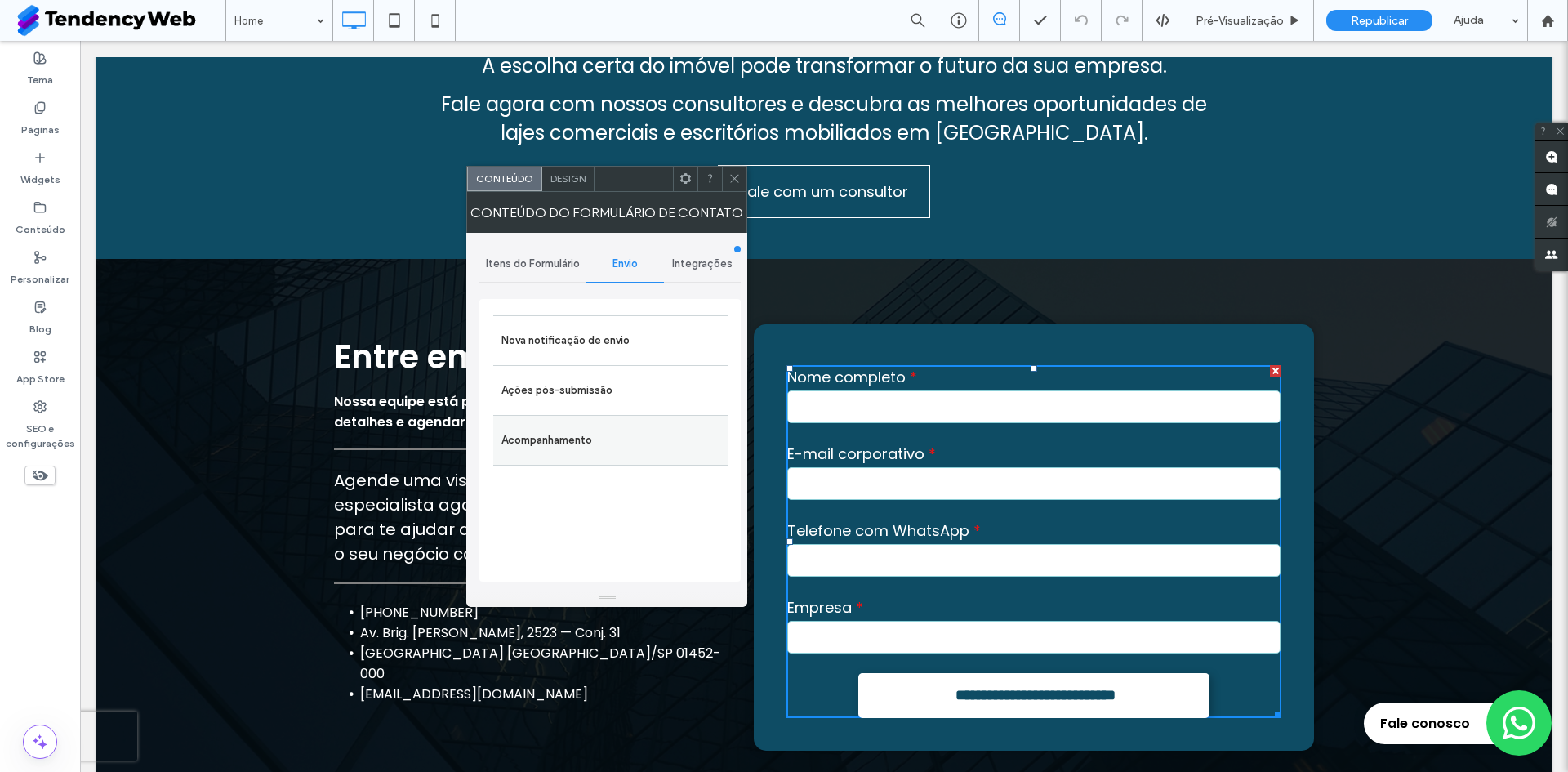
click at [632, 462] on div "Acompanhamento" at bounding box center [610, 440] width 234 height 51
click at [668, 424] on label "Acompanhamento" at bounding box center [610, 440] width 218 height 33
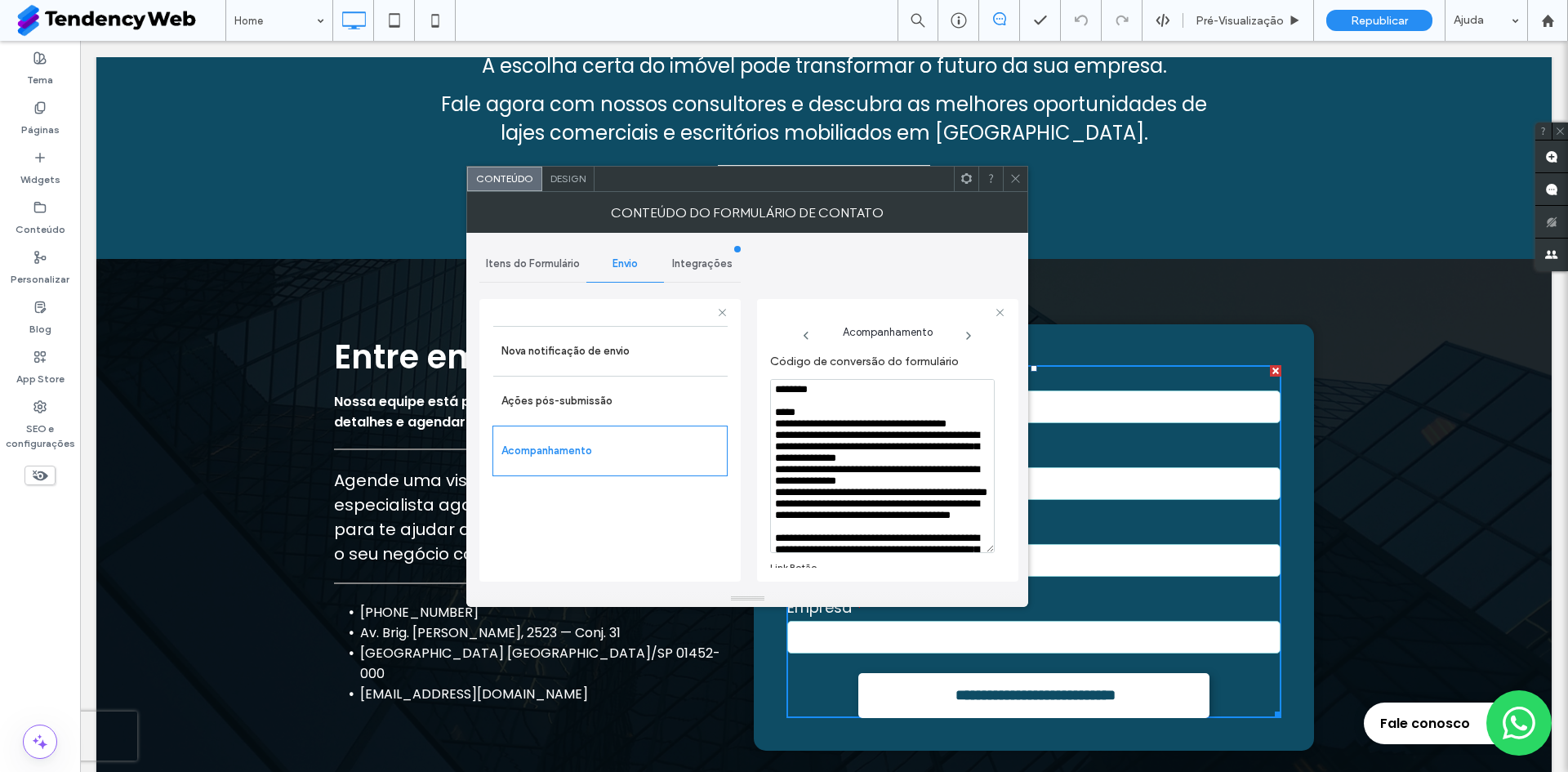
drag, startPoint x: 993, startPoint y: 456, endPoint x: 1010, endPoint y: 549, distance: 94.5
click at [1010, 549] on div "Acompanhamento Código de conversão do formulário Link Botão" at bounding box center [888, 440] width 262 height 283
click at [928, 520] on textarea "**********" at bounding box center [883, 466] width 225 height 174
paste textarea "**********"
type textarea "**********"
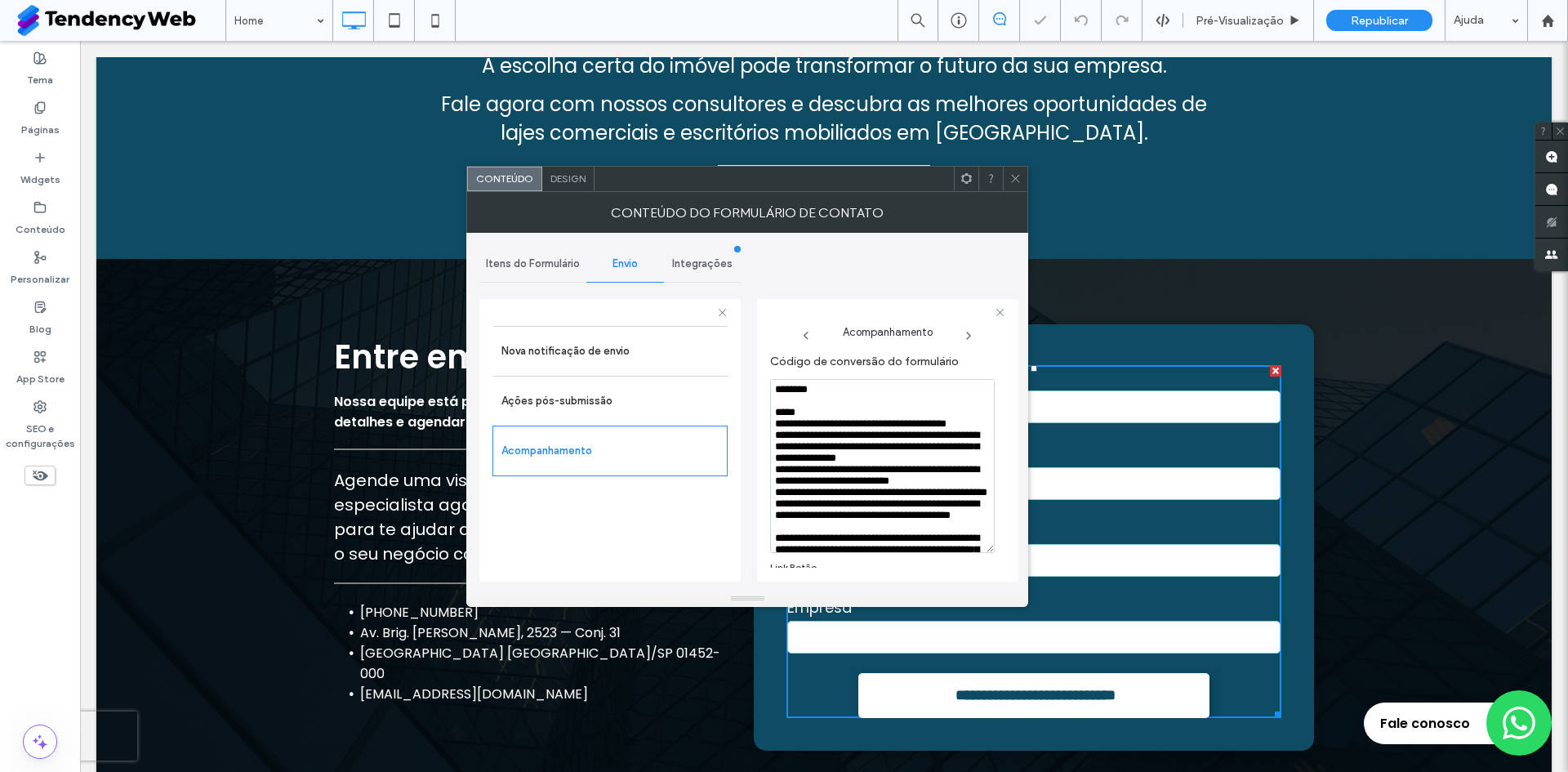
click at [1006, 181] on div at bounding box center [1015, 179] width 25 height 25
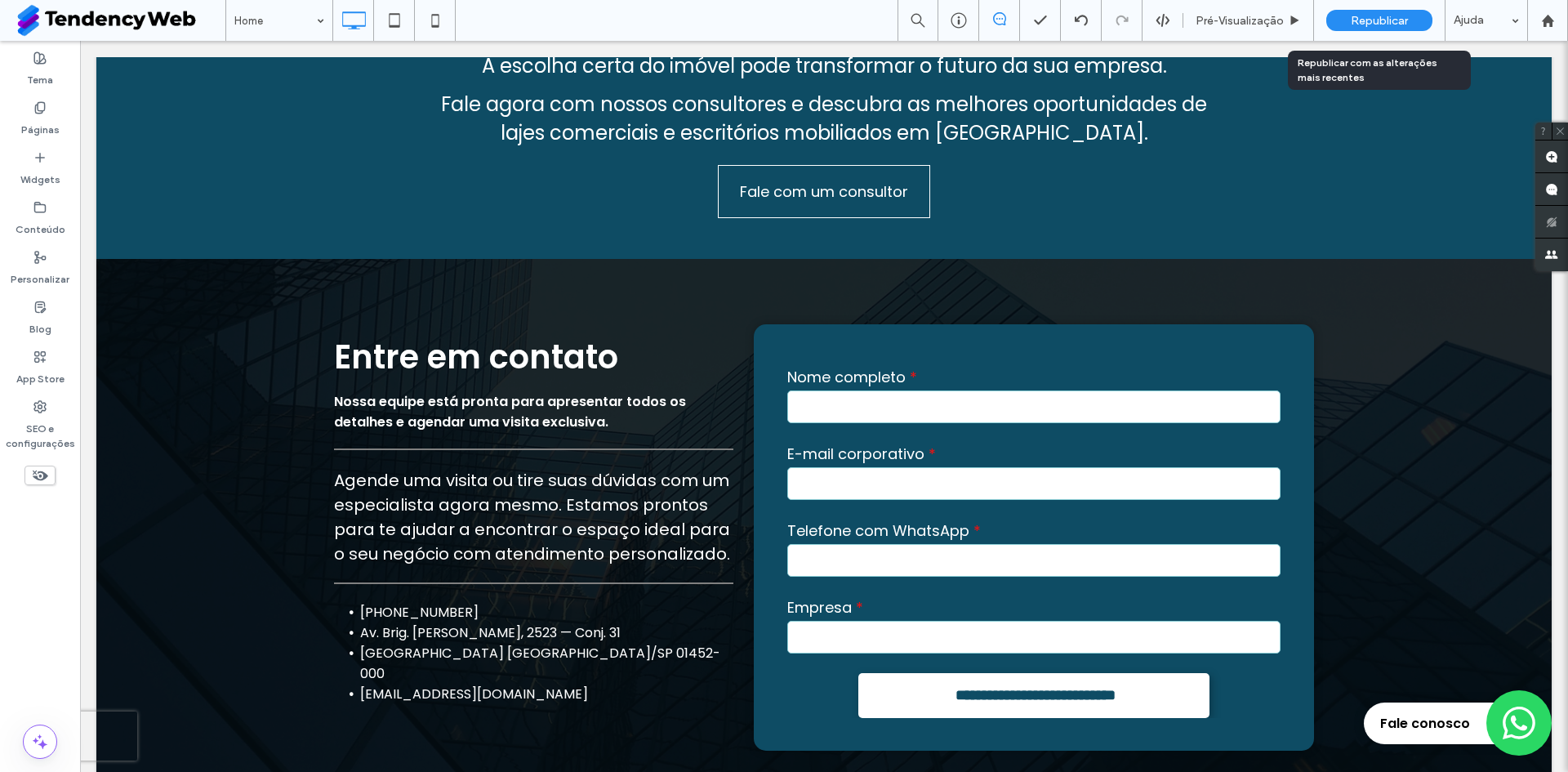
click at [1359, 15] on span "Republicar" at bounding box center [1379, 21] width 58 height 14
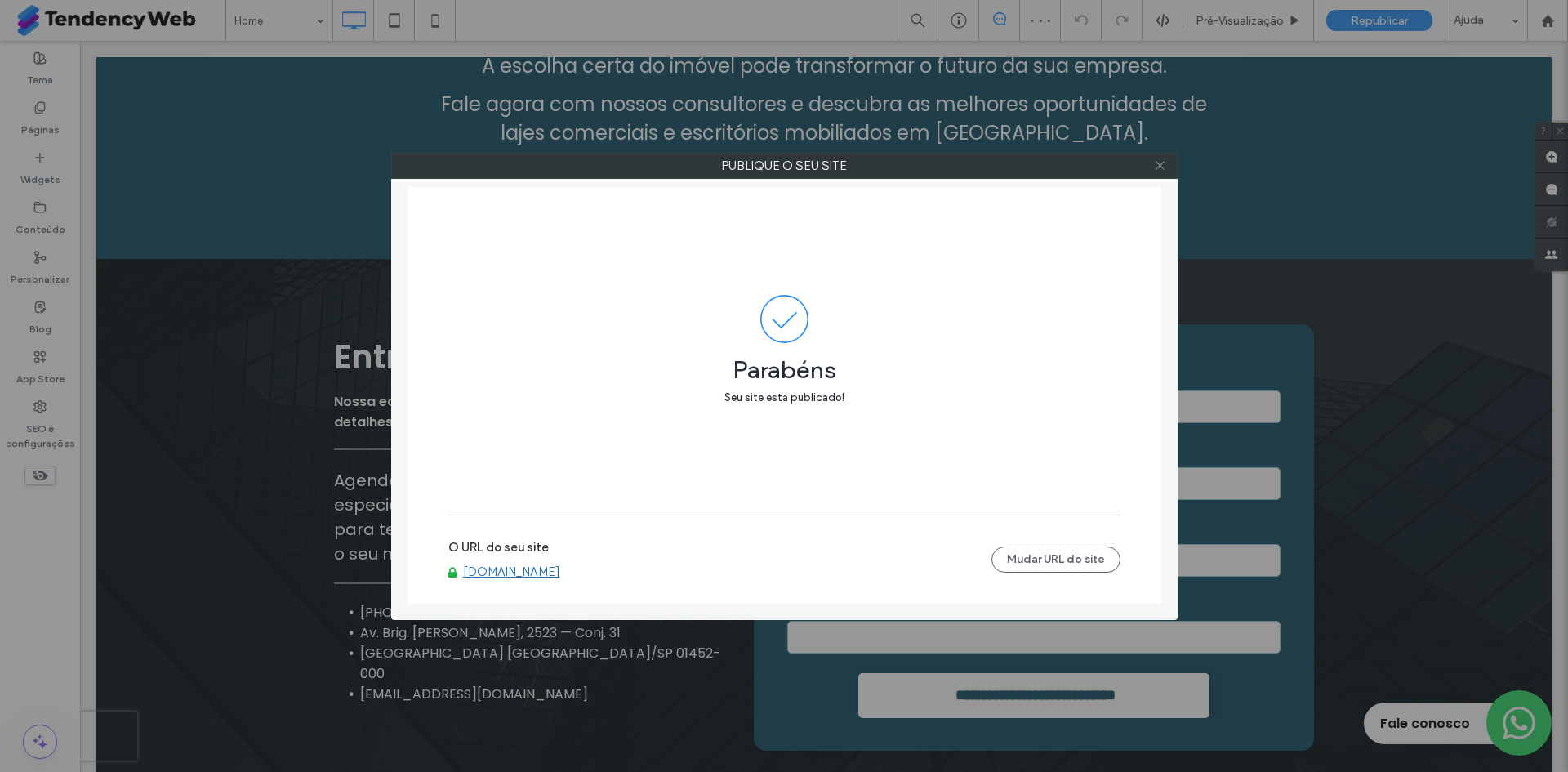
click at [1166, 173] on span at bounding box center [1160, 166] width 12 height 25
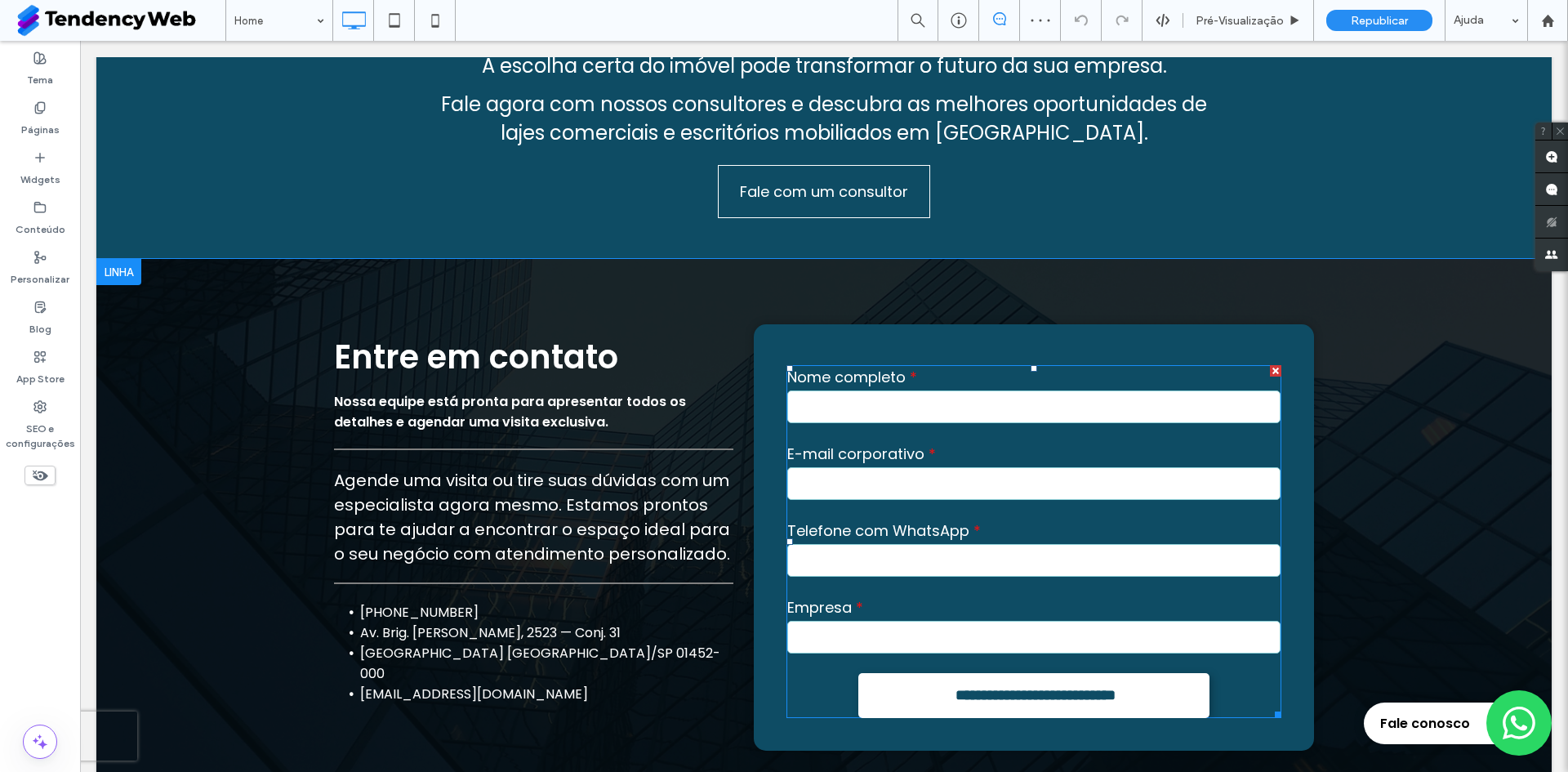
click at [1046, 468] on input "email" at bounding box center [1034, 484] width 493 height 33
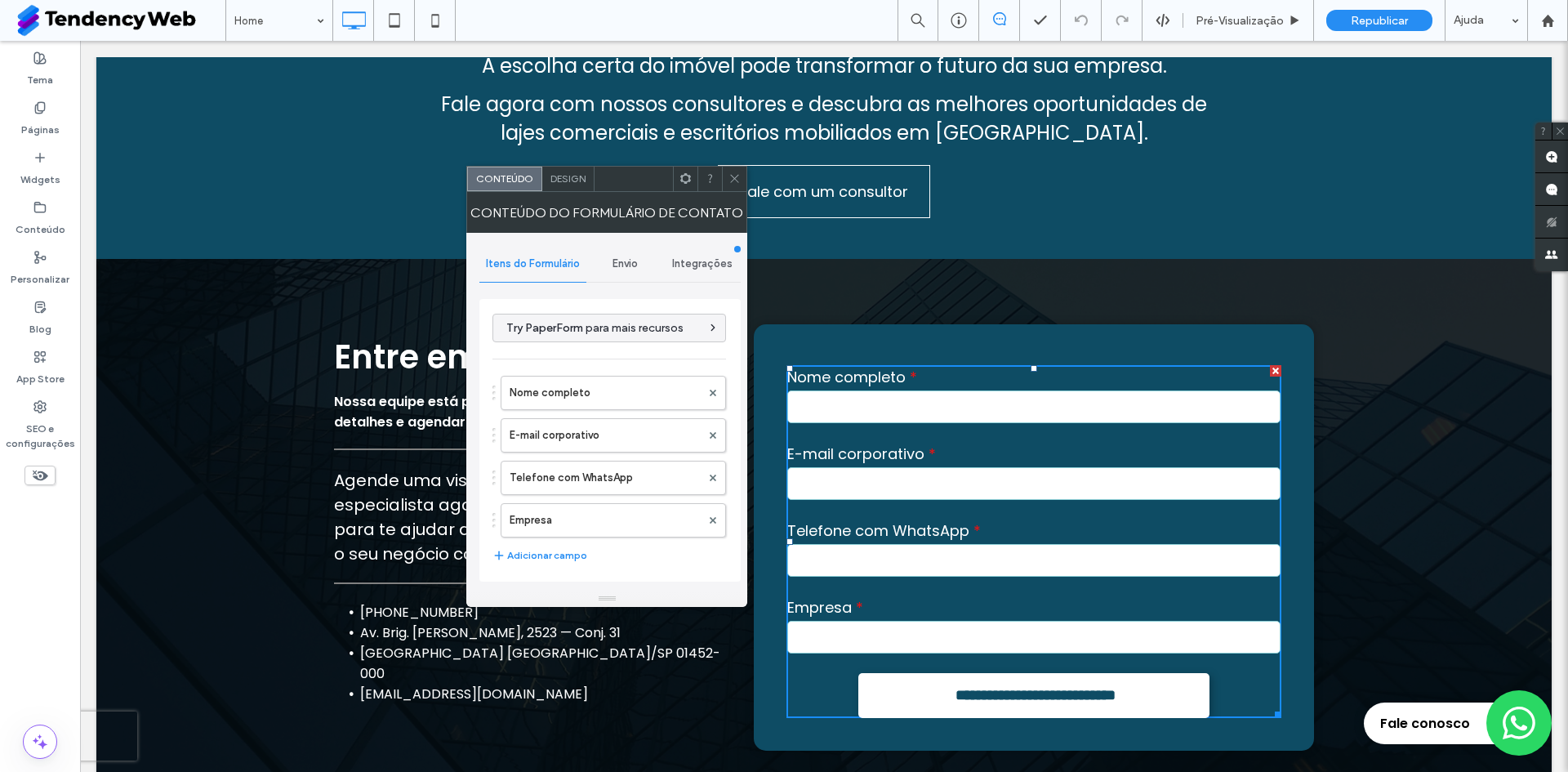
click at [638, 269] on span "Envio" at bounding box center [625, 264] width 26 height 13
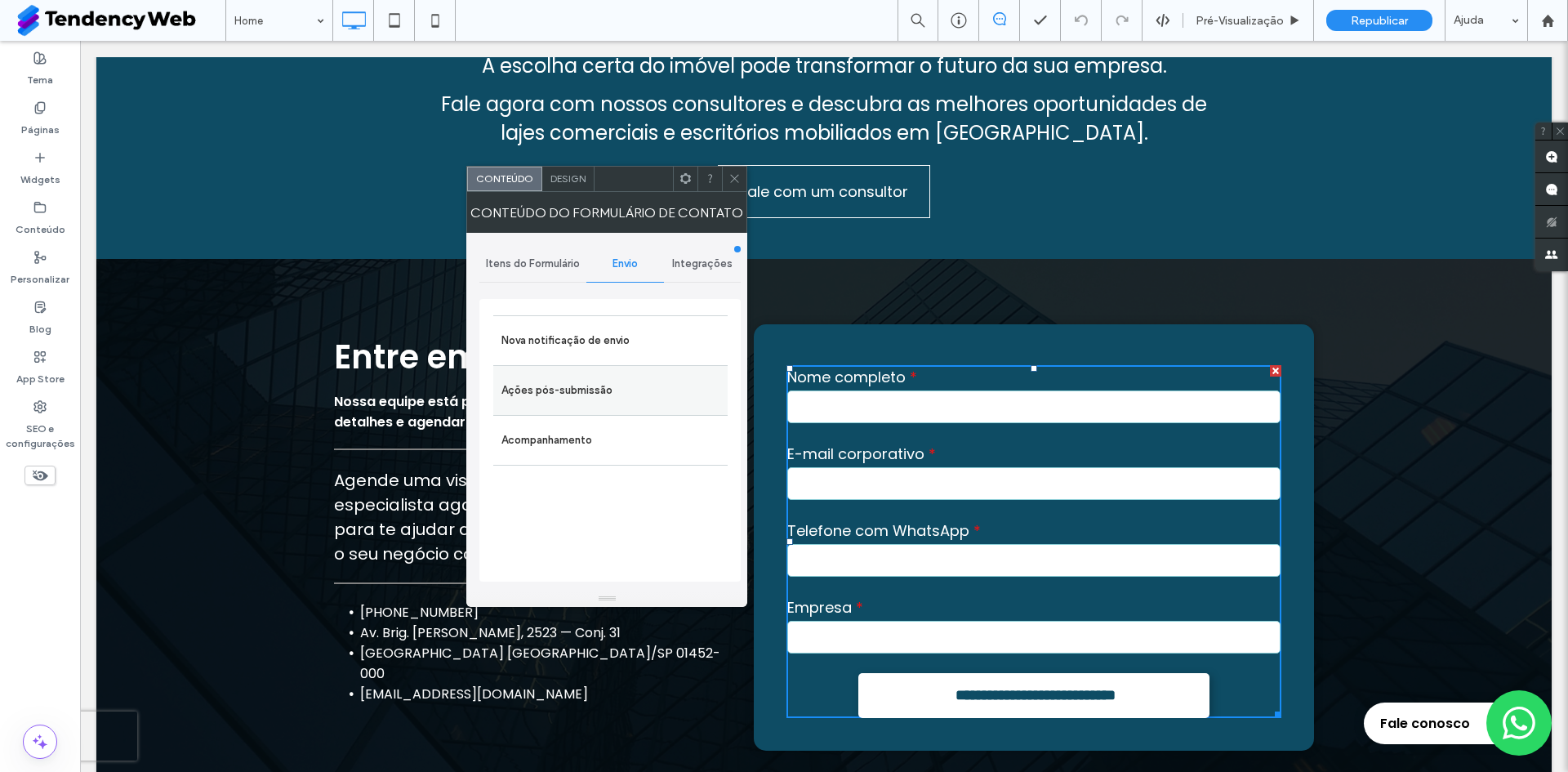
click at [595, 407] on div "Ações pós-submissão" at bounding box center [610, 390] width 234 height 50
click at [592, 348] on label "Nova notificação de envio" at bounding box center [610, 340] width 218 height 33
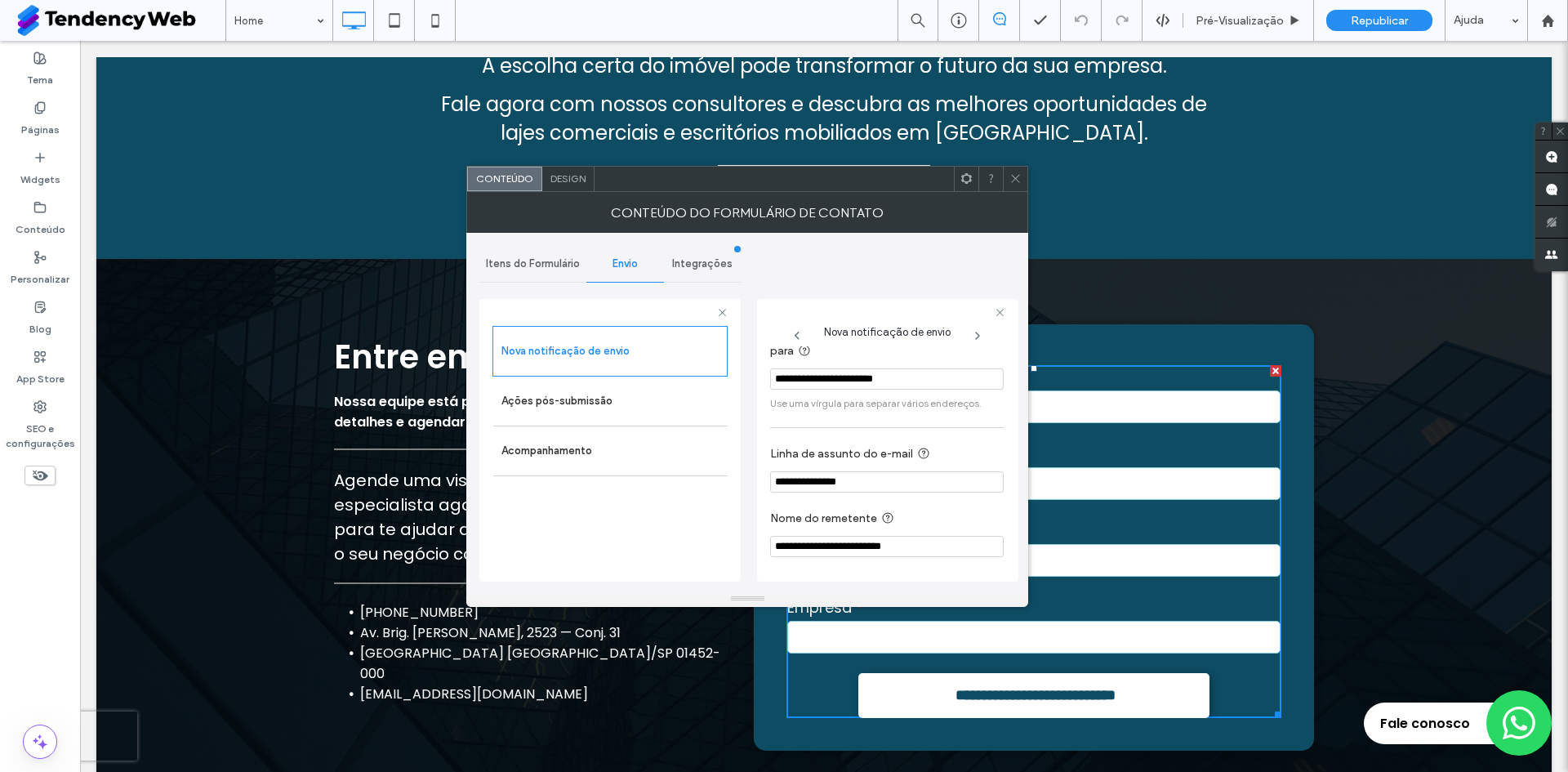
scroll to position [28, 0]
click at [775, 484] on input "**********" at bounding box center [887, 482] width 233 height 21
type input "**********"
click at [1015, 183] on icon at bounding box center [1015, 178] width 12 height 12
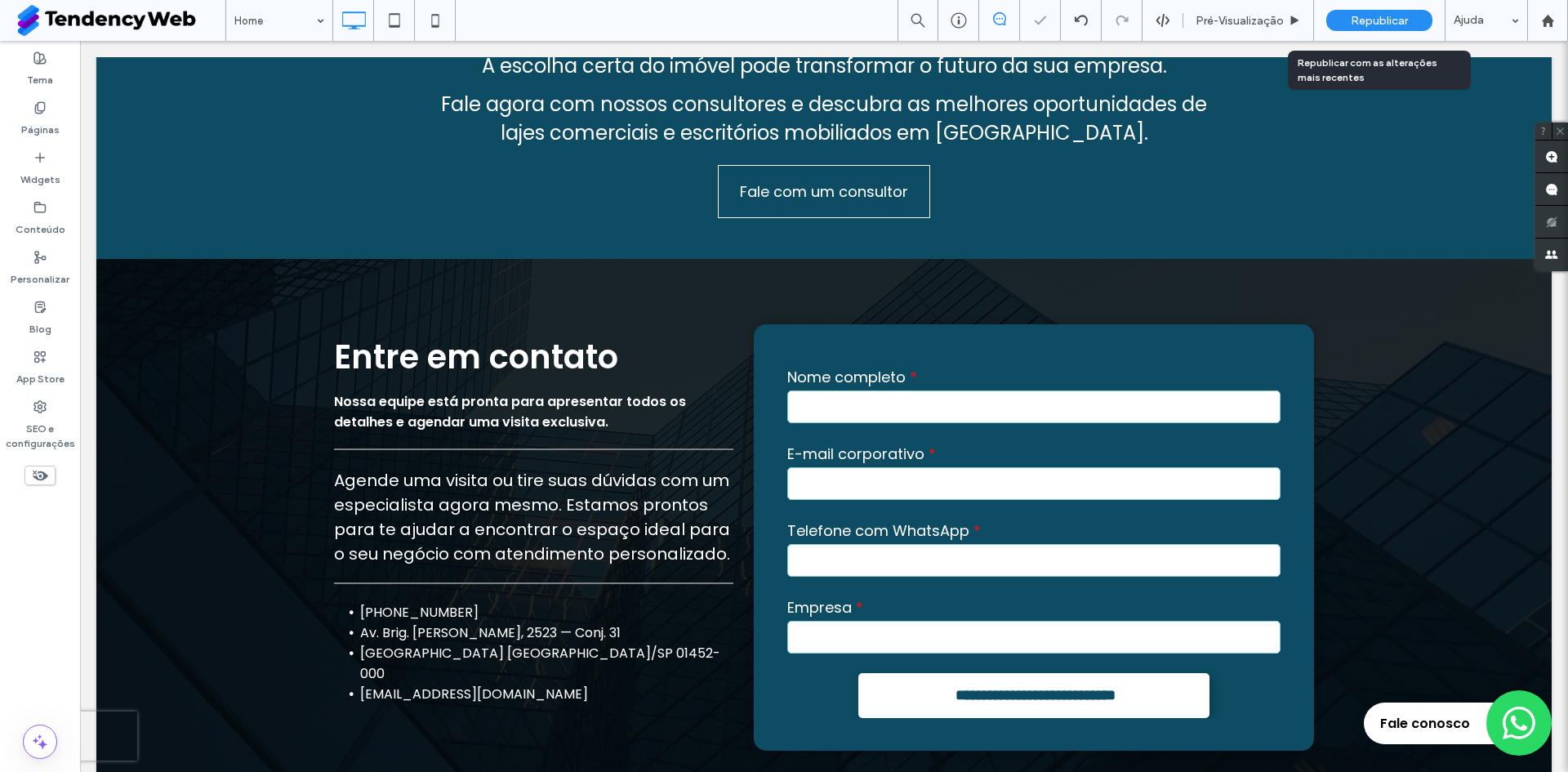
click at [1381, 23] on span "Republicar" at bounding box center [1379, 21] width 58 height 14
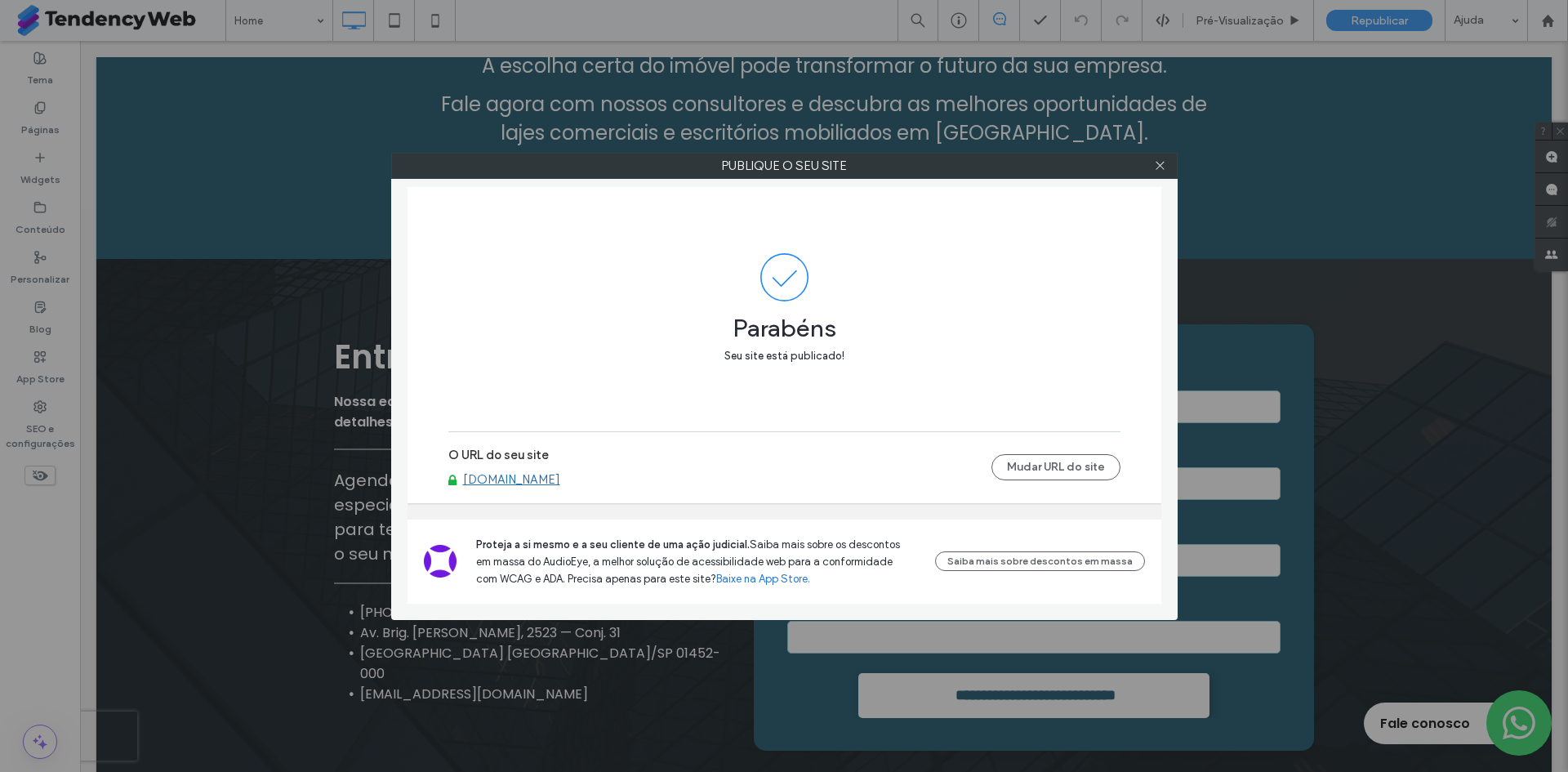
click at [546, 484] on link "[DOMAIN_NAME]" at bounding box center [511, 480] width 97 height 15
